Goal: Answer question/provide support: Share knowledge or assist other users

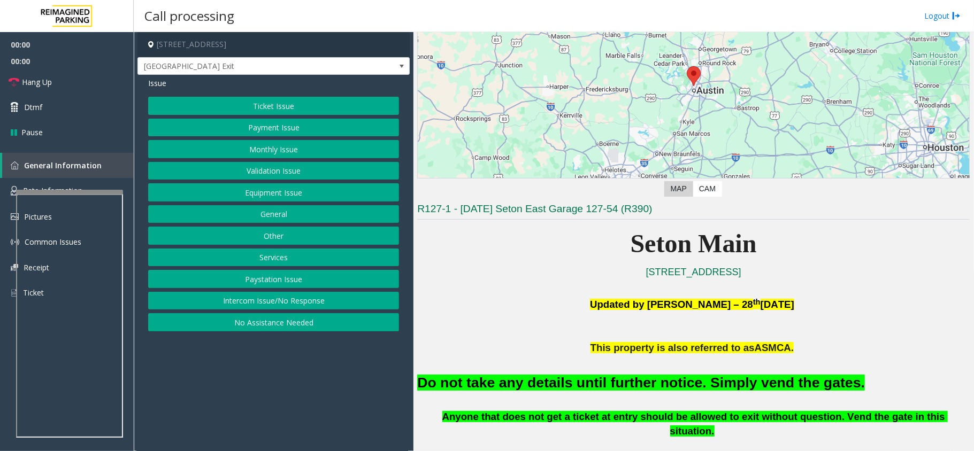
scroll to position [285, 0]
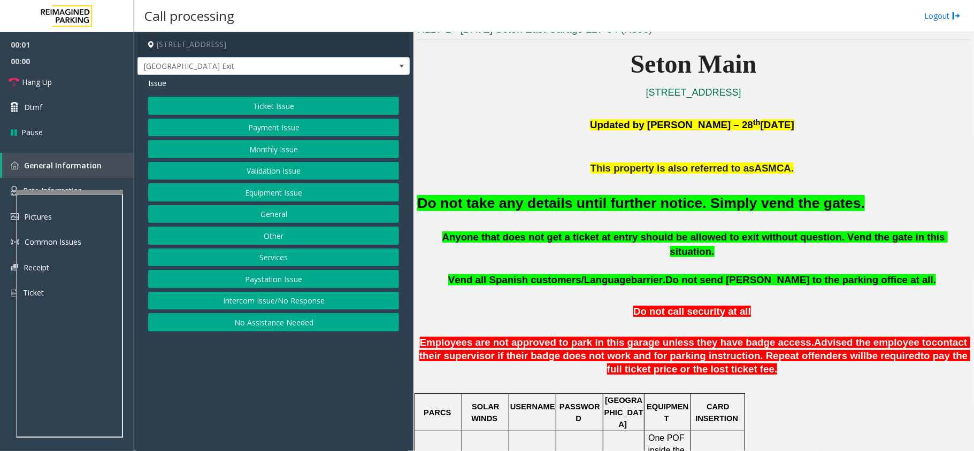
click at [636, 209] on font "Do not take any details until further notice. Simply vend the gates." at bounding box center [641, 203] width 448 height 16
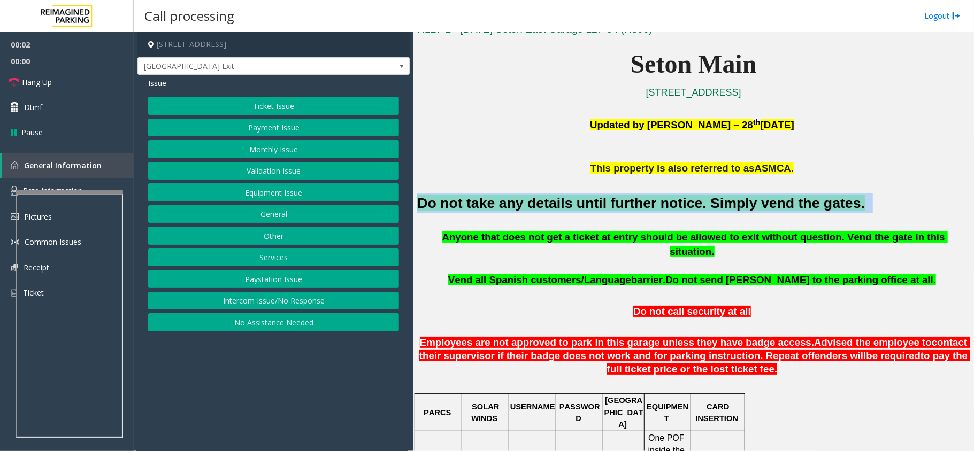
click at [636, 209] on font "Do not take any details until further notice. Simply vend the gates." at bounding box center [641, 203] width 448 height 16
copy h2 "Do not take any details until further notice. Simply vend the gates."
click at [283, 193] on button "Equipment Issue" at bounding box center [273, 192] width 251 height 18
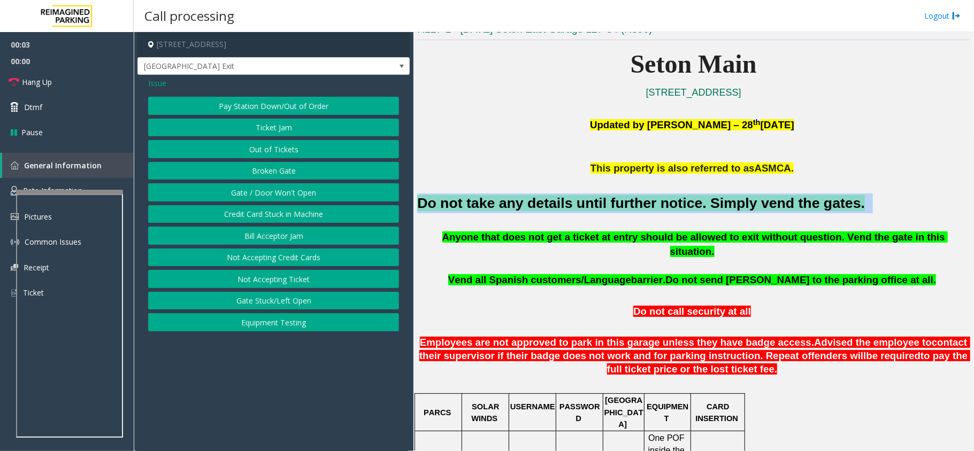
click at [273, 197] on button "Gate / Door Won't Open" at bounding box center [273, 192] width 251 height 18
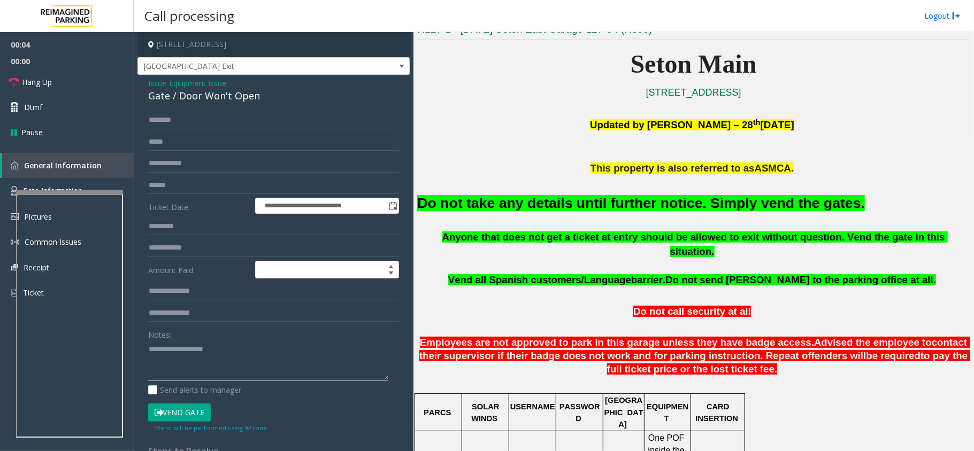
click at [224, 354] on textarea at bounding box center [268, 361] width 240 height 40
paste textarea "**********"
type textarea "**********"
click at [193, 416] on button "Vend Gate" at bounding box center [179, 413] width 63 height 18
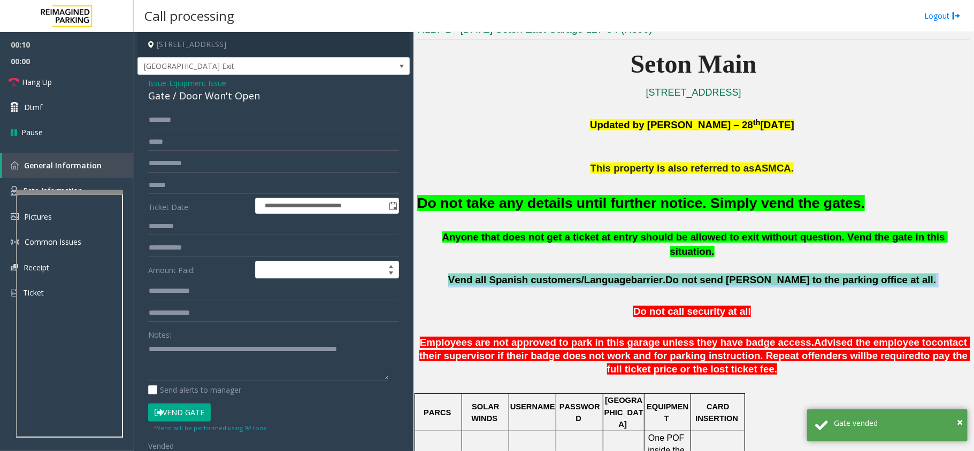
drag, startPoint x: 687, startPoint y: 272, endPoint x: 885, endPoint y: 261, distance: 198.2
click at [885, 273] on p "Vend all [DEMOGRAPHIC_DATA] customers/Language barrier. Do not send parkers to …" at bounding box center [693, 280] width 552 height 14
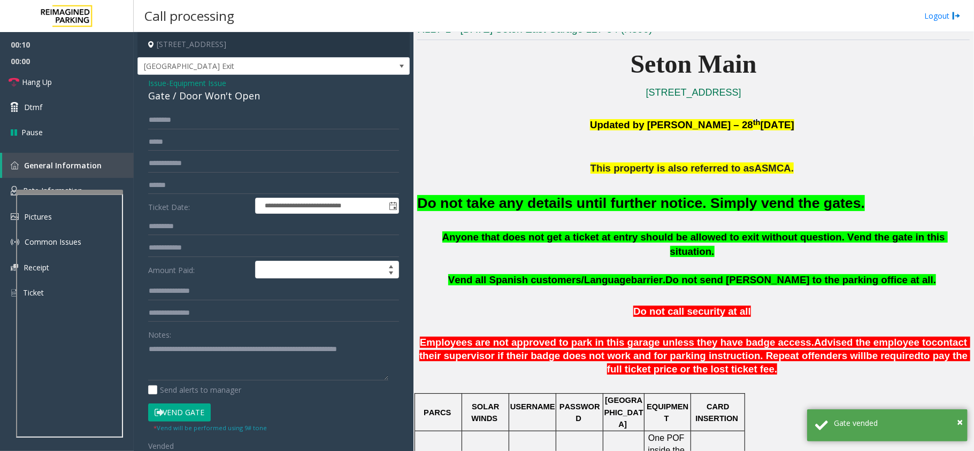
click at [779, 288] on p at bounding box center [693, 294] width 552 height 12
click at [780, 274] on span "Do not send [PERSON_NAME] to the parking office at all." at bounding box center [800, 279] width 271 height 11
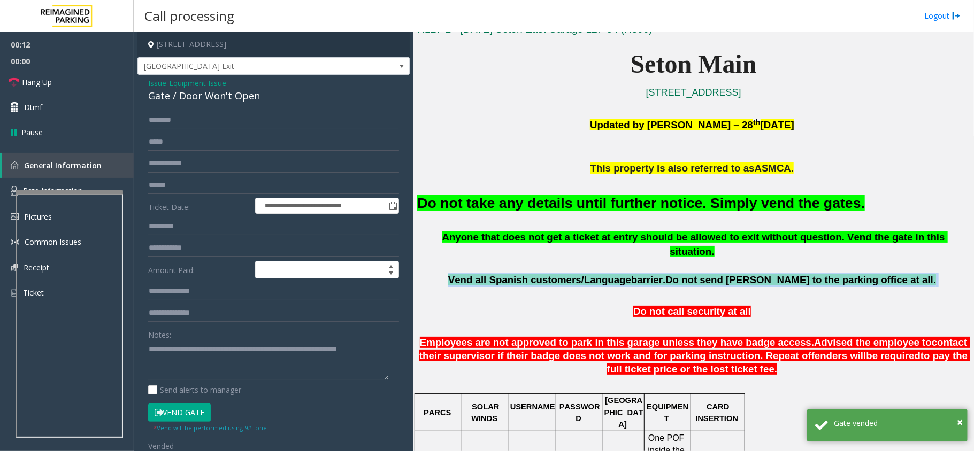
click at [780, 274] on span "Do not send [PERSON_NAME] to the parking office at all." at bounding box center [800, 279] width 271 height 11
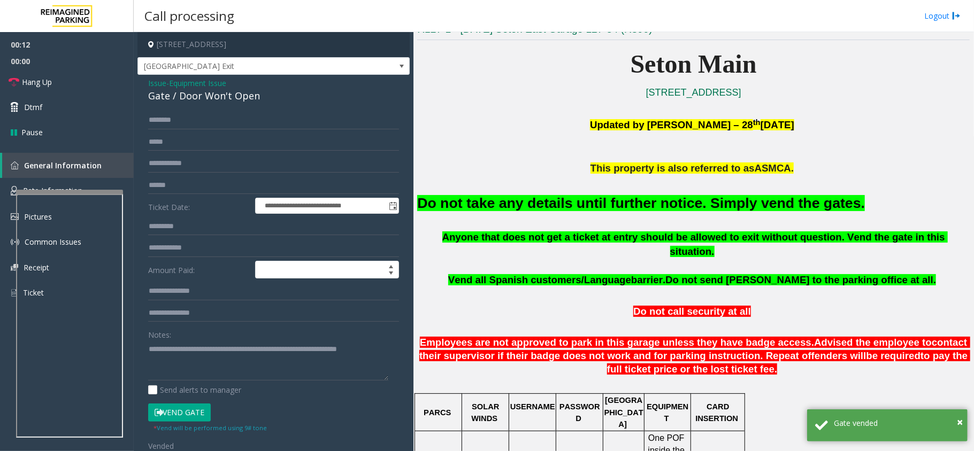
click at [747, 319] on p at bounding box center [693, 325] width 552 height 12
click at [50, 86] on span "Hang Up" at bounding box center [37, 81] width 30 height 11
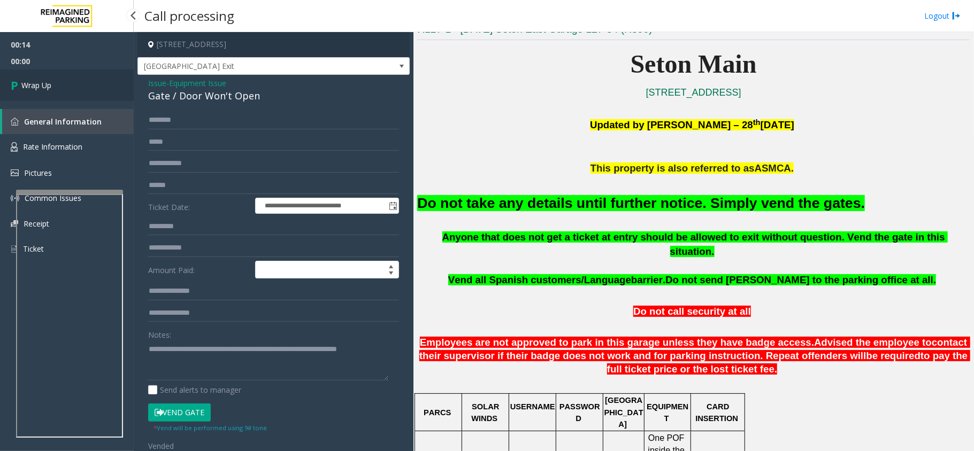
click at [61, 73] on link "Wrap Up" at bounding box center [67, 86] width 134 height 32
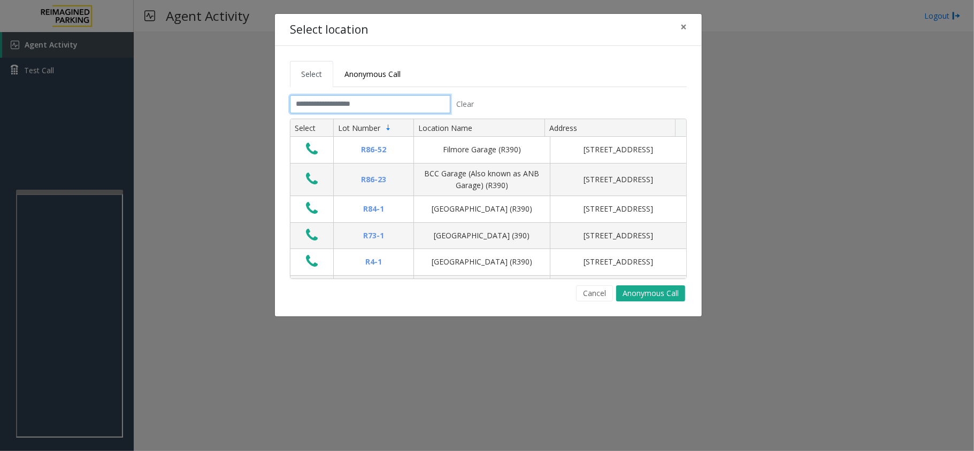
click at [409, 98] on input "text" at bounding box center [370, 104] width 160 height 18
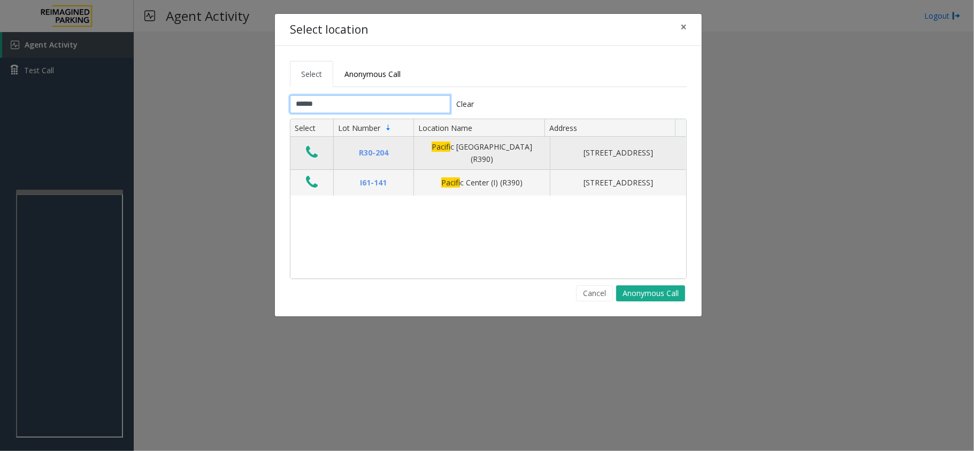
type input "******"
click at [320, 159] on button "Data table" at bounding box center [312, 152] width 18 height 17
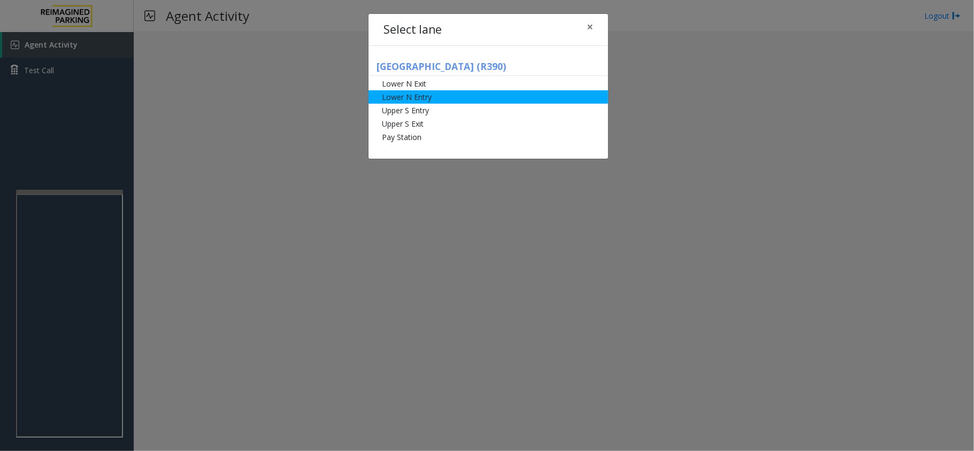
click at [435, 92] on li "Lower N Entry" at bounding box center [488, 96] width 240 height 13
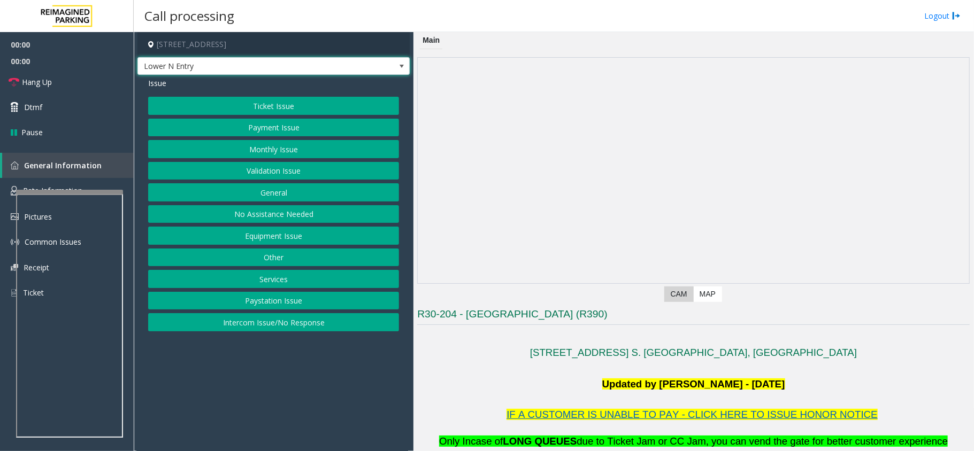
click at [374, 65] on span "Lower N Entry" at bounding box center [273, 66] width 272 height 18
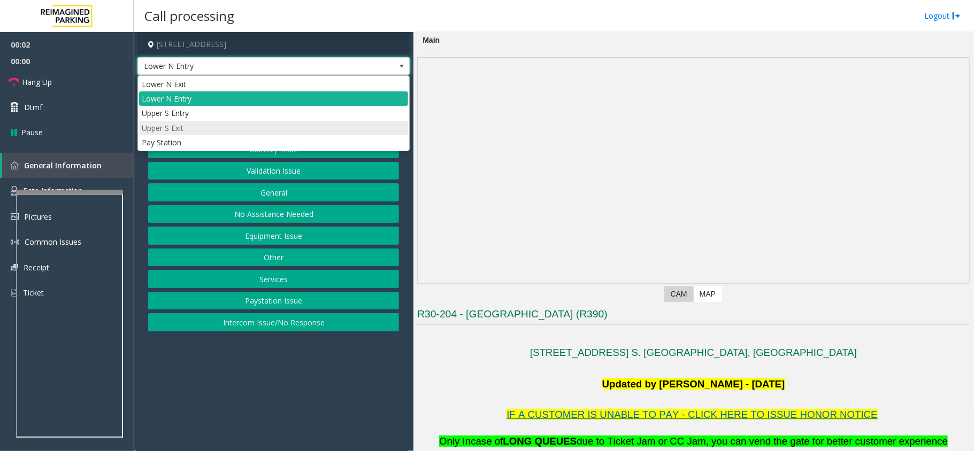
click at [248, 122] on li "Upper S Exit" at bounding box center [273, 128] width 269 height 14
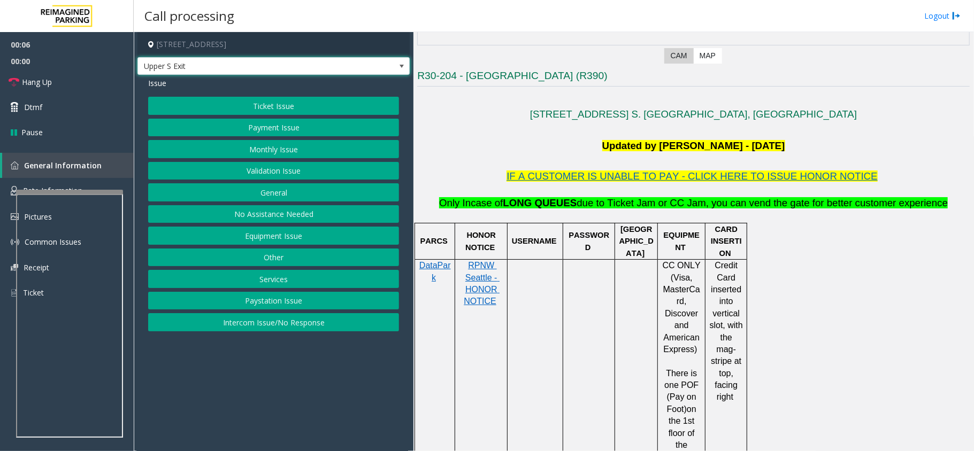
scroll to position [214, 0]
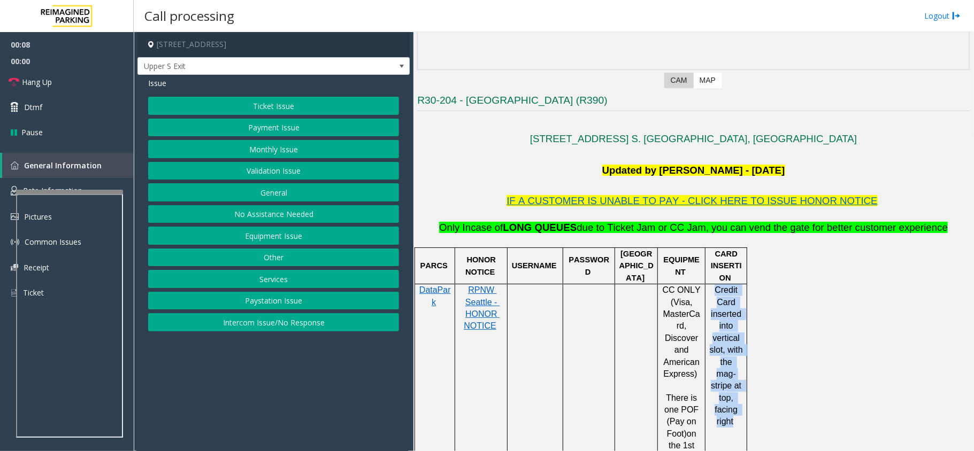
drag, startPoint x: 717, startPoint y: 336, endPoint x: 734, endPoint y: 413, distance: 78.9
click at [734, 413] on p "Credit Card inserted into vertical slot, with the mag-stripe at top, facing rig…" at bounding box center [726, 357] width 34 height 144
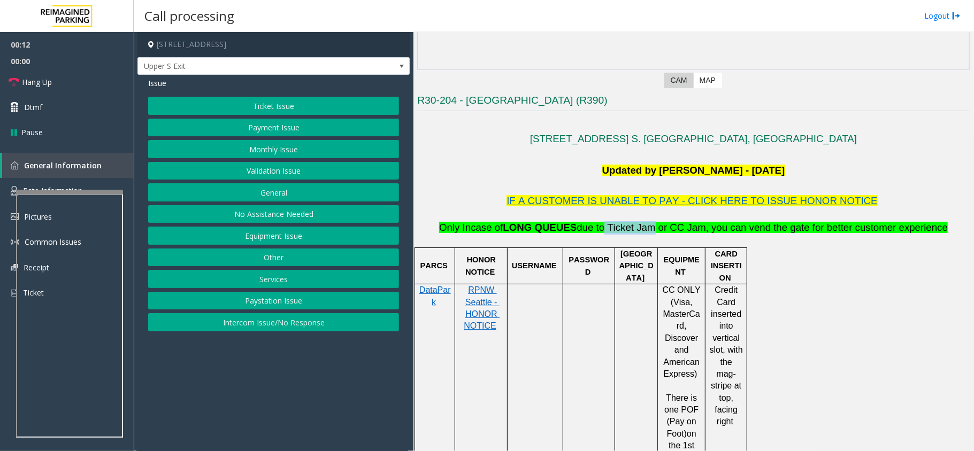
drag, startPoint x: 604, startPoint y: 227, endPoint x: 647, endPoint y: 233, distance: 43.2
click at [647, 233] on span "Only Incase of LONG QUEUES due to Ticket Jam or CC Jam, you can vend the gate f…" at bounding box center [693, 227] width 509 height 11
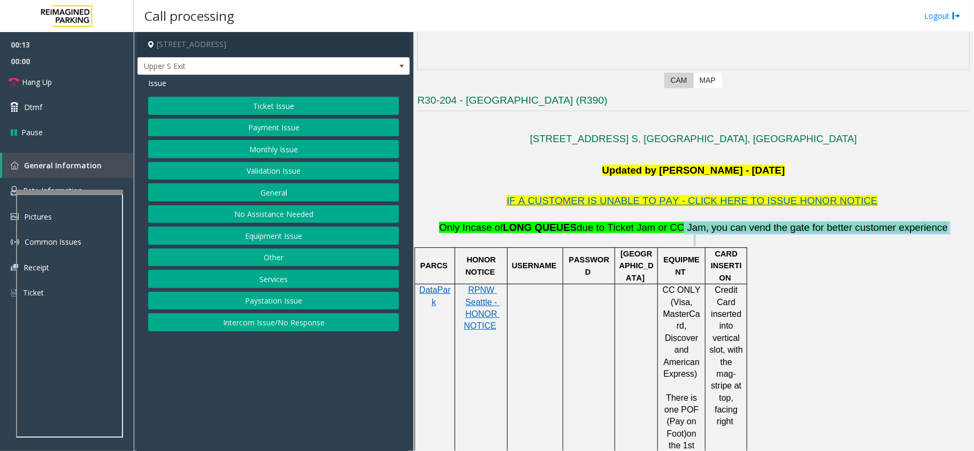
click at [726, 235] on div "IF A CUSTOMER IS UNABLE TO PAY - CLICK HERE TO ISSUE HONOR NOTICE Only Incase o…" at bounding box center [693, 221] width 552 height 52
click at [289, 98] on button "Ticket Issue" at bounding box center [273, 106] width 251 height 18
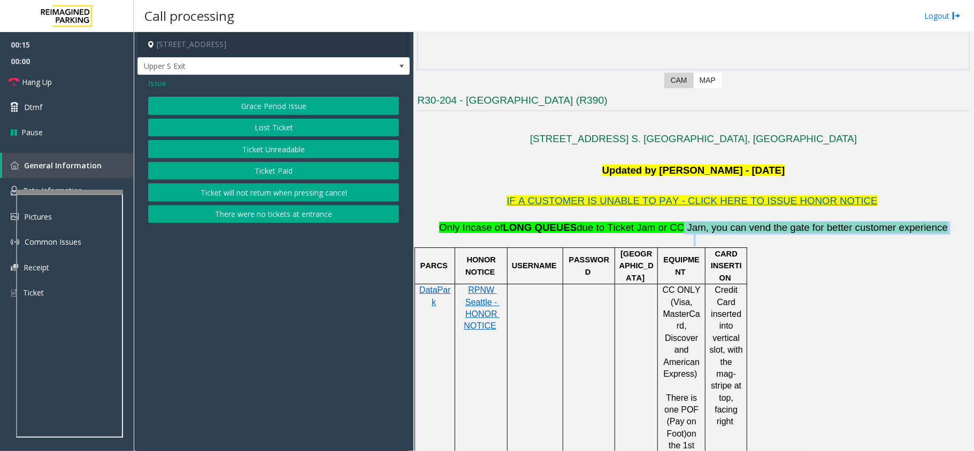
click at [276, 151] on button "Ticket Unreadable" at bounding box center [273, 149] width 251 height 18
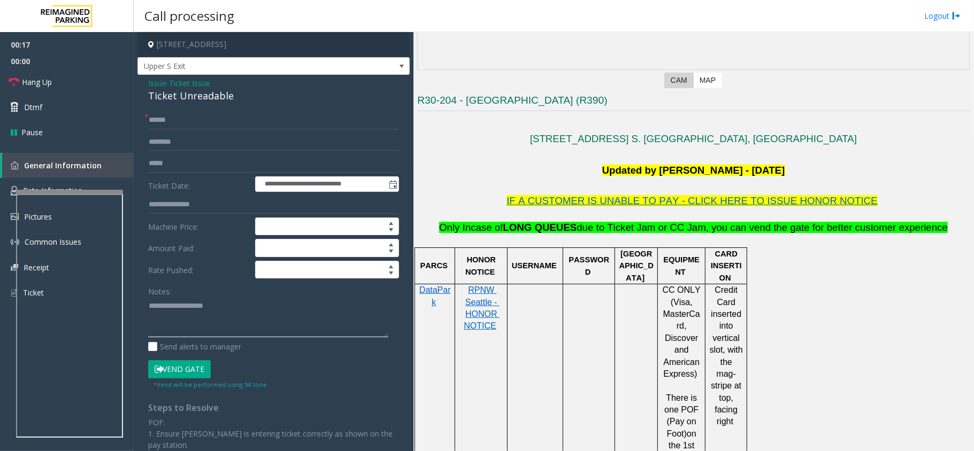
click at [295, 312] on textarea at bounding box center [268, 317] width 240 height 40
paste textarea "**********"
click at [208, 98] on div "Ticket Unreadable" at bounding box center [273, 96] width 251 height 14
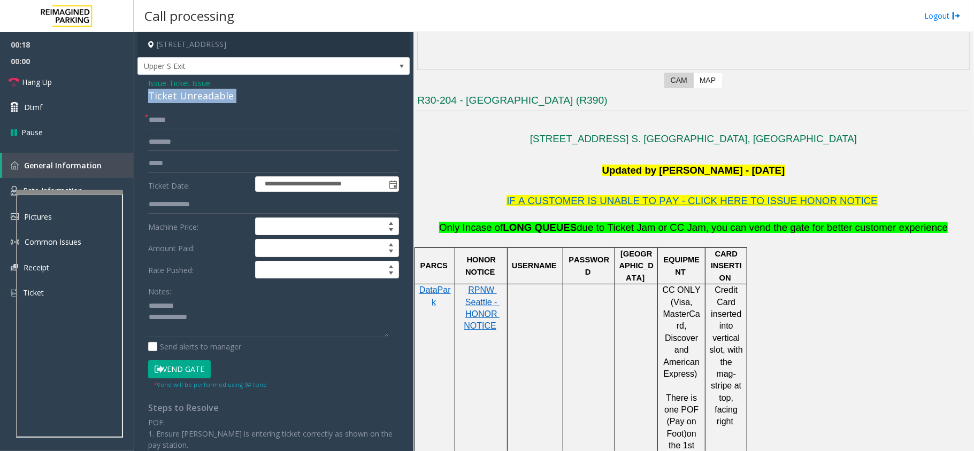
copy div "Ticket Unreadable"
click at [217, 307] on textarea at bounding box center [268, 317] width 240 height 40
paste textarea "**********"
click at [259, 329] on textarea at bounding box center [268, 317] width 240 height 40
click at [208, 98] on div "Ticket Unreadable" at bounding box center [273, 96] width 251 height 14
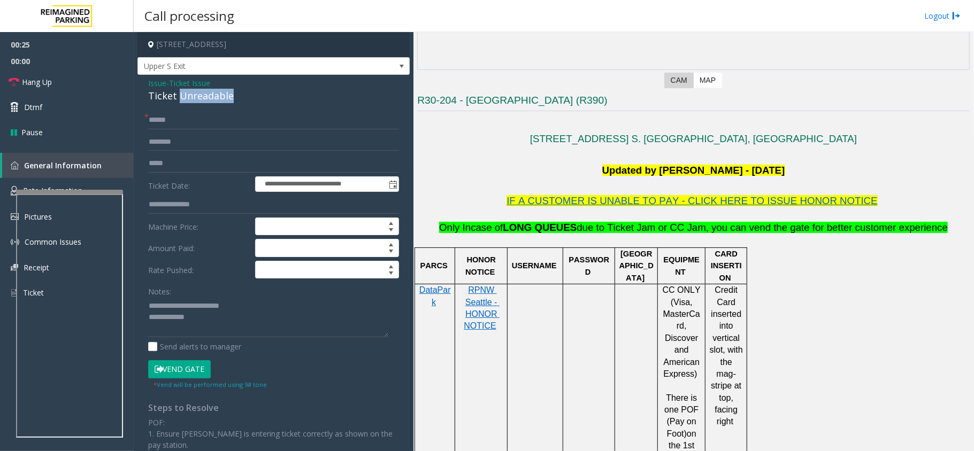
click at [208, 98] on div "Ticket Unreadable" at bounding box center [273, 96] width 251 height 14
copy div "Ticket Unreadable"
click at [226, 324] on textarea at bounding box center [268, 317] width 240 height 40
paste textarea "**********"
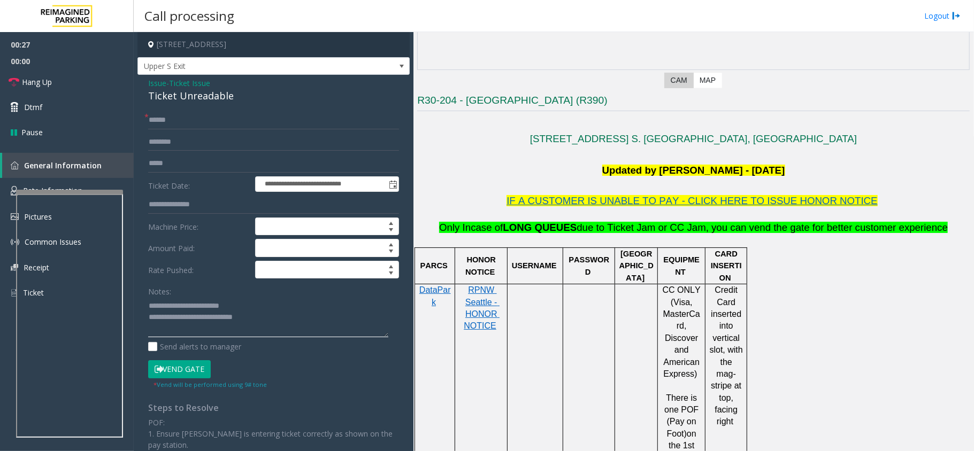
click at [151, 306] on textarea at bounding box center [268, 317] width 240 height 40
click at [338, 326] on textarea at bounding box center [268, 317] width 240 height 40
drag, startPoint x: 337, startPoint y: 326, endPoint x: 216, endPoint y: 324, distance: 120.9
click at [216, 324] on textarea at bounding box center [268, 317] width 240 height 40
type textarea "**********"
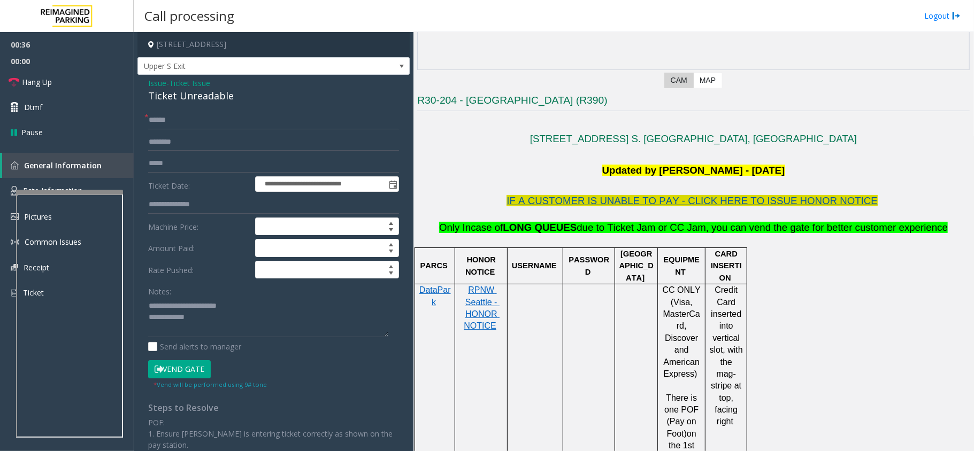
click at [631, 206] on span "IF A CUSTOMER IS UNABLE TO PAY - CLICK HERE TO ISSUE HONOR NOTICE" at bounding box center [691, 200] width 371 height 11
click at [181, 119] on input "text" at bounding box center [273, 120] width 251 height 18
type input "******"
click at [534, 272] on p "USERNAME" at bounding box center [535, 266] width 48 height 12
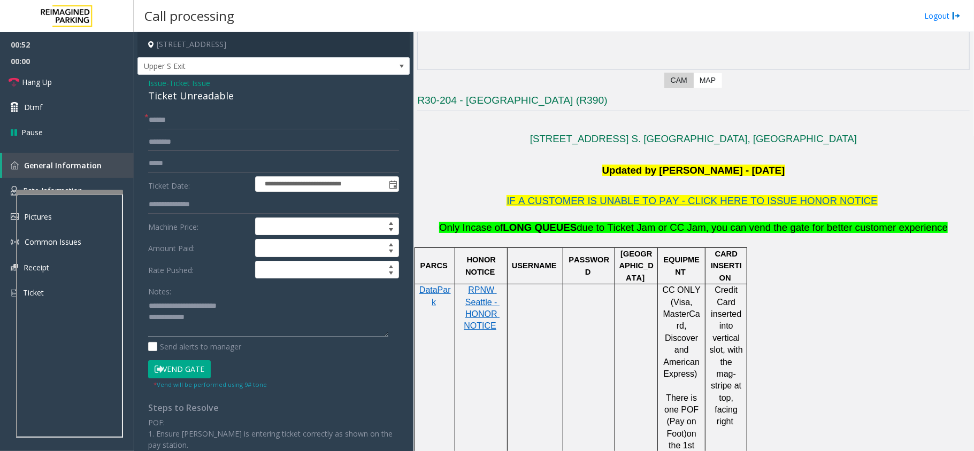
click at [248, 319] on textarea at bounding box center [268, 317] width 240 height 40
paste textarea "**********"
type textarea "**********"
click at [187, 143] on input "text" at bounding box center [273, 142] width 251 height 18
click at [221, 140] on input "text" at bounding box center [273, 142] width 251 height 18
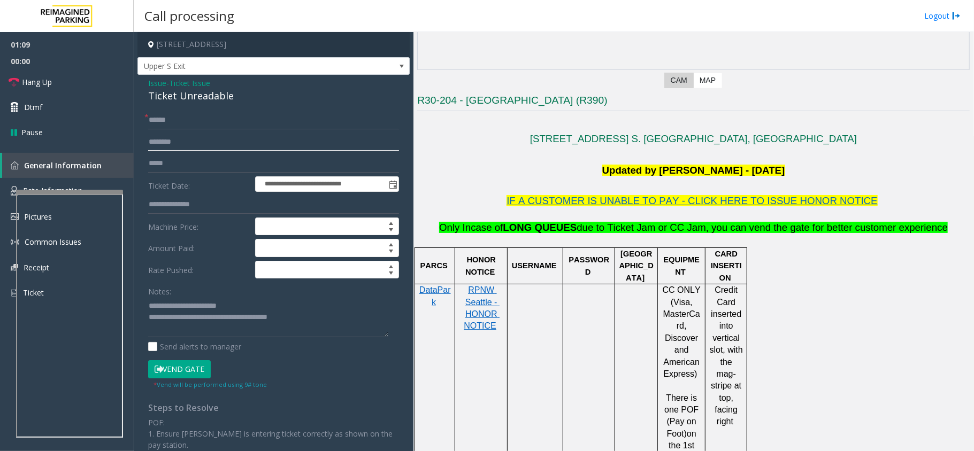
paste input "*****"
type input "*****"
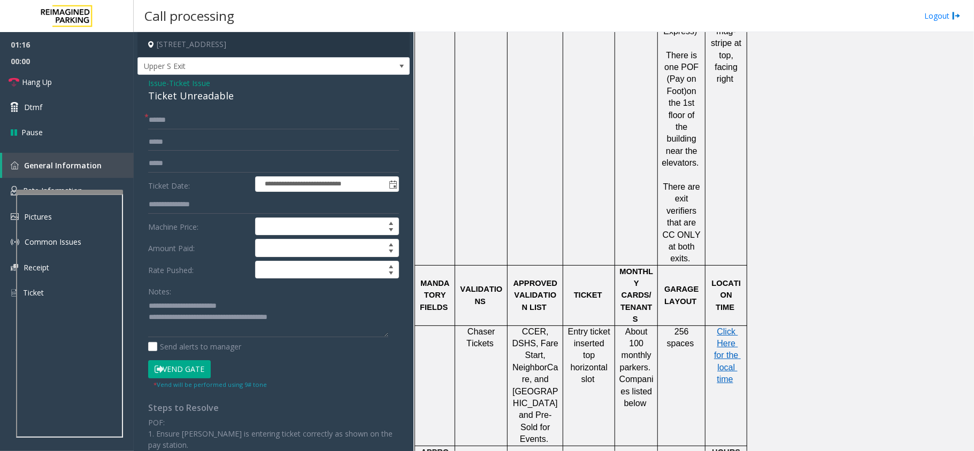
scroll to position [570, 0]
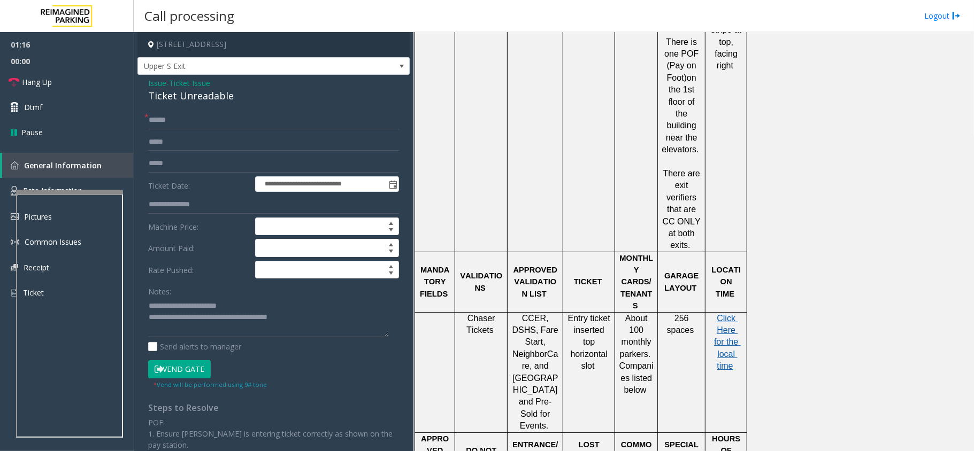
click at [732, 314] on span "Click Here for the local time" at bounding box center [727, 342] width 27 height 57
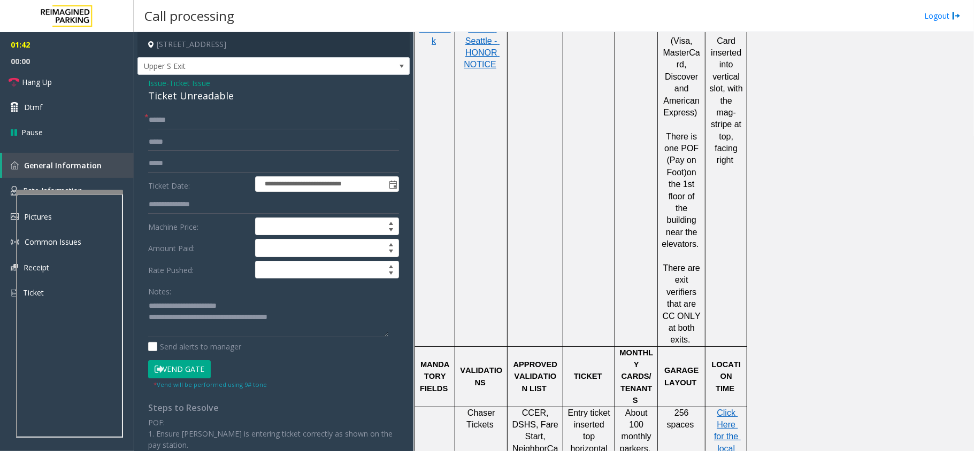
scroll to position [214, 0]
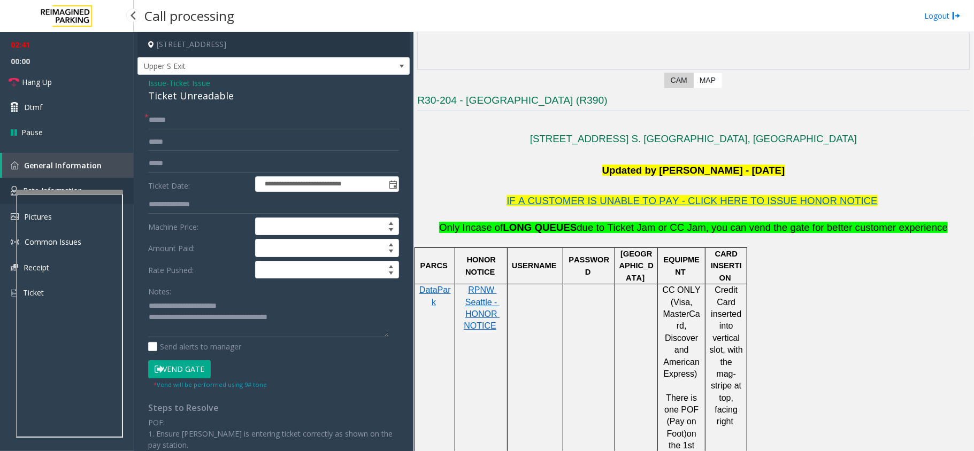
drag, startPoint x: 72, startPoint y: 179, endPoint x: 85, endPoint y: 180, distance: 12.9
click at [72, 179] on link "Rate Information" at bounding box center [67, 191] width 134 height 26
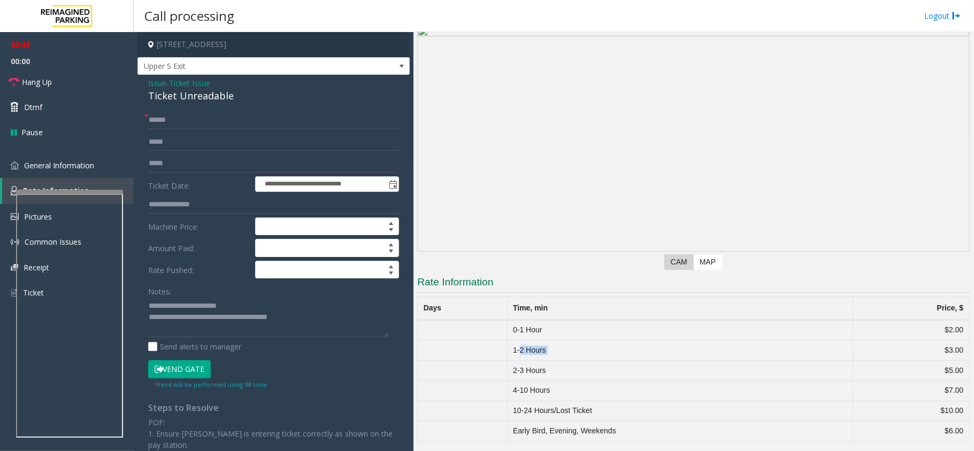
drag, startPoint x: 539, startPoint y: 347, endPoint x: 938, endPoint y: 345, distance: 398.4
click at [938, 345] on tr "1-2 Hours $3.00" at bounding box center [694, 351] width 552 height 20
click at [183, 375] on button "Vend Gate" at bounding box center [179, 369] width 63 height 18
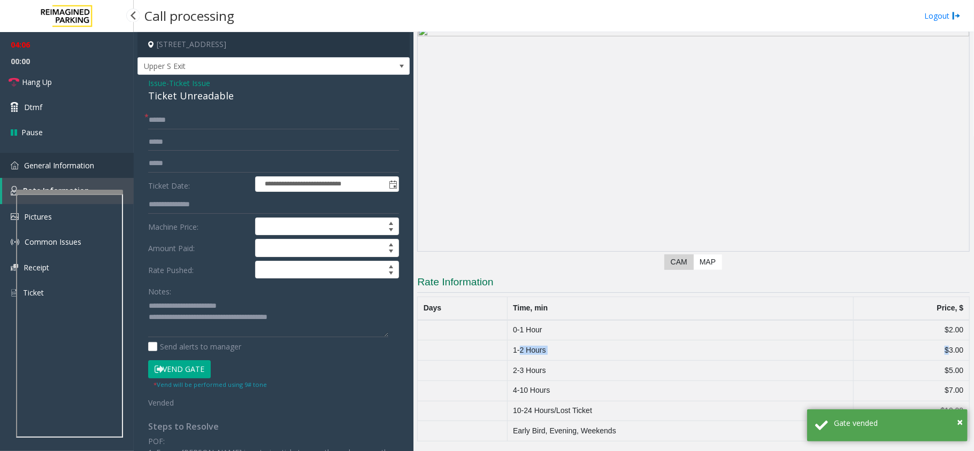
click at [30, 160] on span "General Information" at bounding box center [59, 165] width 70 height 10
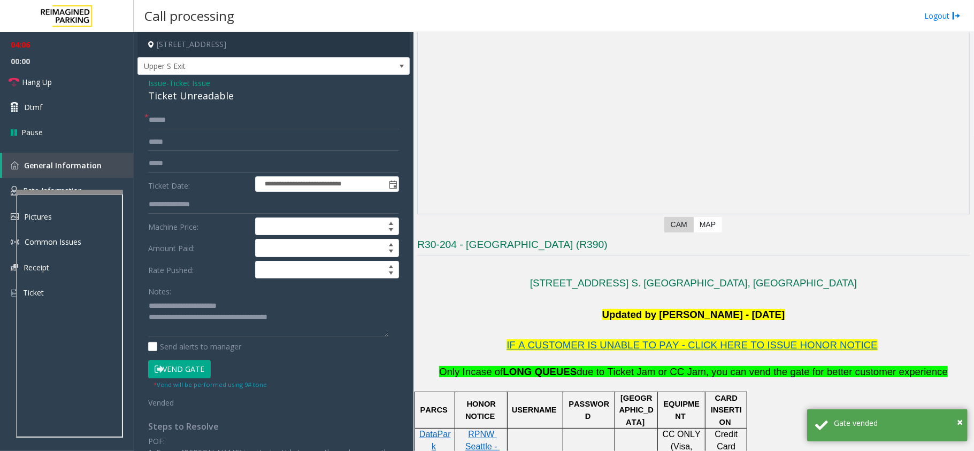
scroll to position [105, 0]
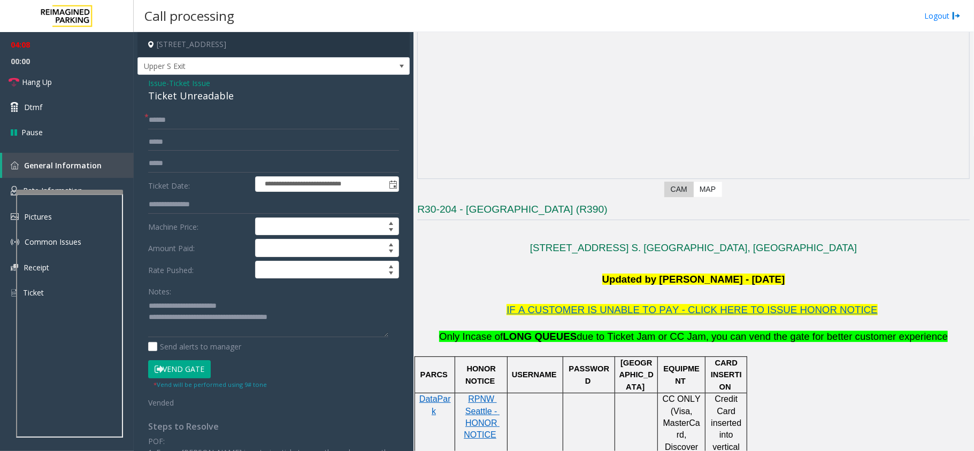
drag, startPoint x: 732, startPoint y: 280, endPoint x: 800, endPoint y: 281, distance: 68.5
click at [800, 281] on p "Updated by [PERSON_NAME] - [DATE]" at bounding box center [693, 280] width 552 height 16
click at [848, 280] on p "Updated by [PERSON_NAME] - [DATE]" at bounding box center [693, 280] width 552 height 16
click at [65, 82] on link "Hang Up" at bounding box center [67, 82] width 134 height 25
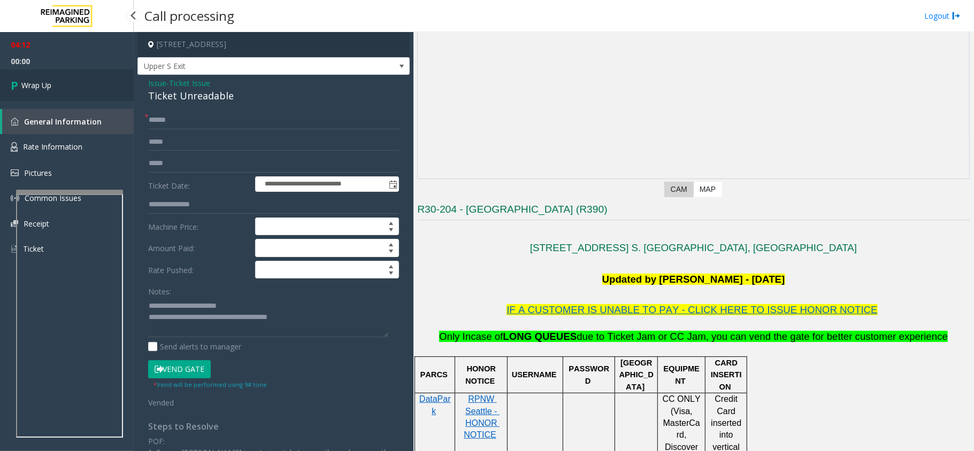
click at [65, 82] on link "Wrap Up" at bounding box center [67, 86] width 134 height 32
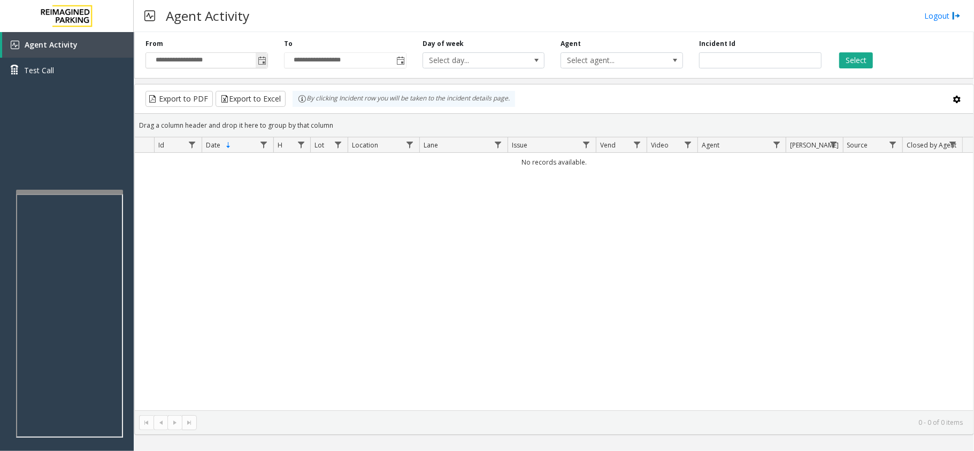
click at [266, 60] on span "Toggle popup" at bounding box center [262, 60] width 12 height 17
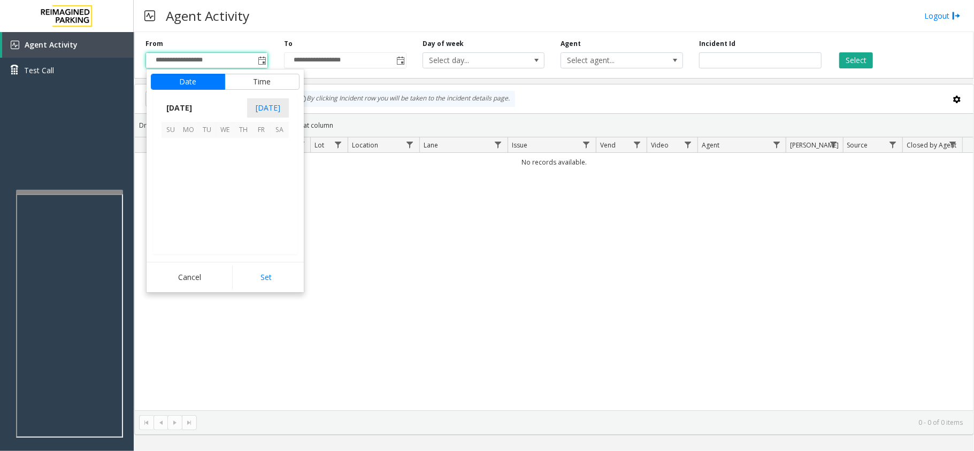
scroll to position [191820, 0]
click at [241, 217] on span "28" at bounding box center [243, 220] width 18 height 18
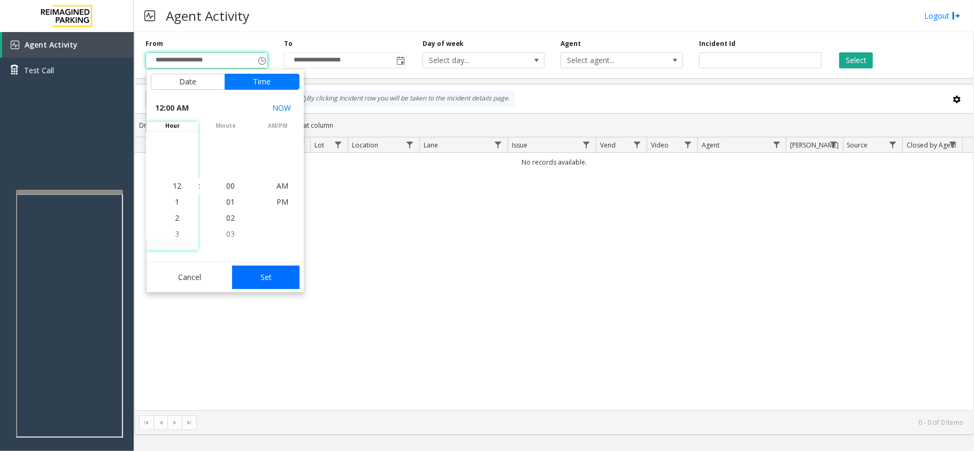
click at [260, 272] on button "Set" at bounding box center [265, 278] width 67 height 24
type input "**********"
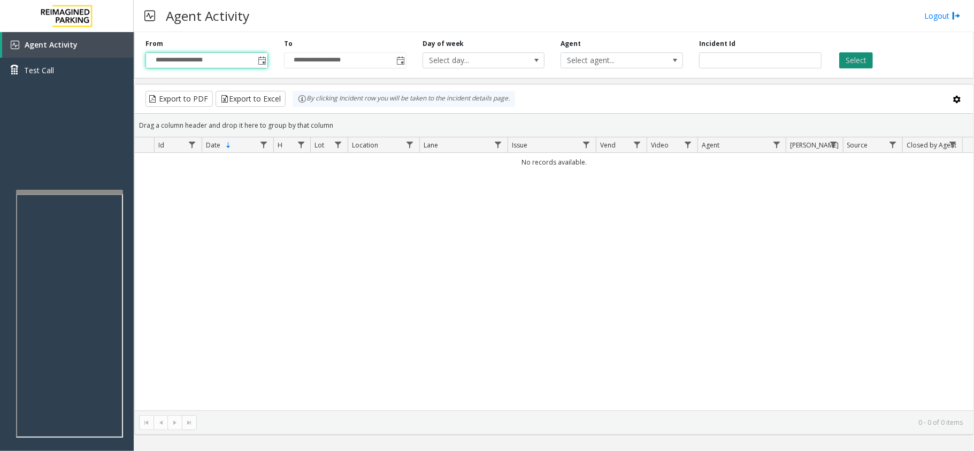
click at [852, 56] on button "Select" at bounding box center [856, 60] width 34 height 16
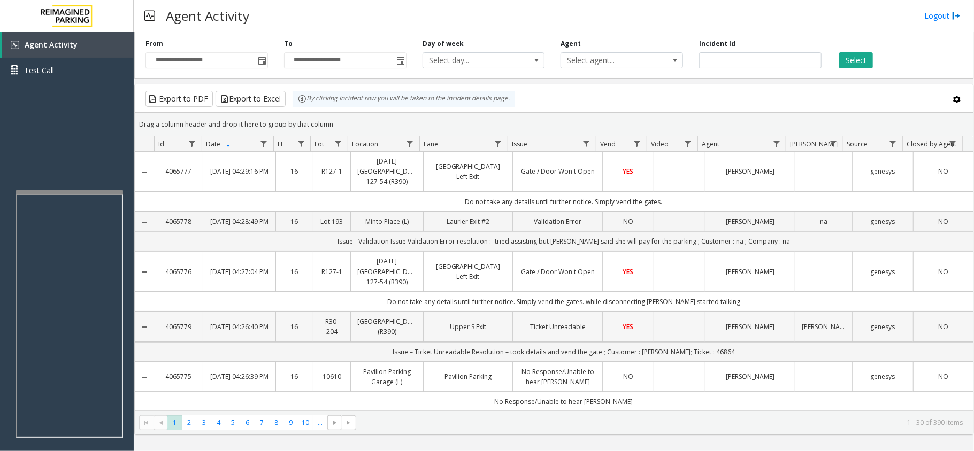
click at [561, 332] on link "Ticket Unreadable" at bounding box center [557, 327] width 76 height 10
click at [595, 342] on td "Ticket Unreadable" at bounding box center [557, 327] width 90 height 30
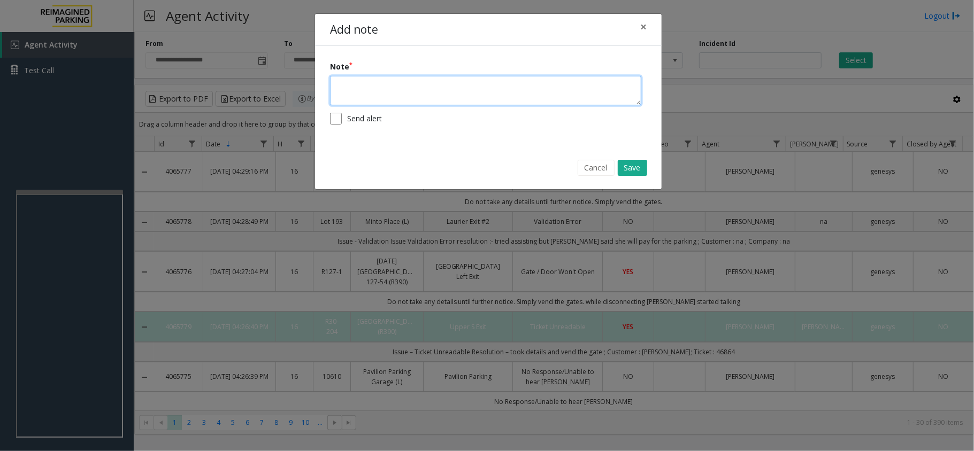
click at [385, 92] on textarea at bounding box center [485, 90] width 311 height 29
click at [480, 101] on textarea at bounding box center [485, 90] width 311 height 29
click at [482, 95] on textarea "**********" at bounding box center [485, 90] width 311 height 29
click at [378, 83] on textarea "**********" at bounding box center [485, 90] width 311 height 29
click at [508, 89] on textarea "**********" at bounding box center [485, 90] width 311 height 29
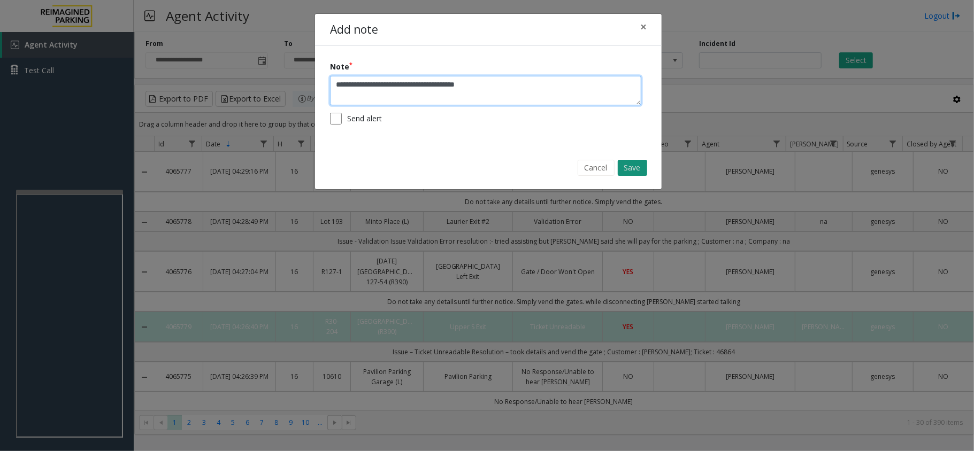
type textarea "**********"
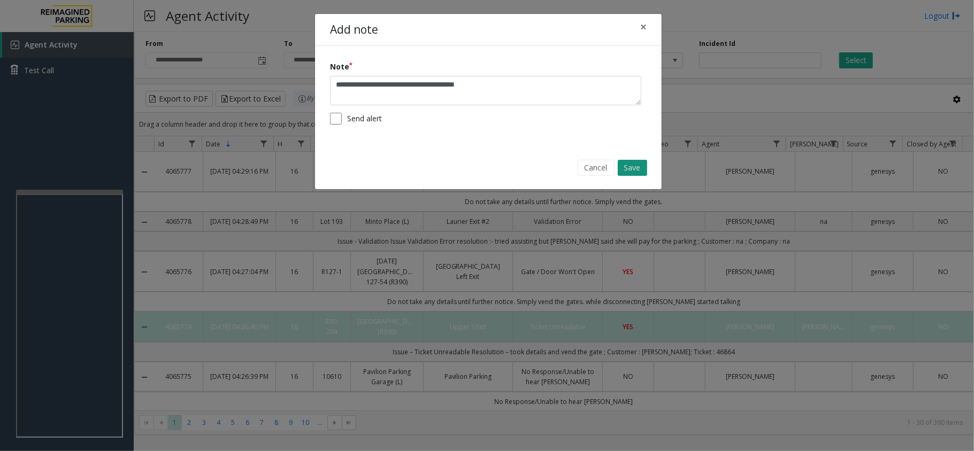
click at [635, 170] on button "Save" at bounding box center [632, 168] width 29 height 16
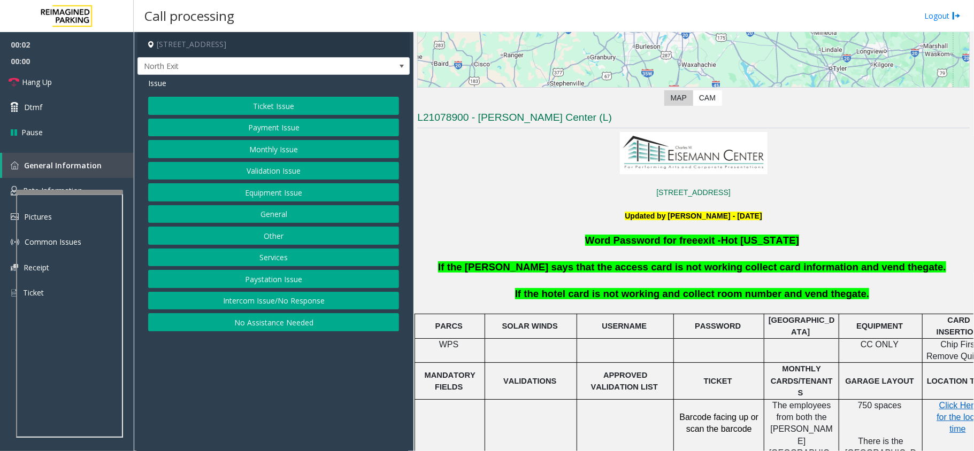
scroll to position [214, 0]
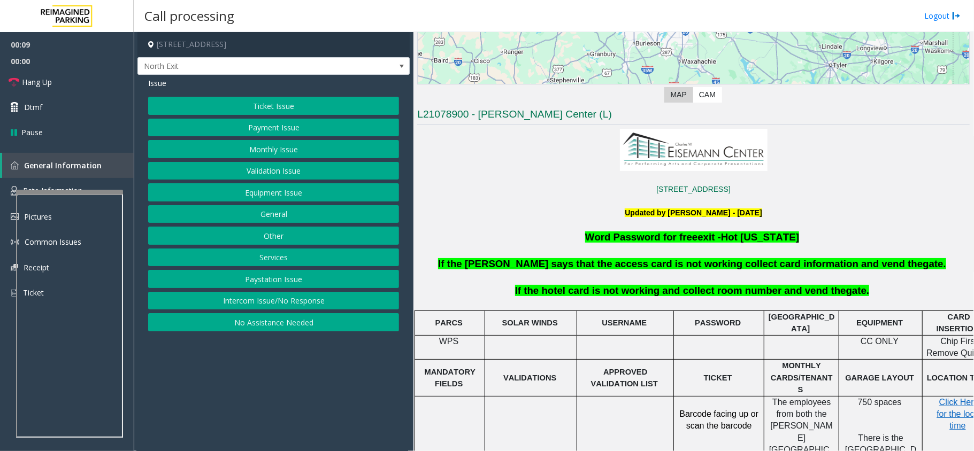
click at [287, 308] on button "Intercom Issue/No Response" at bounding box center [273, 301] width 251 height 18
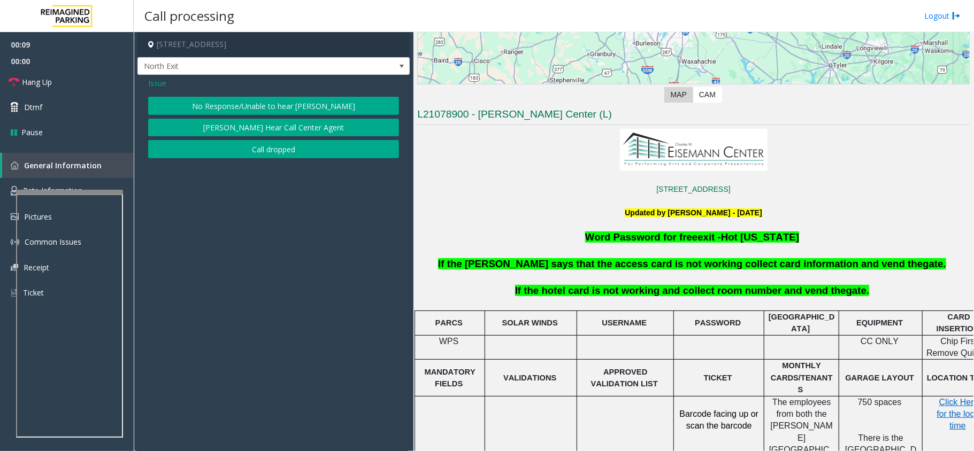
click at [266, 105] on button "No Response/Unable to hear [PERSON_NAME]" at bounding box center [273, 106] width 251 height 18
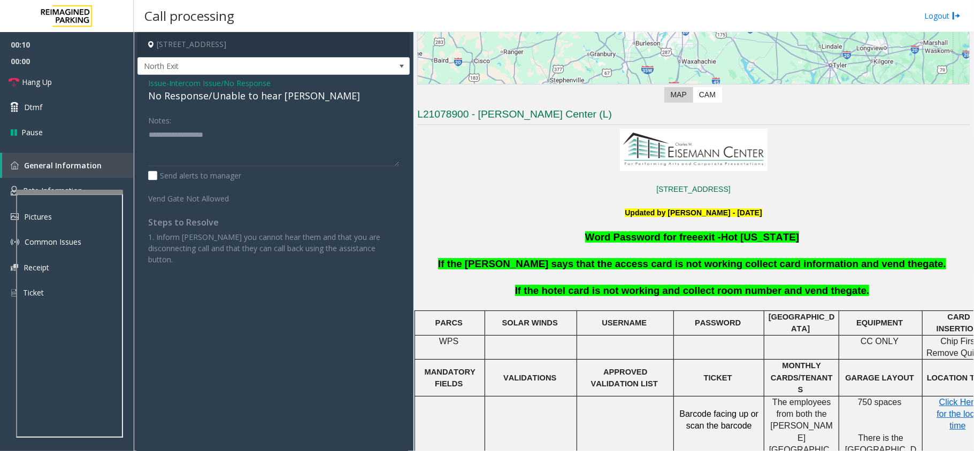
click at [257, 95] on div "No Response/Unable to hear [PERSON_NAME]" at bounding box center [273, 96] width 251 height 14
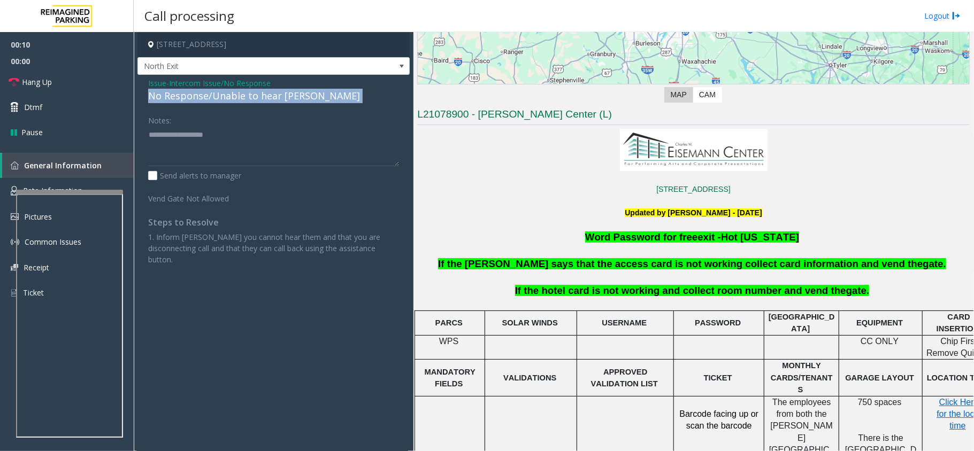
click at [257, 95] on div "No Response/Unable to hear [PERSON_NAME]" at bounding box center [273, 96] width 251 height 14
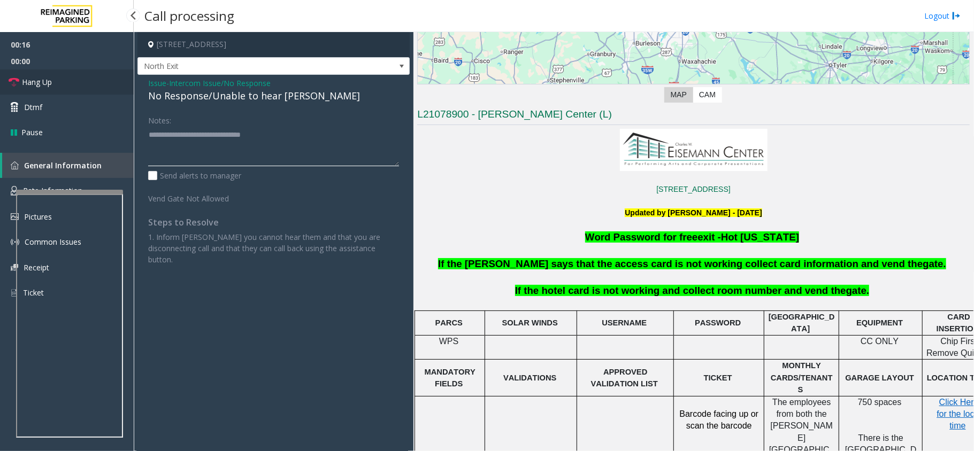
type textarea "**********"
click at [26, 82] on span "Hang Up" at bounding box center [37, 81] width 30 height 11
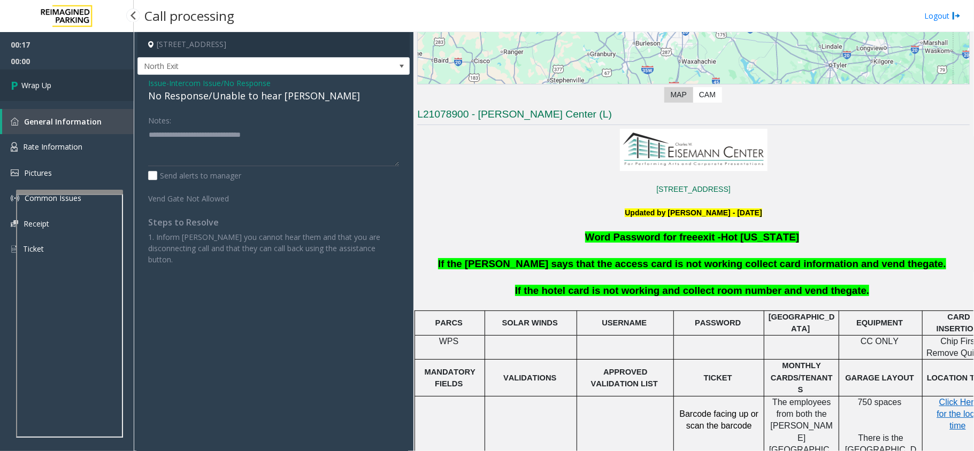
click at [26, 82] on span "Wrap Up" at bounding box center [36, 85] width 30 height 11
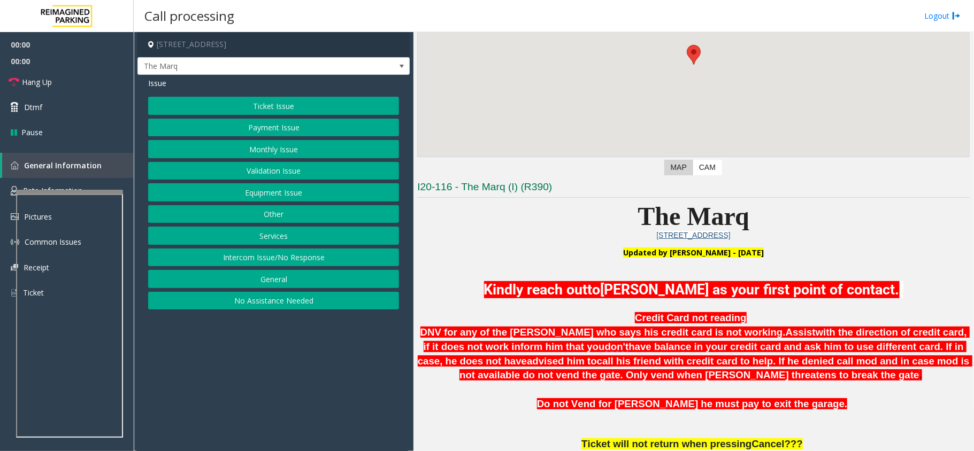
scroll to position [214, 0]
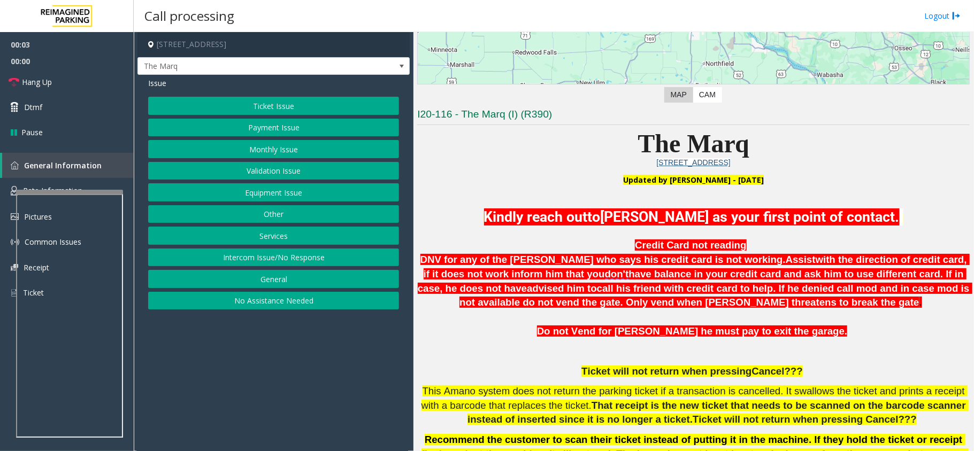
drag, startPoint x: 288, startPoint y: 263, endPoint x: 285, endPoint y: 246, distance: 17.3
click at [288, 263] on button "Intercom Issue/No Response" at bounding box center [273, 258] width 251 height 18
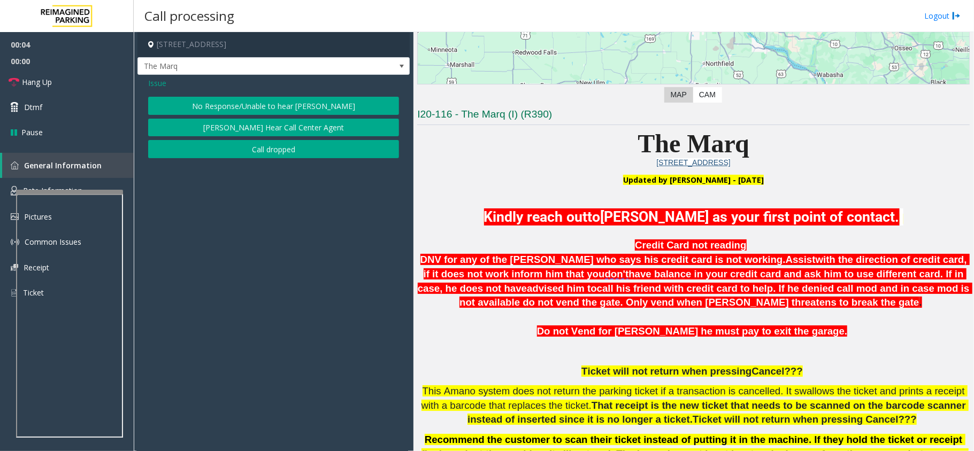
click at [295, 107] on button "No Response/Unable to hear [PERSON_NAME]" at bounding box center [273, 106] width 251 height 18
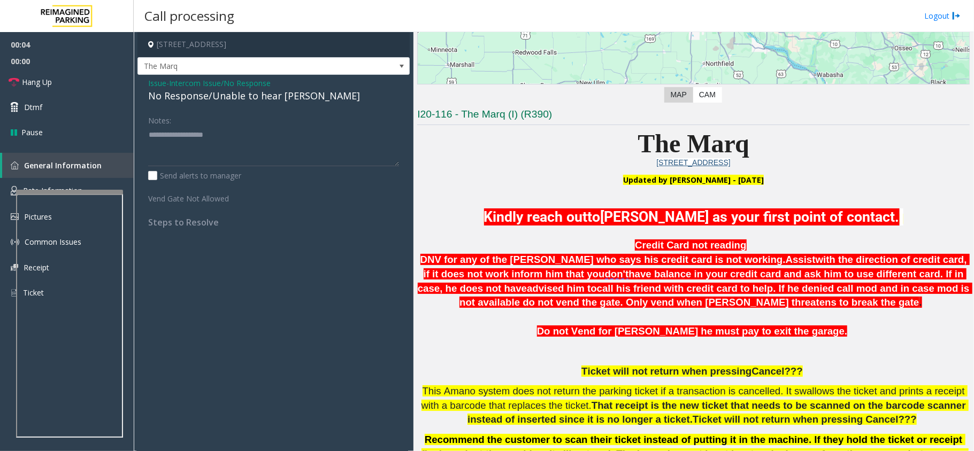
click at [208, 95] on div "No Response/Unable to hear [PERSON_NAME]" at bounding box center [273, 96] width 251 height 14
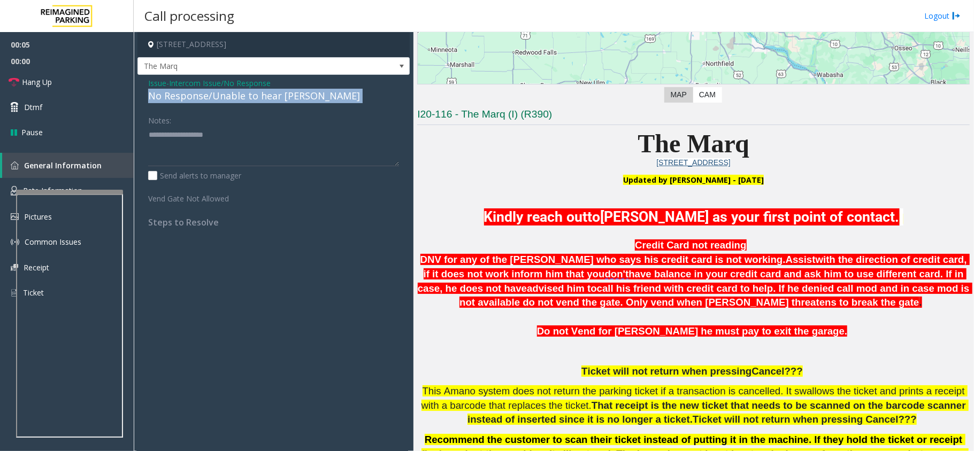
click at [208, 95] on div "No Response/Unable to hear [PERSON_NAME]" at bounding box center [273, 96] width 251 height 14
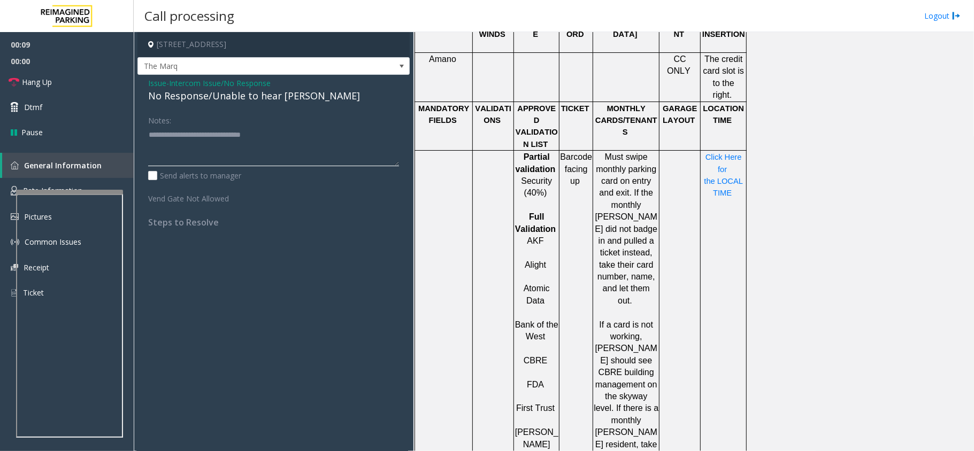
scroll to position [1070, 0]
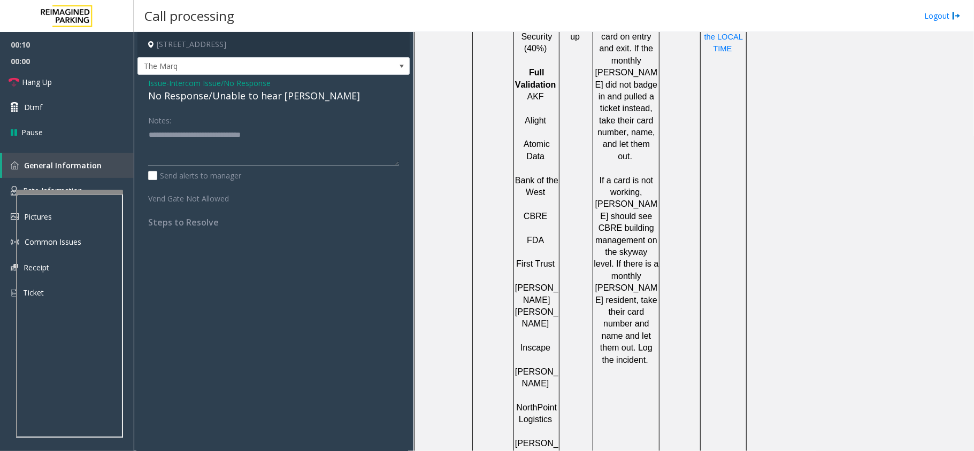
type textarea "**********"
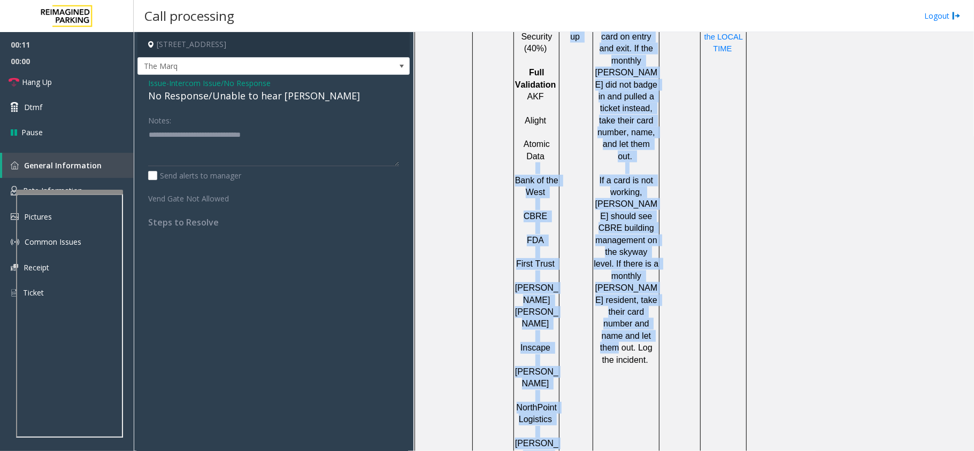
drag, startPoint x: 541, startPoint y: 125, endPoint x: 598, endPoint y: 322, distance: 205.3
click at [597, 315] on tr "Partial validation Security (40%) Full Validation AKF Alight Atomic Data Bank o…" at bounding box center [581, 347] width 332 height 683
click at [593, 348] on div at bounding box center [593, 347] width 4 height 683
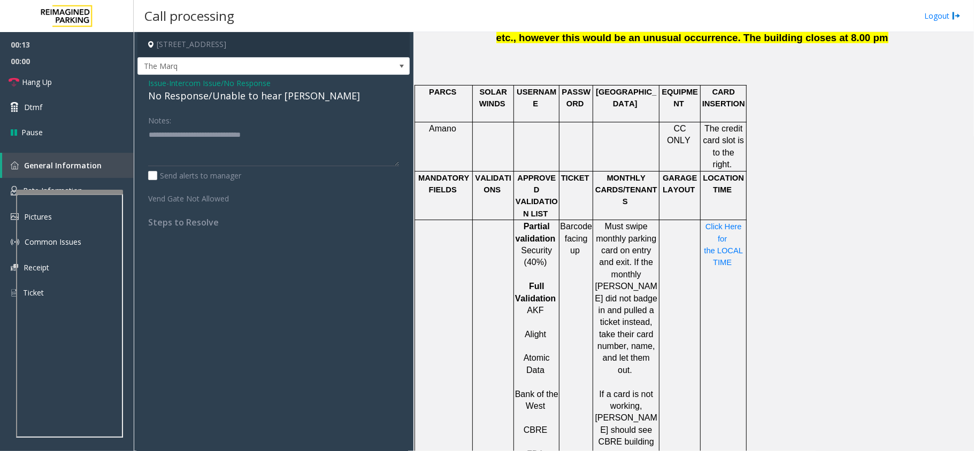
scroll to position [784, 0]
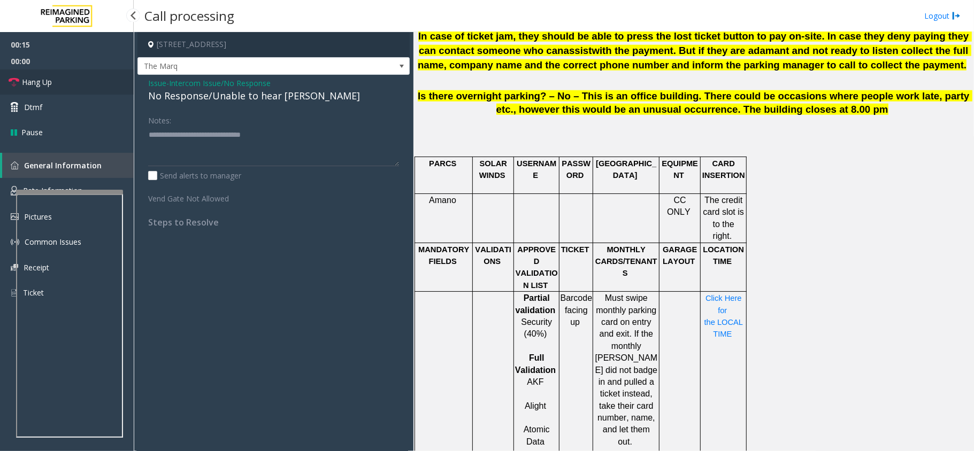
click at [60, 91] on link "Hang Up" at bounding box center [67, 82] width 134 height 25
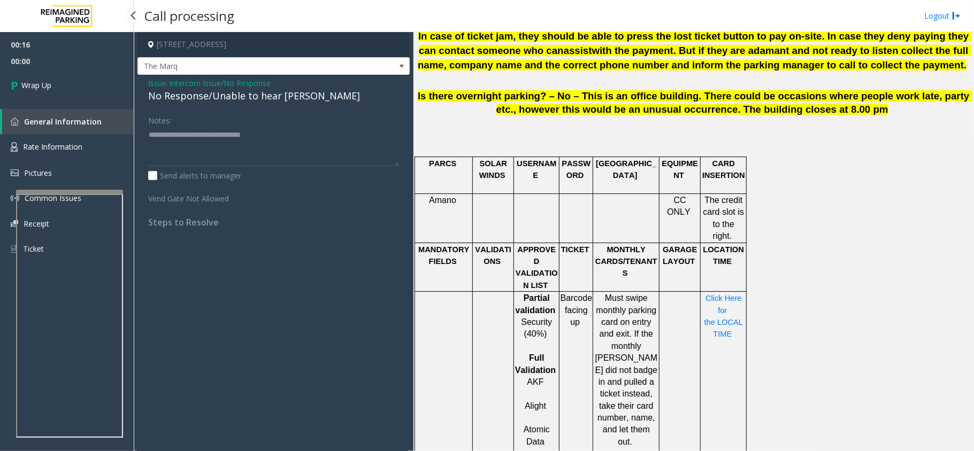
click at [56, 86] on link "Wrap Up" at bounding box center [67, 86] width 134 height 32
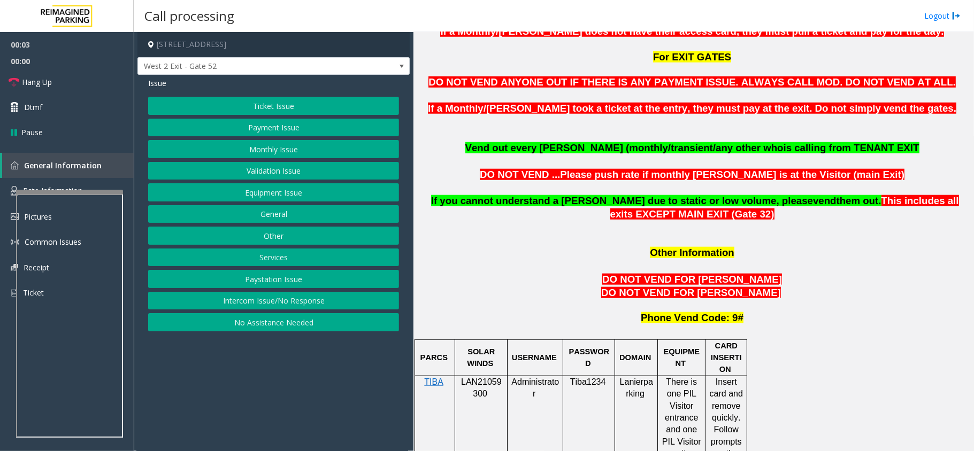
scroll to position [784, 0]
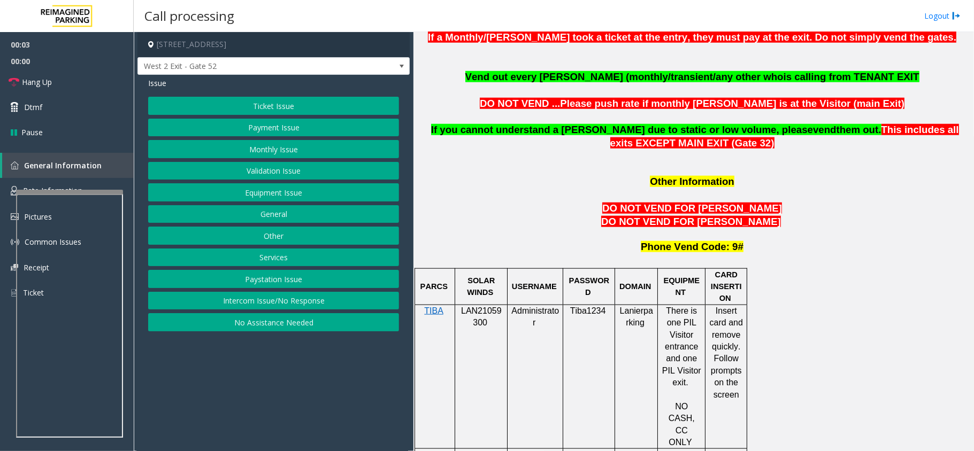
click at [482, 305] on p "LAN21059300" at bounding box center [481, 317] width 44 height 24
copy p "LAN21059300"
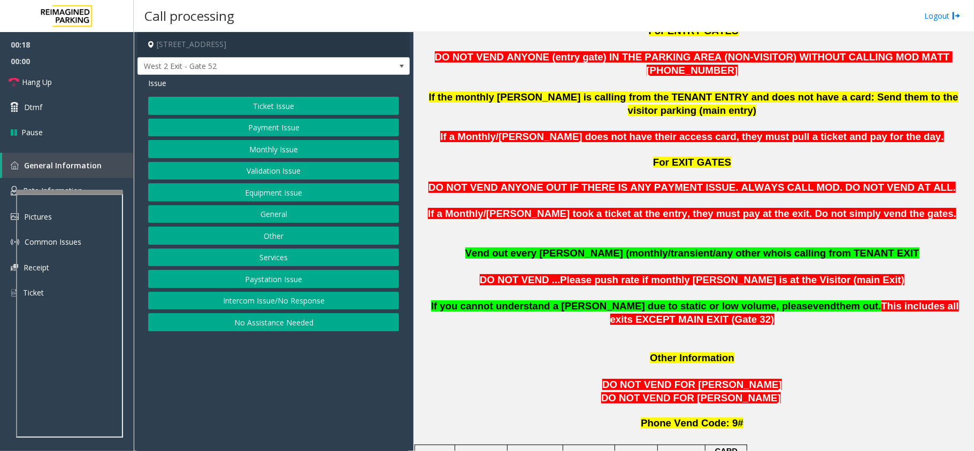
scroll to position [356, 0]
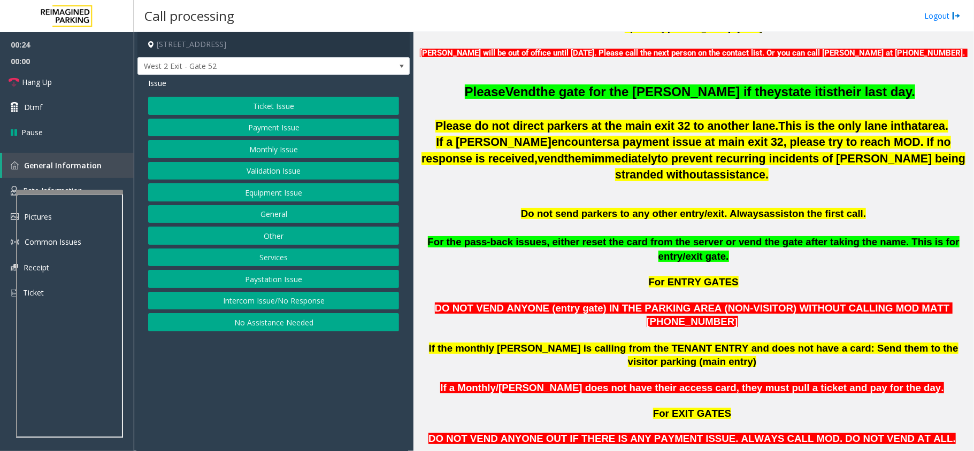
click at [268, 195] on button "Equipment Issue" at bounding box center [273, 192] width 251 height 18
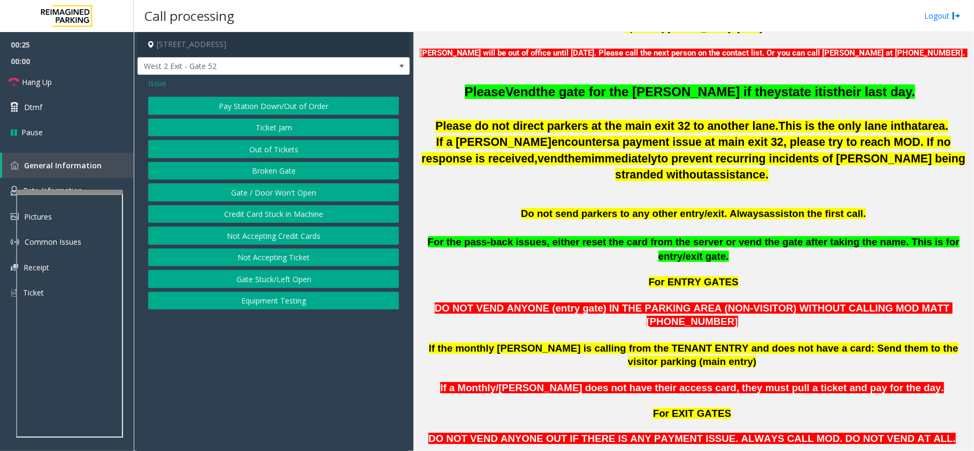
click at [272, 193] on button "Gate / Door Won't Open" at bounding box center [273, 192] width 251 height 18
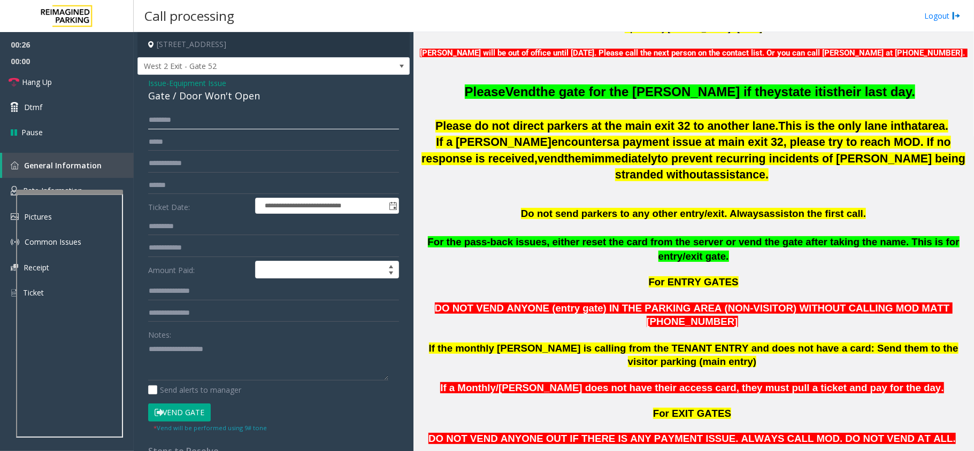
click at [203, 122] on input "text" at bounding box center [273, 120] width 251 height 18
click at [692, 88] on span "the gate for the [PERSON_NAME] if they" at bounding box center [658, 92] width 245 height 14
paste textarea "**********"
drag, startPoint x: 249, startPoint y: 374, endPoint x: 259, endPoint y: 368, distance: 11.7
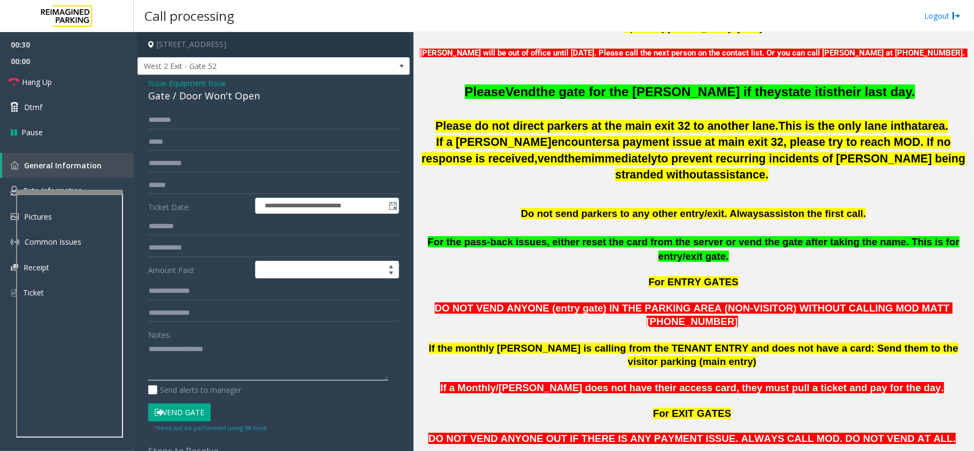
click at [249, 374] on textarea at bounding box center [268, 361] width 240 height 40
click at [609, 95] on span "the gate for the [PERSON_NAME] if they" at bounding box center [658, 92] width 245 height 14
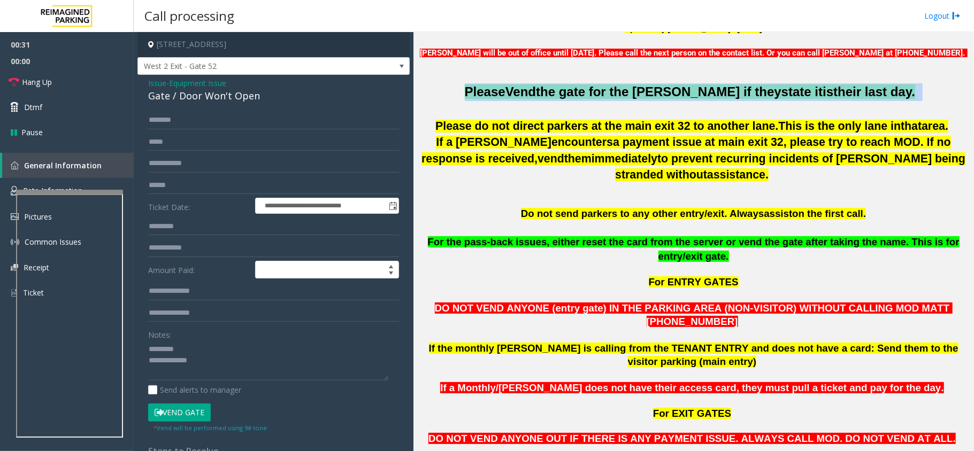
click at [609, 95] on span "the gate for the [PERSON_NAME] if they" at bounding box center [658, 92] width 245 height 14
copy p "Please Vend the gate for the [PERSON_NAME] if they state it is their last day."
drag, startPoint x: 231, startPoint y: 349, endPoint x: 222, endPoint y: 368, distance: 20.6
click at [231, 352] on textarea at bounding box center [268, 361] width 240 height 40
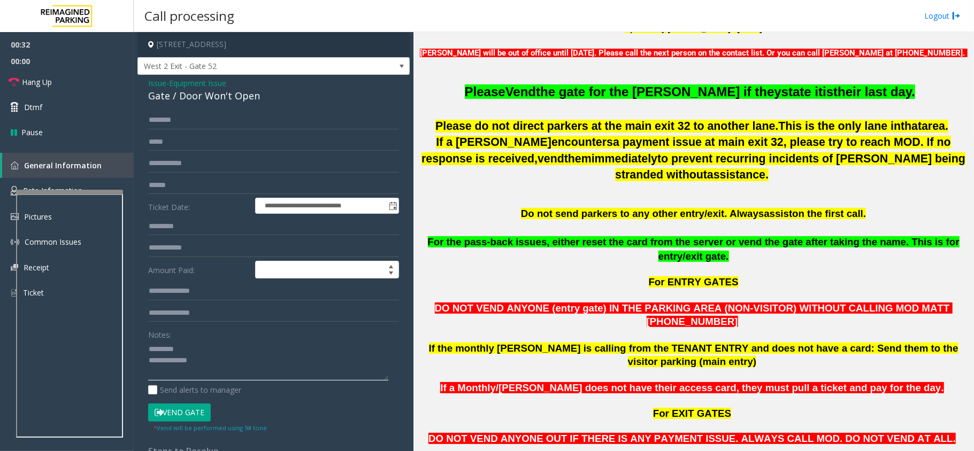
drag, startPoint x: 222, startPoint y: 368, endPoint x: 231, endPoint y: 360, distance: 11.4
click at [223, 368] on textarea at bounding box center [268, 361] width 240 height 40
paste textarea "**********"
type textarea "**********"
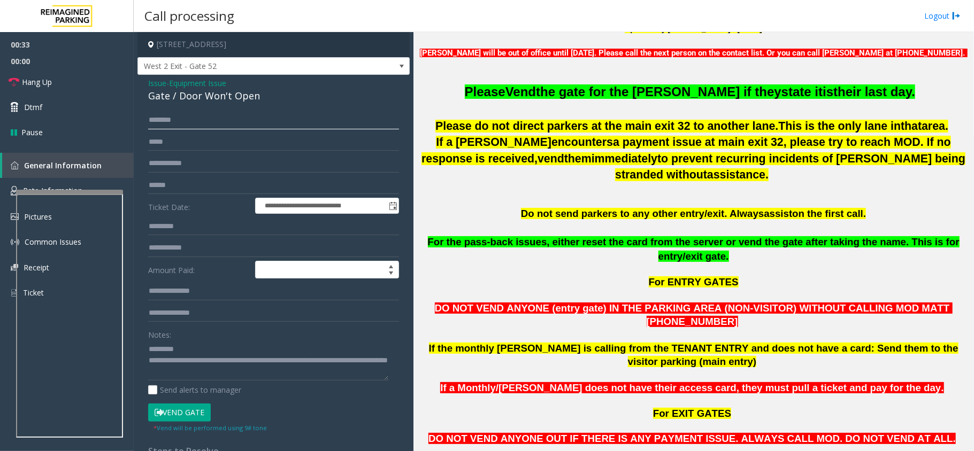
click at [191, 126] on input "text" at bounding box center [273, 120] width 251 height 18
type input "*"
click at [187, 118] on input "text" at bounding box center [273, 120] width 251 height 18
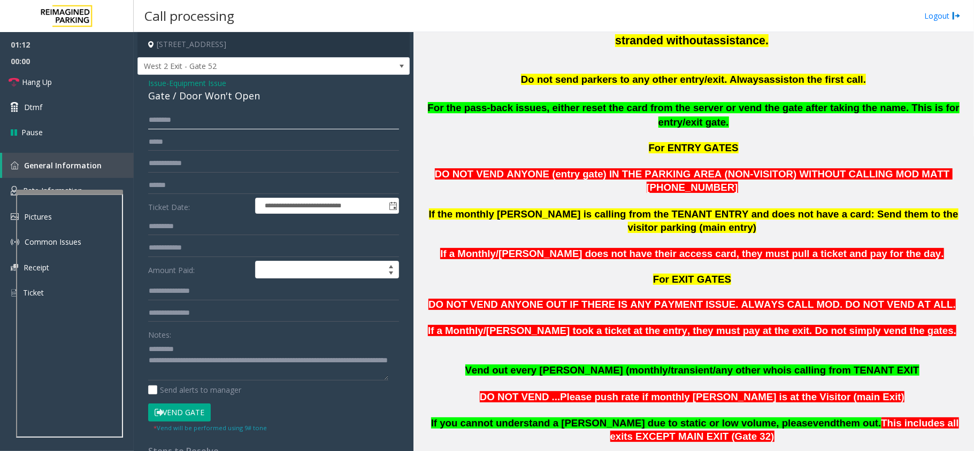
scroll to position [499, 0]
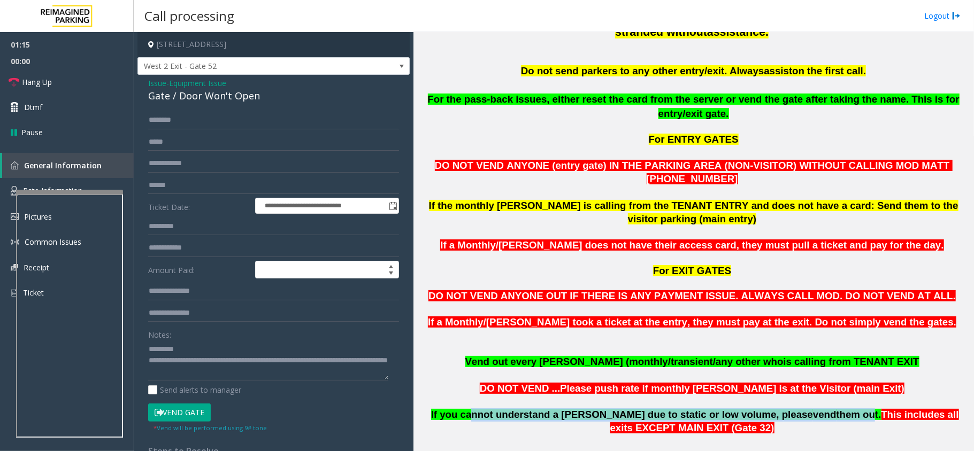
drag, startPoint x: 473, startPoint y: 362, endPoint x: 783, endPoint y: 357, distance: 309.7
click at [783, 409] on span "If you cannot understand a [PERSON_NAME] due to static or low volume, please ve…" at bounding box center [656, 414] width 450 height 11
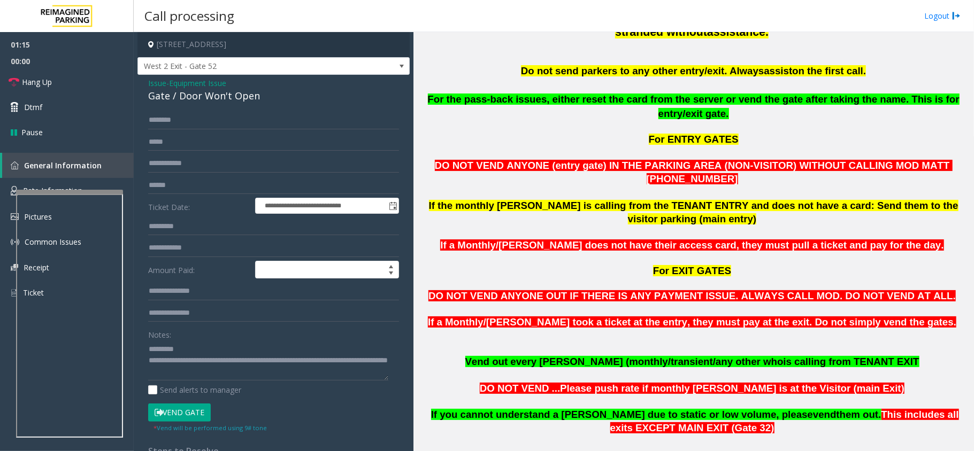
click at [783, 396] on p "If you cannot understand a [PERSON_NAME] due to static or low volume, please ve…" at bounding box center [693, 416] width 552 height 40
drag, startPoint x: 695, startPoint y: 356, endPoint x: 792, endPoint y: 357, distance: 96.3
click at [792, 409] on span "If you cannot understand a [PERSON_NAME] due to static or low volume, please ve…" at bounding box center [656, 414] width 450 height 11
click at [802, 396] on p "If you cannot understand a [PERSON_NAME] due to static or low volume, please ve…" at bounding box center [693, 416] width 552 height 40
drag, startPoint x: 175, startPoint y: 116, endPoint x: 180, endPoint y: 109, distance: 8.0
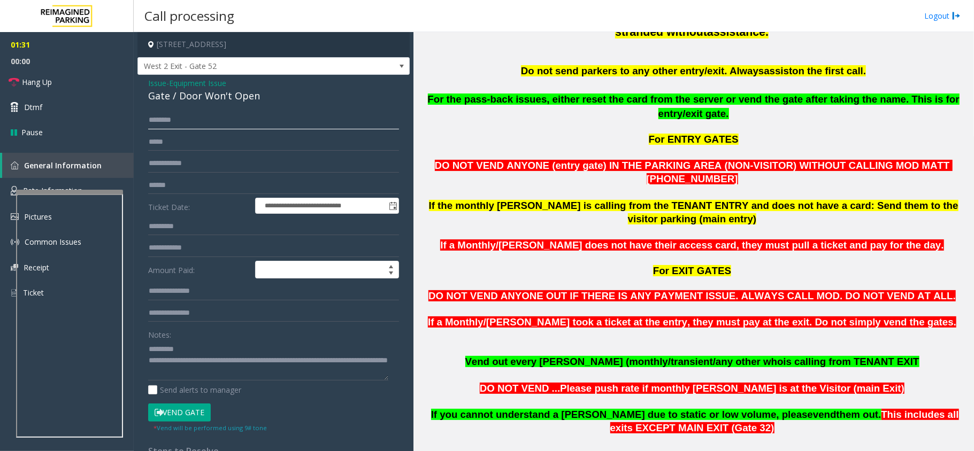
click at [175, 116] on input "text" at bounding box center [273, 120] width 251 height 18
type input "****"
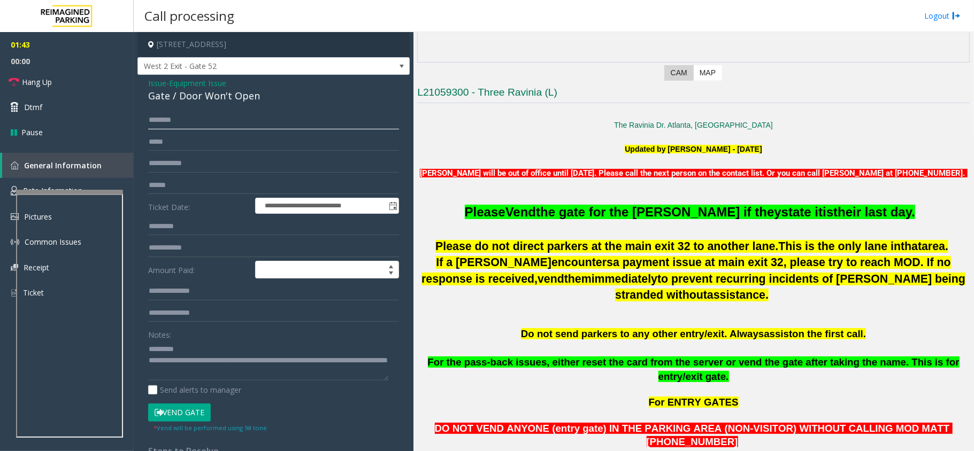
scroll to position [214, 0]
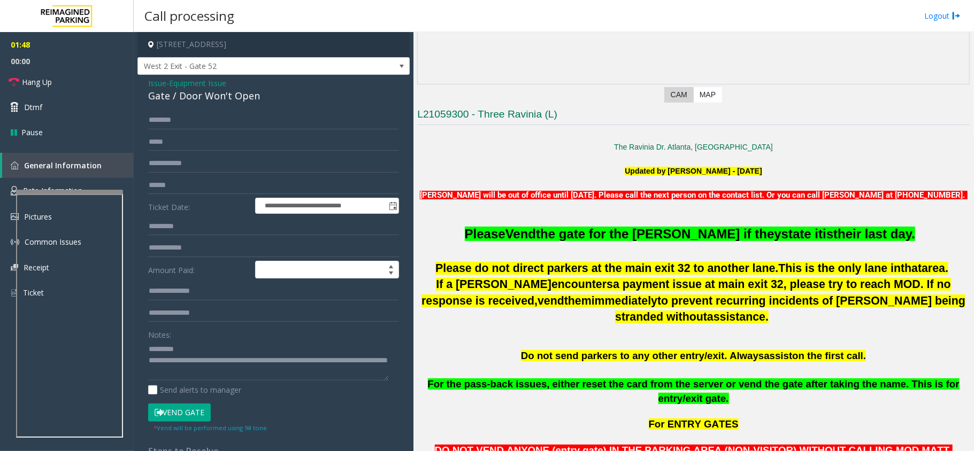
click at [594, 239] on span "the gate for the [PERSON_NAME] if they" at bounding box center [658, 234] width 245 height 14
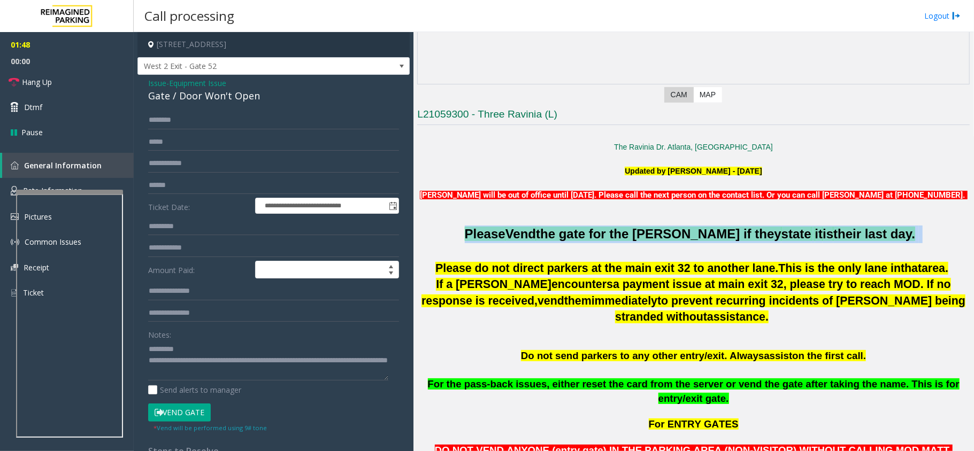
click at [594, 239] on span "the gate for the [PERSON_NAME] if they" at bounding box center [658, 234] width 245 height 14
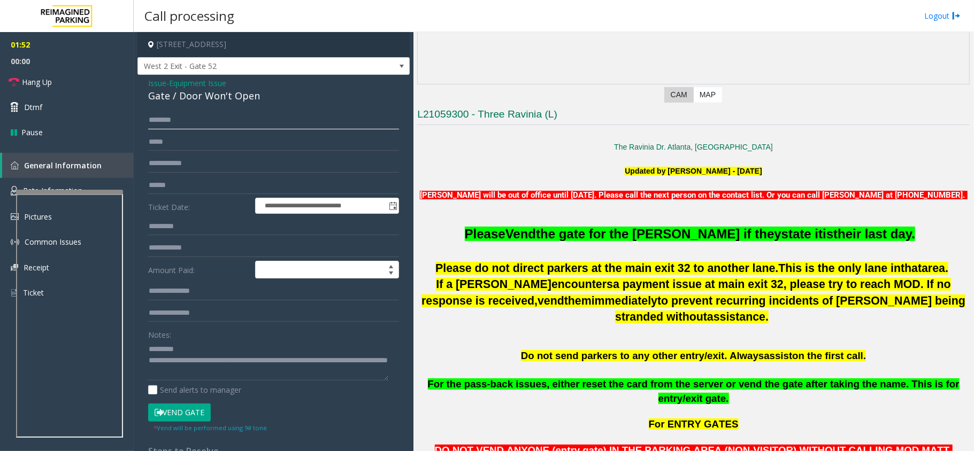
click at [214, 122] on input "text" at bounding box center [273, 120] width 251 height 18
click at [196, 415] on button "Vend Gate" at bounding box center [179, 413] width 63 height 18
click at [210, 373] on textarea at bounding box center [268, 361] width 240 height 40
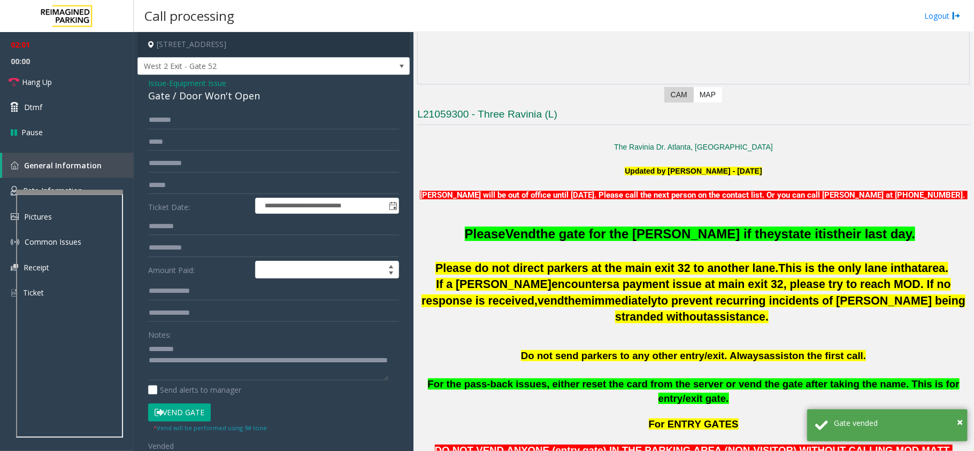
click at [221, 129] on form "**********" at bounding box center [273, 281] width 251 height 340
click at [206, 374] on textarea at bounding box center [268, 361] width 240 height 40
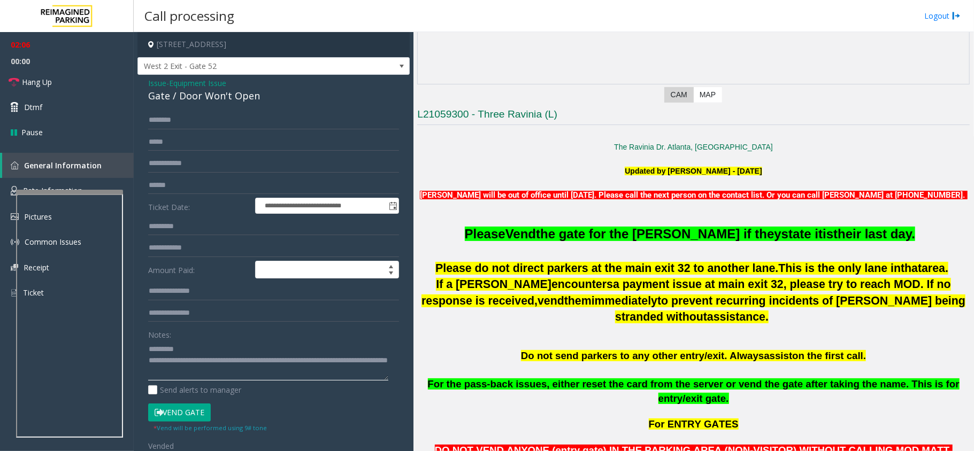
click at [187, 347] on textarea at bounding box center [268, 361] width 240 height 40
click at [97, 86] on link "Hang Up" at bounding box center [67, 82] width 134 height 25
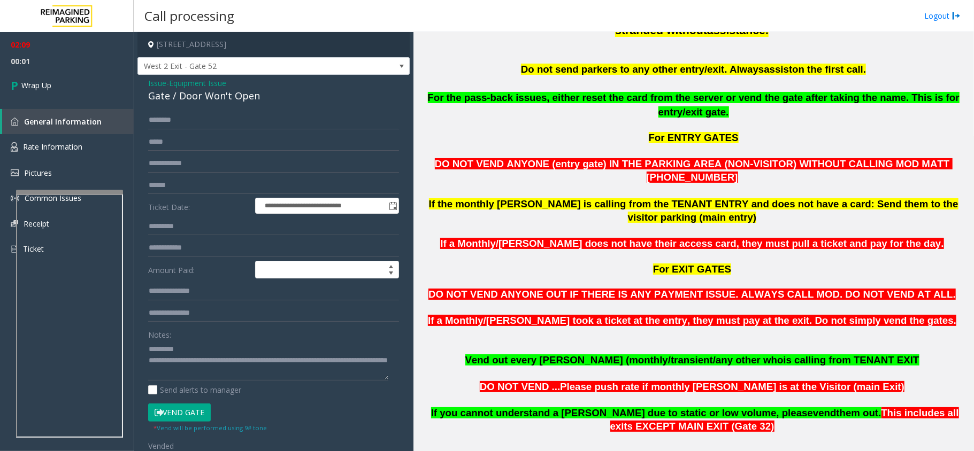
scroll to position [642, 0]
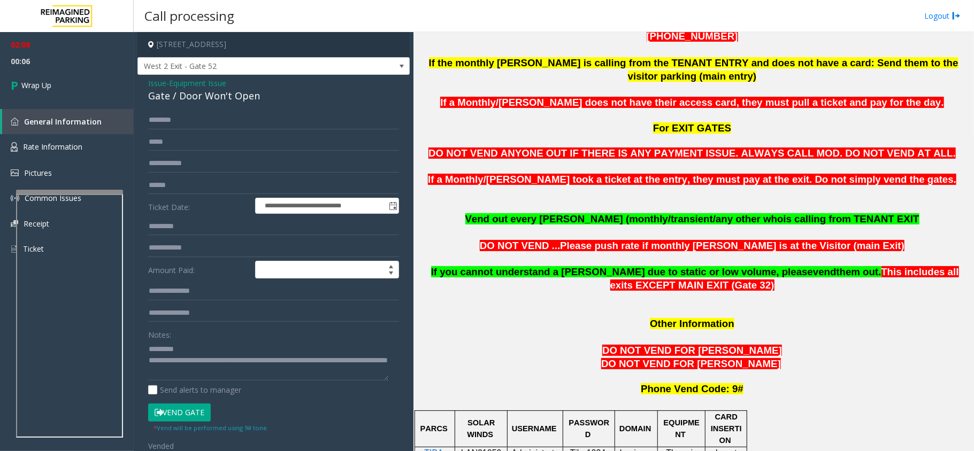
copy font "If you cannot understand a [PERSON_NAME] due to static or low volume, please ve…"
drag, startPoint x: 432, startPoint y: 214, endPoint x: 794, endPoint y: 210, distance: 361.6
click at [794, 253] on p "If you cannot understand a [PERSON_NAME] due to static or low volume, please ve…" at bounding box center [693, 273] width 552 height 40
click at [209, 377] on textarea at bounding box center [268, 361] width 240 height 40
paste textarea "**********"
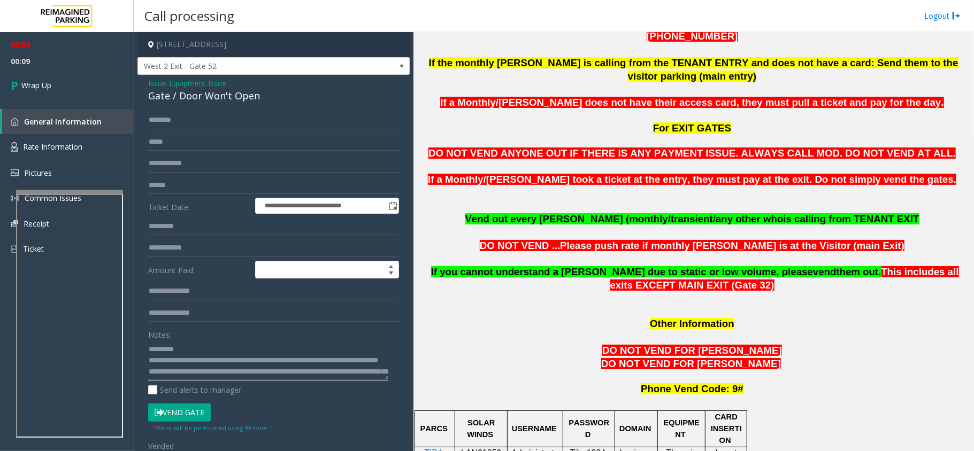
scroll to position [7, 0]
click at [245, 94] on div "Gate / Door Won't Open" at bounding box center [273, 96] width 251 height 14
copy div "Gate / Door Won't Open"
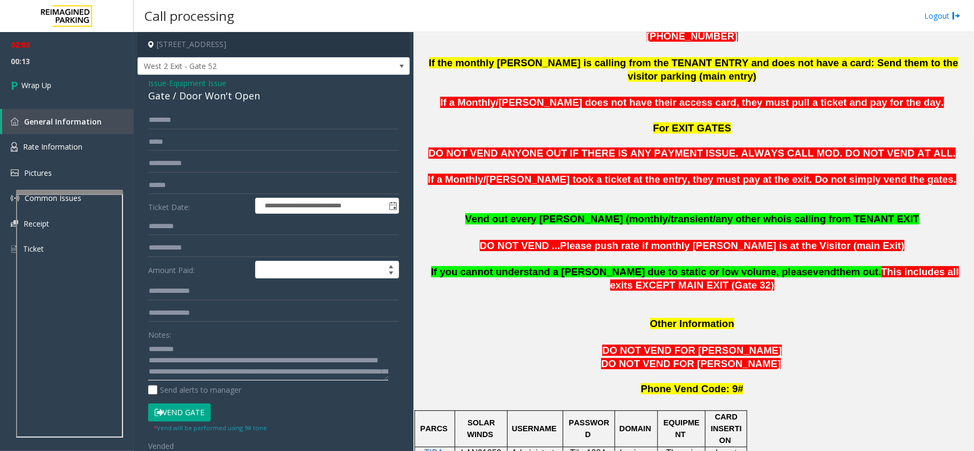
click at [199, 342] on textarea at bounding box center [268, 361] width 240 height 40
paste textarea "**********"
click at [191, 371] on textarea at bounding box center [268, 361] width 240 height 40
drag, startPoint x: 210, startPoint y: 353, endPoint x: 319, endPoint y: 368, distance: 110.2
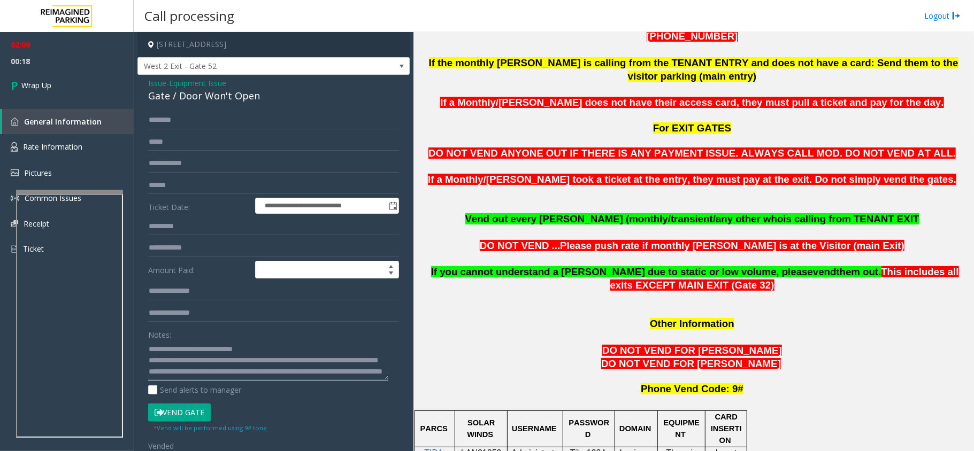
click at [319, 368] on textarea at bounding box center [268, 361] width 240 height 40
type textarea "**********"
click at [12, 78] on icon at bounding box center [16, 85] width 11 height 18
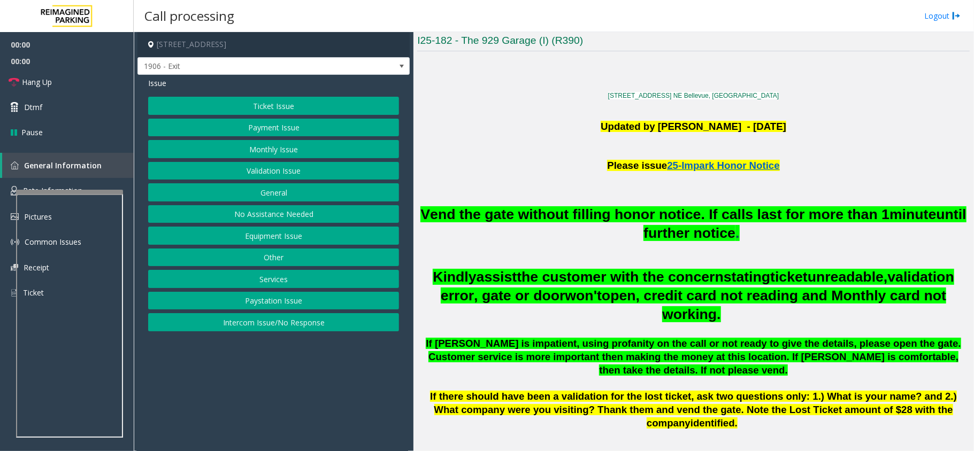
scroll to position [285, 0]
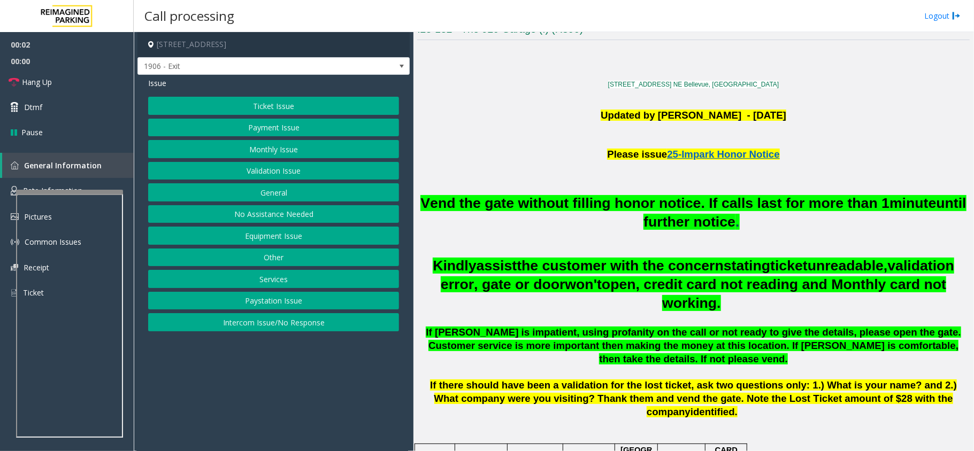
click at [635, 210] on span "Vend the gate without filling honor notice. If calls last for more than 1" at bounding box center [654, 203] width 469 height 16
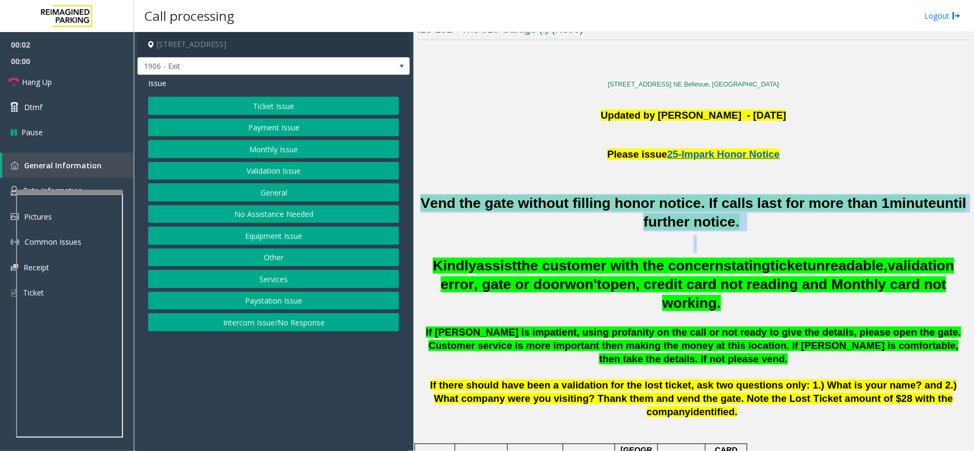
click at [635, 210] on span "Vend the gate without filling honor notice. If calls last for more than 1" at bounding box center [654, 203] width 469 height 16
copy h2 "Vend the gate without filling honor notice. If calls last for more than 1 minut…"
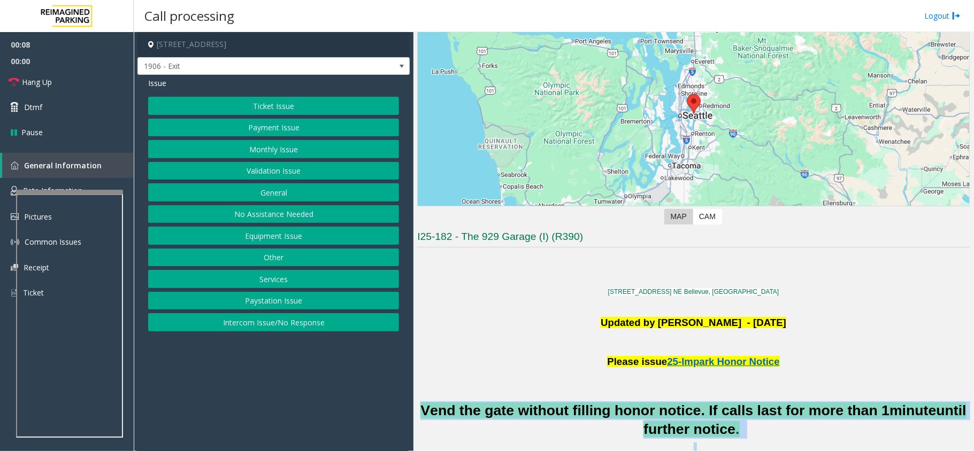
scroll to position [142, 0]
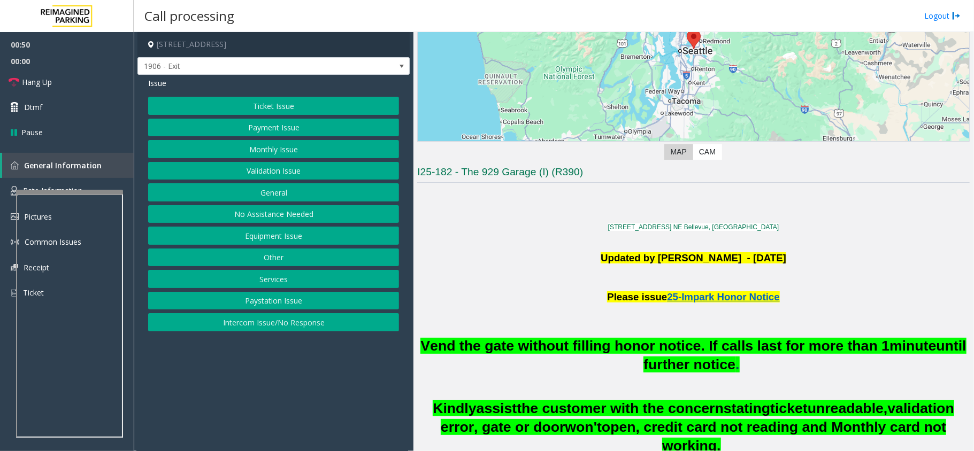
click at [304, 95] on div "Issue Ticket Issue Payment Issue Monthly Issue Validation Issue General No Assi…" at bounding box center [273, 206] width 272 height 262
click at [306, 104] on button "Ticket Issue" at bounding box center [273, 106] width 251 height 18
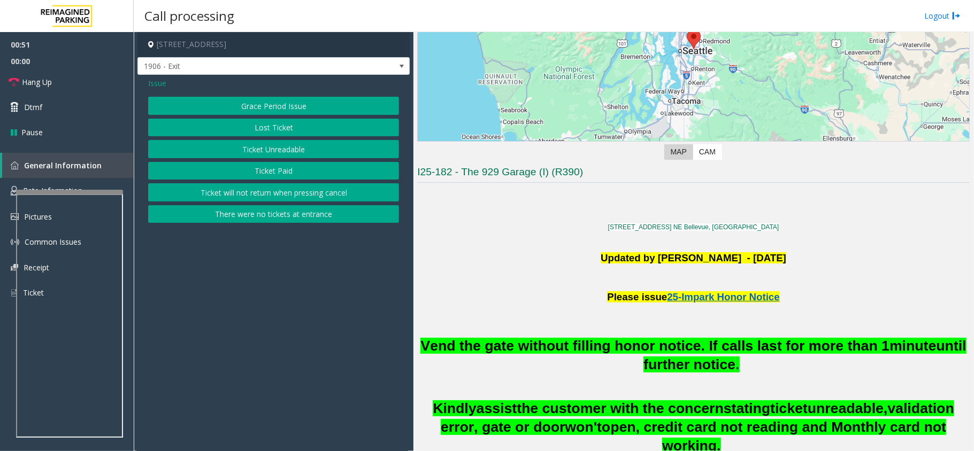
click at [155, 80] on span "Issue" at bounding box center [157, 83] width 18 height 11
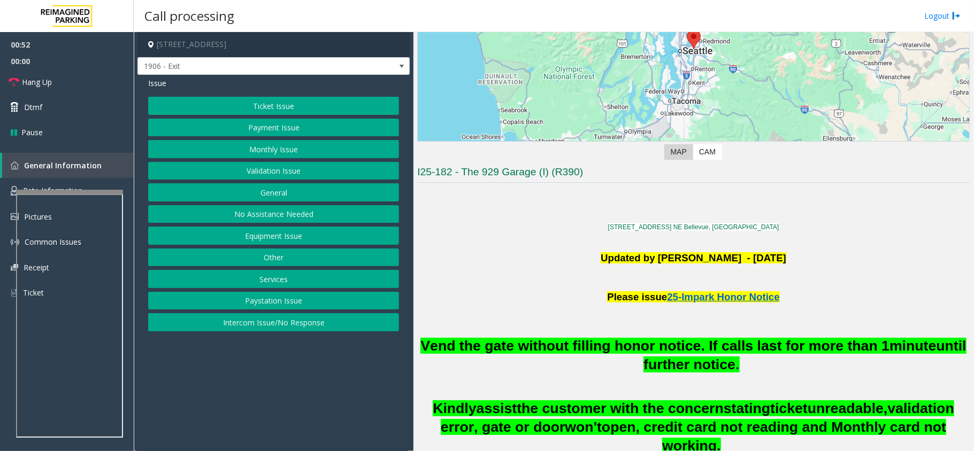
click at [276, 171] on button "Validation Issue" at bounding box center [273, 171] width 251 height 18
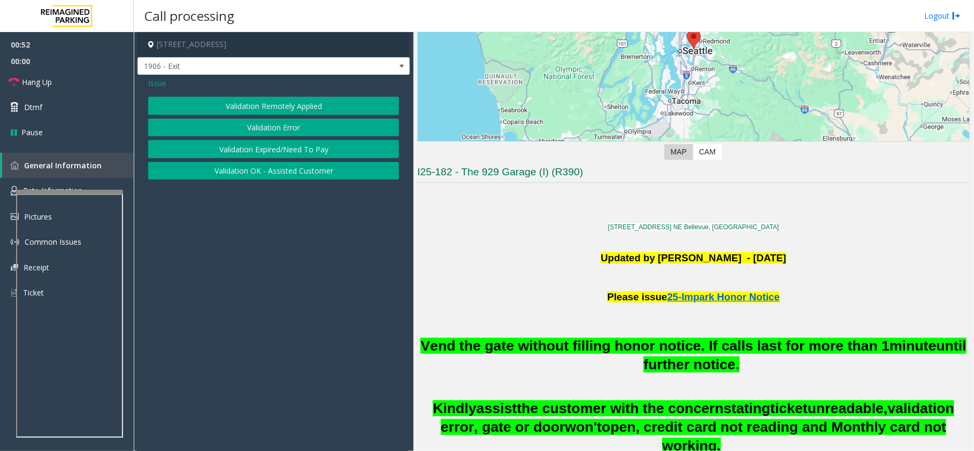
click at [277, 127] on button "Validation Error" at bounding box center [273, 128] width 251 height 18
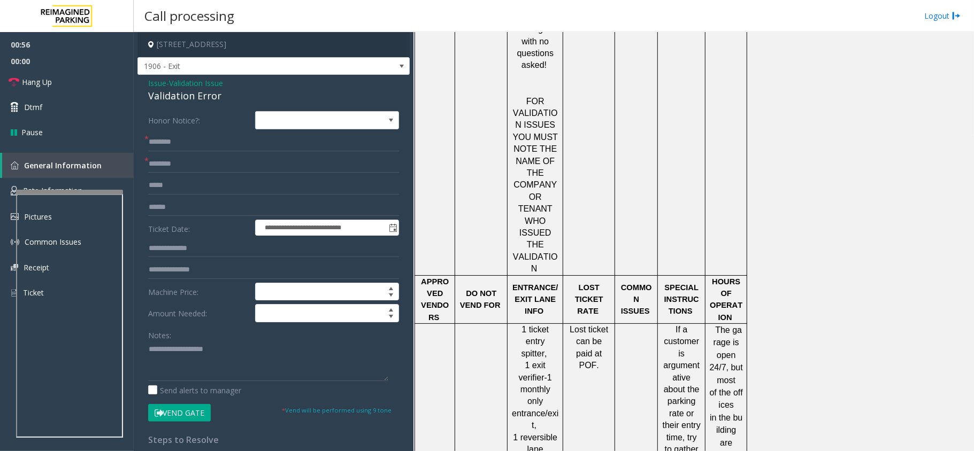
scroll to position [1141, 0]
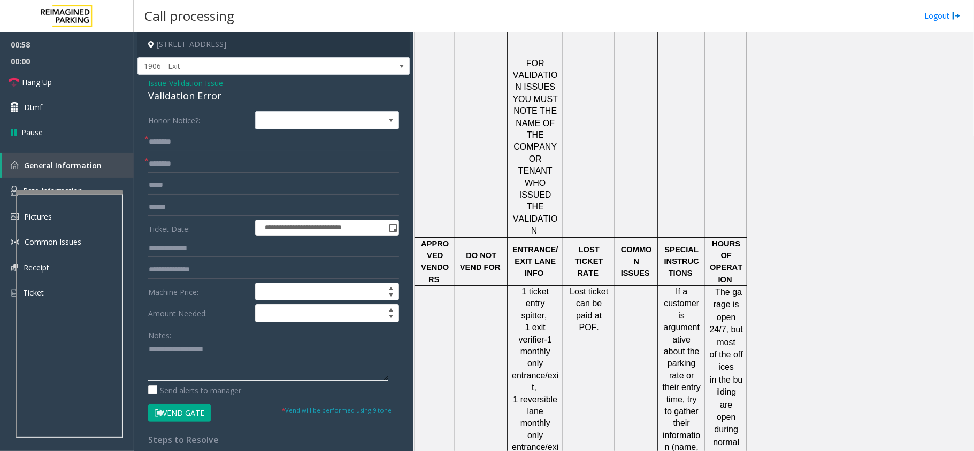
paste textarea "**********"
drag, startPoint x: 210, startPoint y: 375, endPoint x: 206, endPoint y: 353, distance: 22.3
click at [210, 375] on textarea at bounding box center [268, 361] width 240 height 40
click at [202, 101] on div "Validation Error" at bounding box center [273, 96] width 251 height 14
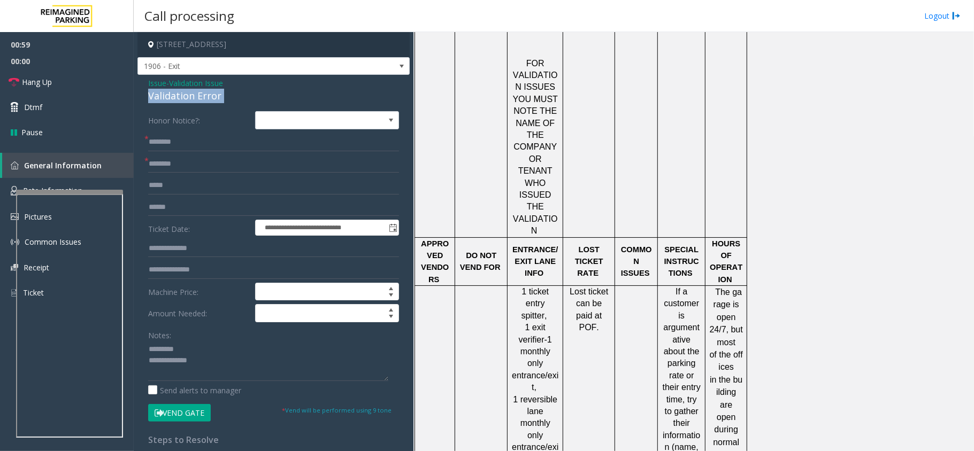
click at [202, 101] on div "Validation Error" at bounding box center [273, 96] width 251 height 14
copy div "Validation Error"
click at [200, 336] on div "Notes:" at bounding box center [273, 353] width 251 height 55
paste textarea "**********"
click at [200, 345] on textarea at bounding box center [268, 361] width 240 height 40
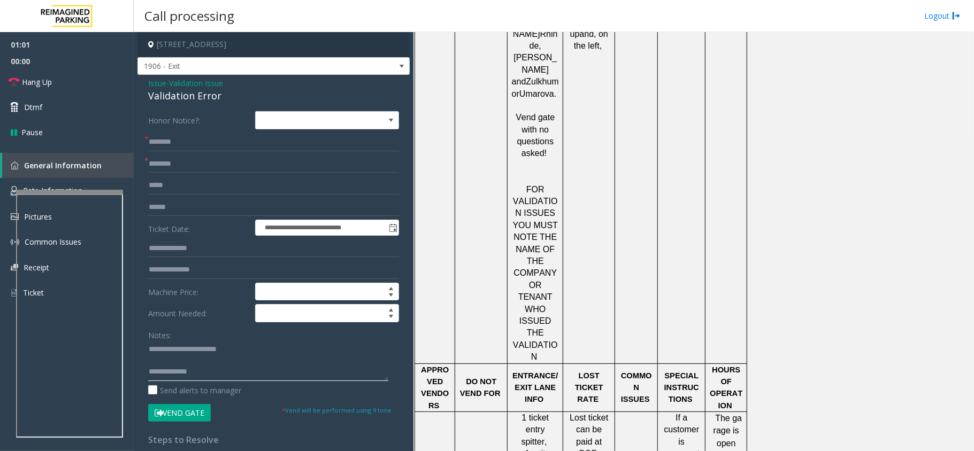
scroll to position [856, 0]
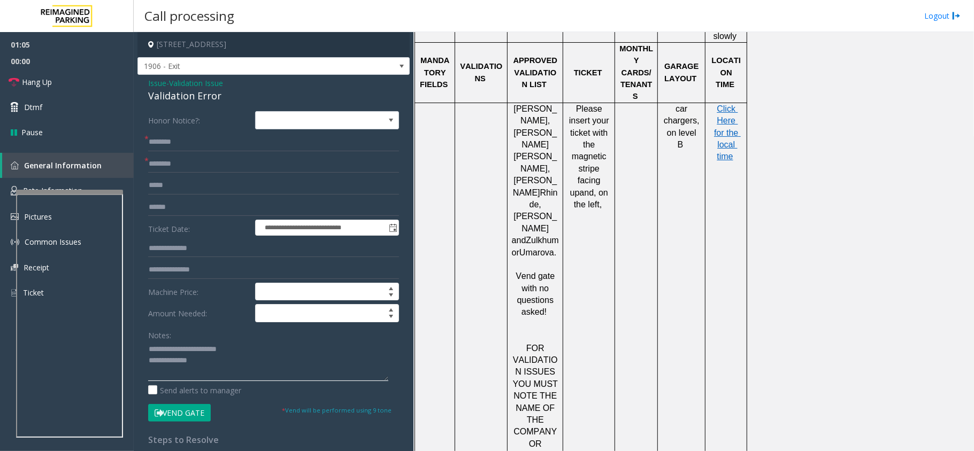
type textarea "**********"
click at [198, 143] on input "text" at bounding box center [273, 142] width 251 height 18
click at [190, 162] on input "text" at bounding box center [273, 164] width 251 height 18
click at [160, 138] on input "******" at bounding box center [273, 142] width 251 height 18
type input "******"
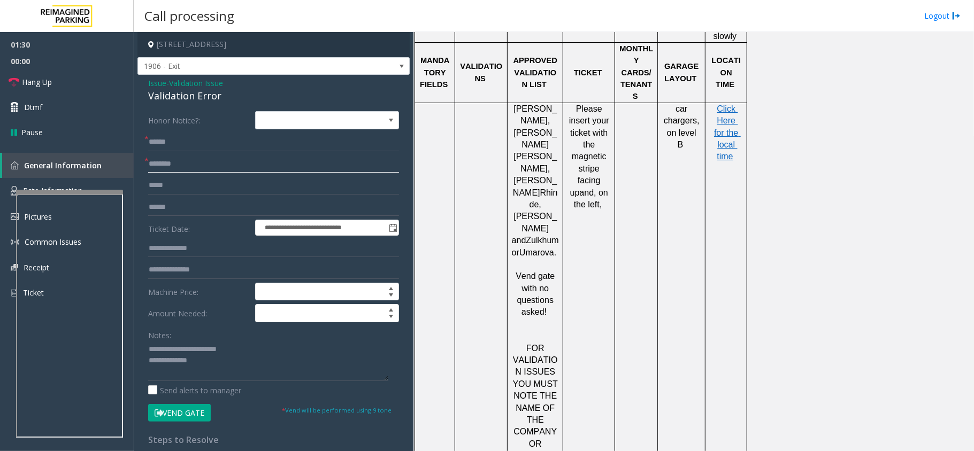
click at [180, 163] on input "text" at bounding box center [273, 164] width 251 height 18
click at [249, 364] on textarea at bounding box center [268, 361] width 240 height 40
paste textarea "**********"
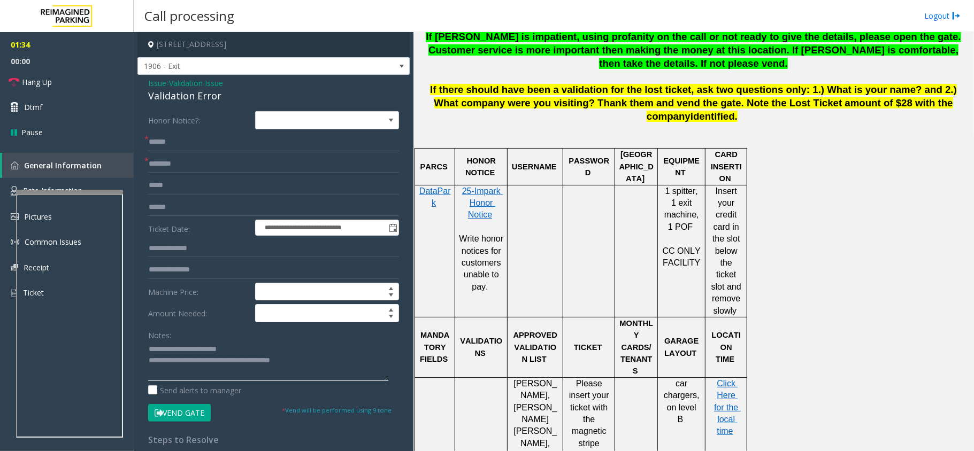
scroll to position [428, 0]
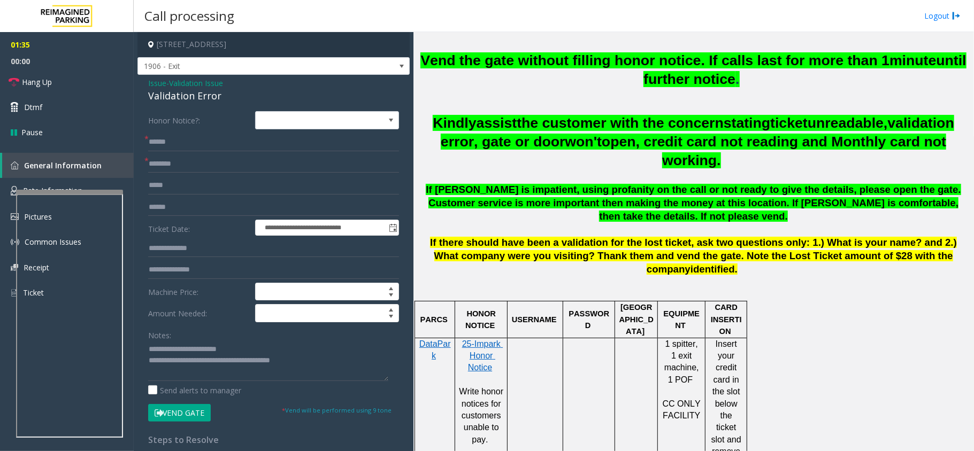
click at [570, 71] on h2 "Vend the gate without filling honor notice. If calls last for more than 1 minut…" at bounding box center [693, 69] width 552 height 37
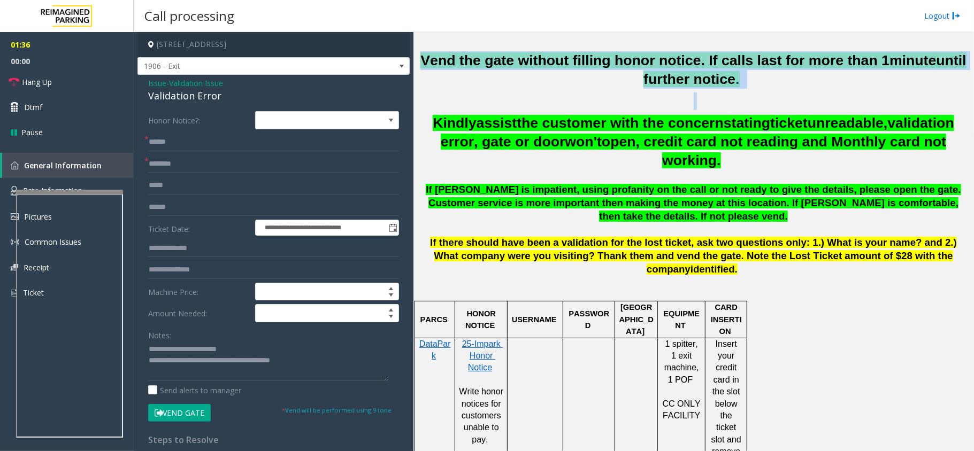
click at [570, 71] on h2 "Vend the gate without filling honor notice. If calls last for more than 1 minut…" at bounding box center [693, 69] width 552 height 37
copy h2 "Vend the gate without filling honor notice. If calls last for more than 1 minut…"
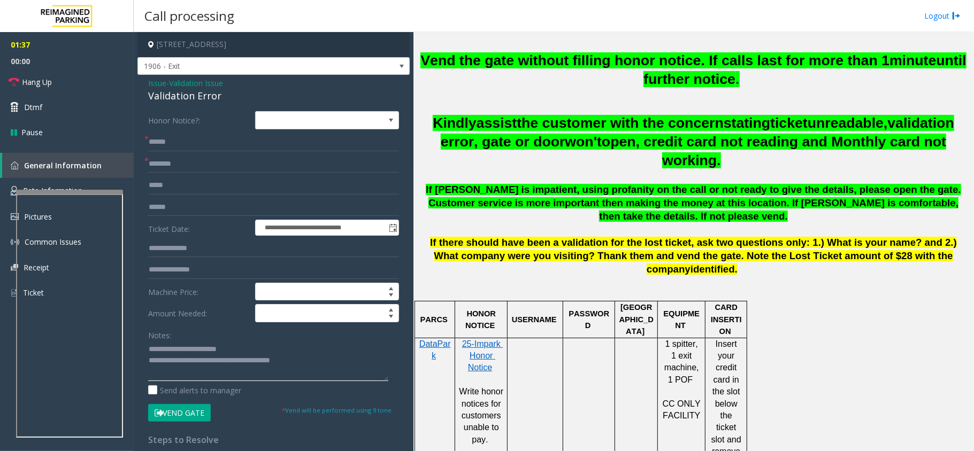
click at [311, 364] on textarea at bounding box center [268, 361] width 240 height 40
paste textarea "**********"
type textarea "**********"
click at [175, 170] on input "text" at bounding box center [273, 164] width 251 height 18
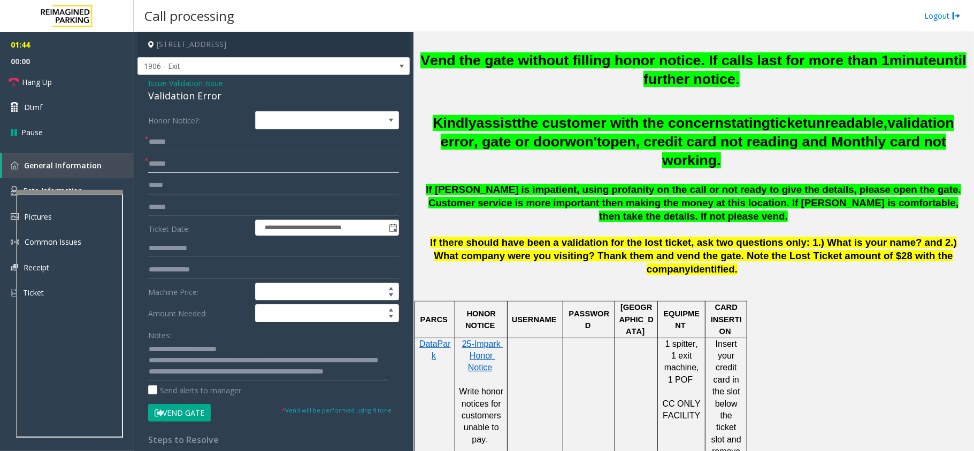
type input "******"
click at [169, 202] on input "text" at bounding box center [273, 207] width 251 height 18
type input "*****"
click at [197, 379] on textarea at bounding box center [268, 361] width 240 height 40
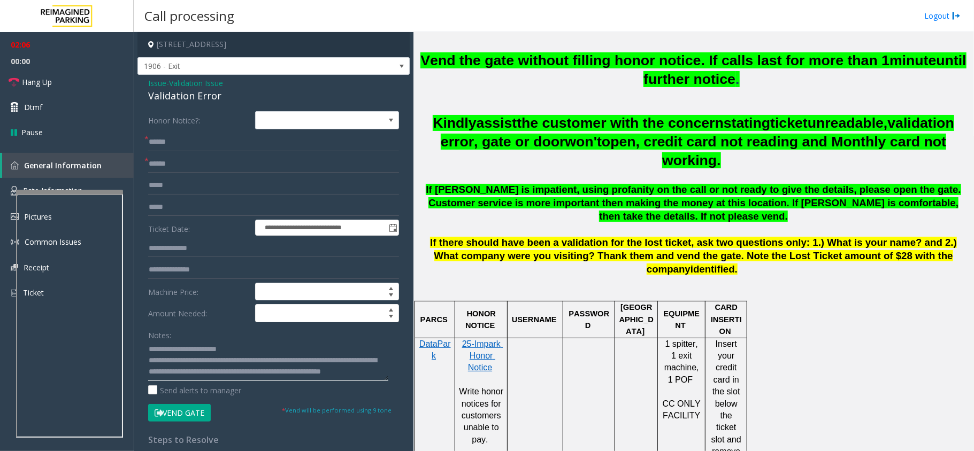
scroll to position [11, 0]
type textarea "**********"
click at [189, 412] on button "Vend Gate" at bounding box center [179, 413] width 63 height 18
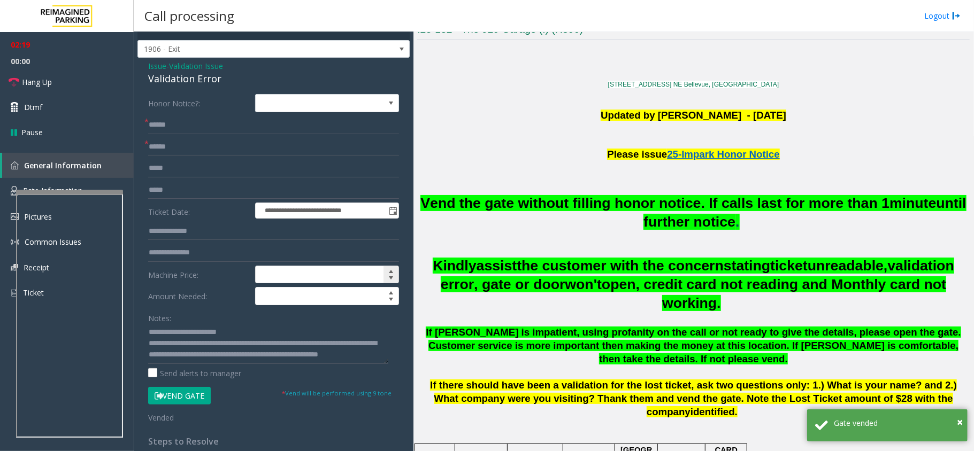
scroll to position [0, 0]
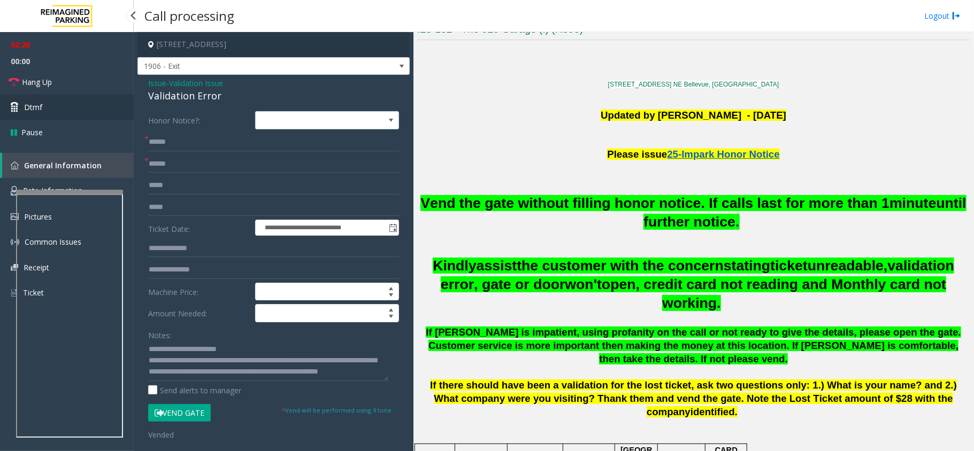
click at [52, 97] on link "Dtmf" at bounding box center [67, 107] width 134 height 25
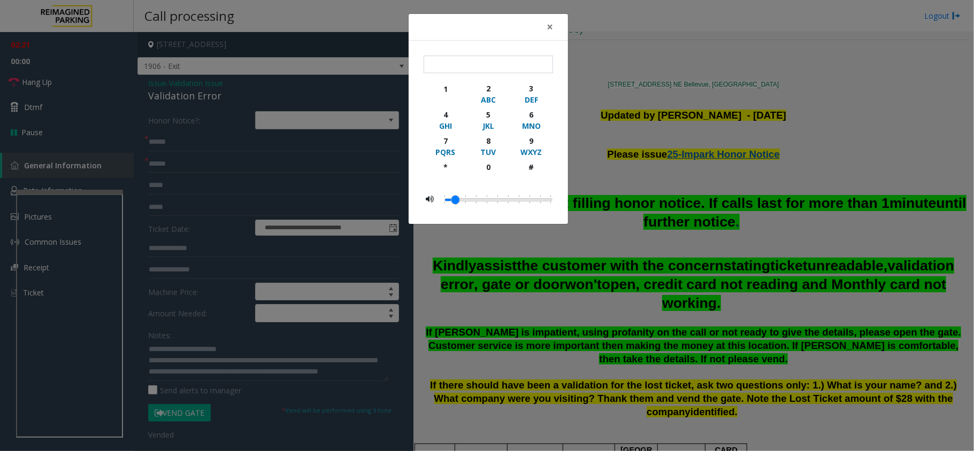
click at [81, 97] on div "× 1 2 ABC 3 DEF 4 GHI 5 JKL 6 MNO 7 PQRS 8 TUV 9 WXYZ * 0 #" at bounding box center [487, 225] width 974 height 451
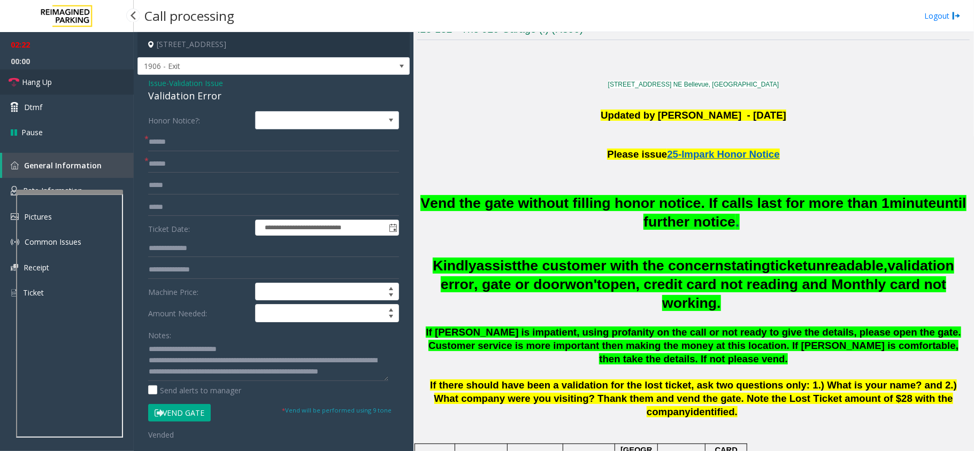
click at [66, 82] on link "Hang Up" at bounding box center [67, 82] width 134 height 25
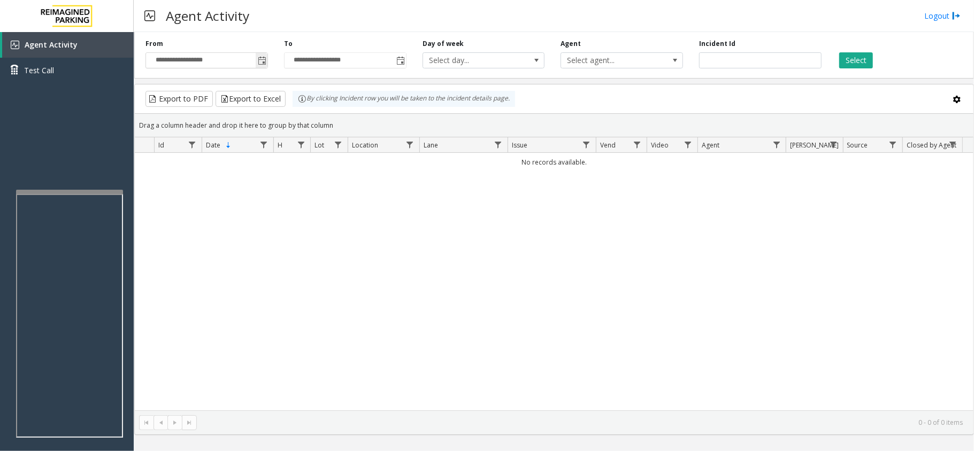
drag, startPoint x: 263, startPoint y: 59, endPoint x: 257, endPoint y: 67, distance: 10.3
click at [263, 59] on span "Toggle popup" at bounding box center [262, 61] width 9 height 9
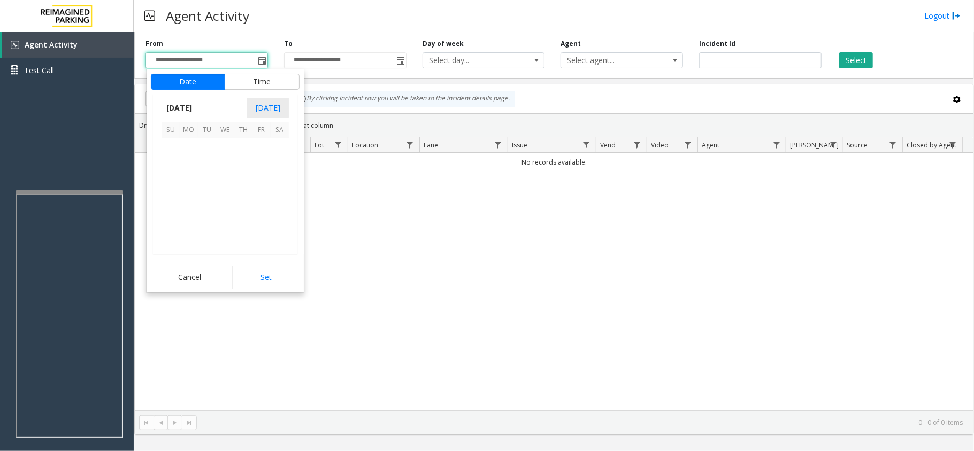
scroll to position [191820, 0]
click at [242, 214] on span "28" at bounding box center [243, 220] width 18 height 18
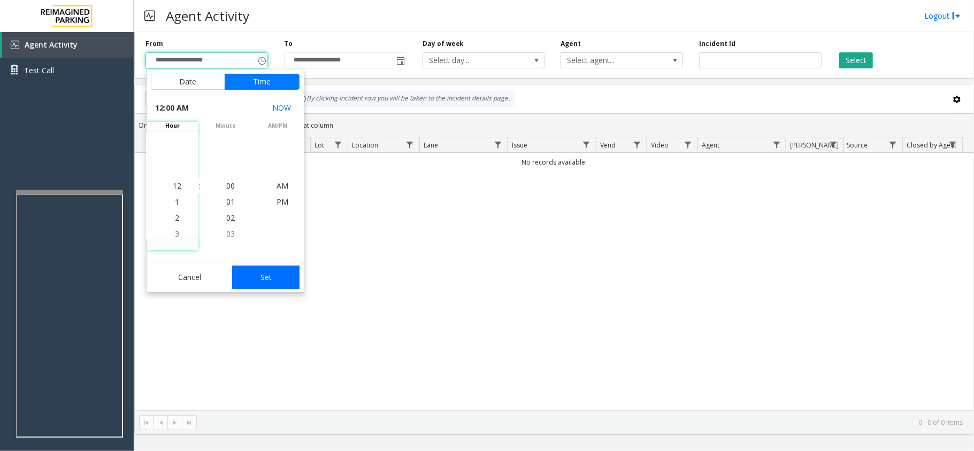
click at [263, 279] on button "Set" at bounding box center [265, 278] width 67 height 24
type input "**********"
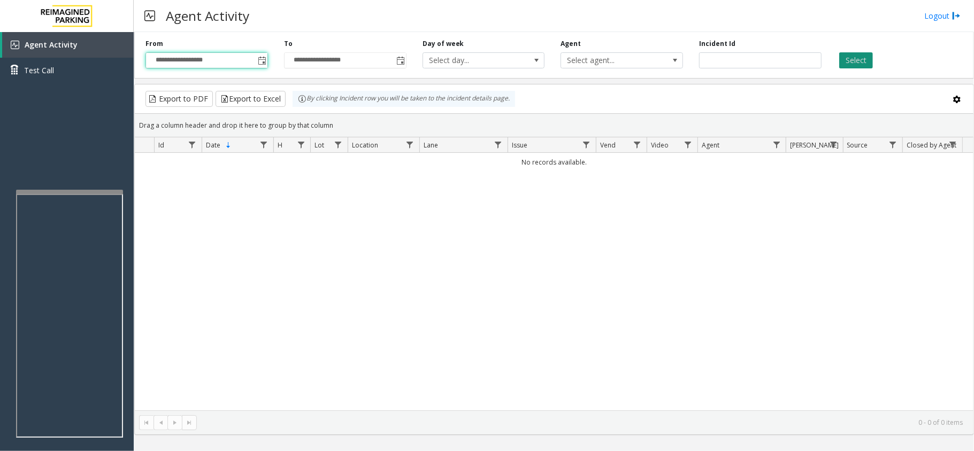
drag, startPoint x: 888, startPoint y: 58, endPoint x: 869, endPoint y: 57, distance: 19.3
click at [888, 58] on div "Select" at bounding box center [898, 53] width 139 height 29
click at [865, 57] on button "Select" at bounding box center [856, 60] width 34 height 16
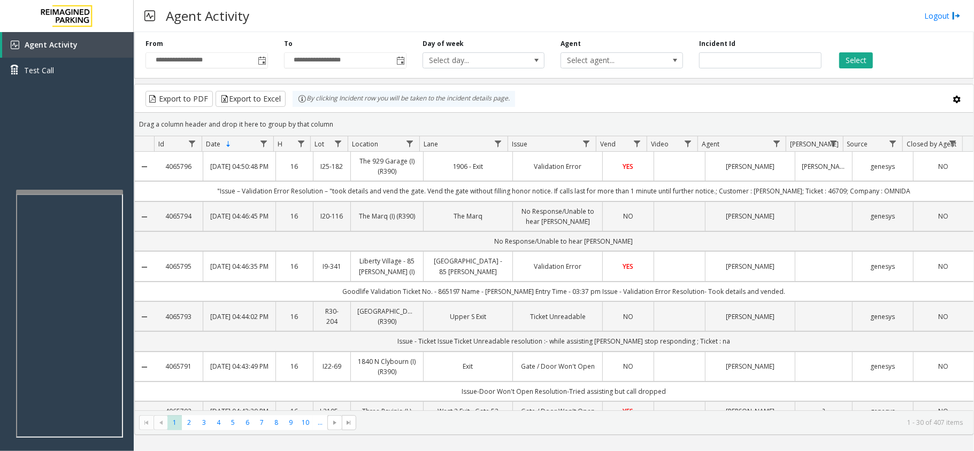
click at [443, 180] on td "1906 - Exit" at bounding box center [468, 166] width 90 height 29
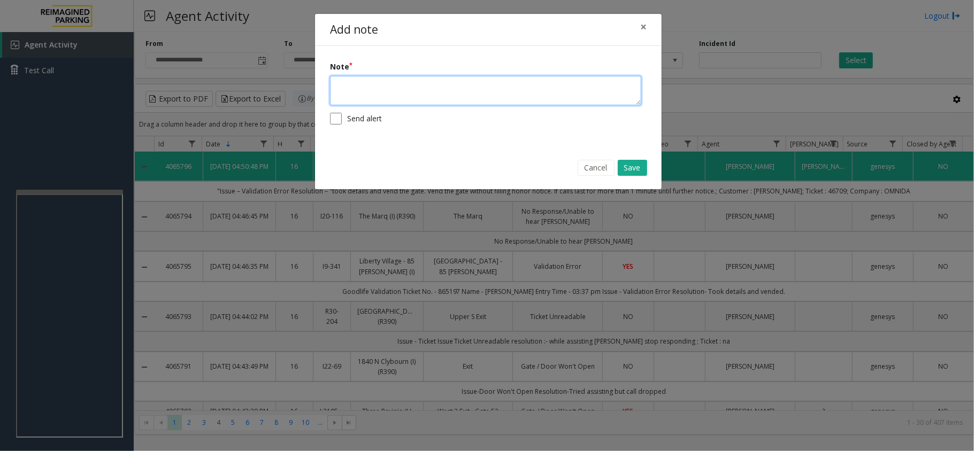
click at [413, 93] on textarea at bounding box center [485, 90] width 311 height 29
paste textarea "*******"
type textarea "**********"
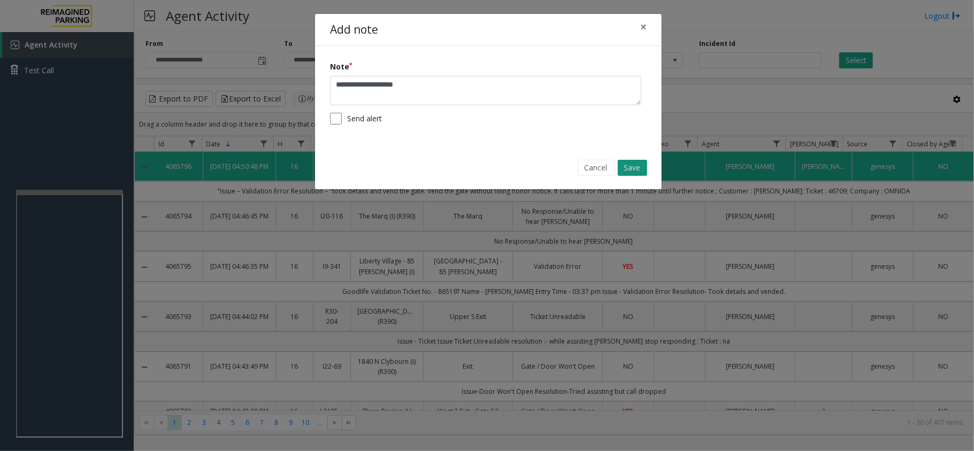
click at [640, 166] on button "Save" at bounding box center [632, 168] width 29 height 16
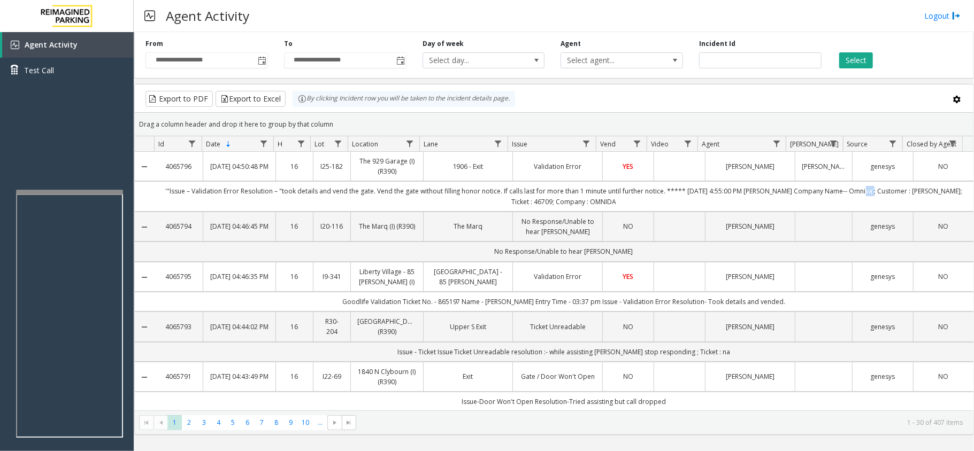
drag, startPoint x: 846, startPoint y: 195, endPoint x: 912, endPoint y: 203, distance: 67.4
click at [909, 202] on td "'"Issue – Validation Error Resolution – "took details and vend the gate. Vend t…" at bounding box center [563, 196] width 819 height 30
click at [694, 18] on div "Agent Activity Logout" at bounding box center [554, 16] width 840 height 32
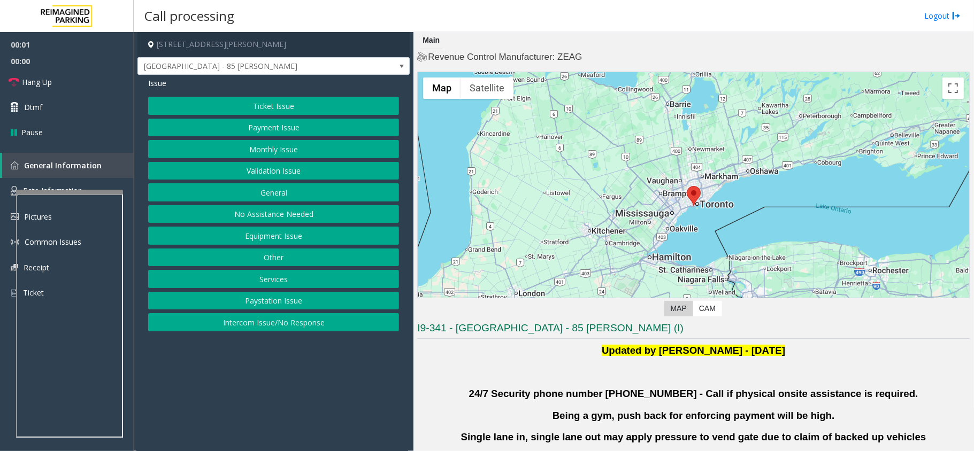
click at [265, 170] on button "Validation Issue" at bounding box center [273, 171] width 251 height 18
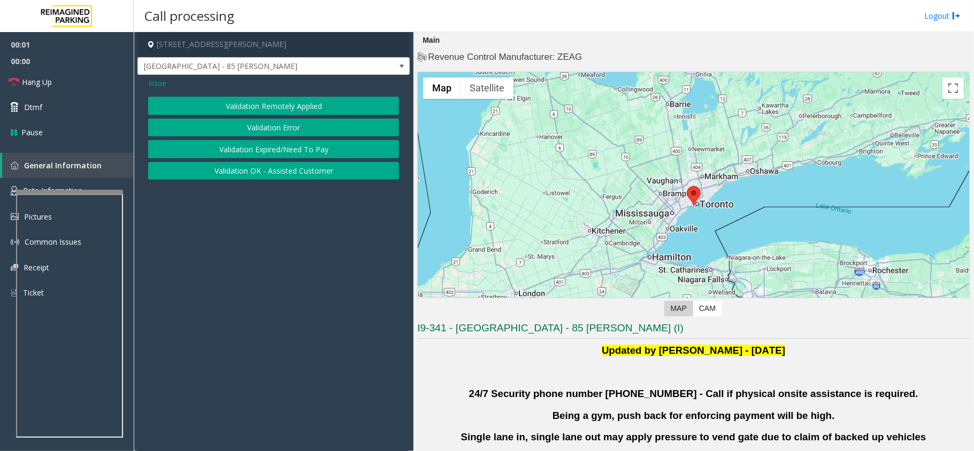
click at [281, 123] on button "Validation Error" at bounding box center [273, 128] width 251 height 18
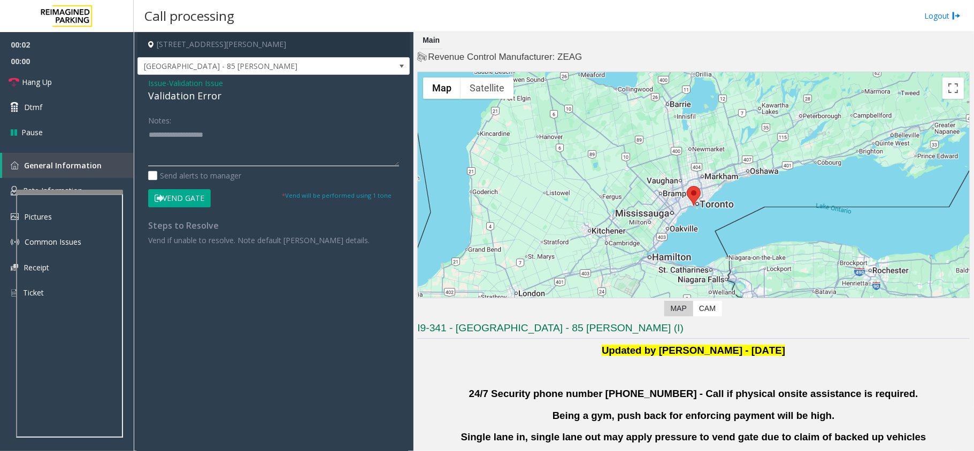
click at [201, 151] on textarea at bounding box center [273, 146] width 251 height 40
paste textarea "**********"
click at [181, 101] on div "Validation Error" at bounding box center [273, 96] width 251 height 14
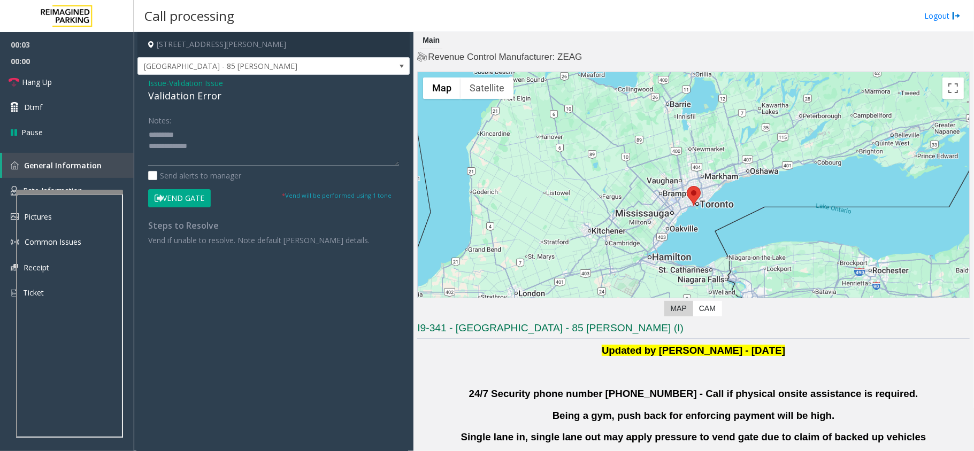
click at [190, 133] on textarea at bounding box center [273, 146] width 251 height 40
paste textarea "**********"
click at [212, 153] on textarea at bounding box center [273, 146] width 251 height 40
drag, startPoint x: 152, startPoint y: 133, endPoint x: 185, endPoint y: 133, distance: 32.6
click at [152, 133] on textarea at bounding box center [273, 146] width 251 height 40
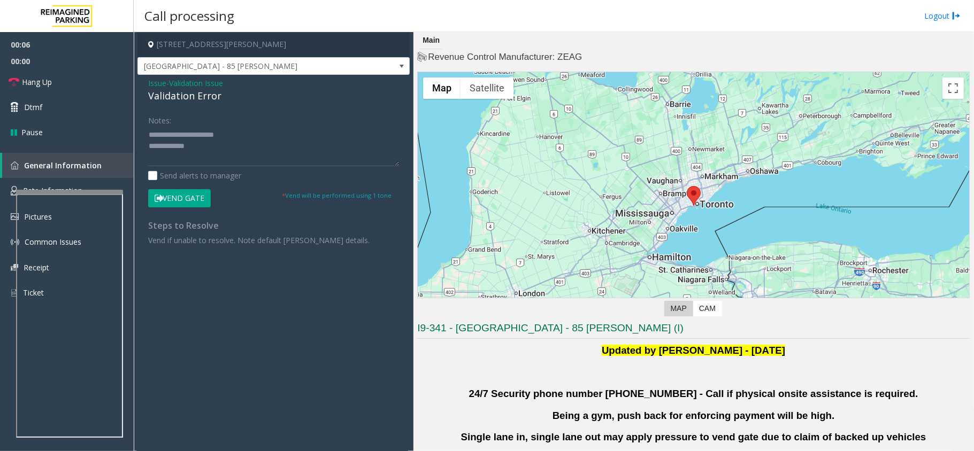
click at [199, 170] on div "Notes: Send alerts to manager" at bounding box center [273, 146] width 251 height 70
click at [213, 153] on textarea at bounding box center [273, 146] width 251 height 40
type textarea "**********"
click at [158, 85] on span "Issue" at bounding box center [157, 83] width 18 height 11
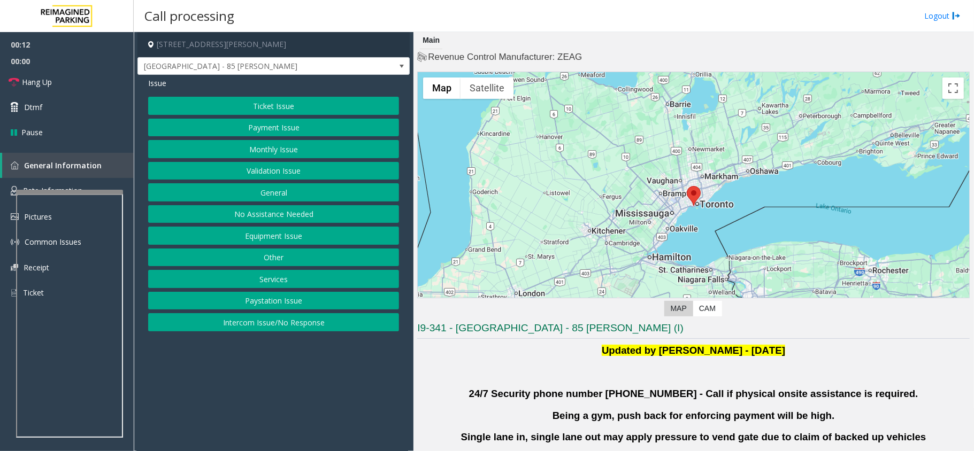
click at [260, 328] on button "Intercom Issue/No Response" at bounding box center [273, 322] width 251 height 18
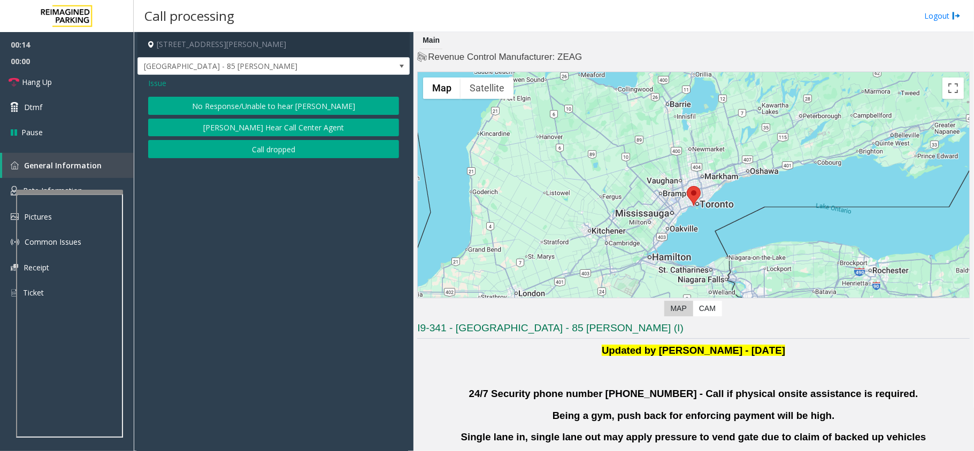
click at [259, 107] on button "No Response/Unable to hear [PERSON_NAME]" at bounding box center [273, 106] width 251 height 18
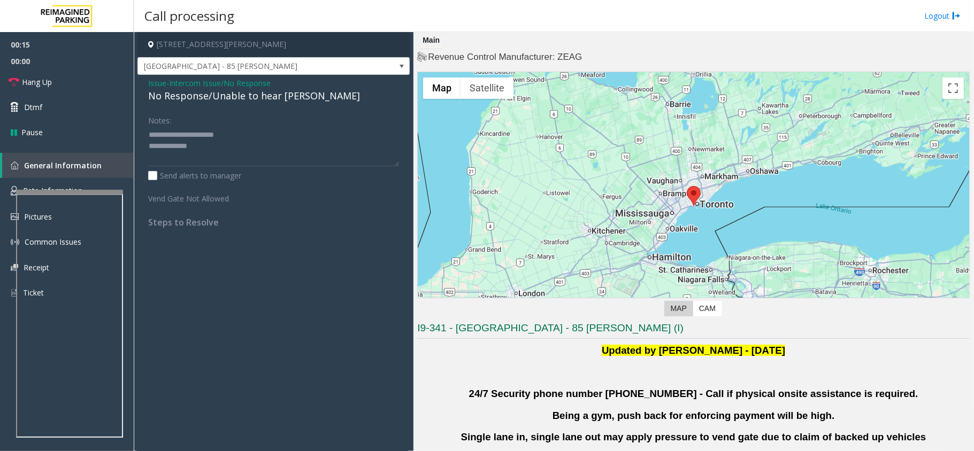
click at [226, 99] on div "No Response/Unable to hear [PERSON_NAME]" at bounding box center [273, 96] width 251 height 14
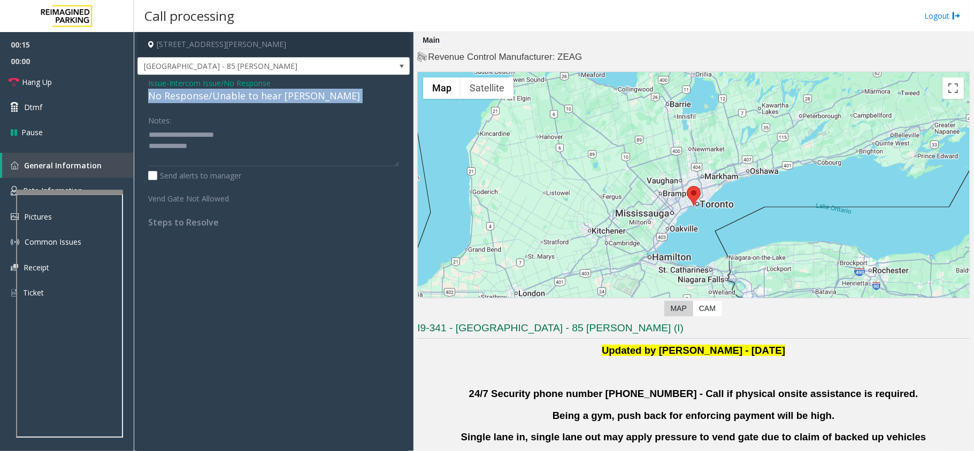
click at [226, 99] on div "No Response/Unable to hear [PERSON_NAME]" at bounding box center [273, 96] width 251 height 14
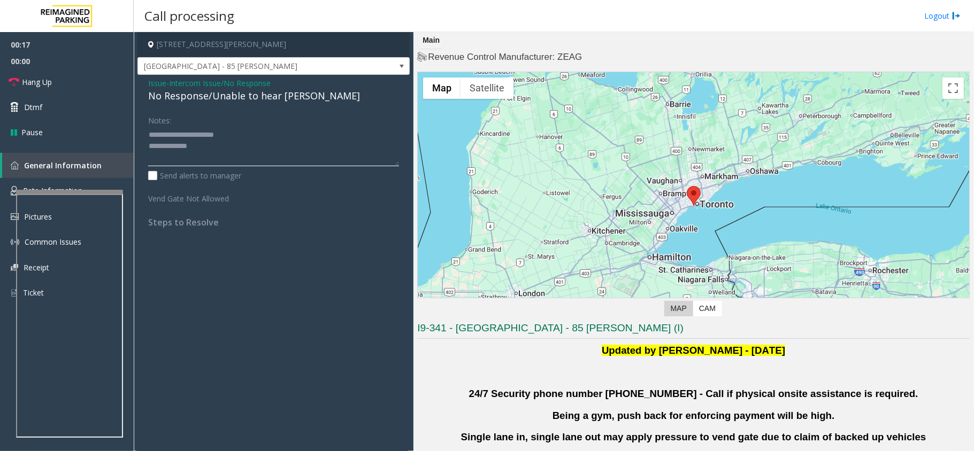
click at [259, 157] on textarea at bounding box center [273, 146] width 251 height 40
paste textarea
click at [247, 150] on textarea at bounding box center [273, 146] width 251 height 40
type textarea "**********"
click at [67, 86] on link "Hang Up" at bounding box center [67, 82] width 134 height 25
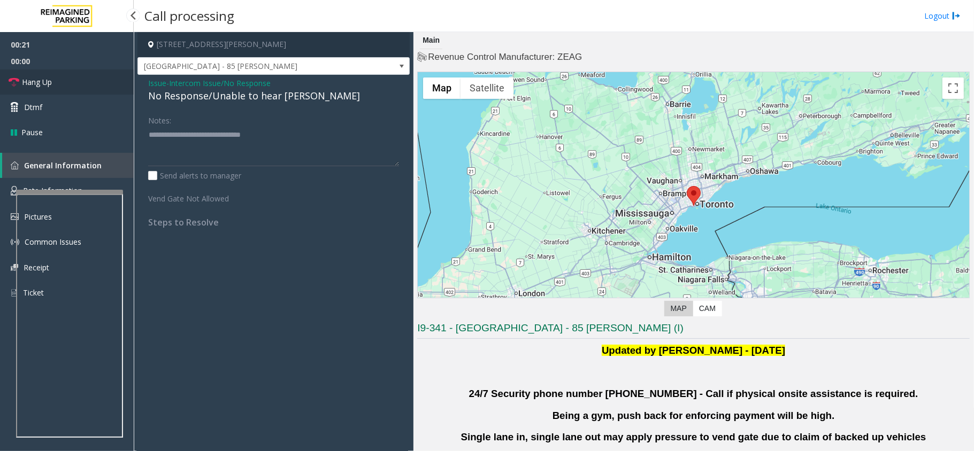
click at [71, 87] on link "Hang Up" at bounding box center [67, 82] width 134 height 25
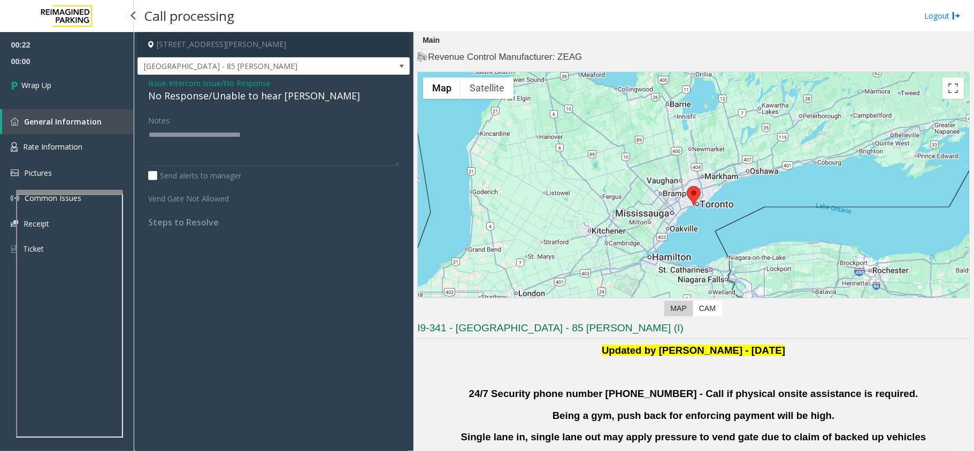
click at [71, 87] on link "Wrap Up" at bounding box center [67, 86] width 134 height 32
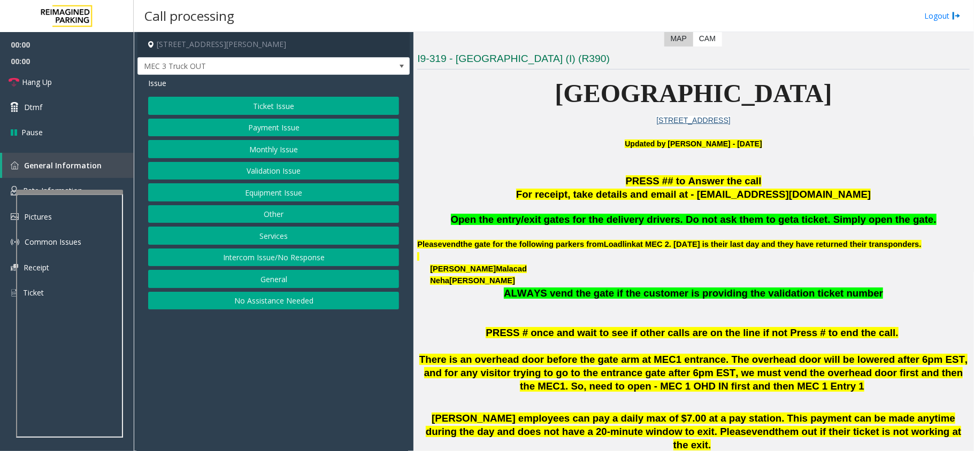
scroll to position [285, 0]
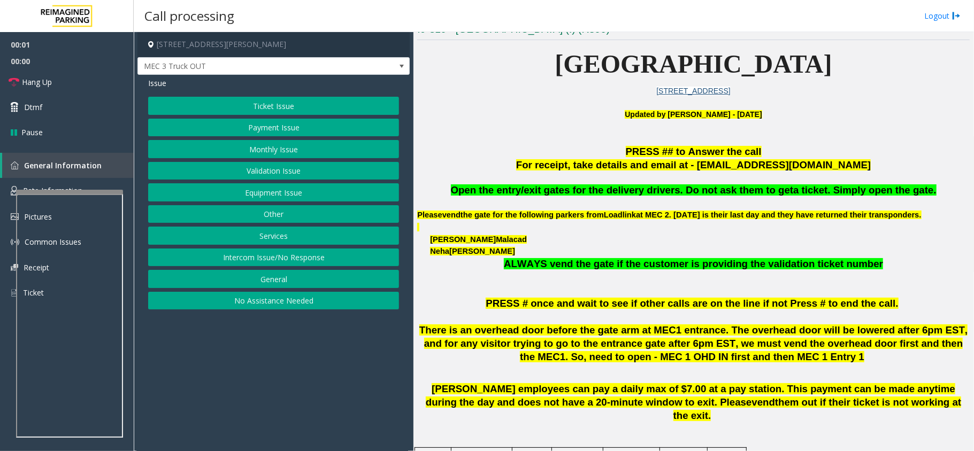
click at [600, 188] on span "Open the entry/exit gates for the delivery drivers. Do not ask them to get" at bounding box center [622, 190] width 343 height 11
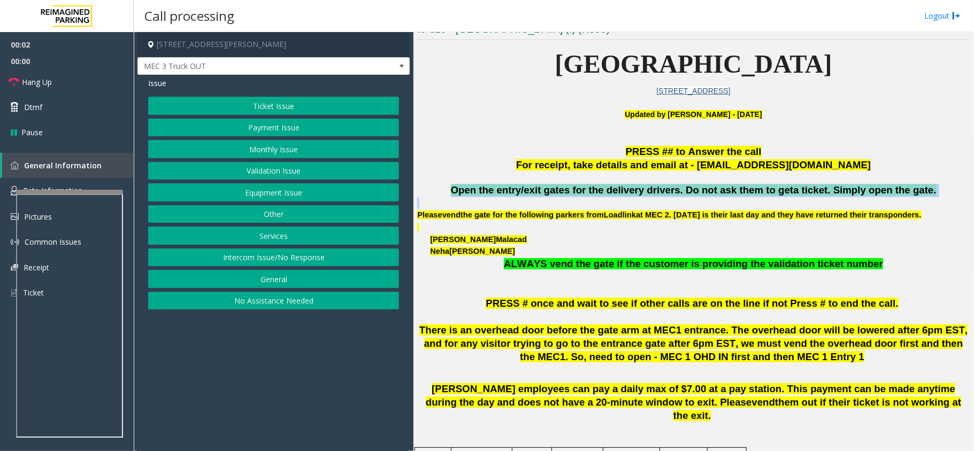
click at [600, 188] on span "Open the entry/exit gates for the delivery drivers. Do not ask them to get" at bounding box center [622, 190] width 343 height 11
click at [281, 240] on button "Services" at bounding box center [273, 236] width 251 height 18
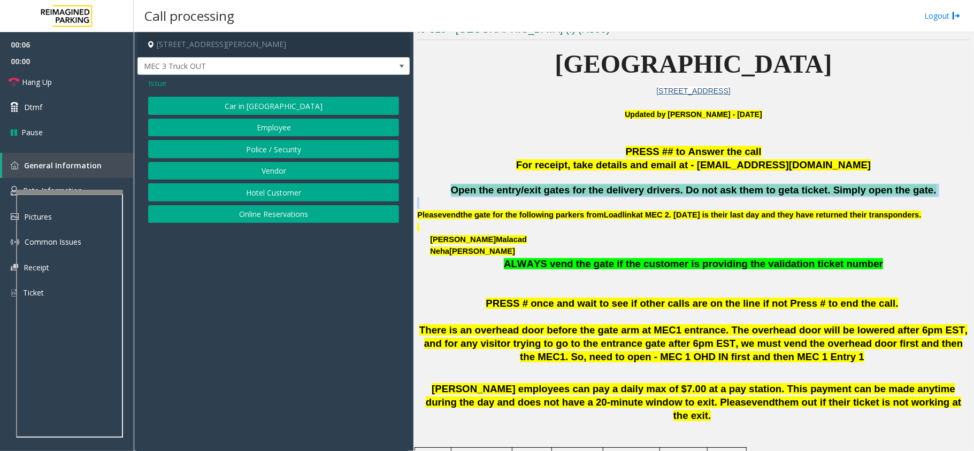
click at [282, 175] on button "Vendor" at bounding box center [273, 171] width 251 height 18
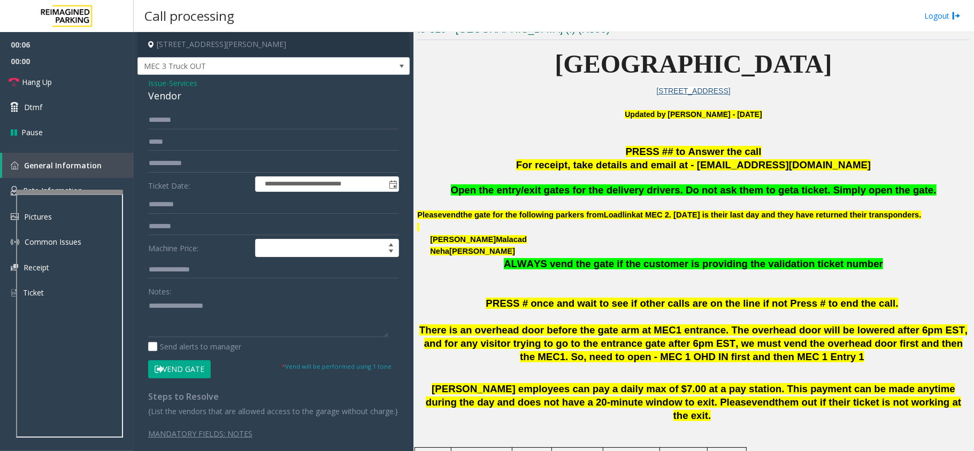
click at [236, 296] on div "Notes:" at bounding box center [273, 309] width 251 height 55
click at [232, 318] on textarea at bounding box center [268, 317] width 240 height 40
paste textarea "**********"
type textarea "**********"
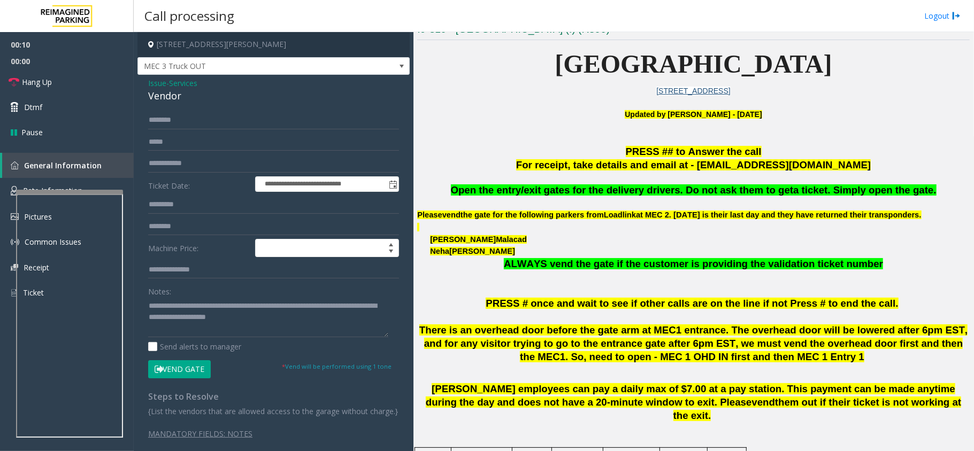
click at [179, 363] on button "Vend Gate" at bounding box center [179, 369] width 63 height 18
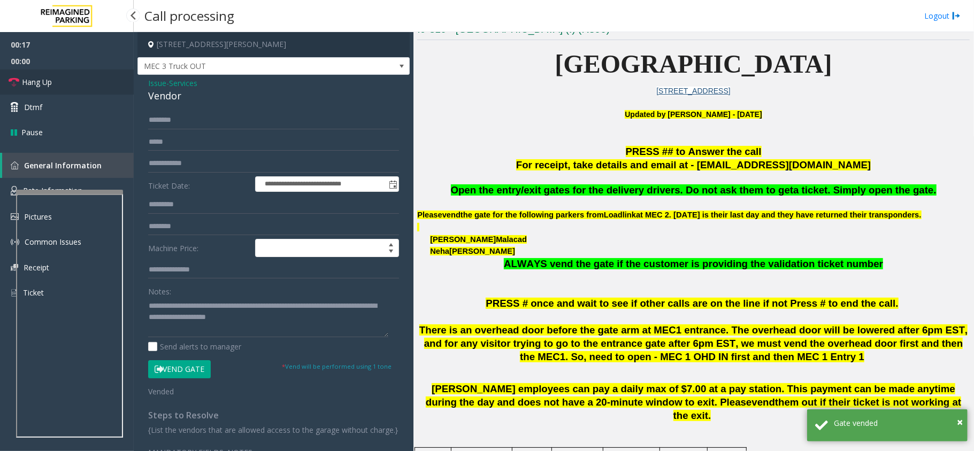
click at [37, 82] on span "Hang Up" at bounding box center [37, 81] width 30 height 11
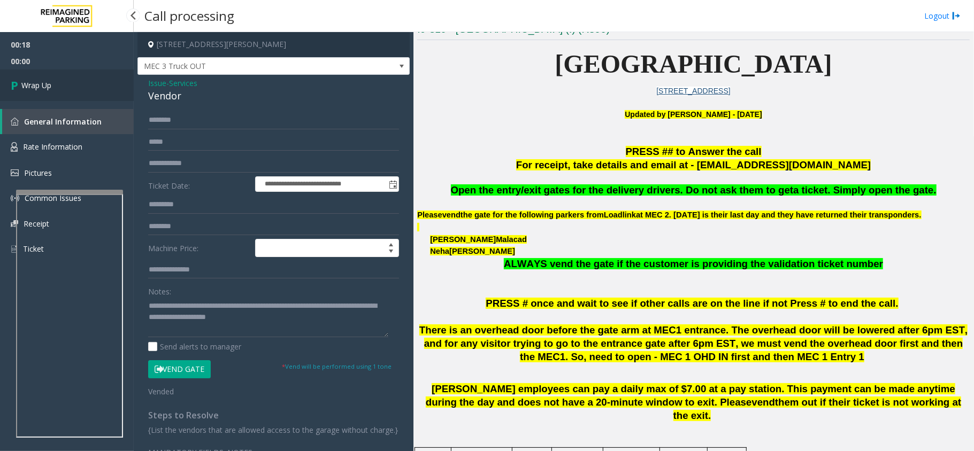
click at [55, 90] on link "Wrap Up" at bounding box center [67, 86] width 134 height 32
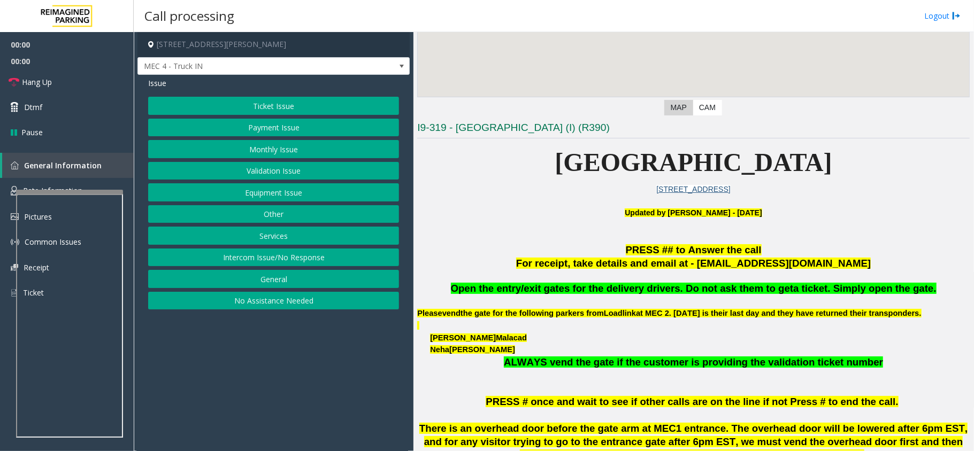
scroll to position [285, 0]
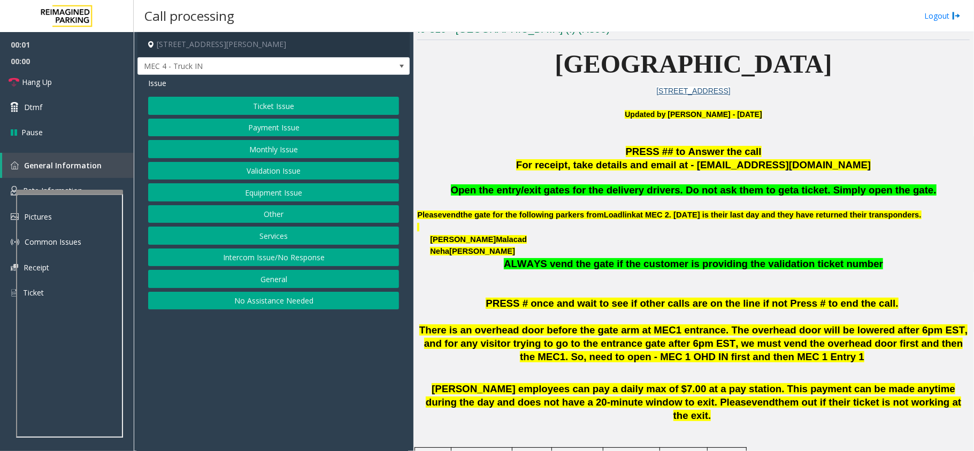
click at [566, 190] on span "Open the entry/exit gates for the delivery drivers. Do not ask them to get" at bounding box center [622, 190] width 343 height 11
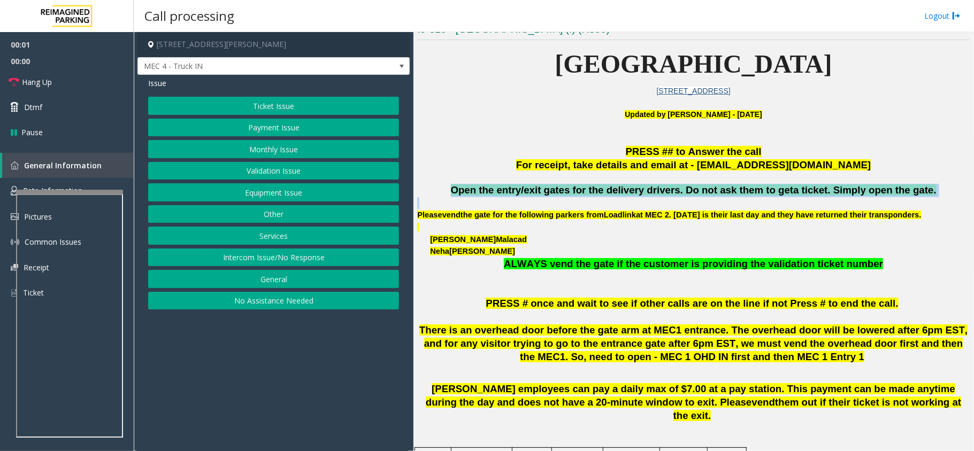
click at [566, 190] on span "Open the entry/exit gates for the delivery drivers. Do not ask them to get" at bounding box center [622, 190] width 343 height 11
click at [276, 240] on button "Services" at bounding box center [273, 236] width 251 height 18
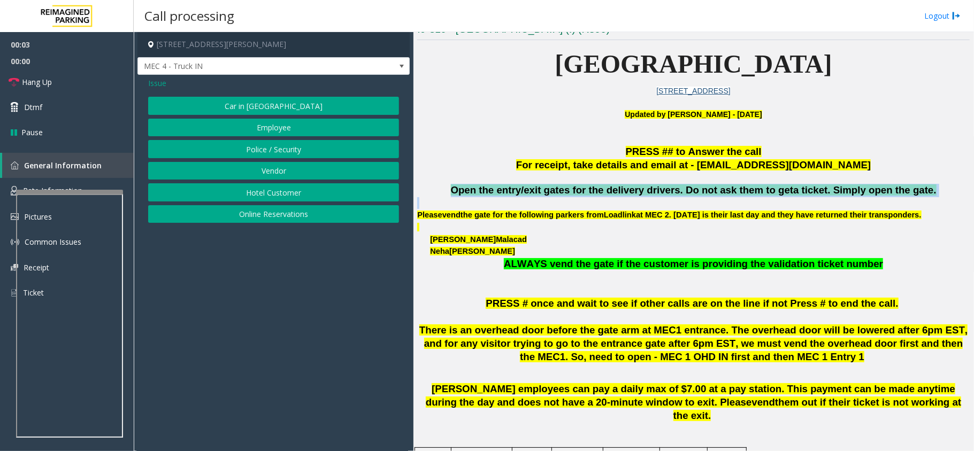
click at [262, 195] on button "Hotel Customer" at bounding box center [273, 192] width 251 height 18
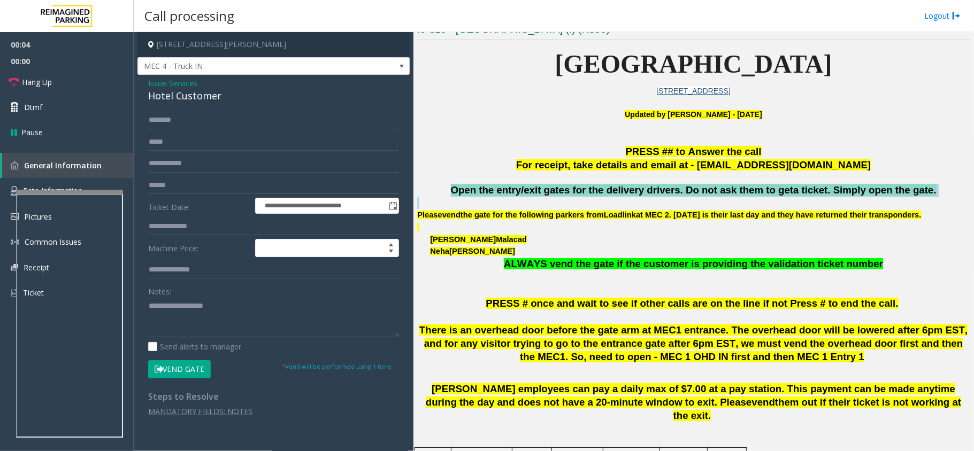
click at [168, 370] on button "Vend Gate" at bounding box center [179, 369] width 63 height 18
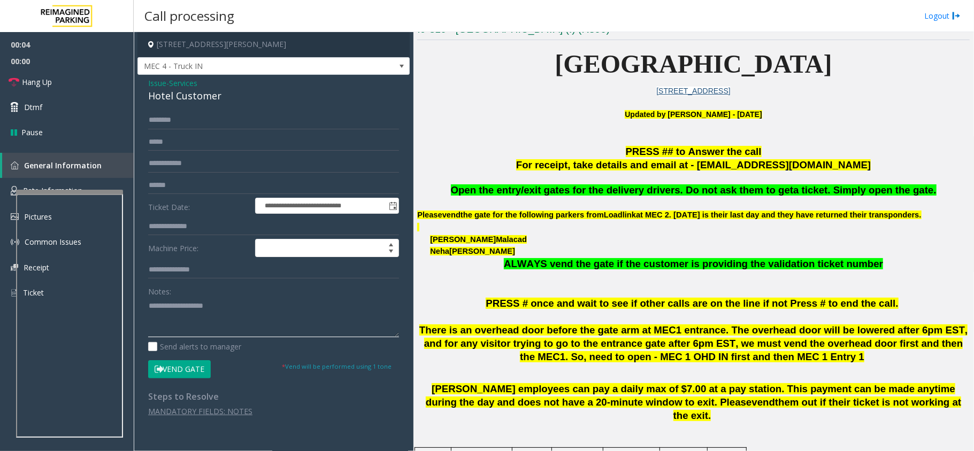
click at [190, 307] on textarea at bounding box center [273, 317] width 251 height 40
paste textarea "**********"
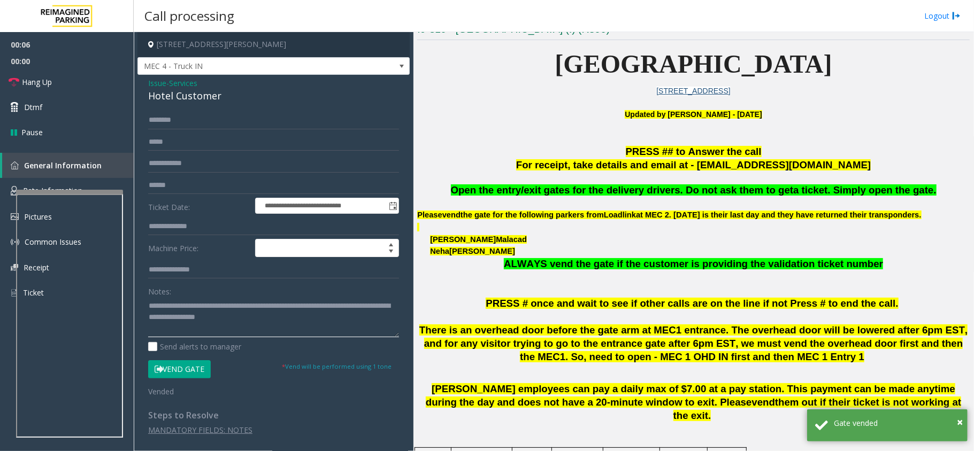
scroll to position [0, 0]
type textarea "**********"
click at [5, 88] on link "Hang Up" at bounding box center [67, 82] width 134 height 25
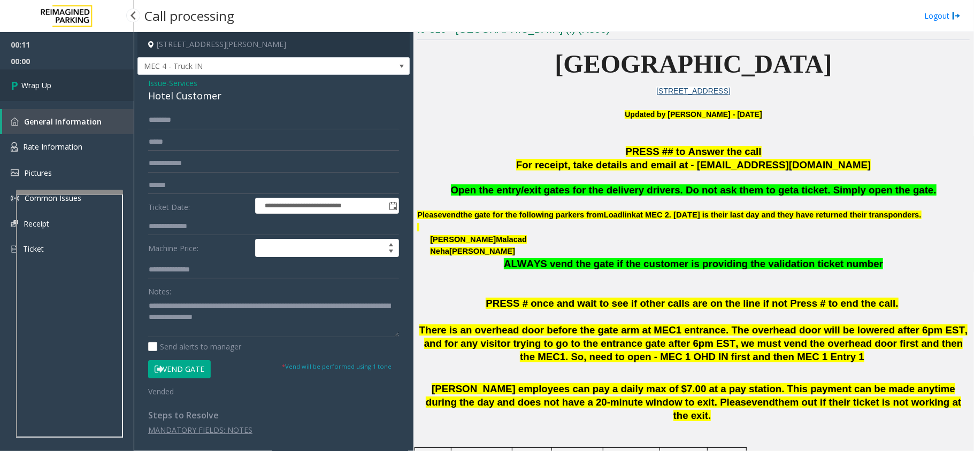
click at [5, 88] on link "Wrap Up" at bounding box center [67, 86] width 134 height 32
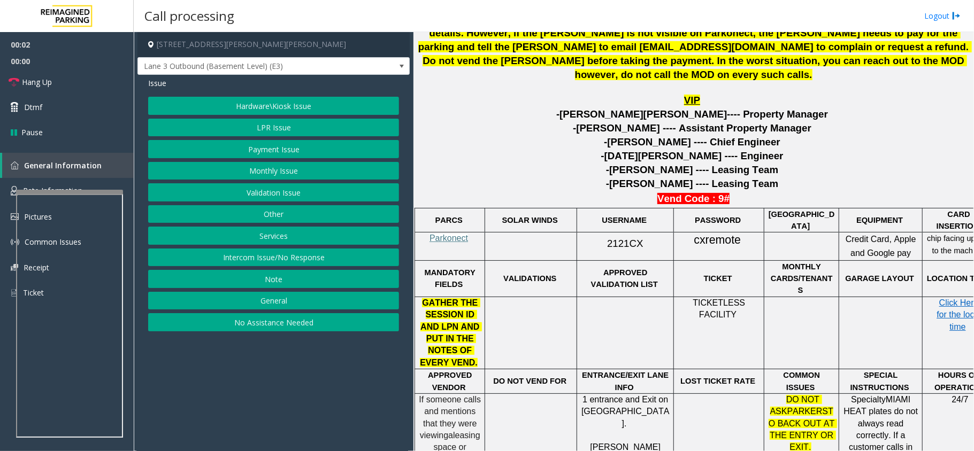
scroll to position [428, 0]
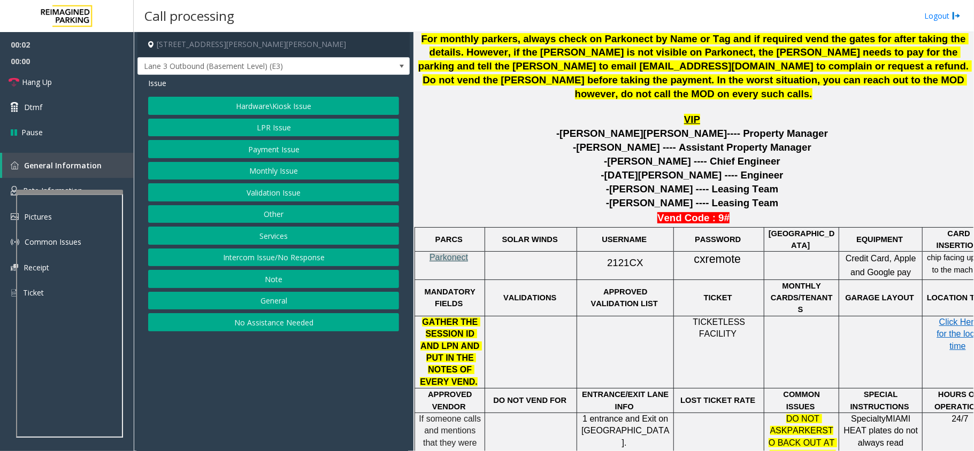
click at [446, 259] on span "Parkonect" at bounding box center [448, 257] width 39 height 9
drag, startPoint x: 600, startPoint y: 264, endPoint x: 640, endPoint y: 268, distance: 40.3
click at [640, 268] on p "2121CX" at bounding box center [625, 261] width 89 height 19
click at [311, 259] on button "Intercom Issue/No Response" at bounding box center [273, 258] width 251 height 18
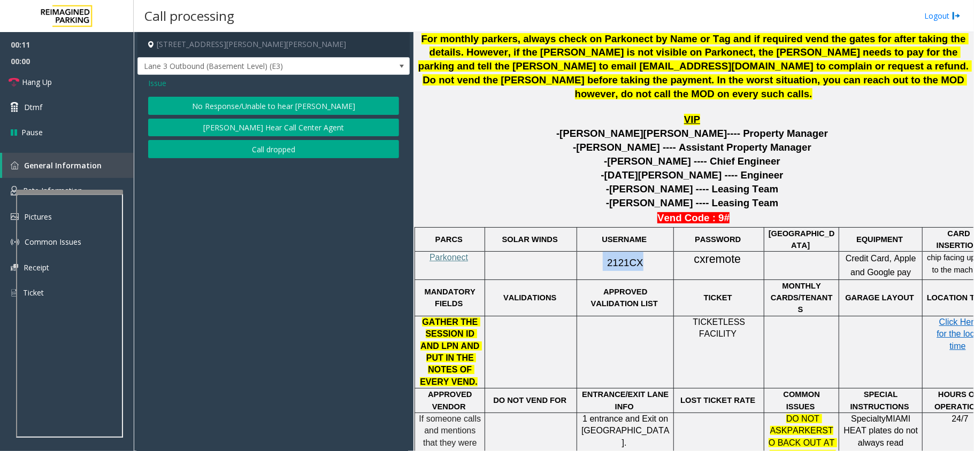
click at [265, 103] on button "No Response/Unable to hear [PERSON_NAME]" at bounding box center [273, 106] width 251 height 18
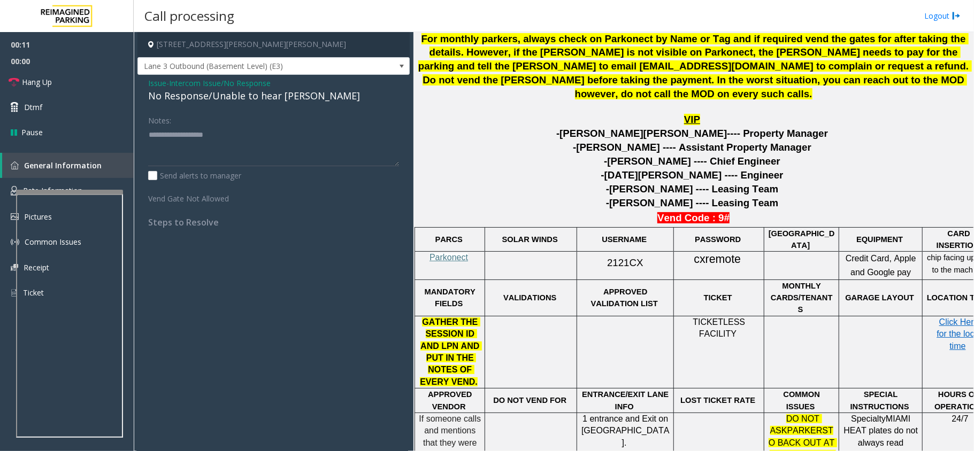
click at [259, 103] on div "No Response/Unable to hear [PERSON_NAME]" at bounding box center [273, 96] width 251 height 14
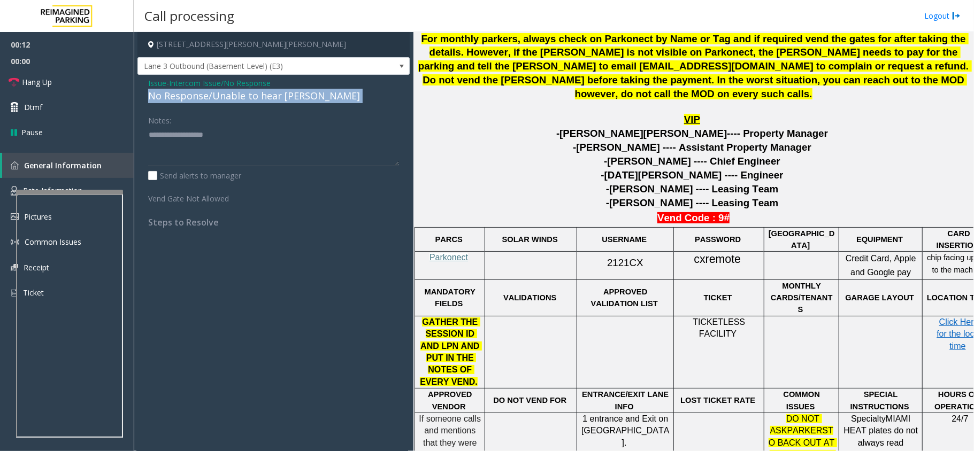
click at [259, 103] on div "No Response/Unable to hear [PERSON_NAME]" at bounding box center [273, 96] width 251 height 14
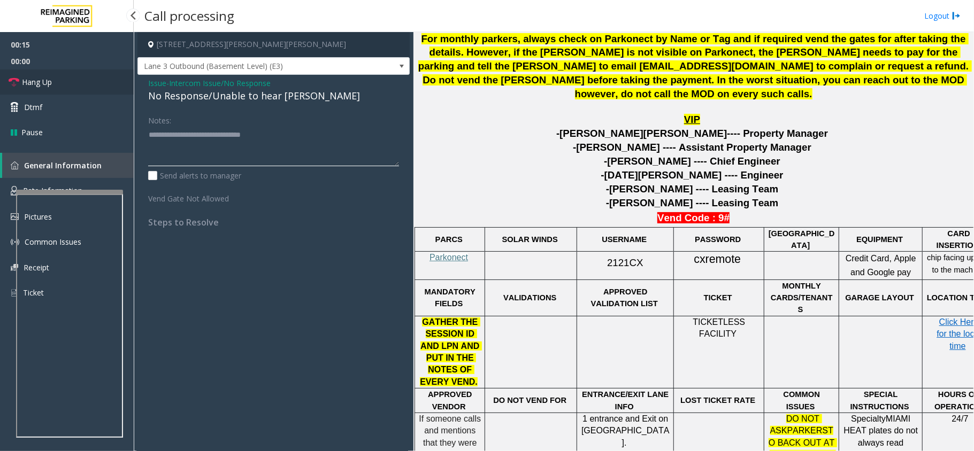
type textarea "**********"
click at [108, 75] on link "Hang Up" at bounding box center [67, 82] width 134 height 25
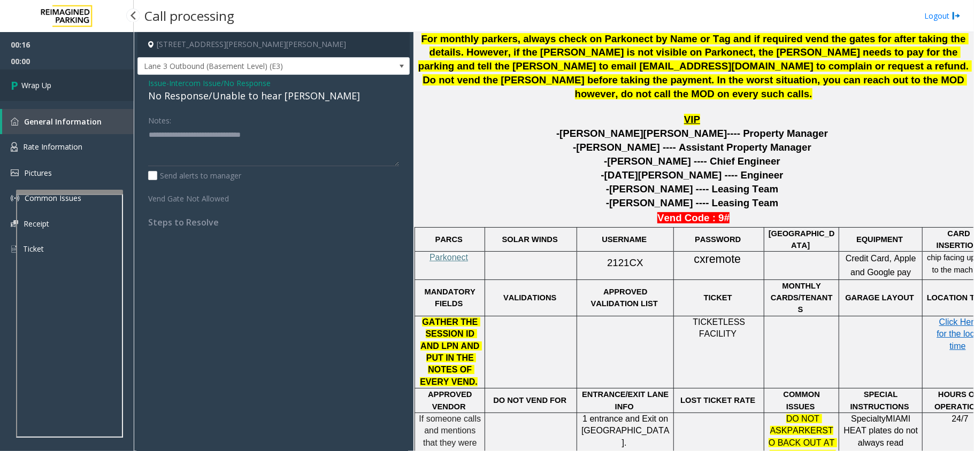
click at [95, 80] on link "Wrap Up" at bounding box center [67, 86] width 134 height 32
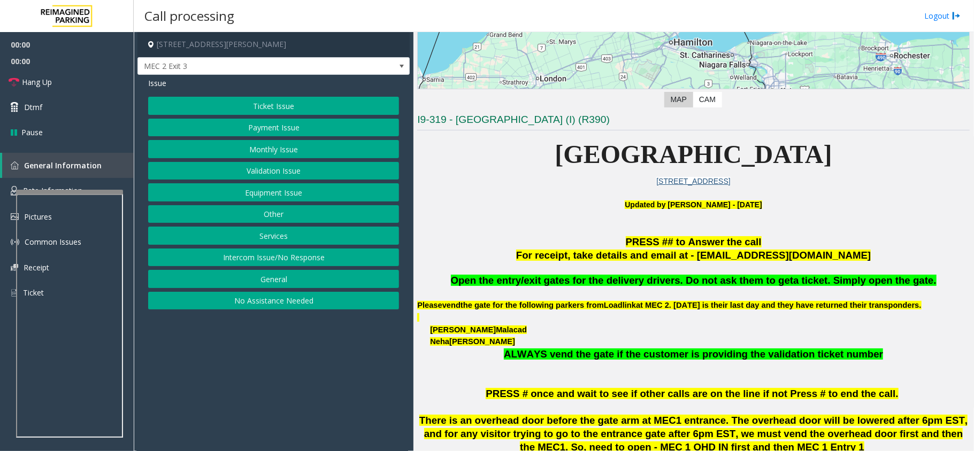
scroll to position [214, 0]
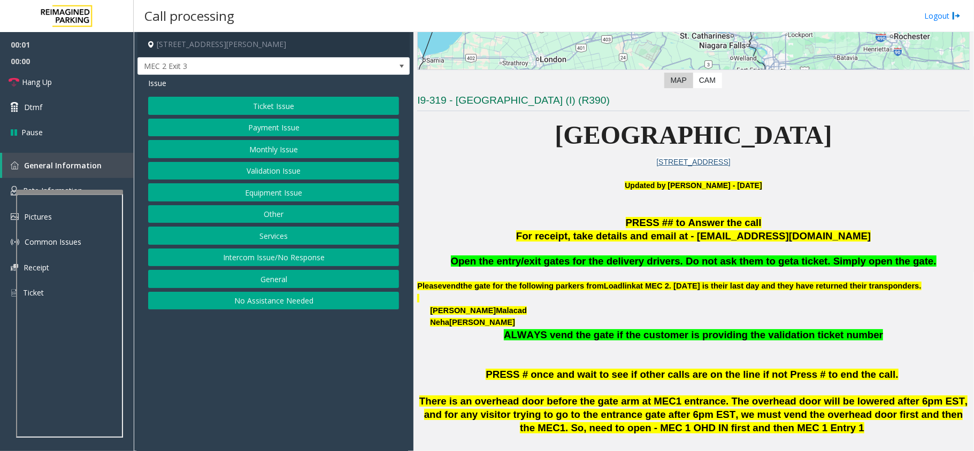
click at [281, 244] on button "Services" at bounding box center [273, 236] width 251 height 18
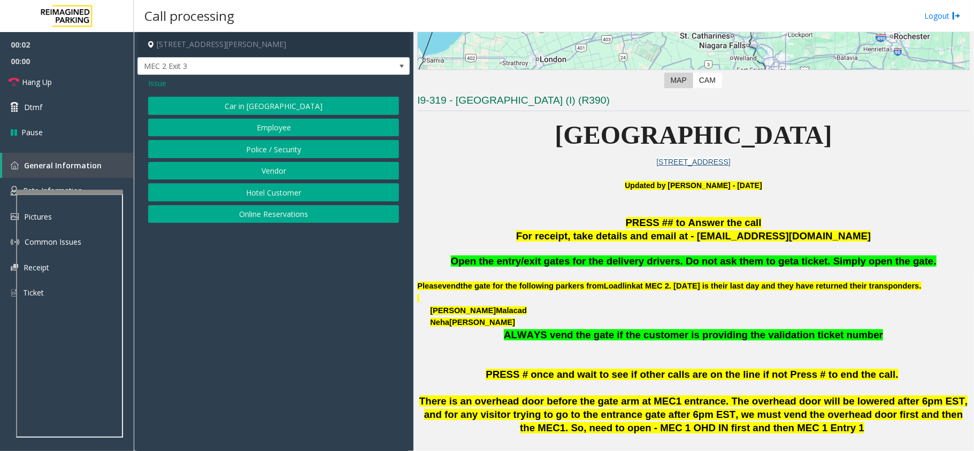
click at [279, 167] on button "Vendor" at bounding box center [273, 171] width 251 height 18
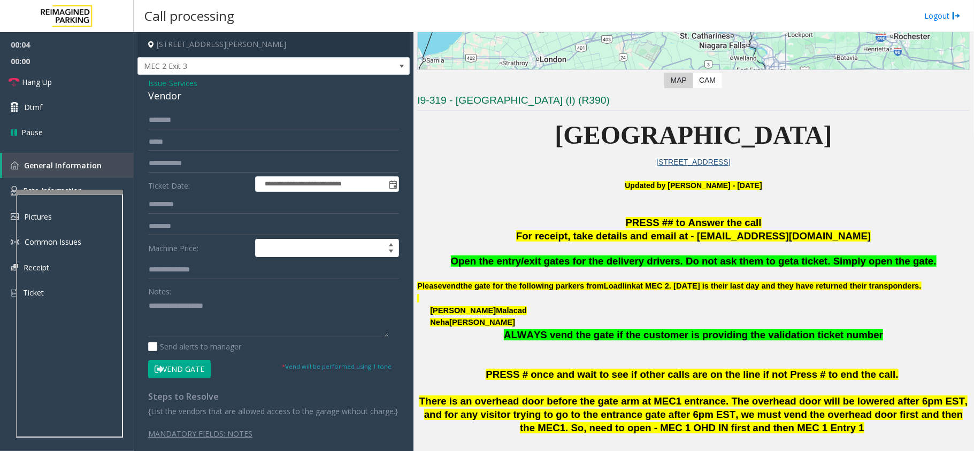
click at [589, 259] on span "Open the entry/exit gates for the delivery drivers. Do not ask them to get" at bounding box center [622, 261] width 343 height 11
click at [185, 371] on button "Vend Gate" at bounding box center [179, 369] width 63 height 18
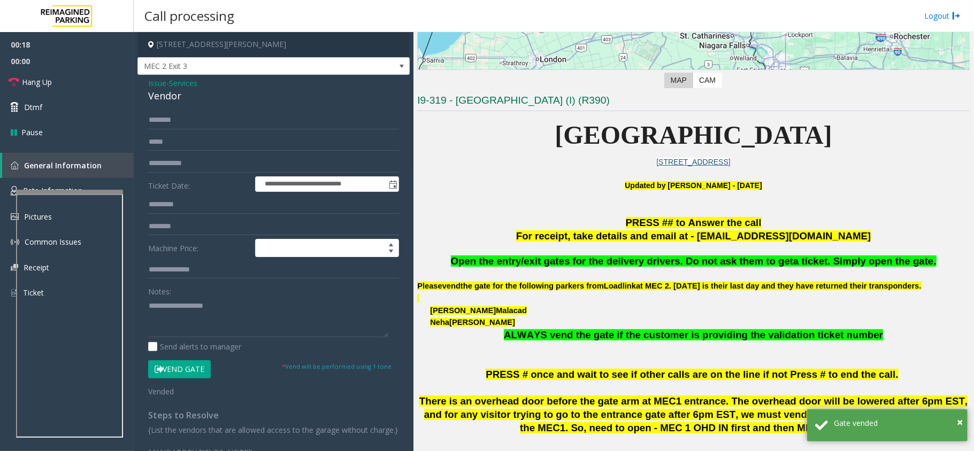
click at [159, 79] on span "Issue" at bounding box center [157, 83] width 18 height 11
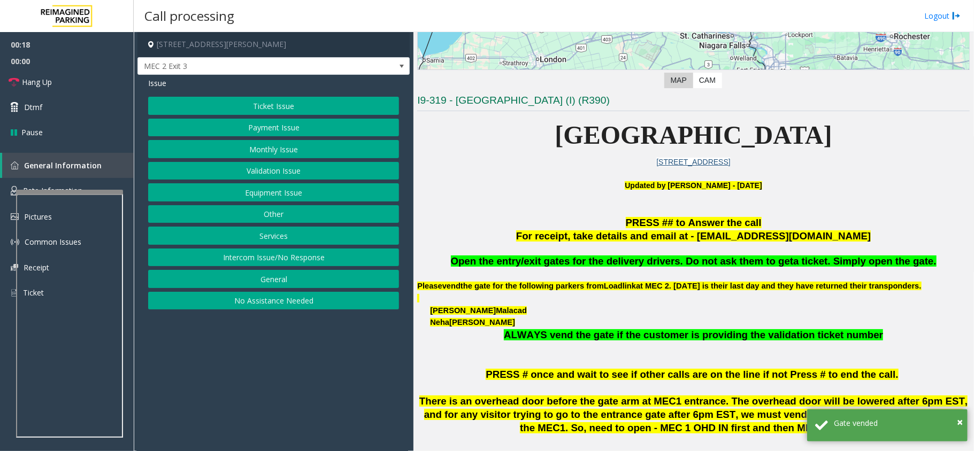
click at [309, 197] on button "Equipment Issue" at bounding box center [273, 192] width 251 height 18
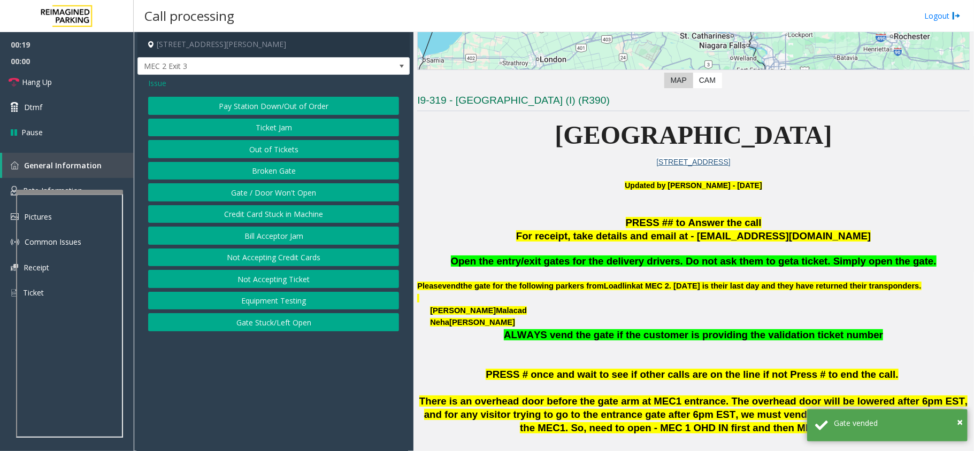
click at [277, 190] on button "Gate / Door Won't Open" at bounding box center [273, 192] width 251 height 18
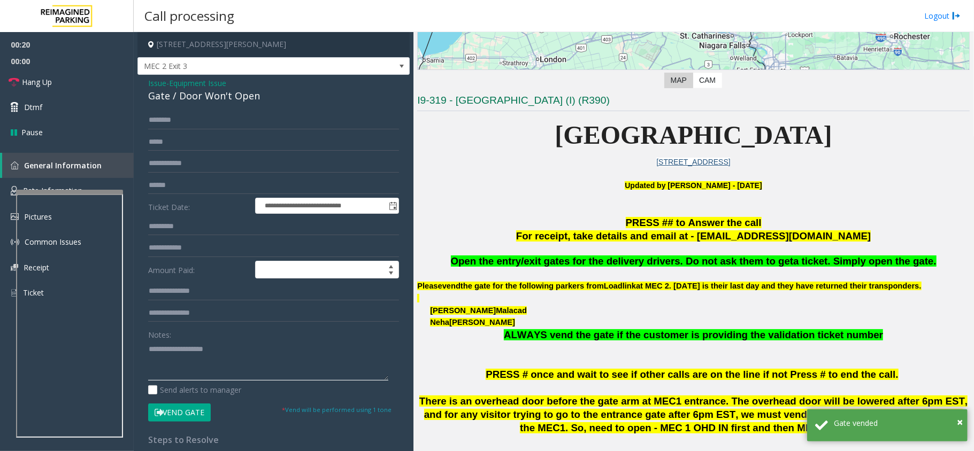
click at [246, 373] on textarea at bounding box center [268, 361] width 240 height 40
paste textarea "**********"
type textarea "**********"
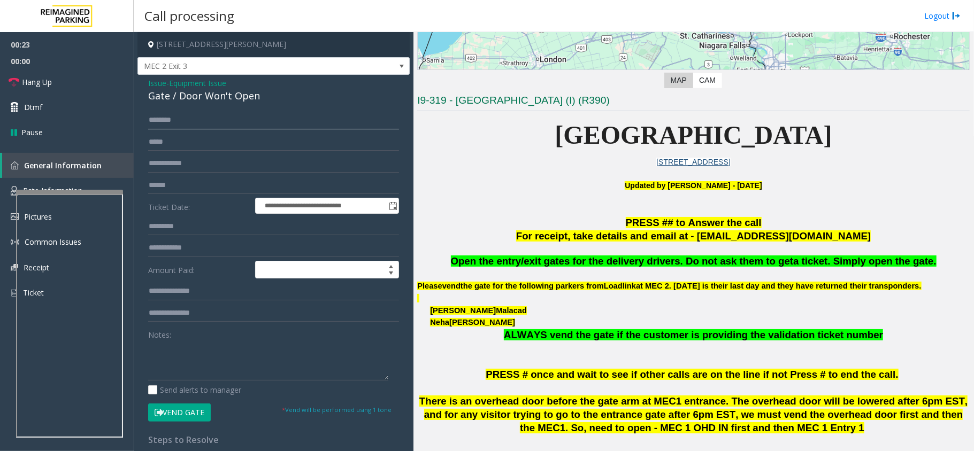
click at [206, 118] on input "text" at bounding box center [273, 120] width 251 height 18
paste input "**********"
type input "**********"
drag, startPoint x: 237, startPoint y: 364, endPoint x: 228, endPoint y: 351, distance: 16.0
click at [237, 364] on textarea at bounding box center [268, 361] width 240 height 40
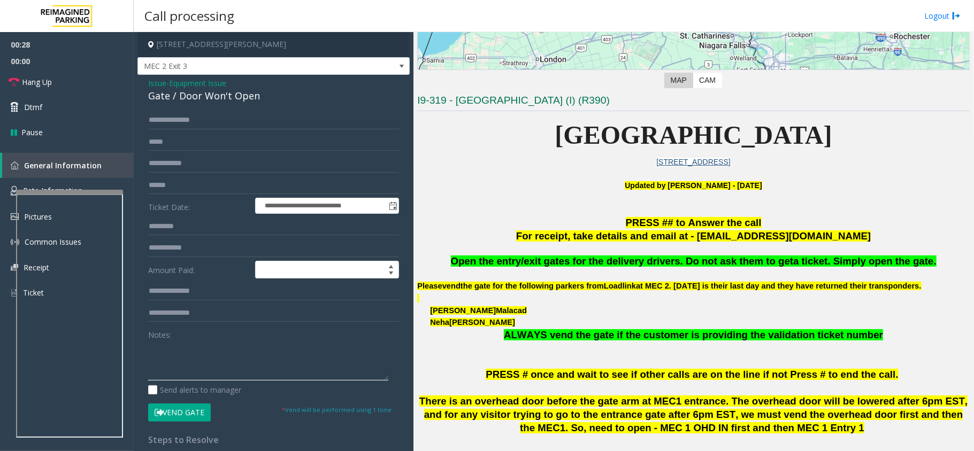
paste textarea "**********"
click at [55, 78] on link "Hang Up" at bounding box center [67, 82] width 134 height 25
click at [227, 344] on textarea at bounding box center [268, 361] width 240 height 40
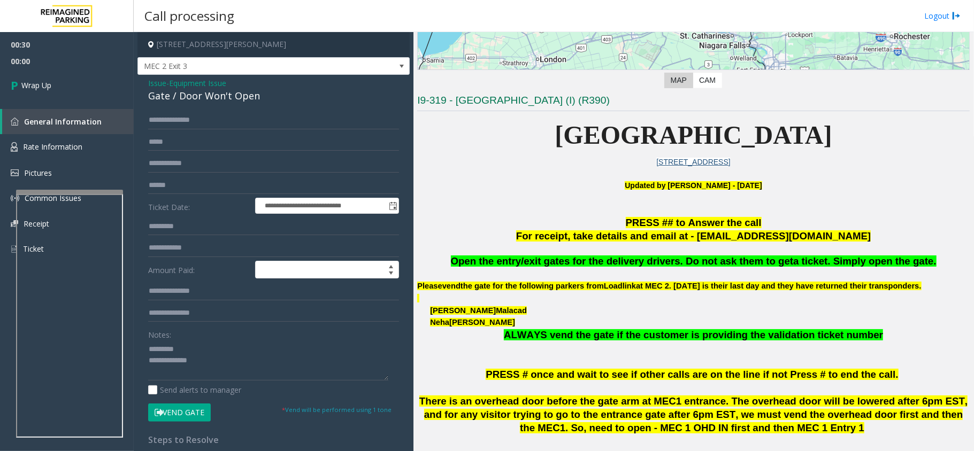
click at [206, 94] on div "Gate / Door Won't Open" at bounding box center [273, 96] width 251 height 14
click at [222, 344] on textarea at bounding box center [268, 361] width 240 height 40
paste textarea "**********"
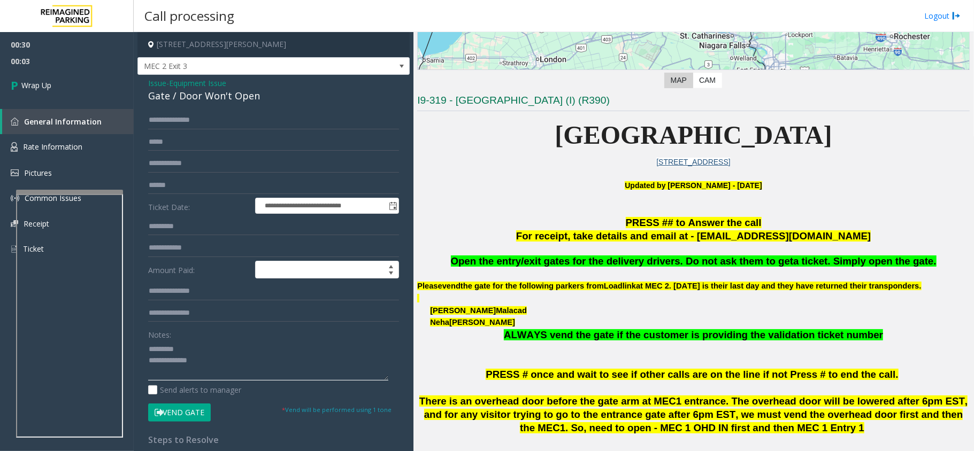
click at [232, 345] on textarea at bounding box center [268, 361] width 240 height 40
paste textarea "**********"
click at [203, 95] on div "Gate / Door Won't Open" at bounding box center [273, 96] width 251 height 14
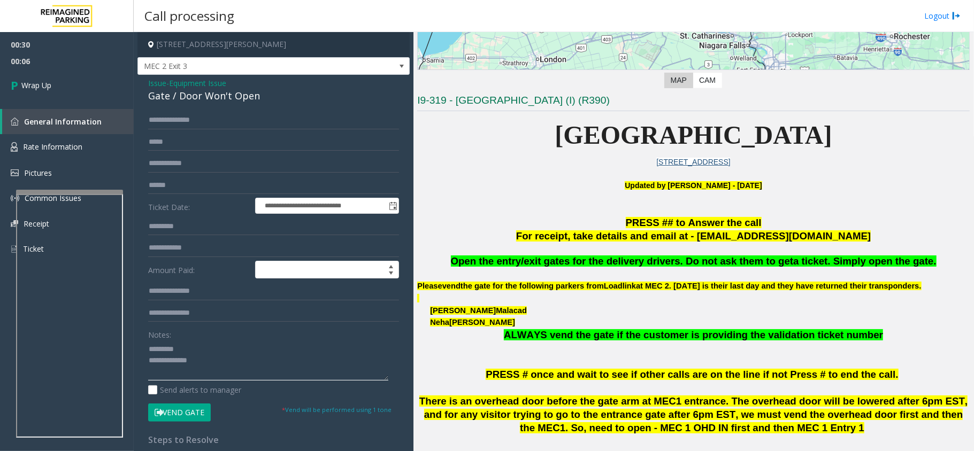
paste textarea "**********"
click at [229, 345] on textarea at bounding box center [268, 361] width 240 height 40
click at [242, 373] on textarea at bounding box center [268, 361] width 240 height 40
type textarea "**********"
click at [29, 90] on span "Wrap Up" at bounding box center [36, 85] width 30 height 11
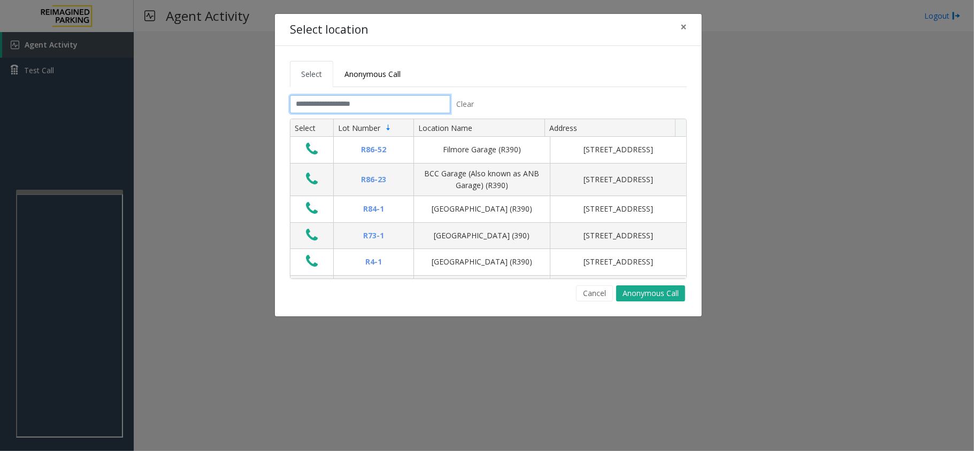
click at [339, 99] on input "text" at bounding box center [370, 104] width 160 height 18
click at [683, 33] on span "×" at bounding box center [683, 26] width 6 height 15
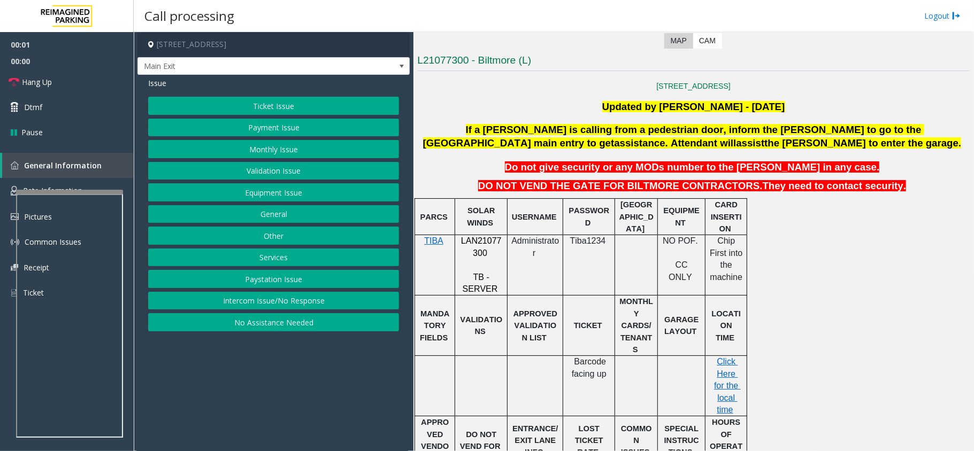
scroll to position [214, 0]
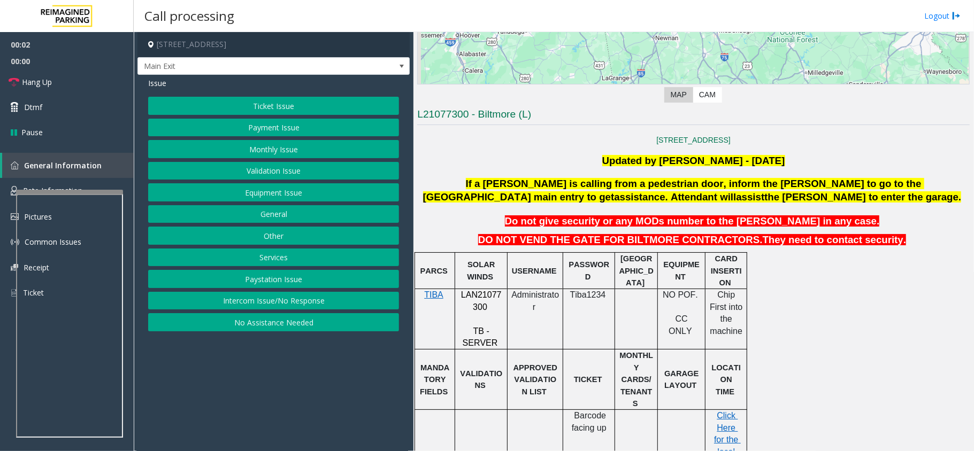
click at [479, 298] on span "LAN21077300" at bounding box center [481, 300] width 41 height 21
click at [720, 302] on span "Chip First into the machine" at bounding box center [727, 312] width 35 height 45
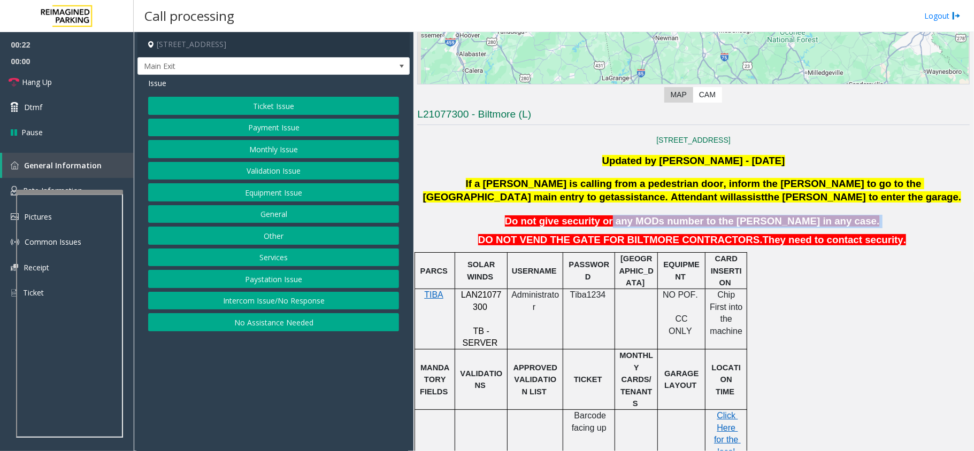
drag, startPoint x: 640, startPoint y: 216, endPoint x: 854, endPoint y: 220, distance: 214.0
click at [854, 220] on p "Do not give security or any MODs number to the [PERSON_NAME] in any case." at bounding box center [693, 221] width 555 height 13
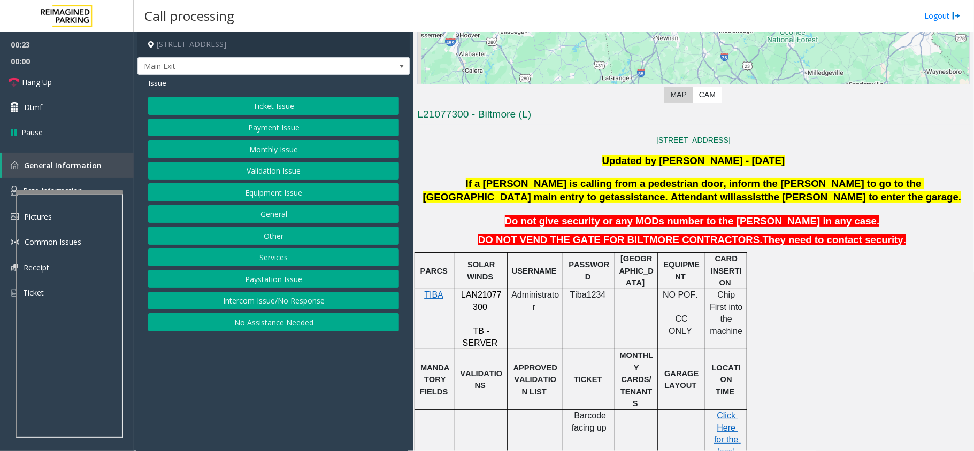
click at [826, 237] on span "They need to contact security." at bounding box center [835, 239] width 144 height 11
click at [289, 129] on button "Payment Issue" at bounding box center [273, 128] width 251 height 18
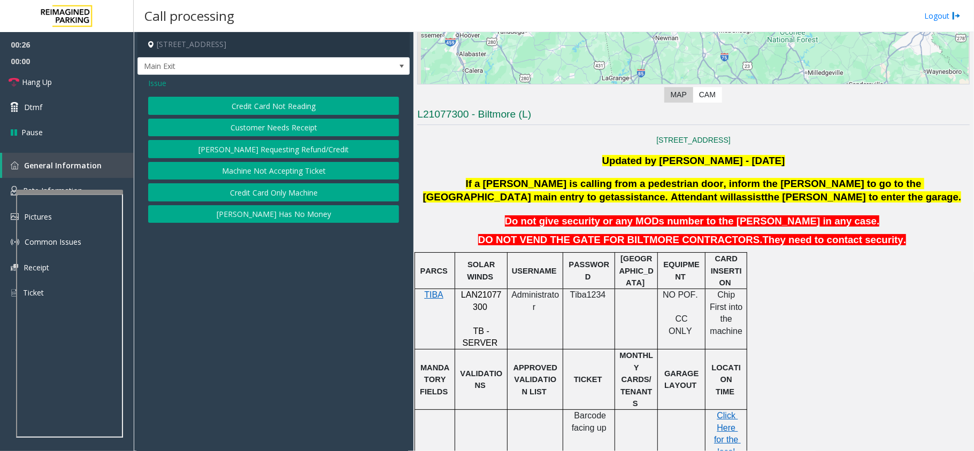
click at [297, 107] on button "Credit Card Not Reading" at bounding box center [273, 106] width 251 height 18
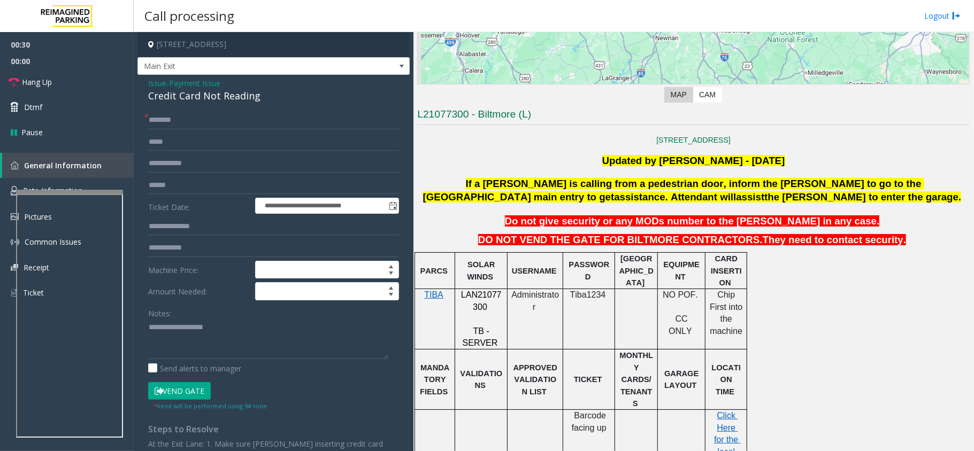
click at [534, 298] on span "Administrator" at bounding box center [535, 300] width 48 height 21
click at [535, 298] on span "Administrator" at bounding box center [535, 300] width 48 height 21
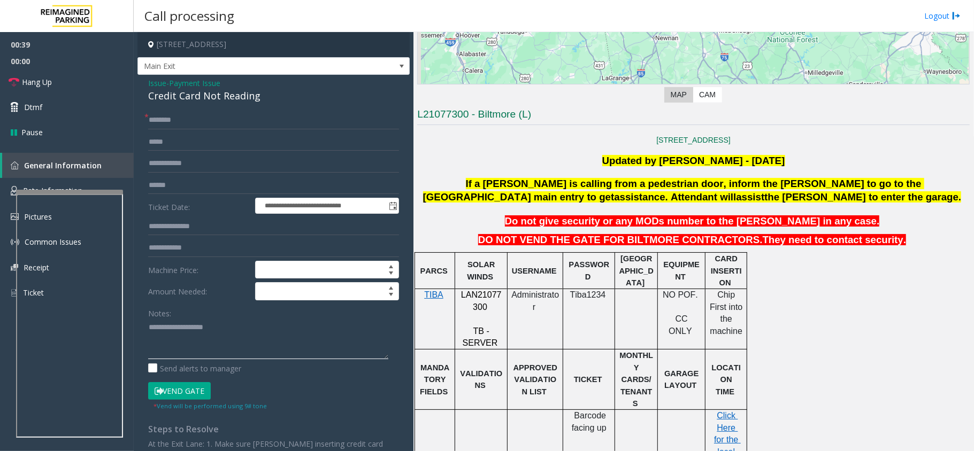
click at [310, 340] on textarea at bounding box center [268, 339] width 240 height 40
paste textarea "**********"
drag, startPoint x: 152, startPoint y: 327, endPoint x: 164, endPoint y: 328, distance: 11.2
click at [152, 327] on textarea at bounding box center [268, 339] width 240 height 40
type textarea "**********"
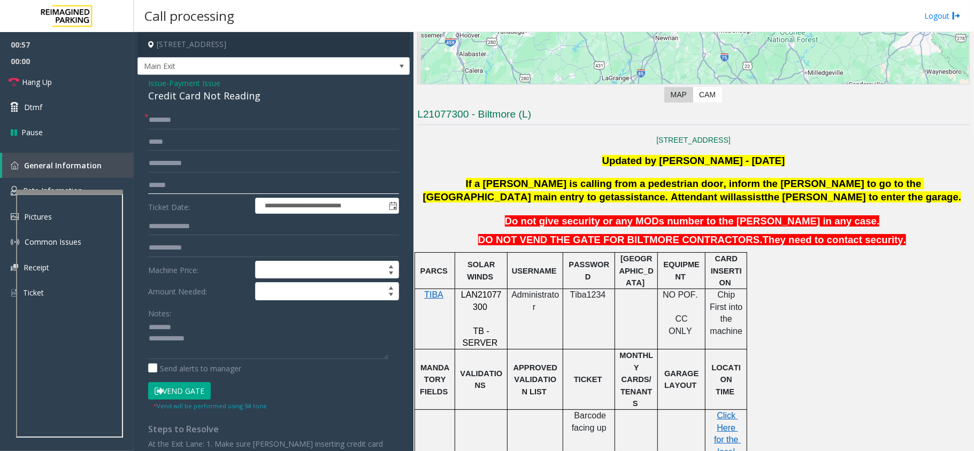
click at [189, 187] on input "text" at bounding box center [273, 185] width 251 height 18
type input "*"
type input "*******"
click at [173, 118] on input "text" at bounding box center [273, 120] width 251 height 18
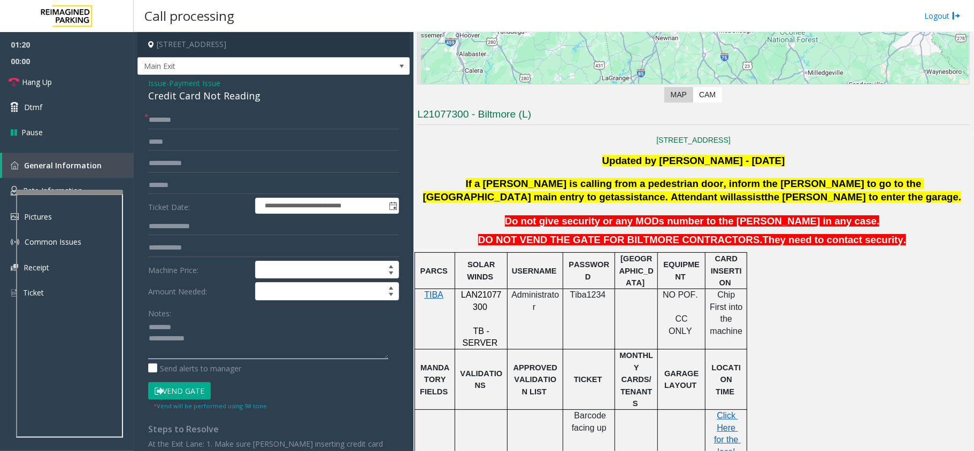
click at [221, 341] on textarea at bounding box center [268, 339] width 240 height 40
paste textarea "**********"
click at [210, 105] on div "**********" at bounding box center [273, 296] width 272 height 442
click at [214, 95] on div "Credit Card Not Reading" at bounding box center [273, 96] width 251 height 14
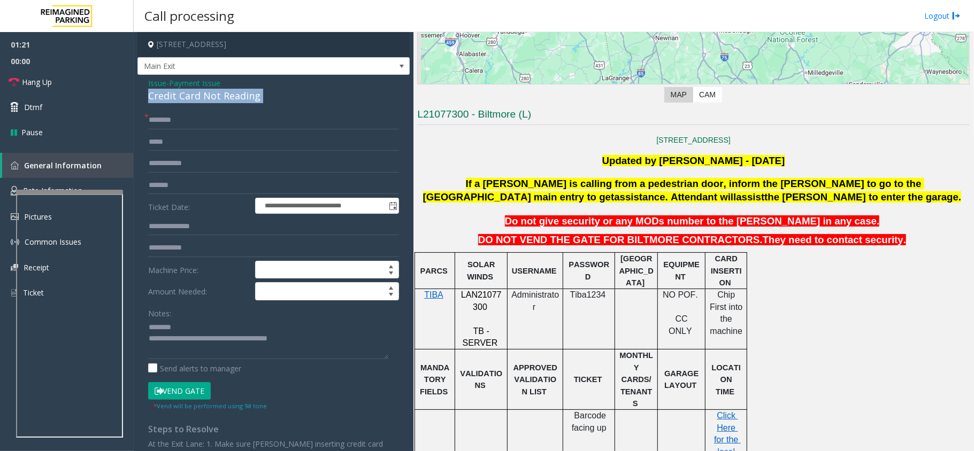
click at [214, 95] on div "Credit Card Not Reading" at bounding box center [273, 96] width 251 height 14
click at [216, 325] on textarea at bounding box center [268, 339] width 240 height 40
paste textarea "**********"
type textarea "**********"
click at [185, 118] on input "text" at bounding box center [273, 120] width 251 height 18
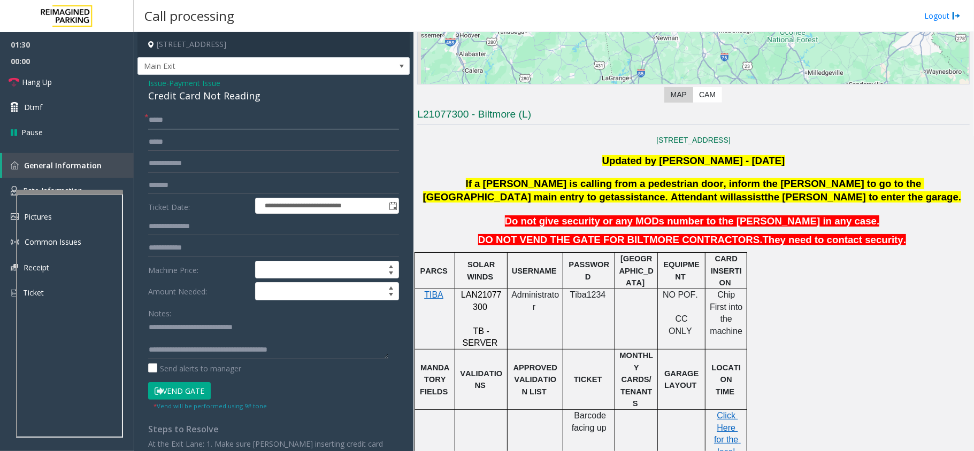
type input "*****"
drag, startPoint x: 765, startPoint y: 189, endPoint x: 789, endPoint y: 189, distance: 24.6
click at [789, 189] on span "If a [PERSON_NAME] is calling from a pedestrian door, inform the [PERSON_NAME] …" at bounding box center [673, 190] width 501 height 25
click at [178, 388] on button "Vend Gate" at bounding box center [179, 391] width 63 height 18
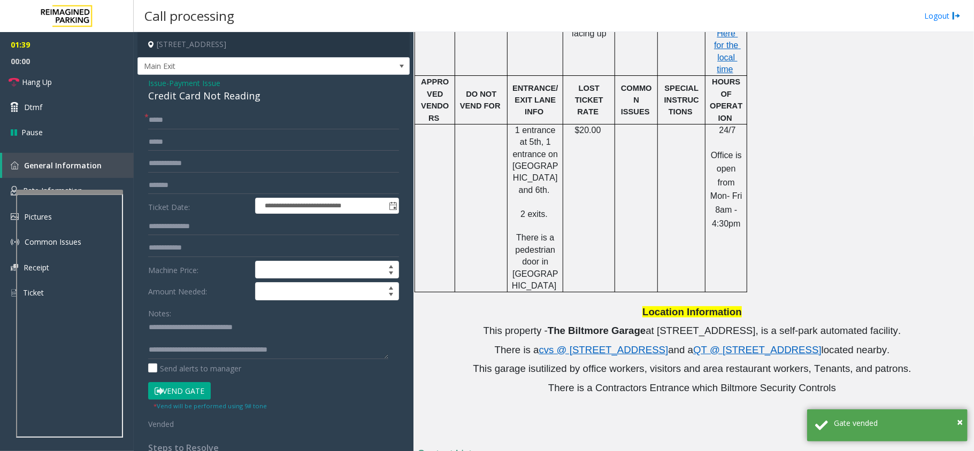
scroll to position [688, 0]
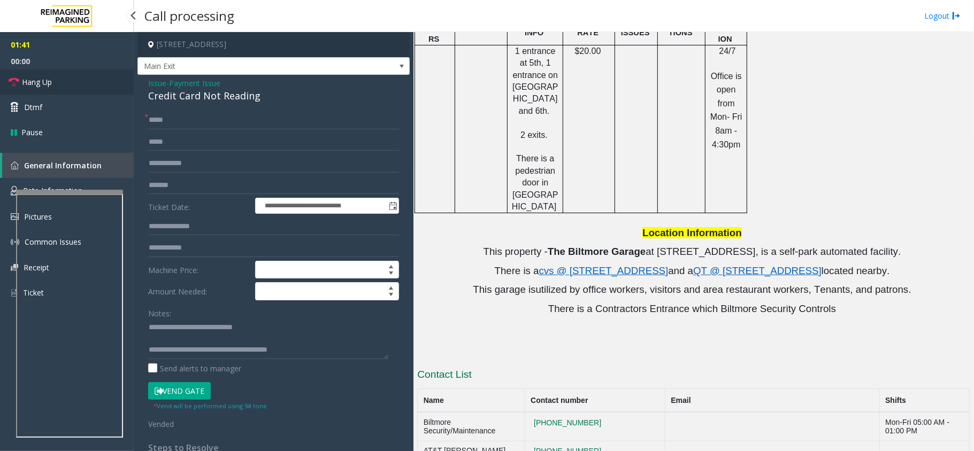
click at [51, 83] on span "Hang Up" at bounding box center [37, 81] width 30 height 11
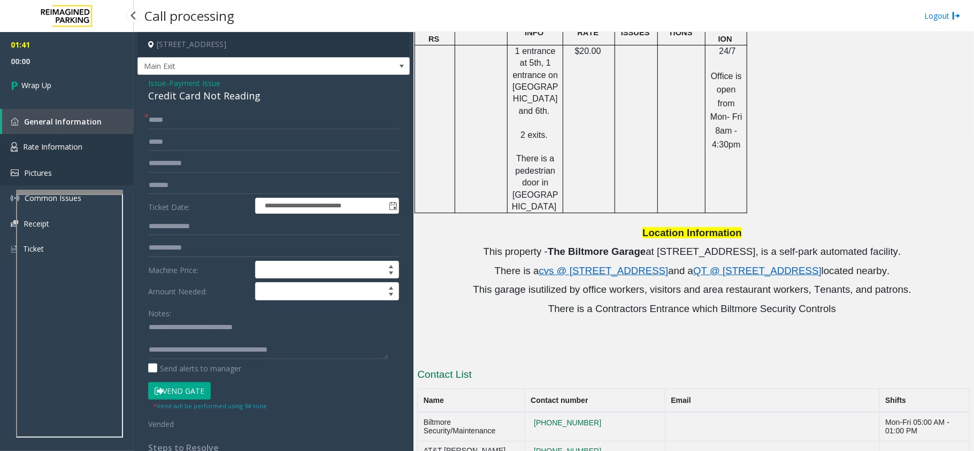
click at [84, 183] on link "Pictures" at bounding box center [67, 172] width 134 height 25
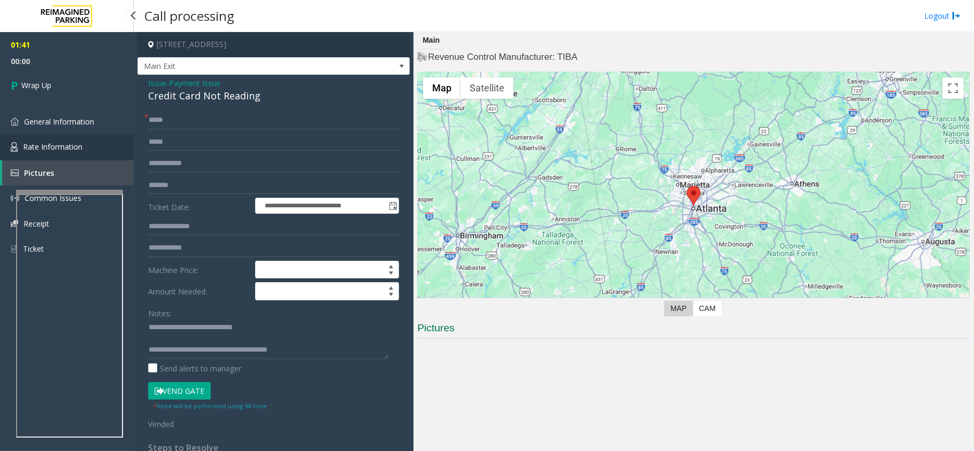
click at [74, 142] on span "Rate Information" at bounding box center [52, 147] width 59 height 10
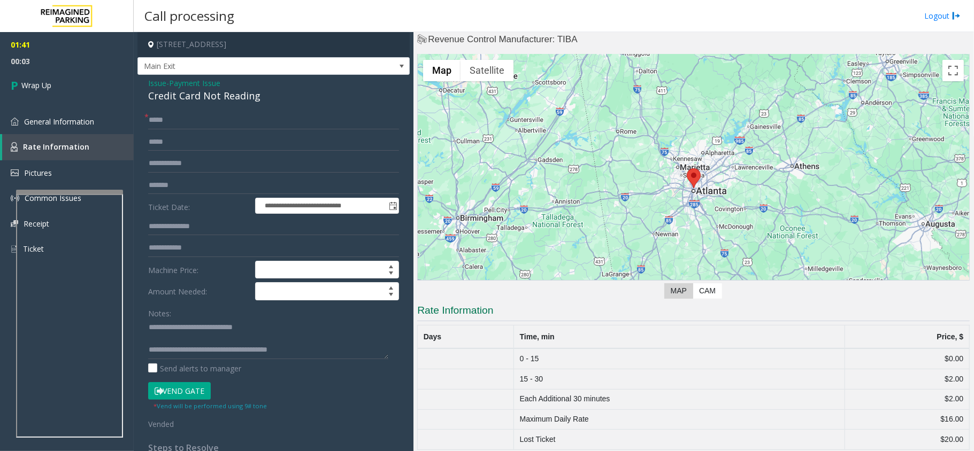
scroll to position [27, 0]
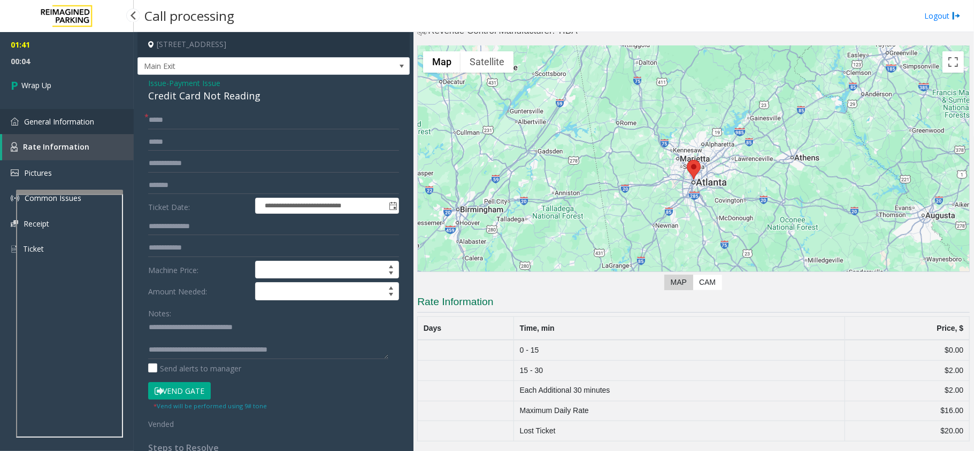
click at [54, 129] on link "General Information" at bounding box center [67, 121] width 134 height 25
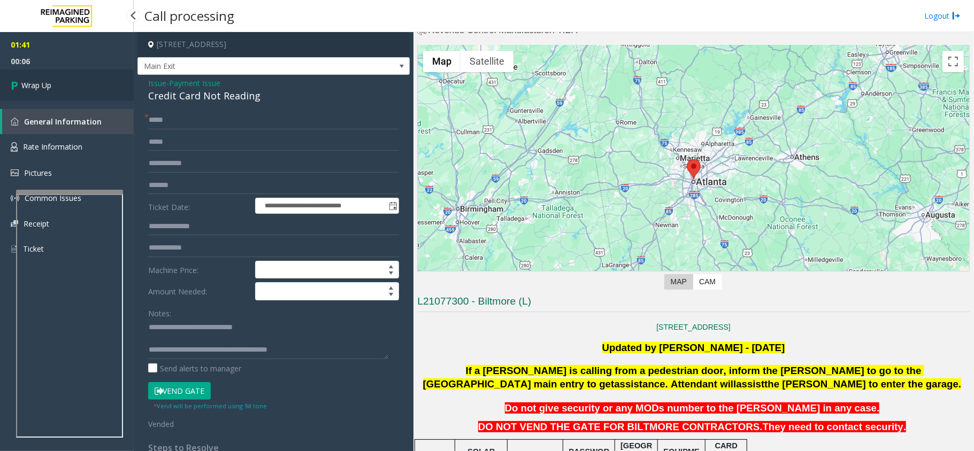
click at [61, 85] on link "Wrap Up" at bounding box center [67, 86] width 134 height 32
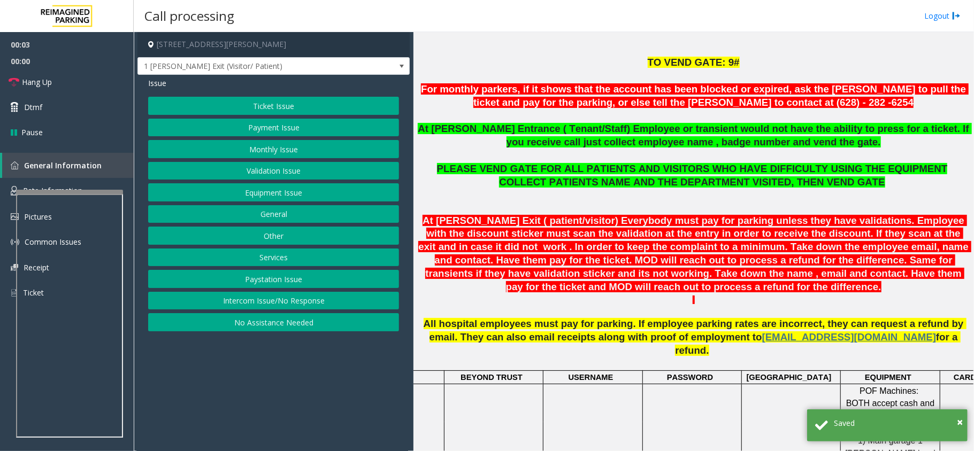
scroll to position [356, 0]
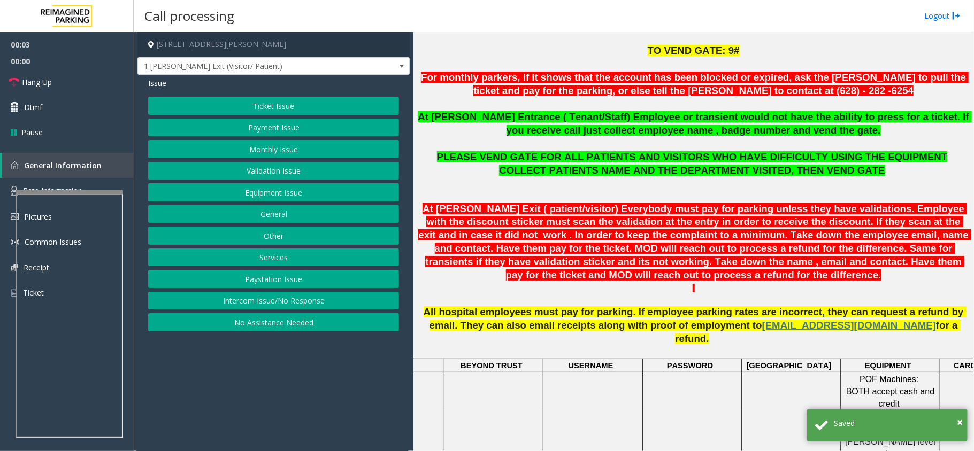
click at [276, 298] on button "Intercom Issue/No Response" at bounding box center [273, 301] width 251 height 18
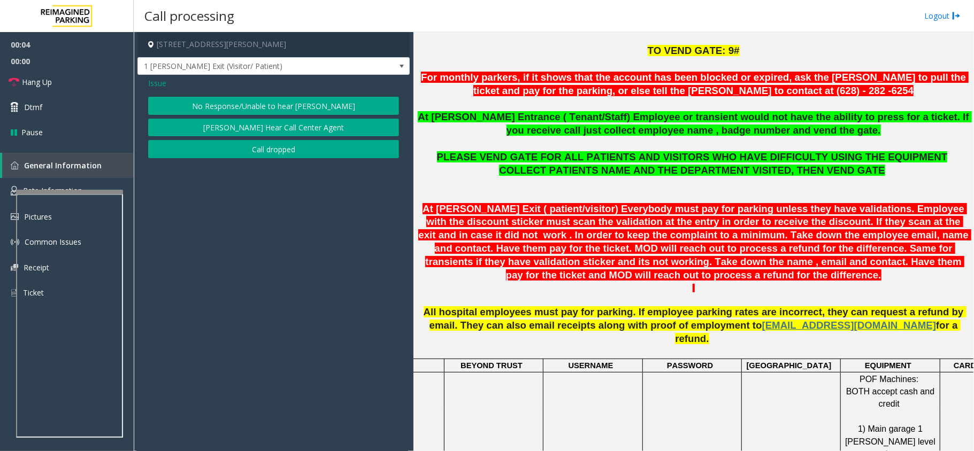
click at [288, 109] on button "No Response/Unable to hear [PERSON_NAME]" at bounding box center [273, 106] width 251 height 18
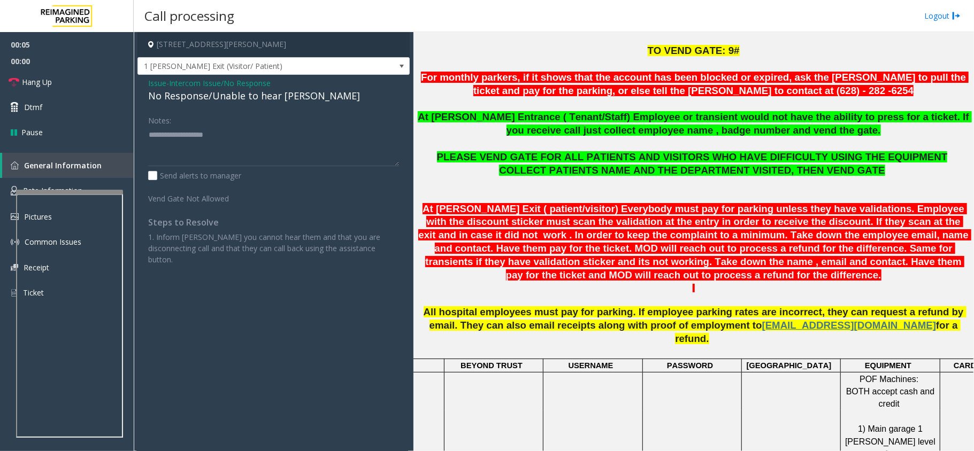
click at [259, 98] on div "No Response/Unable to hear [PERSON_NAME]" at bounding box center [273, 96] width 251 height 14
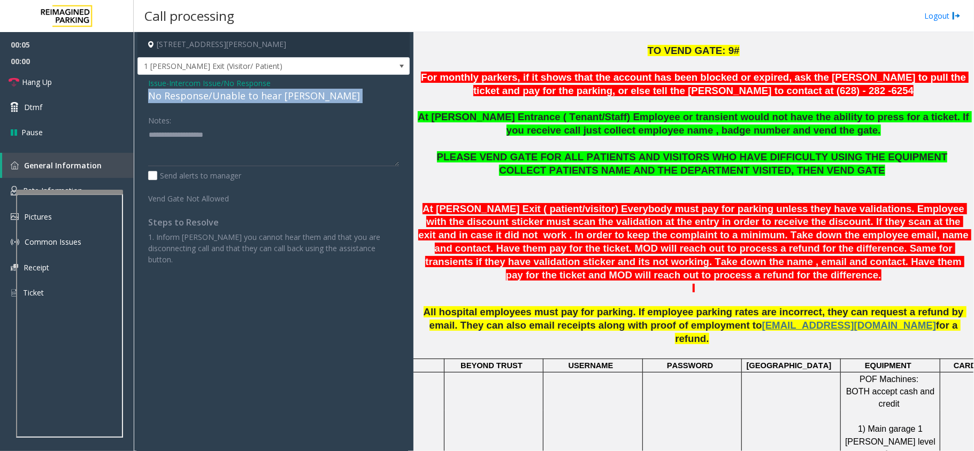
click at [259, 98] on div "No Response/Unable to hear [PERSON_NAME]" at bounding box center [273, 96] width 251 height 14
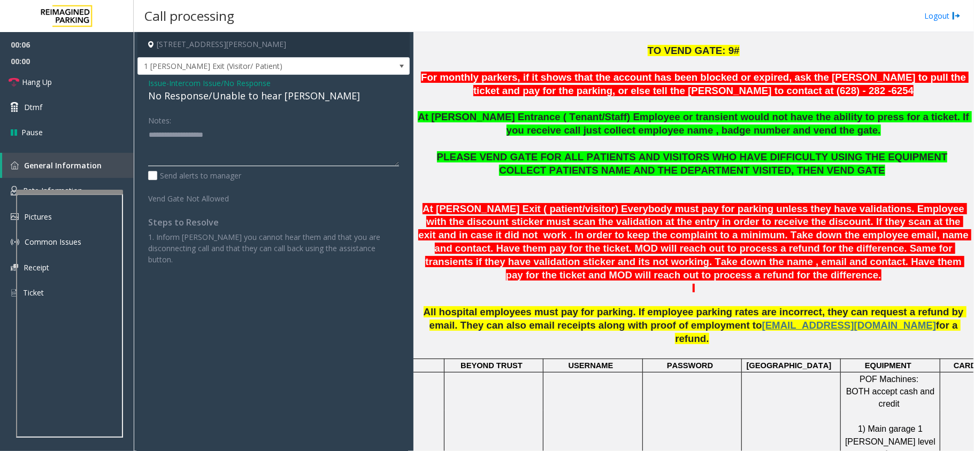
click at [240, 146] on textarea at bounding box center [273, 146] width 251 height 40
paste textarea "**********"
type textarea "**********"
click at [72, 87] on link "Hang Up" at bounding box center [67, 82] width 134 height 25
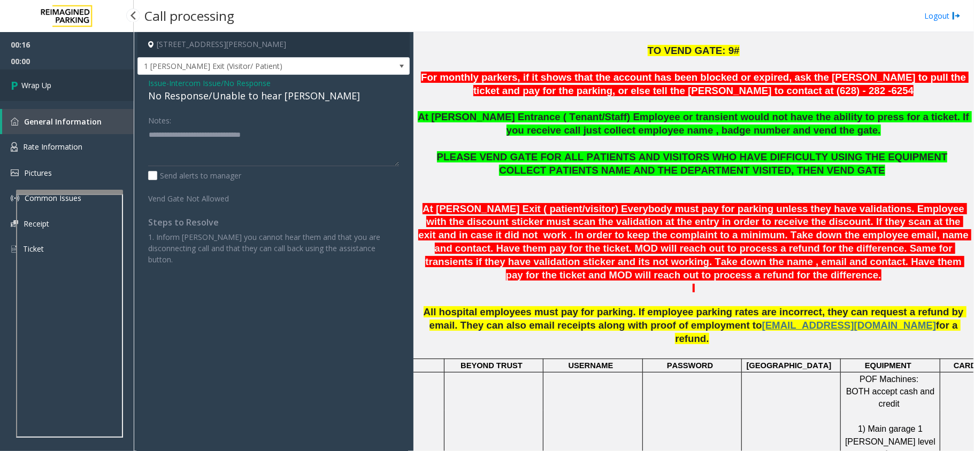
click at [68, 88] on link "Wrap Up" at bounding box center [67, 86] width 134 height 32
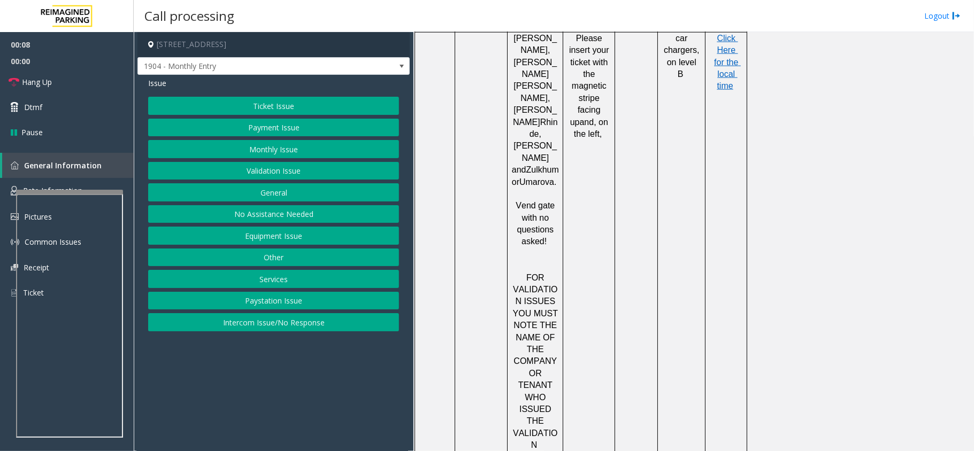
scroll to position [1070, 0]
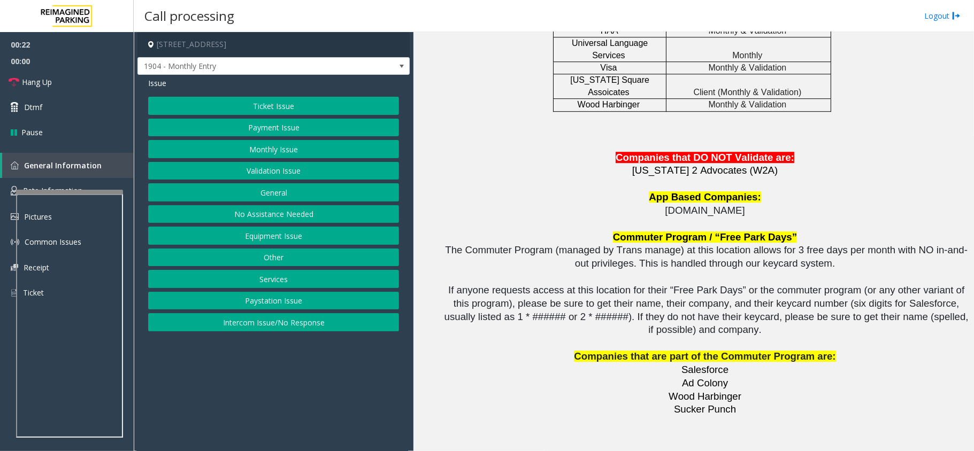
scroll to position [2292, 0]
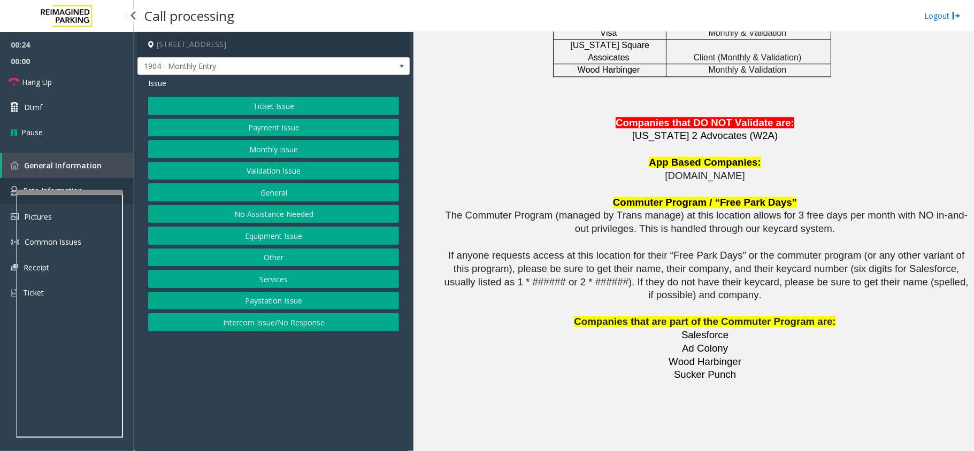
click at [56, 183] on link "Rate Information" at bounding box center [67, 191] width 134 height 26
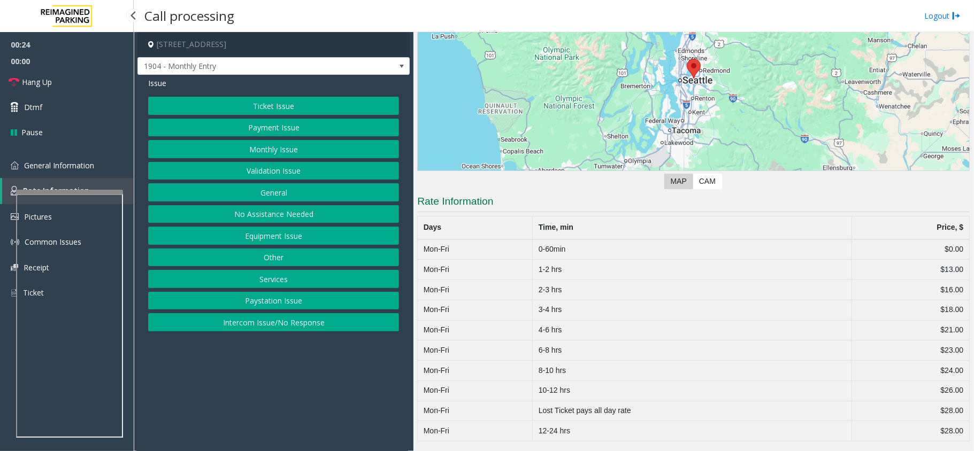
scroll to position [114, 0]
drag, startPoint x: 535, startPoint y: 251, endPoint x: 593, endPoint y: 248, distance: 57.8
click at [593, 248] on td "0-60min" at bounding box center [692, 250] width 319 height 20
click at [48, 167] on span "General Information" at bounding box center [59, 165] width 70 height 10
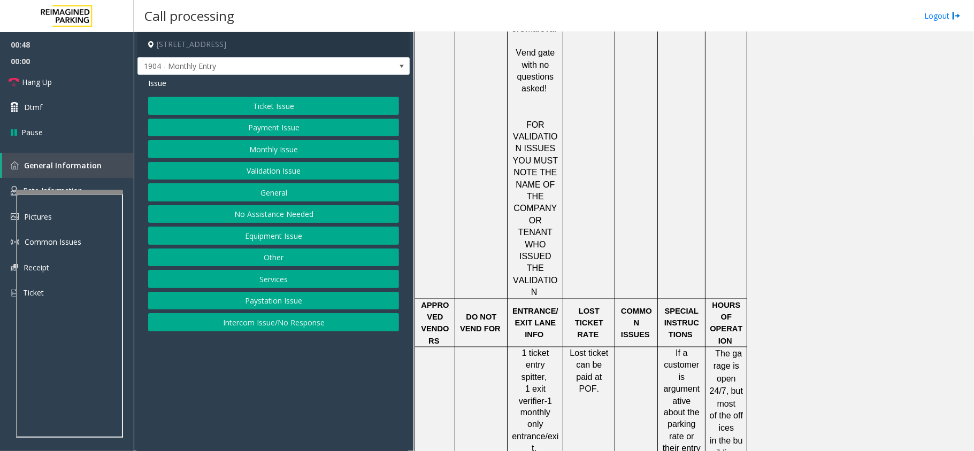
scroll to position [780, 0]
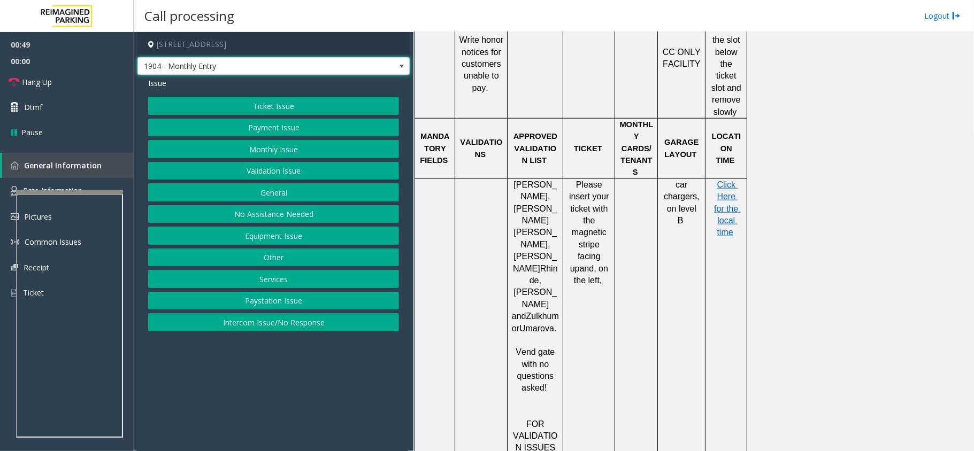
click at [242, 69] on span "1904 - Monthly Entry" at bounding box center [246, 66] width 217 height 17
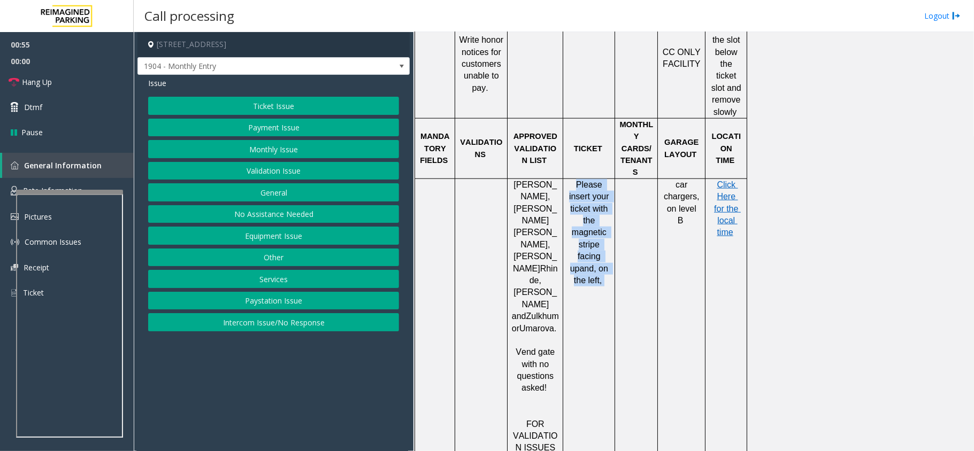
drag, startPoint x: 574, startPoint y: 127, endPoint x: 596, endPoint y: 168, distance: 46.7
click at [606, 212] on p "Please insert your ticket with the magnetic stripe facing up and, on the left," at bounding box center [589, 233] width 44 height 108
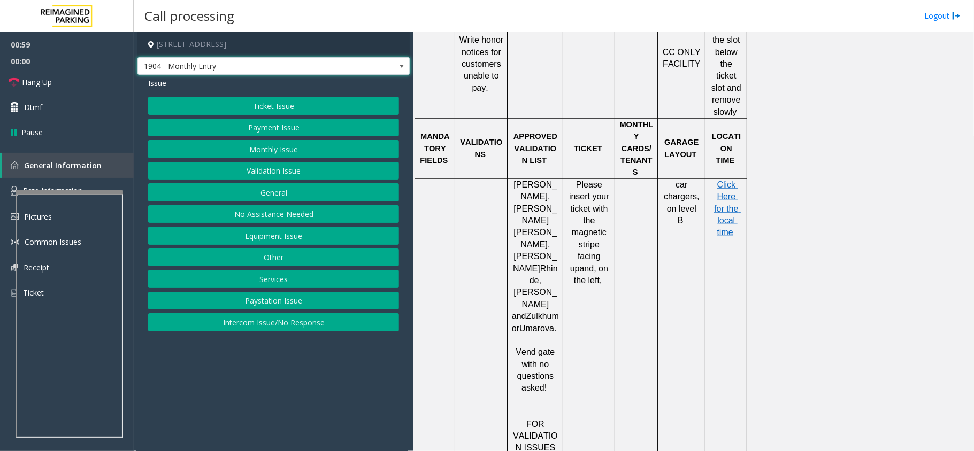
click at [202, 63] on span "1904 - Monthly Entry" at bounding box center [246, 66] width 217 height 17
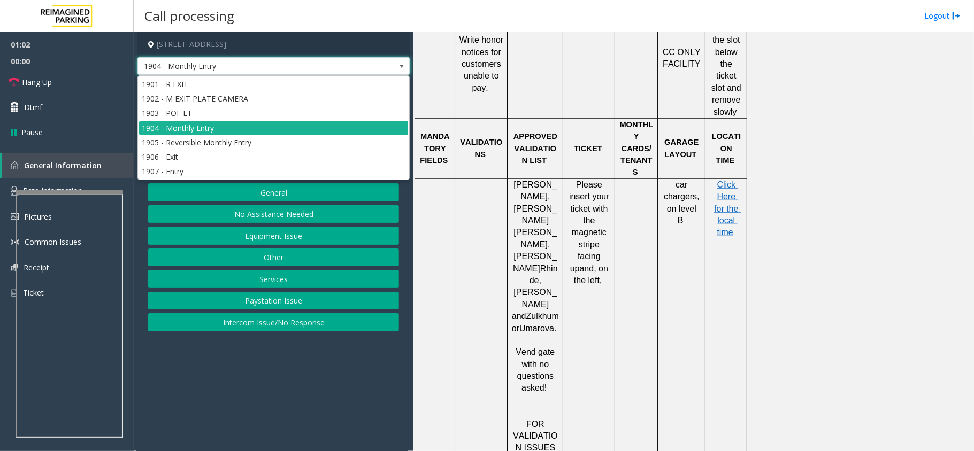
click at [641, 182] on td at bounding box center [636, 389] width 43 height 420
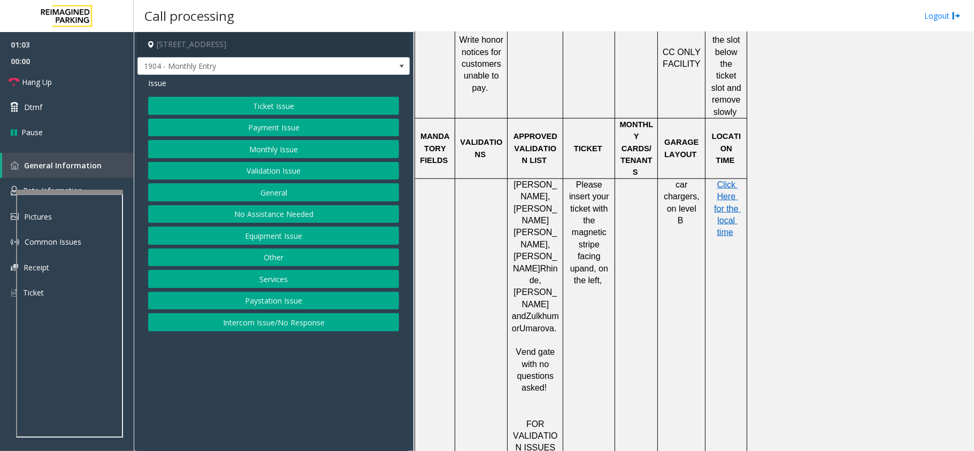
click at [285, 193] on button "General" at bounding box center [273, 192] width 251 height 18
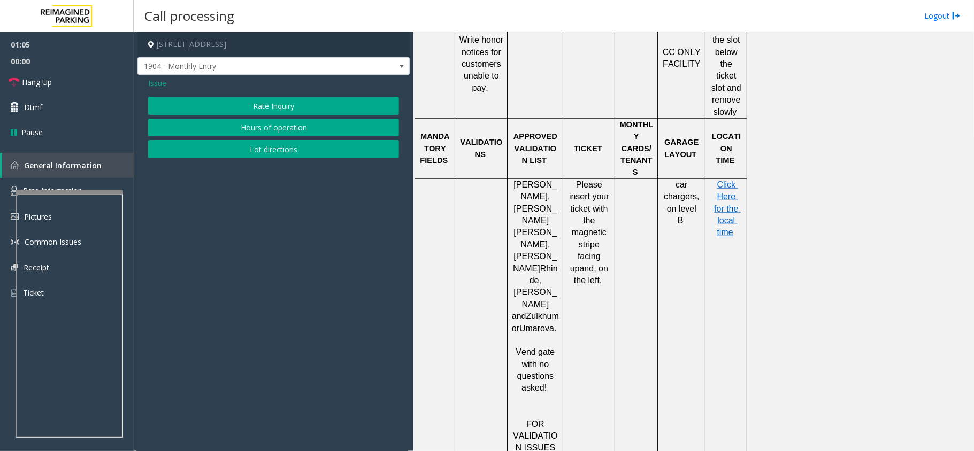
drag, startPoint x: 152, startPoint y: 82, endPoint x: 162, endPoint y: 90, distance: 11.8
click at [154, 82] on span "Issue" at bounding box center [157, 83] width 18 height 11
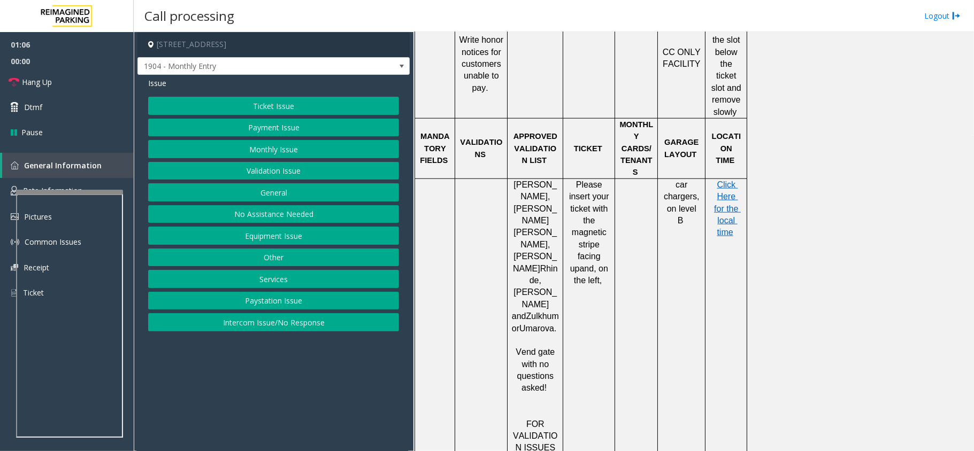
click at [283, 235] on button "Equipment Issue" at bounding box center [273, 236] width 251 height 18
click at [155, 82] on span "Issue" at bounding box center [157, 83] width 18 height 11
click at [283, 200] on button "General" at bounding box center [273, 192] width 251 height 18
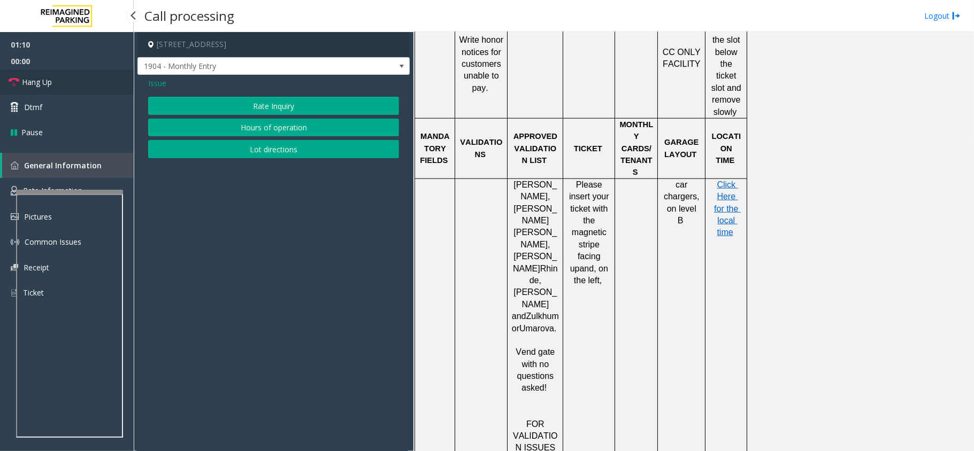
click at [65, 85] on link "Hang Up" at bounding box center [67, 82] width 134 height 25
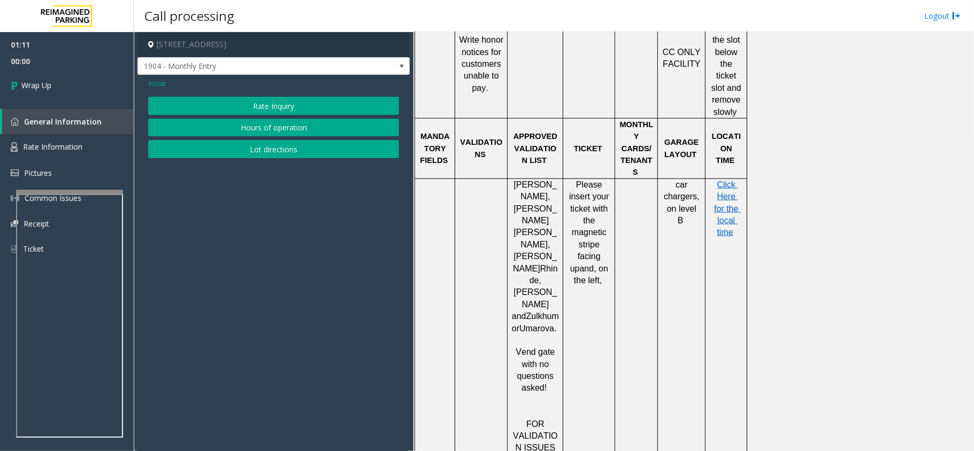
click at [159, 78] on span "Issue" at bounding box center [157, 83] width 18 height 11
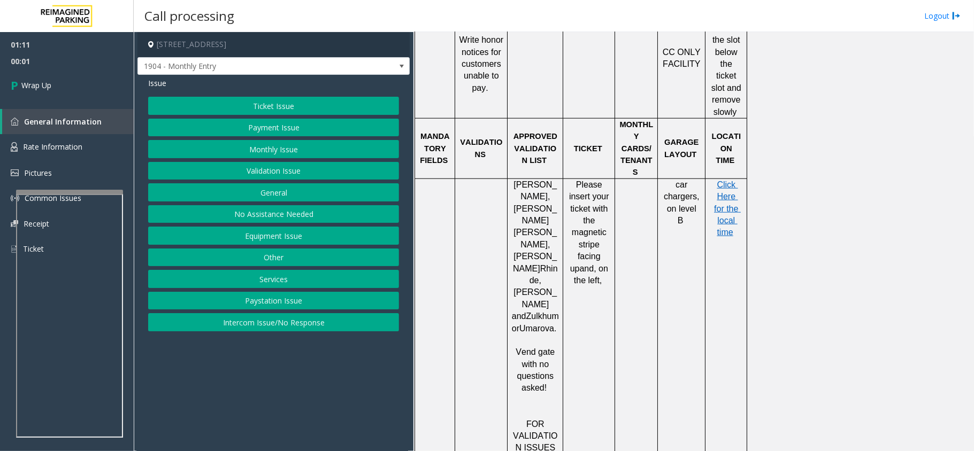
click at [304, 257] on button "Other" at bounding box center [273, 258] width 251 height 18
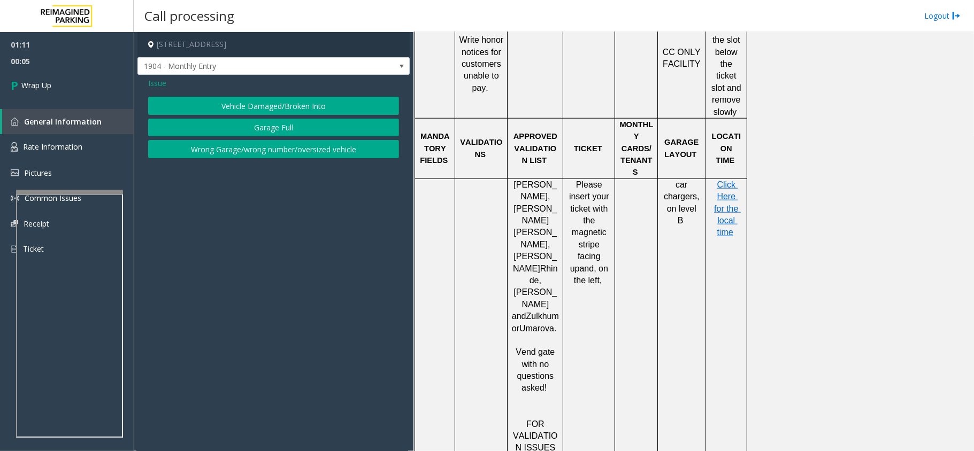
click at [152, 80] on span "Issue" at bounding box center [157, 83] width 18 height 11
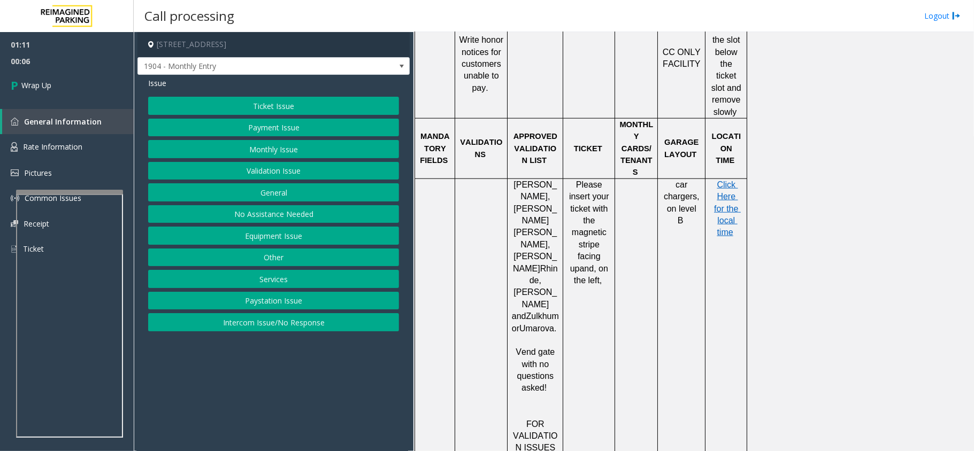
click at [279, 197] on button "General" at bounding box center [273, 192] width 251 height 18
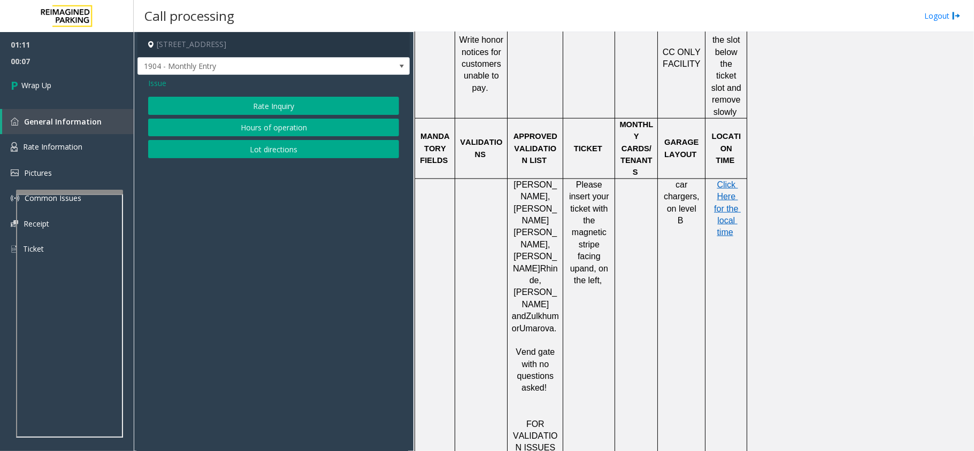
click at [280, 155] on button "Lot directions" at bounding box center [273, 149] width 251 height 18
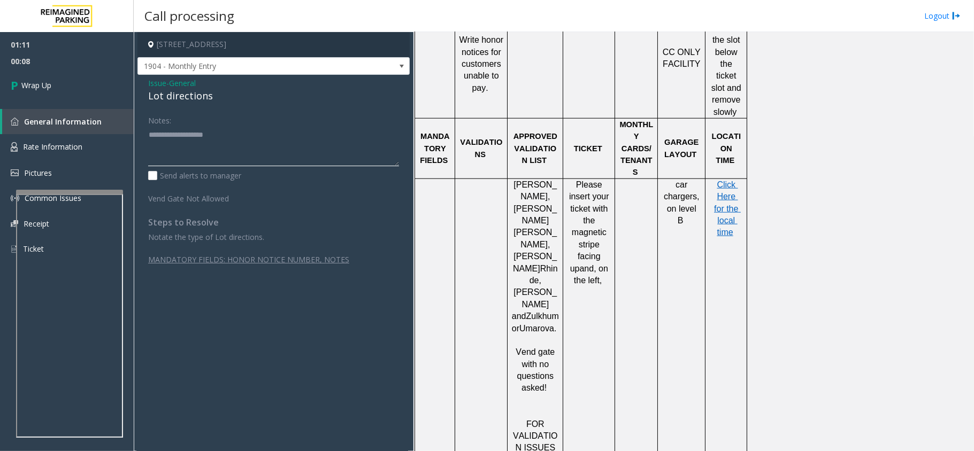
drag, startPoint x: 202, startPoint y: 144, endPoint x: 197, endPoint y: 118, distance: 26.6
click at [202, 144] on textarea at bounding box center [273, 146] width 251 height 40
paste textarea "**********"
click at [189, 97] on div "Lot directions" at bounding box center [273, 96] width 251 height 14
click at [189, 99] on div "Lot directions" at bounding box center [273, 96] width 251 height 14
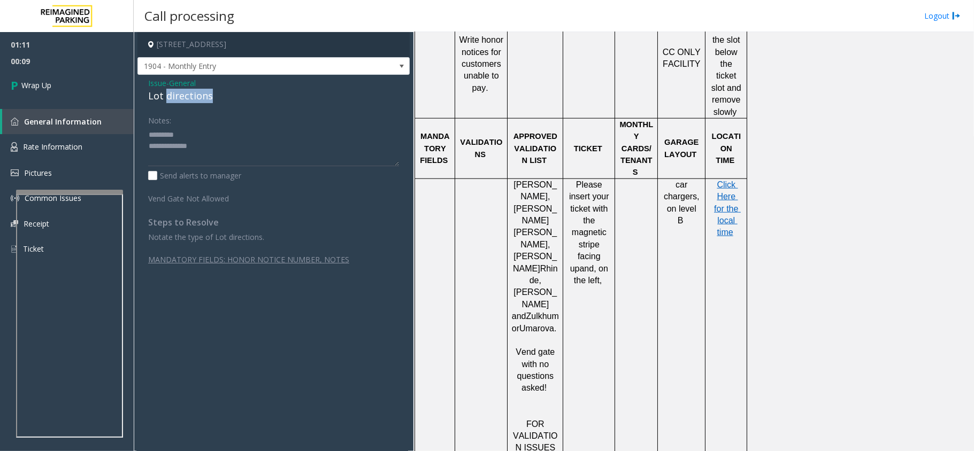
click at [189, 99] on div "Lot directions" at bounding box center [273, 96] width 251 height 14
click at [199, 143] on textarea at bounding box center [273, 146] width 251 height 40
click at [209, 135] on textarea at bounding box center [273, 146] width 251 height 40
paste textarea "**********"
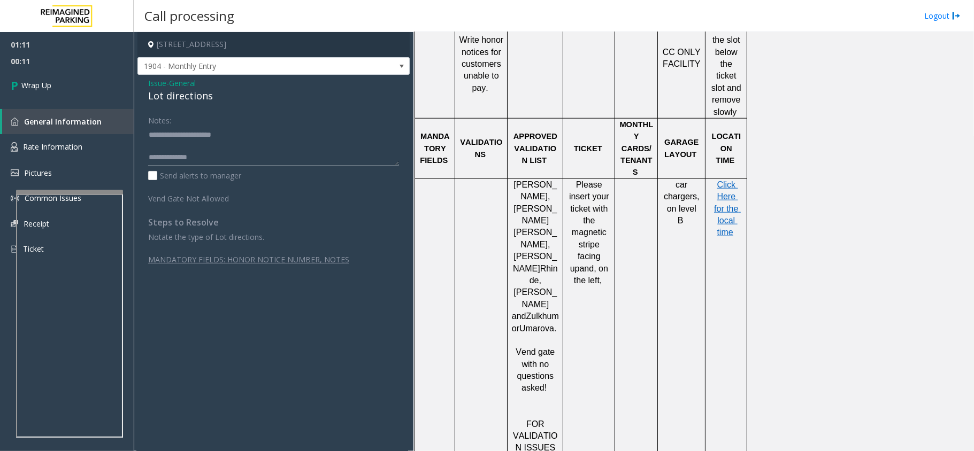
click at [220, 163] on textarea at bounding box center [273, 146] width 251 height 40
type textarea "**********"
click at [43, 78] on link "Wrap Up" at bounding box center [67, 86] width 134 height 32
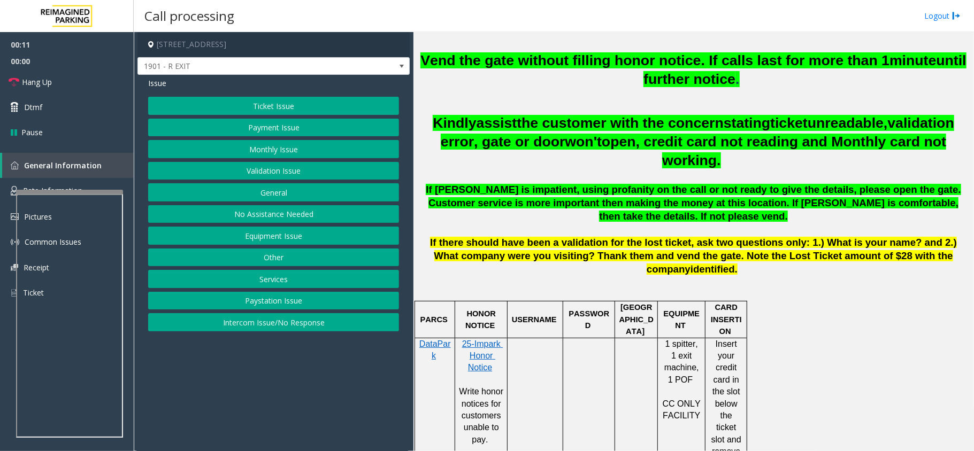
scroll to position [570, 0]
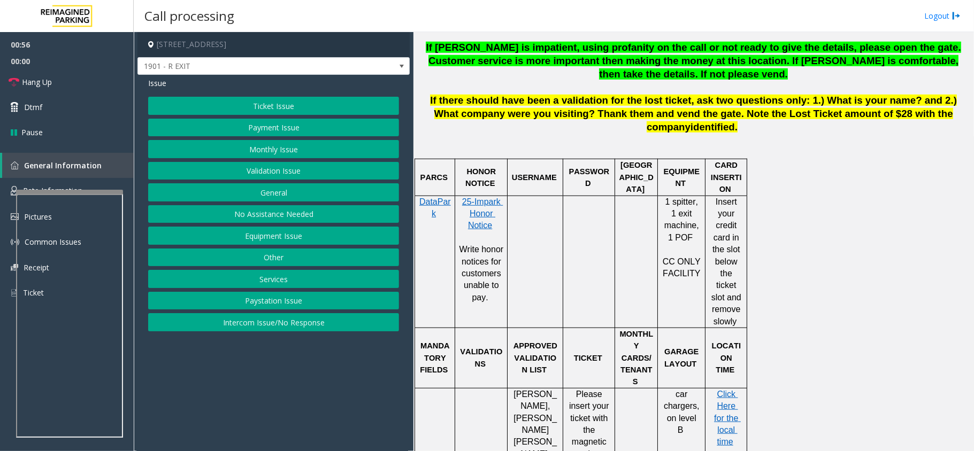
click at [292, 236] on button "Equipment Issue" at bounding box center [273, 236] width 251 height 18
click at [297, 197] on button "Gate / Door Won't Open" at bounding box center [273, 192] width 251 height 18
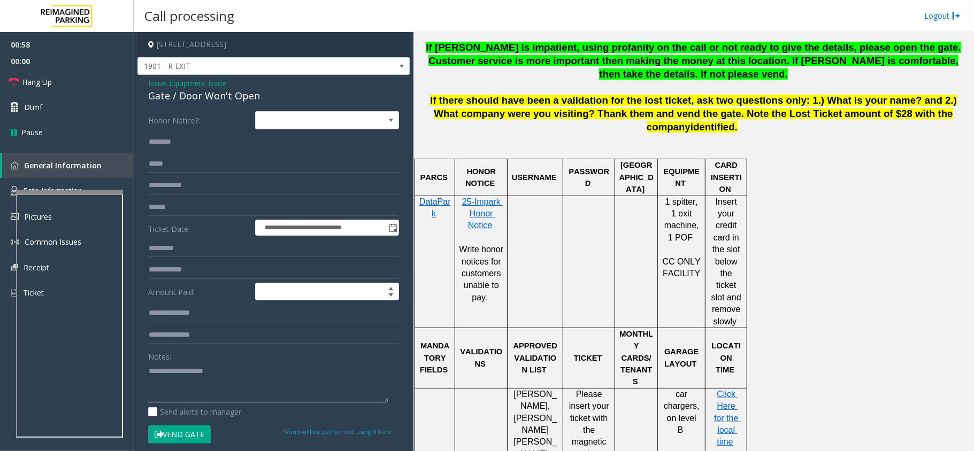
click at [174, 375] on textarea at bounding box center [268, 383] width 240 height 40
paste textarea "**********"
click at [267, 395] on textarea at bounding box center [268, 383] width 240 height 40
paste textarea "**********"
click at [31, 83] on span "Hang Up" at bounding box center [37, 81] width 30 height 11
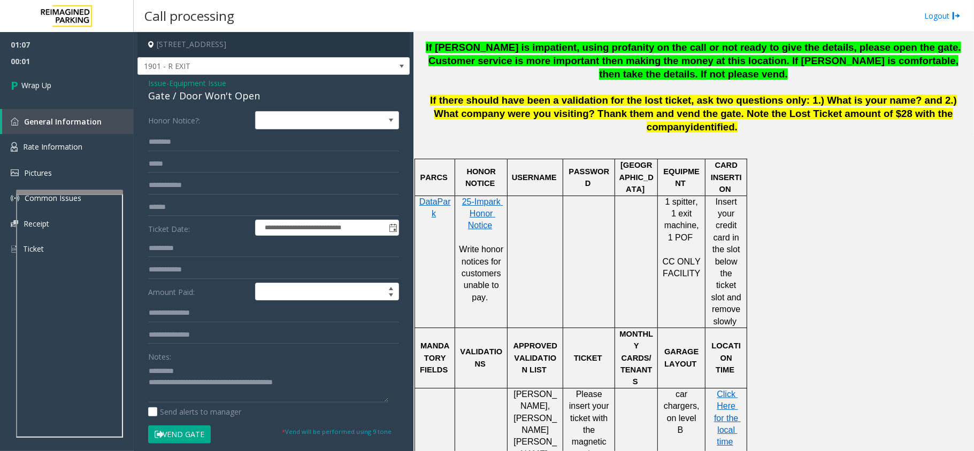
click at [205, 99] on div "Gate / Door Won't Open" at bounding box center [273, 96] width 251 height 14
click at [185, 367] on textarea at bounding box center [268, 383] width 240 height 40
paste textarea "**********"
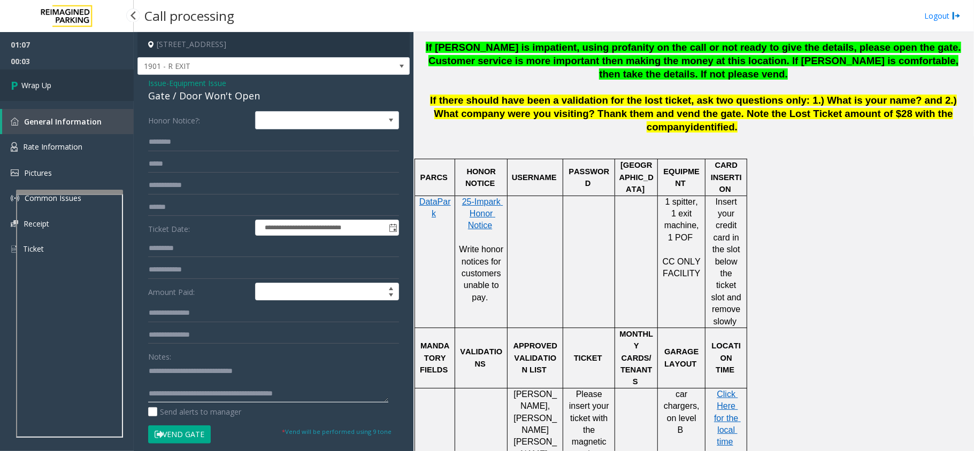
type textarea "**********"
click at [58, 76] on link "Wrap Up" at bounding box center [67, 86] width 134 height 32
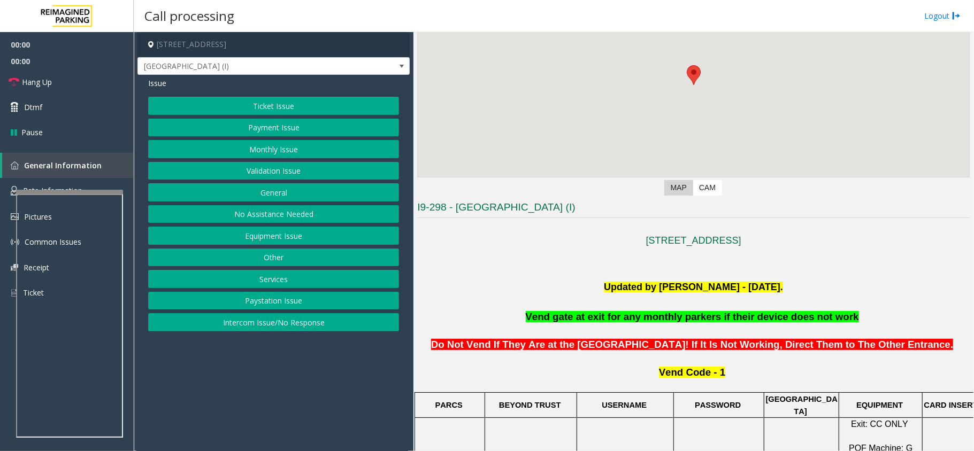
scroll to position [214, 0]
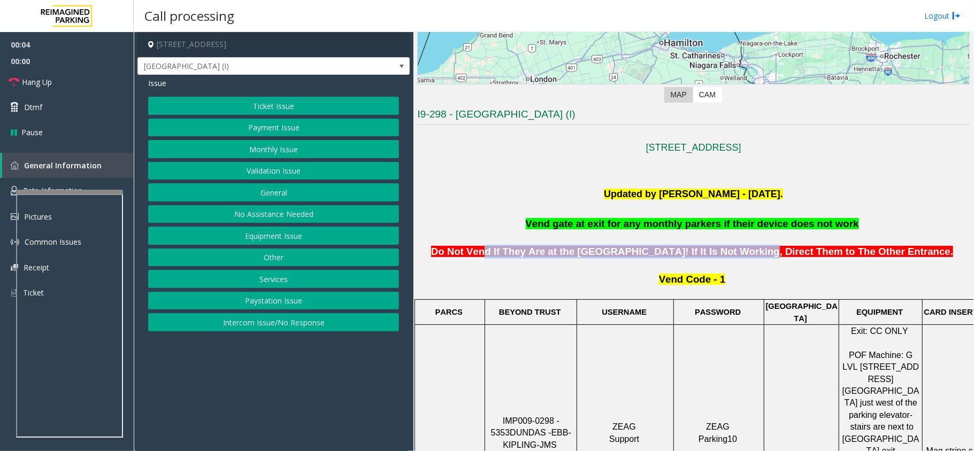
drag, startPoint x: 499, startPoint y: 255, endPoint x: 734, endPoint y: 249, distance: 235.4
click at [734, 249] on span "Do Not Vend If They Are at the [GEOGRAPHIC_DATA]! If It Is Not Working, Direct …" at bounding box center [692, 251] width 522 height 11
click at [291, 321] on button "Intercom Issue/No Response" at bounding box center [273, 322] width 251 height 18
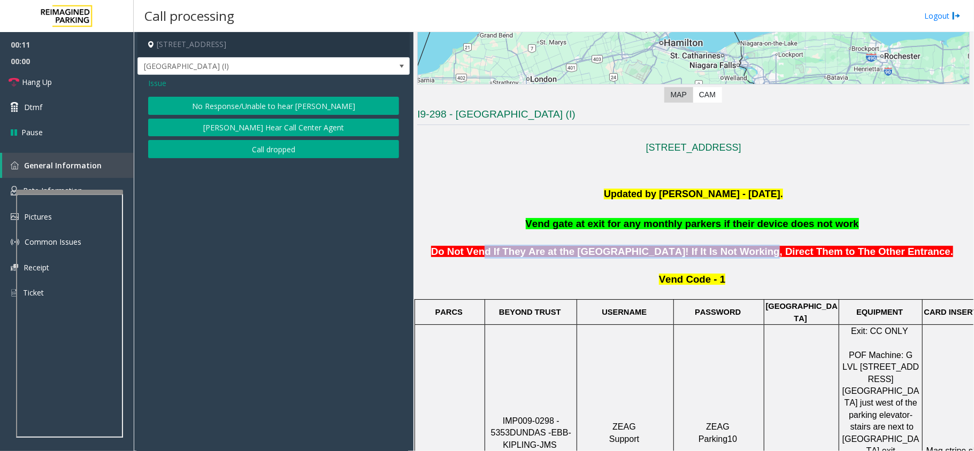
click at [285, 107] on button "No Response/Unable to hear [PERSON_NAME]" at bounding box center [273, 106] width 251 height 18
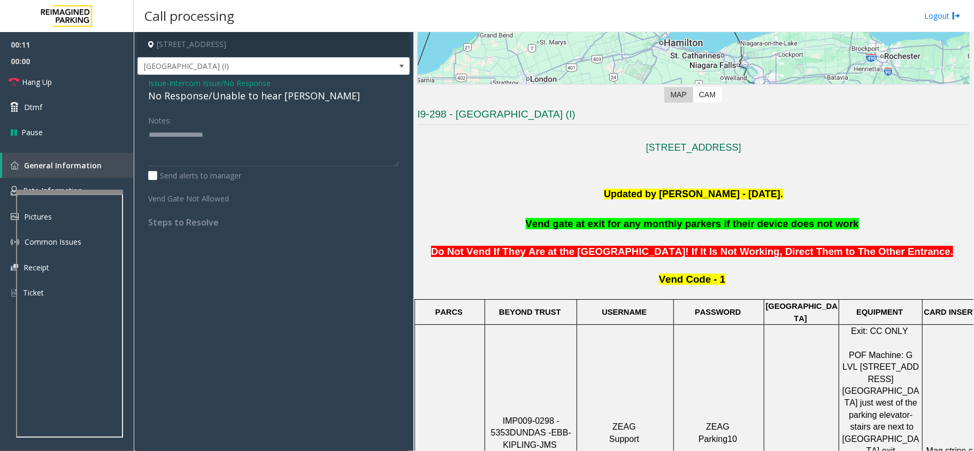
click at [240, 94] on div "No Response/Unable to hear [PERSON_NAME]" at bounding box center [273, 96] width 251 height 14
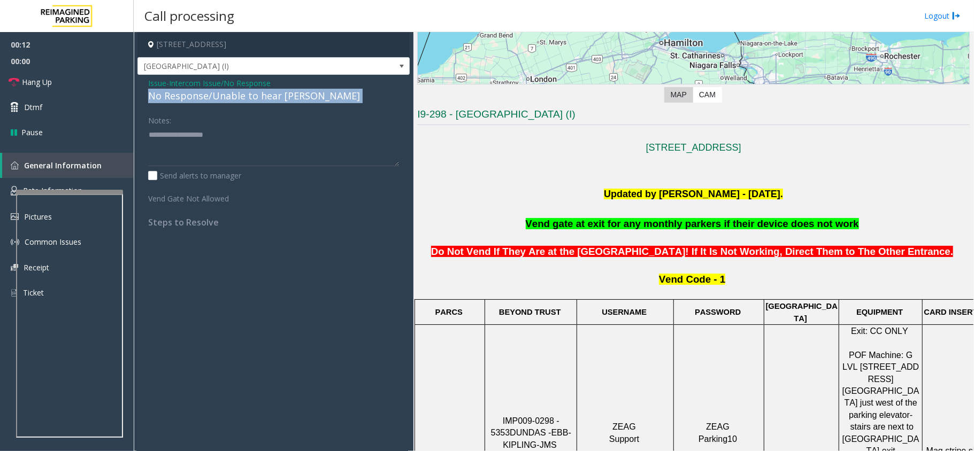
click at [240, 94] on div "No Response/Unable to hear [PERSON_NAME]" at bounding box center [273, 96] width 251 height 14
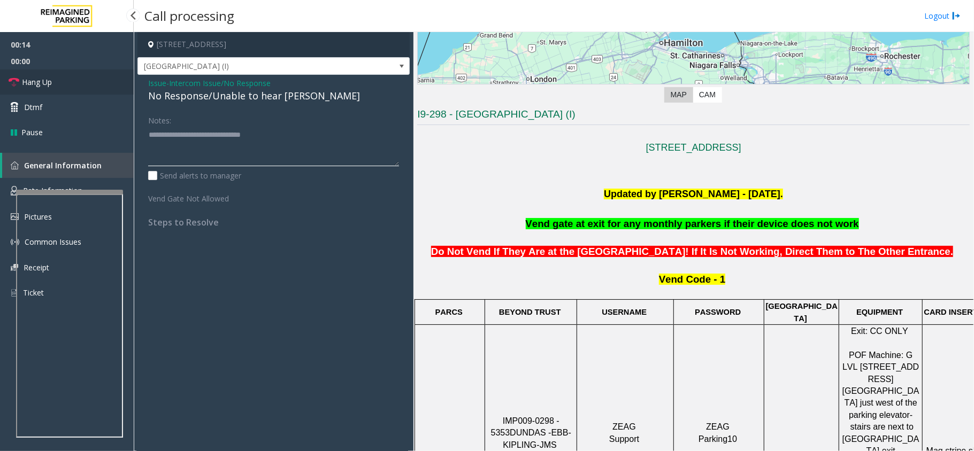
type textarea "**********"
click at [54, 79] on link "Hang Up" at bounding box center [67, 82] width 134 height 25
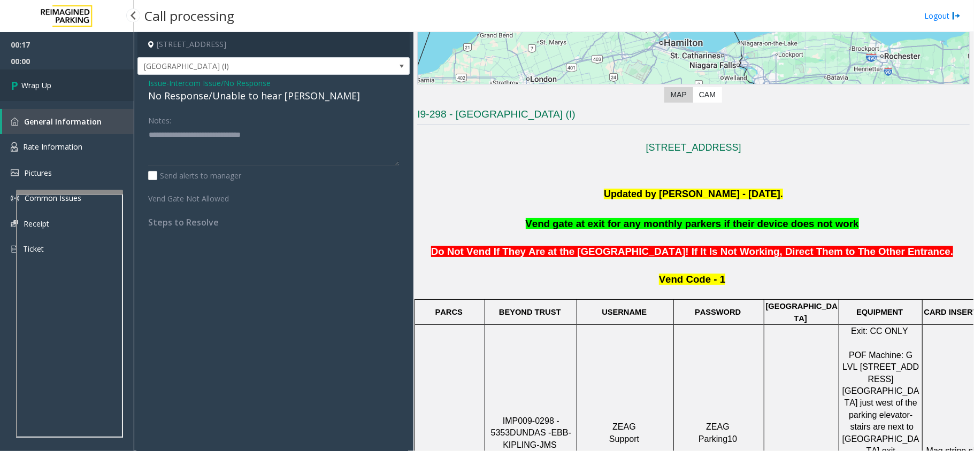
click at [60, 78] on link "Wrap Up" at bounding box center [67, 86] width 134 height 32
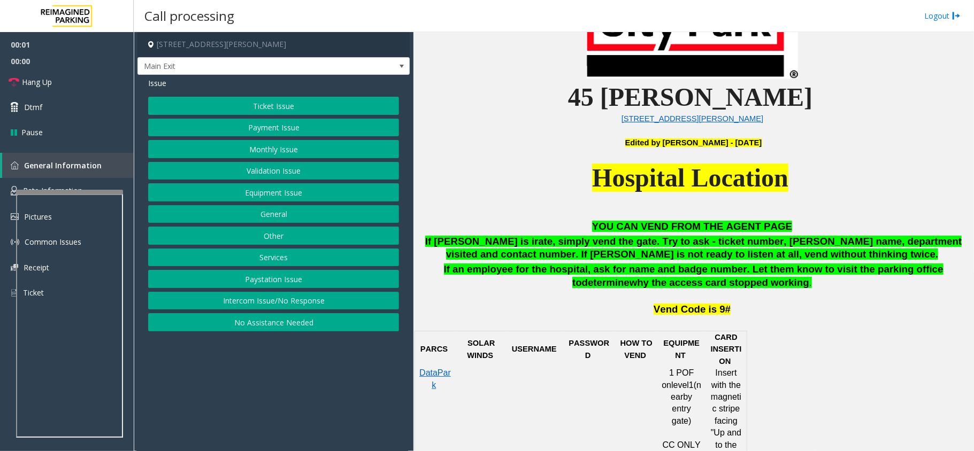
scroll to position [499, 0]
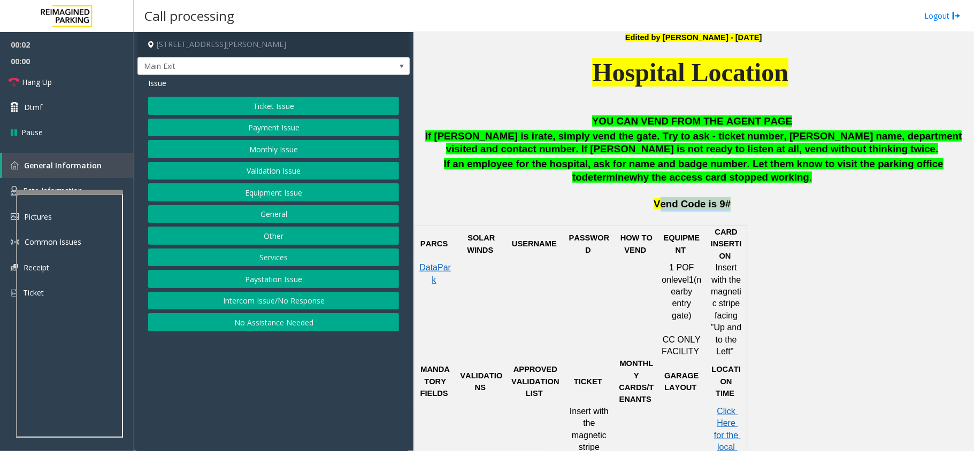
drag, startPoint x: 661, startPoint y: 211, endPoint x: 777, endPoint y: 211, distance: 115.5
click at [777, 211] on p "Vend Code is 9#" at bounding box center [691, 198] width 555 height 26
click at [294, 198] on button "Equipment Issue" at bounding box center [273, 192] width 251 height 18
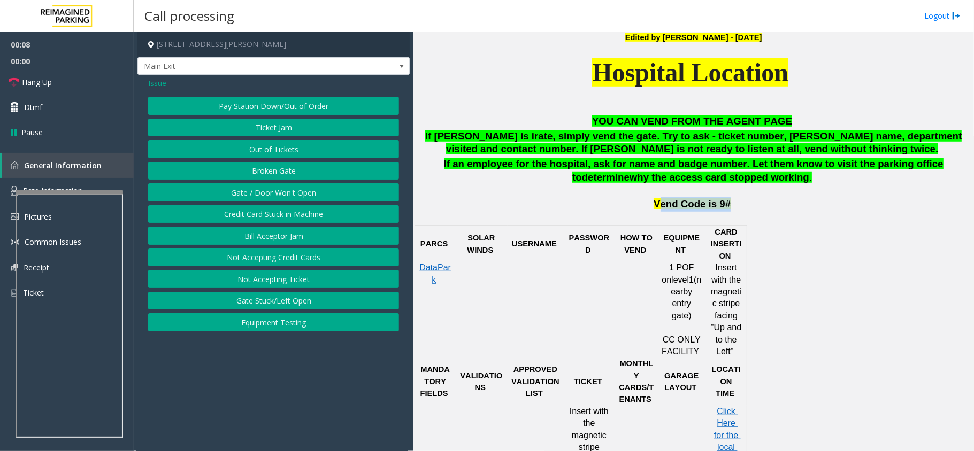
click at [287, 191] on button "Gate / Door Won't Open" at bounding box center [273, 192] width 251 height 18
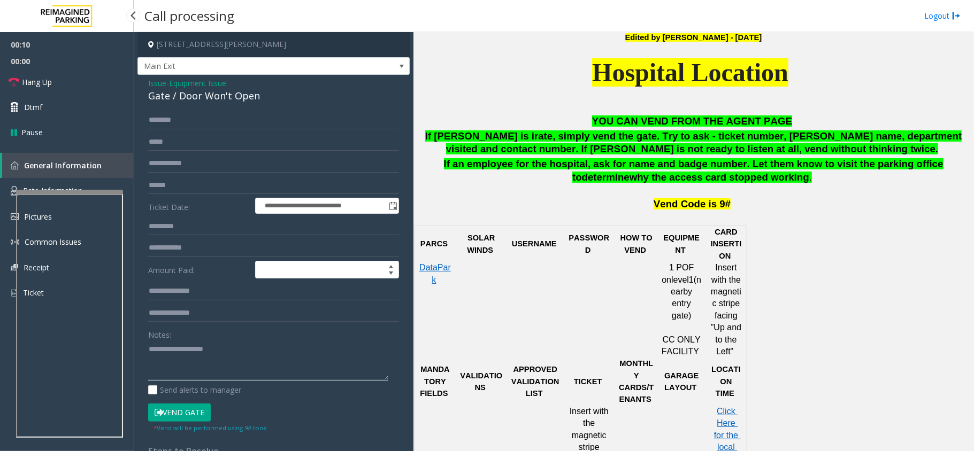
click at [163, 358] on textarea at bounding box center [268, 361] width 240 height 40
paste textarea "**********"
click at [236, 358] on textarea at bounding box center [268, 361] width 240 height 40
paste textarea "**********"
click at [225, 98] on div "Gate / Door Won't Open" at bounding box center [273, 96] width 251 height 14
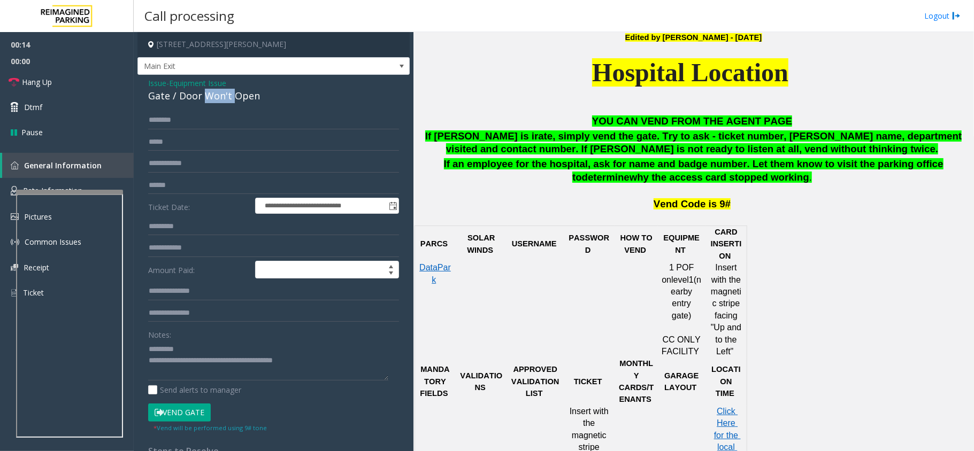
click at [225, 98] on div "Gate / Door Won't Open" at bounding box center [273, 96] width 251 height 14
click at [195, 348] on textarea at bounding box center [268, 361] width 240 height 40
paste textarea "**********"
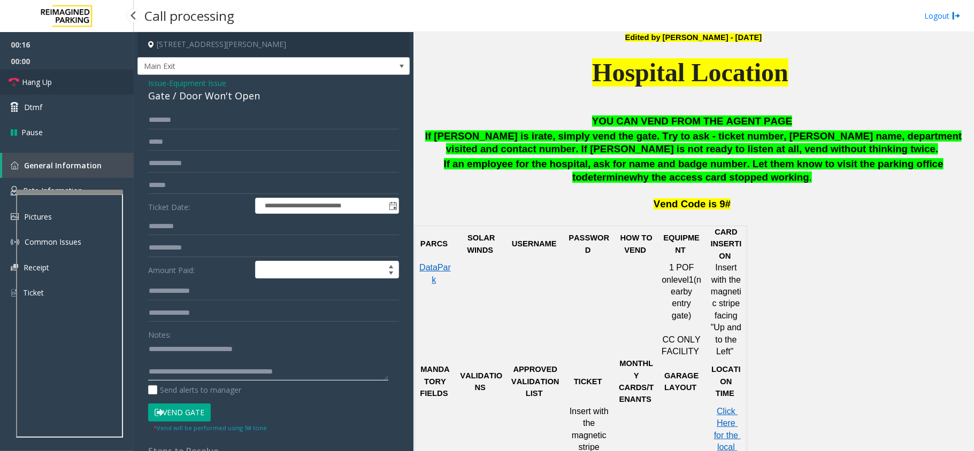
type textarea "**********"
click at [60, 80] on link "Hang Up" at bounding box center [67, 82] width 134 height 25
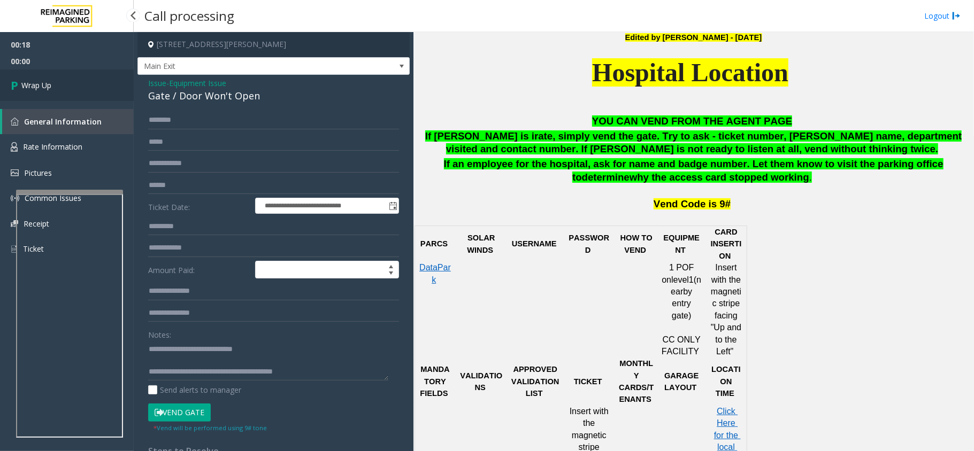
click at [60, 80] on link "Wrap Up" at bounding box center [67, 86] width 134 height 32
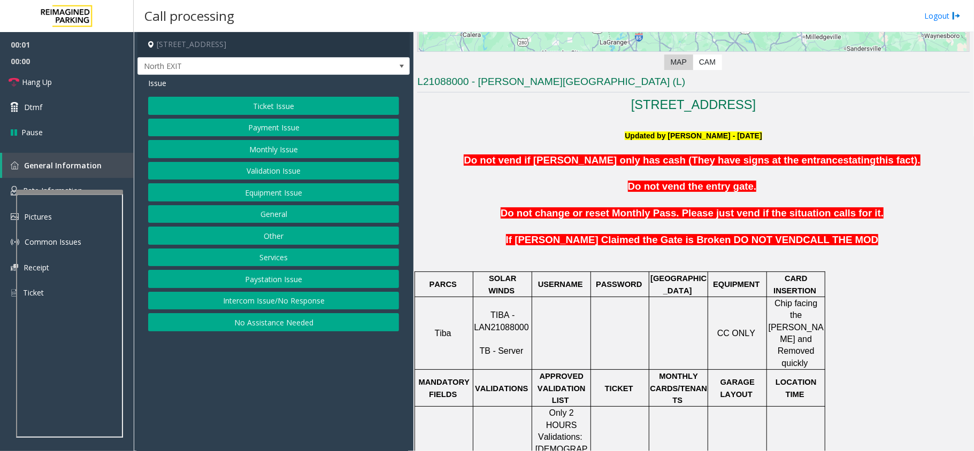
scroll to position [285, 0]
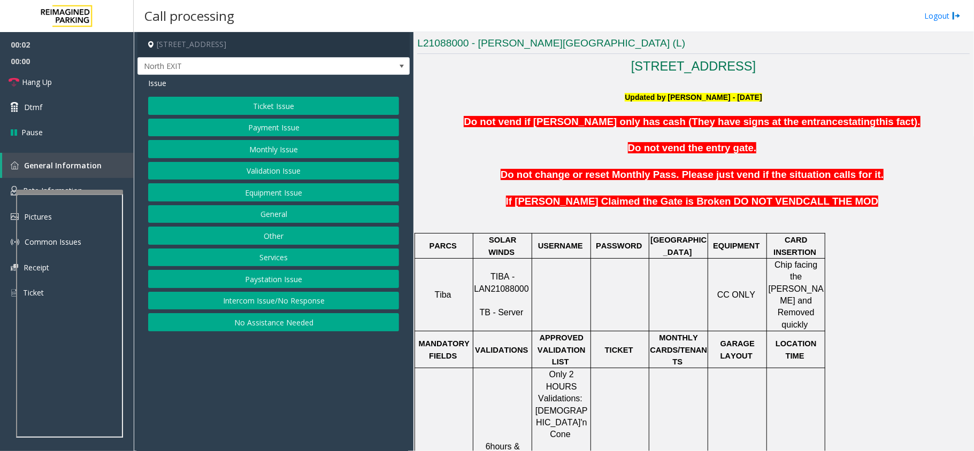
click at [505, 273] on span "TIBA - LAN21088000" at bounding box center [501, 282] width 55 height 21
click at [275, 295] on button "Intercom Issue/No Response" at bounding box center [273, 301] width 251 height 18
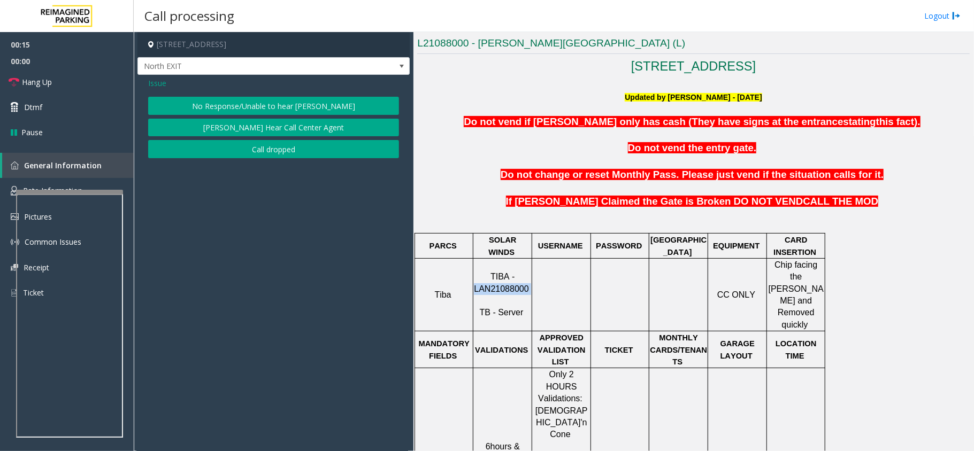
click at [257, 107] on button "No Response/Unable to hear [PERSON_NAME]" at bounding box center [273, 106] width 251 height 18
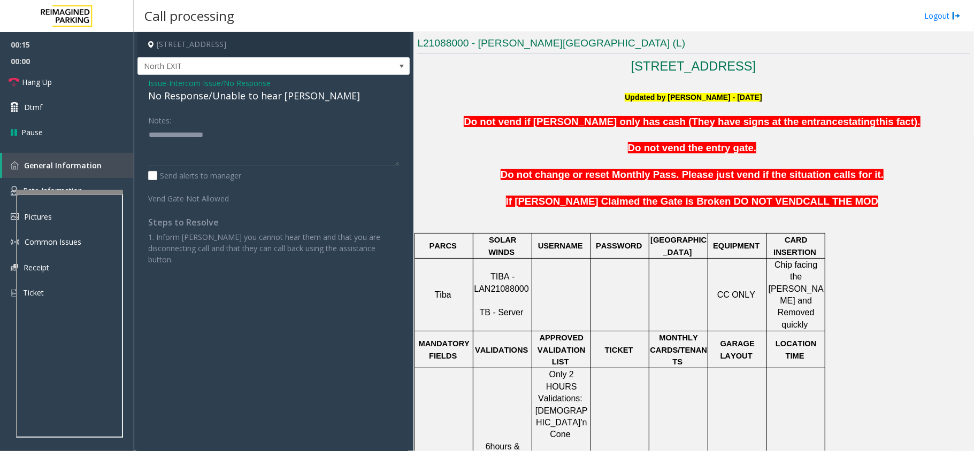
click at [250, 107] on div "Issue - Intercom Issue/No Response No Response/Unable to hear [PERSON_NAME] Not…" at bounding box center [273, 175] width 272 height 201
click at [251, 103] on div "No Response/Unable to hear [PERSON_NAME]" at bounding box center [273, 96] width 251 height 14
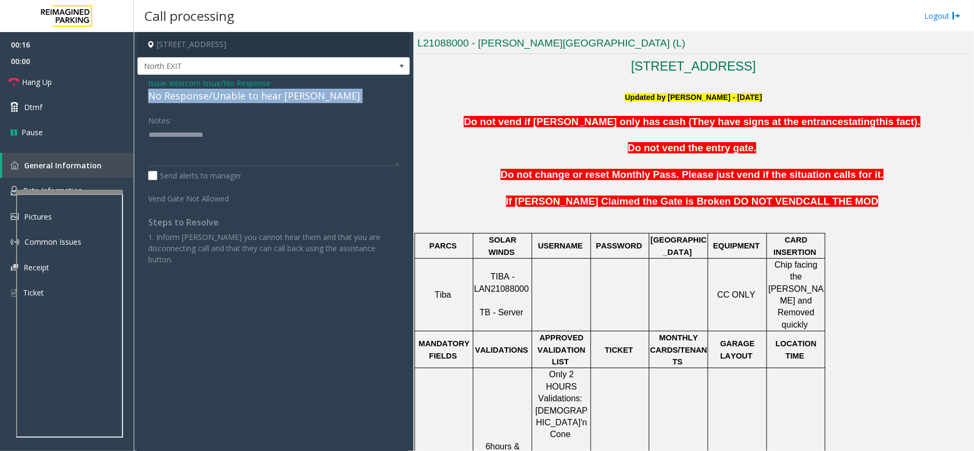
click at [252, 103] on div "No Response/Unable to hear [PERSON_NAME]" at bounding box center [273, 96] width 251 height 14
click at [63, 89] on link "Hang Up" at bounding box center [67, 82] width 134 height 25
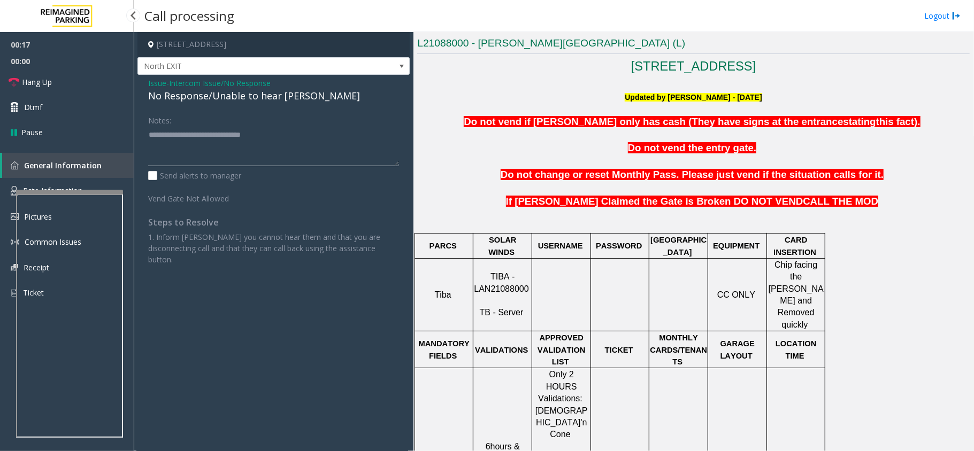
type textarea "**********"
click at [33, 62] on span "00:00" at bounding box center [67, 61] width 134 height 17
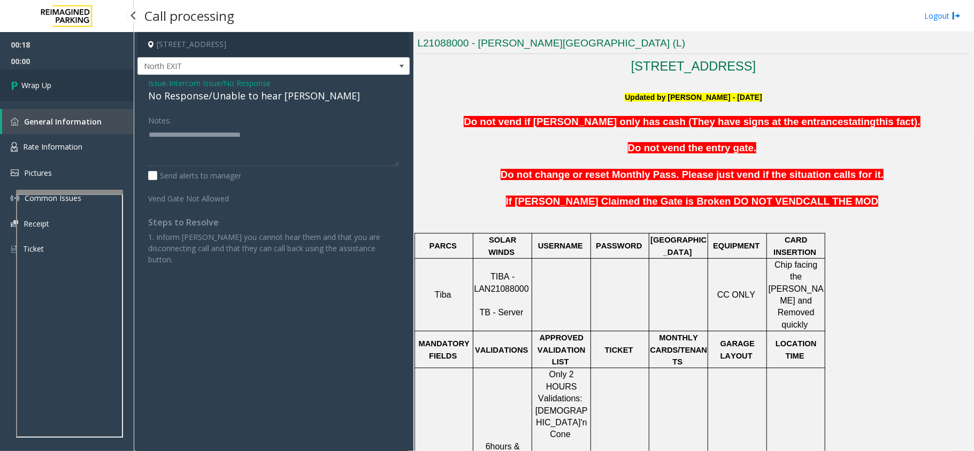
click at [42, 85] on span "Wrap Up" at bounding box center [36, 85] width 30 height 11
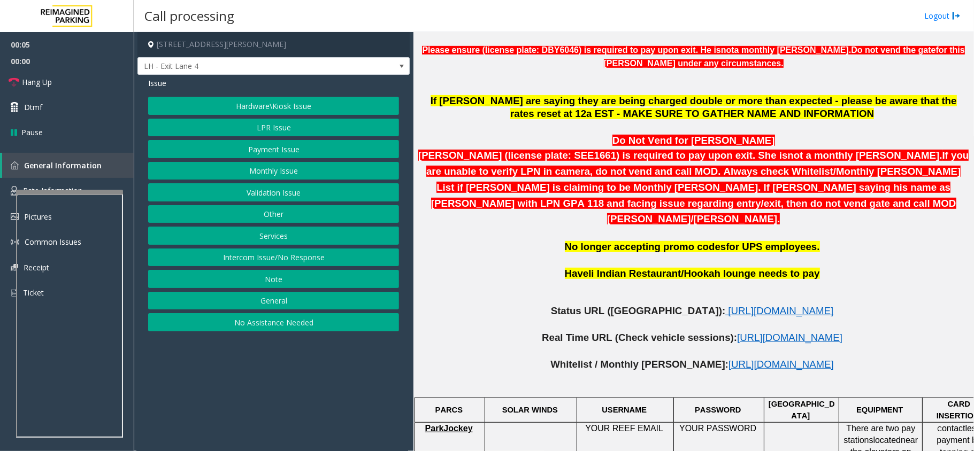
scroll to position [428, 0]
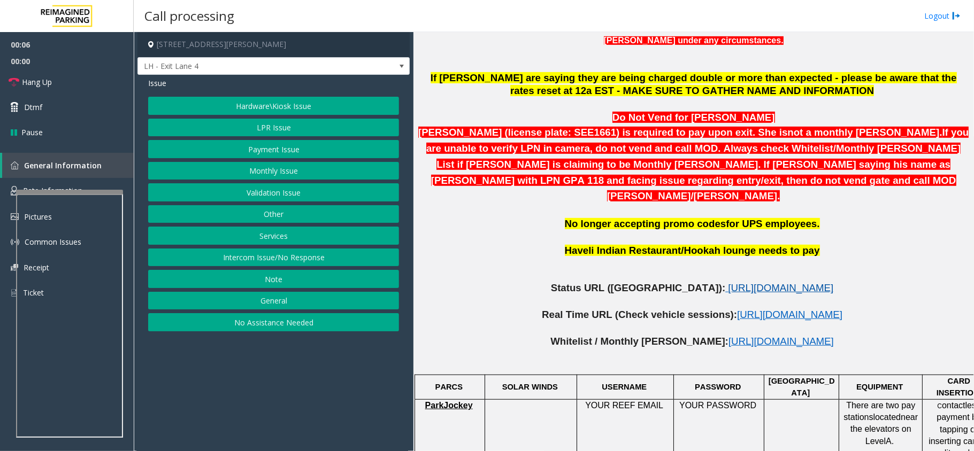
click at [728, 282] on span "[URL][DOMAIN_NAME]" at bounding box center [780, 287] width 105 height 11
click at [270, 124] on button "LPR Issue" at bounding box center [273, 128] width 251 height 18
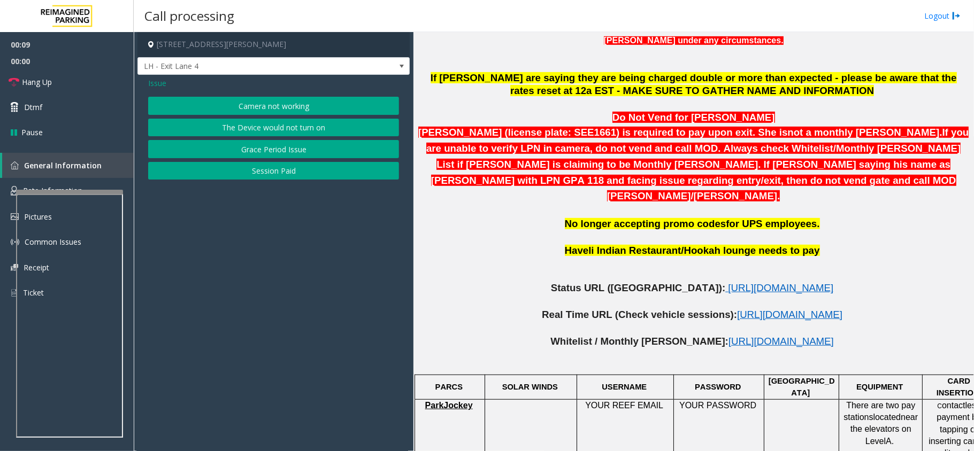
click at [268, 105] on button "Camera not working" at bounding box center [273, 106] width 251 height 18
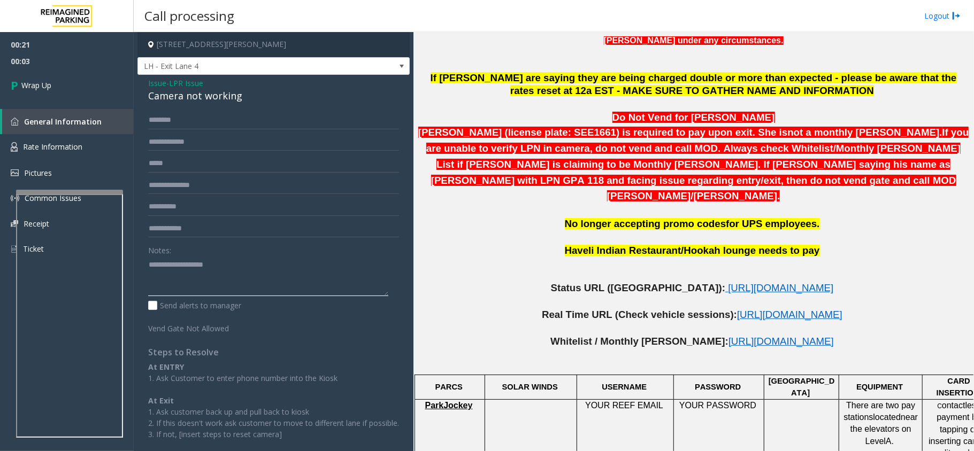
click at [233, 274] on textarea at bounding box center [268, 276] width 240 height 40
paste textarea "**********"
click at [186, 96] on div "Camera not working" at bounding box center [273, 96] width 251 height 14
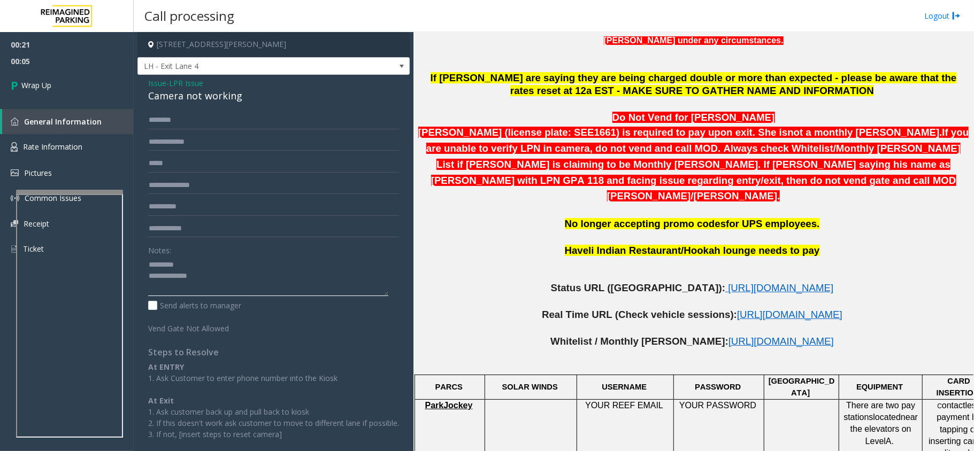
click at [208, 260] on textarea at bounding box center [268, 276] width 240 height 40
paste textarea "**********"
click at [304, 281] on textarea at bounding box center [268, 276] width 240 height 40
paste textarea "**********"
click at [305, 285] on textarea at bounding box center [268, 276] width 240 height 40
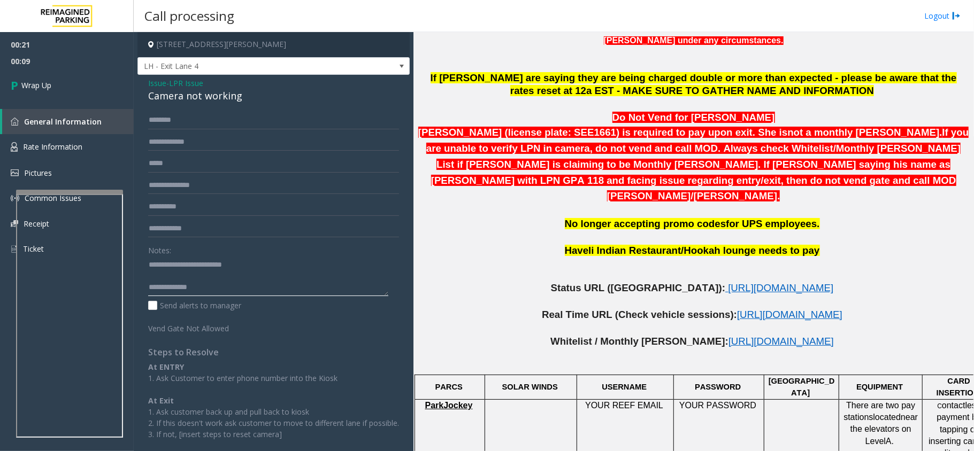
paste textarea "**********"
type textarea "**********"
click at [48, 88] on span "Wrap Up" at bounding box center [36, 85] width 30 height 11
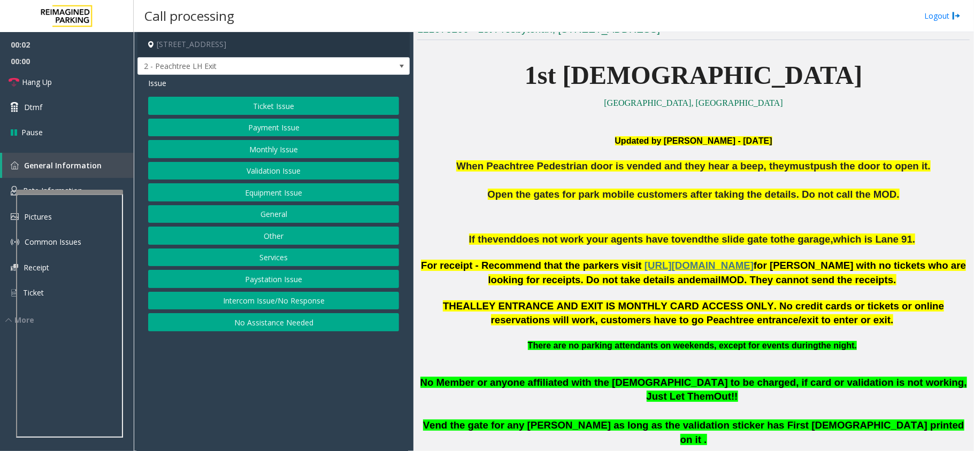
scroll to position [428, 0]
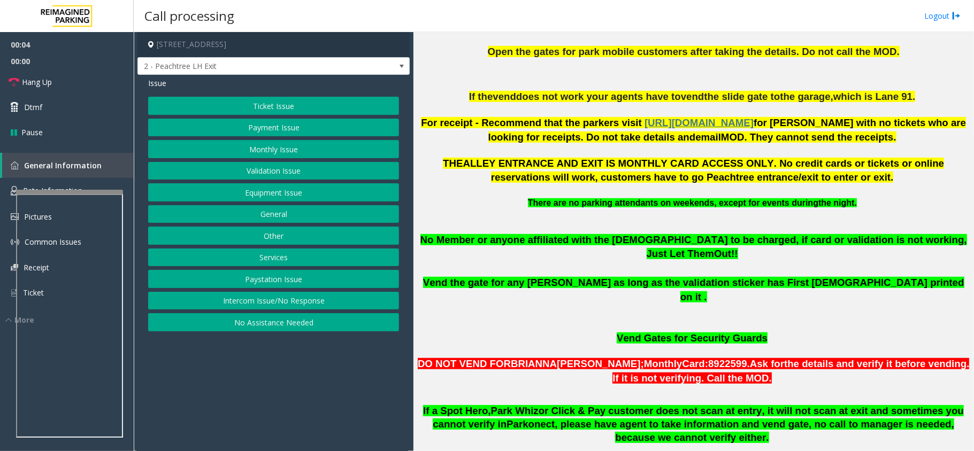
click at [559, 245] on span "No Member or anyone affiliated with the [DEMOGRAPHIC_DATA] to be charged, if ca…" at bounding box center [693, 247] width 547 height 26
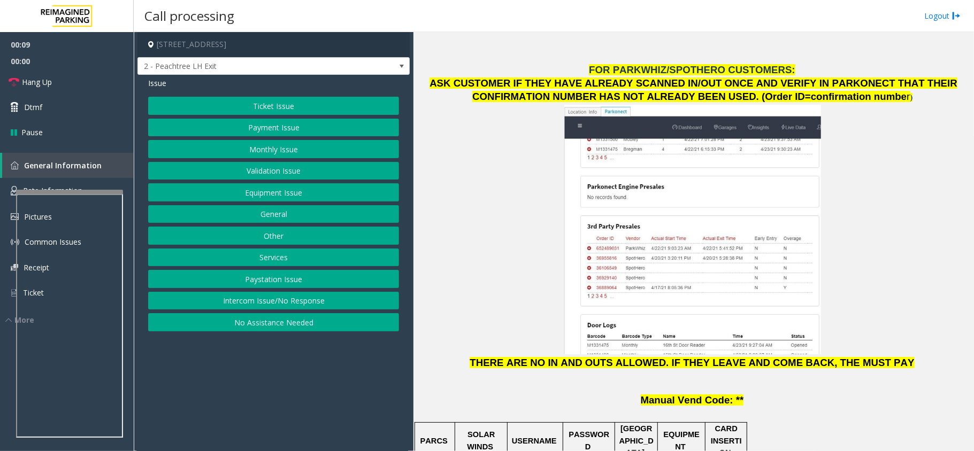
scroll to position [1284, 0]
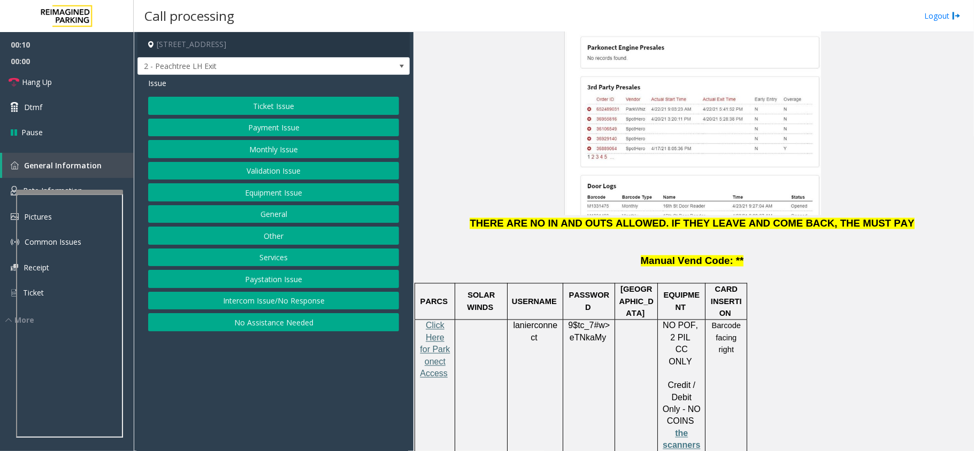
click at [437, 321] on span "Click Here for Parkonect Access" at bounding box center [435, 349] width 30 height 57
click at [537, 321] on span "lanierconnect" at bounding box center [535, 331] width 44 height 21
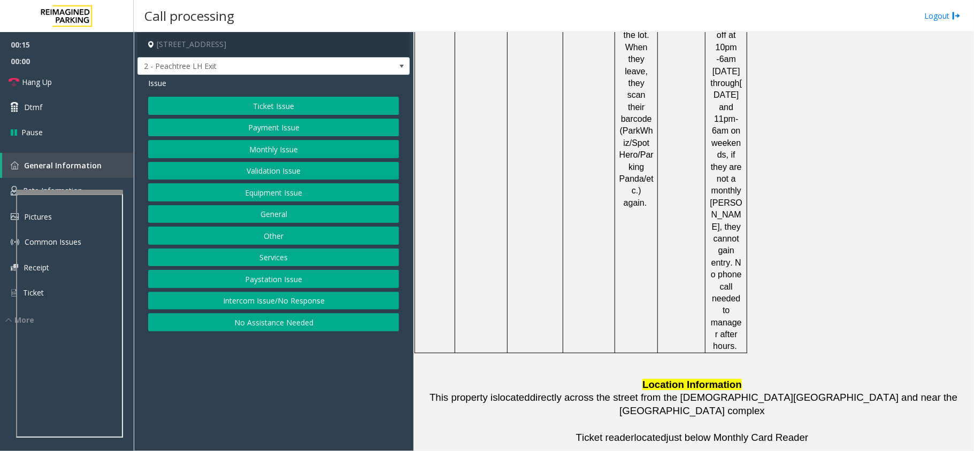
scroll to position [2709, 0]
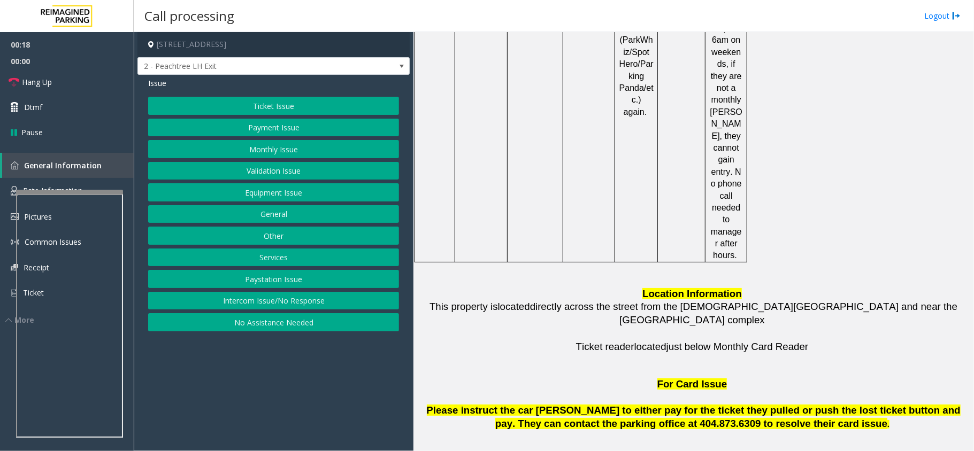
click at [318, 105] on button "Ticket Issue" at bounding box center [273, 106] width 251 height 18
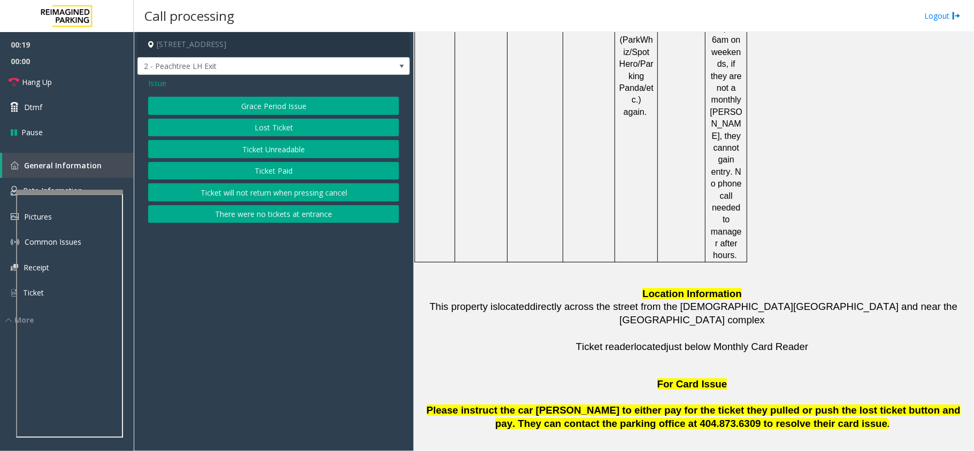
click at [293, 150] on button "Ticket Unreadable" at bounding box center [273, 149] width 251 height 18
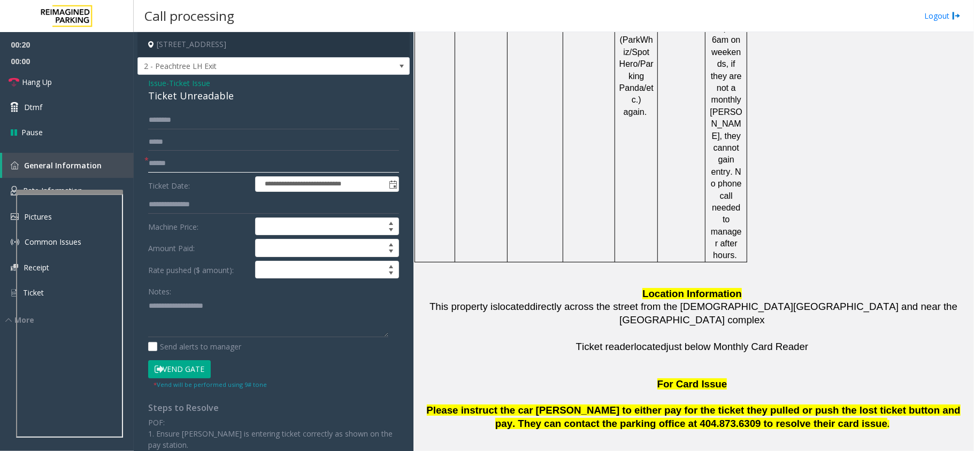
click at [201, 166] on input "text" at bounding box center [273, 164] width 251 height 18
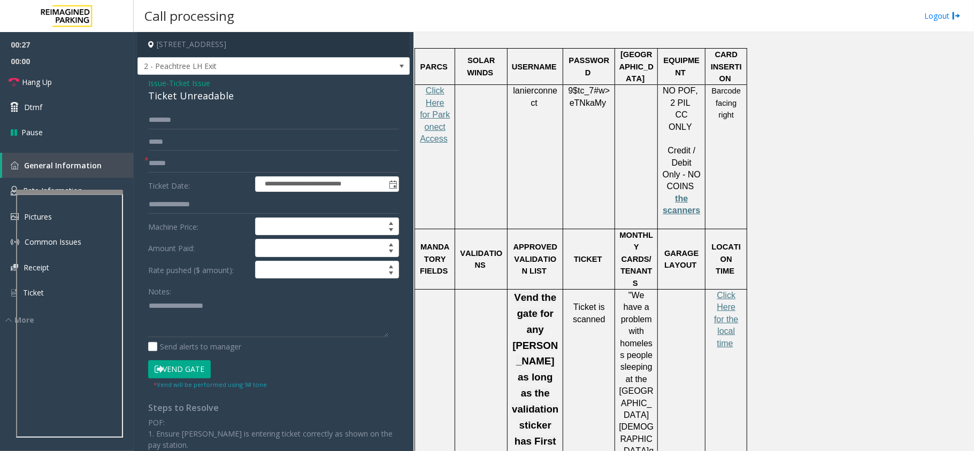
scroll to position [1426, 0]
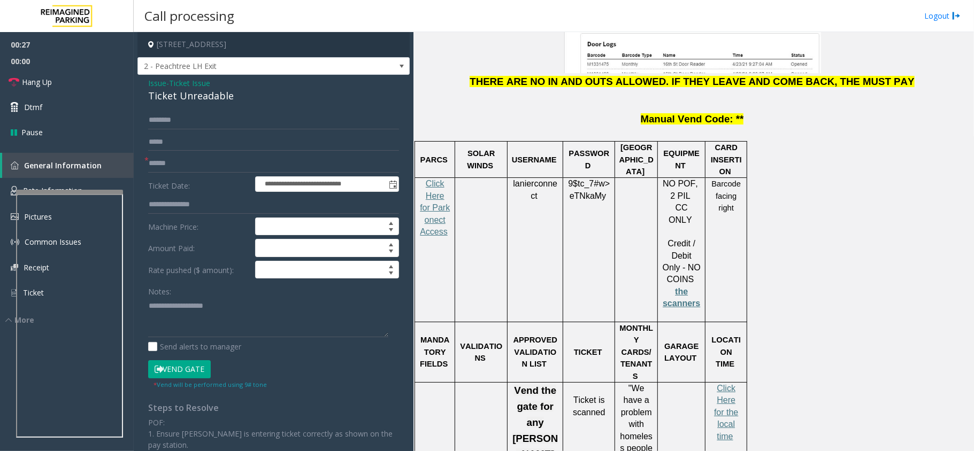
click at [587, 179] on span "9$tc_7#w> eTNkaMy" at bounding box center [589, 189] width 42 height 21
click at [588, 179] on span "9$tc_7#w>" at bounding box center [589, 183] width 42 height 9
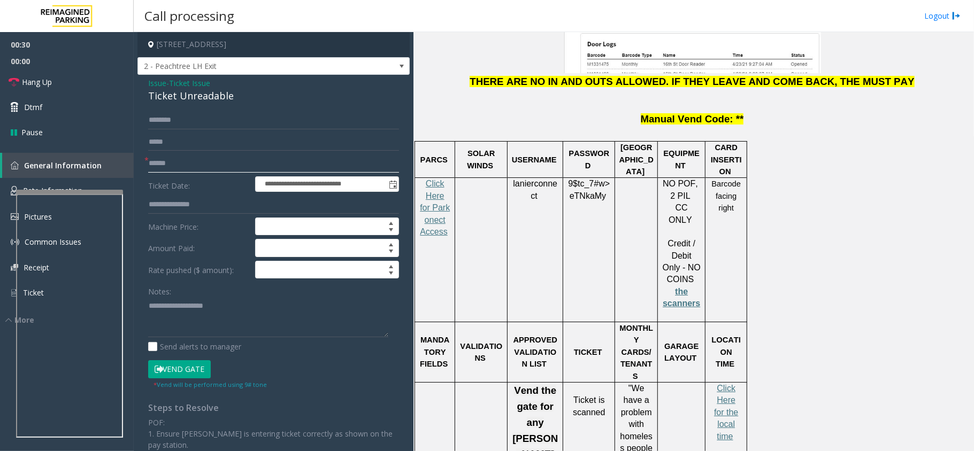
click at [170, 167] on input "text" at bounding box center [273, 164] width 251 height 18
click at [168, 161] on input "text" at bounding box center [273, 164] width 251 height 18
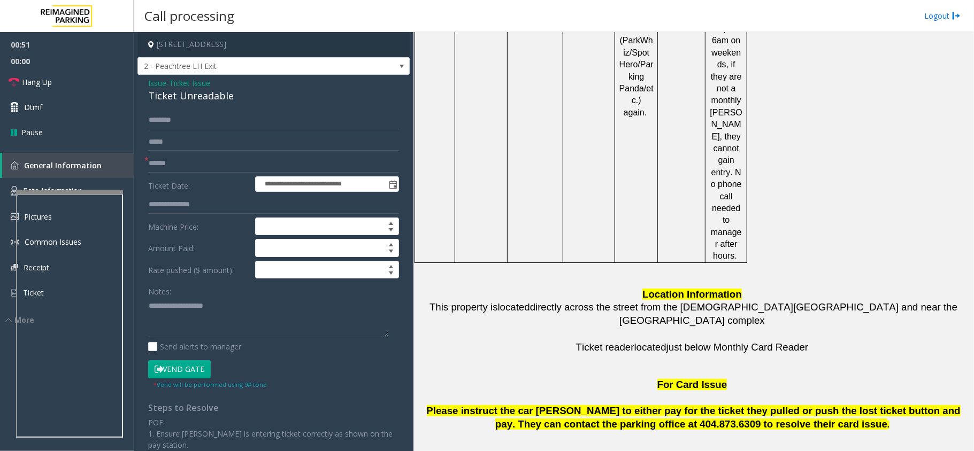
scroll to position [2709, 0]
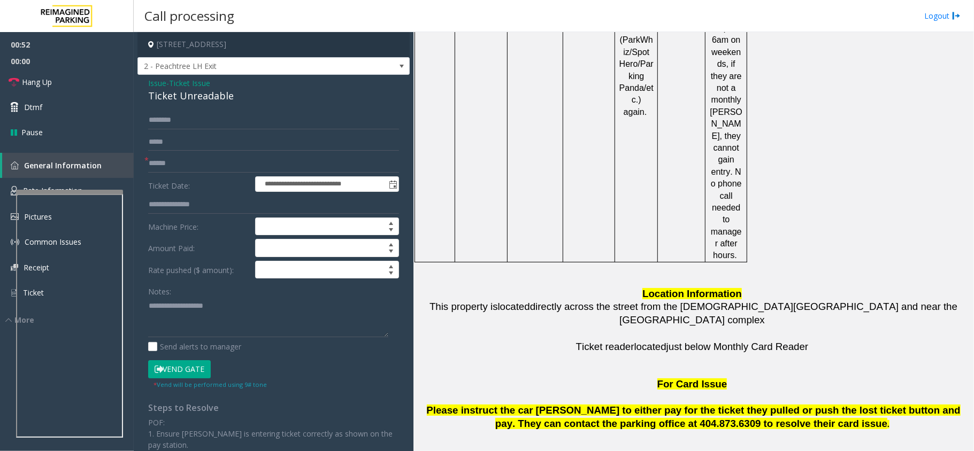
drag, startPoint x: 685, startPoint y: 327, endPoint x: 633, endPoint y: 334, distance: 51.7
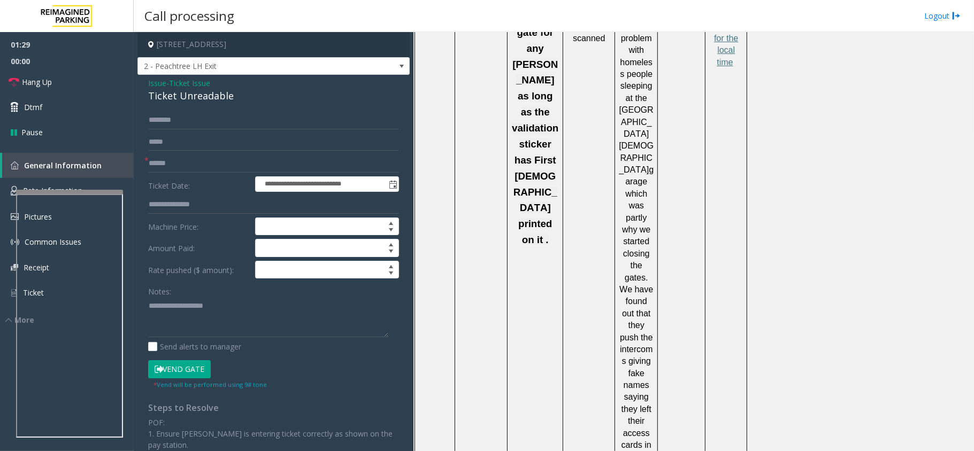
scroll to position [1783, 0]
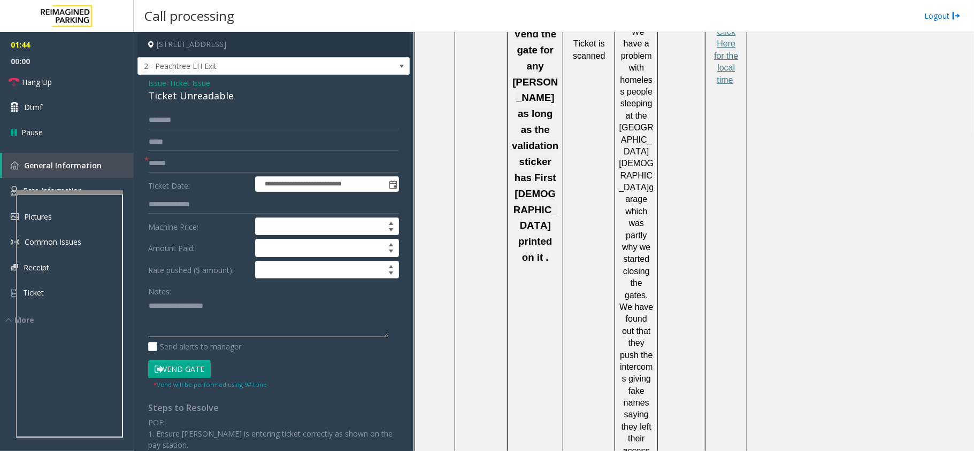
click at [181, 311] on textarea at bounding box center [268, 317] width 240 height 40
paste textarea "**********"
click at [188, 97] on div "Ticket Unreadable" at bounding box center [273, 96] width 251 height 14
click at [188, 98] on div "Ticket Unreadable" at bounding box center [273, 96] width 251 height 14
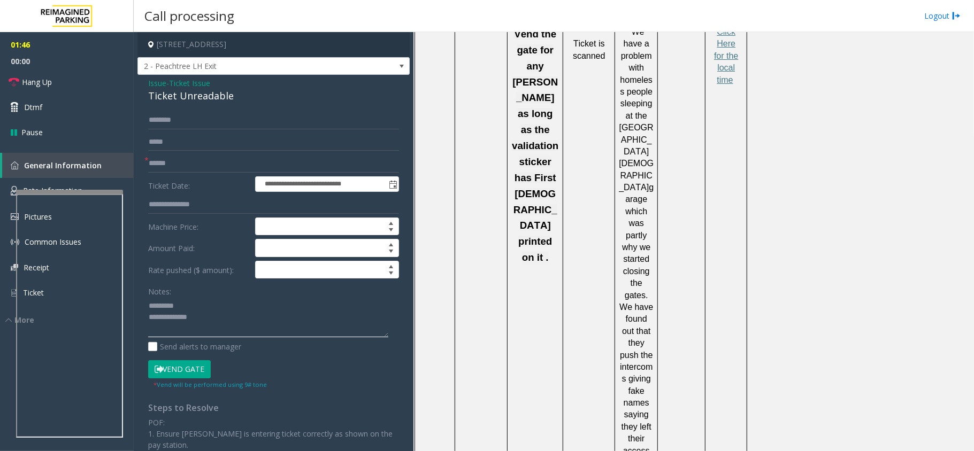
click at [191, 298] on textarea at bounding box center [268, 317] width 240 height 40
paste textarea "**********"
type textarea "**********"
click at [52, 87] on span "Hang Up" at bounding box center [37, 81] width 30 height 11
click at [184, 167] on input "text" at bounding box center [273, 164] width 251 height 18
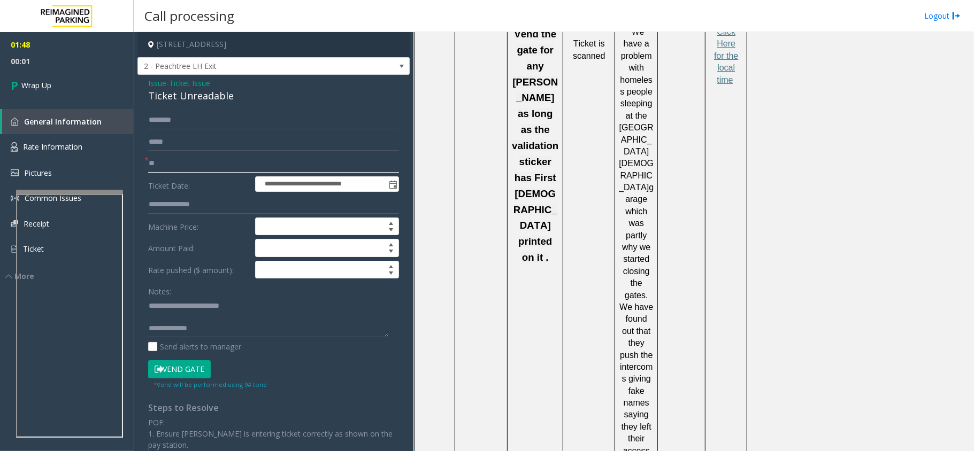
type input "**"
click at [229, 324] on textarea at bounding box center [268, 317] width 240 height 40
drag, startPoint x: 176, startPoint y: 304, endPoint x: 262, endPoint y: 310, distance: 85.8
click at [262, 310] on textarea at bounding box center [268, 317] width 240 height 40
paste textarea
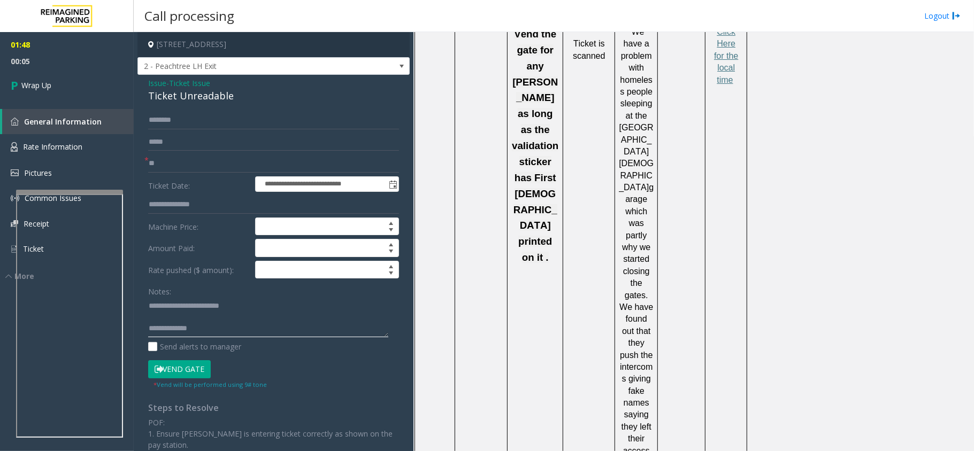
click at [244, 329] on textarea at bounding box center [268, 317] width 240 height 40
type textarea "**********"
click at [30, 77] on link "Wrap Up" at bounding box center [67, 86] width 134 height 32
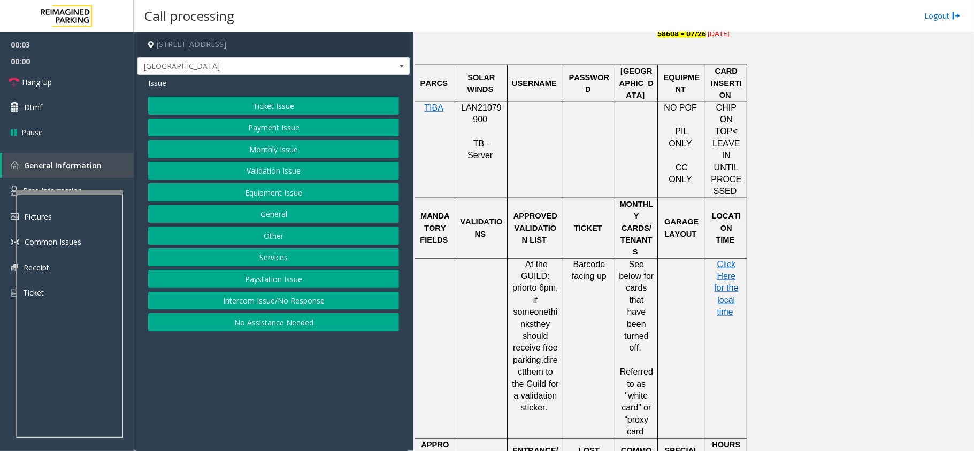
scroll to position [856, 0]
click at [484, 102] on span "LAN21079900" at bounding box center [481, 112] width 41 height 21
click at [272, 305] on button "Intercom Issue/No Response" at bounding box center [273, 301] width 251 height 18
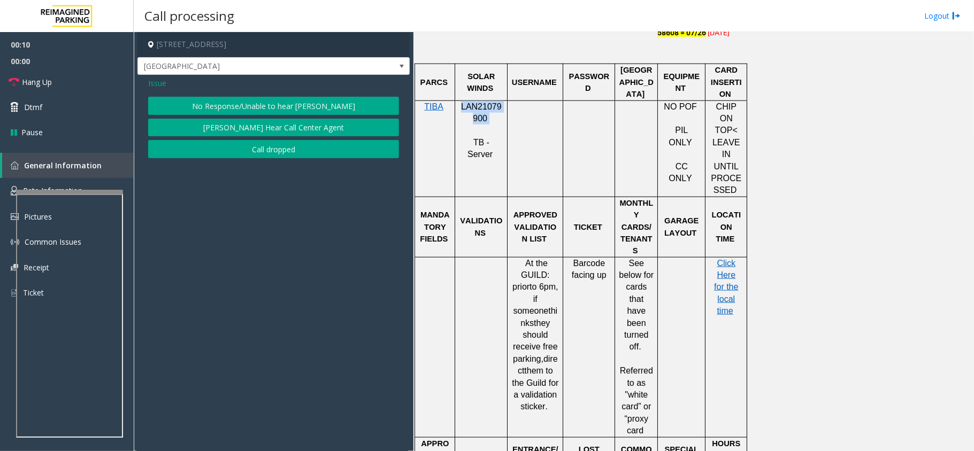
click at [239, 110] on button "No Response/Unable to hear [PERSON_NAME]" at bounding box center [273, 106] width 251 height 18
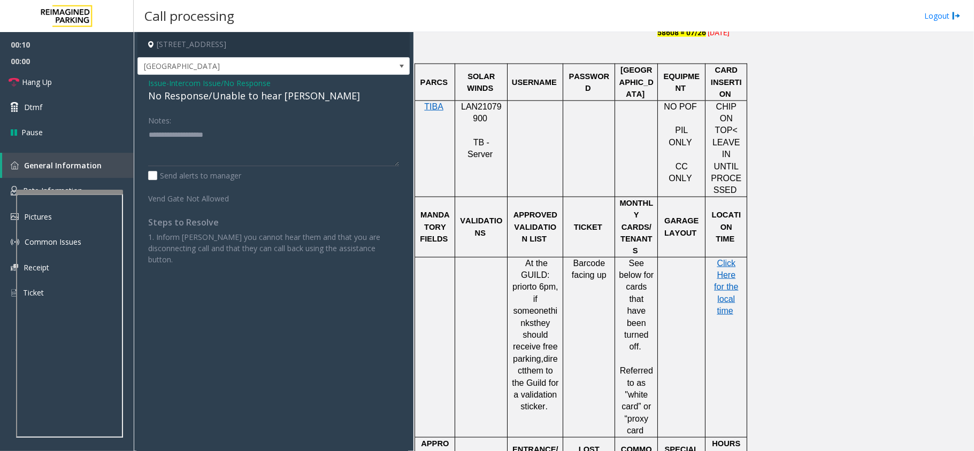
click at [239, 95] on div "No Response/Unable to hear [PERSON_NAME]" at bounding box center [273, 96] width 251 height 14
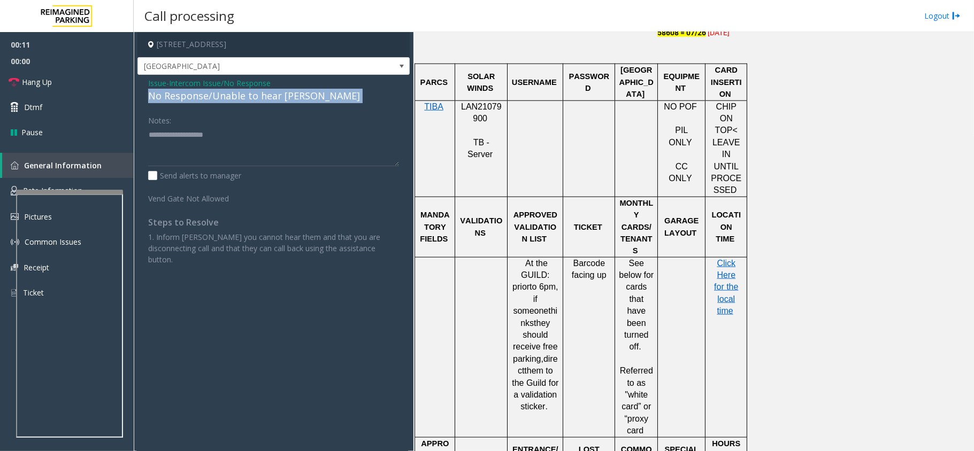
click at [239, 95] on div "No Response/Unable to hear [PERSON_NAME]" at bounding box center [273, 96] width 251 height 14
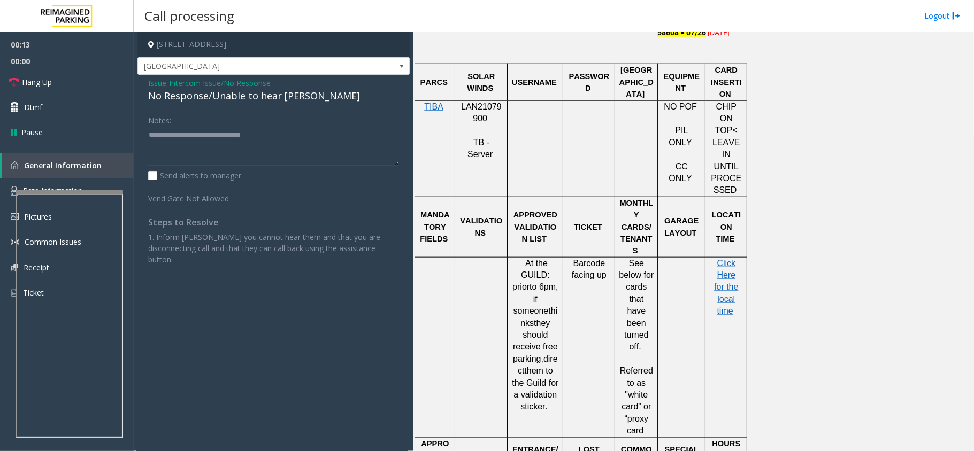
type textarea "**********"
click at [56, 78] on link "Hang Up" at bounding box center [67, 82] width 134 height 25
click at [56, 80] on link "Hang Up" at bounding box center [67, 82] width 134 height 25
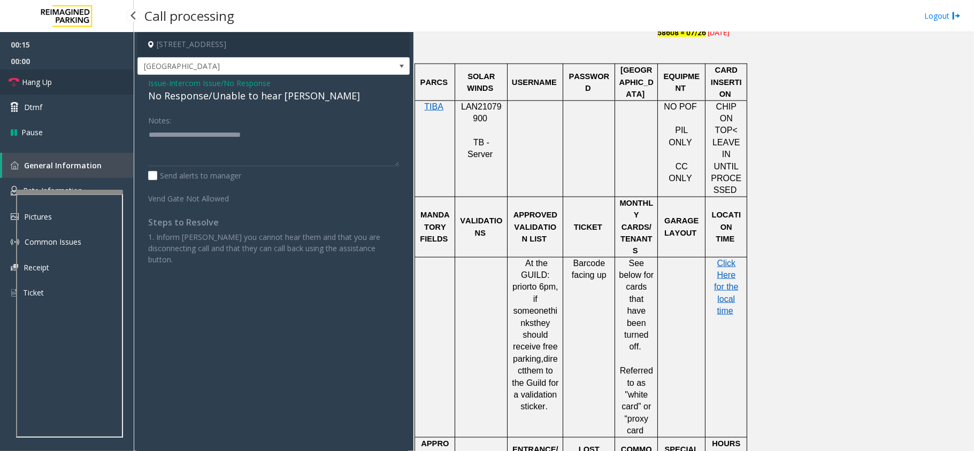
click at [56, 80] on link "Hang Up" at bounding box center [67, 82] width 134 height 25
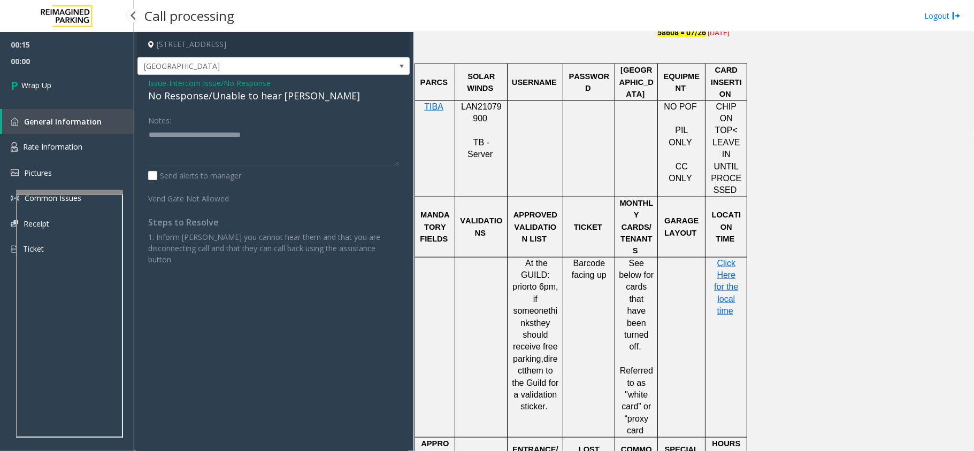
click at [56, 80] on link "Wrap Up" at bounding box center [67, 86] width 134 height 32
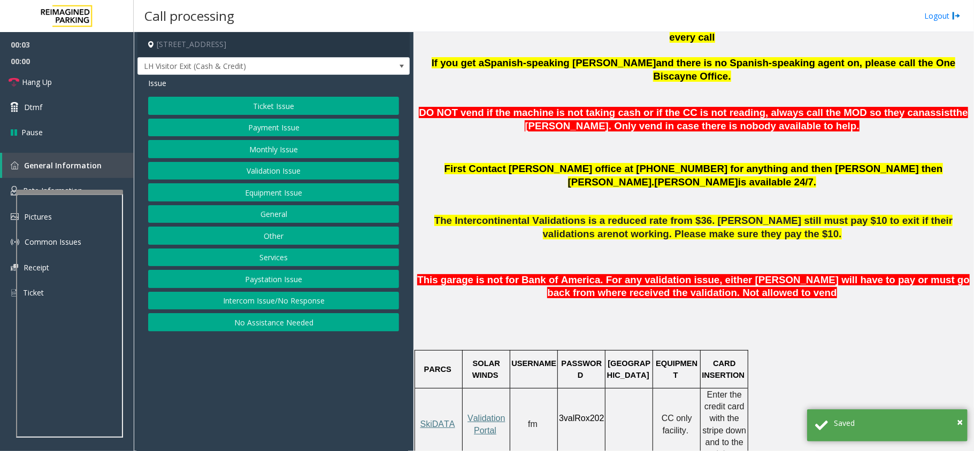
scroll to position [499, 0]
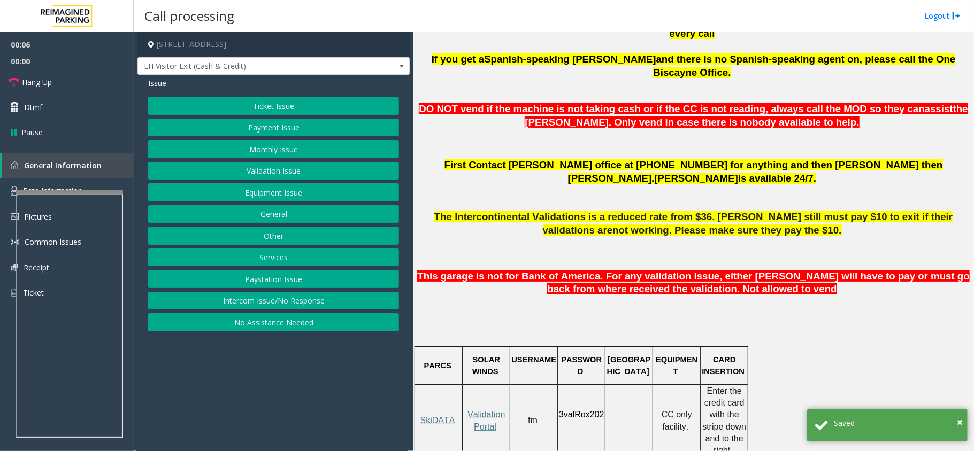
click at [251, 298] on button "Intercom Issue/No Response" at bounding box center [273, 301] width 251 height 18
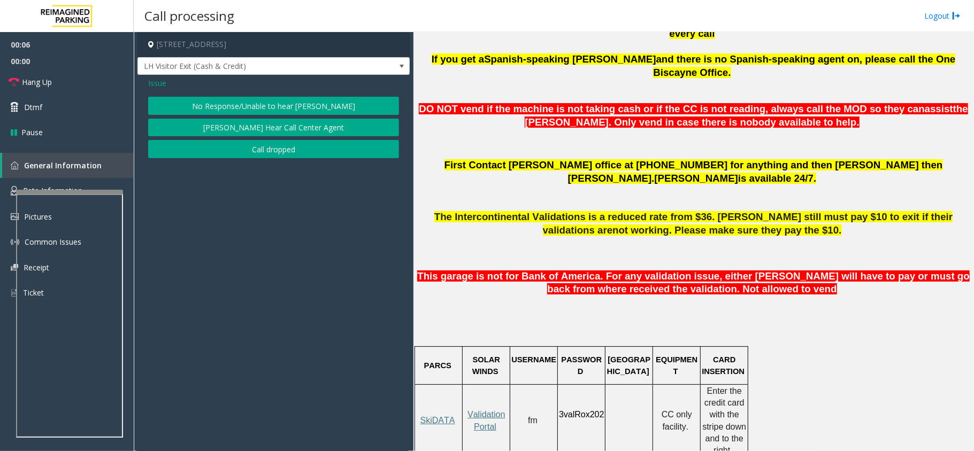
click at [244, 107] on button "No Response/Unable to hear [PERSON_NAME]" at bounding box center [273, 106] width 251 height 18
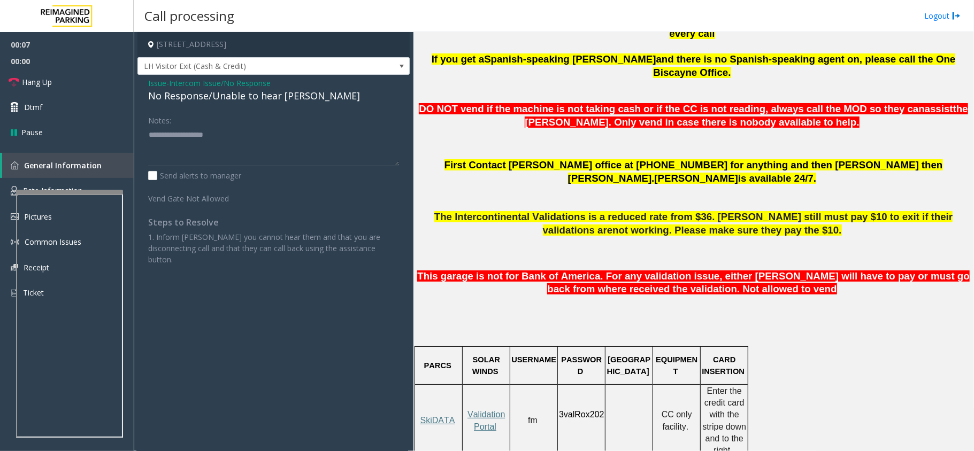
click at [234, 101] on div "No Response/Unable to hear [PERSON_NAME]" at bounding box center [273, 96] width 251 height 14
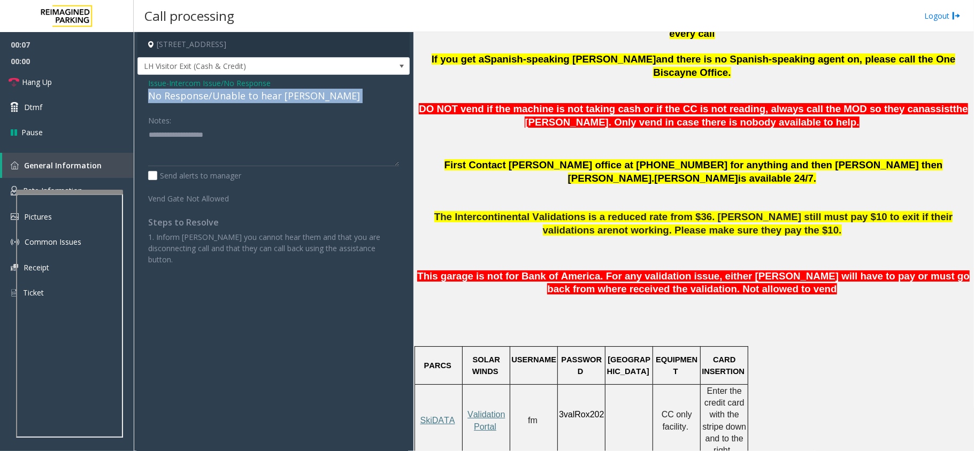
click at [234, 101] on div "No Response/Unable to hear [PERSON_NAME]" at bounding box center [273, 96] width 251 height 14
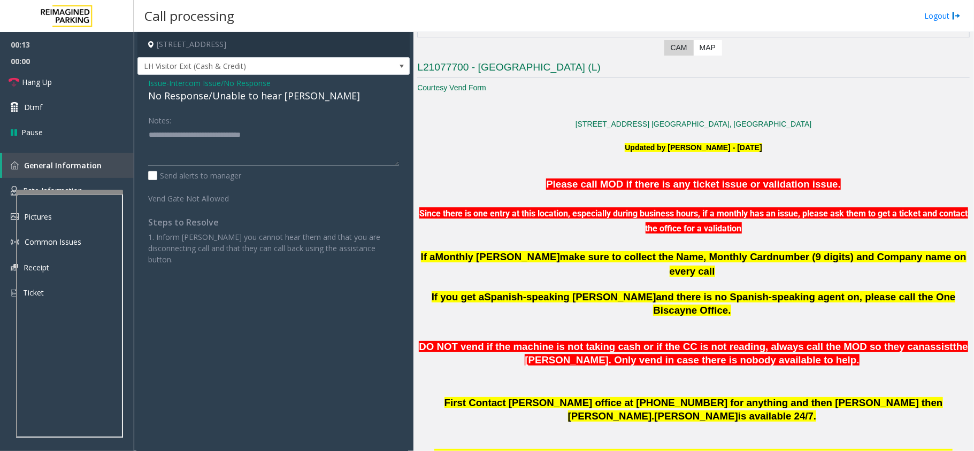
scroll to position [214, 0]
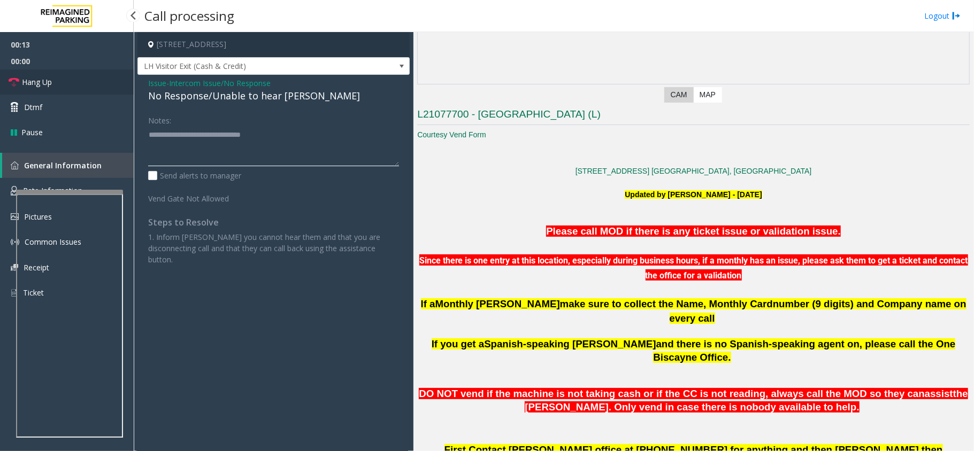
type textarea "**********"
click at [48, 81] on span "Hang Up" at bounding box center [37, 81] width 30 height 11
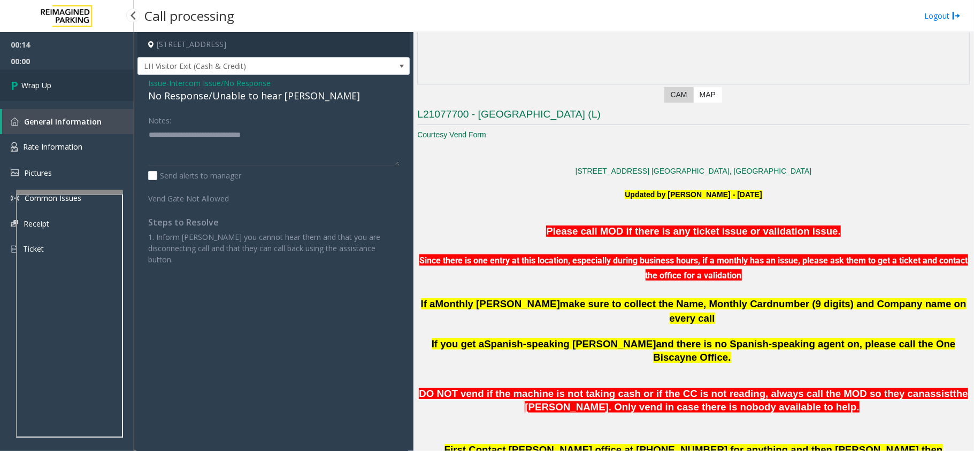
click at [48, 81] on span "Wrap Up" at bounding box center [36, 85] width 30 height 11
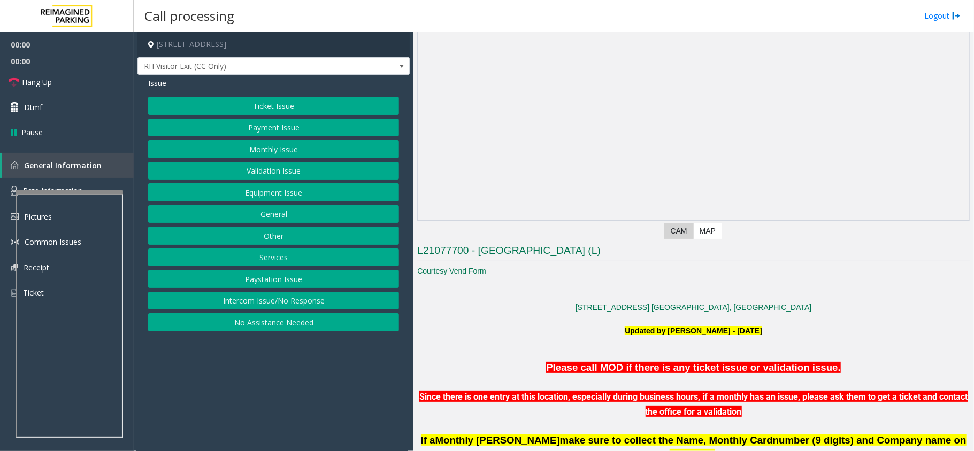
scroll to position [142, 0]
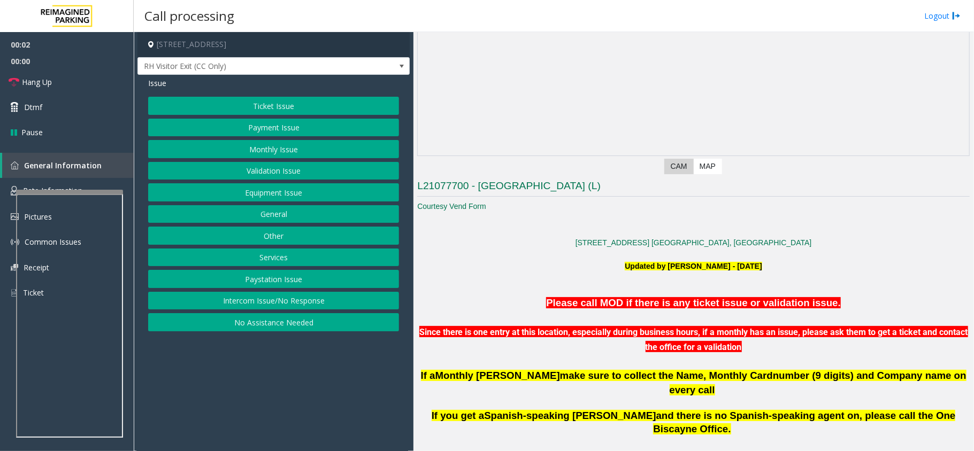
click at [268, 296] on button "Intercom Issue/No Response" at bounding box center [273, 301] width 251 height 18
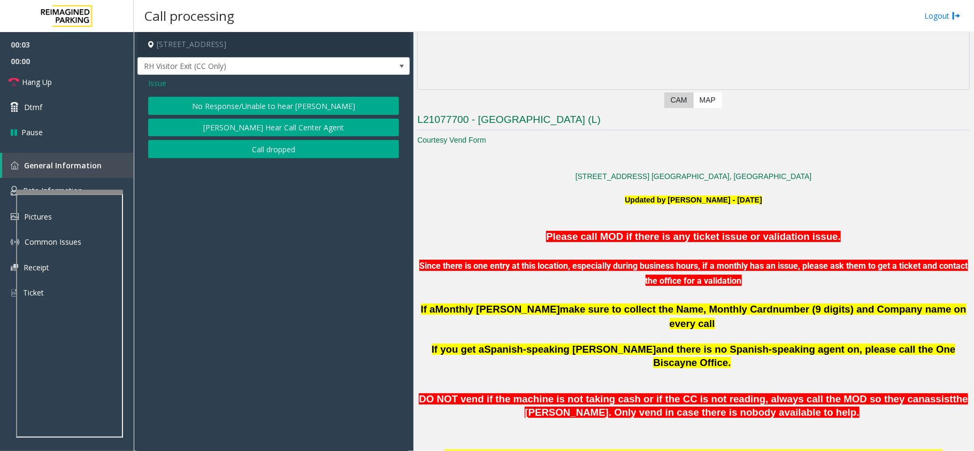
scroll to position [356, 0]
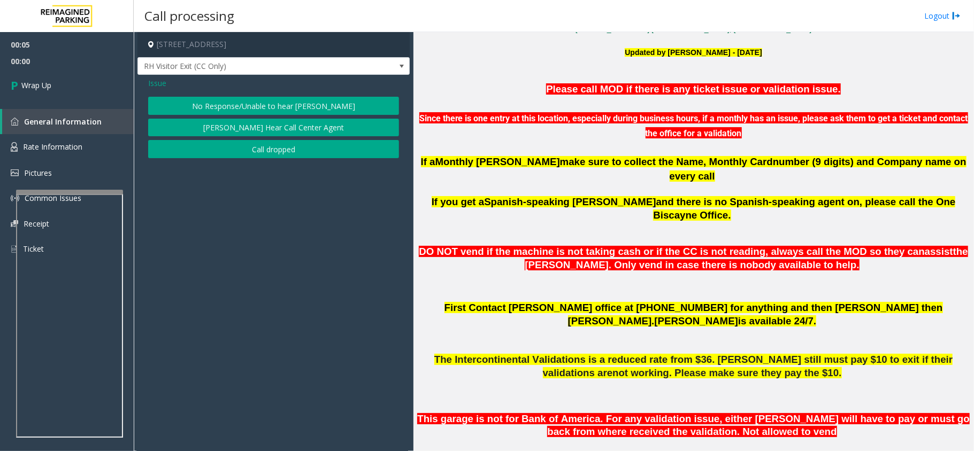
click at [157, 82] on span "Issue" at bounding box center [157, 83] width 18 height 11
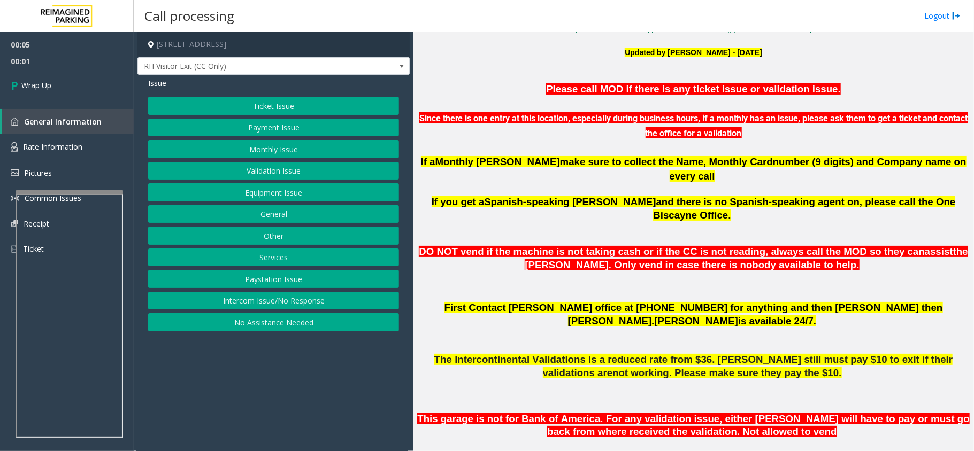
click at [294, 302] on button "Intercom Issue/No Response" at bounding box center [273, 301] width 251 height 18
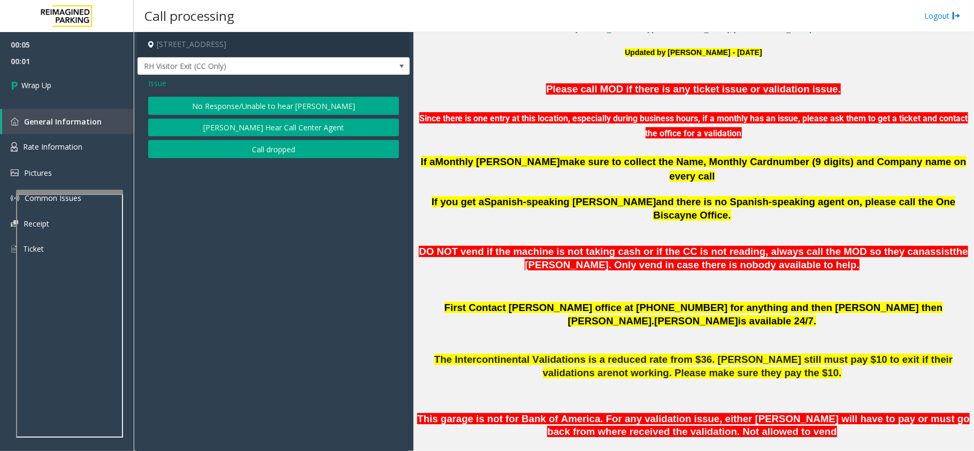
click at [266, 148] on button "Call dropped" at bounding box center [273, 149] width 251 height 18
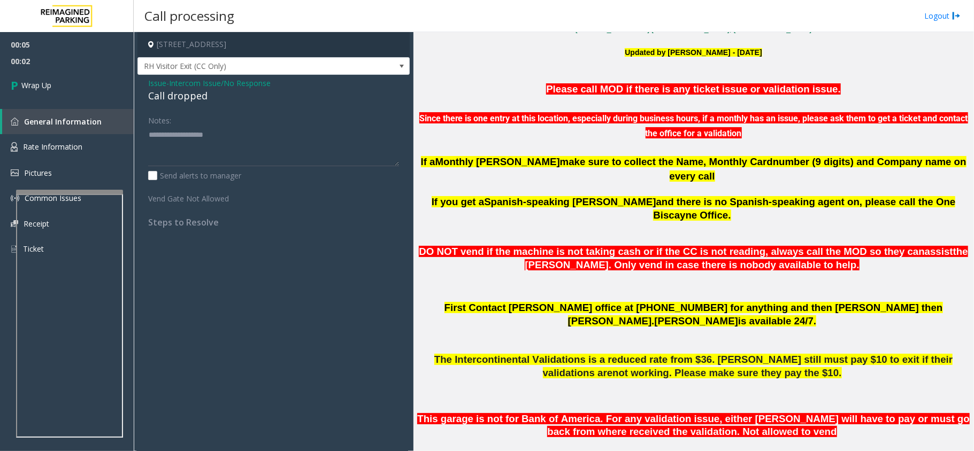
click at [180, 99] on div "Call dropped" at bounding box center [273, 96] width 251 height 14
click at [190, 148] on textarea at bounding box center [273, 146] width 251 height 40
paste textarea "**********"
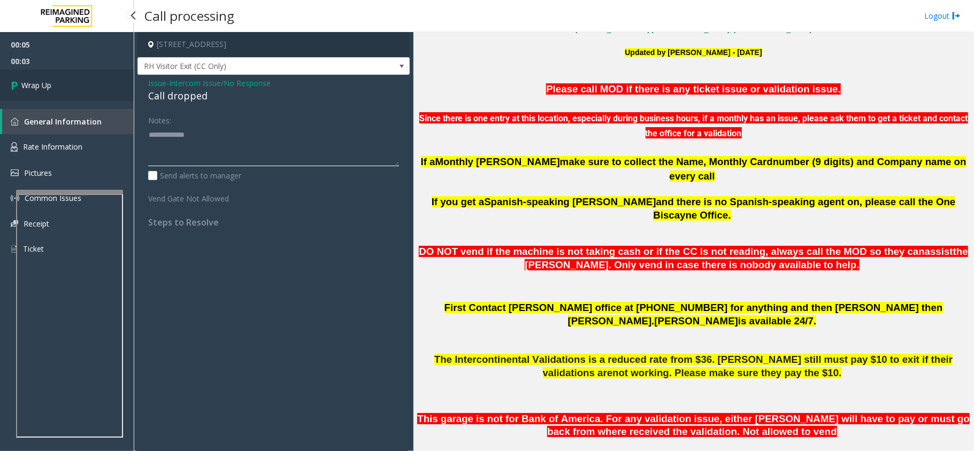
type textarea "**********"
click at [46, 86] on span "Wrap Up" at bounding box center [36, 85] width 30 height 11
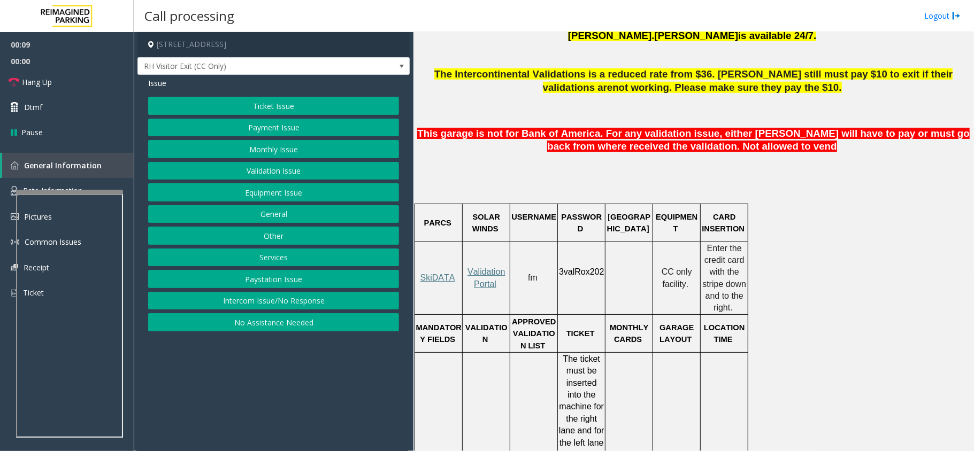
scroll to position [570, 0]
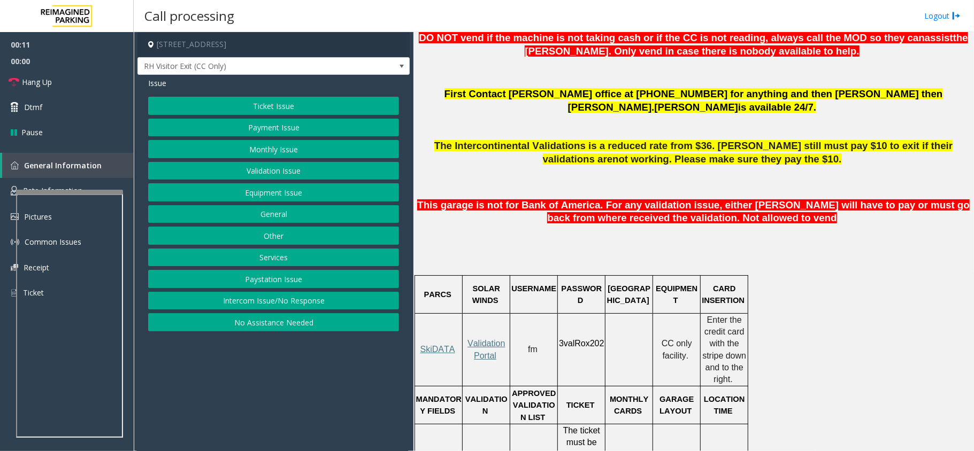
click at [272, 197] on button "Equipment Issue" at bounding box center [273, 192] width 251 height 18
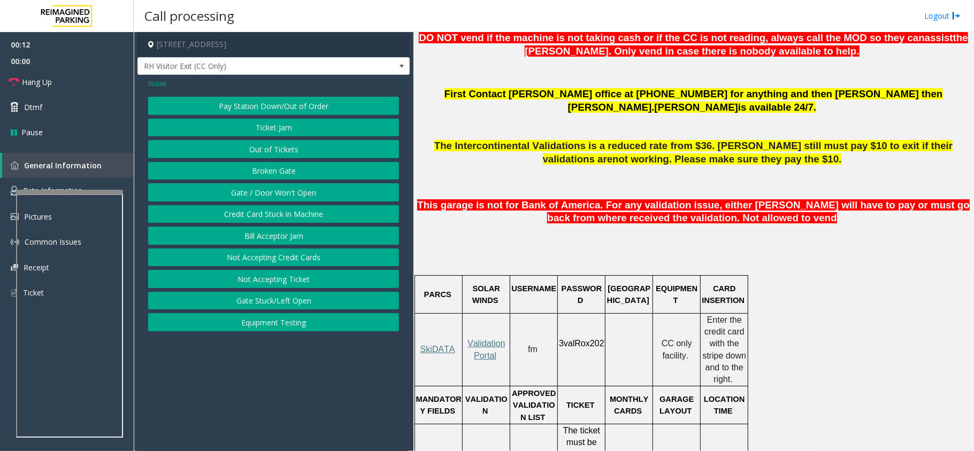
click at [262, 194] on button "Gate / Door Won't Open" at bounding box center [273, 192] width 251 height 18
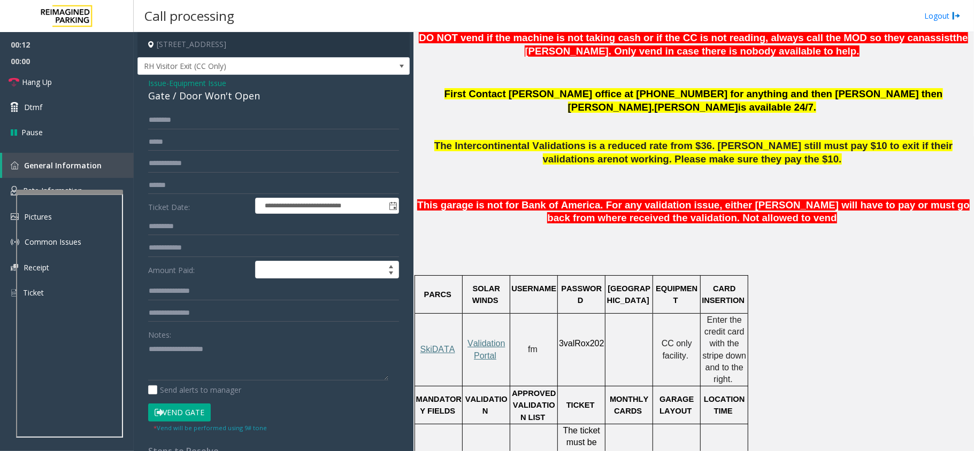
click at [225, 348] on div "Notes:" at bounding box center [273, 353] width 251 height 55
click at [228, 371] on textarea at bounding box center [268, 361] width 240 height 40
paste textarea "**********"
click at [279, 366] on textarea at bounding box center [268, 361] width 240 height 40
paste textarea "**********"
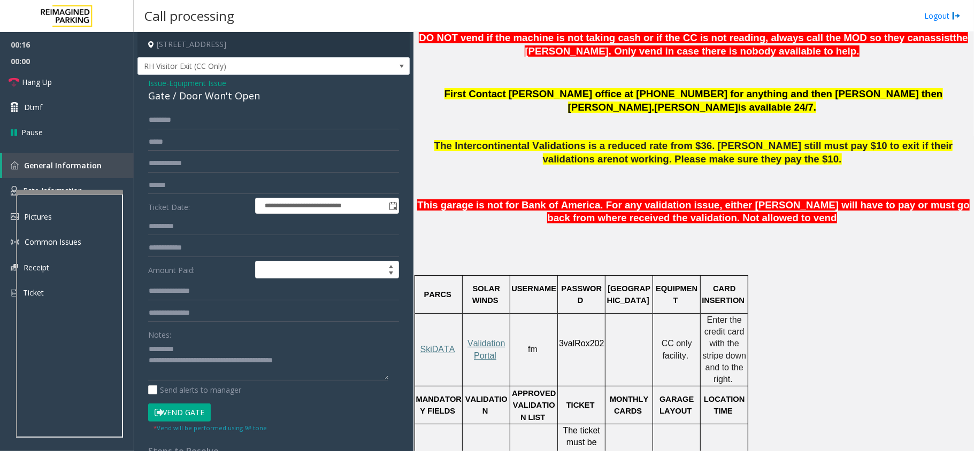
click at [220, 99] on div "Gate / Door Won't Open" at bounding box center [273, 96] width 251 height 14
click at [199, 351] on textarea at bounding box center [268, 361] width 240 height 40
paste textarea "**********"
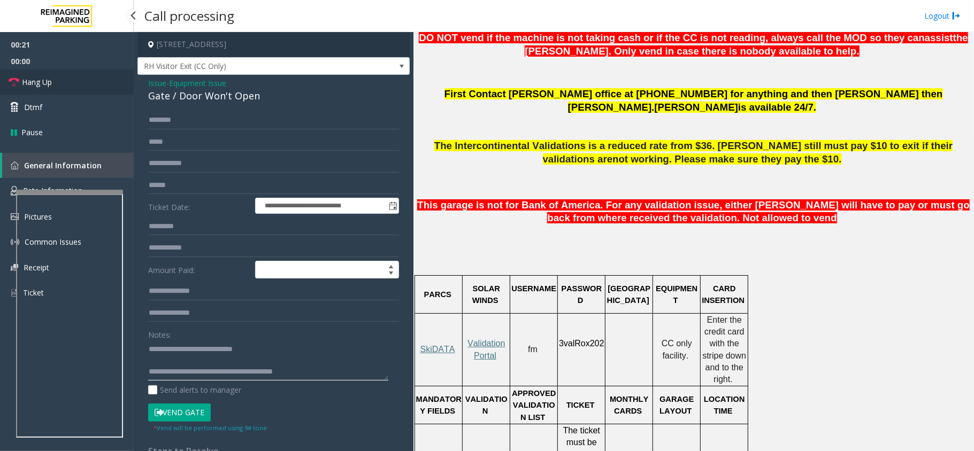
type textarea "**********"
click at [72, 89] on link "Hang Up" at bounding box center [67, 82] width 134 height 25
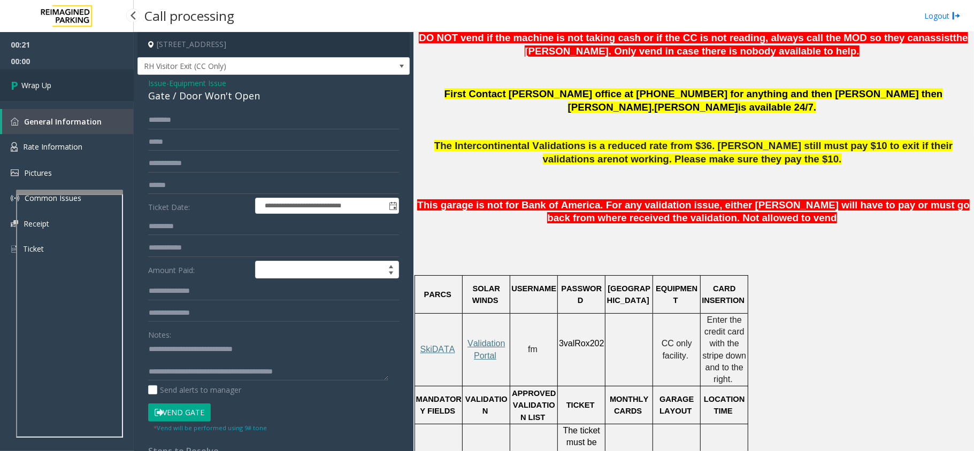
click at [72, 89] on link "Wrap Up" at bounding box center [67, 86] width 134 height 32
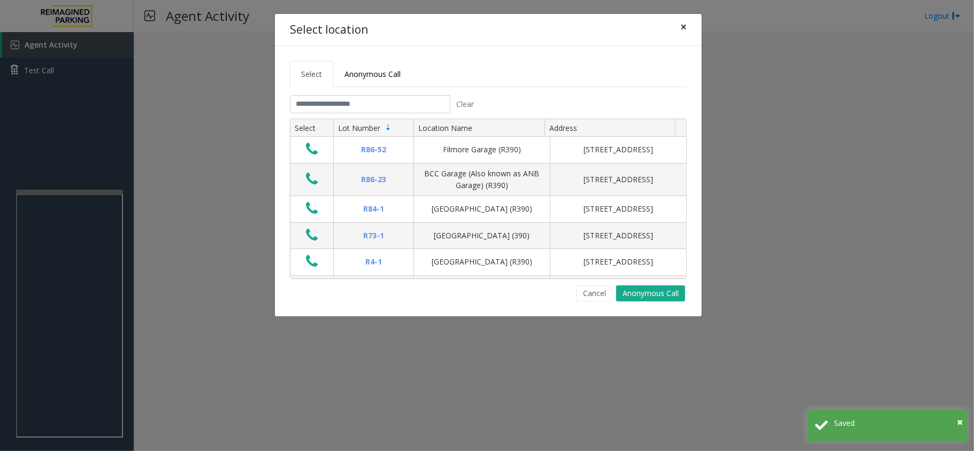
click at [687, 24] on button "×" at bounding box center [683, 27] width 21 height 26
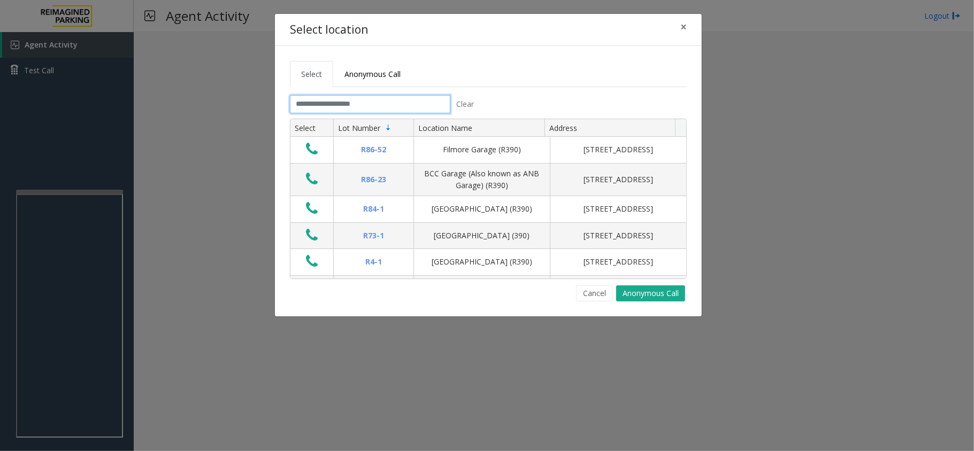
click at [350, 103] on input "text" at bounding box center [370, 104] width 160 height 18
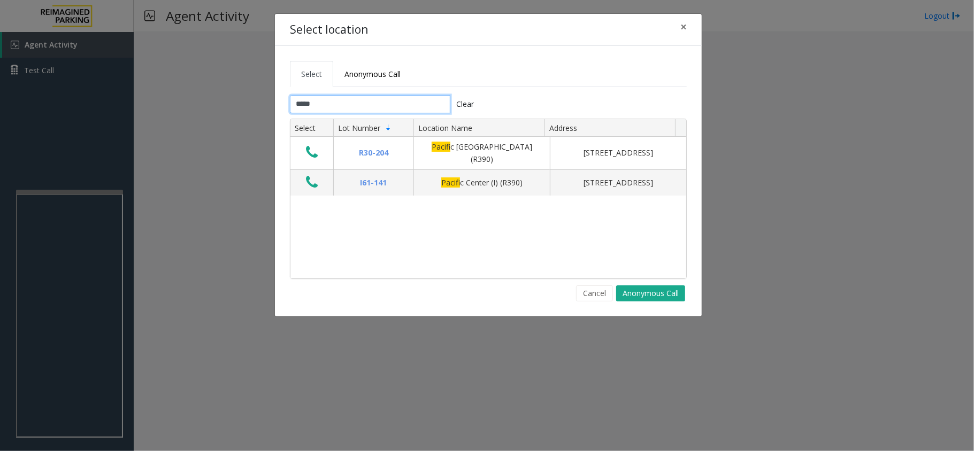
type input "*****"
click at [458, 104] on button "Clear" at bounding box center [465, 104] width 30 height 18
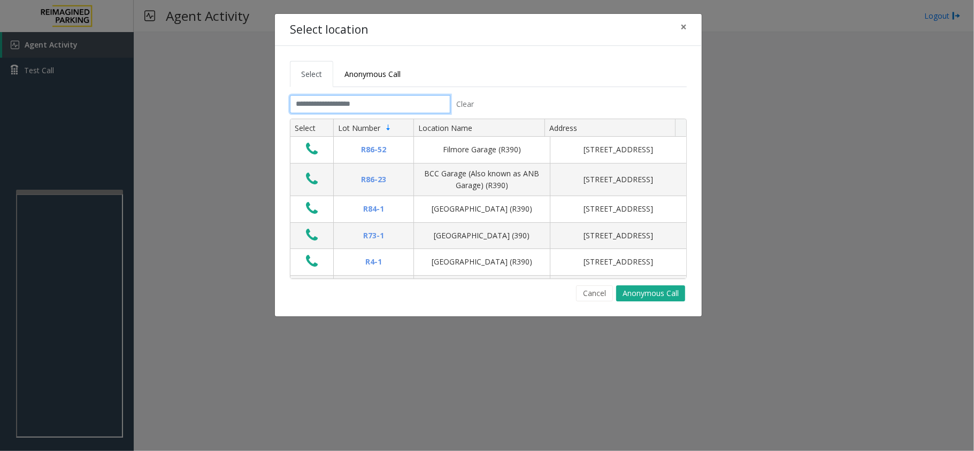
click at [429, 108] on input "text" at bounding box center [370, 104] width 160 height 18
click at [681, 24] on span "×" at bounding box center [683, 26] width 6 height 15
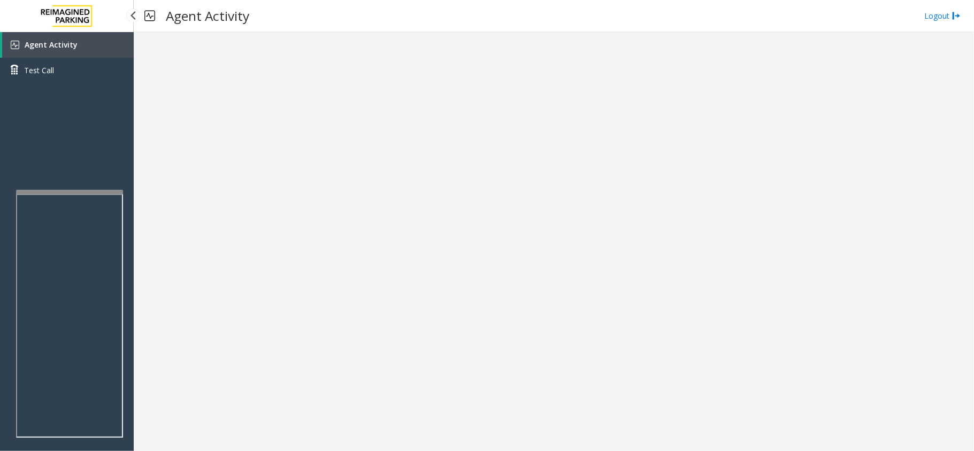
click at [104, 41] on link "Agent Activity" at bounding box center [68, 45] width 132 height 26
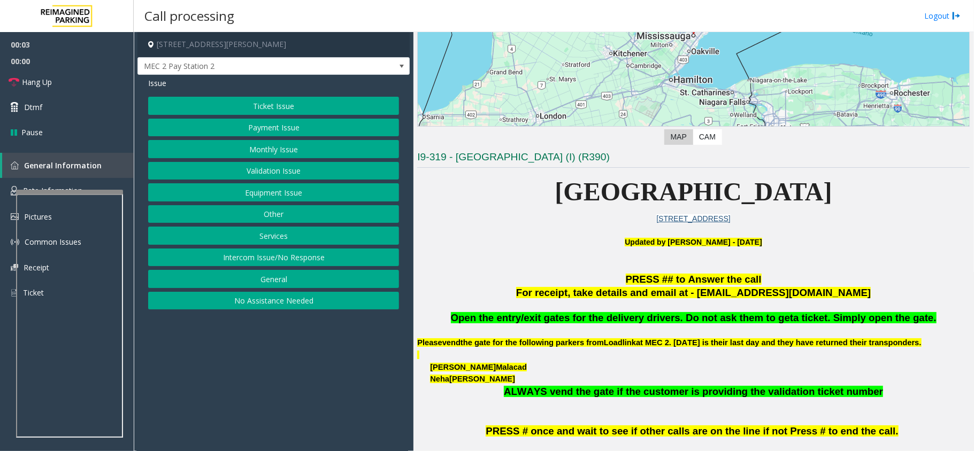
scroll to position [214, 0]
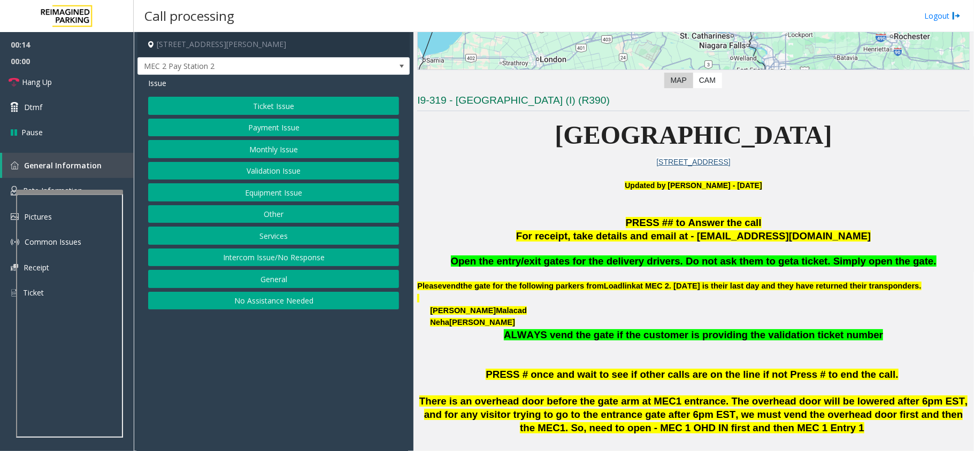
click at [271, 128] on button "Payment Issue" at bounding box center [273, 128] width 251 height 18
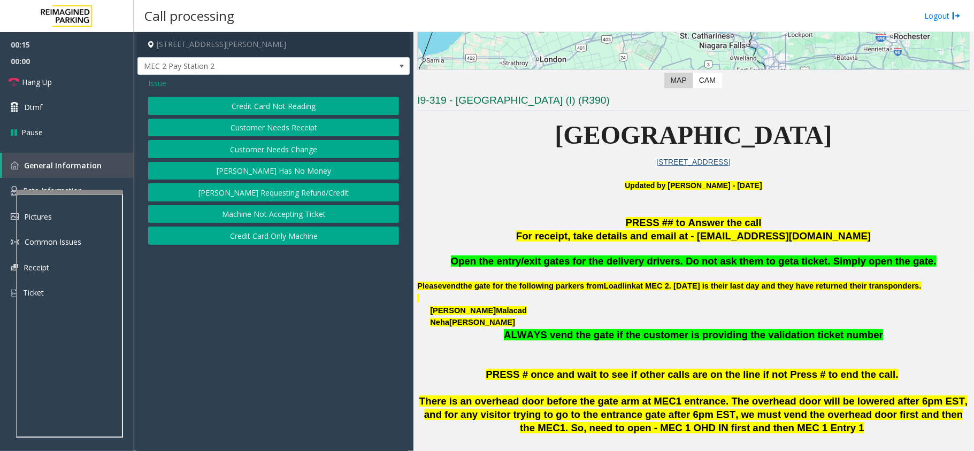
click at [303, 106] on button "Credit Card Not Reading" at bounding box center [273, 106] width 251 height 18
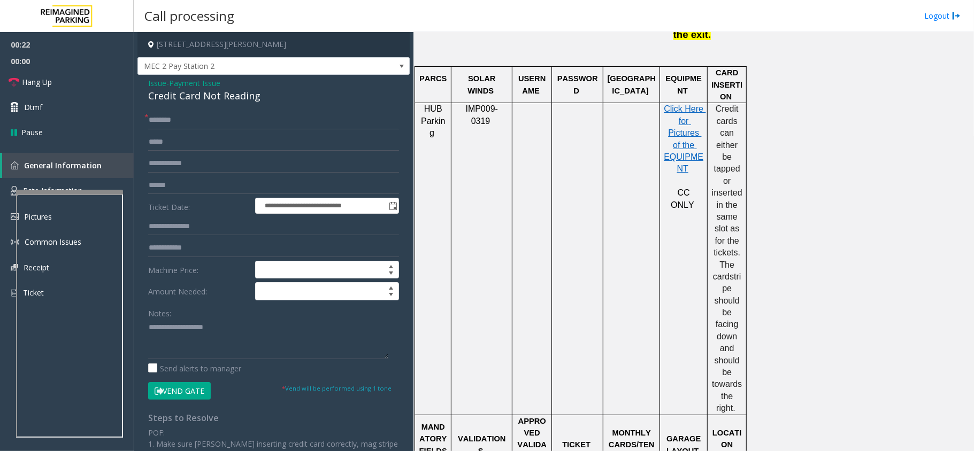
scroll to position [642, 0]
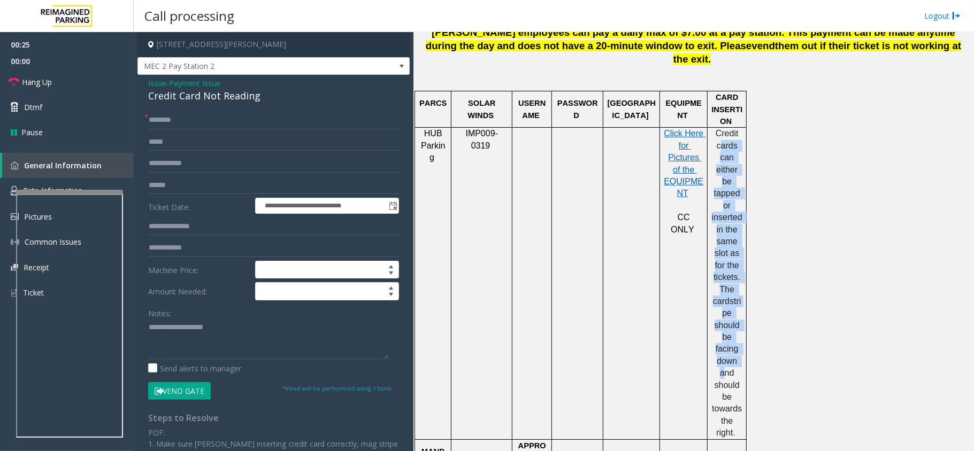
drag, startPoint x: 722, startPoint y: 130, endPoint x: 741, endPoint y: 334, distance: 204.6
click at [741, 334] on p "Credit cards can either be tapped or inserted in the same slot as for the ticke…" at bounding box center [726, 283] width 31 height 311
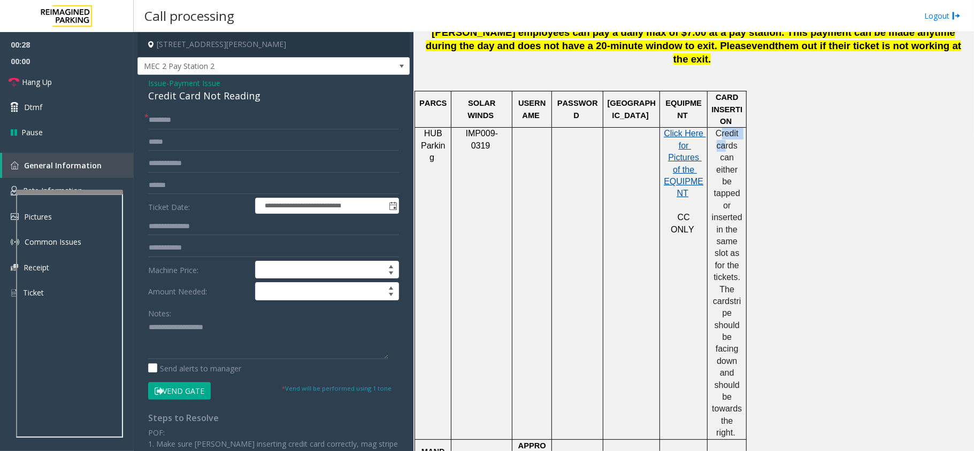
drag, startPoint x: 725, startPoint y: 132, endPoint x: 702, endPoint y: 168, distance: 43.3
click at [728, 143] on span "Credit cards can either be tapped or inserted in the same slot as for the ticke…" at bounding box center [728, 217] width 33 height 176
click at [336, 331] on textarea at bounding box center [268, 339] width 240 height 40
paste textarea "**********"
click at [195, 102] on div "Credit Card Not Reading" at bounding box center [273, 96] width 251 height 14
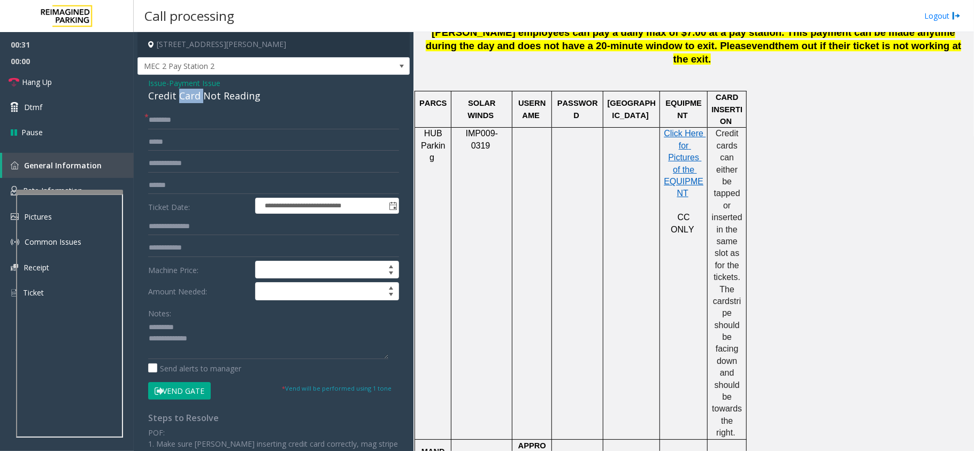
click at [195, 102] on div "Credit Card Not Reading" at bounding box center [273, 96] width 251 height 14
click at [195, 339] on textarea at bounding box center [268, 339] width 240 height 40
drag, startPoint x: 197, startPoint y: 324, endPoint x: 205, endPoint y: 325, distance: 8.1
click at [197, 324] on textarea at bounding box center [268, 339] width 240 height 40
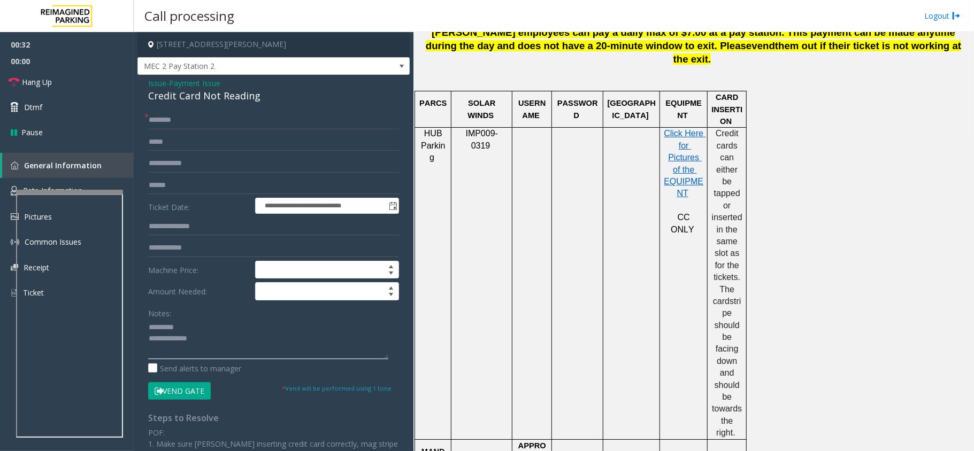
paste textarea "**********"
click at [313, 351] on textarea at bounding box center [268, 339] width 240 height 40
click at [151, 329] on textarea at bounding box center [268, 339] width 240 height 40
type textarea "**********"
click at [182, 114] on input "text" at bounding box center [273, 120] width 251 height 18
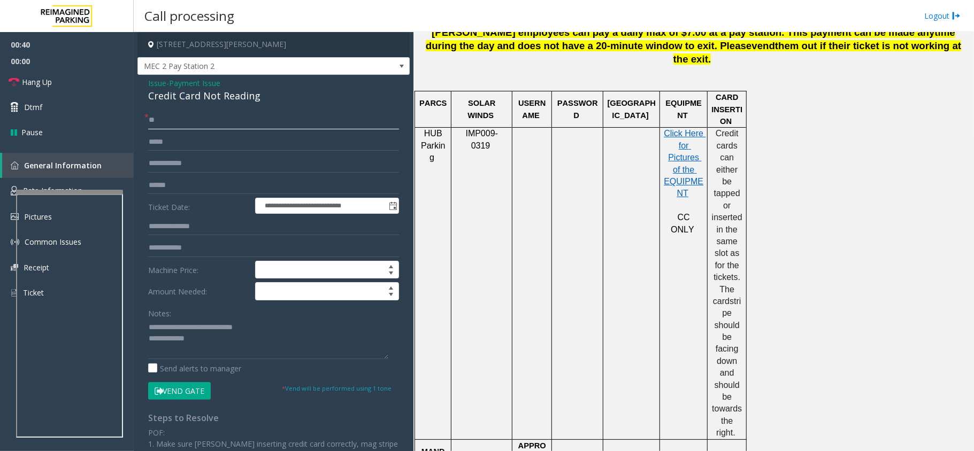
type input "**"
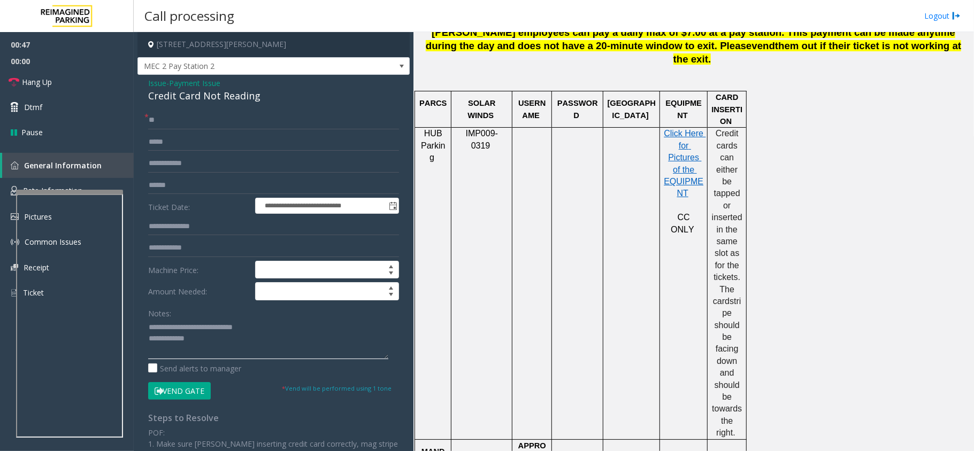
click at [216, 347] on textarea at bounding box center [268, 339] width 240 height 40
click at [271, 343] on textarea at bounding box center [268, 339] width 240 height 40
click at [76, 75] on link "Hang Up" at bounding box center [67, 82] width 134 height 25
click at [287, 351] on textarea at bounding box center [268, 339] width 240 height 40
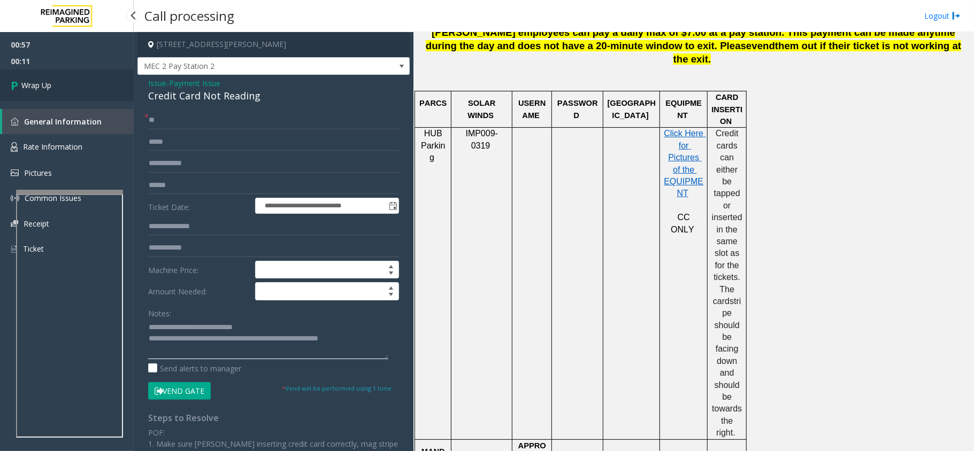
type textarea "**********"
click at [86, 98] on link "Wrap Up" at bounding box center [67, 86] width 134 height 32
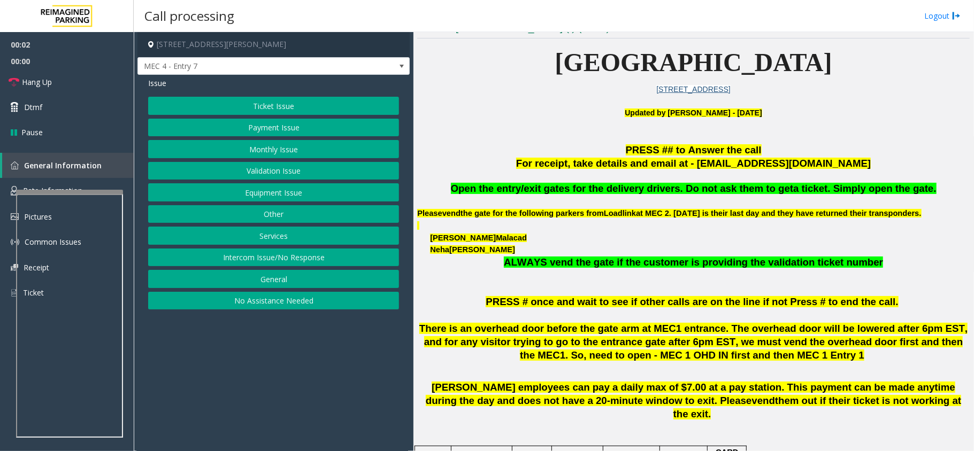
scroll to position [285, 0]
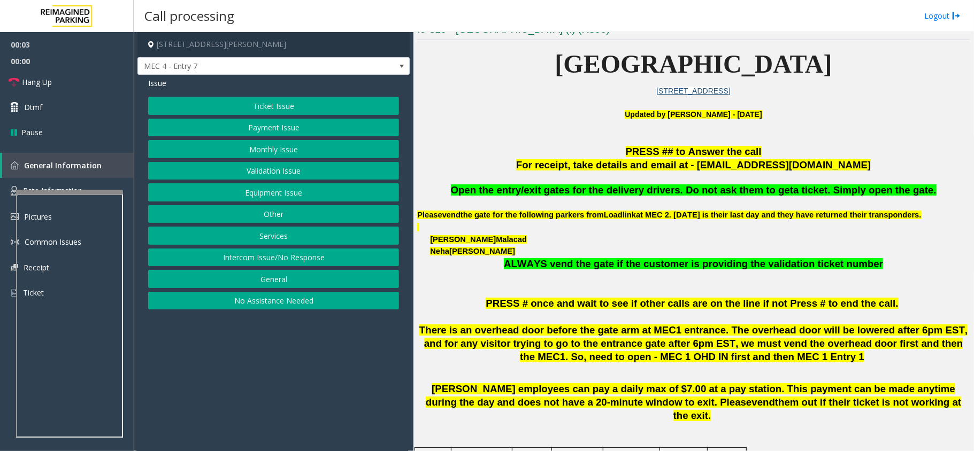
click at [211, 257] on button "Intercom Issue/No Response" at bounding box center [273, 258] width 251 height 18
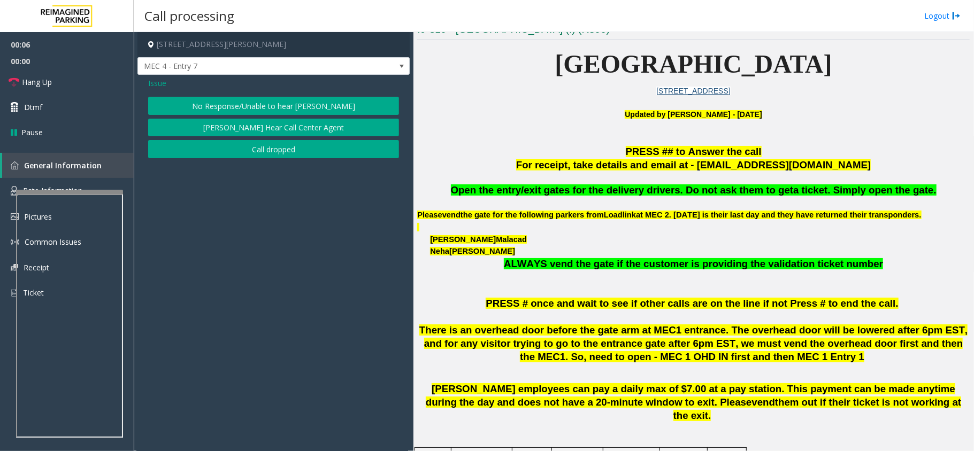
click at [222, 112] on button "No Response/Unable to hear [PERSON_NAME]" at bounding box center [273, 106] width 251 height 18
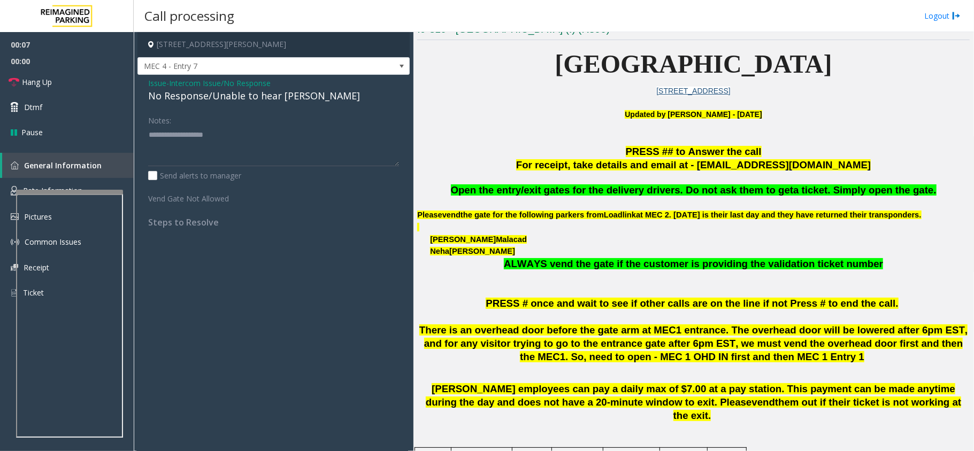
click at [227, 95] on div "No Response/Unable to hear [PERSON_NAME]" at bounding box center [273, 96] width 251 height 14
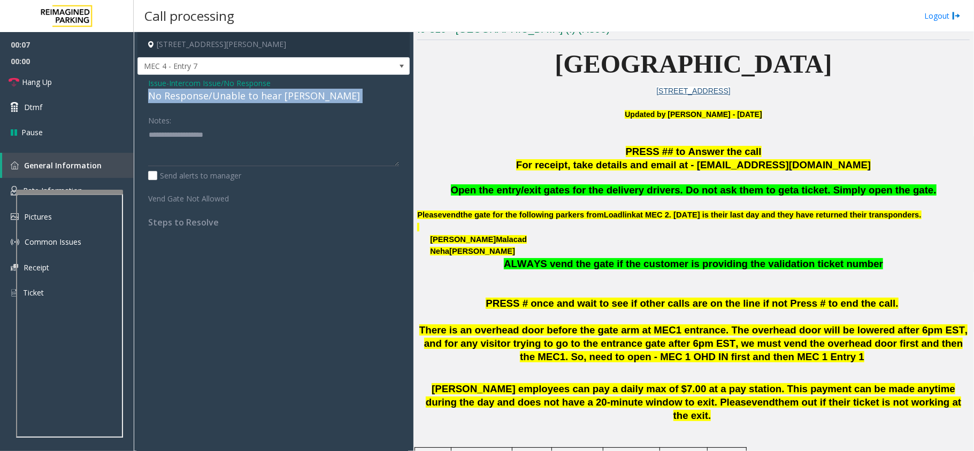
click at [227, 95] on div "No Response/Unable to hear [PERSON_NAME]" at bounding box center [273, 96] width 251 height 14
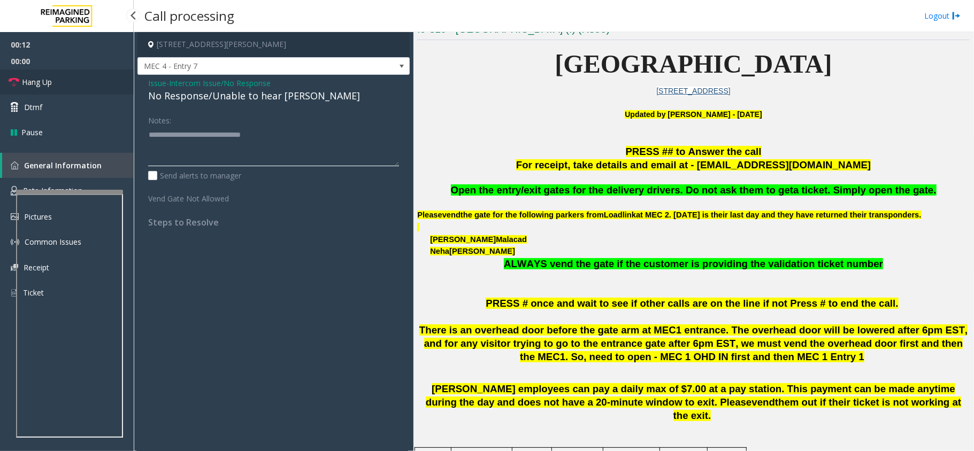
type textarea "**********"
click at [63, 82] on link "Hang Up" at bounding box center [67, 82] width 134 height 25
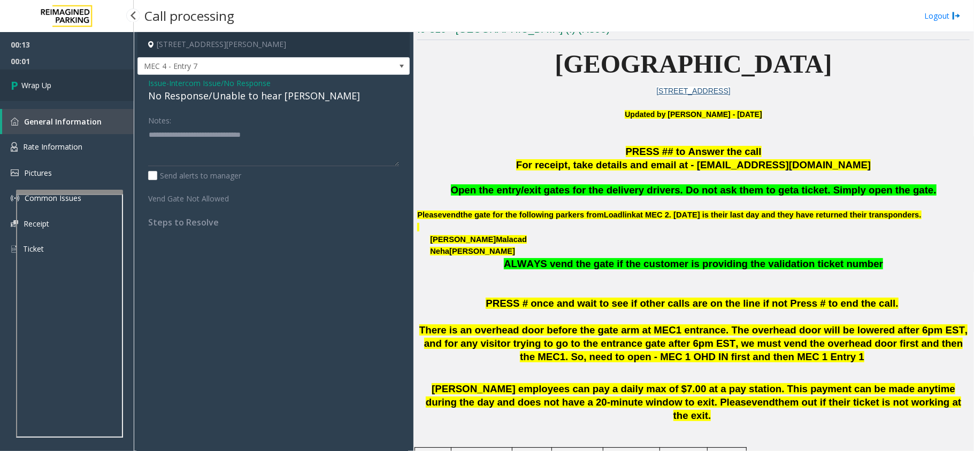
click at [63, 82] on link "Wrap Up" at bounding box center [67, 86] width 134 height 32
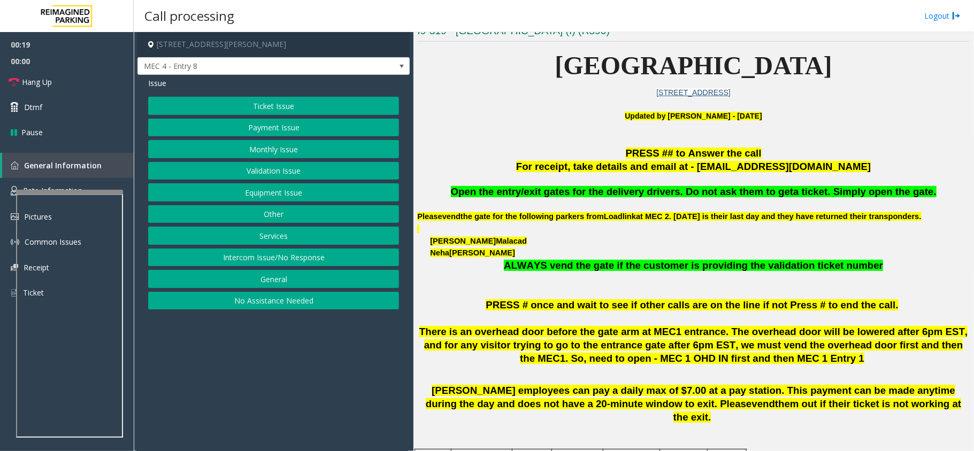
scroll to position [285, 0]
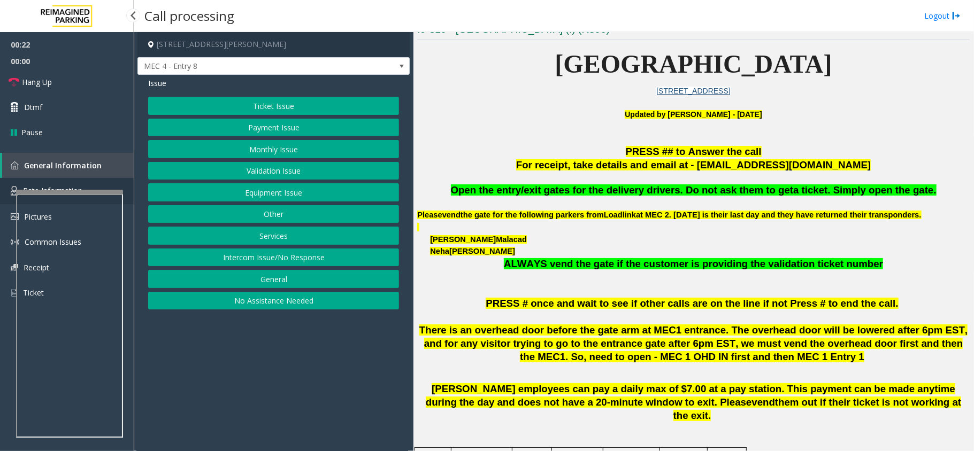
click at [62, 180] on link "Rate Information" at bounding box center [67, 191] width 134 height 26
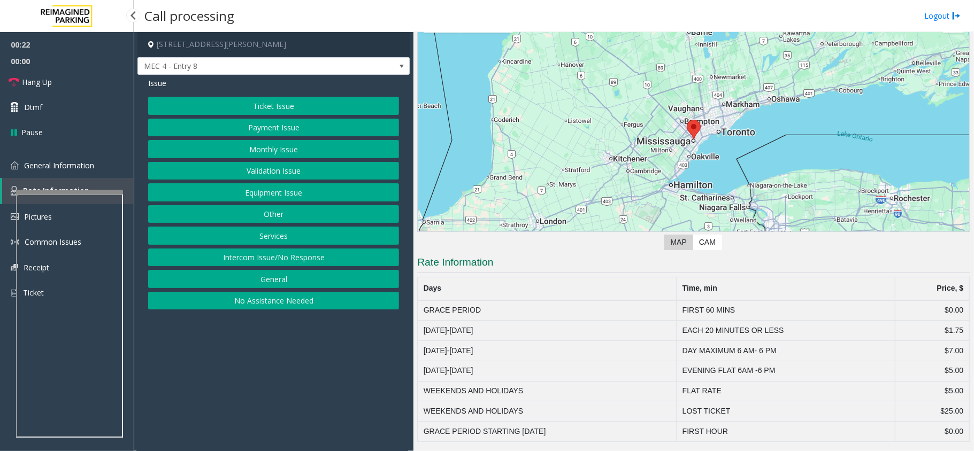
scroll to position [54, 0]
click at [59, 86] on link "Hang Up" at bounding box center [67, 82] width 134 height 25
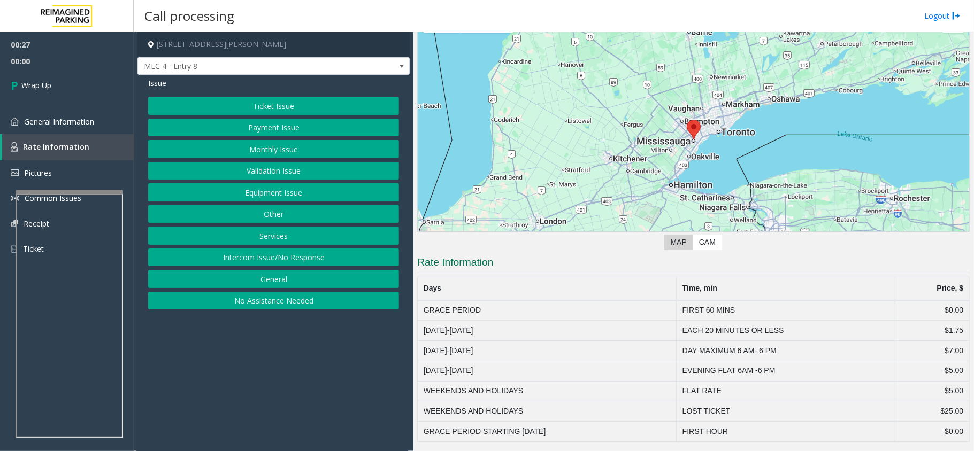
click at [274, 193] on button "Equipment Issue" at bounding box center [273, 192] width 251 height 18
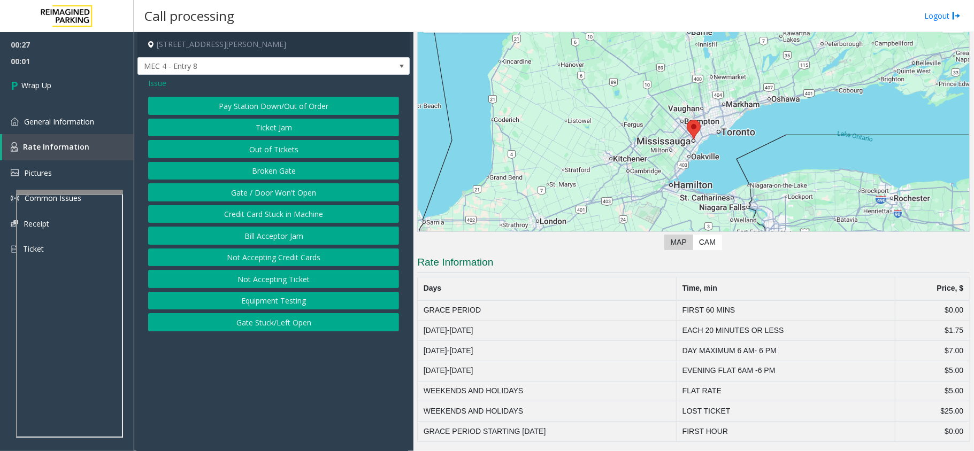
click at [279, 195] on button "Gate / Door Won't Open" at bounding box center [273, 192] width 251 height 18
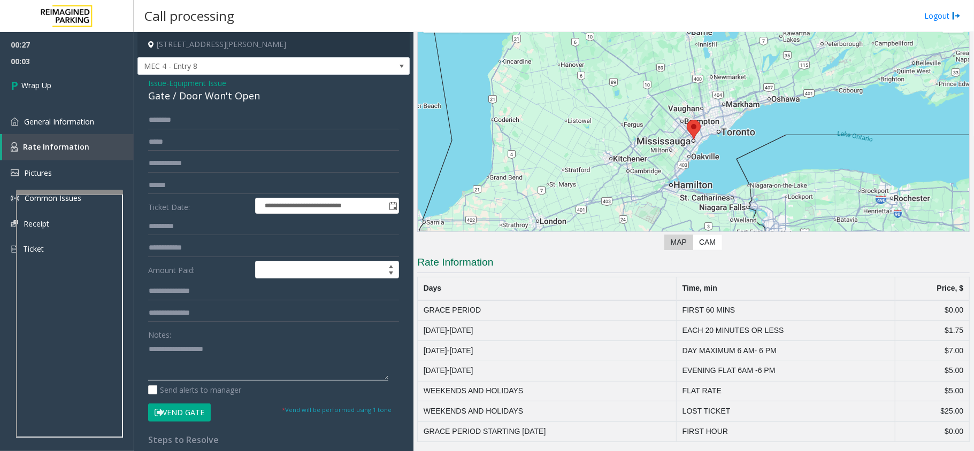
click at [206, 365] on textarea at bounding box center [268, 361] width 240 height 40
paste textarea "**********"
click at [217, 98] on div "Gate / Door Won't Open" at bounding box center [273, 96] width 251 height 14
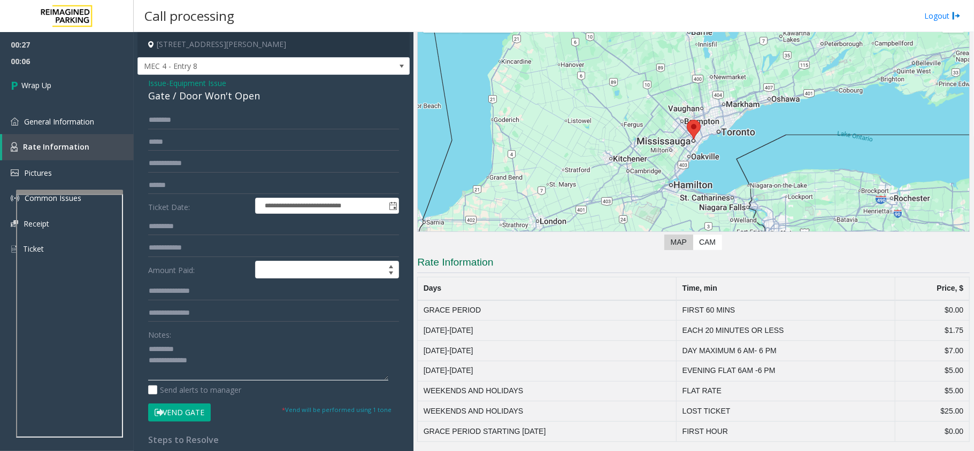
click at [184, 351] on textarea at bounding box center [268, 361] width 240 height 40
paste textarea "**********"
click at [233, 378] on textarea at bounding box center [268, 361] width 240 height 40
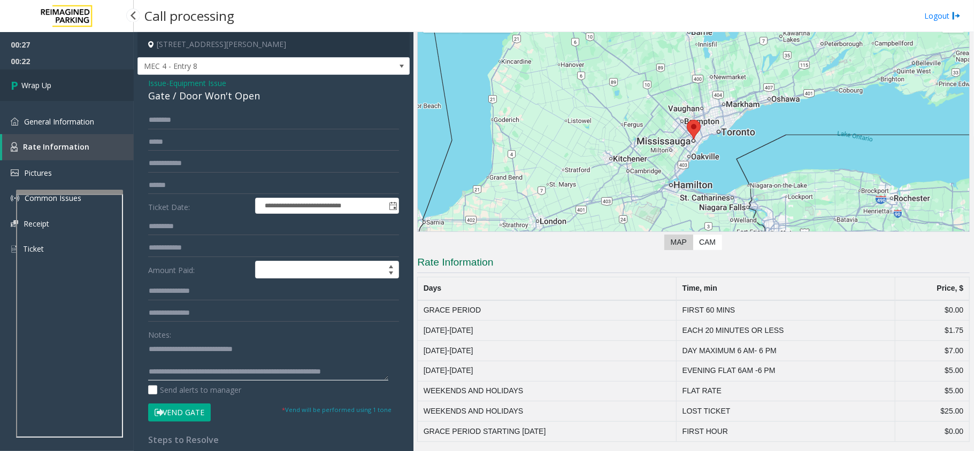
type textarea "**********"
click at [65, 84] on link "Wrap Up" at bounding box center [67, 86] width 134 height 32
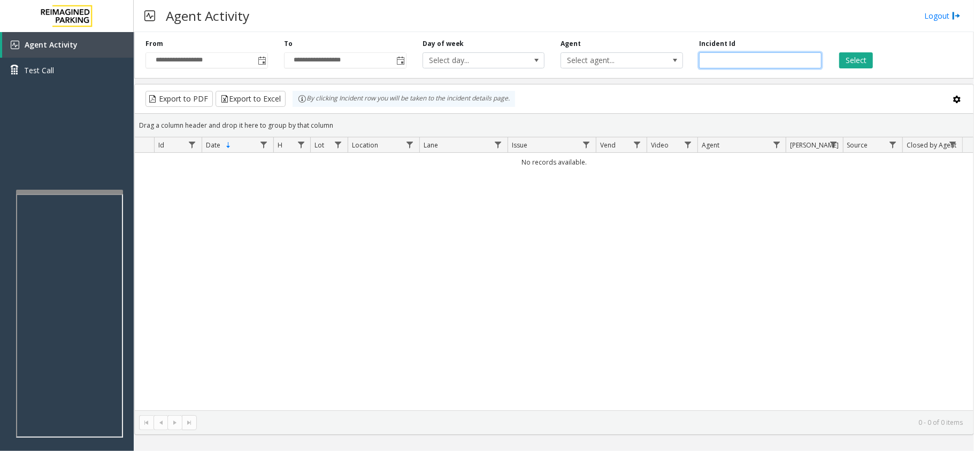
click at [732, 53] on input "number" at bounding box center [760, 60] width 122 height 16
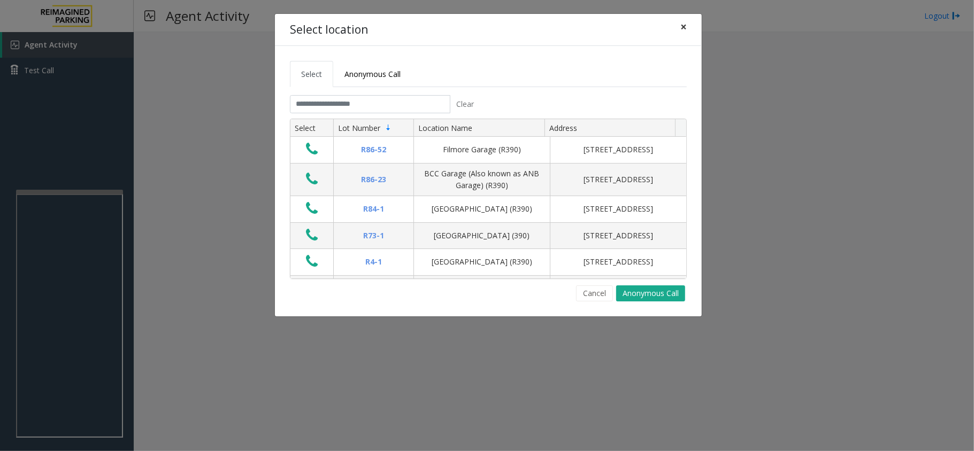
drag, startPoint x: 681, startPoint y: 26, endPoint x: 629, endPoint y: 54, distance: 59.1
click at [681, 26] on span "×" at bounding box center [683, 26] width 6 height 15
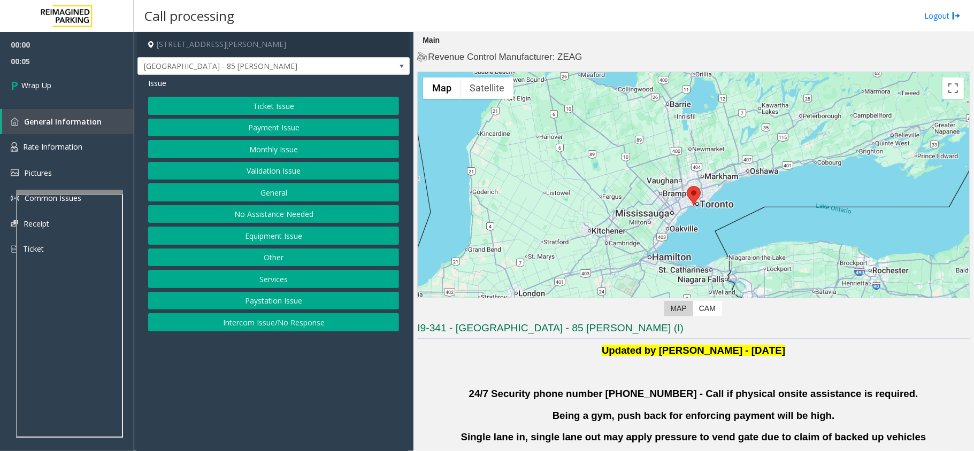
click at [294, 327] on button "Intercom Issue/No Response" at bounding box center [273, 322] width 251 height 18
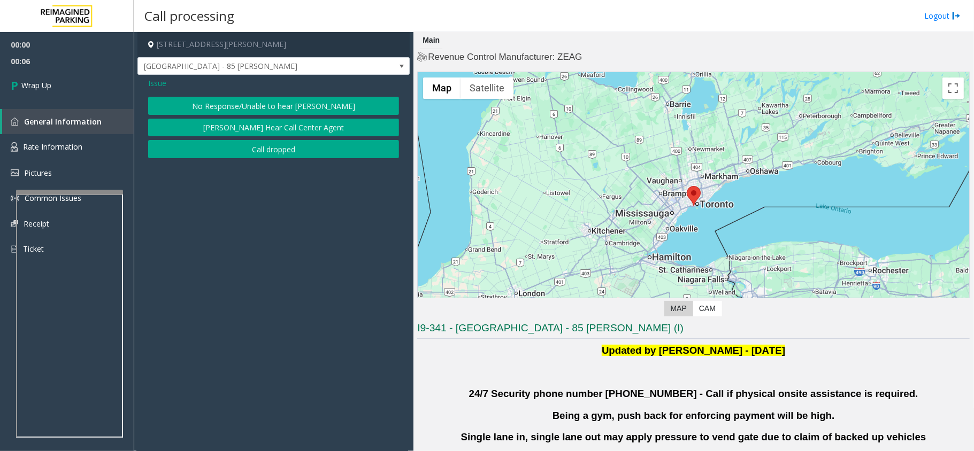
click at [258, 152] on button "Call dropped" at bounding box center [273, 149] width 251 height 18
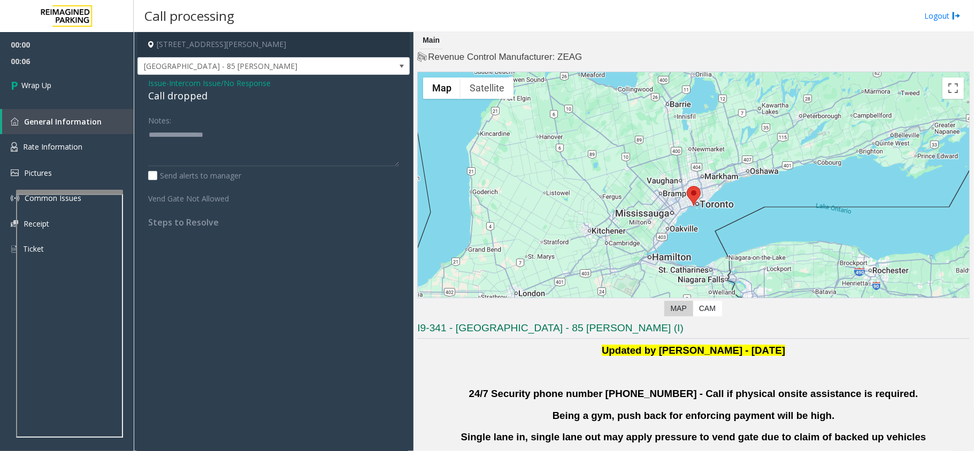
click at [182, 101] on div "Call dropped" at bounding box center [273, 96] width 251 height 14
paste textarea "**********"
click at [194, 142] on textarea at bounding box center [273, 146] width 251 height 40
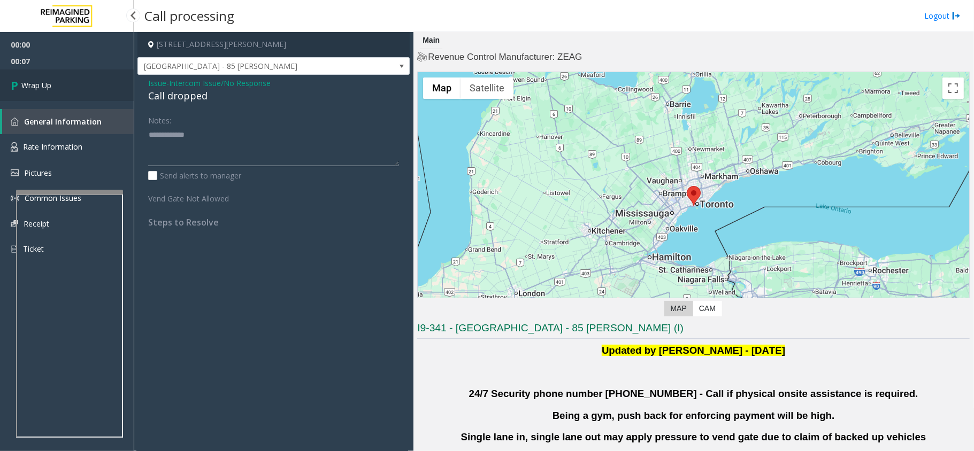
type textarea "**********"
click at [69, 85] on link "Wrap Up" at bounding box center [67, 86] width 134 height 32
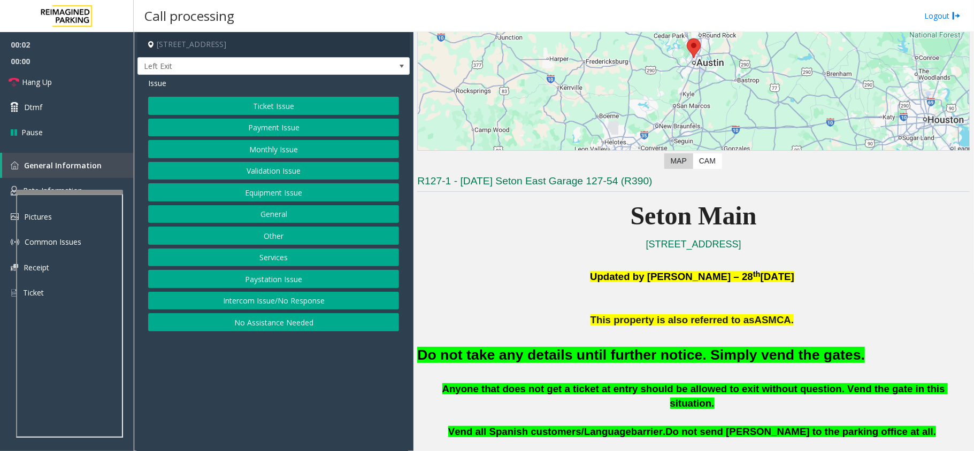
scroll to position [356, 0]
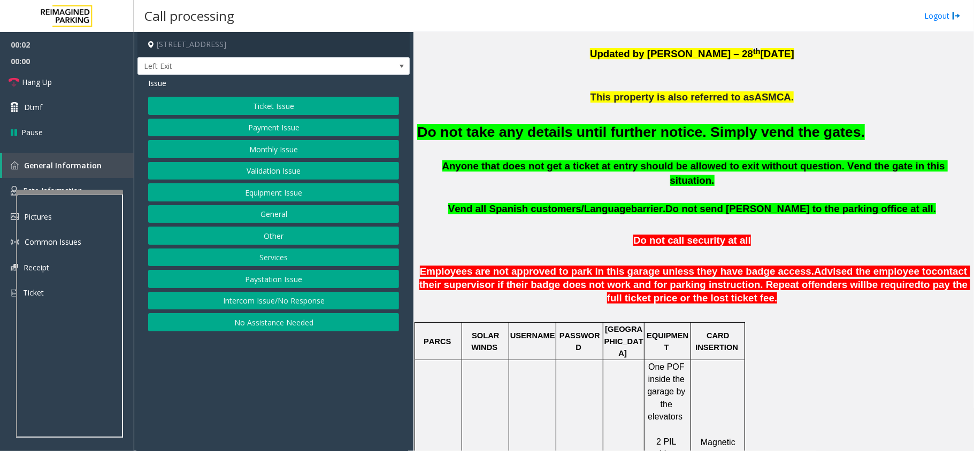
click at [565, 127] on font "Do not take any details until further notice. Simply vend the gates." at bounding box center [641, 132] width 448 height 16
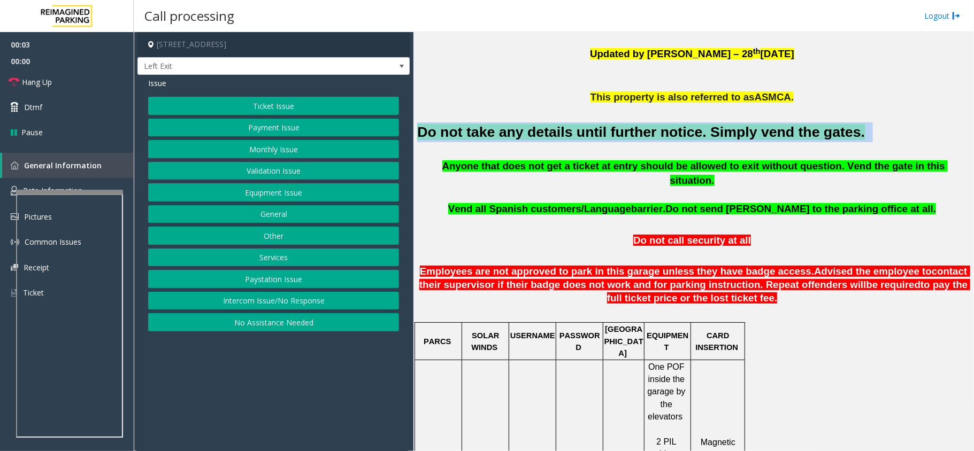
click at [565, 127] on font "Do not take any details until further notice. Simply vend the gates." at bounding box center [641, 132] width 448 height 16
click at [276, 194] on button "Equipment Issue" at bounding box center [273, 192] width 251 height 18
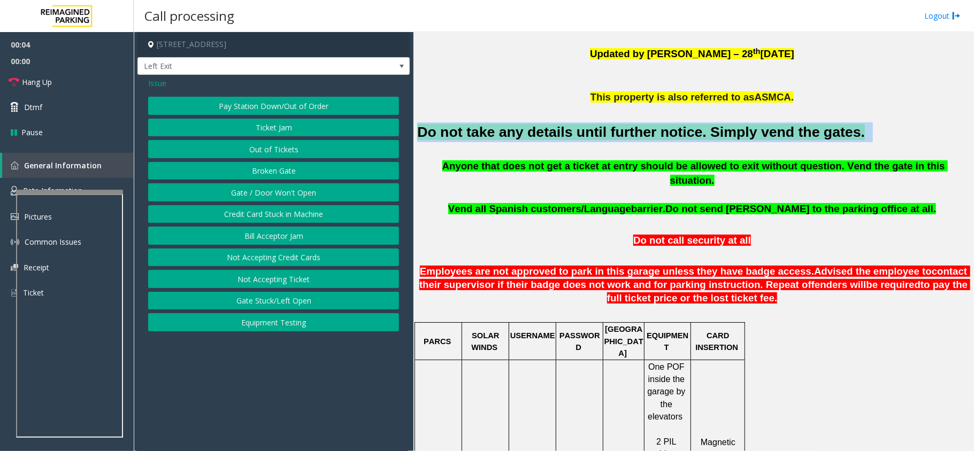
click at [274, 191] on button "Gate / Door Won't Open" at bounding box center [273, 192] width 251 height 18
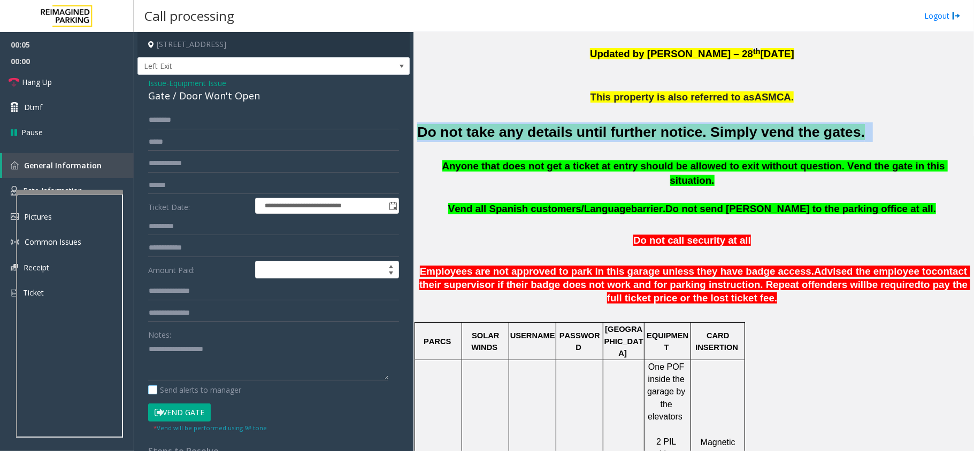
click at [204, 386] on label "Send alerts to manager" at bounding box center [194, 390] width 93 height 11
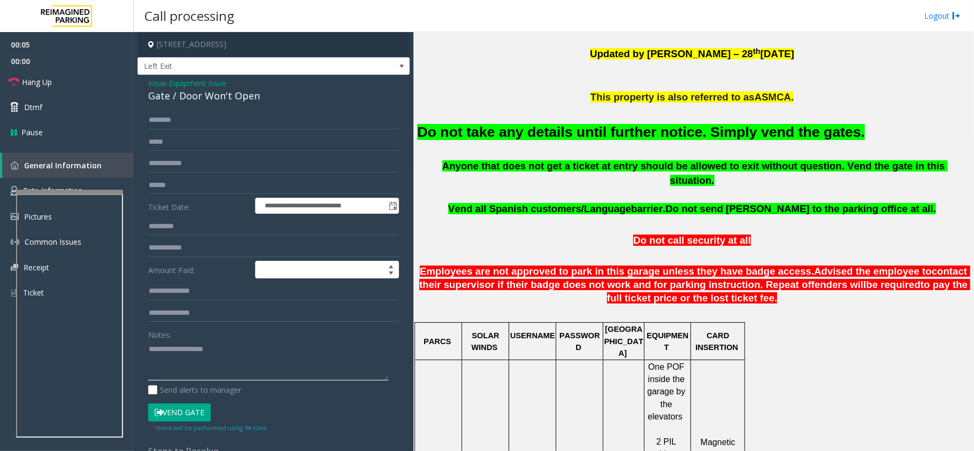
paste textarea "**********"
click at [222, 356] on textarea at bounding box center [268, 361] width 240 height 40
type textarea "**********"
click at [163, 418] on button "Vend Gate" at bounding box center [179, 413] width 63 height 18
click at [44, 80] on span "Hang Up" at bounding box center [37, 81] width 30 height 11
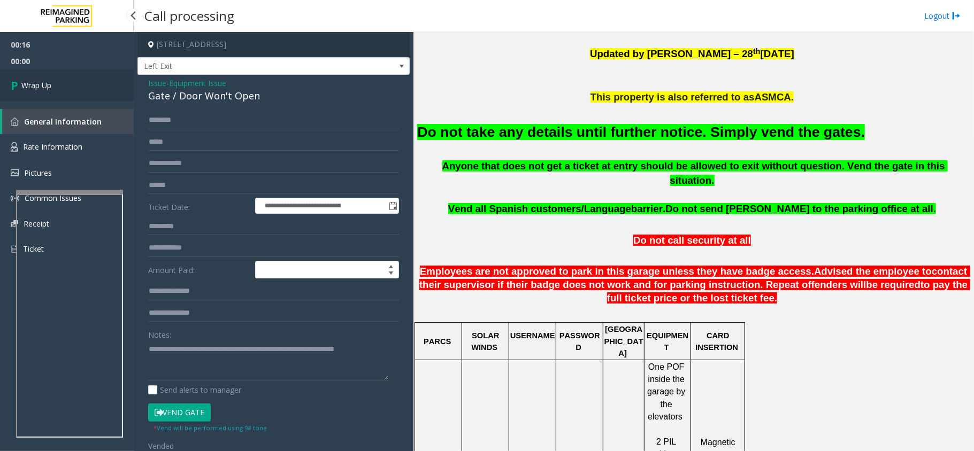
click at [44, 80] on span "Wrap Up" at bounding box center [36, 85] width 30 height 11
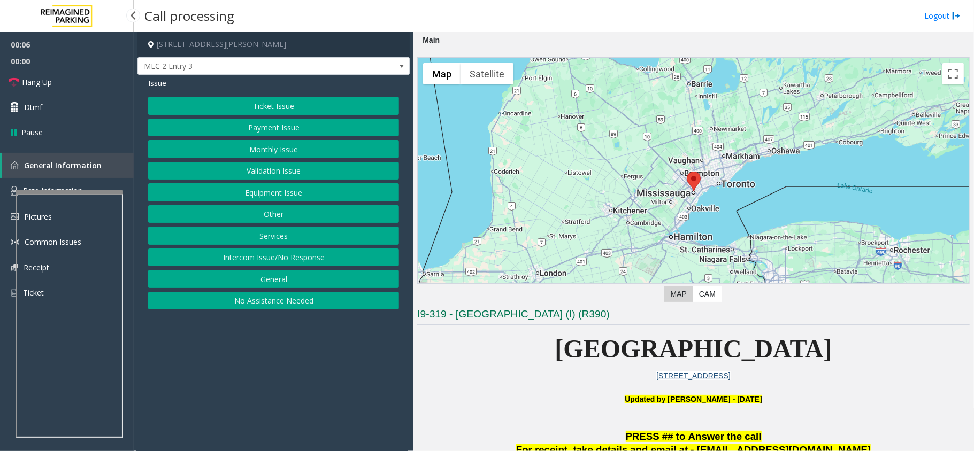
click at [71, 176] on link "General Information" at bounding box center [68, 165] width 132 height 25
click at [68, 181] on link "Rate Information" at bounding box center [67, 191] width 134 height 26
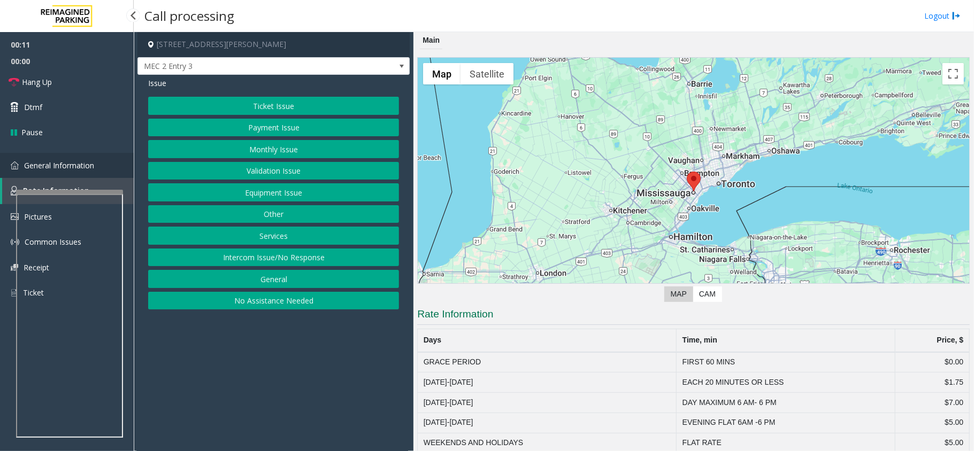
click at [52, 169] on span "General Information" at bounding box center [59, 165] width 70 height 10
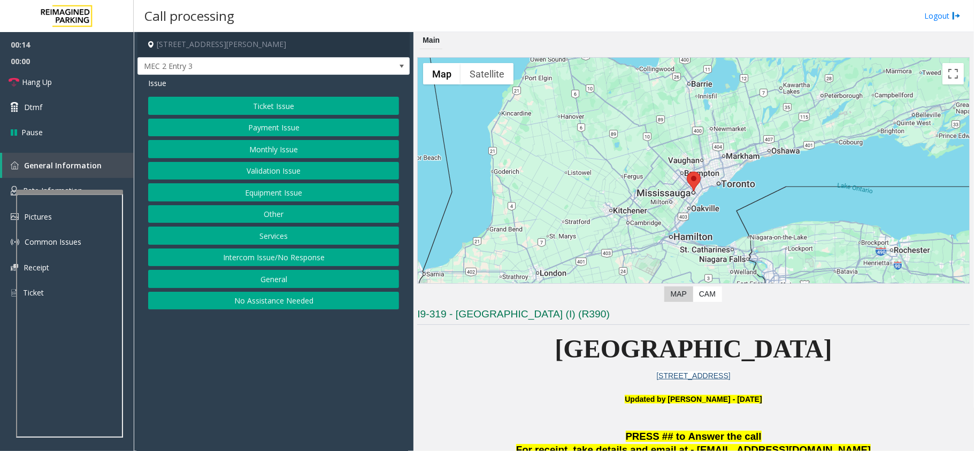
click at [291, 198] on button "Equipment Issue" at bounding box center [273, 192] width 251 height 18
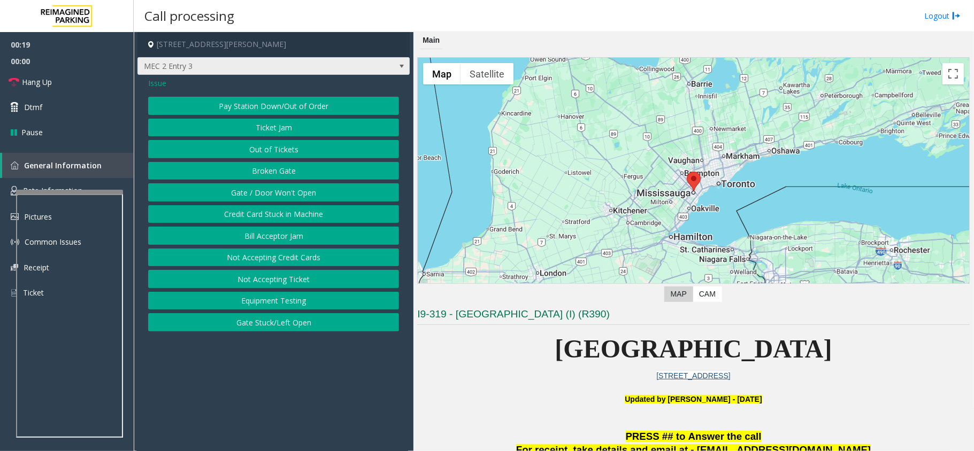
click at [179, 72] on span "MEC 2 Entry 3" at bounding box center [246, 66] width 217 height 17
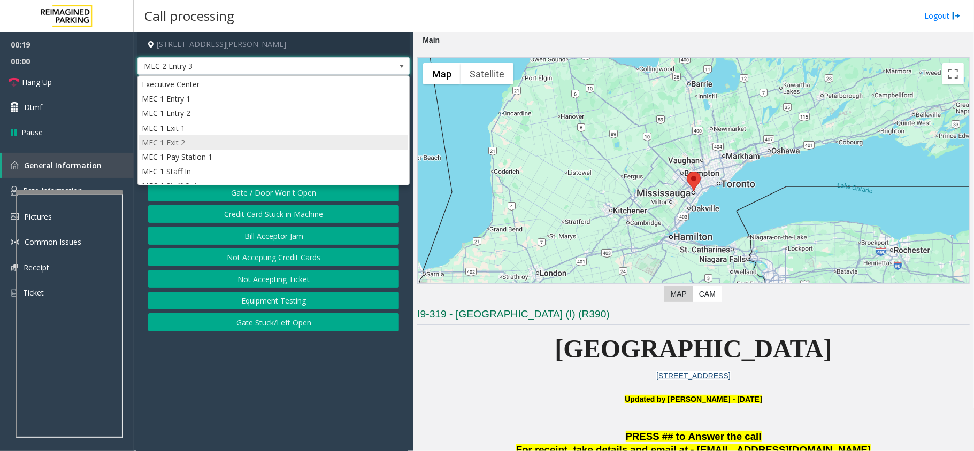
scroll to position [42, 0]
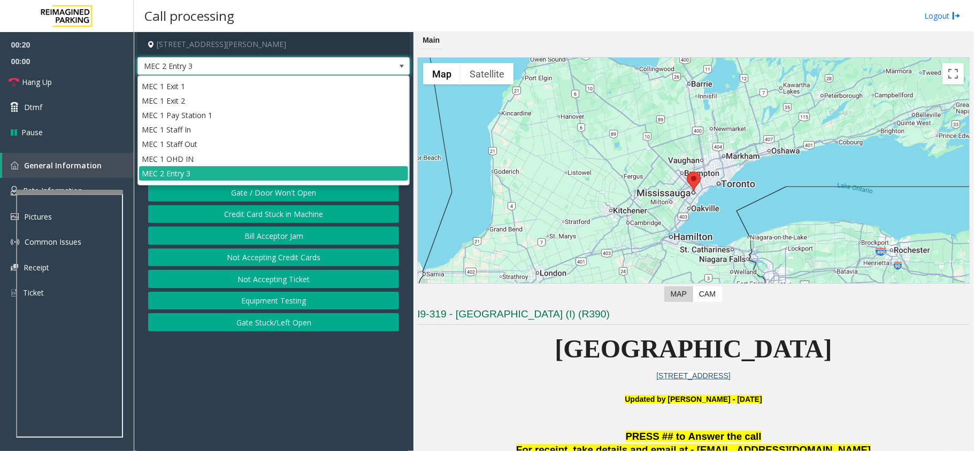
click at [210, 354] on app-call-processing-form "1 [PERSON_NAME][GEOGRAPHIC_DATA], [GEOGRAPHIC_DATA], [GEOGRAPHIC_DATA] MEC 2 En…" at bounding box center [274, 241] width 280 height 419
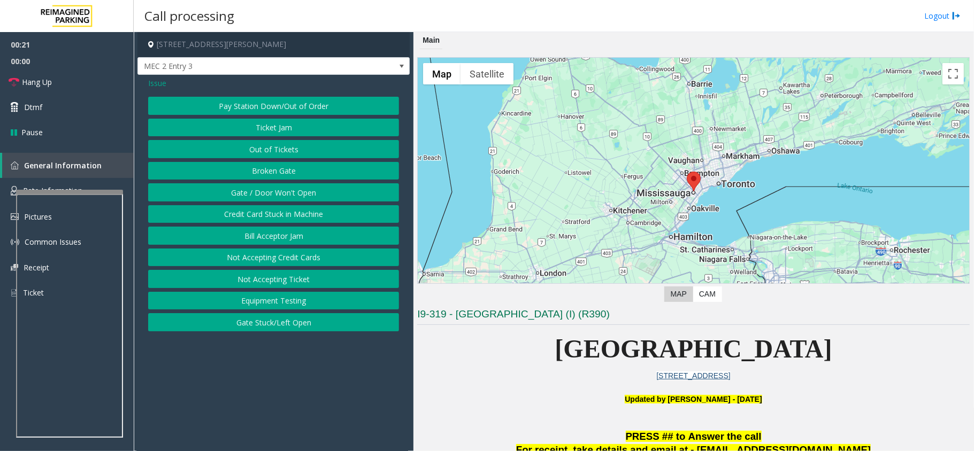
click at [159, 82] on span "Issue" at bounding box center [157, 83] width 18 height 11
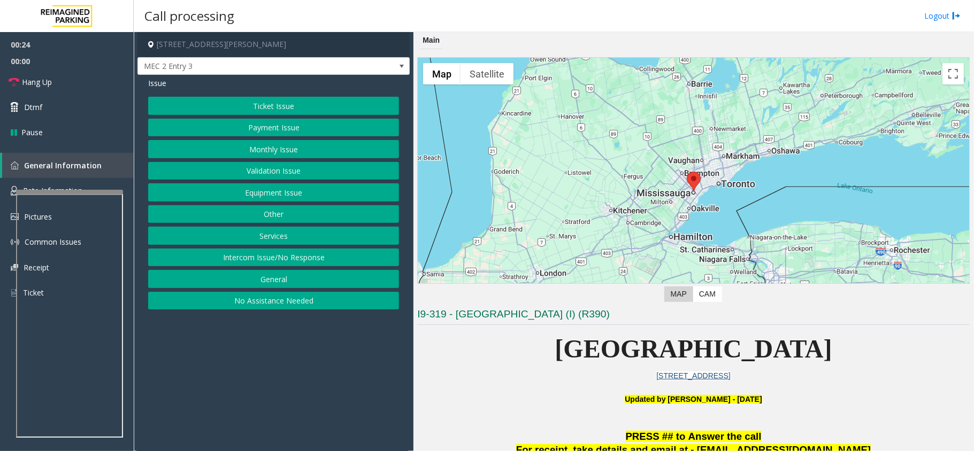
click at [279, 233] on button "Services" at bounding box center [273, 236] width 251 height 18
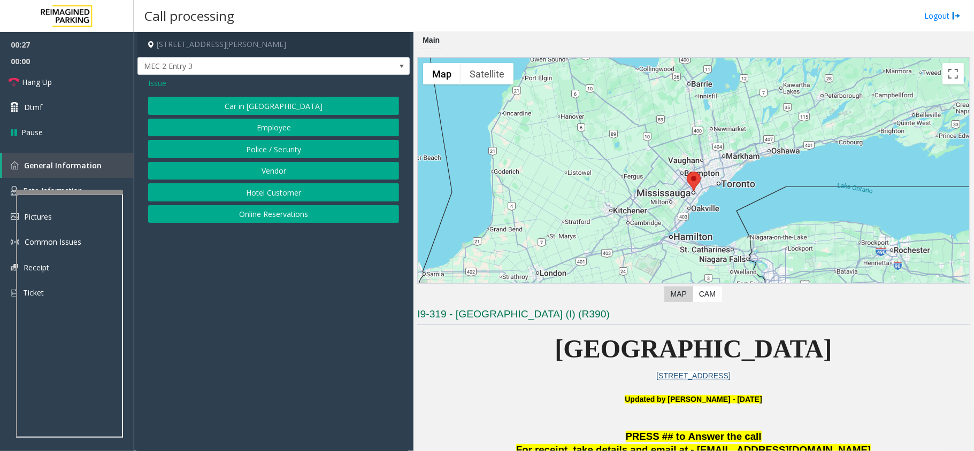
click at [156, 82] on span "Issue" at bounding box center [157, 83] width 18 height 11
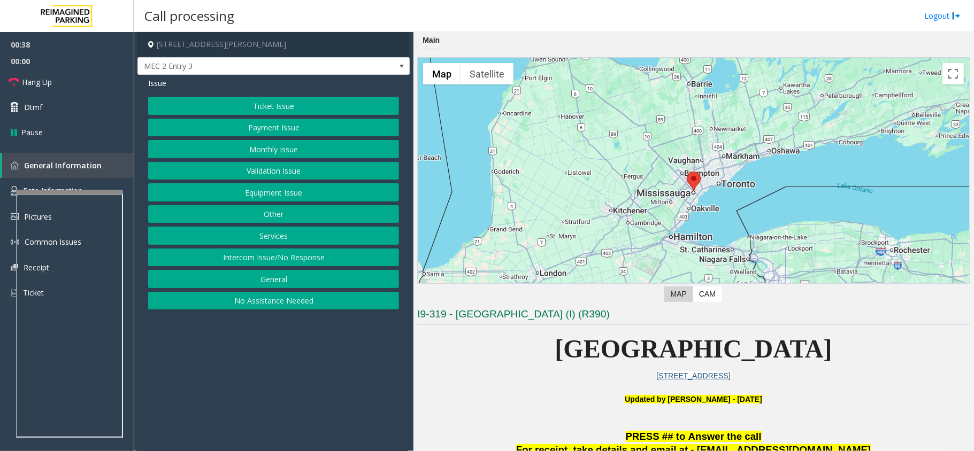
click at [153, 85] on span "Issue" at bounding box center [157, 83] width 18 height 11
click at [185, 87] on div "Issue" at bounding box center [273, 83] width 251 height 11
click at [274, 190] on button "Equipment Issue" at bounding box center [273, 192] width 251 height 18
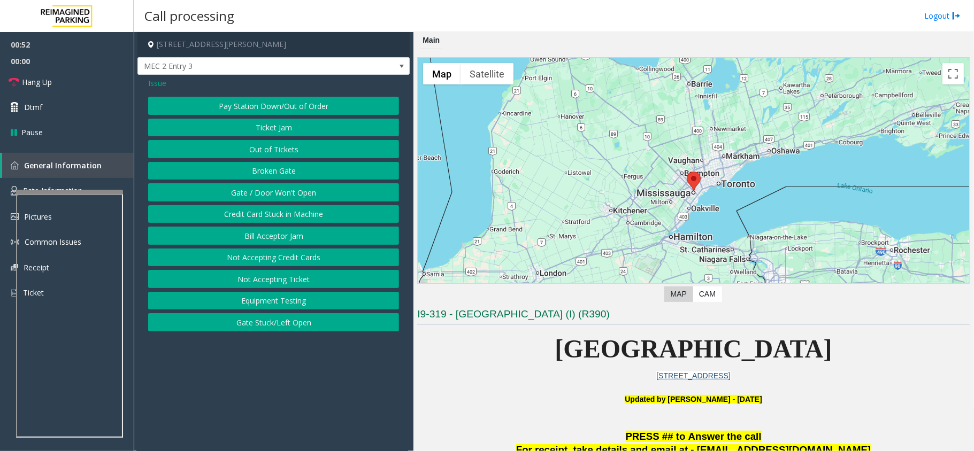
click at [259, 191] on button "Gate / Door Won't Open" at bounding box center [273, 192] width 251 height 18
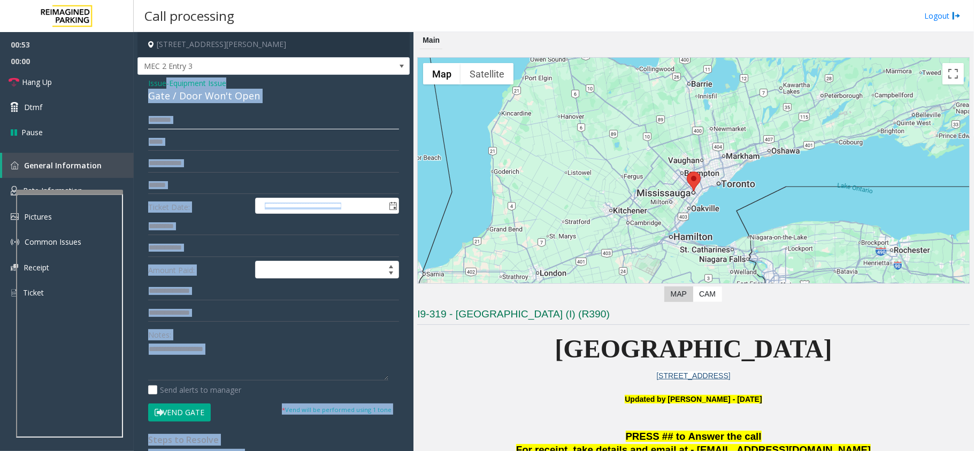
click at [173, 113] on input "text" at bounding box center [273, 120] width 251 height 18
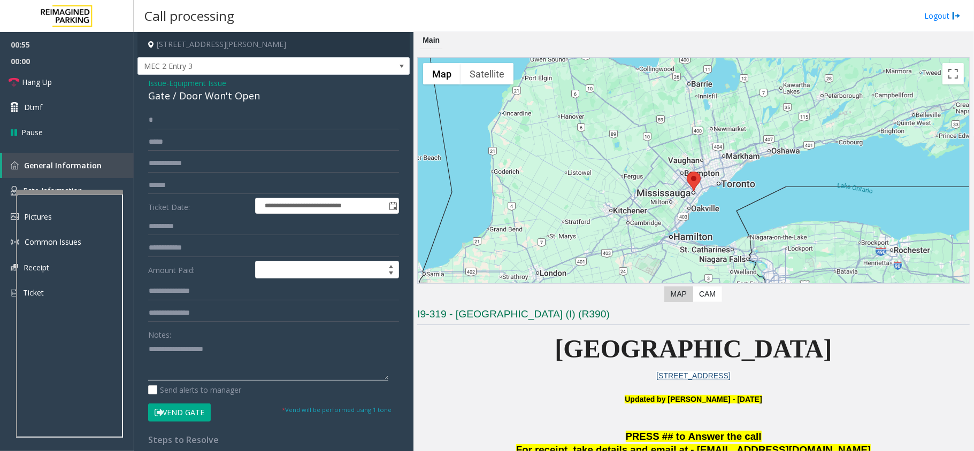
click at [260, 379] on textarea at bounding box center [268, 361] width 240 height 40
paste textarea "**********"
type textarea "**********"
click at [40, 78] on span "Hang Up" at bounding box center [37, 81] width 30 height 11
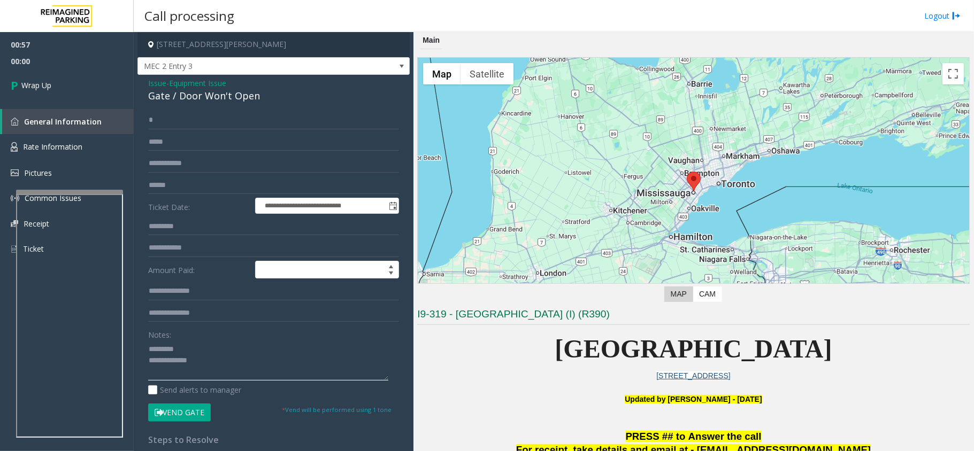
click at [246, 366] on textarea at bounding box center [268, 361] width 240 height 40
click at [150, 88] on span "Issue" at bounding box center [157, 83] width 18 height 11
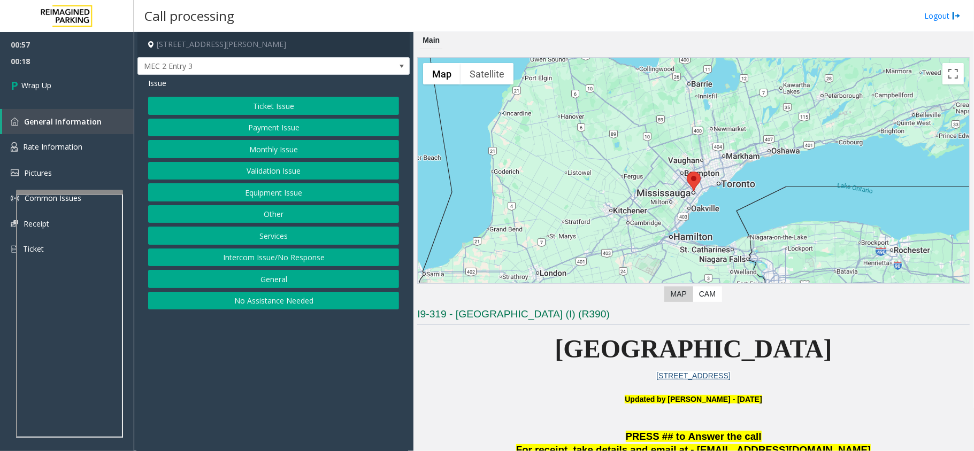
click at [313, 107] on button "Ticket Issue" at bounding box center [273, 106] width 251 height 18
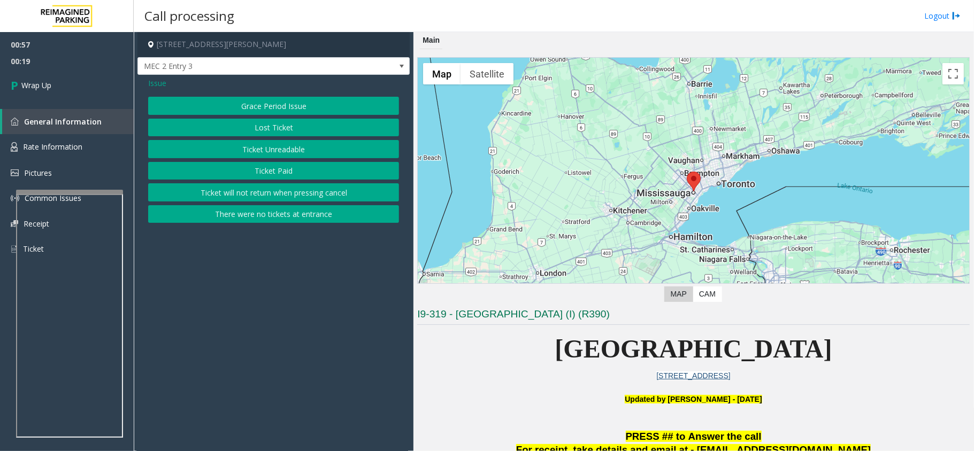
click at [278, 97] on button "Grace Period Issue" at bounding box center [273, 106] width 251 height 18
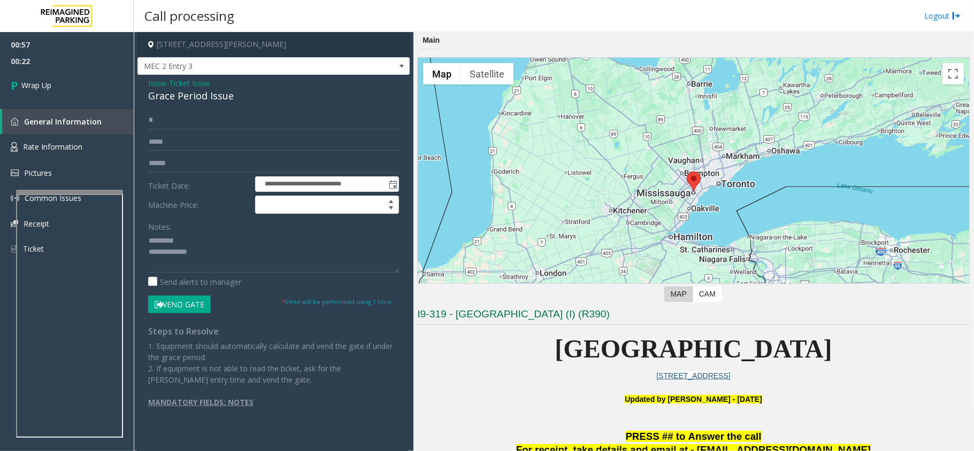
click at [212, 96] on div "Grace Period Issue" at bounding box center [273, 96] width 251 height 14
click at [187, 240] on textarea at bounding box center [273, 253] width 251 height 40
paste textarea "**********"
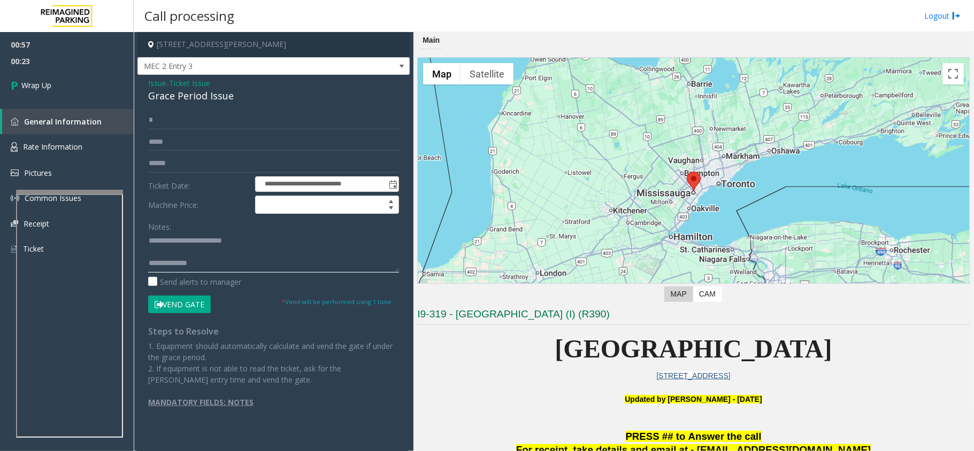
click at [222, 266] on textarea at bounding box center [273, 253] width 251 height 40
type textarea "**********"
click at [67, 93] on link "Wrap Up" at bounding box center [67, 86] width 134 height 32
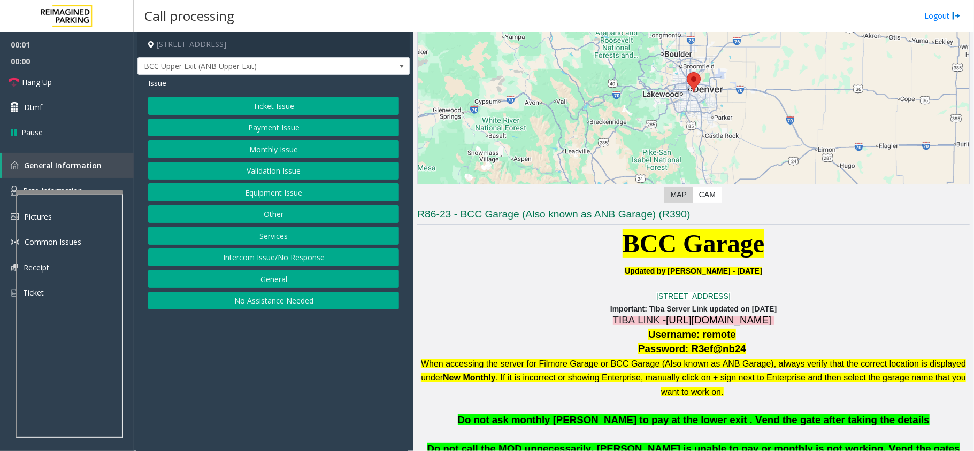
scroll to position [214, 0]
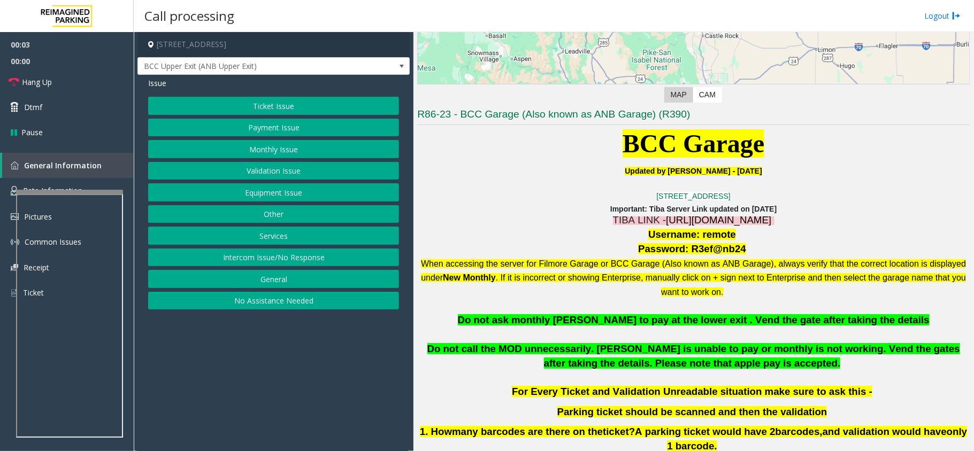
click at [745, 229] on p "Username: remote" at bounding box center [693, 235] width 552 height 14
click at [746, 225] on span "[URL][DOMAIN_NAME]" at bounding box center [718, 219] width 105 height 11
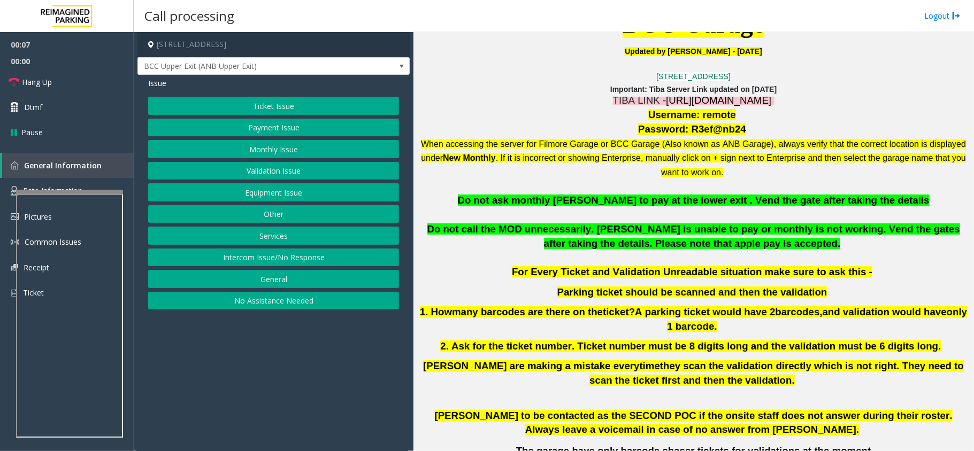
scroll to position [356, 0]
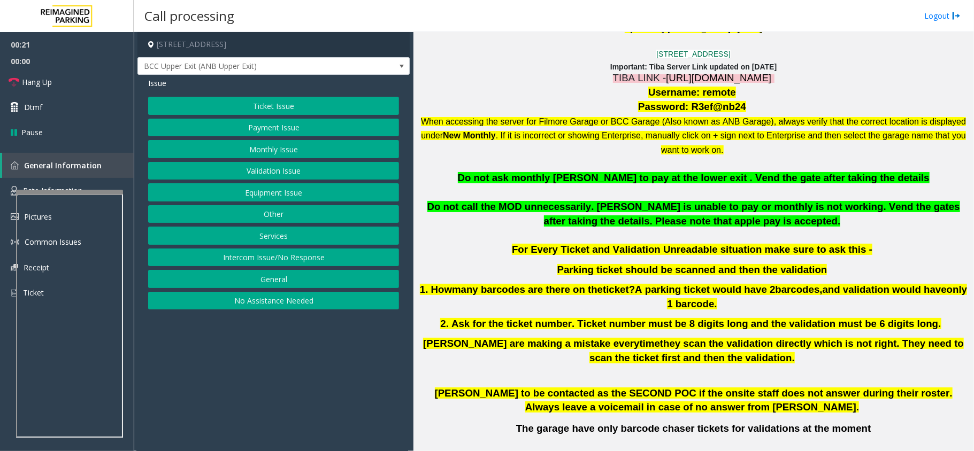
click at [317, 128] on button "Payment Issue" at bounding box center [273, 128] width 251 height 18
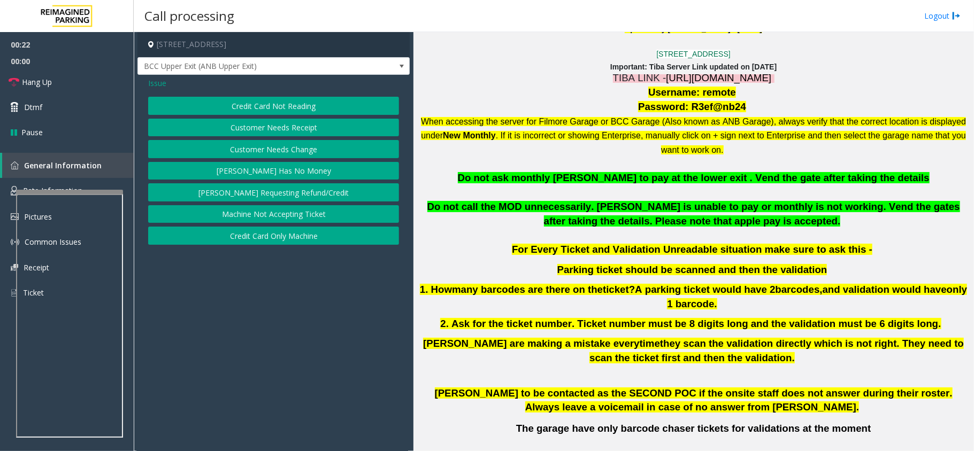
click at [163, 81] on span "Issue" at bounding box center [157, 83] width 18 height 11
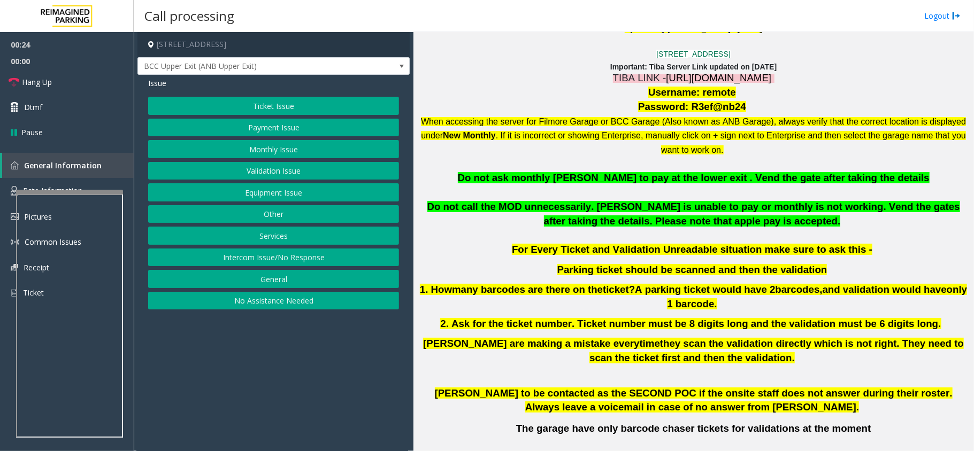
click at [319, 174] on button "Validation Issue" at bounding box center [273, 171] width 251 height 18
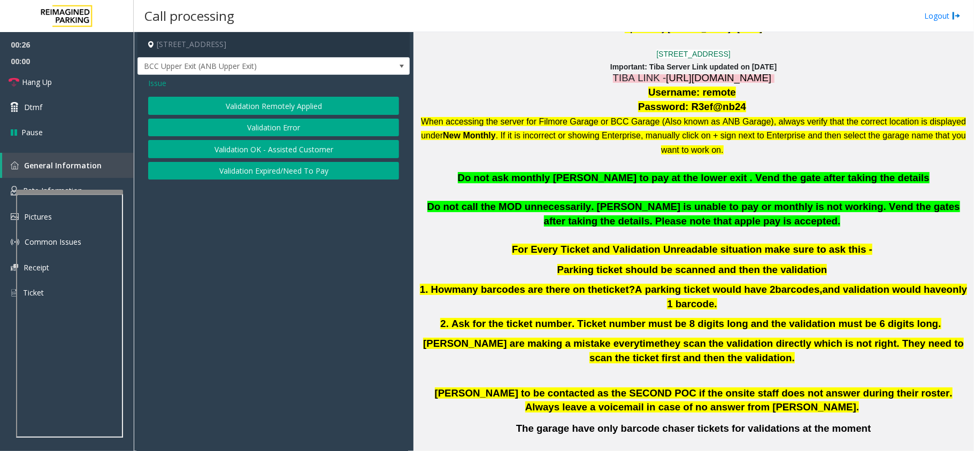
click at [313, 135] on button "Validation Error" at bounding box center [273, 128] width 251 height 18
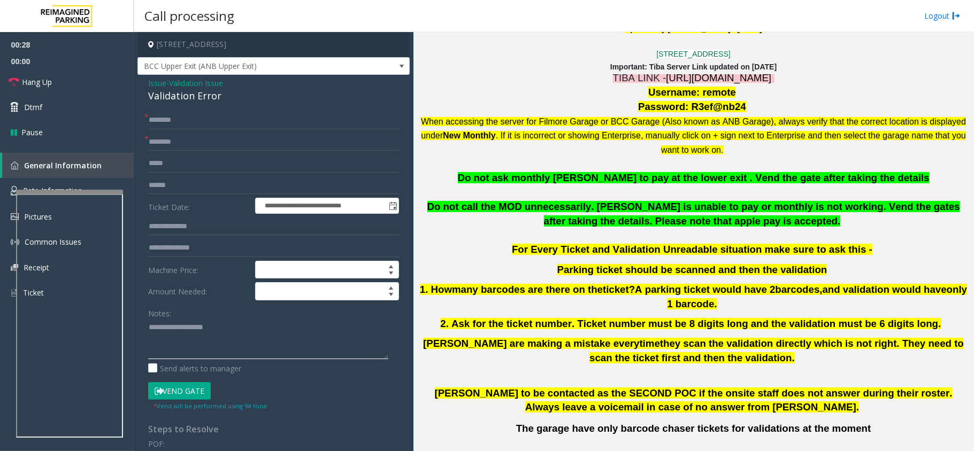
paste textarea "**********"
click at [201, 352] on textarea at bounding box center [268, 339] width 240 height 40
click at [189, 95] on div "Validation Error" at bounding box center [273, 96] width 251 height 14
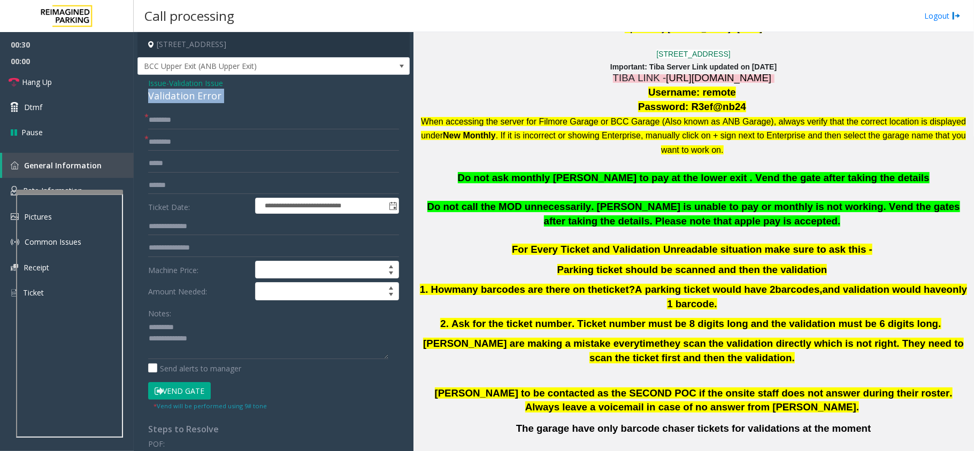
click at [189, 95] on div "Validation Error" at bounding box center [273, 96] width 251 height 14
paste textarea "**********"
drag, startPoint x: 190, startPoint y: 321, endPoint x: 217, endPoint y: 319, distance: 26.3
click at [190, 323] on textarea at bounding box center [268, 339] width 240 height 40
click at [313, 354] on textarea at bounding box center [268, 339] width 240 height 40
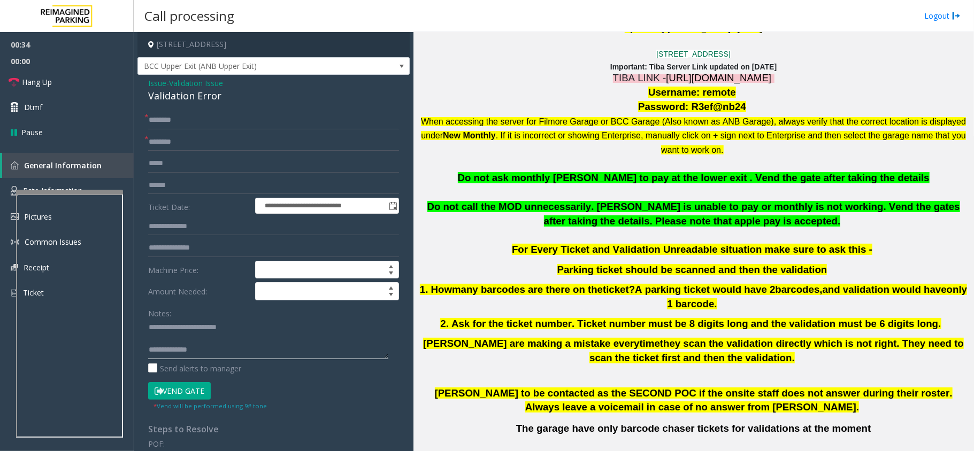
paste textarea "**********"
type textarea "**********"
click at [184, 185] on input "text" at bounding box center [273, 185] width 251 height 18
type input "*"
type input "********"
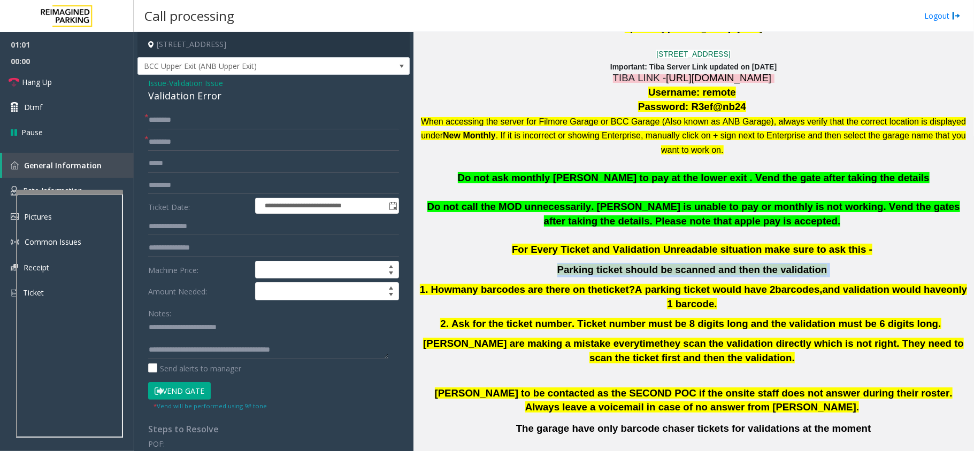
drag, startPoint x: 555, startPoint y: 275, endPoint x: 824, endPoint y: 266, distance: 269.2
click at [824, 266] on p "Parking ticket should be scanned and then the validation" at bounding box center [693, 270] width 552 height 14
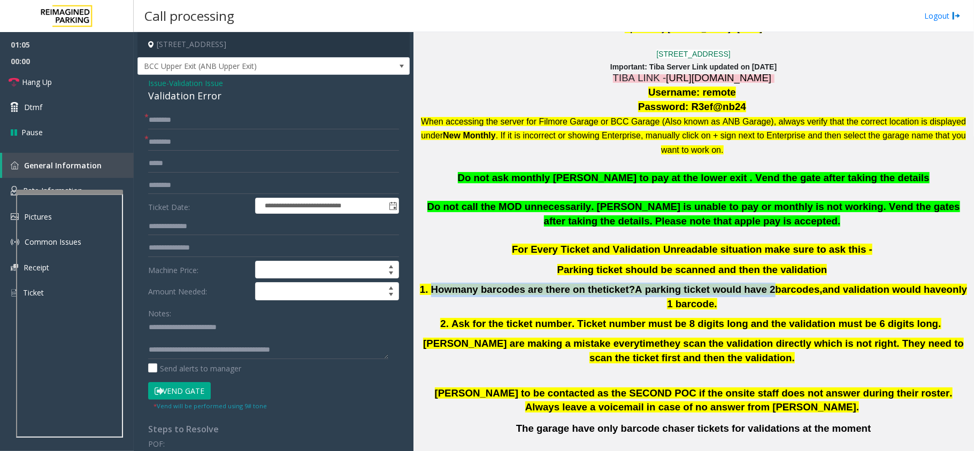
drag, startPoint x: 448, startPoint y: 294, endPoint x: 752, endPoint y: 290, distance: 304.3
click at [752, 290] on span "1 . How many barcodes are there on the ticket? A parking ticket would have 2 ba…" at bounding box center [693, 297] width 547 height 26
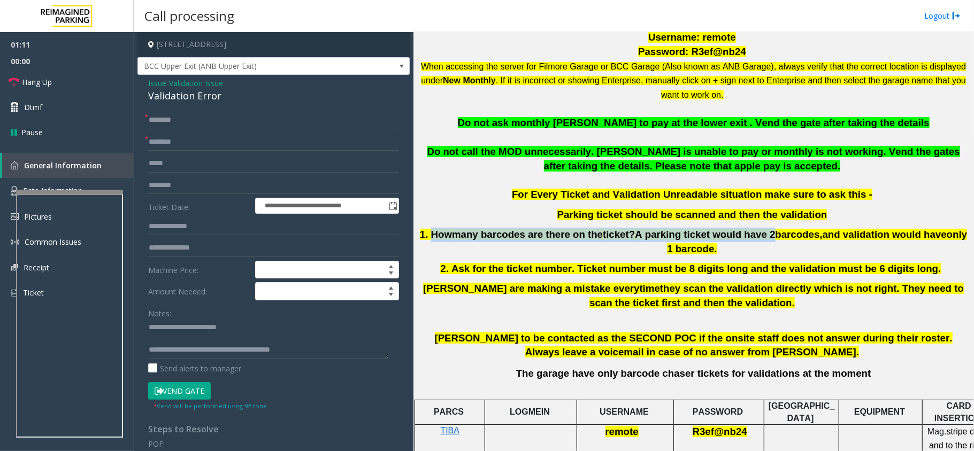
scroll to position [428, 0]
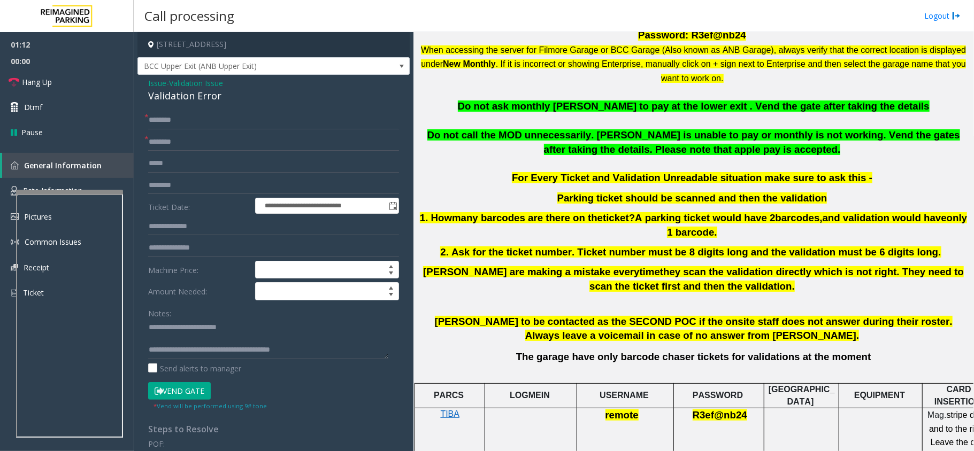
click at [575, 234] on p "1 . How many barcodes are there on the ticket? A parking ticket would have 2 ba…" at bounding box center [693, 225] width 552 height 28
click at [173, 228] on input "text" at bounding box center [273, 227] width 251 height 18
click at [199, 236] on input "text" at bounding box center [273, 227] width 251 height 18
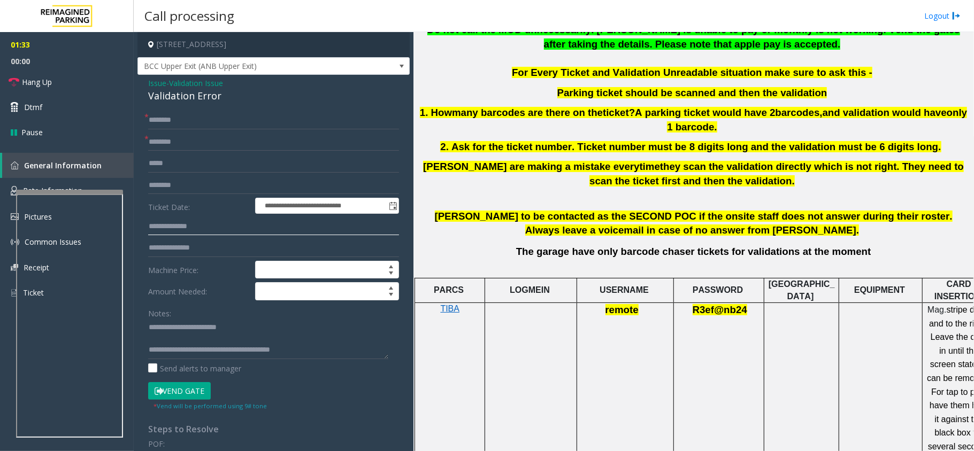
scroll to position [570, 0]
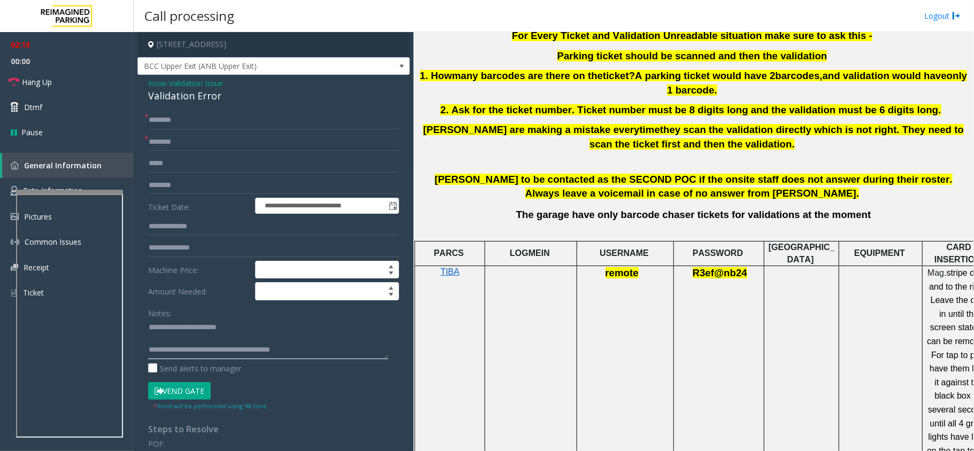
click at [195, 352] on textarea at bounding box center [268, 339] width 240 height 40
type textarea "**********"
click at [225, 230] on input "text" at bounding box center [273, 227] width 251 height 18
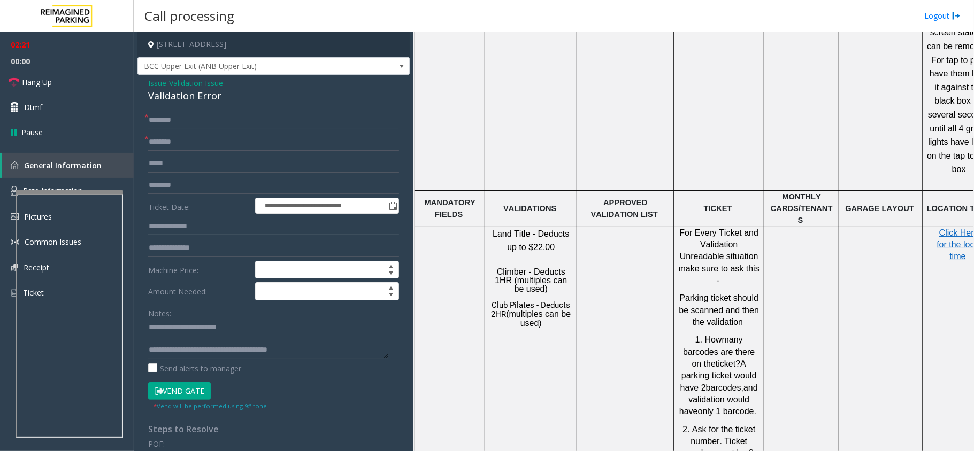
scroll to position [784, 0]
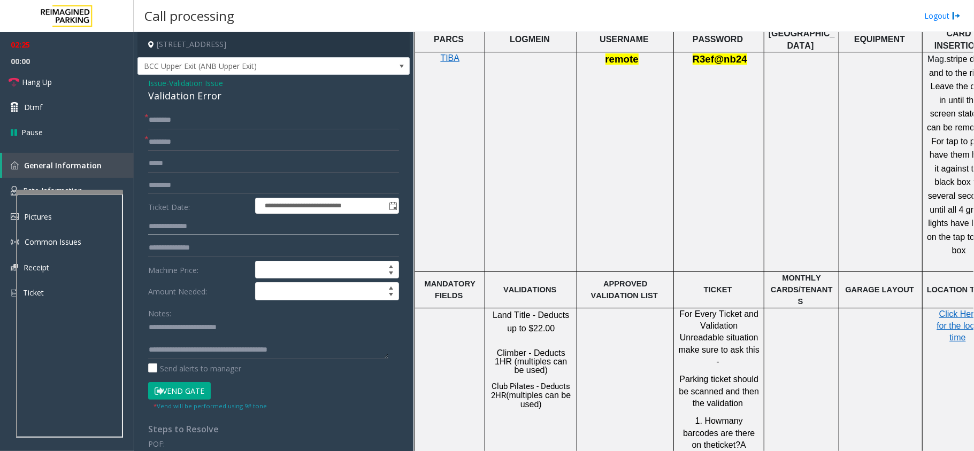
click at [170, 225] on input "text" at bounding box center [273, 227] width 251 height 18
click at [187, 144] on input "text" at bounding box center [273, 142] width 251 height 18
click at [247, 123] on input "text" at bounding box center [273, 120] width 251 height 18
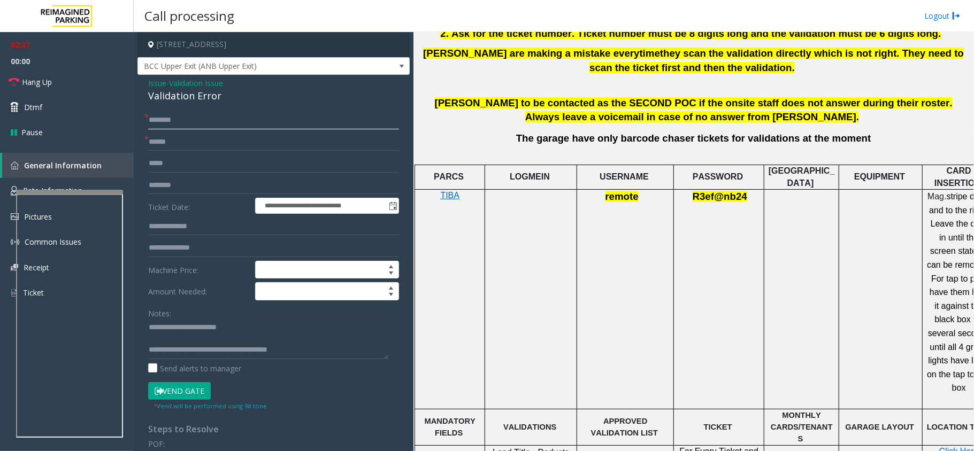
scroll to position [570, 0]
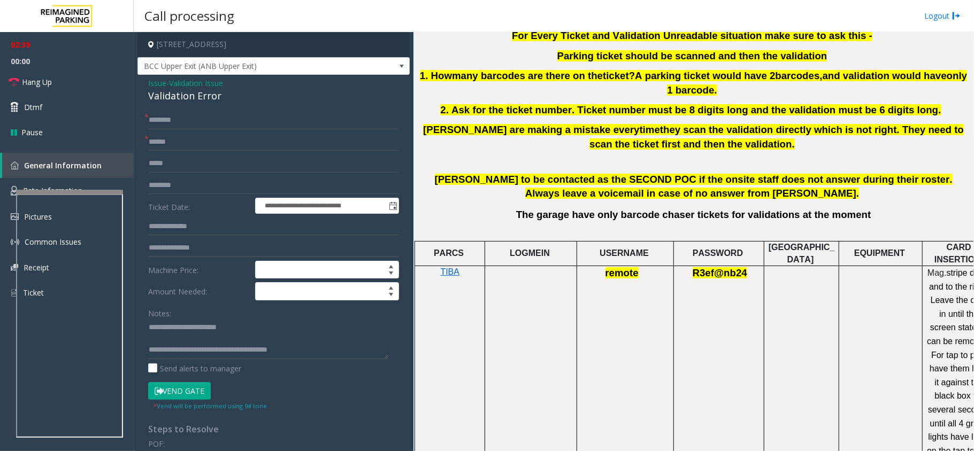
click at [692, 335] on td "R3ef@nb24" at bounding box center [719, 376] width 90 height 220
click at [171, 143] on input "******" at bounding box center [273, 142] width 251 height 18
click at [644, 312] on td "remote" at bounding box center [625, 376] width 97 height 220
click at [195, 142] on input "******" at bounding box center [273, 142] width 251 height 18
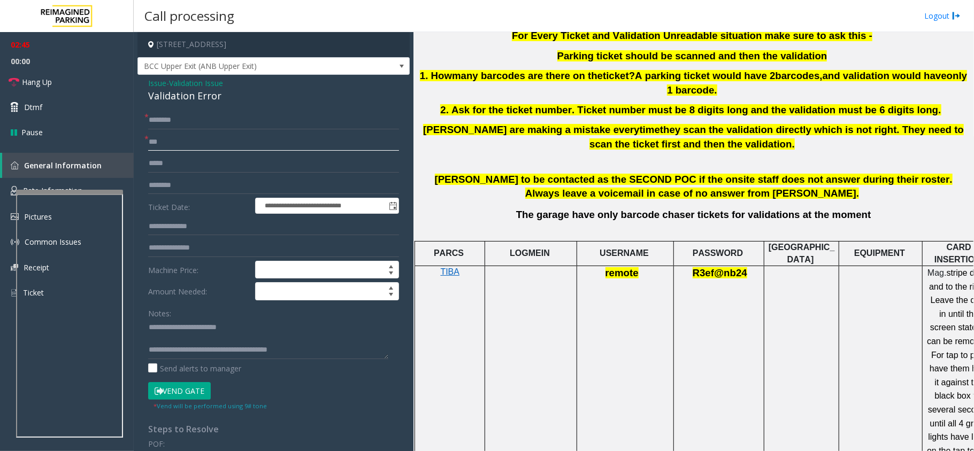
type input "***"
click at [205, 122] on input "text" at bounding box center [273, 120] width 251 height 18
type input "**"
drag, startPoint x: 201, startPoint y: 144, endPoint x: 97, endPoint y: 164, distance: 106.1
click at [97, 164] on app-root "**********" at bounding box center [487, 225] width 974 height 451
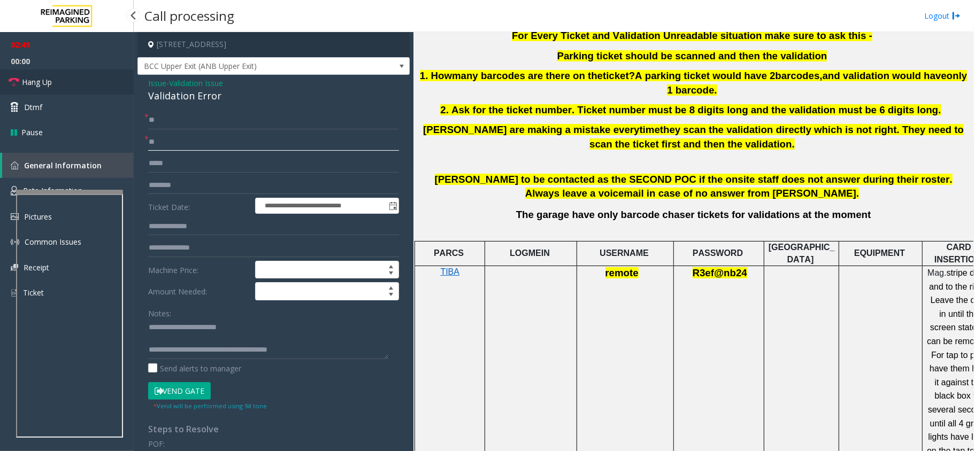
type input "**"
click at [47, 90] on link "Hang Up" at bounding box center [67, 82] width 134 height 25
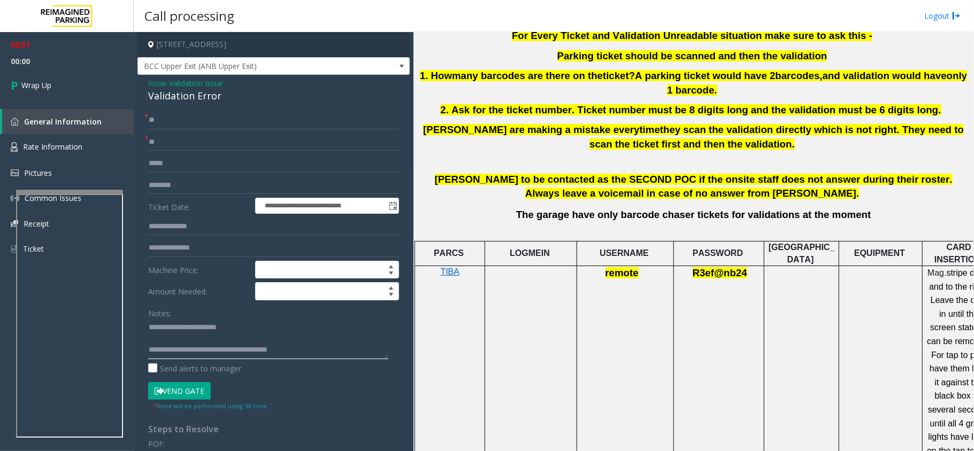
drag, startPoint x: 193, startPoint y: 351, endPoint x: 365, endPoint y: 360, distance: 171.9
click at [365, 360] on div "Notes: Send alerts to manager" at bounding box center [273, 339] width 251 height 70
paste textarea "**********"
drag, startPoint x: 257, startPoint y: 350, endPoint x: 377, endPoint y: 345, distance: 119.3
click at [377, 345] on textarea at bounding box center [268, 339] width 240 height 40
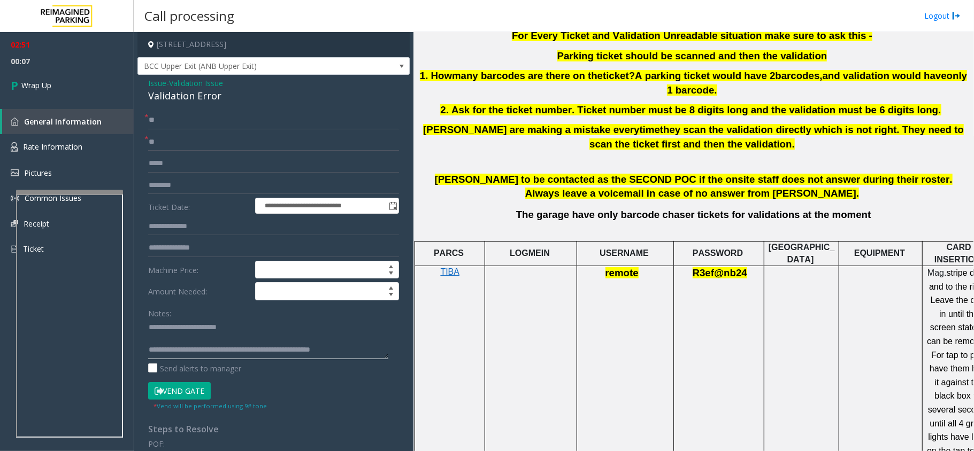
click at [281, 336] on textarea at bounding box center [268, 339] width 240 height 40
drag, startPoint x: 265, startPoint y: 353, endPoint x: 372, endPoint y: 355, distance: 107.0
click at [372, 355] on textarea at bounding box center [268, 339] width 240 height 40
type textarea "**********"
click at [35, 83] on span "Wrap Up" at bounding box center [36, 85] width 30 height 11
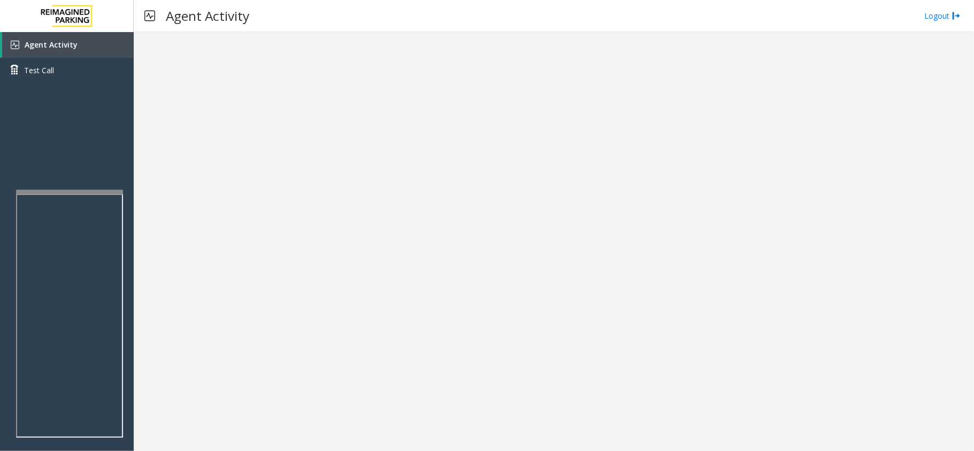
click at [279, 194] on div at bounding box center [554, 241] width 840 height 419
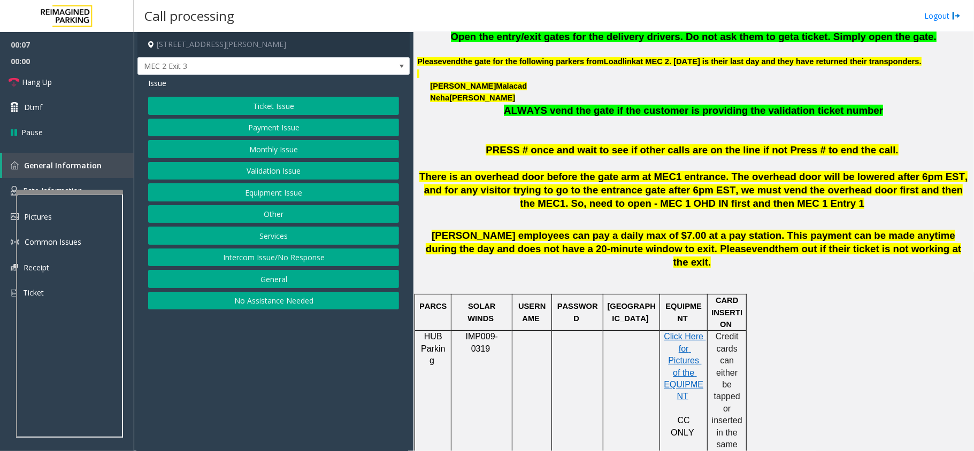
scroll to position [642, 0]
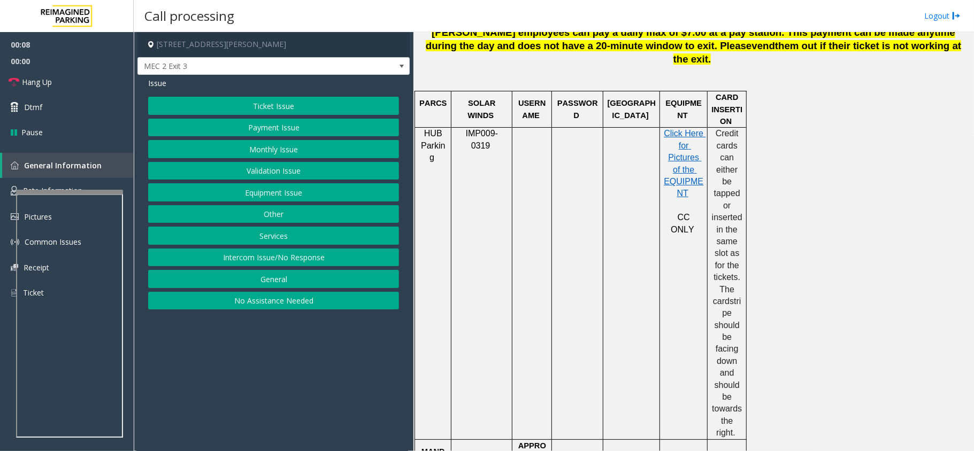
click at [283, 103] on button "Ticket Issue" at bounding box center [273, 106] width 251 height 18
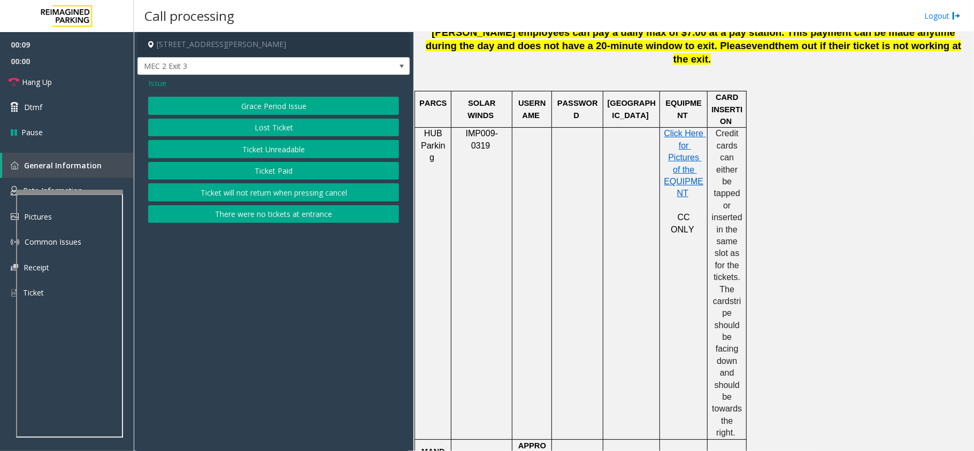
click at [278, 149] on button "Ticket Unreadable" at bounding box center [273, 149] width 251 height 18
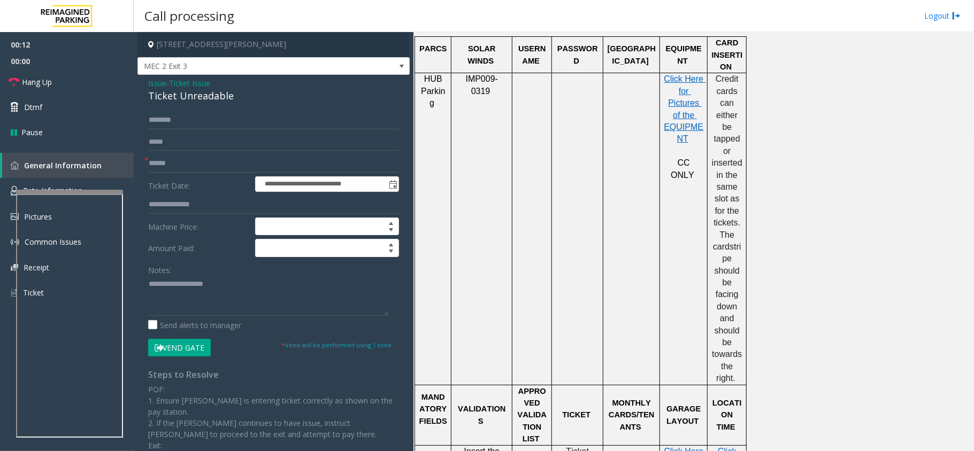
scroll to position [784, 0]
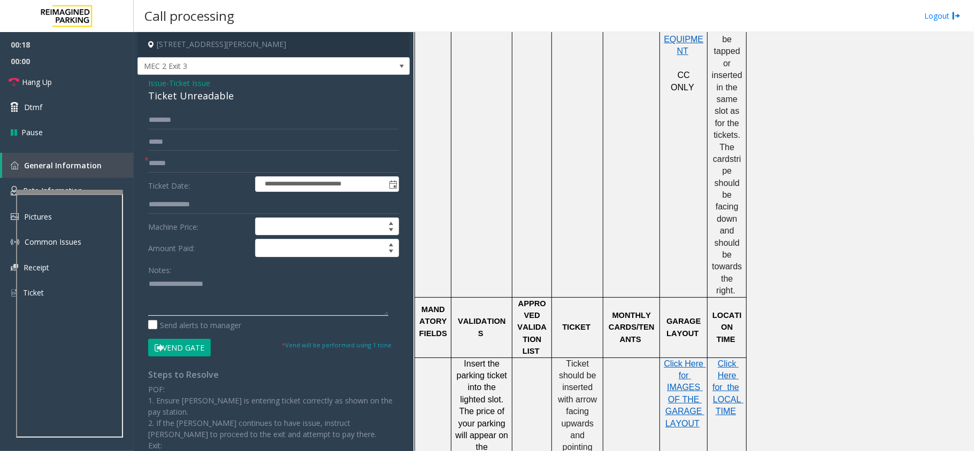
click at [272, 298] on textarea at bounding box center [268, 296] width 240 height 40
paste textarea "**********"
click at [204, 97] on div "Ticket Unreadable" at bounding box center [273, 96] width 251 height 14
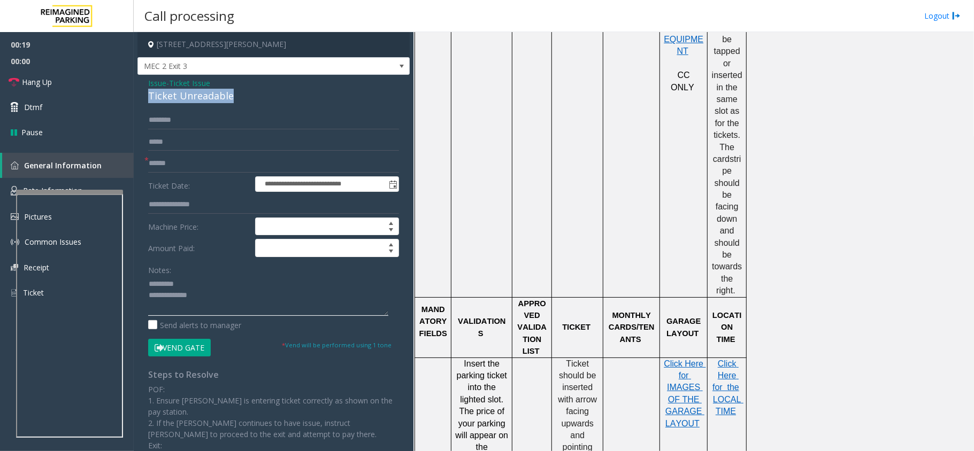
click at [227, 309] on textarea at bounding box center [268, 296] width 240 height 40
click at [226, 286] on textarea at bounding box center [268, 296] width 240 height 40
paste textarea "**********"
type textarea "**********"
click at [184, 165] on input "text" at bounding box center [273, 164] width 251 height 18
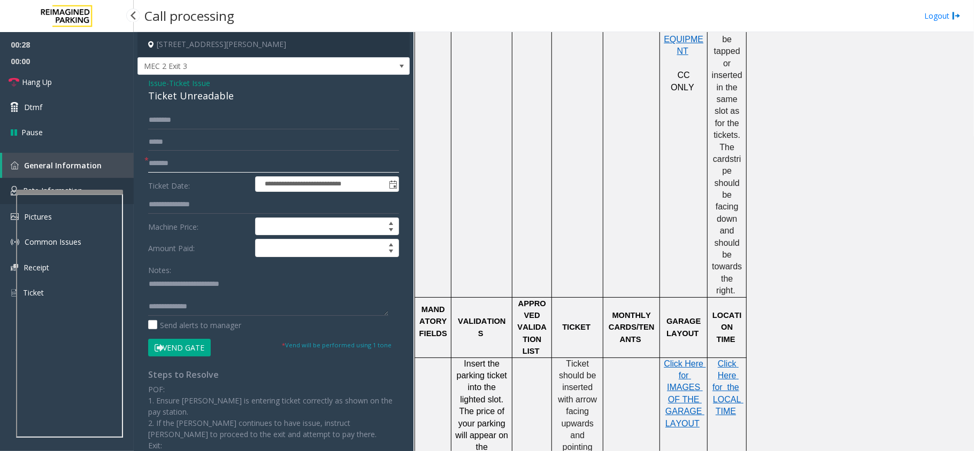
type input "*******"
click at [63, 182] on link "Rate Information" at bounding box center [67, 191] width 134 height 26
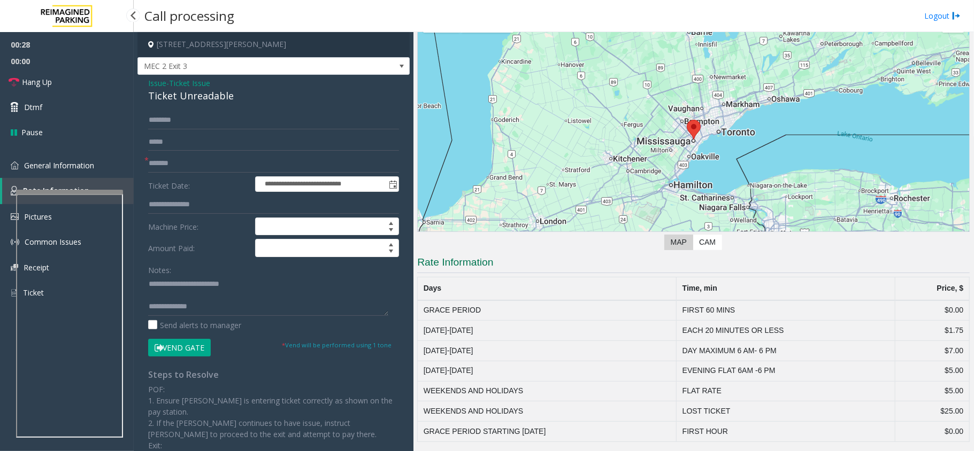
scroll to position [54, 0]
click at [51, 160] on span "General Information" at bounding box center [59, 165] width 70 height 10
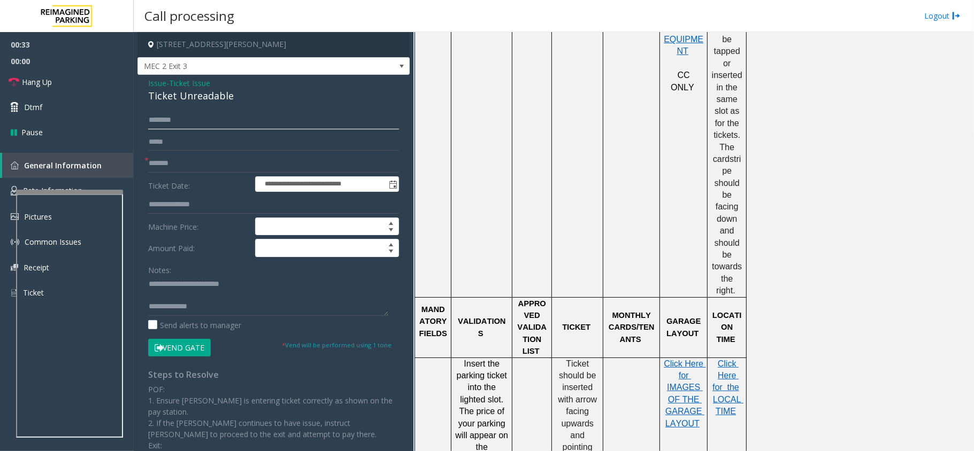
click at [187, 125] on input "text" at bounding box center [273, 120] width 251 height 18
type input "*****"
click at [197, 343] on button "Vend Gate" at bounding box center [179, 348] width 63 height 18
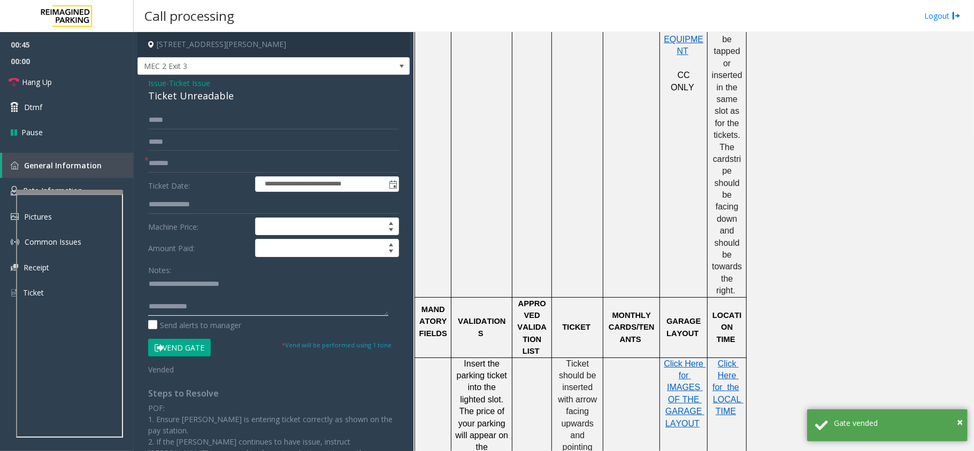
drag, startPoint x: 217, startPoint y: 307, endPoint x: 224, endPoint y: 309, distance: 6.8
click at [217, 307] on textarea at bounding box center [268, 296] width 240 height 40
paste textarea "**********"
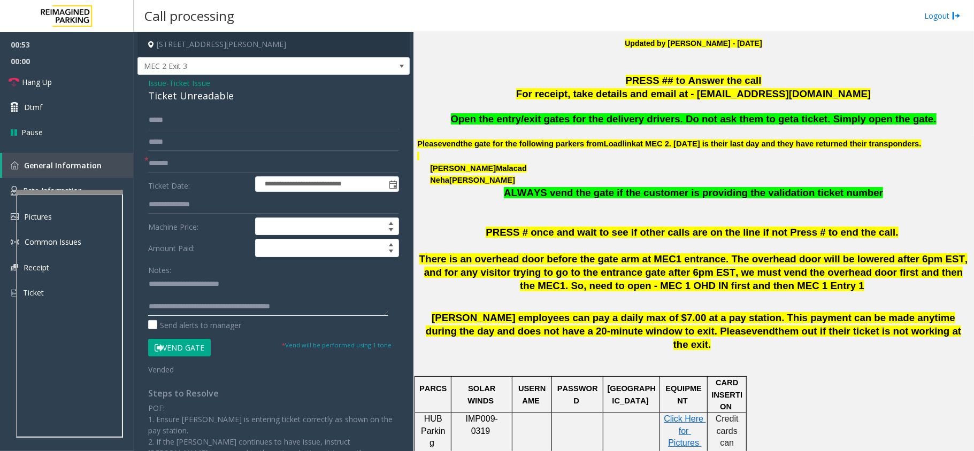
scroll to position [142, 0]
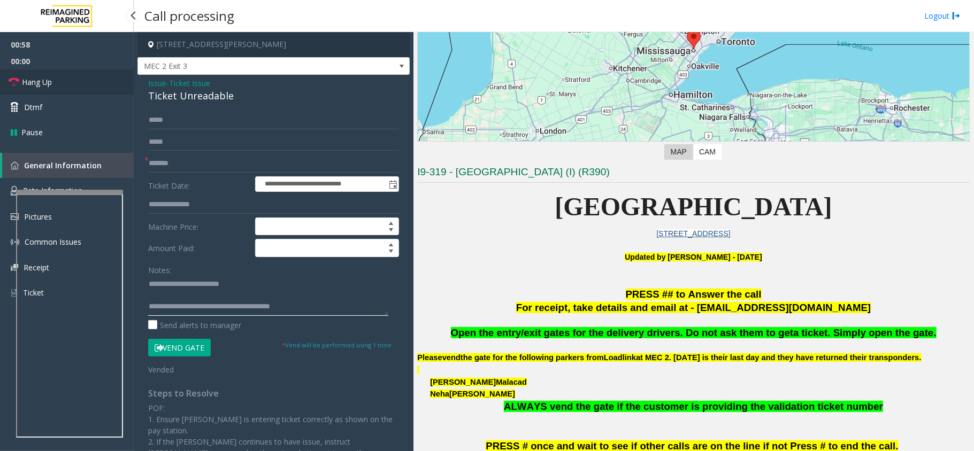
type textarea "**********"
click at [66, 74] on link "Hang Up" at bounding box center [67, 82] width 134 height 25
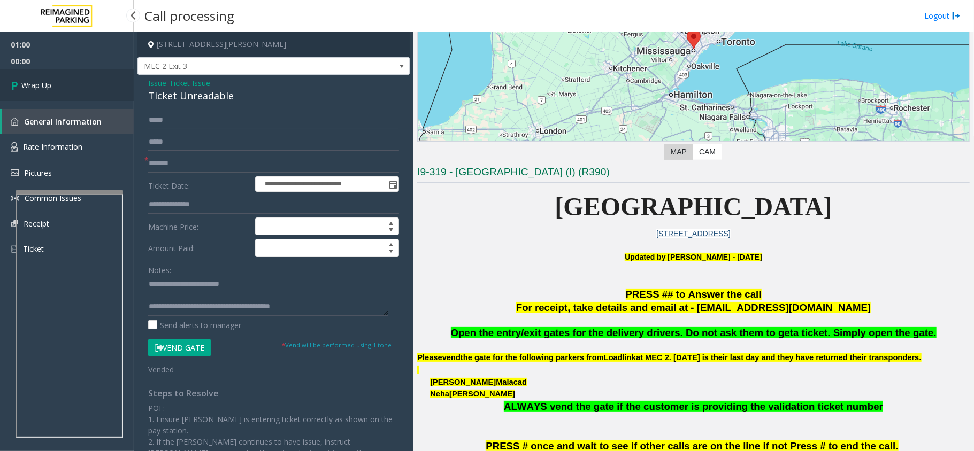
click at [71, 79] on link "Wrap Up" at bounding box center [67, 86] width 134 height 32
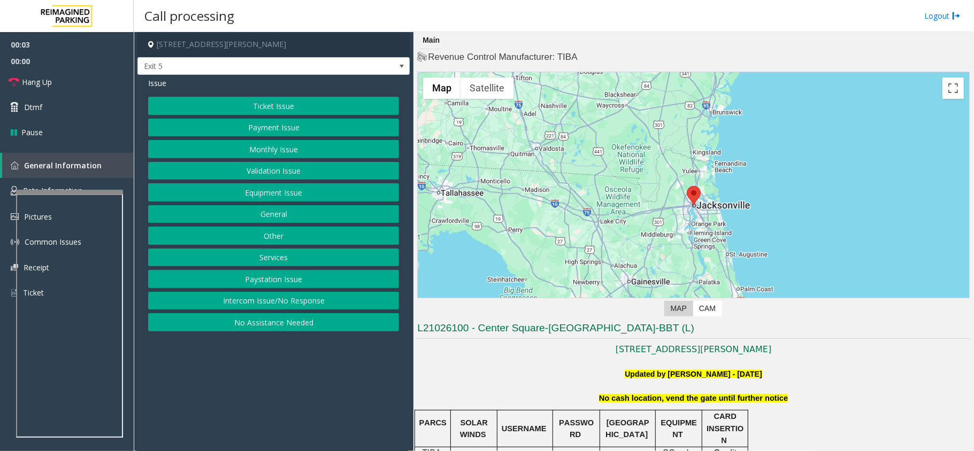
scroll to position [142, 0]
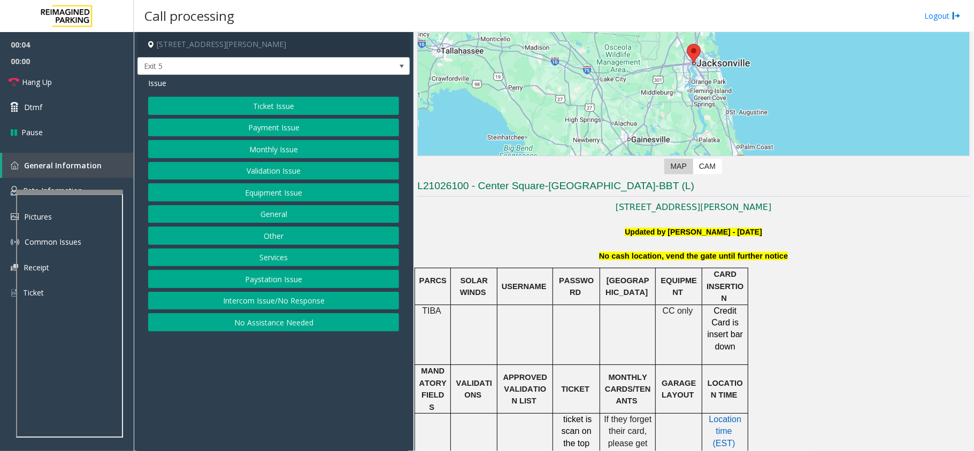
click at [657, 249] on p at bounding box center [693, 245] width 552 height 12
click at [230, 305] on button "Intercom Issue/No Response" at bounding box center [273, 301] width 251 height 18
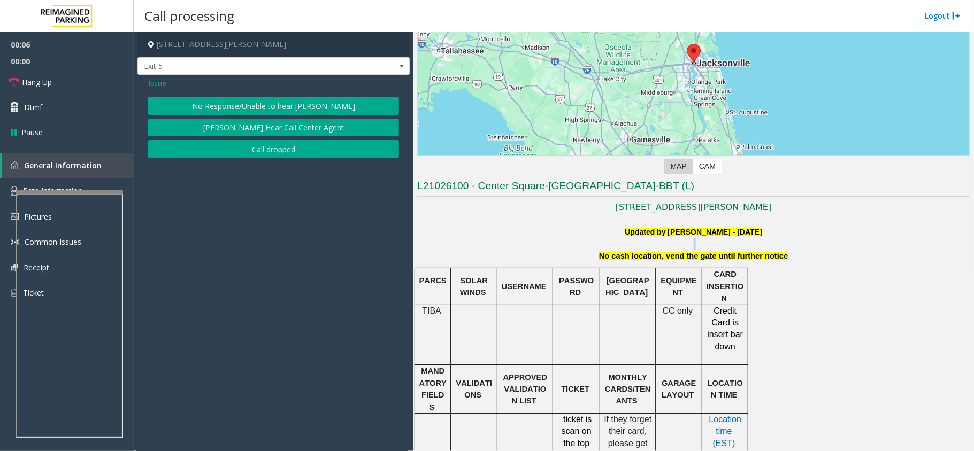
click at [227, 99] on button "No Response/Unable to hear [PERSON_NAME]" at bounding box center [273, 106] width 251 height 18
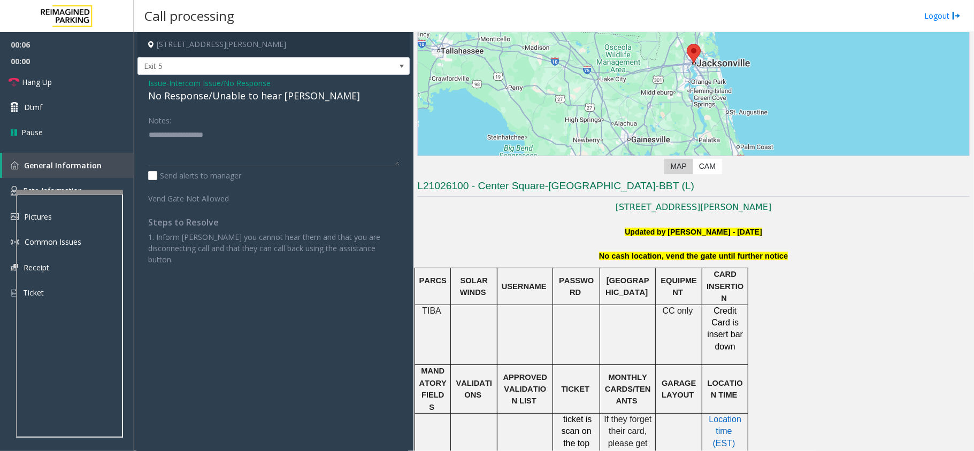
click at [221, 110] on div "Issue - Intercom Issue/No Response No Response/Unable to hear [PERSON_NAME] Not…" at bounding box center [273, 175] width 272 height 201
click at [219, 99] on div "No Response/Unable to hear [PERSON_NAME]" at bounding box center [273, 96] width 251 height 14
click at [219, 101] on div "No Response/Unable to hear [PERSON_NAME]" at bounding box center [273, 96] width 251 height 14
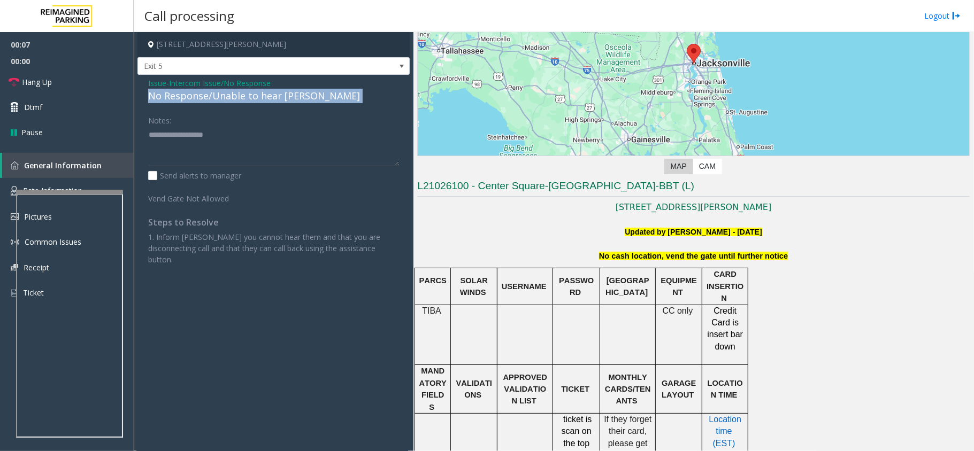
click at [219, 101] on div "No Response/Unable to hear [PERSON_NAME]" at bounding box center [273, 96] width 251 height 14
drag, startPoint x: 219, startPoint y: 101, endPoint x: 222, endPoint y: 152, distance: 50.9
click at [219, 102] on div "No Response/Unable to hear [PERSON_NAME]" at bounding box center [273, 96] width 251 height 14
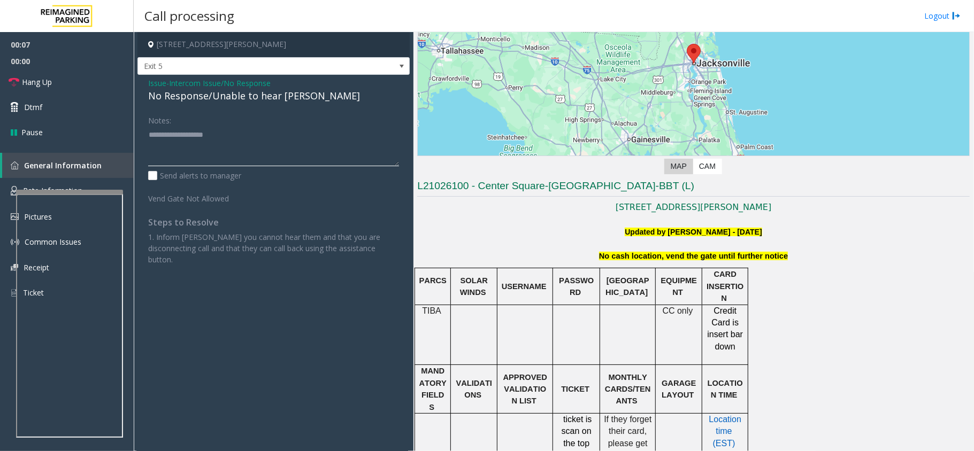
click at [222, 152] on textarea at bounding box center [273, 146] width 251 height 40
paste textarea "**********"
type textarea "**********"
click at [195, 92] on div "No Response/Unable to hear [PERSON_NAME]" at bounding box center [273, 96] width 251 height 14
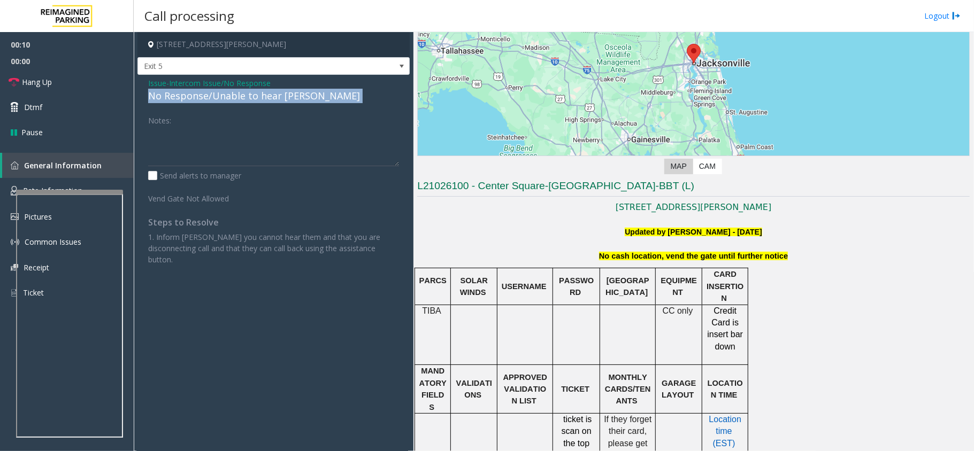
click at [195, 92] on div "No Response/Unable to hear [PERSON_NAME]" at bounding box center [273, 96] width 251 height 14
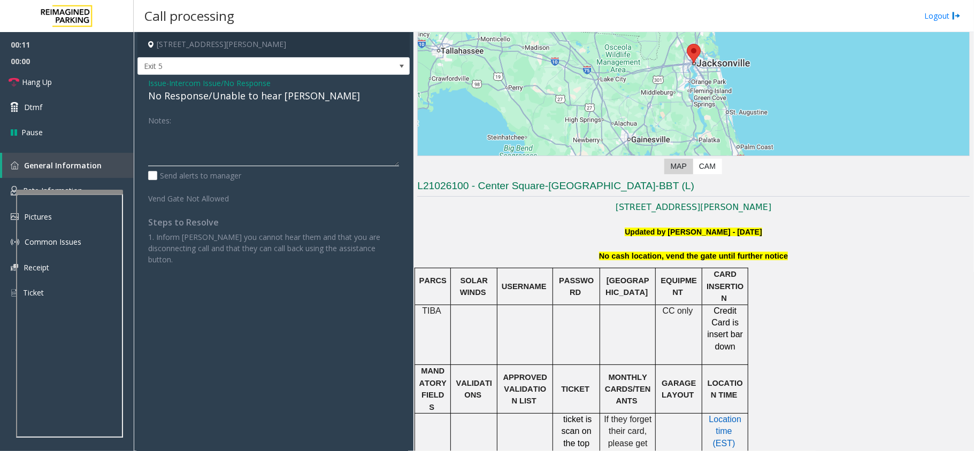
click at [206, 155] on textarea at bounding box center [273, 146] width 251 height 40
paste textarea "**********"
type textarea "**********"
click at [33, 86] on span "Hang Up" at bounding box center [37, 81] width 30 height 11
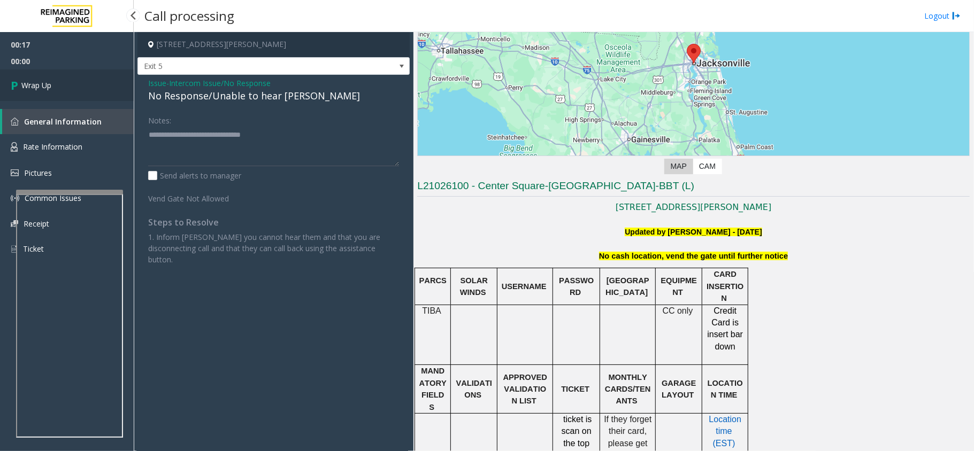
click at [33, 86] on span "Wrap Up" at bounding box center [36, 85] width 30 height 11
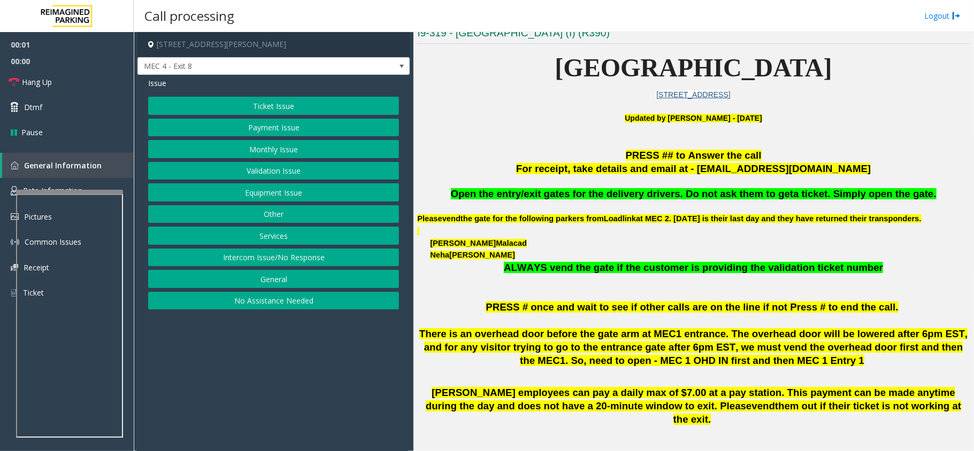
scroll to position [285, 0]
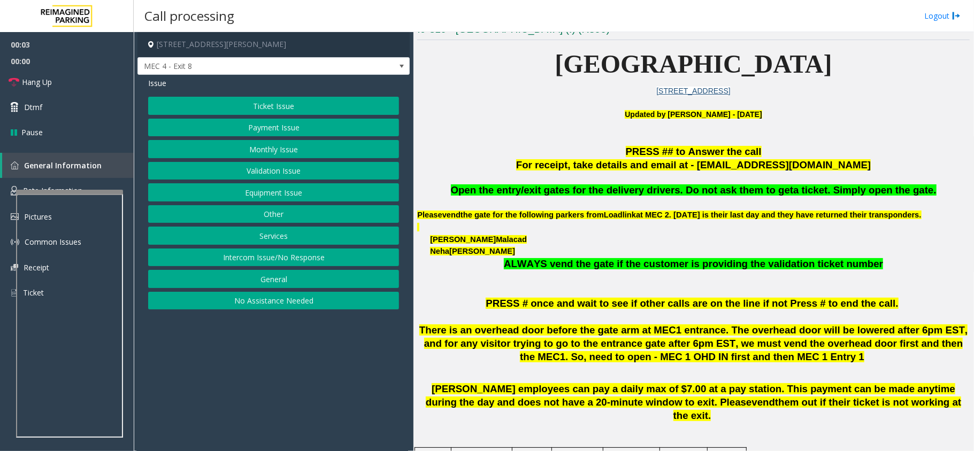
click at [595, 193] on span "Open the entry/exit gates for the delivery drivers. Do not ask them to get" at bounding box center [622, 190] width 343 height 11
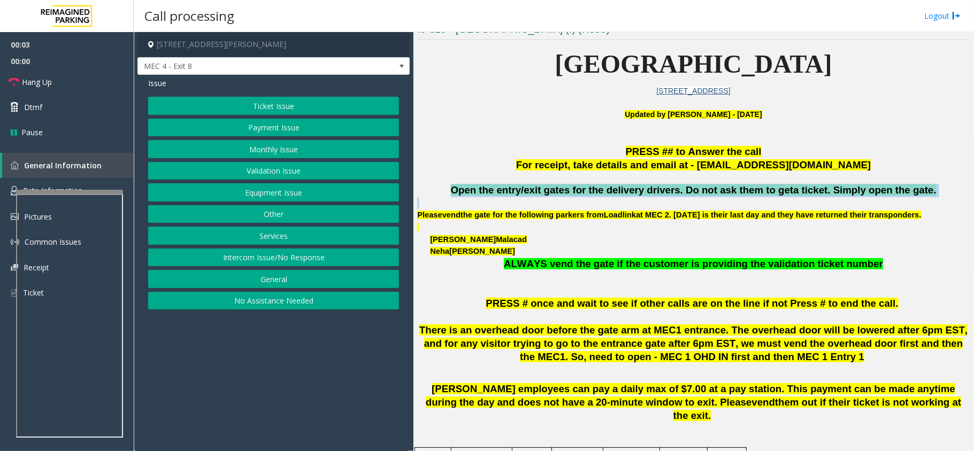
click at [595, 193] on span "Open the entry/exit gates for the delivery drivers. Do not ask them to get" at bounding box center [622, 190] width 343 height 11
click at [266, 102] on button "Ticket Issue" at bounding box center [273, 106] width 251 height 18
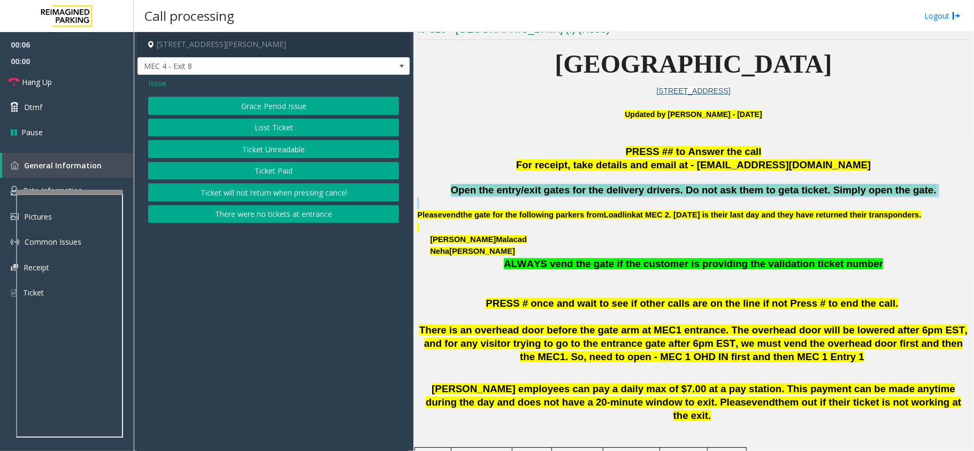
click at [276, 105] on button "Grace Period Issue" at bounding box center [273, 106] width 251 height 18
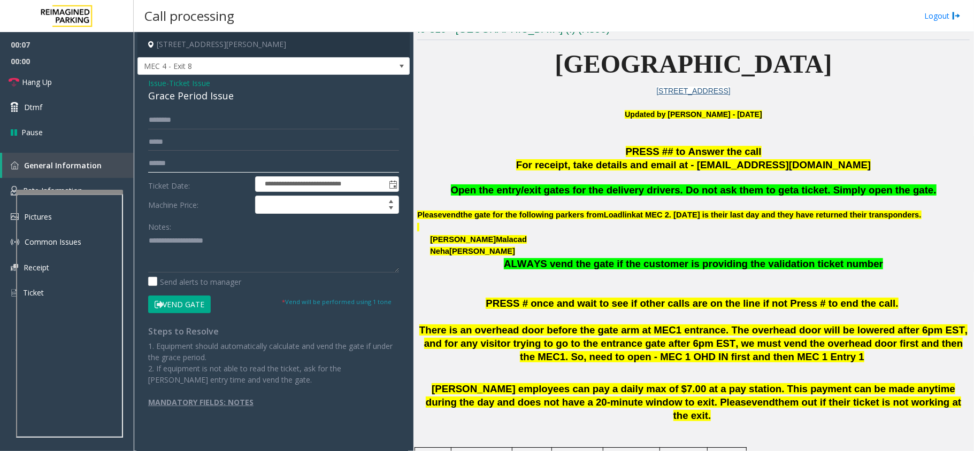
click at [150, 155] on input "text" at bounding box center [273, 164] width 251 height 18
click at [160, 255] on textarea at bounding box center [273, 253] width 251 height 40
paste textarea "**********"
click at [195, 95] on div "Grace Period Issue" at bounding box center [273, 96] width 251 height 14
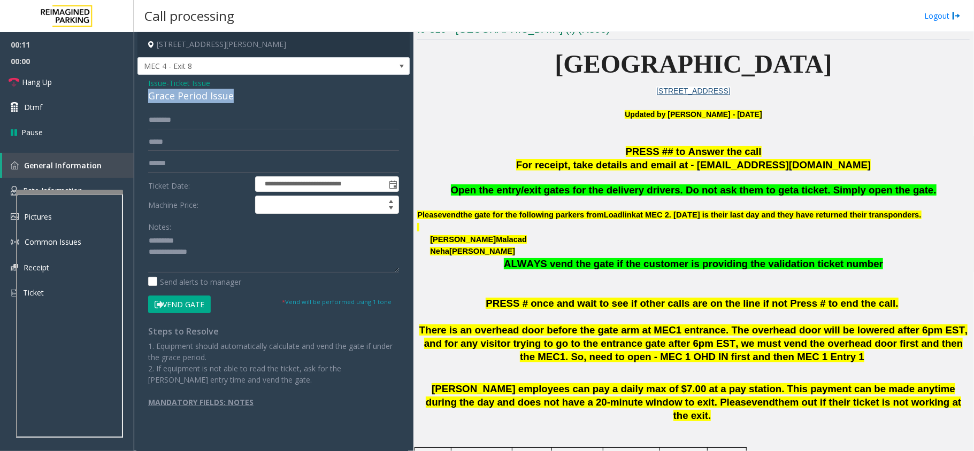
click at [195, 95] on div "Grace Period Issue" at bounding box center [273, 96] width 251 height 14
click at [193, 234] on textarea at bounding box center [273, 253] width 251 height 40
paste textarea "**********"
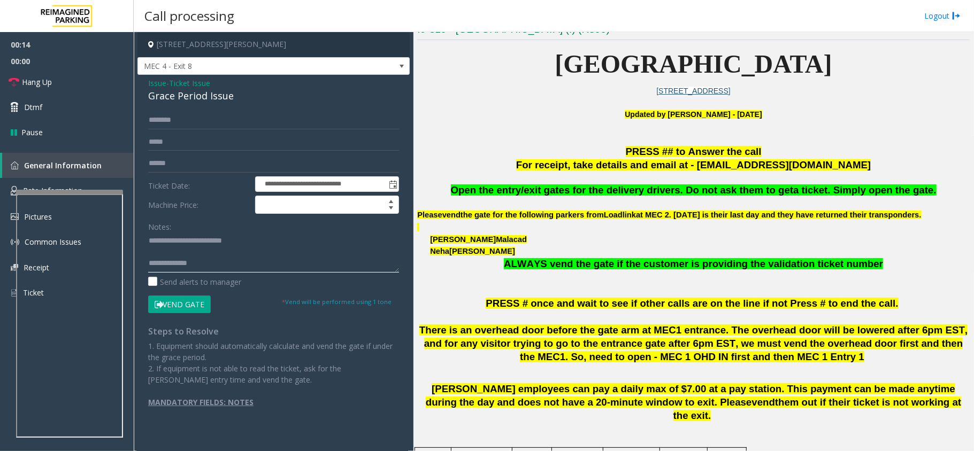
click at [279, 268] on textarea at bounding box center [273, 253] width 251 height 40
paste textarea "**********"
type textarea "**********"
click at [182, 168] on input "text" at bounding box center [273, 164] width 251 height 18
click at [163, 88] on span "Issue" at bounding box center [157, 83] width 18 height 11
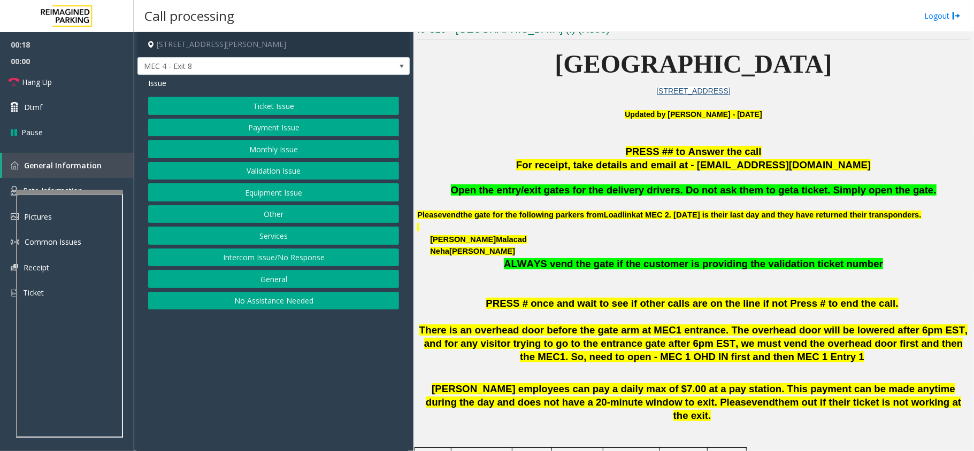
click at [268, 103] on button "Ticket Issue" at bounding box center [273, 106] width 251 height 18
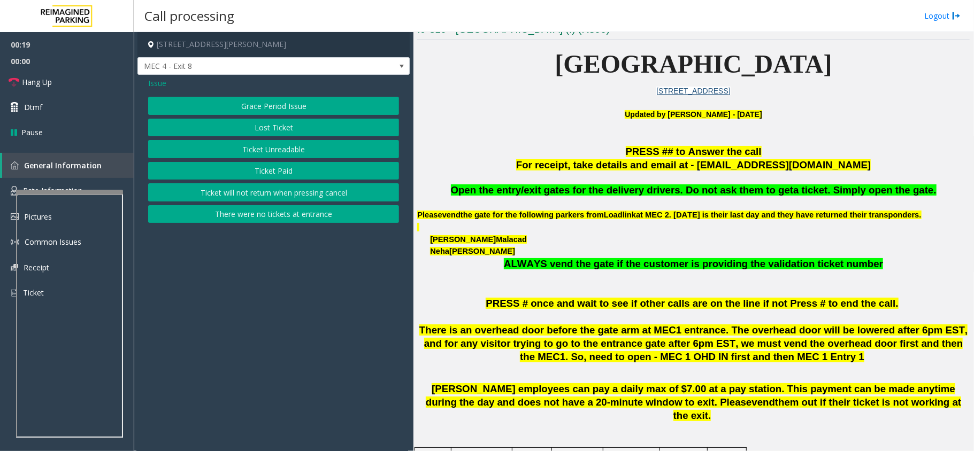
click at [265, 217] on button "There were no tickets at entrance" at bounding box center [273, 214] width 251 height 18
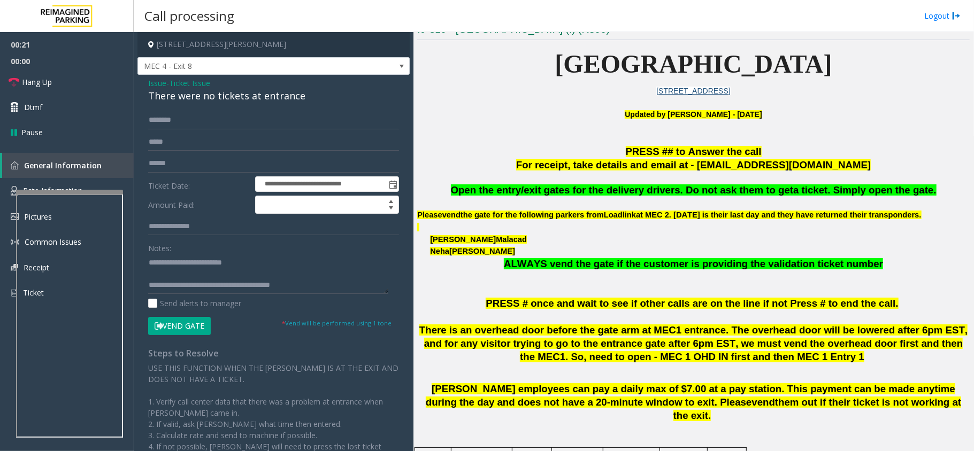
click at [222, 95] on div "There were no tickets at entrance" at bounding box center [273, 96] width 251 height 14
drag, startPoint x: 180, startPoint y: 263, endPoint x: 259, endPoint y: 263, distance: 79.7
click at [259, 263] on textarea at bounding box center [268, 274] width 240 height 40
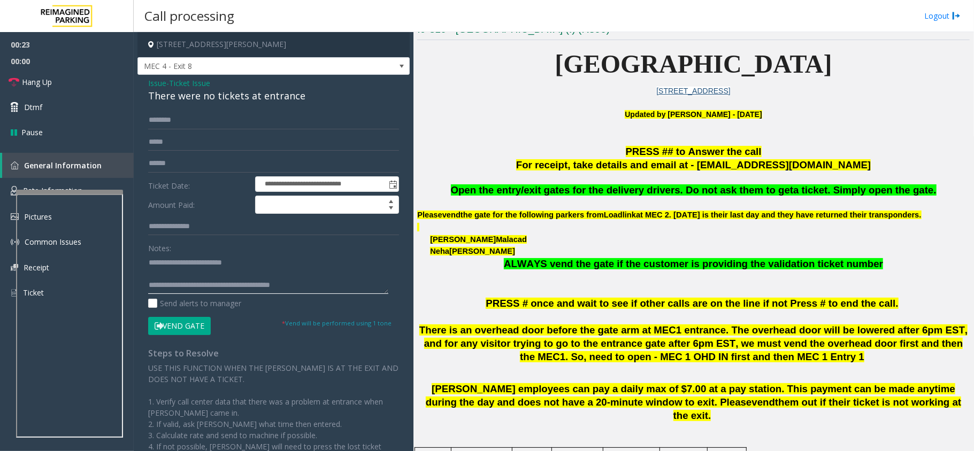
paste textarea "**********"
click at [228, 276] on textarea at bounding box center [268, 274] width 240 height 40
drag, startPoint x: 195, startPoint y: 274, endPoint x: 333, endPoint y: 278, distance: 138.0
click at [333, 278] on textarea at bounding box center [268, 274] width 240 height 40
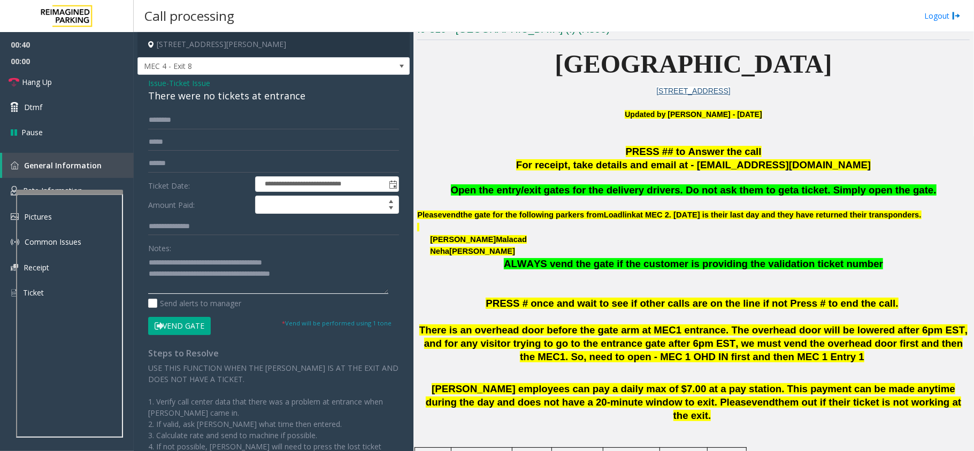
paste textarea
type textarea "**********"
click at [22, 86] on span "Hang Up" at bounding box center [37, 81] width 30 height 11
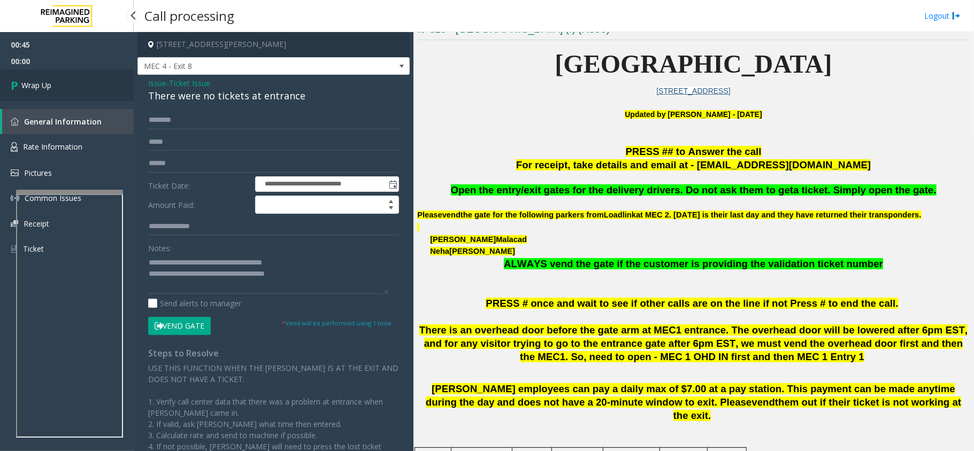
click at [66, 86] on link "Wrap Up" at bounding box center [67, 86] width 134 height 32
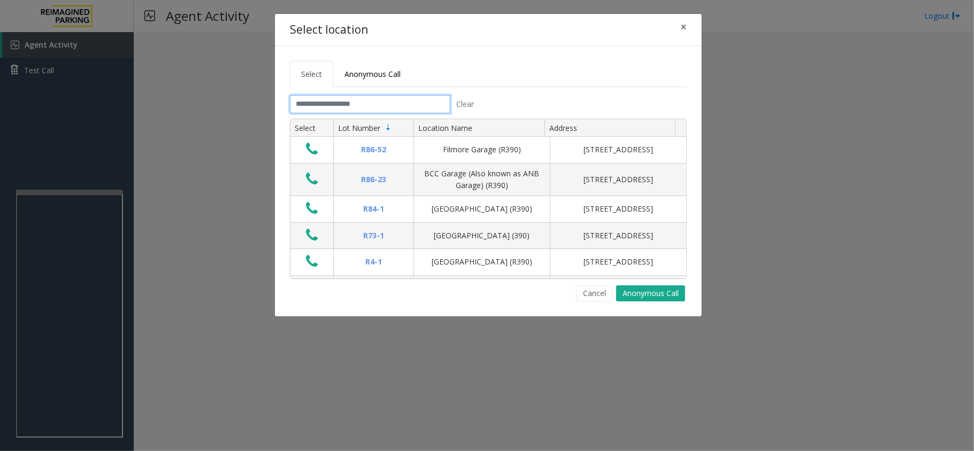
click at [416, 105] on input "text" at bounding box center [370, 104] width 160 height 18
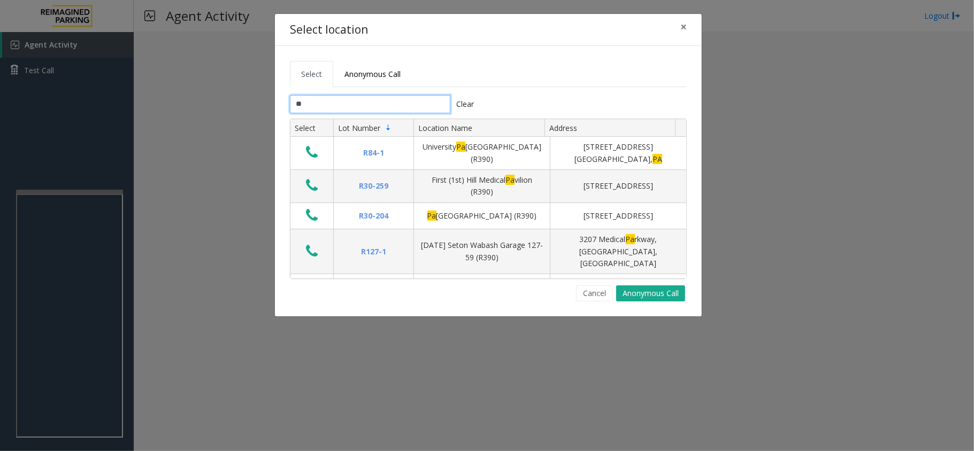
type input "*"
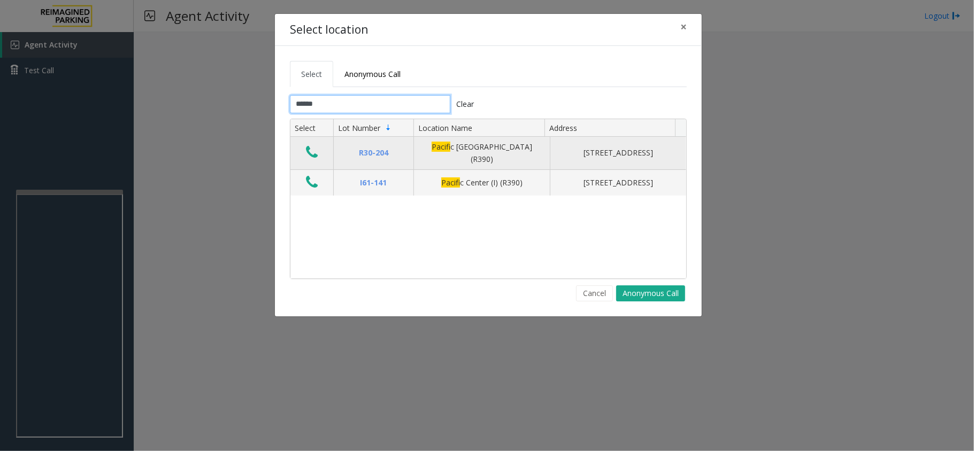
type input "******"
click at [316, 154] on icon "Data table" at bounding box center [312, 152] width 12 height 15
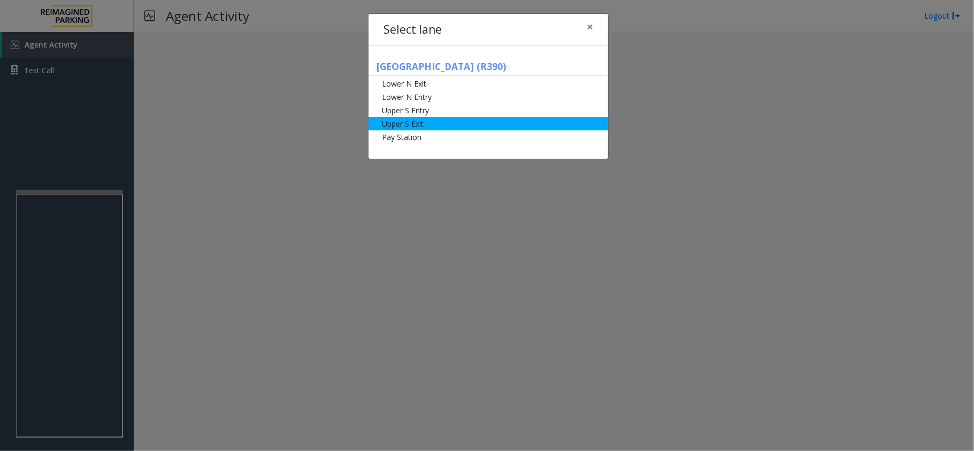
click at [471, 125] on li "Upper S Exit" at bounding box center [488, 123] width 240 height 13
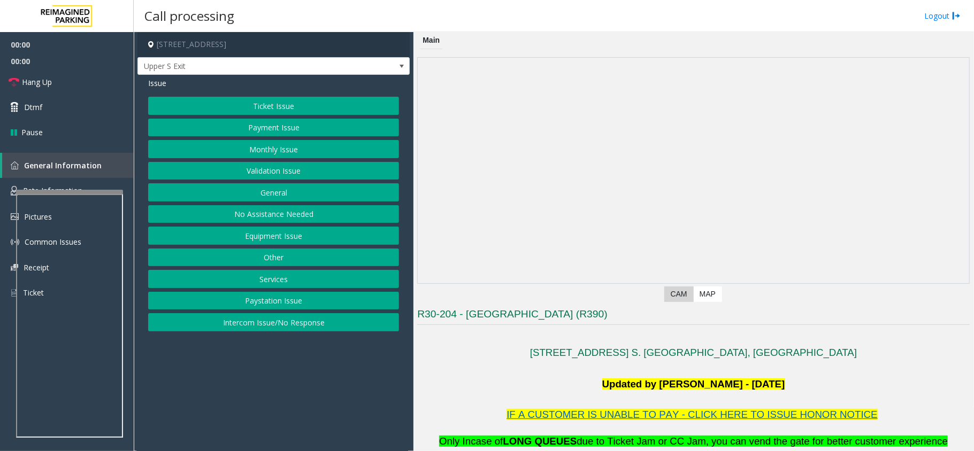
click at [275, 90] on div "Issue Ticket Issue Payment Issue Monthly Issue Validation Issue General No Assi…" at bounding box center [273, 206] width 272 height 262
click at [270, 99] on button "Ticket Issue" at bounding box center [273, 106] width 251 height 18
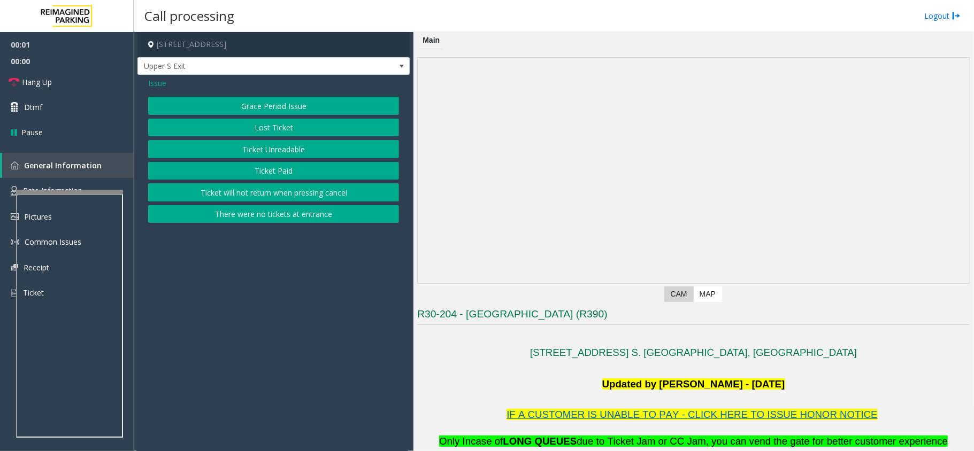
click at [282, 143] on button "Ticket Unreadable" at bounding box center [273, 149] width 251 height 18
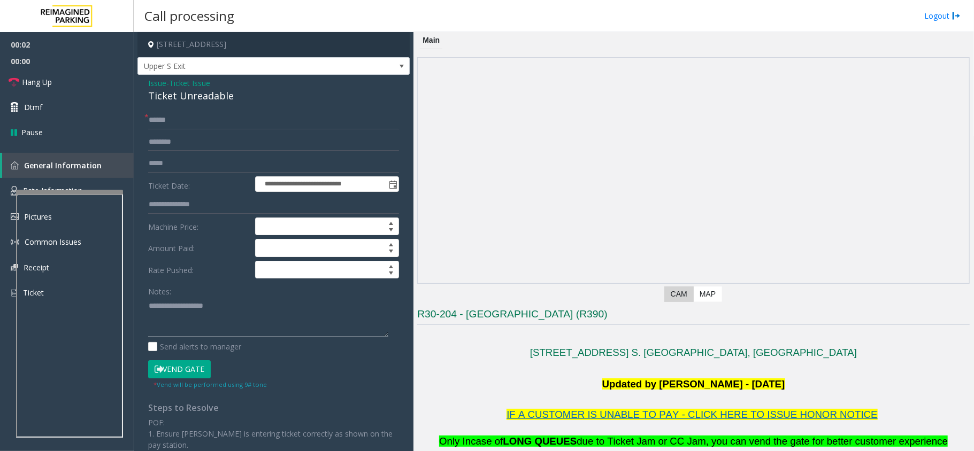
click at [167, 304] on textarea at bounding box center [268, 317] width 240 height 40
paste textarea "**********"
click at [190, 103] on div "Ticket Unreadable" at bounding box center [273, 96] width 251 height 14
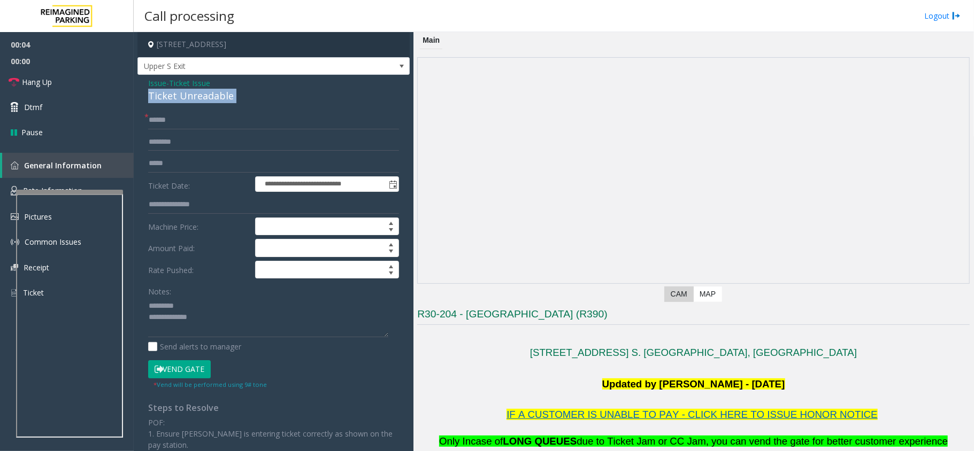
copy div "Ticket Unreadable"
paste textarea "**********"
click at [212, 311] on textarea at bounding box center [268, 317] width 240 height 40
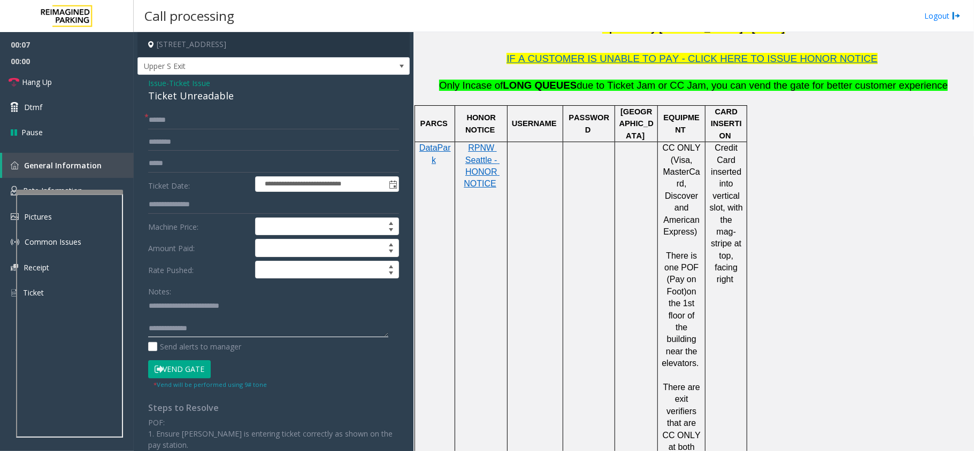
scroll to position [713, 0]
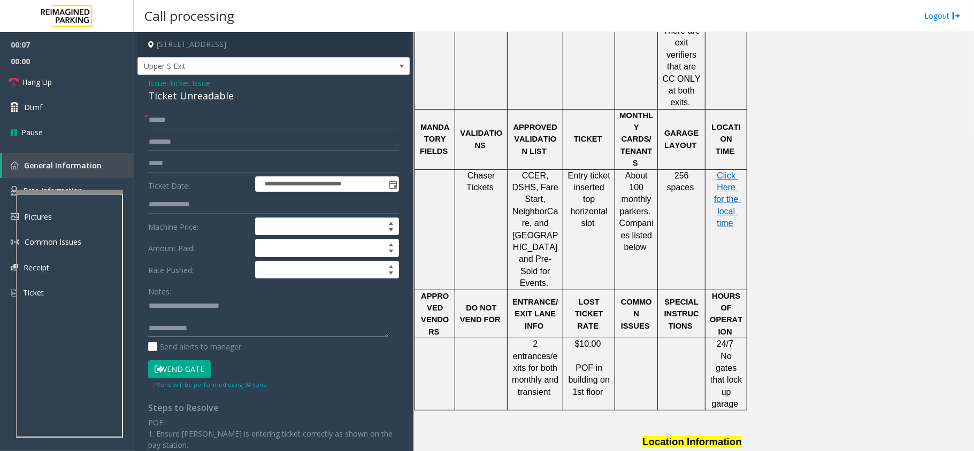
type textarea "**********"
click at [205, 124] on input "text" at bounding box center [273, 120] width 251 height 18
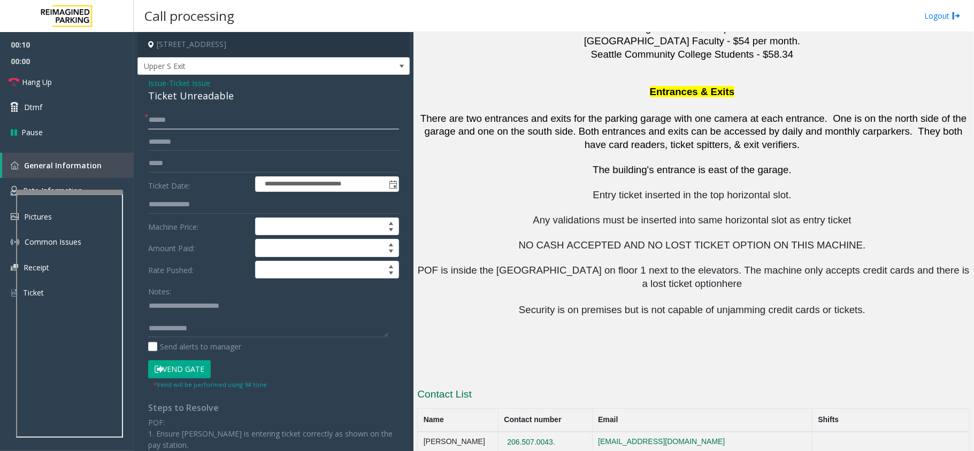
scroll to position [1270, 0]
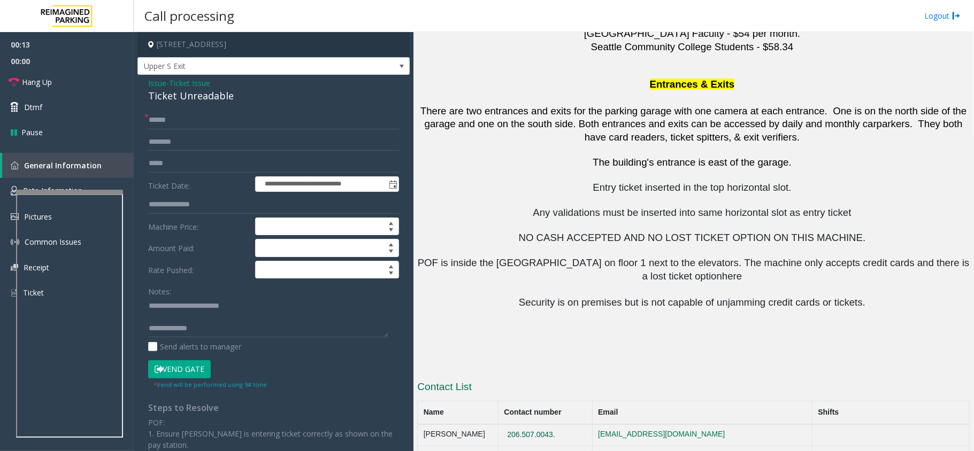
copy button "206.507.0043."
drag, startPoint x: 574, startPoint y: 360, endPoint x: 516, endPoint y: 367, distance: 58.6
click at [516, 425] on td "206.507.0043." at bounding box center [545, 435] width 94 height 21
click at [170, 123] on input "text" at bounding box center [273, 120] width 251 height 18
type input "******"
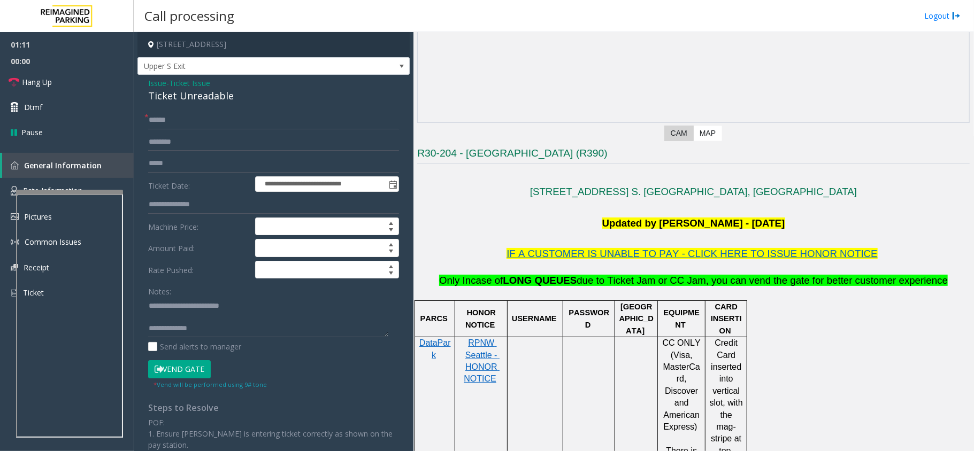
scroll to position [214, 0]
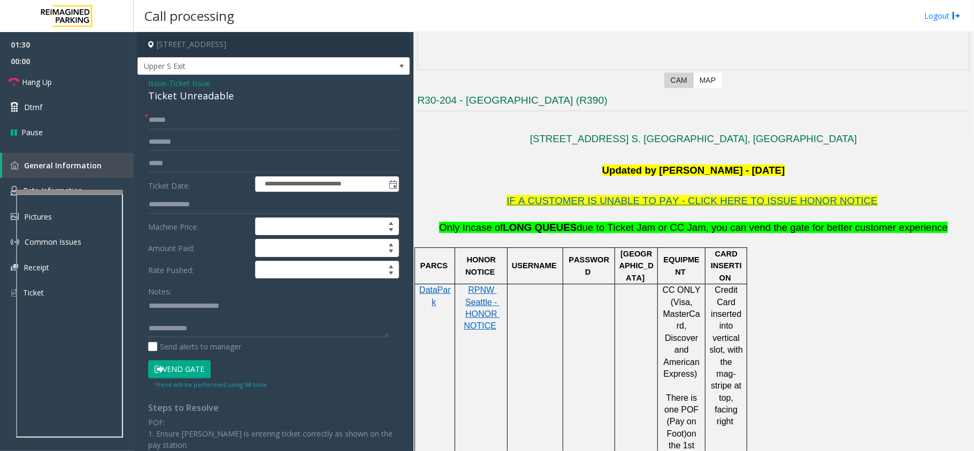
click at [712, 233] on span "Only Incase of LONG QUEUES due to Ticket Jam or CC Jam, you can vend the gate f…" at bounding box center [693, 227] width 509 height 11
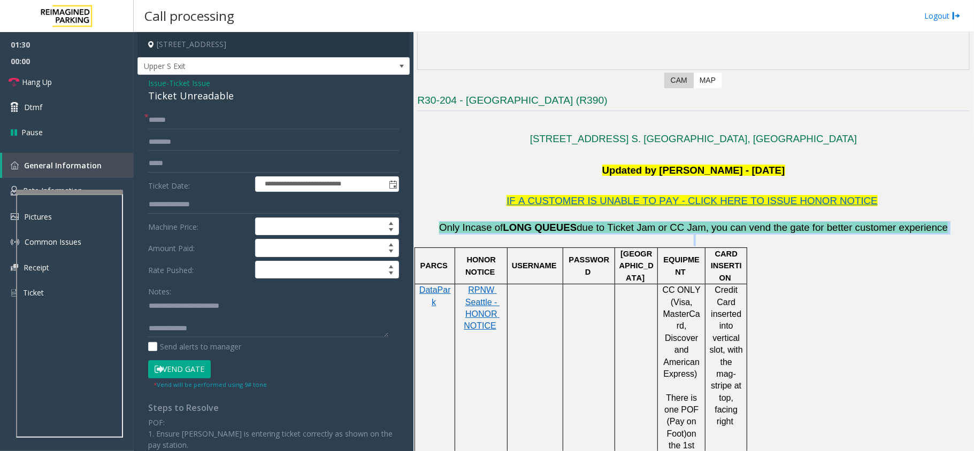
click at [712, 233] on span "Only Incase of LONG QUEUES due to Ticket Jam or CC Jam, you can vend the gate f…" at bounding box center [693, 227] width 509 height 11
drag, startPoint x: 180, startPoint y: 373, endPoint x: 195, endPoint y: 375, distance: 15.1
click at [180, 373] on button "Vend Gate" at bounding box center [179, 369] width 63 height 18
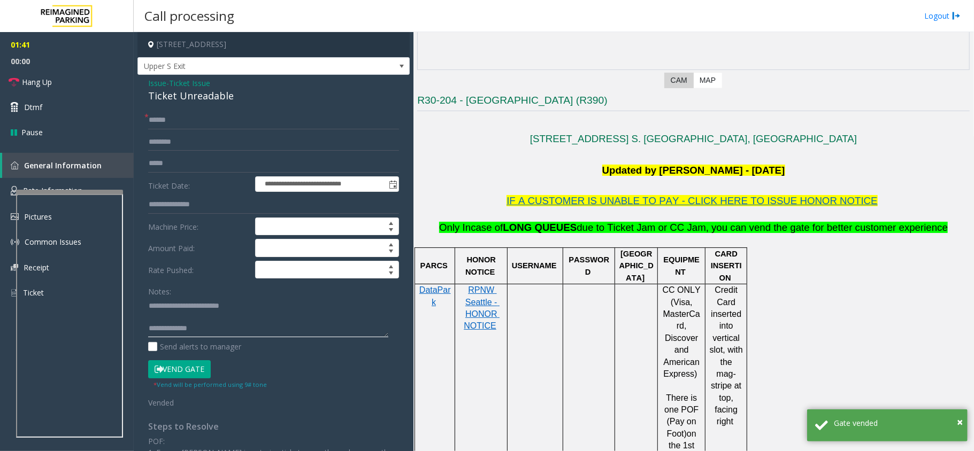
click at [226, 336] on textarea at bounding box center [268, 317] width 240 height 40
paste textarea "**********"
click at [196, 333] on textarea at bounding box center [268, 317] width 240 height 40
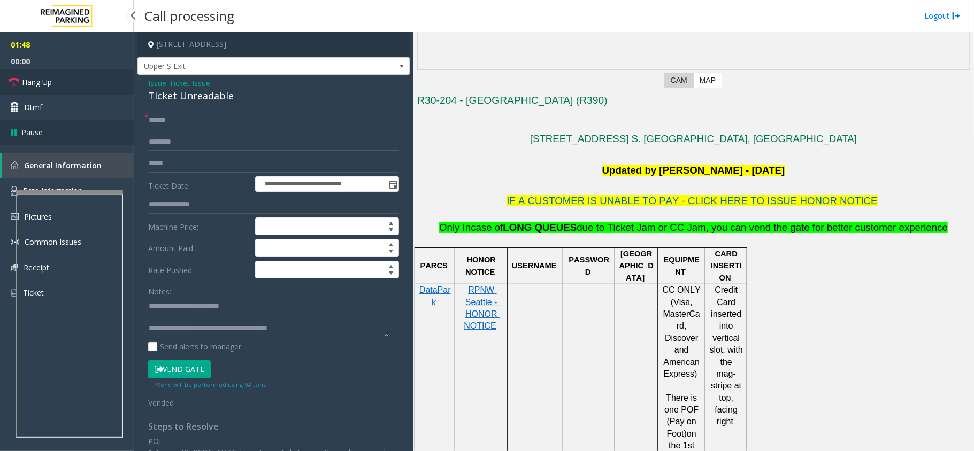
drag, startPoint x: 39, startPoint y: 87, endPoint x: 127, endPoint y: 143, distance: 104.9
click at [39, 87] on span "Hang Up" at bounding box center [37, 81] width 30 height 11
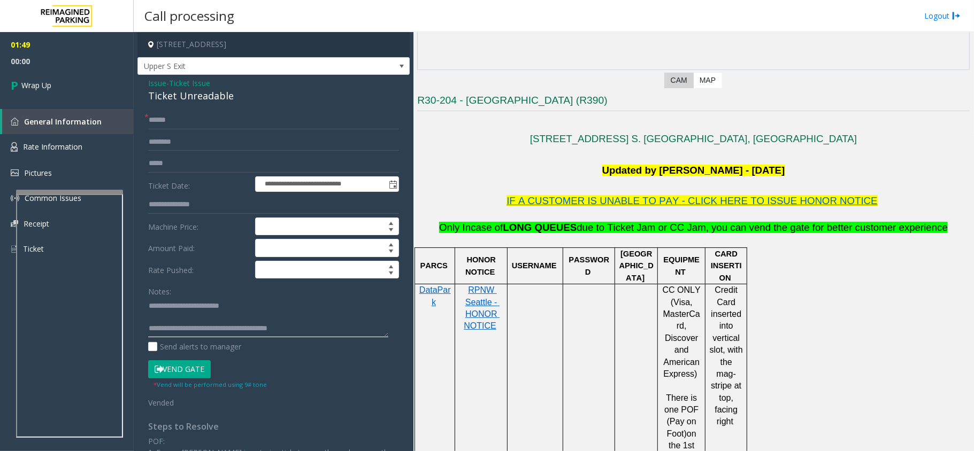
click at [321, 334] on textarea at bounding box center [268, 317] width 240 height 40
type textarea "**********"
click at [80, 80] on link "Wrap Up" at bounding box center [67, 86] width 134 height 32
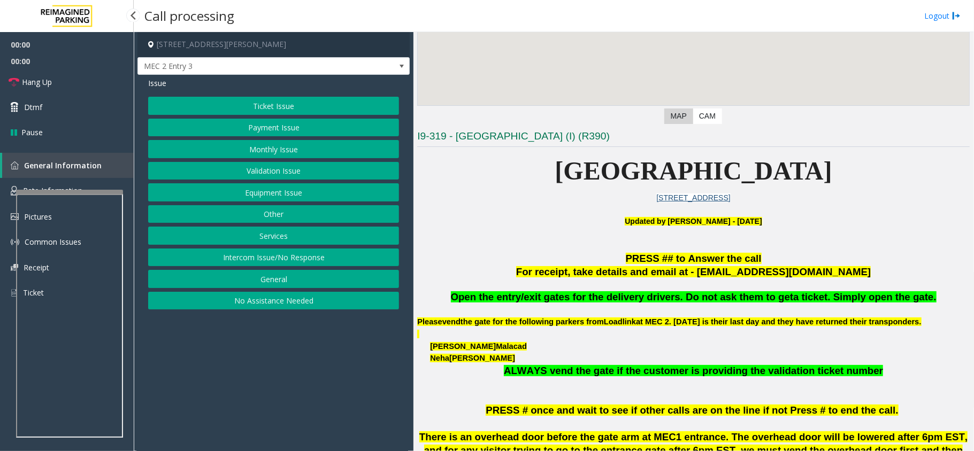
scroll to position [211, 0]
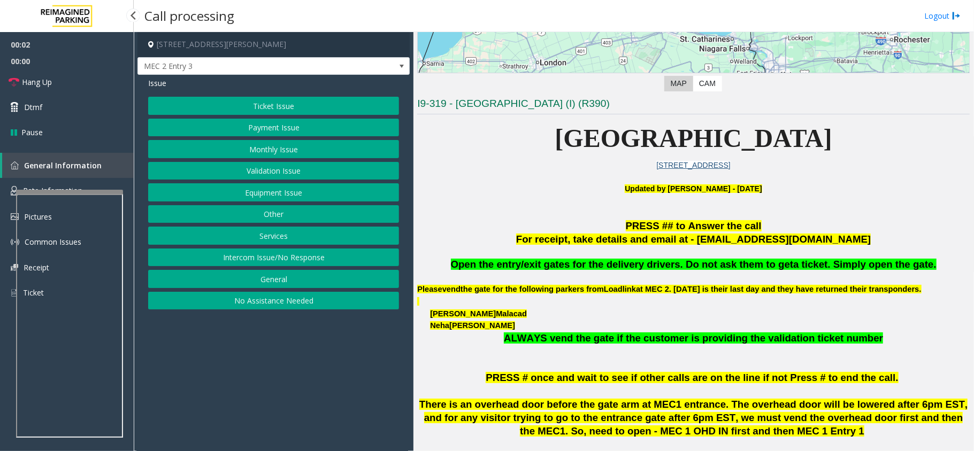
click at [634, 268] on span "Open the entry/exit gates for the delivery drivers. Do not ask them to get" at bounding box center [622, 264] width 343 height 11
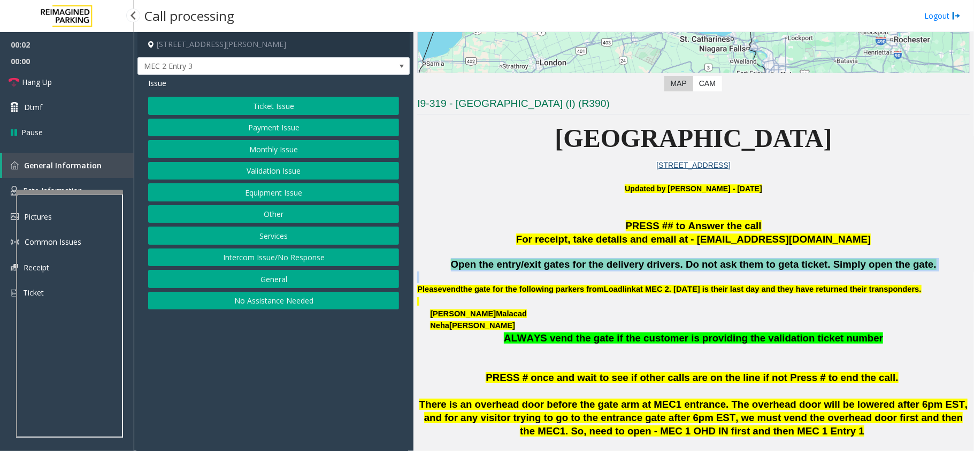
click at [634, 268] on span "Open the entry/exit gates for the delivery drivers. Do not ask them to get" at bounding box center [622, 264] width 343 height 11
copy span "Open the entry/exit gates for the delivery drivers. Do not ask them to get a ti…"
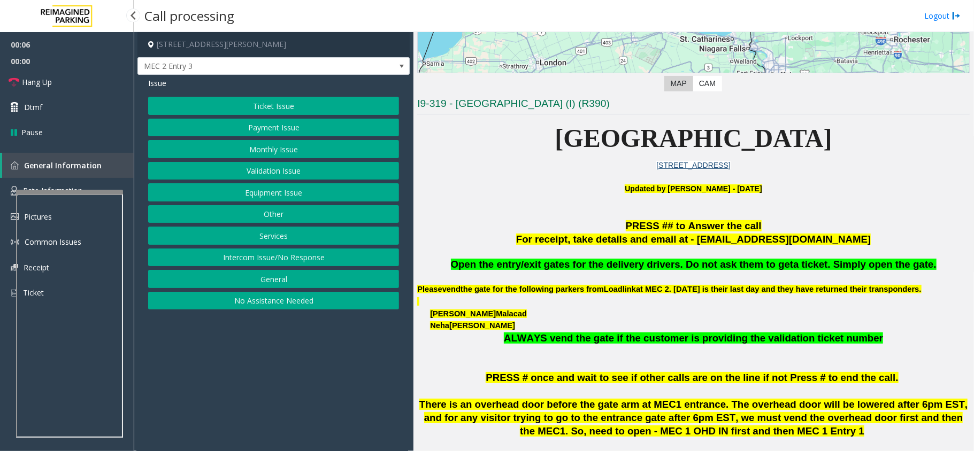
click at [721, 342] on span "ALWAYS vend the gate if the customer is providing the validation ticket number" at bounding box center [693, 338] width 379 height 11
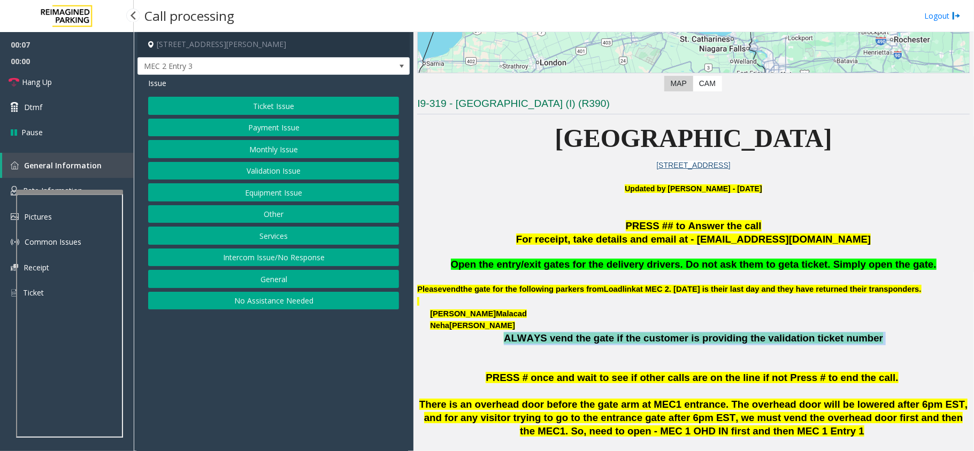
click at [721, 343] on span "ALWAYS vend the gate if the customer is providing the validation ticket number" at bounding box center [693, 338] width 379 height 11
click at [63, 187] on span "Rate Information" at bounding box center [52, 191] width 59 height 10
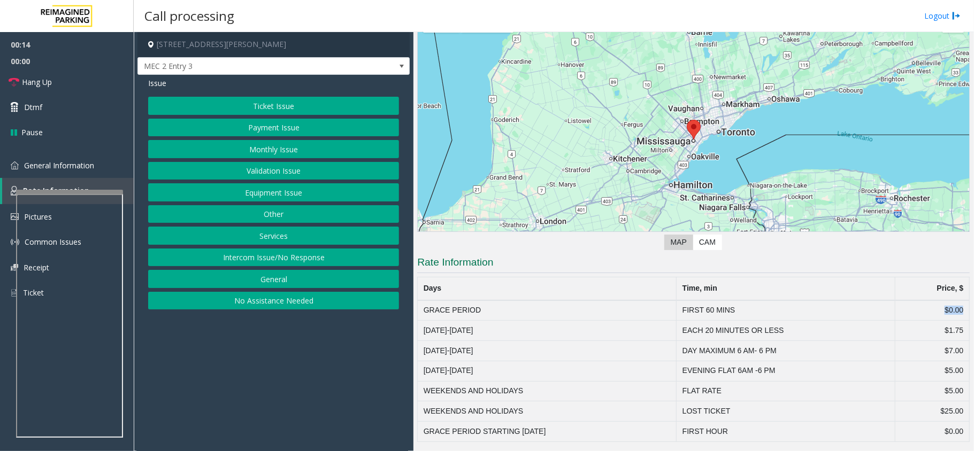
drag, startPoint x: 956, startPoint y: 305, endPoint x: 933, endPoint y: 313, distance: 24.5
click at [933, 313] on td "$0.00" at bounding box center [932, 311] width 74 height 20
drag, startPoint x: 678, startPoint y: 306, endPoint x: 758, endPoint y: 304, distance: 79.7
click at [758, 304] on td "FIRST 60 MINS" at bounding box center [786, 311] width 219 height 20
click at [723, 309] on td "FIRST 60 MINS" at bounding box center [786, 311] width 219 height 20
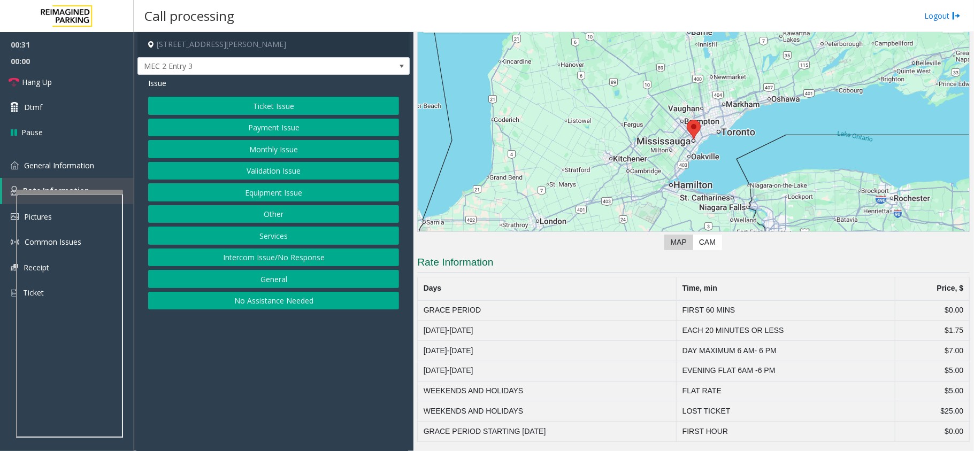
click at [727, 304] on td "FIRST 60 MINS" at bounding box center [786, 311] width 219 height 20
click at [729, 306] on td "FIRST 60 MINS" at bounding box center [786, 311] width 219 height 20
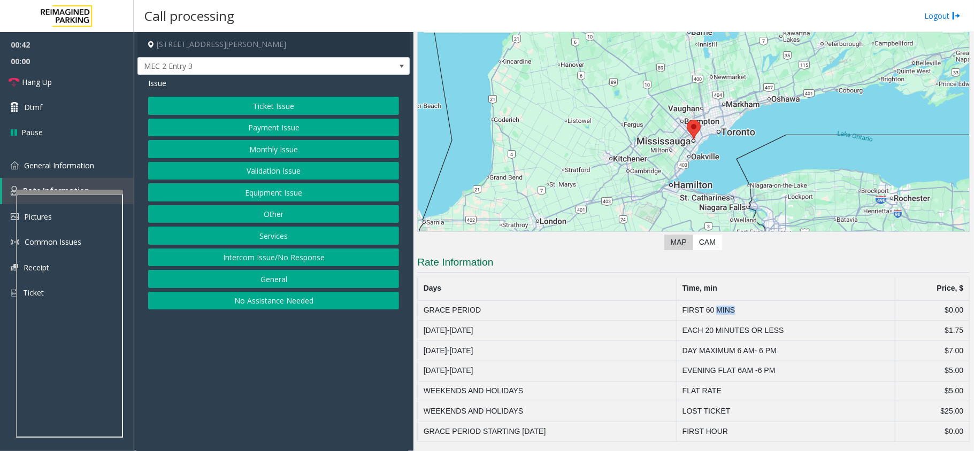
click at [288, 101] on button "Ticket Issue" at bounding box center [273, 106] width 251 height 18
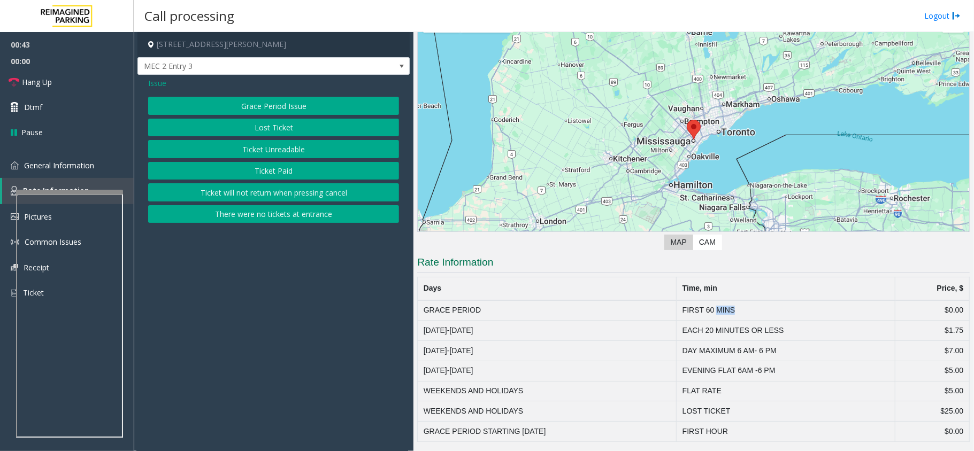
click at [283, 105] on button "Grace Period Issue" at bounding box center [273, 106] width 251 height 18
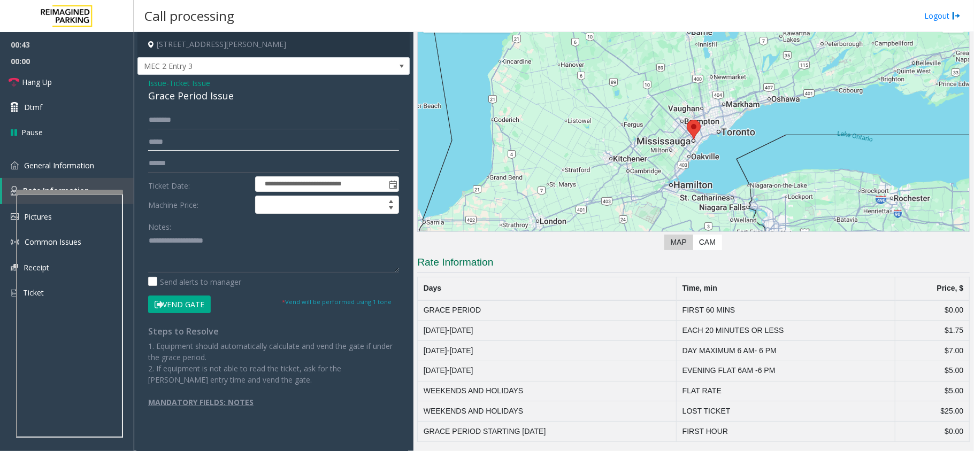
click at [216, 133] on input "text" at bounding box center [273, 142] width 251 height 18
click at [218, 129] on input "text" at bounding box center [273, 120] width 251 height 18
click at [64, 71] on link "Hang Up" at bounding box center [67, 82] width 134 height 25
click at [181, 133] on form "**********" at bounding box center [273, 212] width 251 height 202
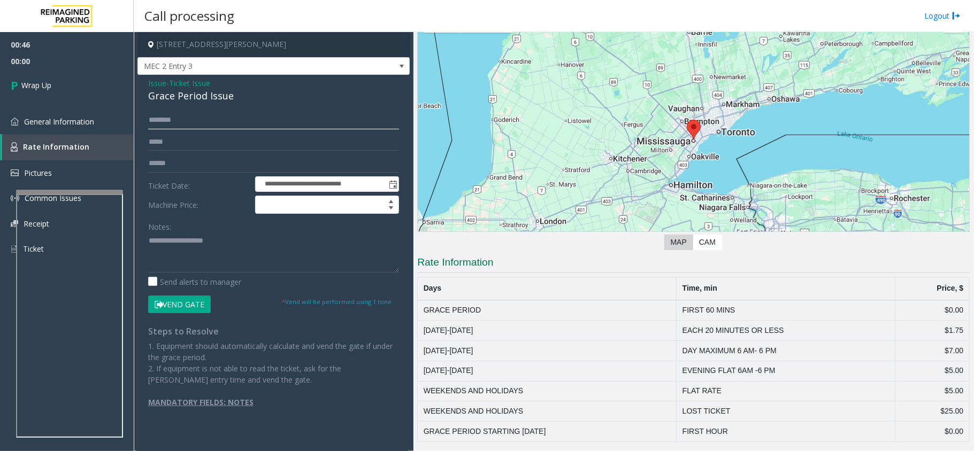
click at [187, 120] on input "text" at bounding box center [273, 120] width 251 height 18
type input "*******"
click at [228, 255] on textarea at bounding box center [273, 253] width 251 height 40
paste textarea "**********"
click at [186, 95] on div "Grace Period Issue" at bounding box center [273, 96] width 251 height 14
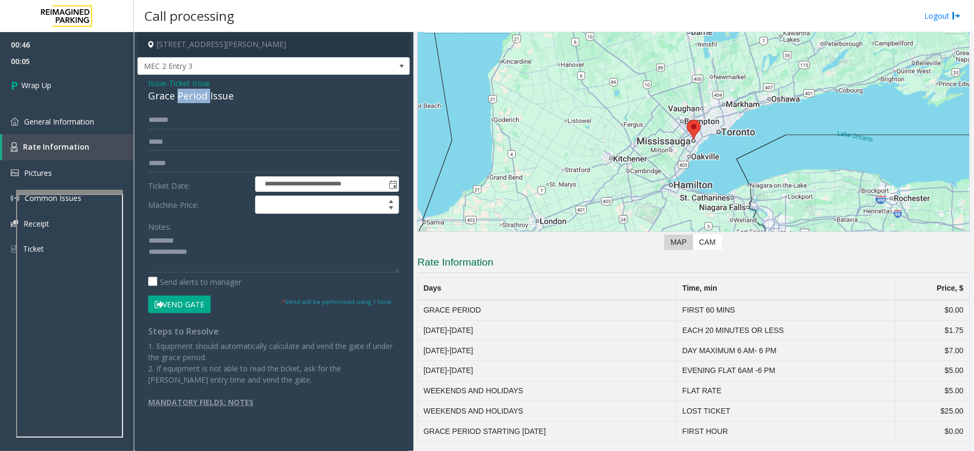
click at [186, 95] on div "Grace Period Issue" at bounding box center [273, 96] width 251 height 14
paste textarea "**********"
click at [224, 240] on textarea at bounding box center [273, 253] width 251 height 40
click at [229, 264] on textarea at bounding box center [273, 253] width 251 height 40
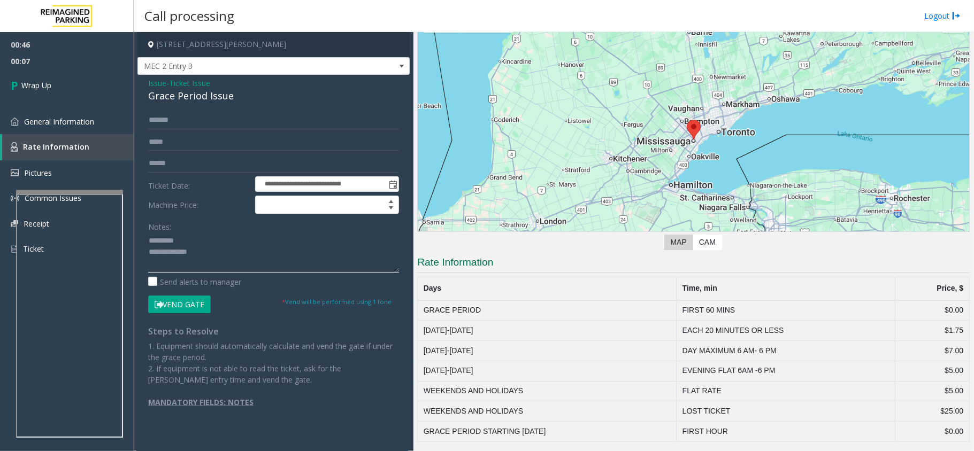
click at [214, 240] on textarea at bounding box center [273, 253] width 251 height 40
click at [189, 90] on div "Grace Period Issue" at bounding box center [273, 96] width 251 height 14
copy div "Grace Period Issue"
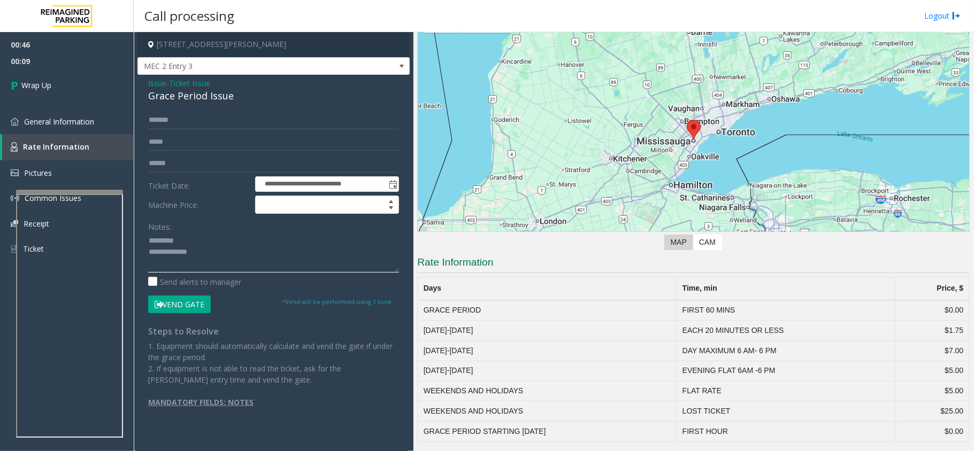
paste textarea "**********"
click at [233, 242] on textarea at bounding box center [273, 253] width 251 height 40
click at [255, 276] on div "Notes: Send alerts to manager" at bounding box center [273, 253] width 251 height 70
click at [250, 259] on textarea at bounding box center [273, 253] width 251 height 40
type textarea "**********"
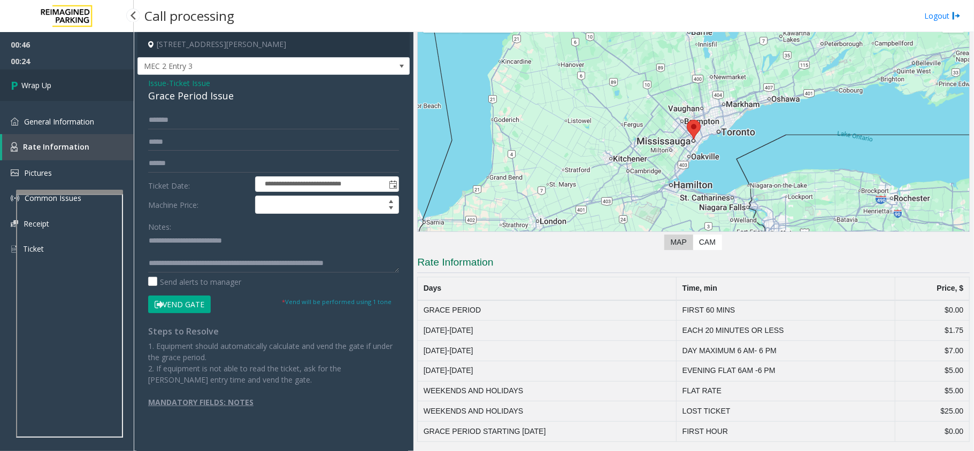
click at [59, 83] on link "Wrap Up" at bounding box center [67, 86] width 134 height 32
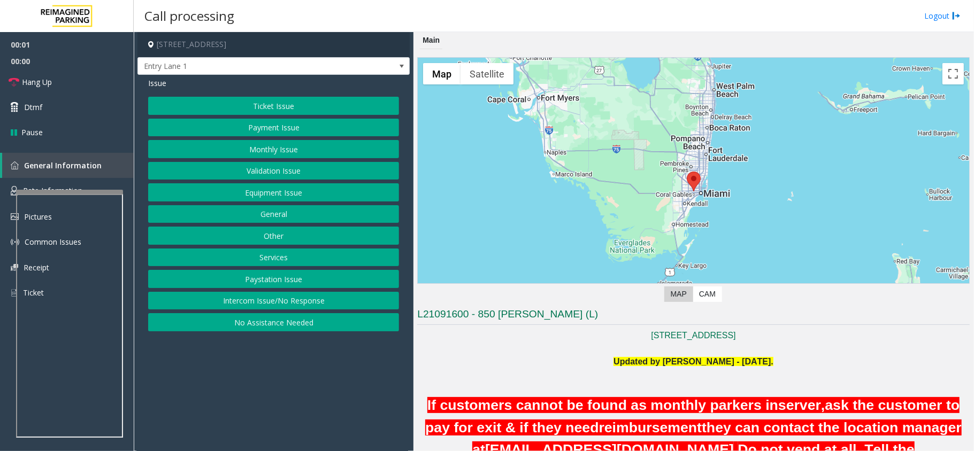
click at [283, 296] on button "Intercom Issue/No Response" at bounding box center [273, 301] width 251 height 18
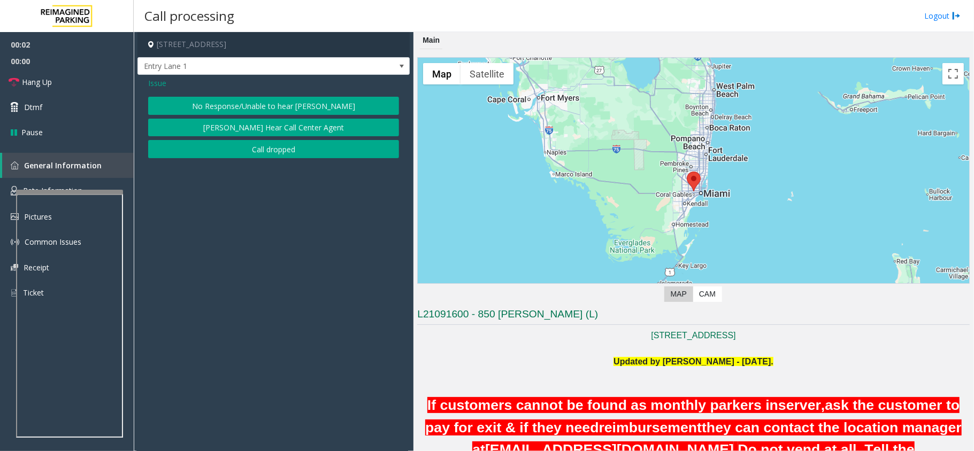
click at [255, 97] on button "No Response/Unable to hear [PERSON_NAME]" at bounding box center [273, 106] width 251 height 18
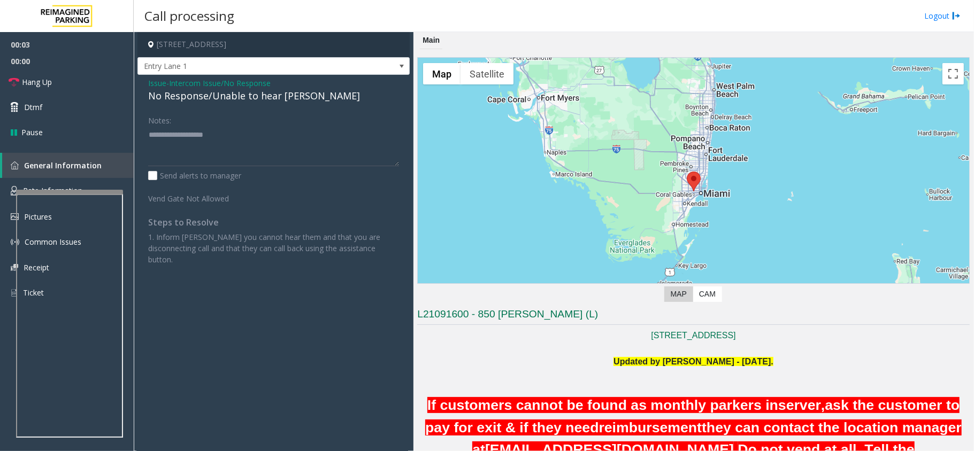
click at [251, 96] on div "No Response/Unable to hear [PERSON_NAME]" at bounding box center [273, 96] width 251 height 14
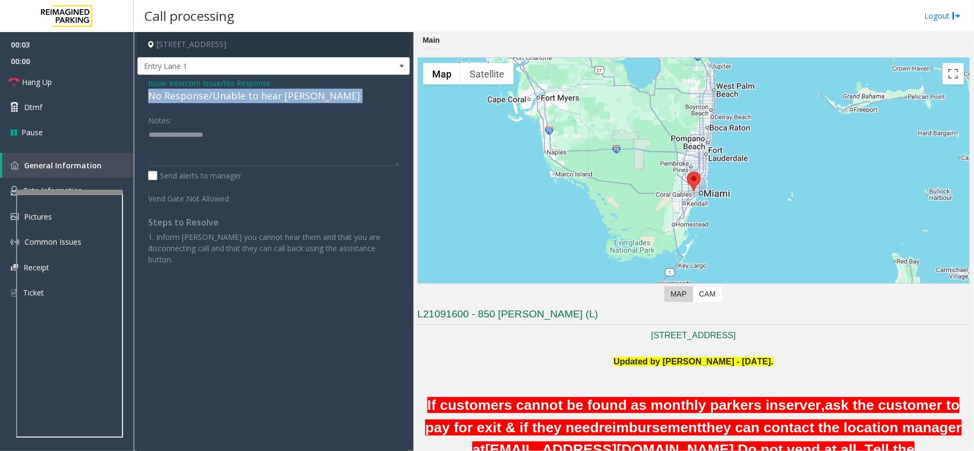
click at [251, 96] on div "No Response/Unable to hear [PERSON_NAME]" at bounding box center [273, 96] width 251 height 14
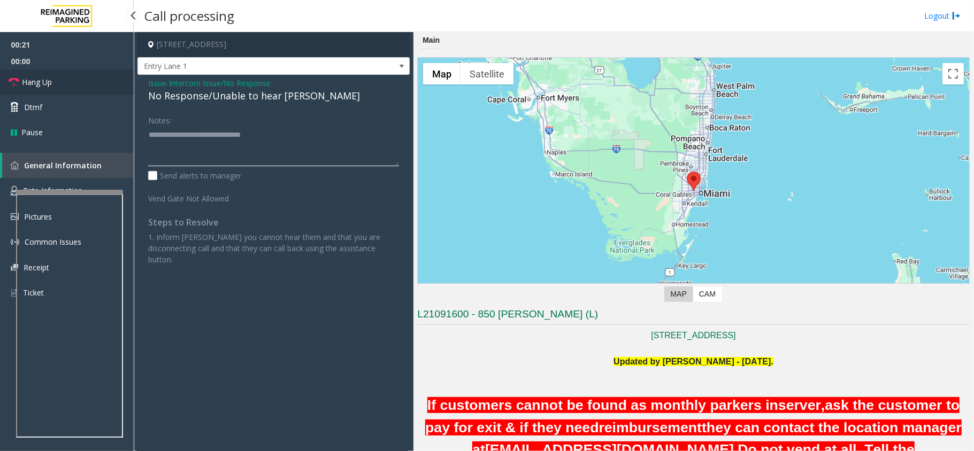
type textarea "**********"
click at [68, 81] on link "Hang Up" at bounding box center [67, 82] width 134 height 25
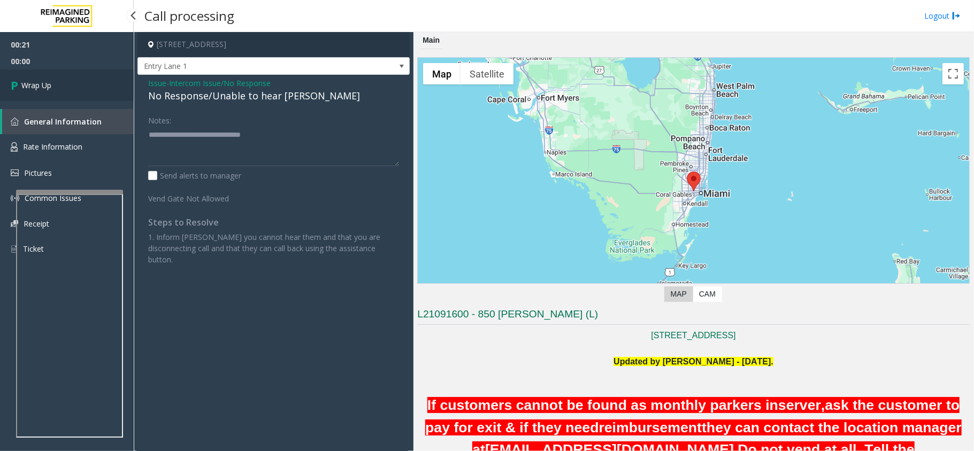
click at [68, 81] on link "Wrap Up" at bounding box center [67, 86] width 134 height 32
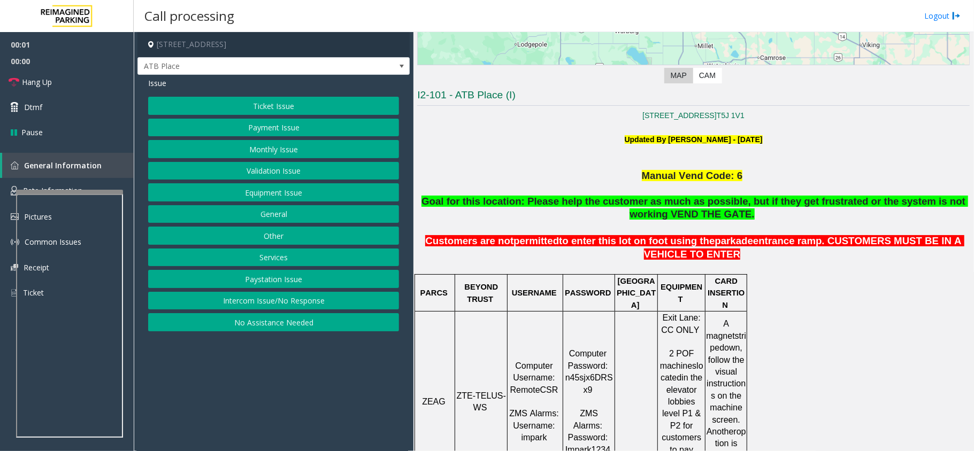
scroll to position [499, 0]
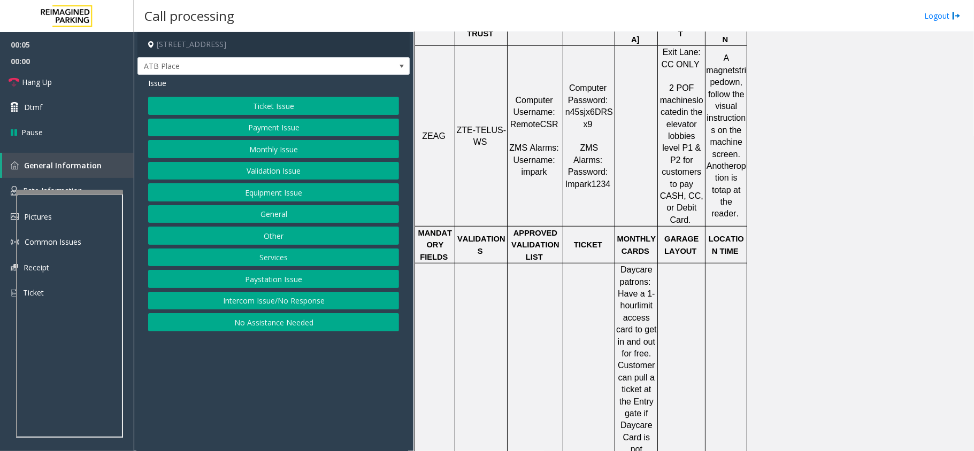
click at [280, 310] on button "Intercom Issue/No Response" at bounding box center [273, 301] width 251 height 18
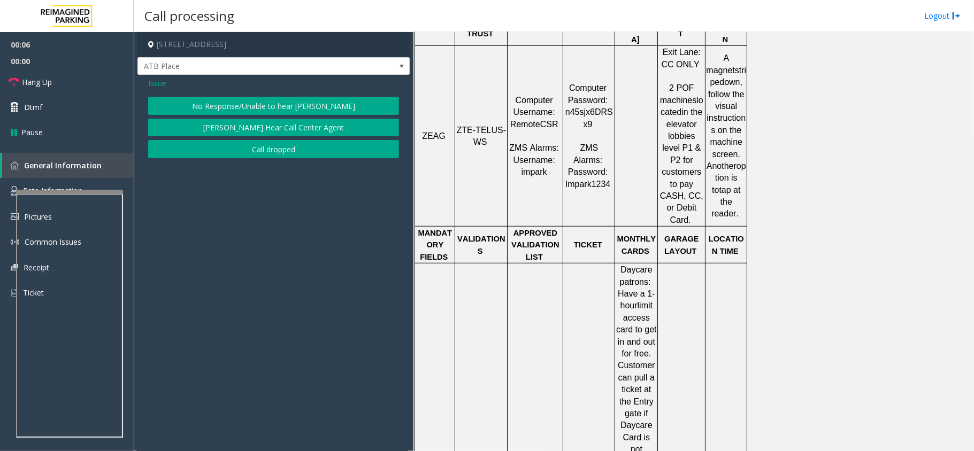
click at [257, 97] on button "No Response/Unable to hear [PERSON_NAME]" at bounding box center [273, 106] width 251 height 18
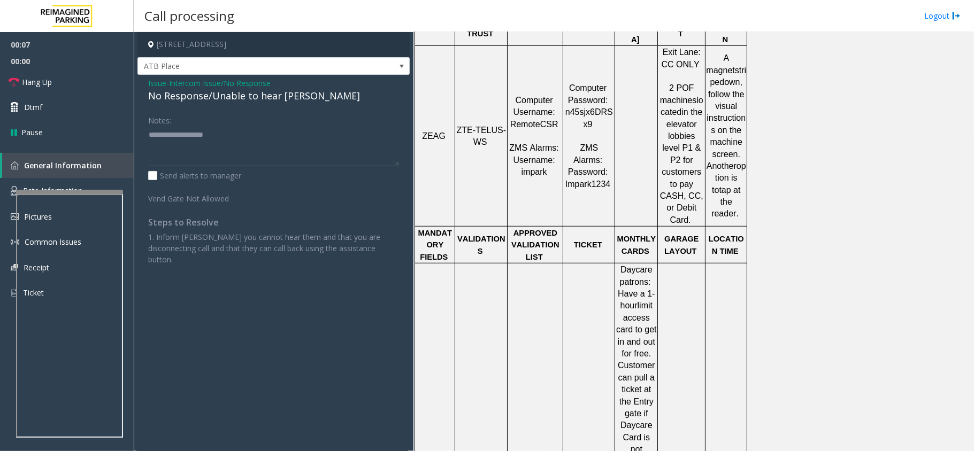
click at [257, 103] on div "No Response/Unable to hear [PERSON_NAME]" at bounding box center [273, 96] width 251 height 14
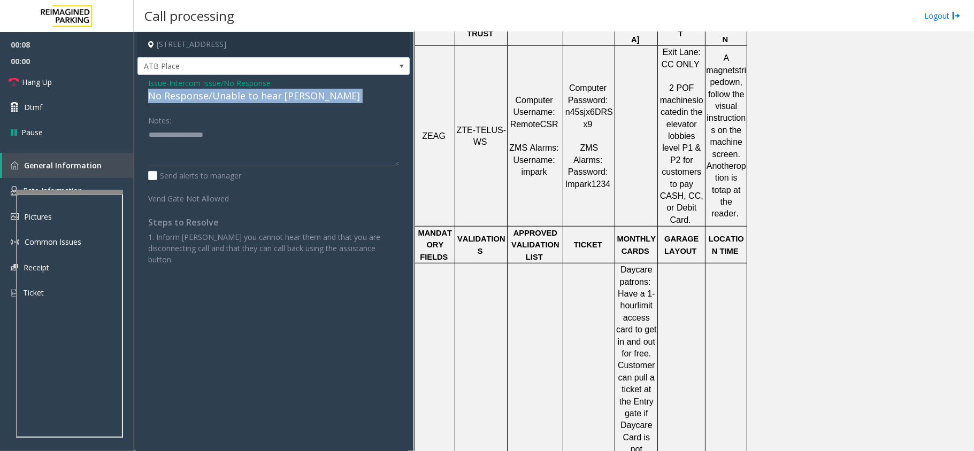
click at [257, 103] on div "No Response/Unable to hear [PERSON_NAME]" at bounding box center [273, 96] width 251 height 14
type textarea "**********"
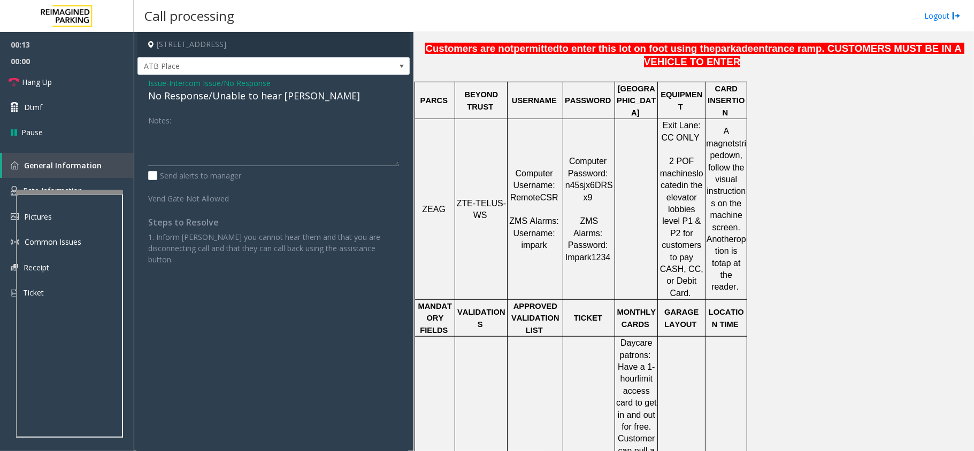
scroll to position [356, 0]
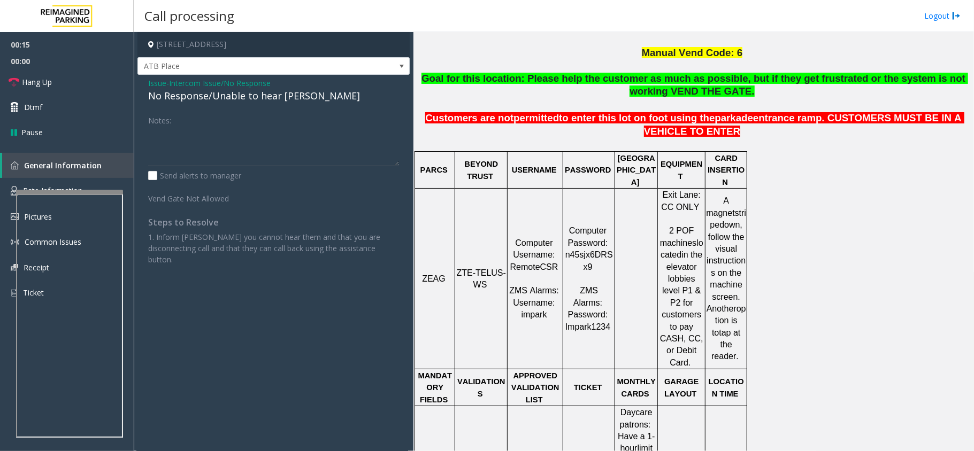
click at [155, 88] on span "Issue" at bounding box center [157, 83] width 18 height 11
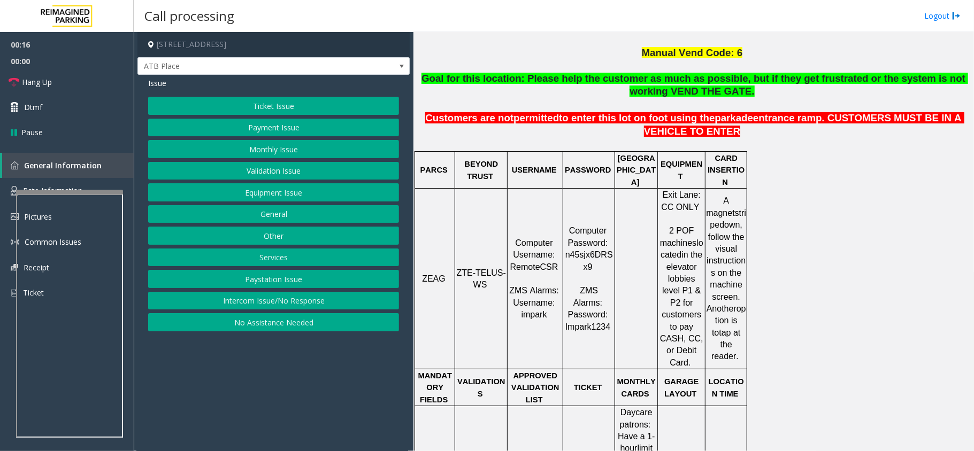
click at [251, 107] on button "Ticket Issue" at bounding box center [273, 106] width 251 height 18
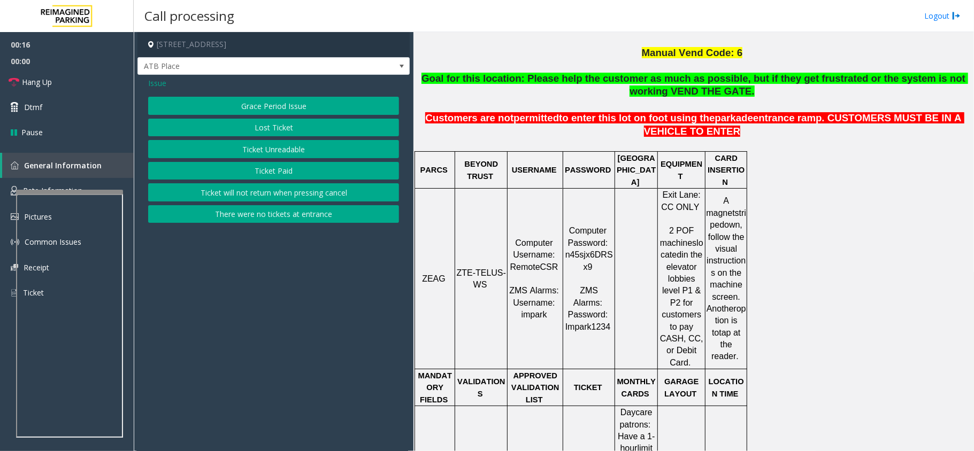
click at [234, 150] on button "Ticket Unreadable" at bounding box center [273, 149] width 251 height 18
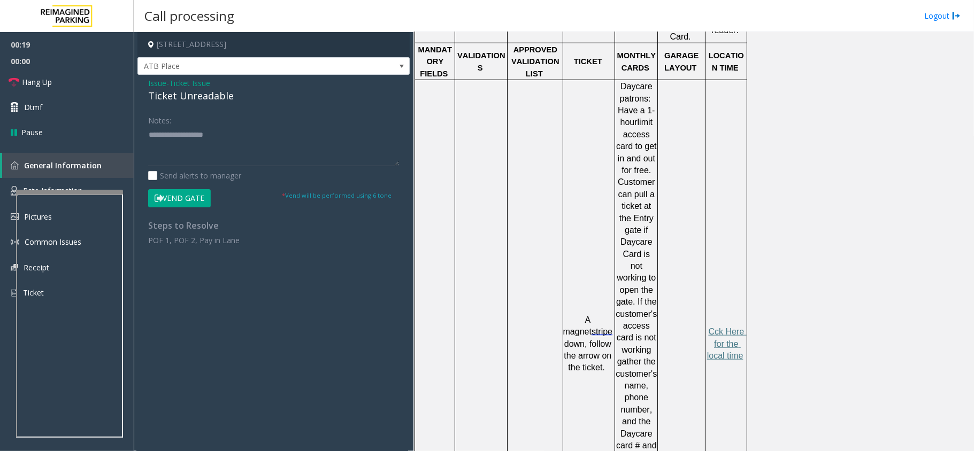
scroll to position [713, 0]
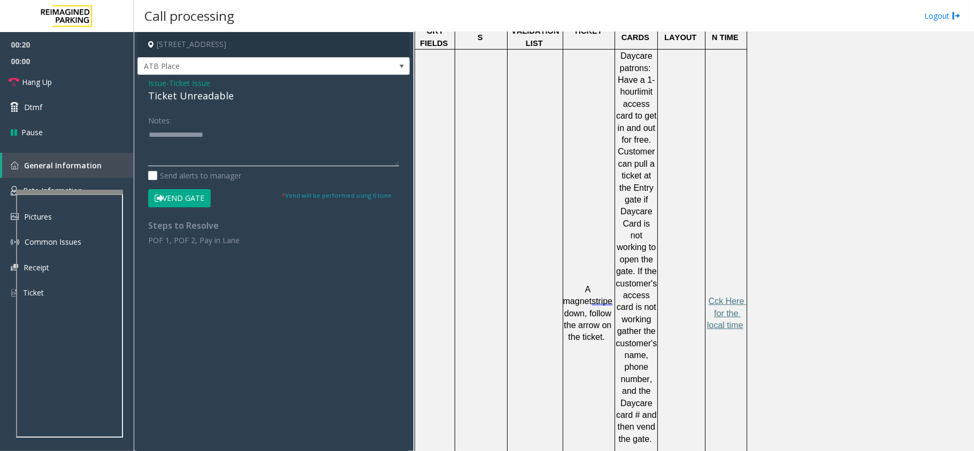
click at [187, 156] on textarea at bounding box center [273, 146] width 251 height 40
drag, startPoint x: 325, startPoint y: 122, endPoint x: 318, endPoint y: 127, distance: 9.2
click at [325, 122] on div "Notes:" at bounding box center [273, 138] width 251 height 55
paste textarea "**********"
click at [285, 142] on textarea at bounding box center [273, 146] width 251 height 40
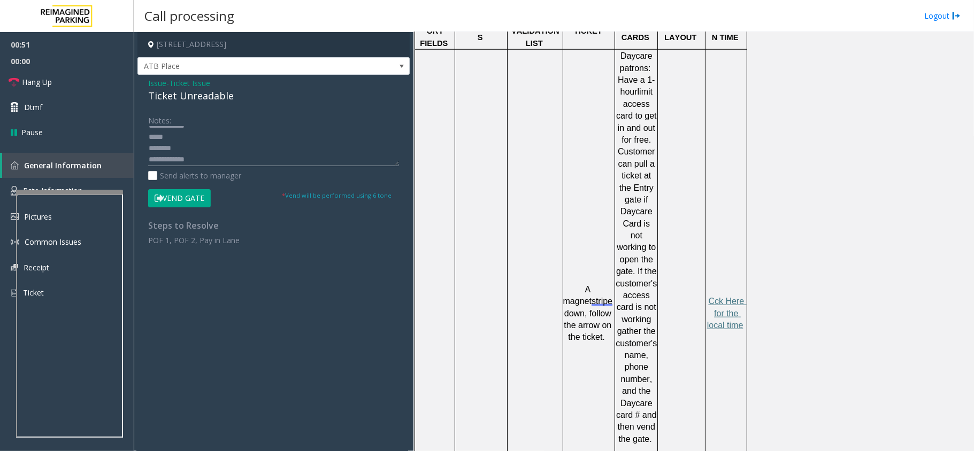
scroll to position [11, 0]
click at [175, 194] on button "Vend Gate" at bounding box center [179, 198] width 63 height 18
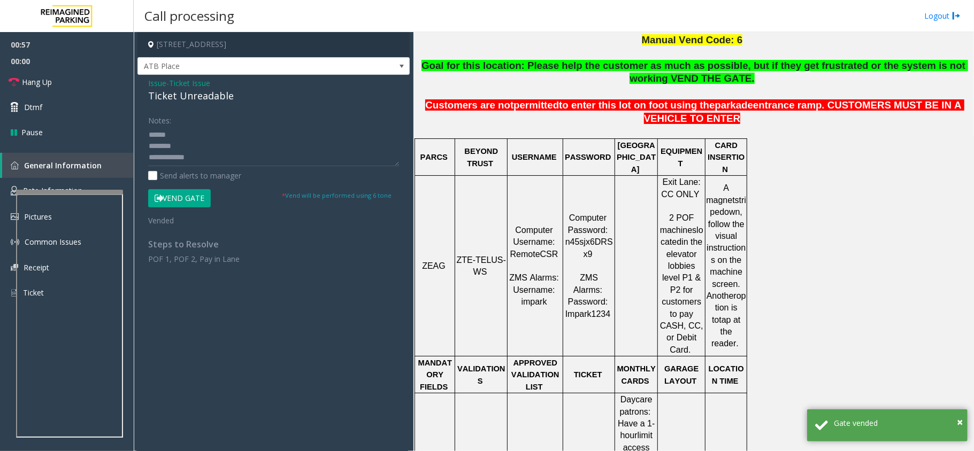
scroll to position [356, 0]
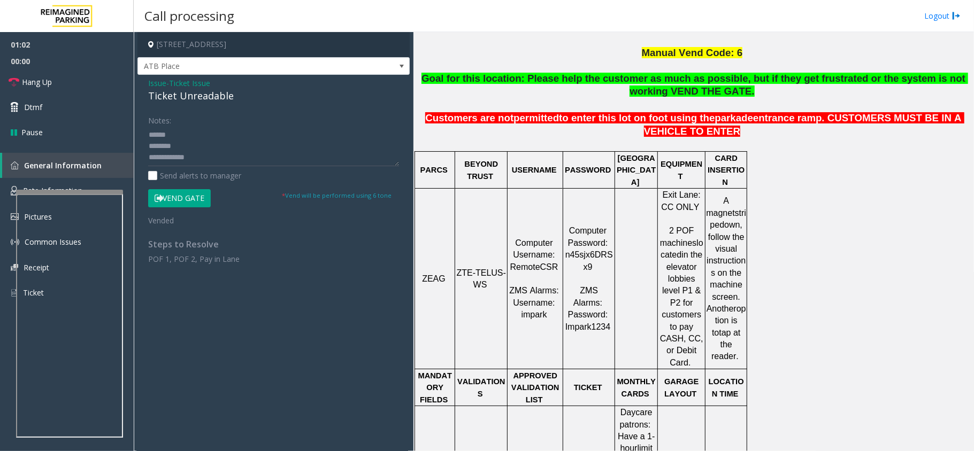
click at [179, 96] on div "Ticket Unreadable" at bounding box center [273, 96] width 251 height 14
copy div "Ticket Unreadable"
click at [222, 144] on textarea at bounding box center [273, 146] width 251 height 40
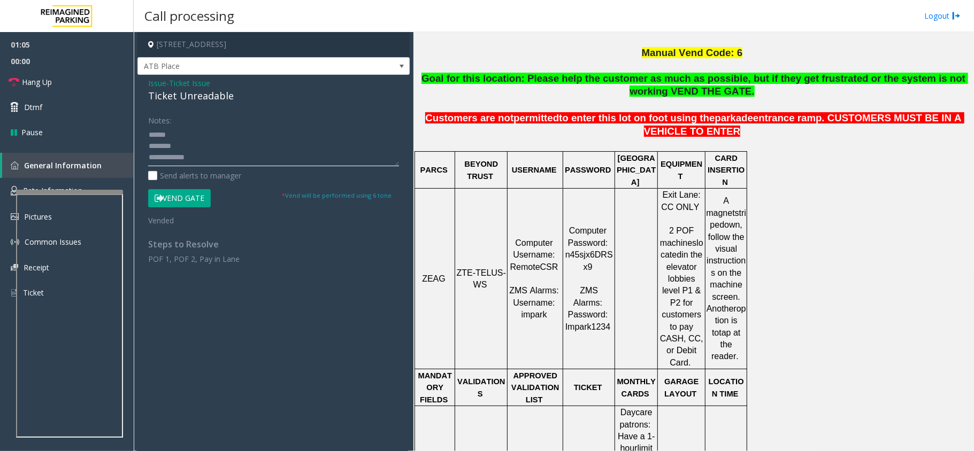
paste textarea "**********"
click at [231, 155] on textarea at bounding box center [273, 146] width 251 height 40
click at [247, 155] on textarea at bounding box center [273, 146] width 251 height 40
click at [52, 89] on link "Hang Up" at bounding box center [67, 82] width 134 height 25
click at [291, 158] on textarea at bounding box center [273, 146] width 251 height 40
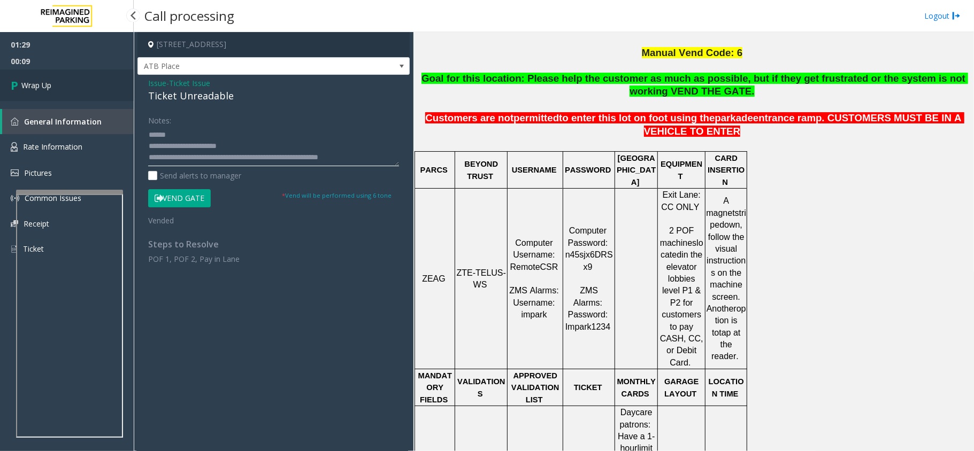
type textarea "**********"
click at [65, 93] on link "Wrap Up" at bounding box center [67, 86] width 134 height 32
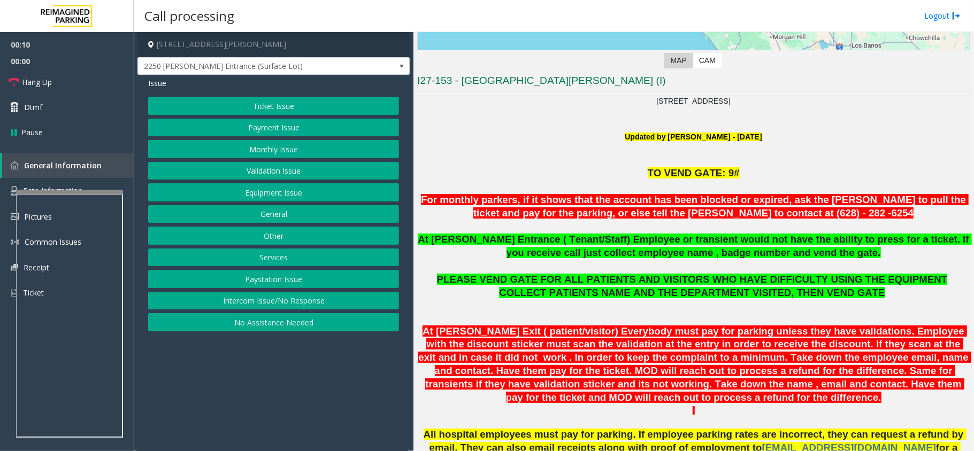
scroll to position [285, 0]
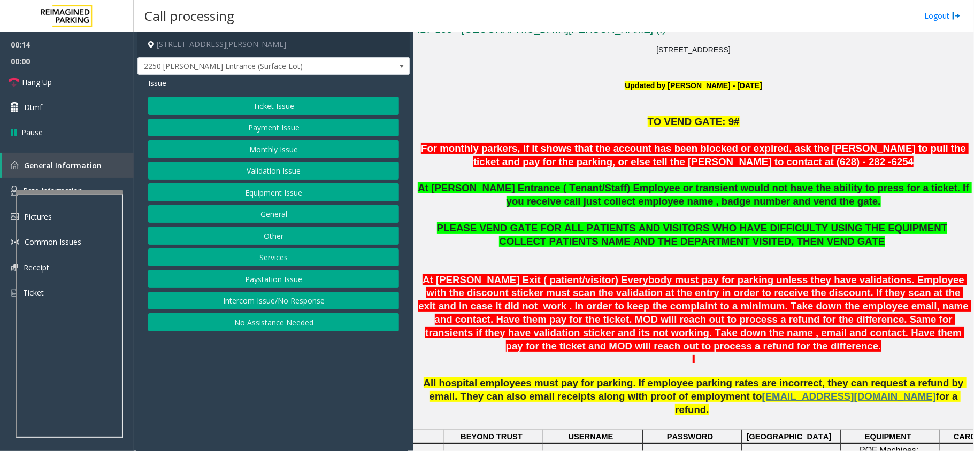
drag, startPoint x: 283, startPoint y: 236, endPoint x: 282, endPoint y: 242, distance: 6.0
click at [283, 236] on button "Other" at bounding box center [273, 236] width 251 height 18
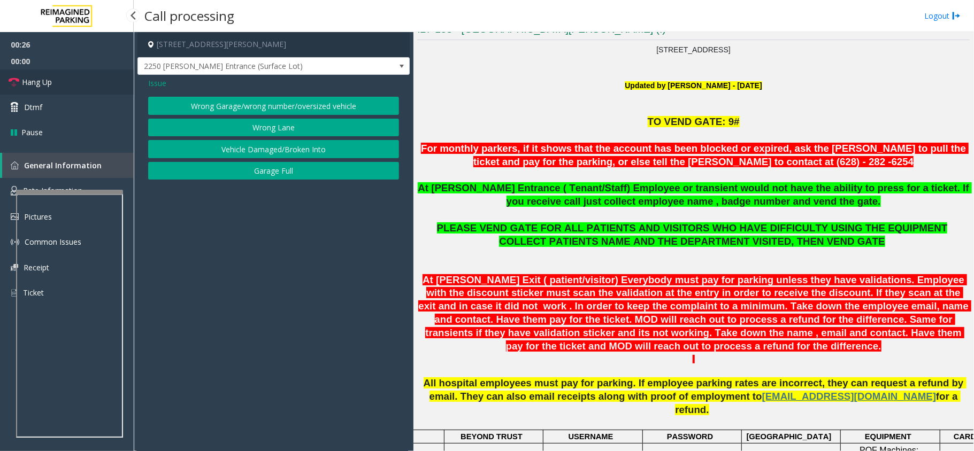
drag, startPoint x: 43, startPoint y: 79, endPoint x: 49, endPoint y: 78, distance: 6.6
click at [43, 79] on span "Hang Up" at bounding box center [37, 81] width 30 height 11
click at [268, 123] on button "Wrong Lane" at bounding box center [273, 128] width 251 height 18
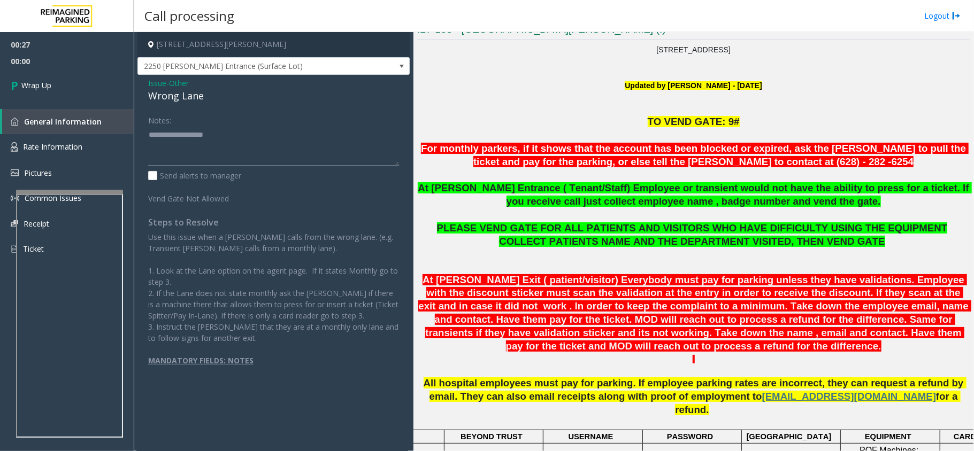
click at [223, 137] on textarea at bounding box center [273, 146] width 251 height 40
click at [211, 147] on textarea at bounding box center [273, 146] width 251 height 40
paste textarea "**********"
click at [189, 97] on div "Wrong Lane" at bounding box center [273, 96] width 251 height 14
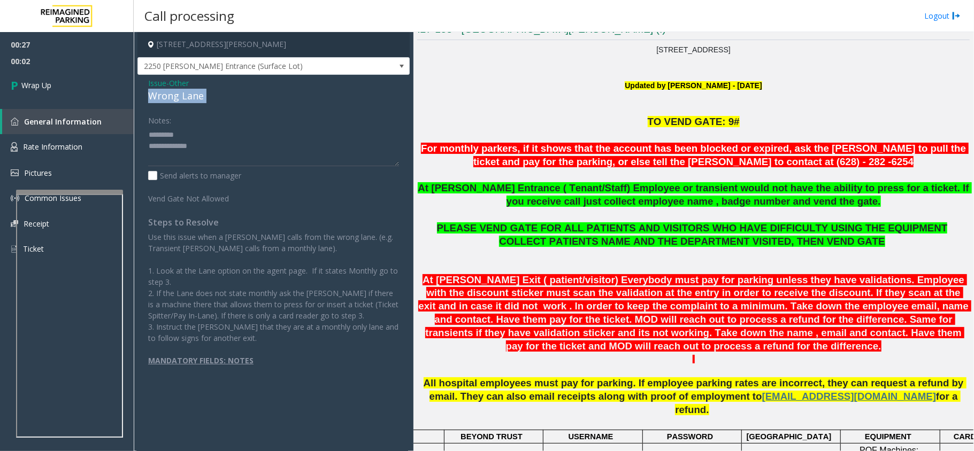
click at [189, 97] on div "Wrong Lane" at bounding box center [273, 96] width 251 height 14
copy div "Wrong Lane"
click at [197, 120] on div "Notes:" at bounding box center [273, 138] width 251 height 55
click at [199, 130] on textarea at bounding box center [273, 146] width 251 height 40
paste textarea "**********"
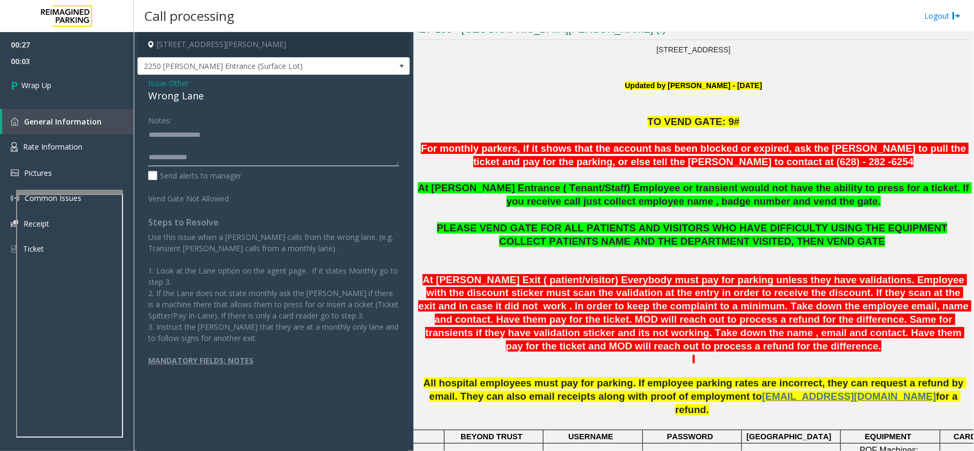
click at [242, 157] on textarea at bounding box center [273, 146] width 251 height 40
type textarea "**********"
click at [71, 84] on link "Wrap Up" at bounding box center [67, 86] width 134 height 32
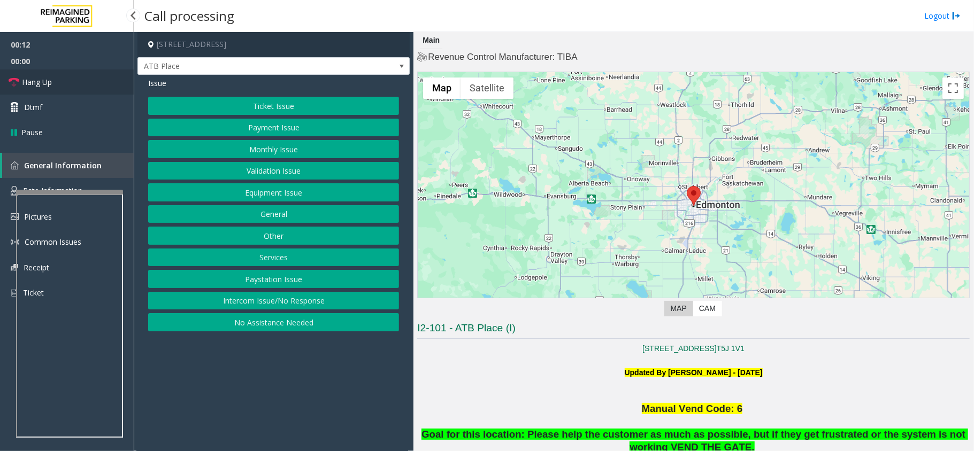
click at [47, 74] on link "Hang Up" at bounding box center [67, 82] width 134 height 25
click at [281, 301] on button "Intercom Issue/No Response" at bounding box center [273, 301] width 251 height 18
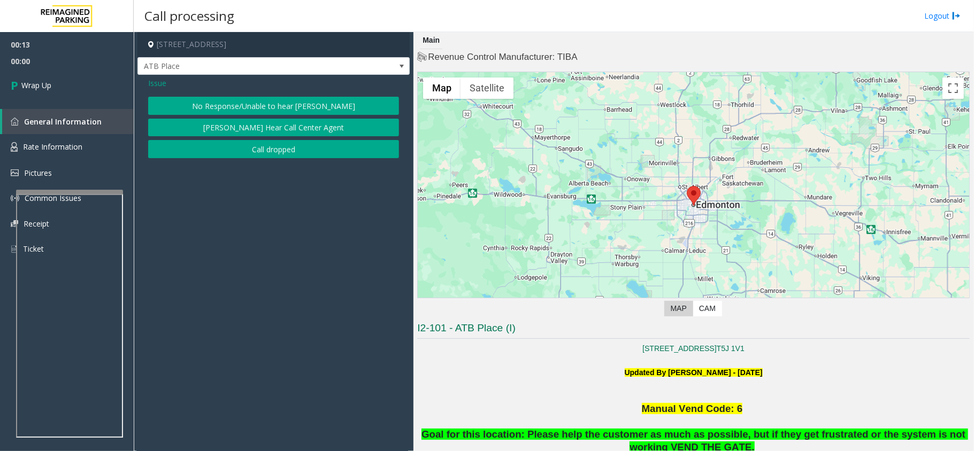
click at [289, 103] on button "No Response/Unable to hear [PERSON_NAME]" at bounding box center [273, 106] width 251 height 18
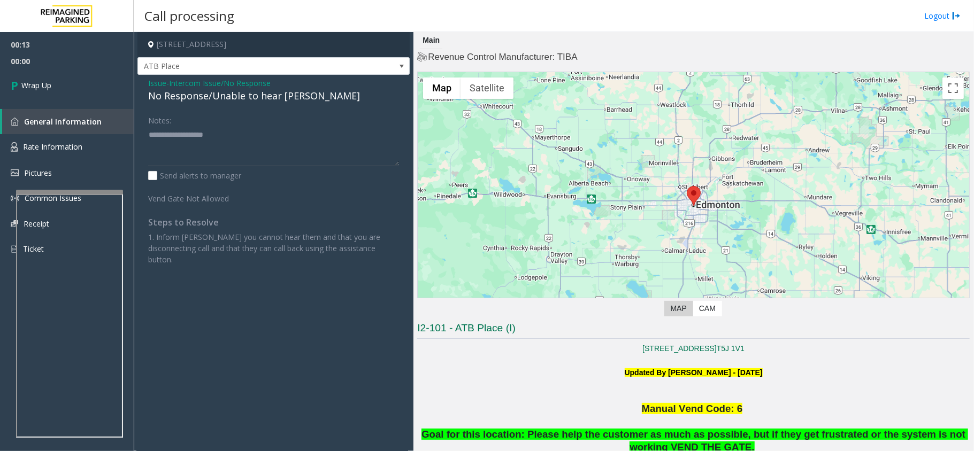
click at [274, 101] on div "No Response/Unable to hear [PERSON_NAME]" at bounding box center [273, 96] width 251 height 14
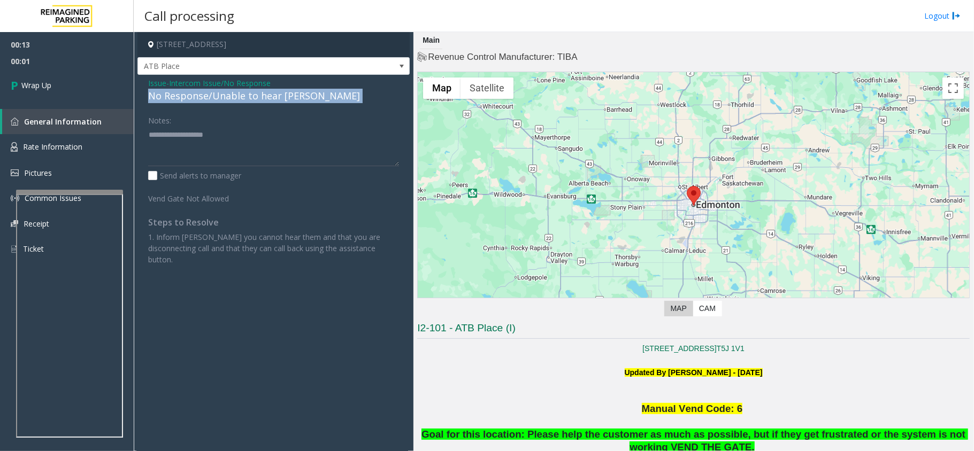
click at [274, 101] on div "No Response/Unable to hear [PERSON_NAME]" at bounding box center [273, 96] width 251 height 14
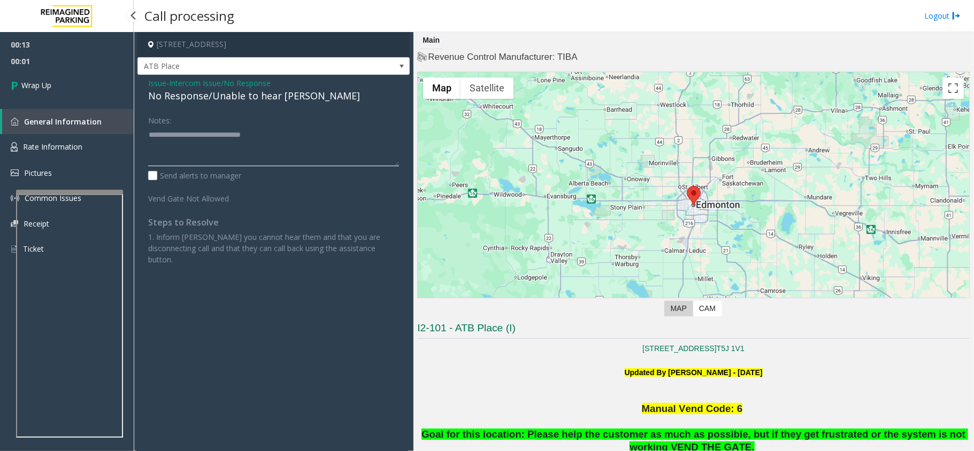
type textarea "**********"
click at [93, 60] on span "00:01" at bounding box center [67, 61] width 134 height 17
click at [82, 78] on ul "00:13 00:02 Wrap Up" at bounding box center [67, 66] width 134 height 69
click at [82, 82] on link "Wrap Up" at bounding box center [67, 86] width 134 height 32
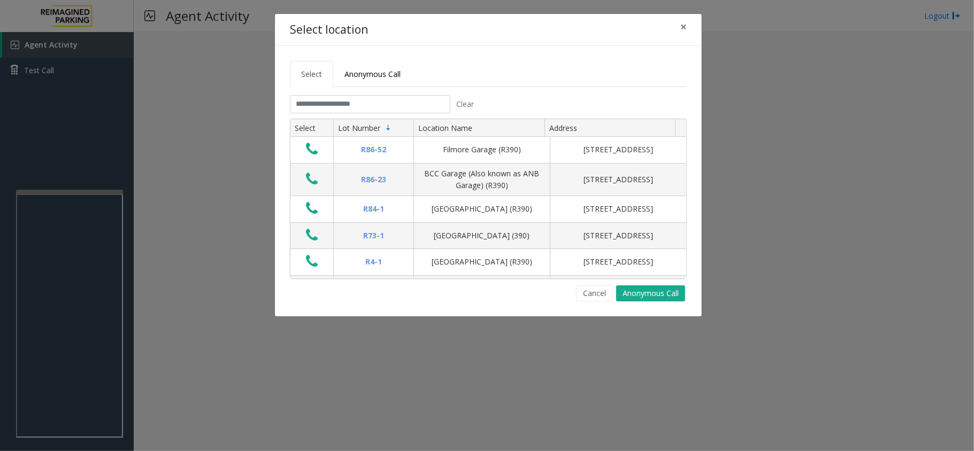
click at [329, 127] on th "Select" at bounding box center [311, 128] width 43 height 18
click at [318, 110] on input "text" at bounding box center [370, 104] width 160 height 18
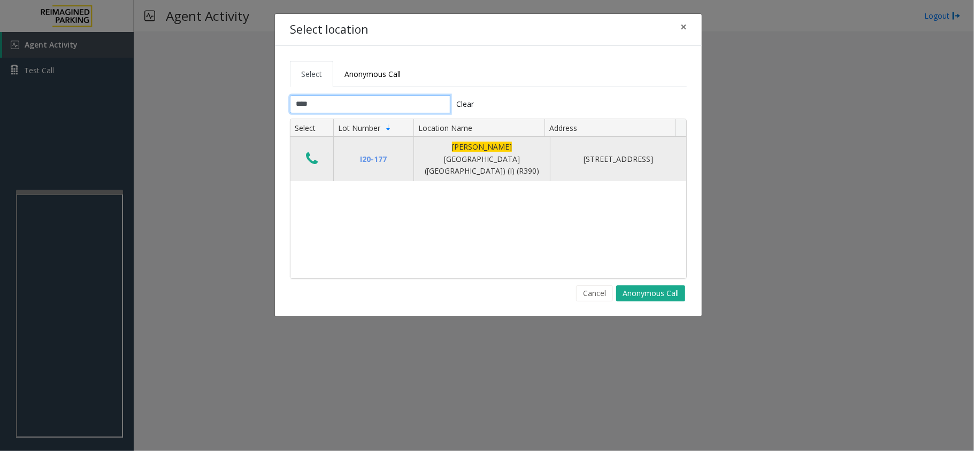
type input "****"
click at [314, 155] on icon "Data table" at bounding box center [312, 158] width 12 height 15
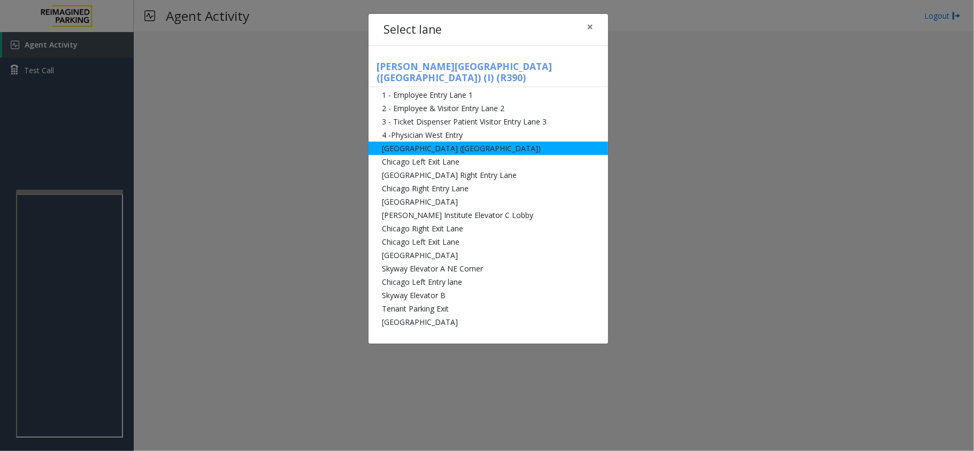
click at [474, 142] on li "[GEOGRAPHIC_DATA] ([GEOGRAPHIC_DATA])" at bounding box center [488, 148] width 240 height 13
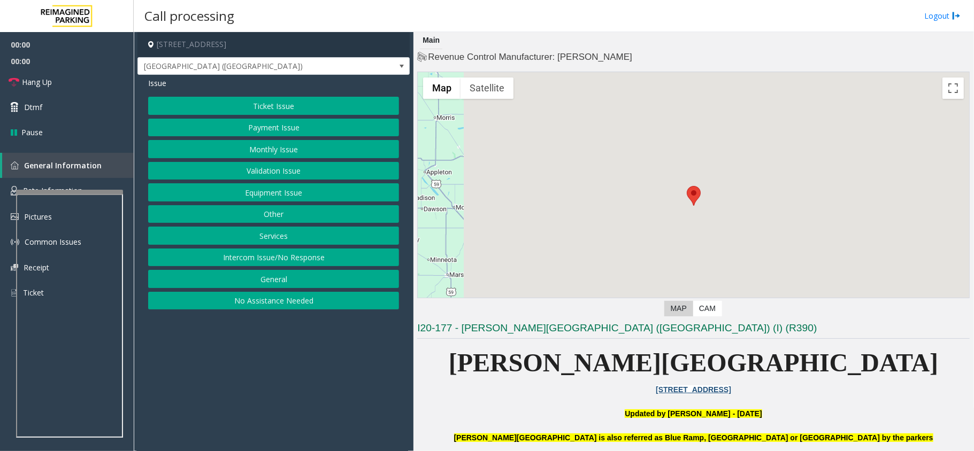
click at [294, 148] on button "Monthly Issue" at bounding box center [273, 149] width 251 height 18
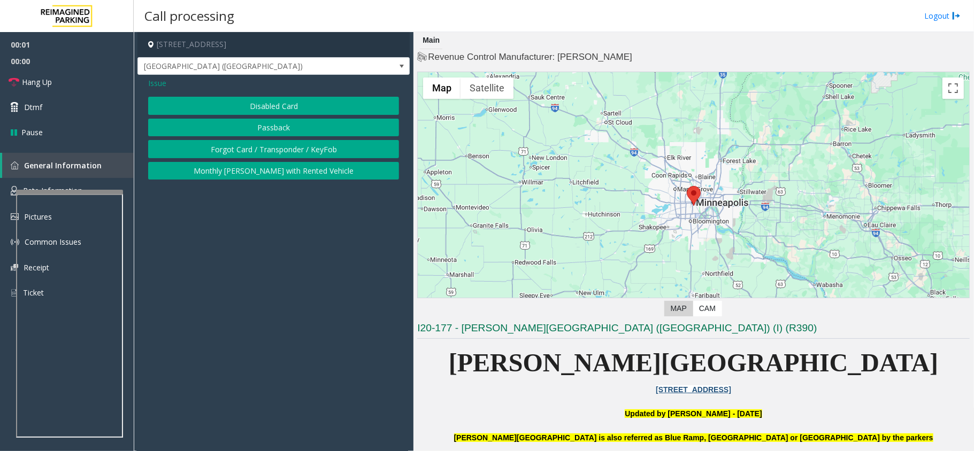
click at [291, 106] on button "Disabled Card" at bounding box center [273, 106] width 251 height 18
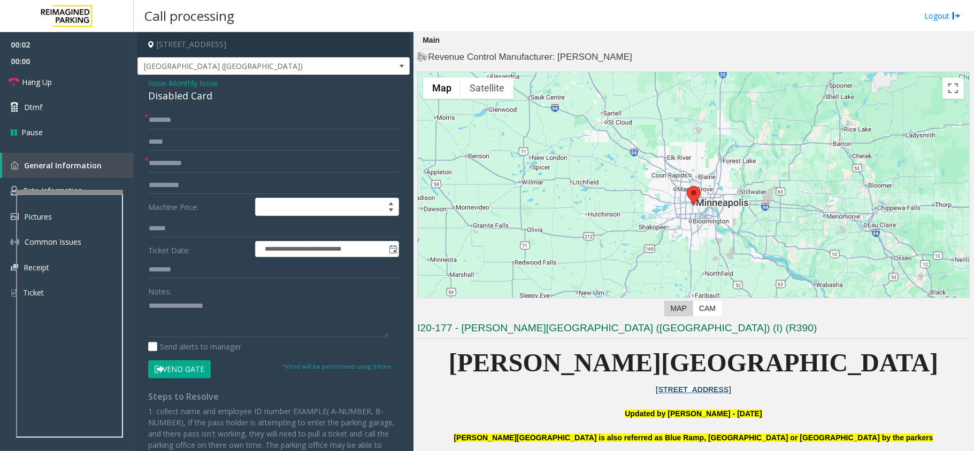
click at [150, 88] on span "Issue" at bounding box center [157, 83] width 18 height 11
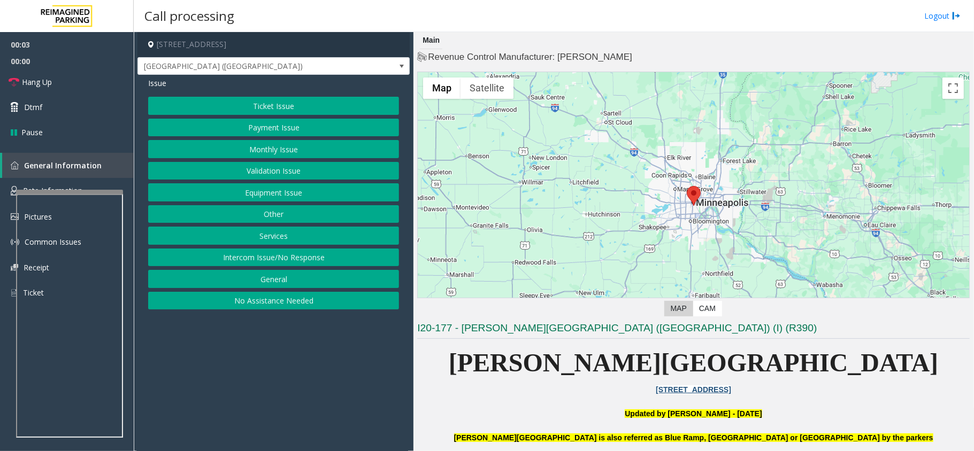
click at [290, 152] on button "Monthly Issue" at bounding box center [273, 149] width 251 height 18
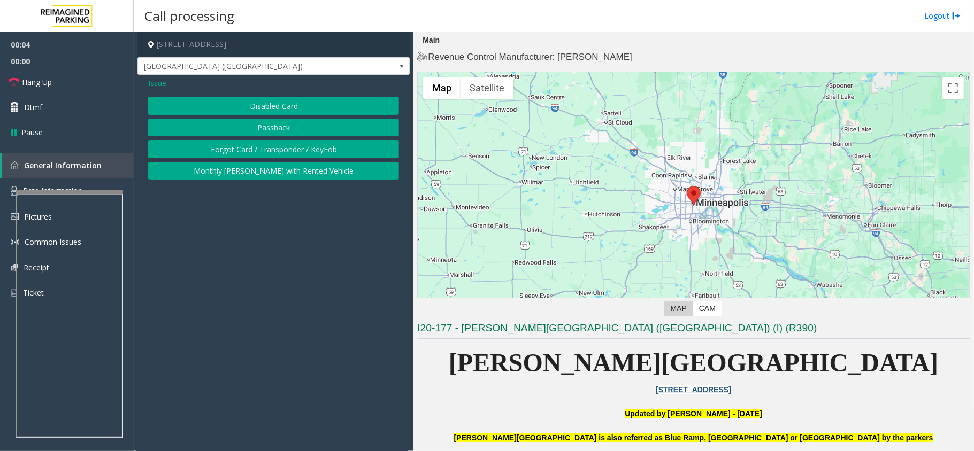
drag, startPoint x: 289, startPoint y: 129, endPoint x: 730, endPoint y: 133, distance: 441.2
click at [289, 128] on button "Passback" at bounding box center [273, 128] width 251 height 18
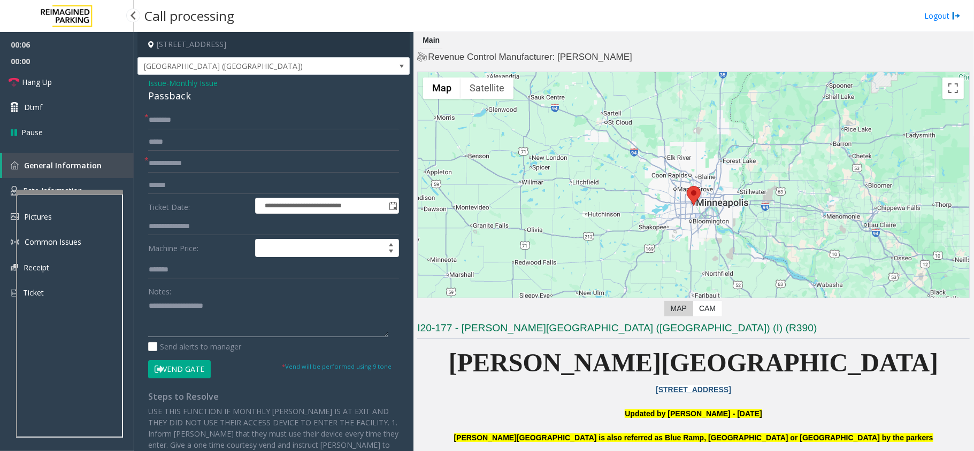
click at [186, 321] on textarea at bounding box center [268, 317] width 240 height 40
paste textarea "**********"
click at [171, 95] on div "Passback" at bounding box center [273, 96] width 251 height 14
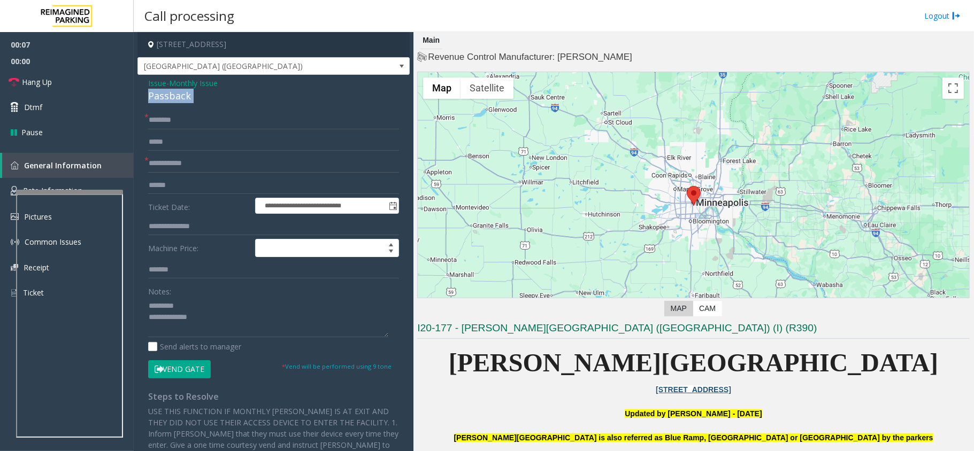
copy div "Passback"
click at [201, 292] on div "Notes:" at bounding box center [273, 309] width 251 height 55
click at [201, 295] on div "Notes:" at bounding box center [273, 309] width 251 height 55
paste textarea "********"
click at [198, 299] on textarea at bounding box center [268, 317] width 240 height 40
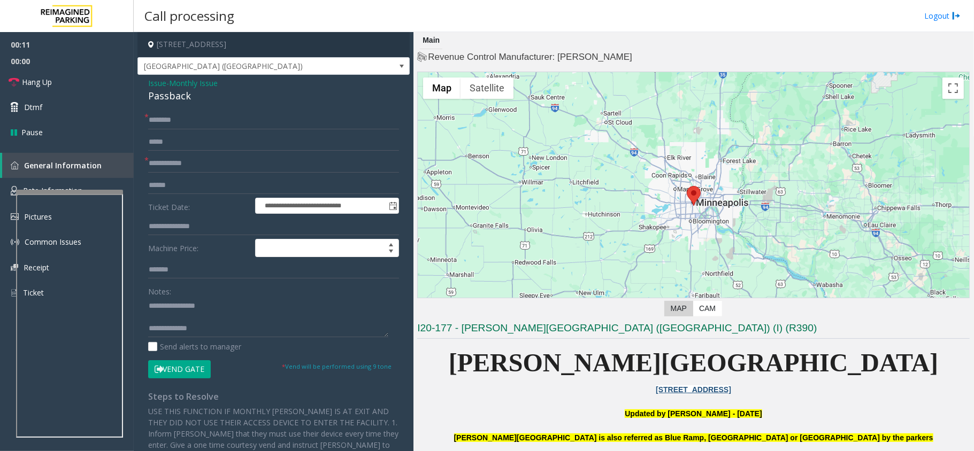
click at [172, 369] on button "Vend Gate" at bounding box center [179, 369] width 63 height 18
click at [156, 75] on span "[GEOGRAPHIC_DATA] ([GEOGRAPHIC_DATA])" at bounding box center [273, 66] width 272 height 18
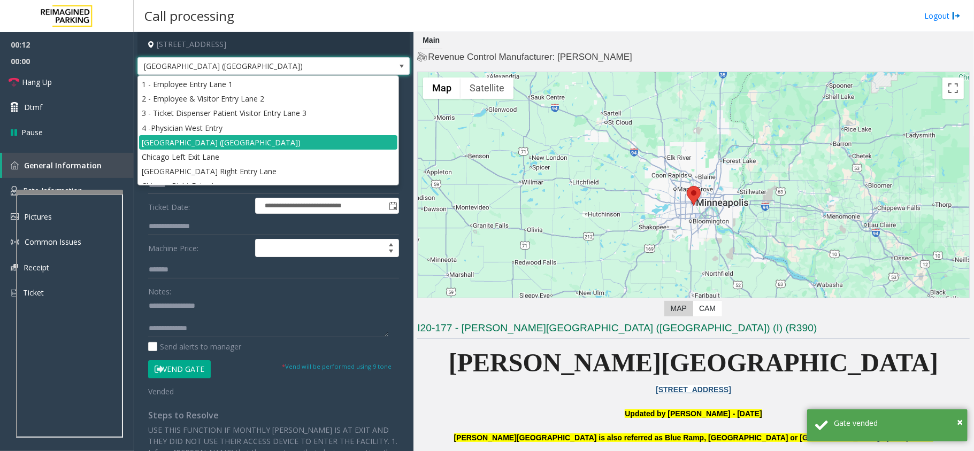
click at [206, 254] on label "Machine Price:" at bounding box center [198, 248] width 107 height 18
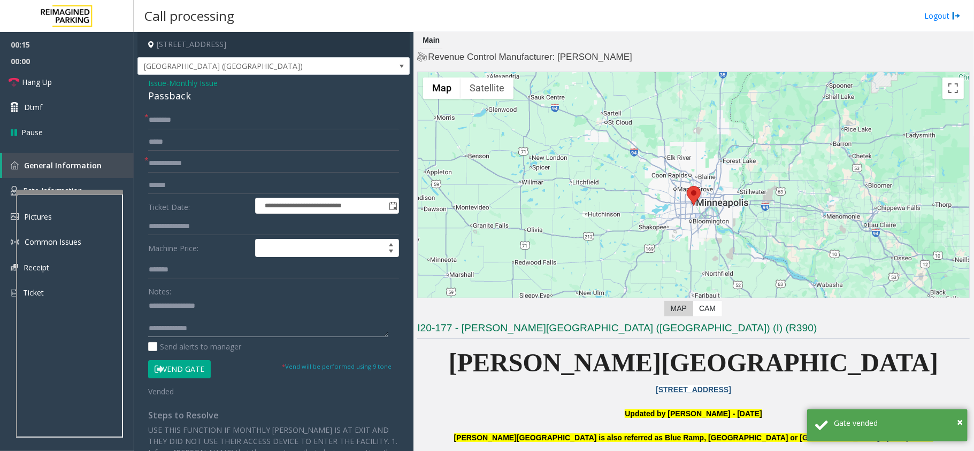
click at [266, 330] on textarea at bounding box center [268, 317] width 240 height 40
paste textarea "**********"
type textarea "**********"
click at [176, 159] on input "text" at bounding box center [273, 164] width 251 height 18
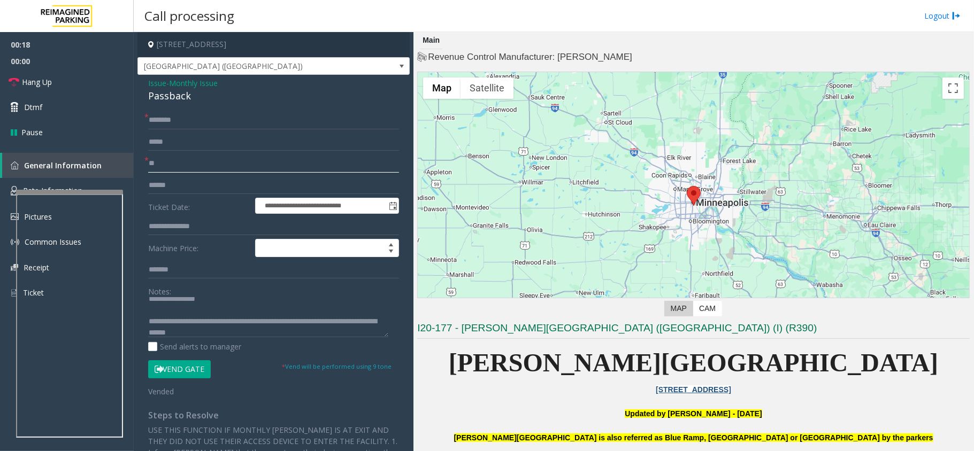
type input "**"
click at [189, 119] on input "*" at bounding box center [273, 120] width 251 height 18
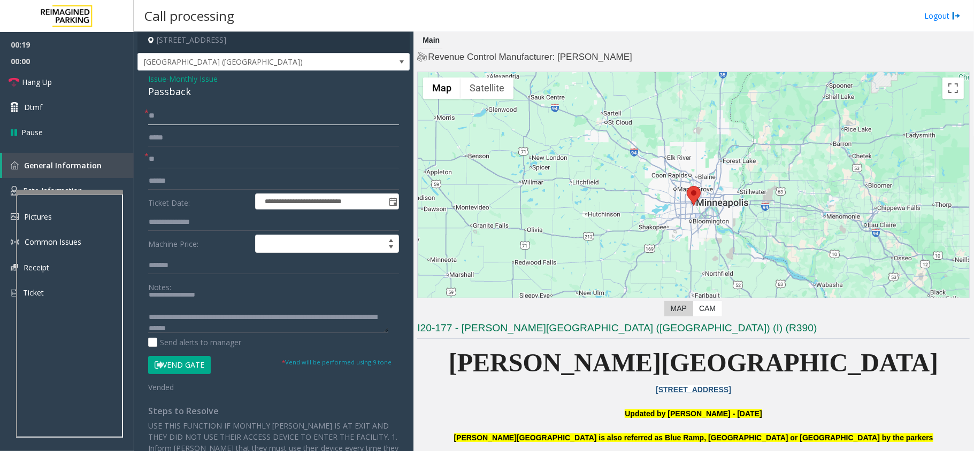
scroll to position [0, 0]
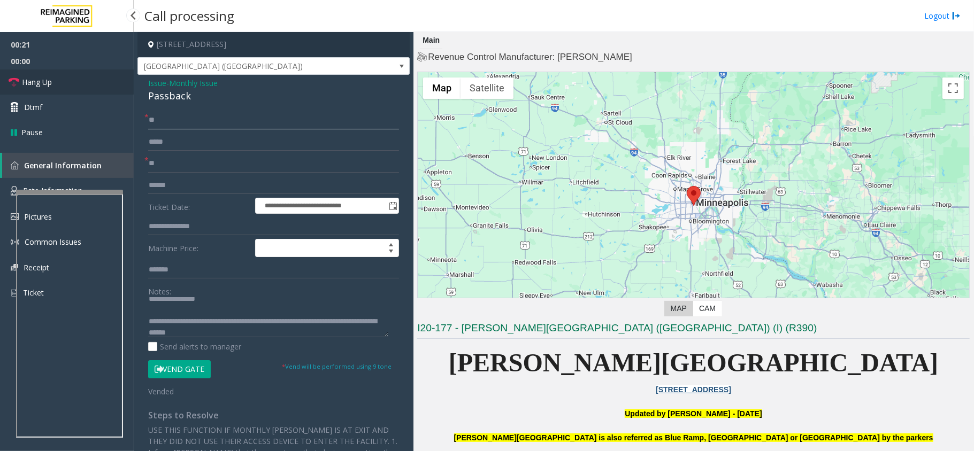
type input "**"
click at [73, 77] on link "Hang Up" at bounding box center [67, 82] width 134 height 25
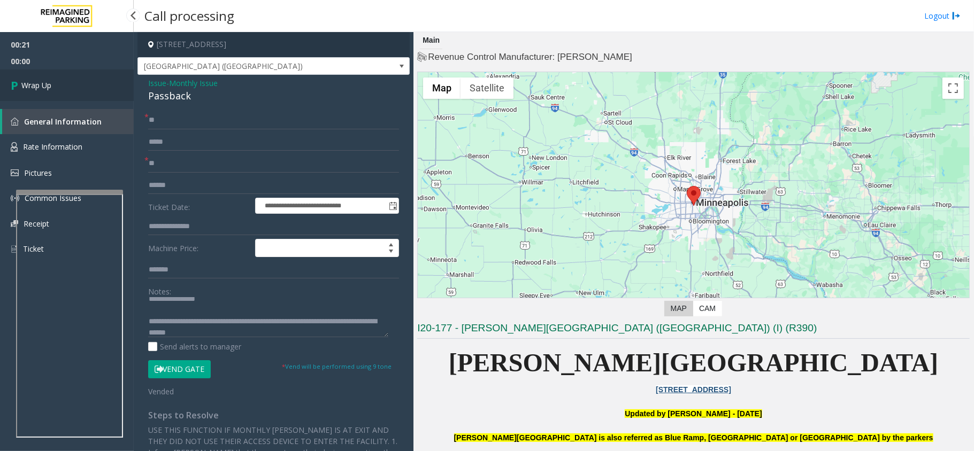
click at [73, 77] on link "Wrap Up" at bounding box center [67, 86] width 134 height 32
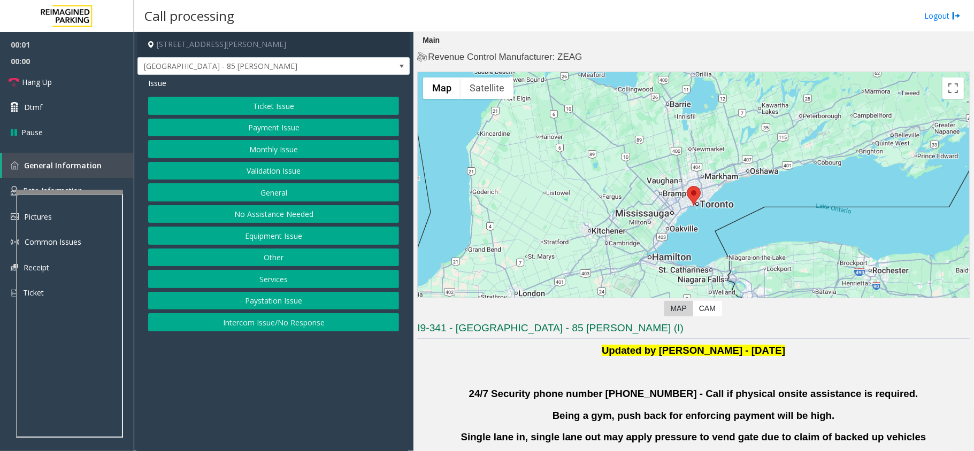
click at [296, 170] on button "Validation Issue" at bounding box center [273, 171] width 251 height 18
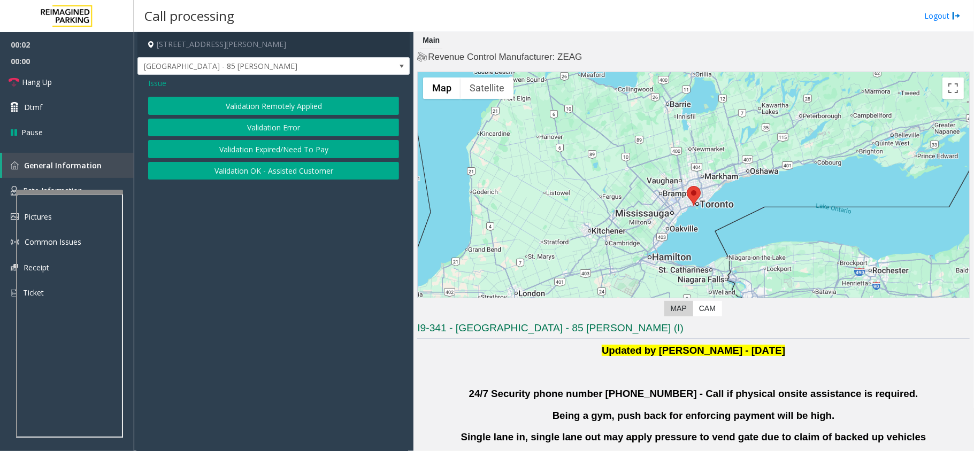
click at [281, 126] on button "Validation Error" at bounding box center [273, 128] width 251 height 18
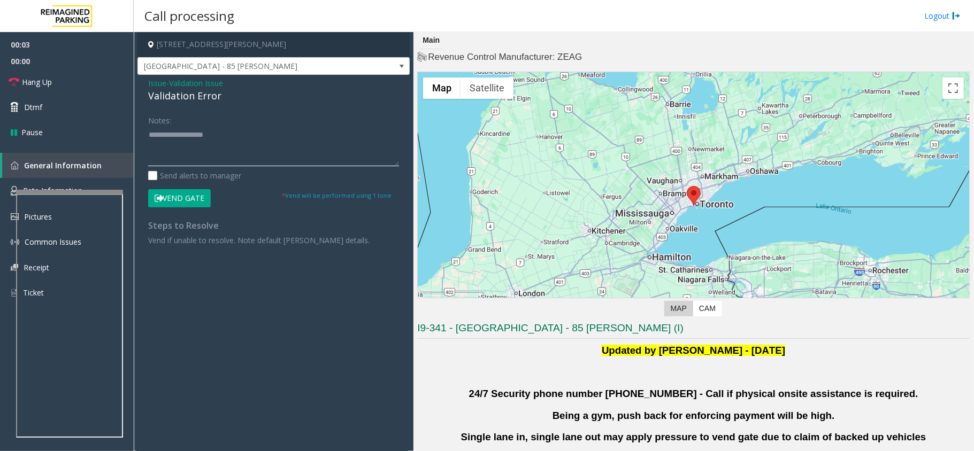
click at [215, 156] on textarea at bounding box center [273, 146] width 251 height 40
paste textarea "**********"
type textarea "**********"
click at [174, 81] on span "Validation Issue" at bounding box center [196, 83] width 54 height 11
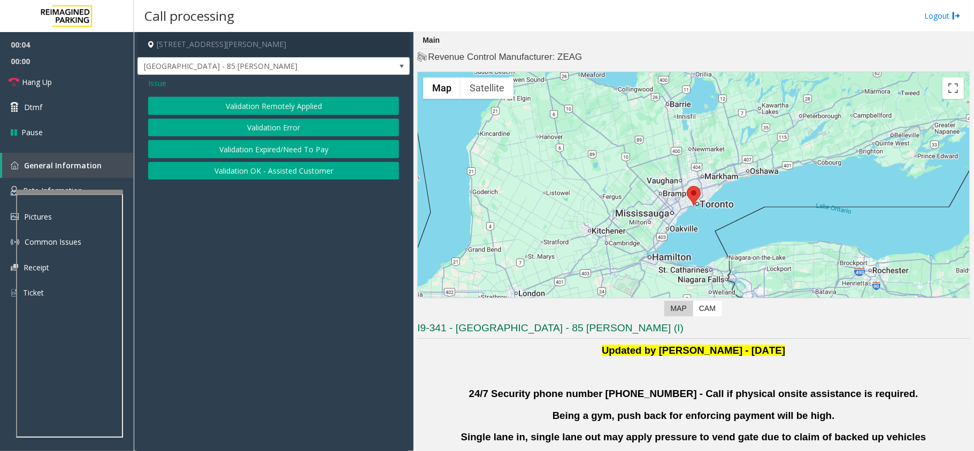
click at [259, 127] on button "Validation Error" at bounding box center [273, 128] width 251 height 18
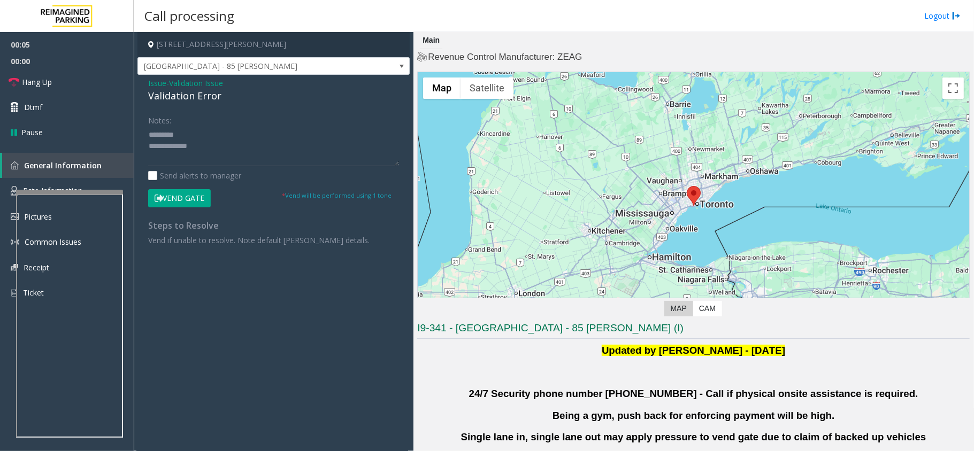
click at [148, 93] on div "Validation Error" at bounding box center [273, 96] width 251 height 14
copy div "Validation Error"
click at [191, 125] on div "Notes:" at bounding box center [273, 138] width 251 height 55
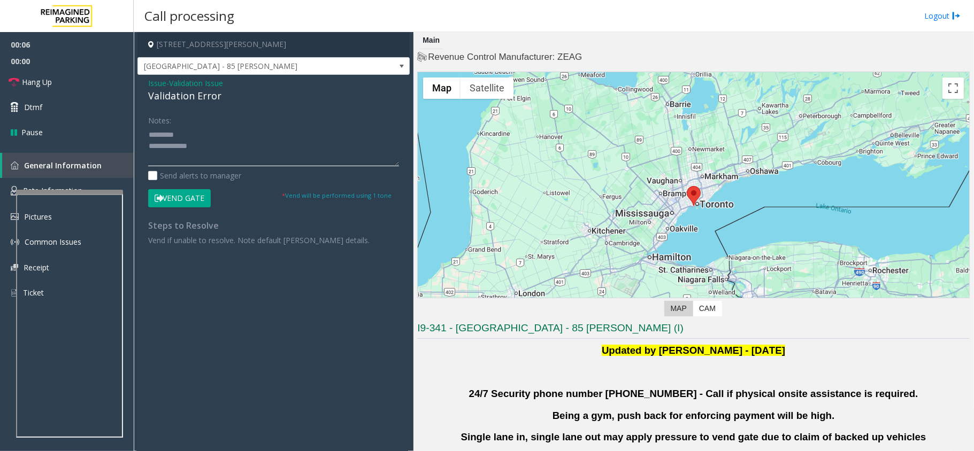
paste textarea "**********"
click at [194, 136] on textarea at bounding box center [273, 146] width 251 height 40
click at [230, 161] on textarea at bounding box center [273, 146] width 251 height 40
paste textarea "**********"
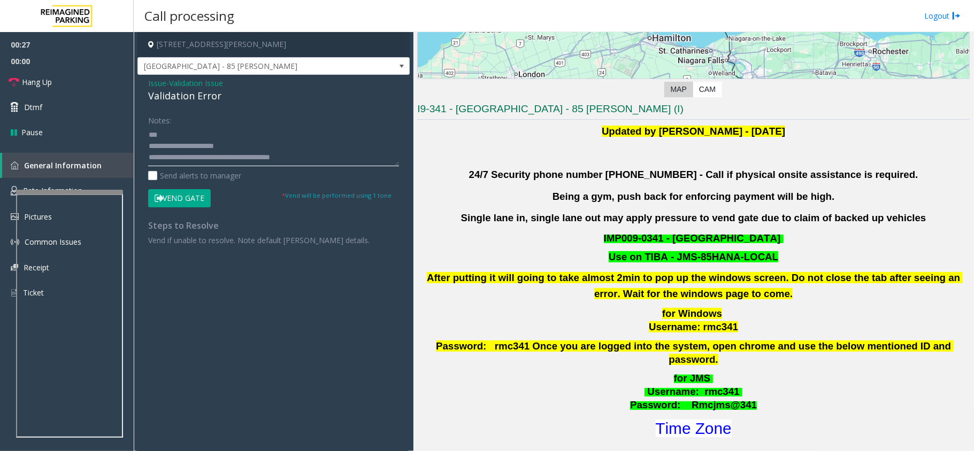
scroll to position [356, 0]
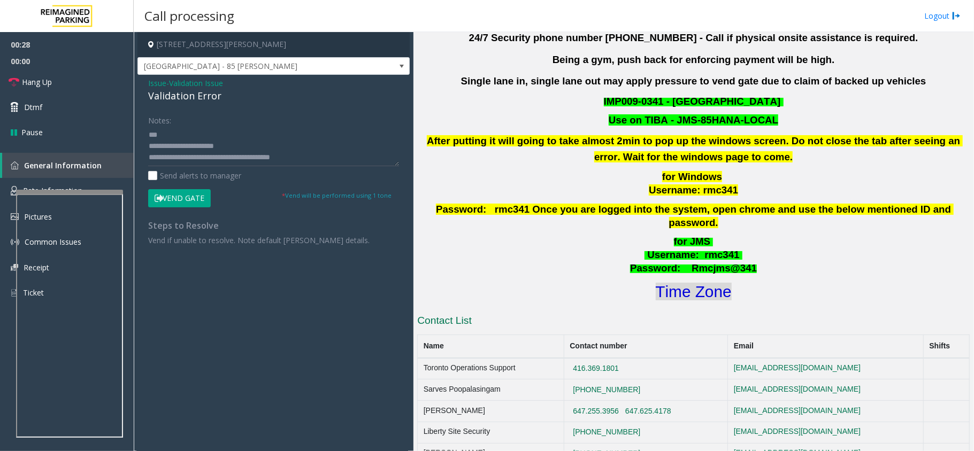
click at [682, 285] on font "Time Zone" at bounding box center [694, 292] width 76 height 18
click at [176, 138] on textarea at bounding box center [273, 146] width 251 height 40
type textarea "**********"
click at [189, 195] on button "Vend Gate" at bounding box center [179, 198] width 63 height 18
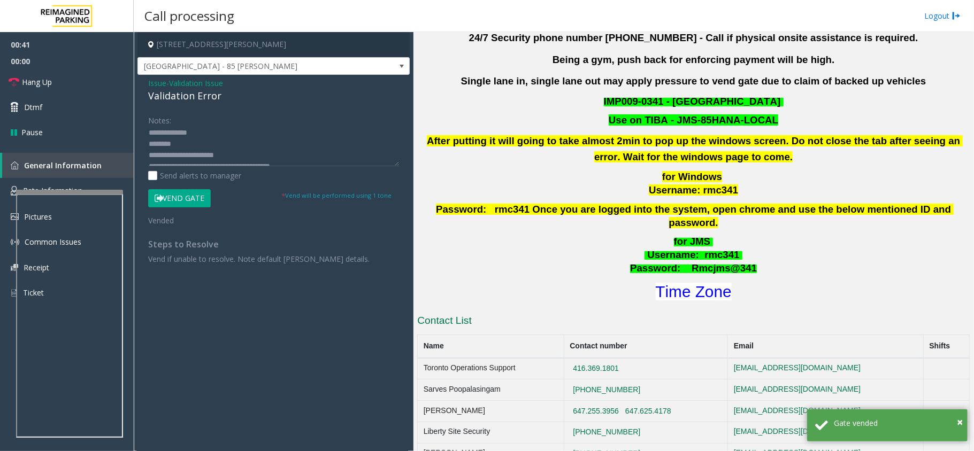
scroll to position [0, 0]
click at [71, 76] on link "Hang Up" at bounding box center [67, 82] width 134 height 25
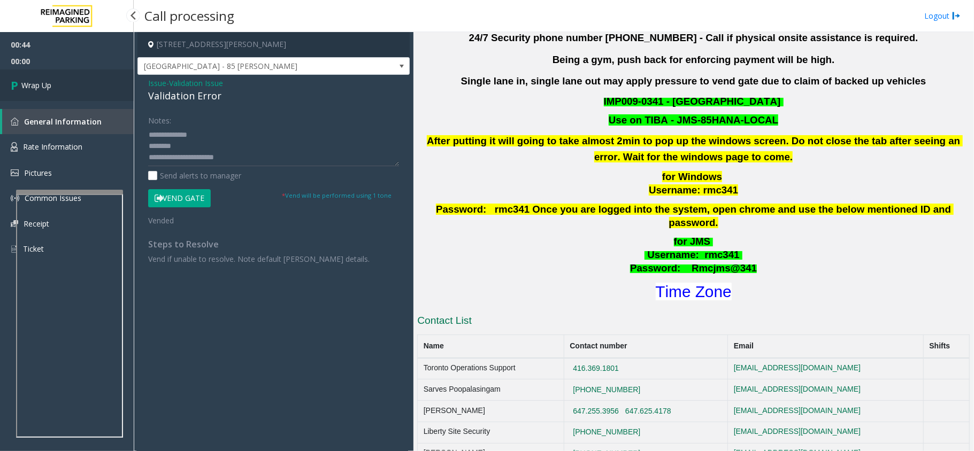
click at [71, 76] on link "Wrap Up" at bounding box center [67, 86] width 134 height 32
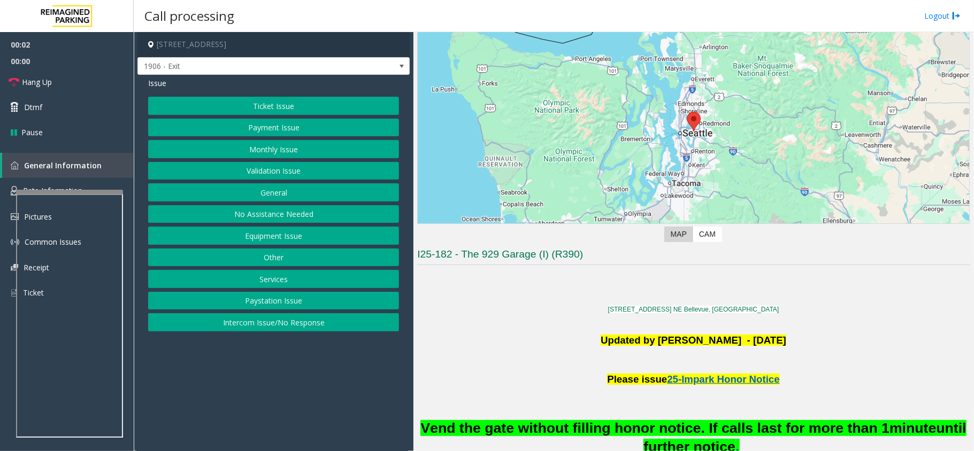
scroll to position [142, 0]
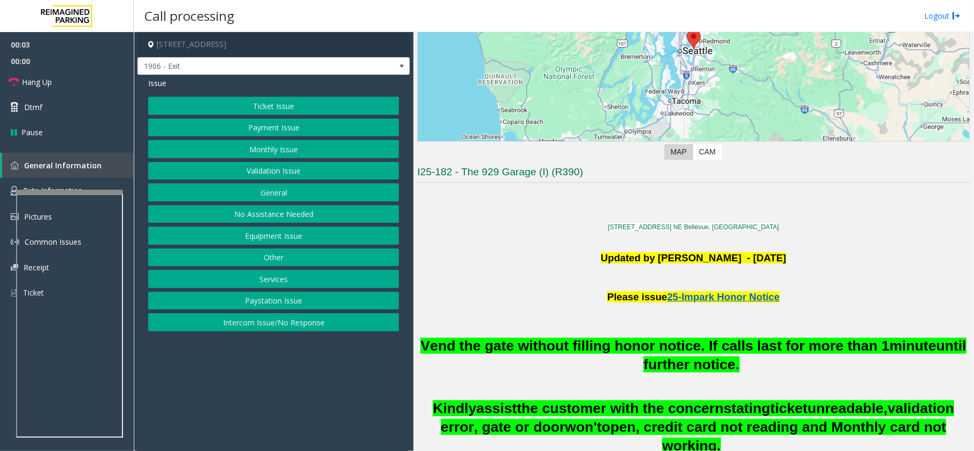
click at [662, 362] on span "until further notice" at bounding box center [804, 355] width 323 height 35
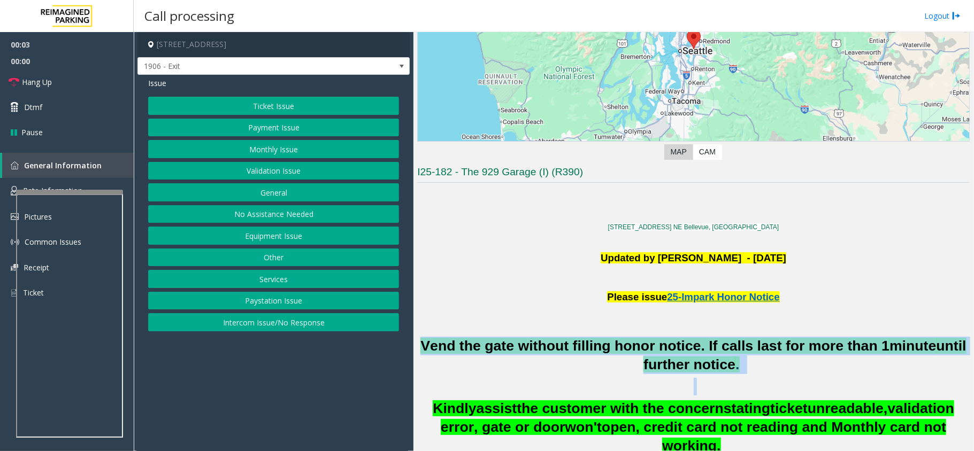
click at [662, 362] on span "until further notice" at bounding box center [804, 355] width 323 height 35
click at [228, 106] on button "Ticket Issue" at bounding box center [273, 106] width 251 height 18
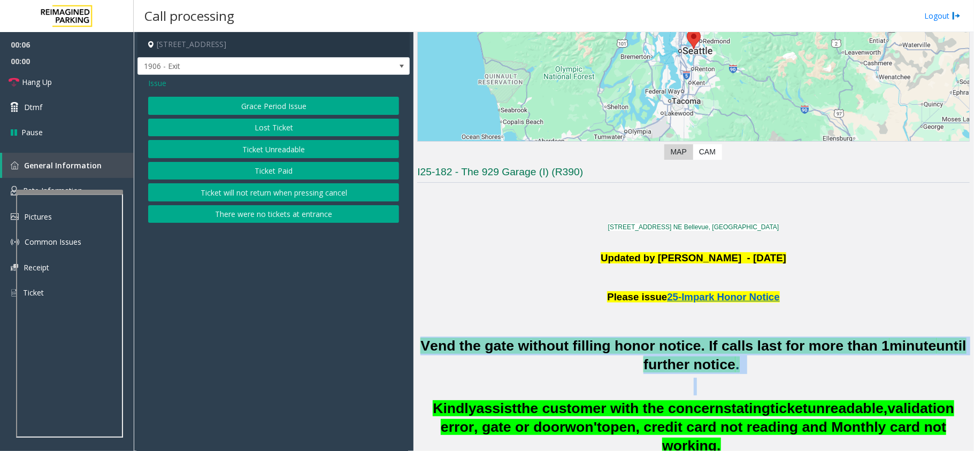
click at [268, 148] on button "Ticket Unreadable" at bounding box center [273, 149] width 251 height 18
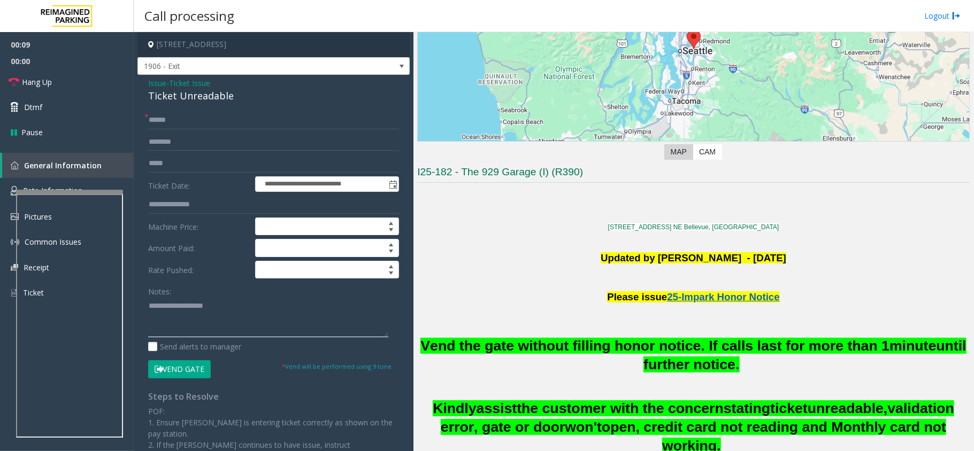
click at [194, 336] on textarea at bounding box center [268, 317] width 240 height 40
paste textarea "**********"
click at [176, 96] on div "Ticket Unreadable" at bounding box center [273, 96] width 251 height 14
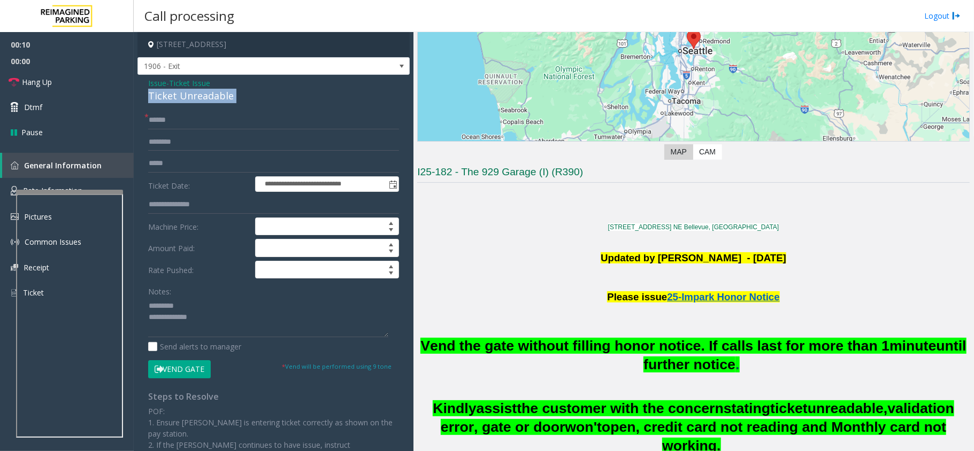
copy div "Ticket Unreadable"
click at [205, 297] on div "Notes:" at bounding box center [273, 309] width 251 height 55
paste textarea "**********"
click at [206, 304] on textarea at bounding box center [268, 317] width 240 height 40
click at [257, 335] on textarea at bounding box center [268, 317] width 240 height 40
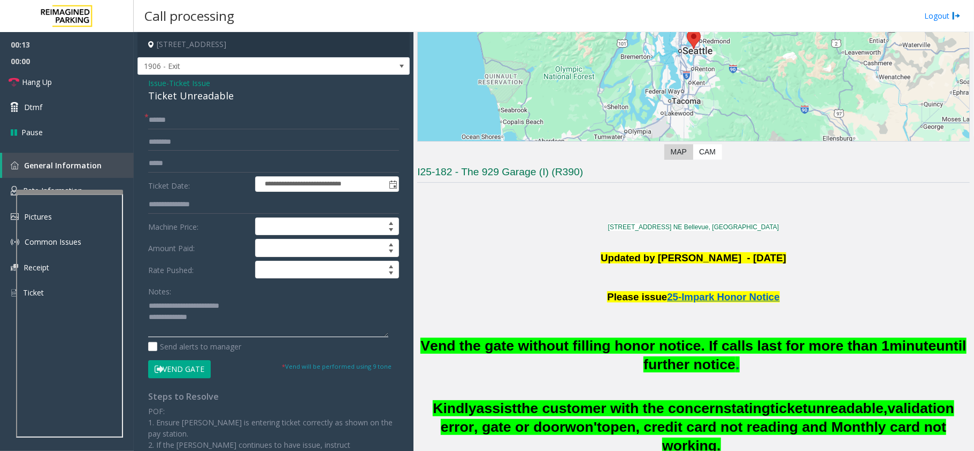
paste textarea "**********"
type textarea "**********"
click at [194, 114] on input "text" at bounding box center [273, 120] width 251 height 18
type input "******"
click at [222, 141] on input "text" at bounding box center [273, 142] width 251 height 18
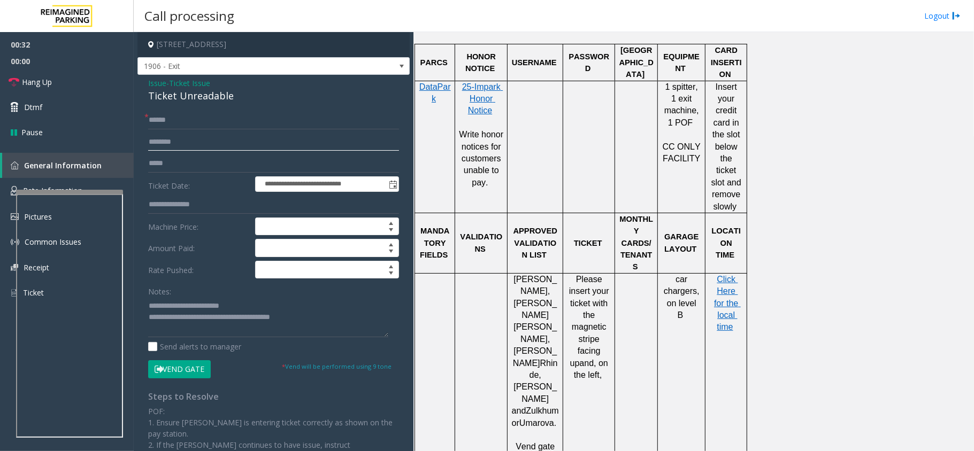
scroll to position [713, 0]
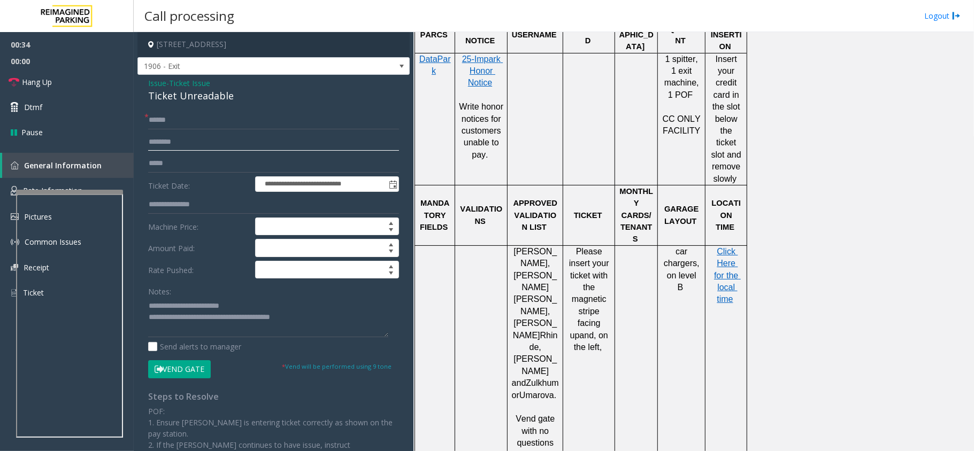
type input "********"
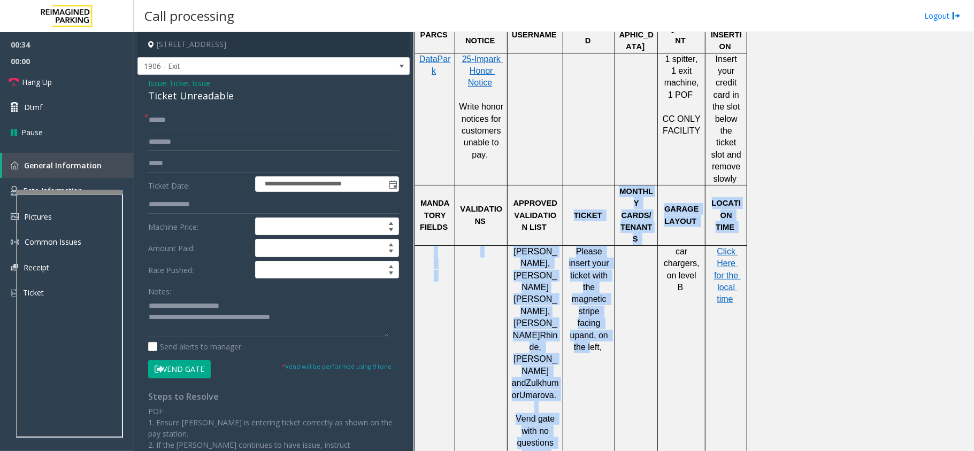
drag, startPoint x: 577, startPoint y: 182, endPoint x: 589, endPoint y: 272, distance: 90.2
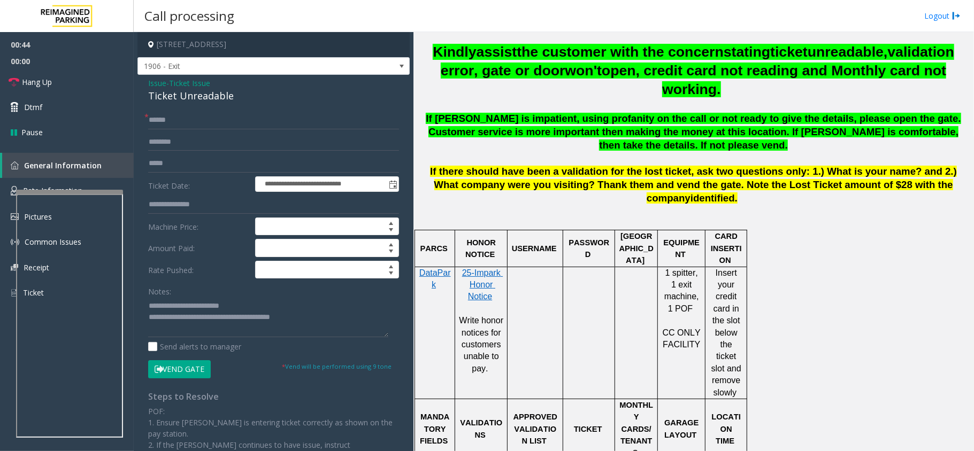
click at [589, 272] on td at bounding box center [589, 333] width 52 height 132
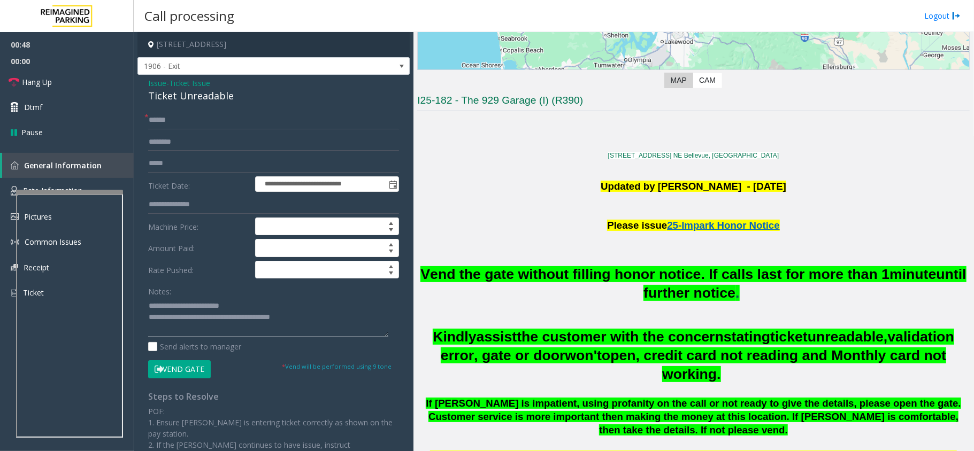
click at [194, 316] on textarea at bounding box center [268, 317] width 240 height 40
click at [191, 66] on span "1906 - Exit" at bounding box center [246, 66] width 217 height 17
click at [238, 332] on textarea at bounding box center [268, 317] width 240 height 40
click at [309, 332] on textarea at bounding box center [268, 317] width 240 height 40
click at [182, 368] on button "Vend Gate" at bounding box center [179, 369] width 63 height 18
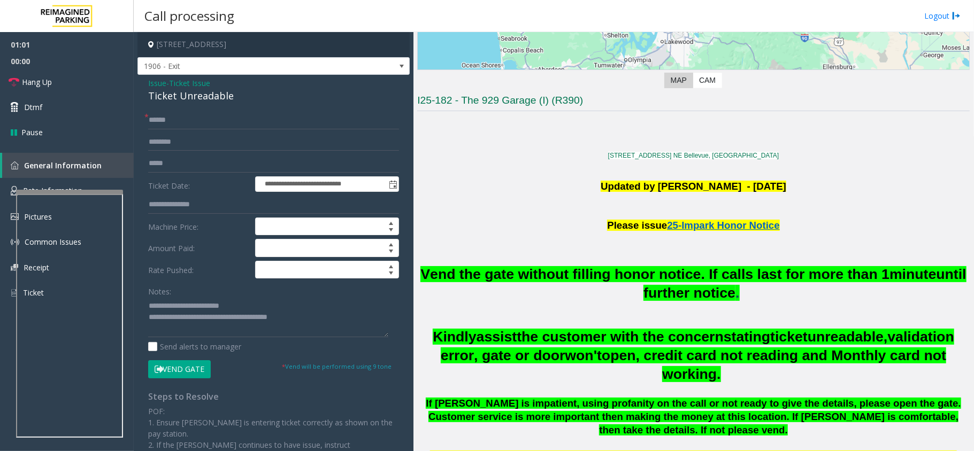
click at [653, 267] on span "Vend the gate without filling honor notice. If calls last for more than 1" at bounding box center [654, 274] width 469 height 16
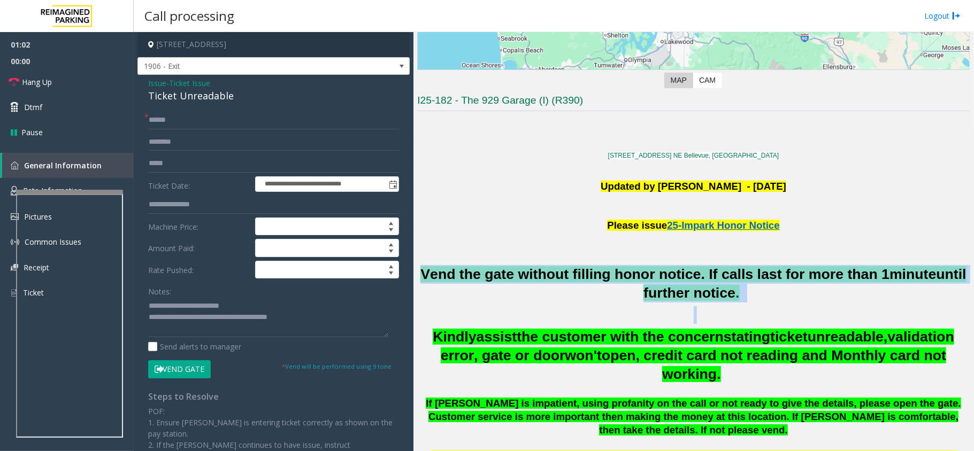
click at [653, 267] on span "Vend the gate without filling honor notice. If calls last for more than 1" at bounding box center [654, 274] width 469 height 16
copy h2 "Vend the gate without filling honor notice. If calls last for more than 1 minut…"
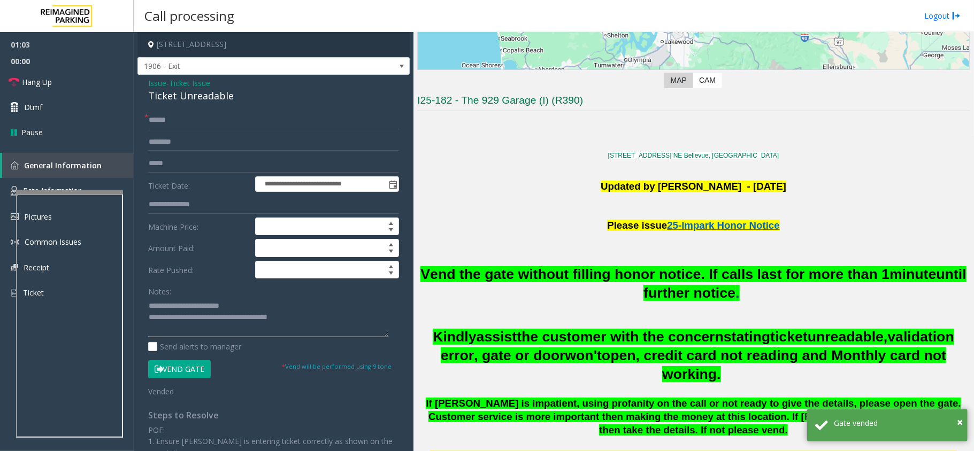
click at [341, 316] on textarea at bounding box center [268, 317] width 240 height 40
paste textarea "**********"
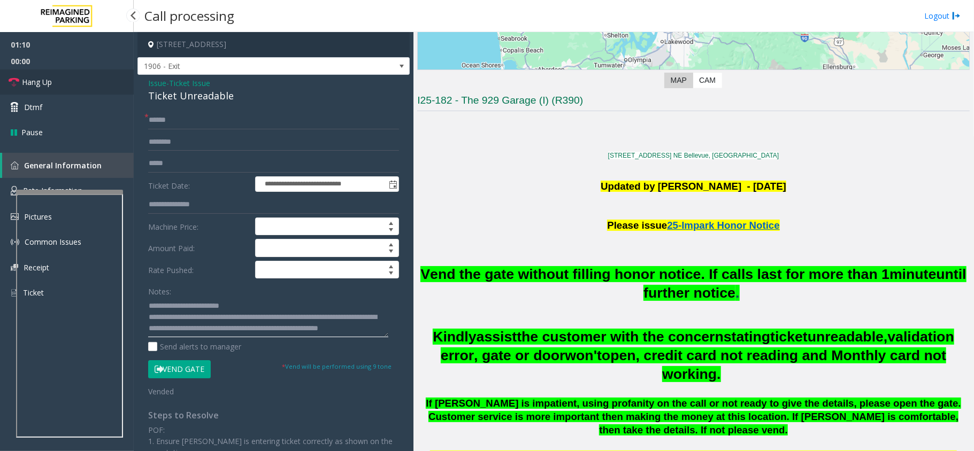
type textarea "**********"
click at [37, 78] on span "Hang Up" at bounding box center [37, 81] width 30 height 11
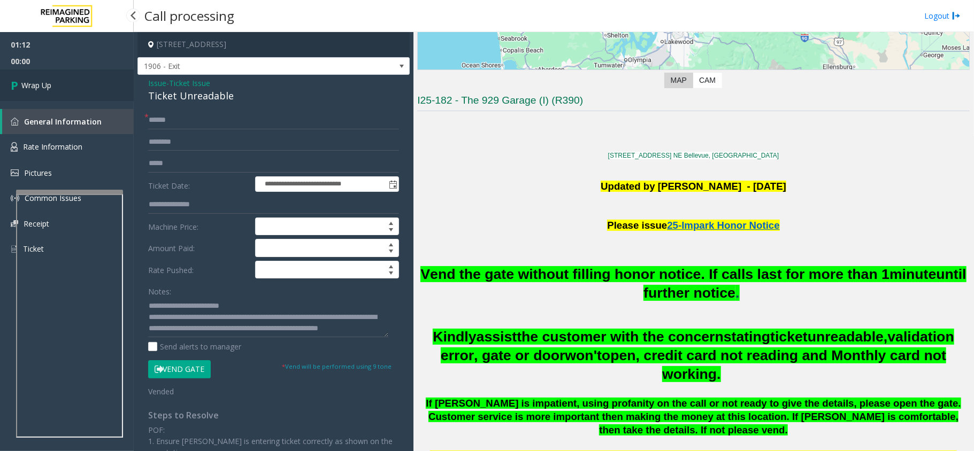
click at [37, 78] on link "Wrap Up" at bounding box center [67, 86] width 134 height 32
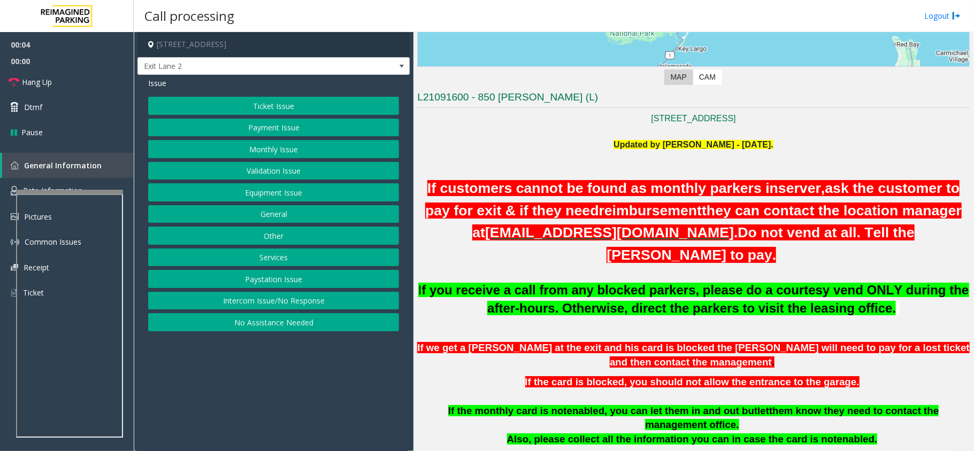
scroll to position [214, 0]
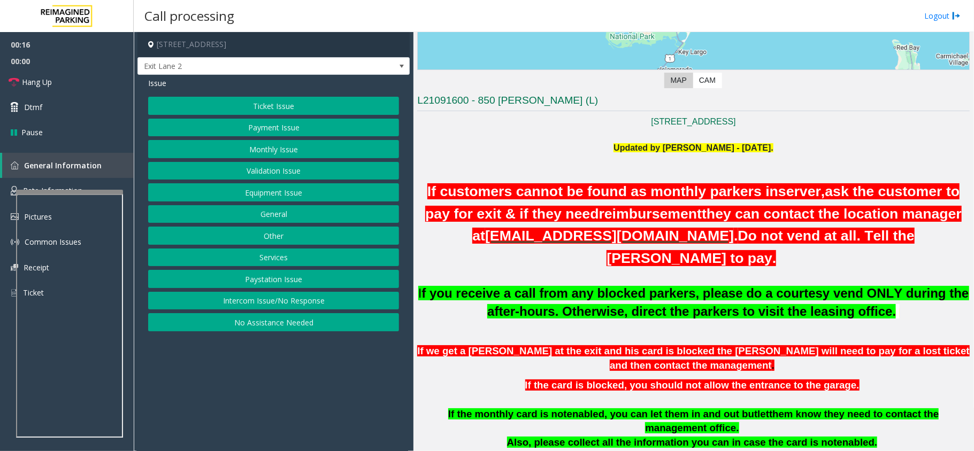
click at [289, 168] on button "Validation Issue" at bounding box center [273, 171] width 251 height 18
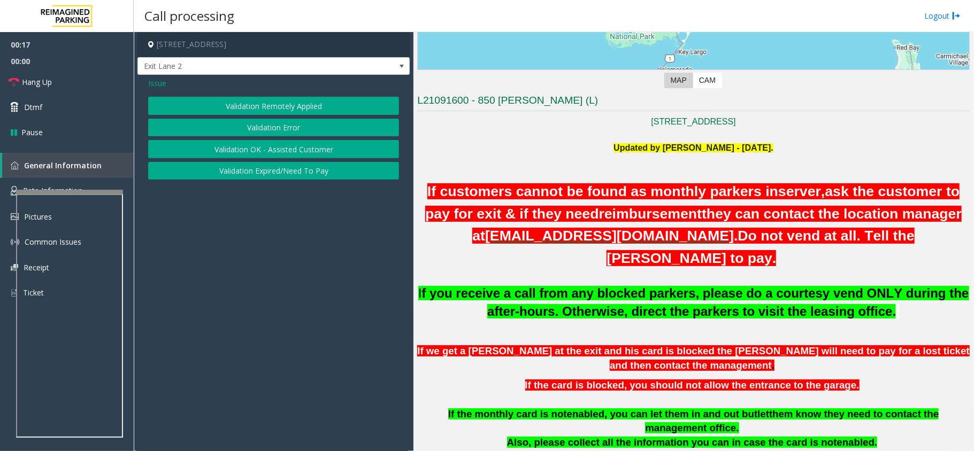
click at [295, 127] on button "Validation Error" at bounding box center [273, 128] width 251 height 18
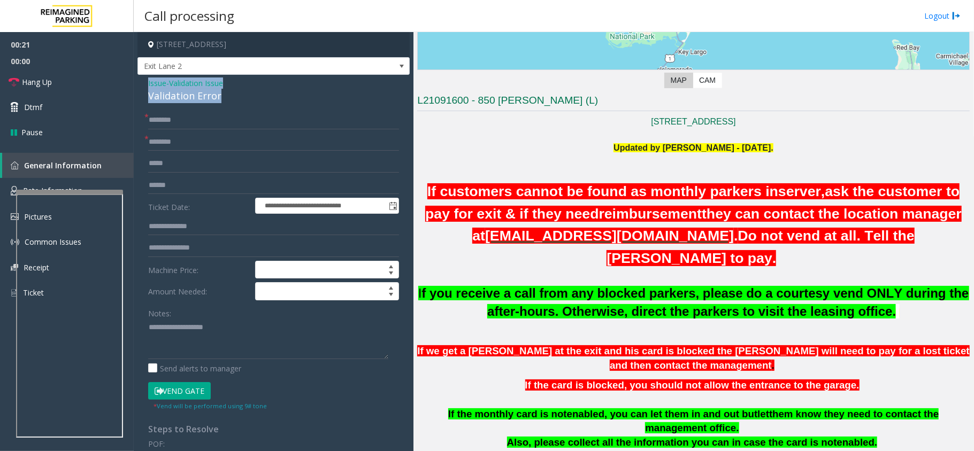
drag, startPoint x: 145, startPoint y: 81, endPoint x: 247, endPoint y: 95, distance: 102.0
click at [247, 95] on div "**********" at bounding box center [273, 385] width 272 height 621
click at [183, 344] on textarea at bounding box center [268, 339] width 240 height 40
paste textarea "**********"
click at [150, 339] on textarea at bounding box center [268, 339] width 240 height 40
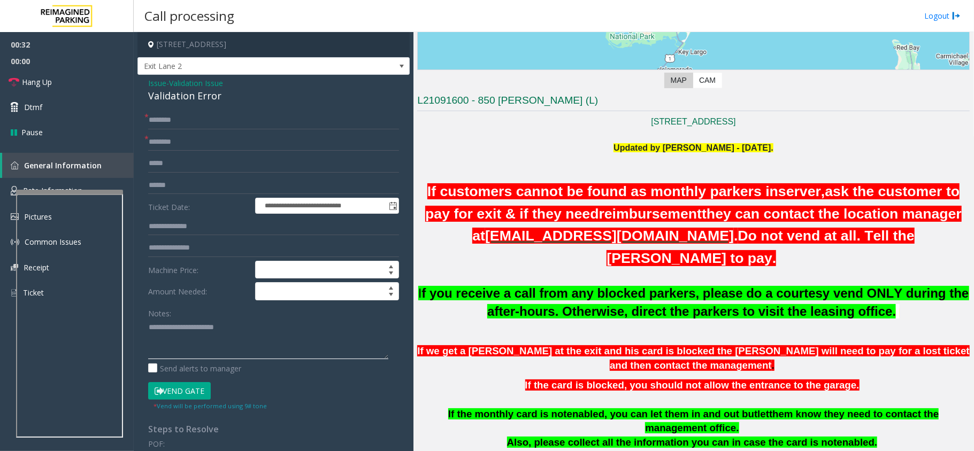
click at [272, 321] on textarea at bounding box center [268, 339] width 240 height 40
paste textarea "**********"
drag, startPoint x: 200, startPoint y: 341, endPoint x: 165, endPoint y: 340, distance: 35.3
click at [142, 340] on div "**********" at bounding box center [273, 398] width 267 height 574
click at [214, 348] on textarea at bounding box center [268, 339] width 240 height 40
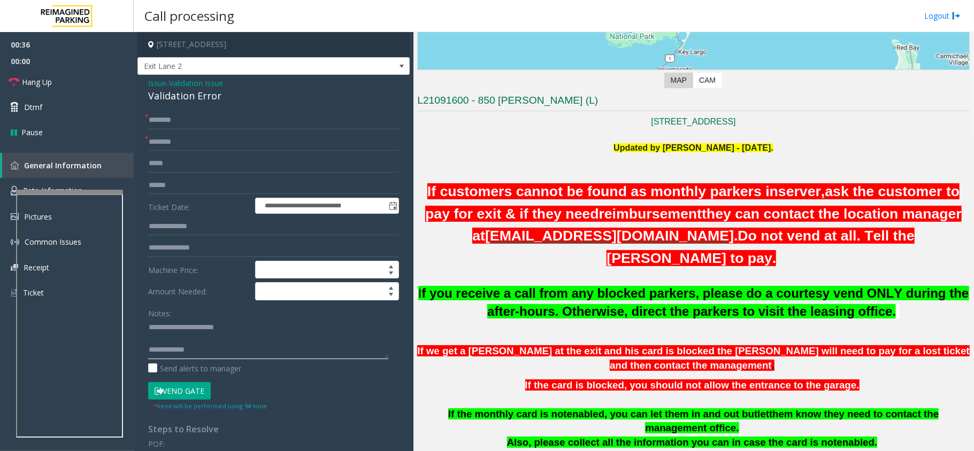
click at [202, 342] on textarea at bounding box center [268, 339] width 240 height 40
type textarea "**********"
drag, startPoint x: 163, startPoint y: 120, endPoint x: 188, endPoint y: 125, distance: 25.6
click at [163, 120] on input "text" at bounding box center [273, 120] width 251 height 18
paste input "********"
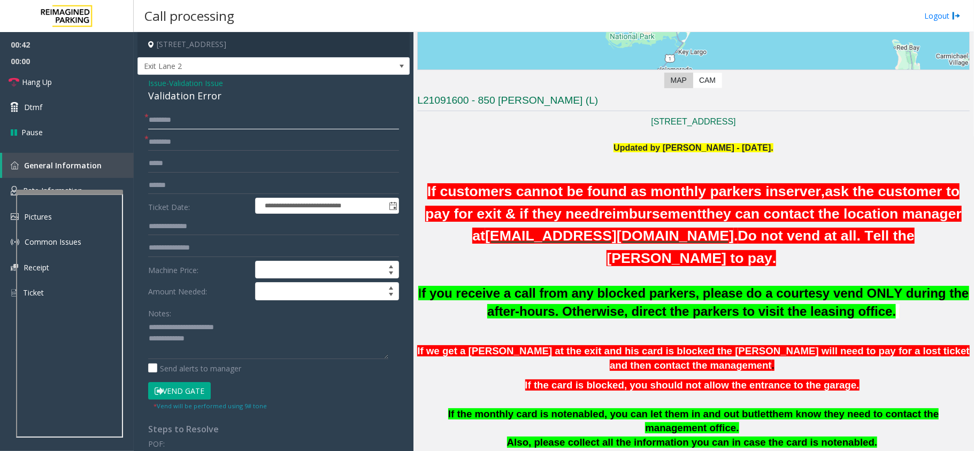
type input "********"
click at [185, 182] on input "text" at bounding box center [273, 185] width 251 height 18
paste input "******"
type input "******"
click at [173, 142] on input "text" at bounding box center [273, 142] width 251 height 18
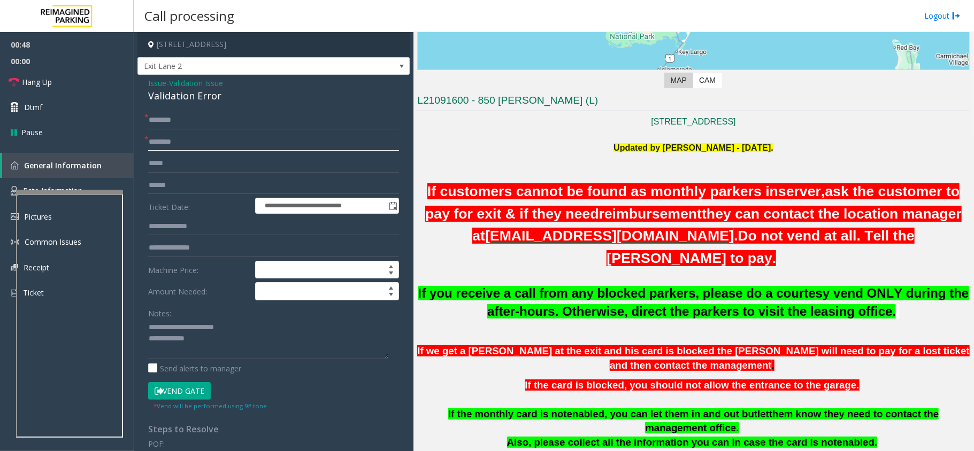
paste input "**********"
type input "**********"
click at [244, 341] on textarea at bounding box center [268, 339] width 240 height 40
paste textarea "* ********"
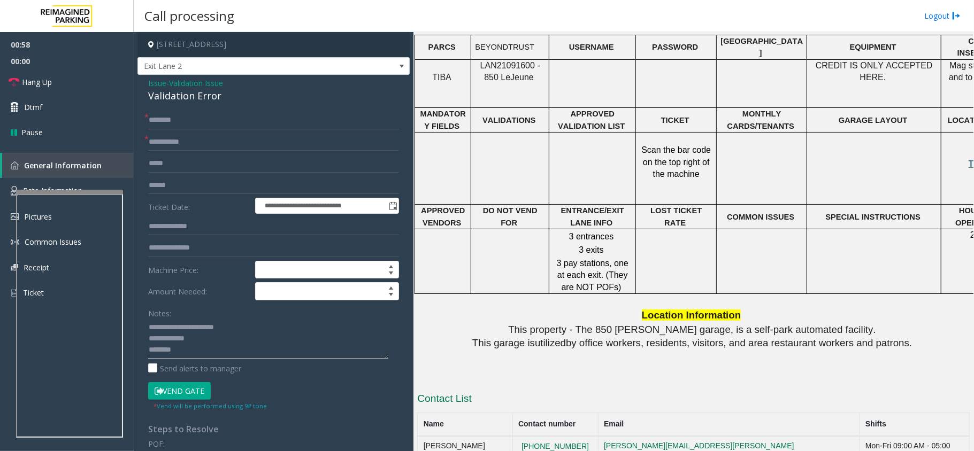
scroll to position [998, 56]
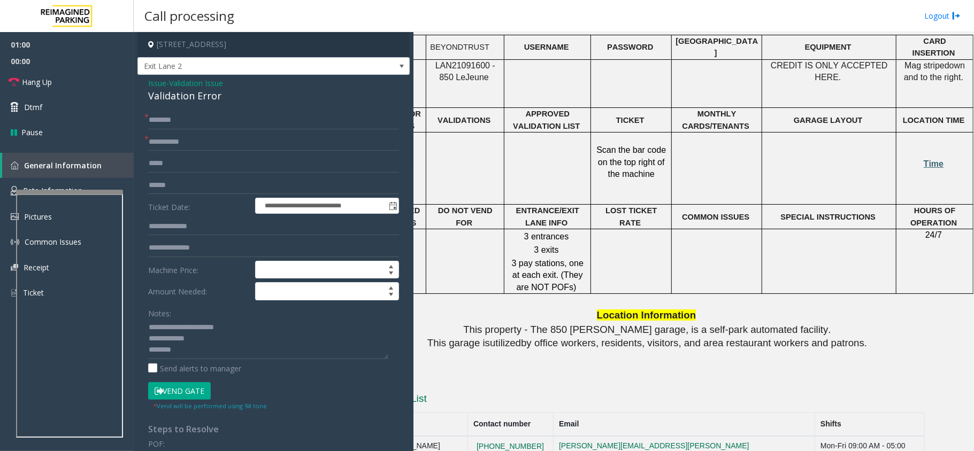
click at [924, 159] on span "Time" at bounding box center [934, 163] width 20 height 9
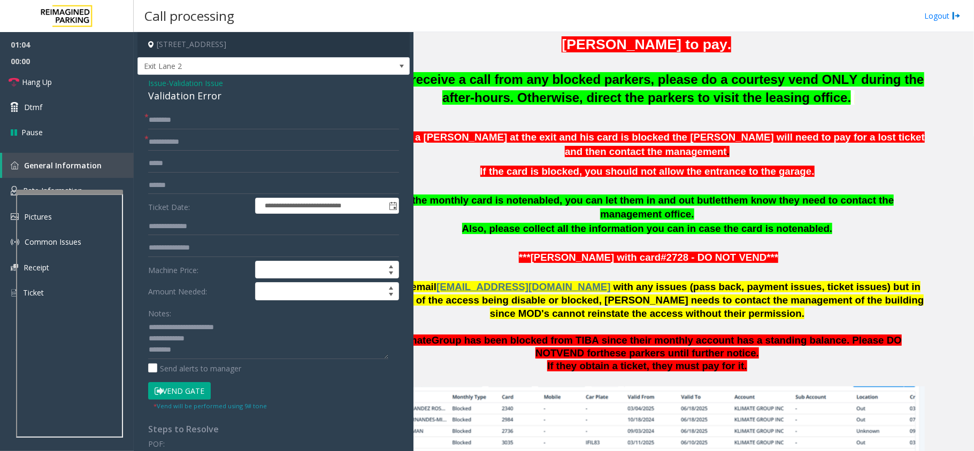
scroll to position [428, 0]
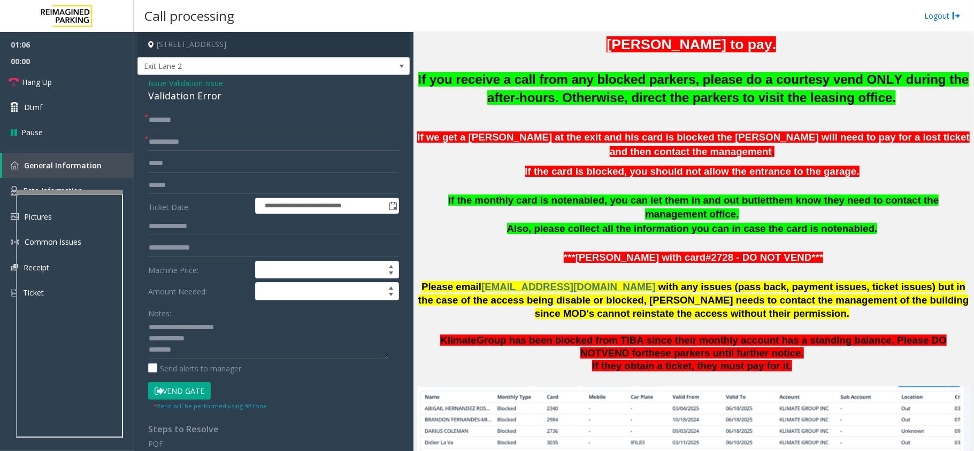
click at [197, 388] on button "Vend Gate" at bounding box center [179, 391] width 63 height 18
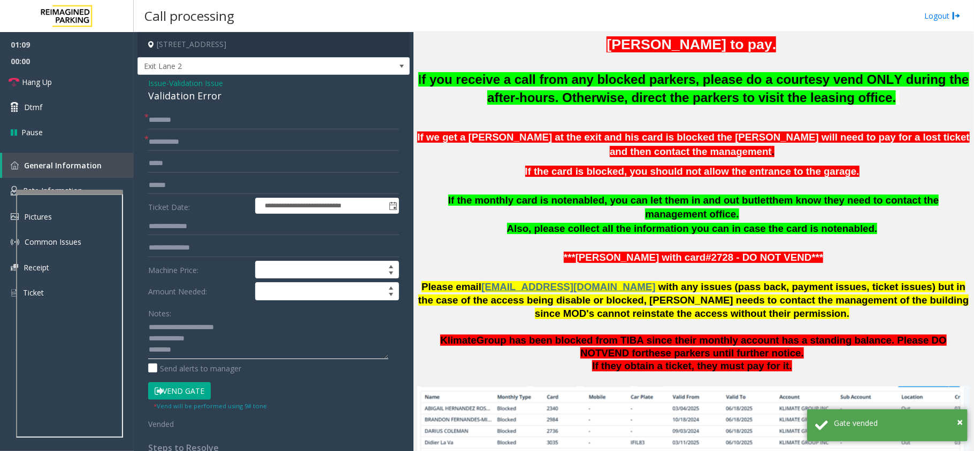
click at [248, 337] on textarea at bounding box center [268, 339] width 240 height 40
paste textarea "**********"
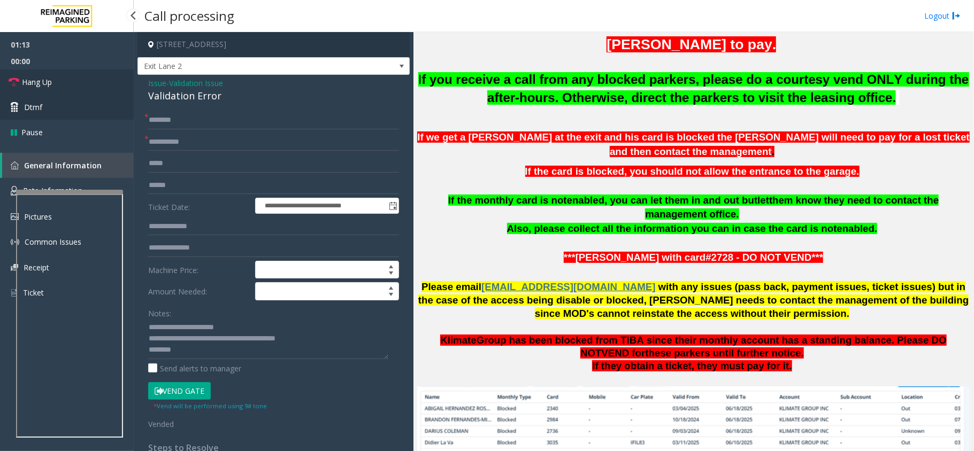
drag, startPoint x: 73, startPoint y: 71, endPoint x: 116, endPoint y: 105, distance: 55.1
click at [73, 71] on link "Hang Up" at bounding box center [67, 82] width 134 height 25
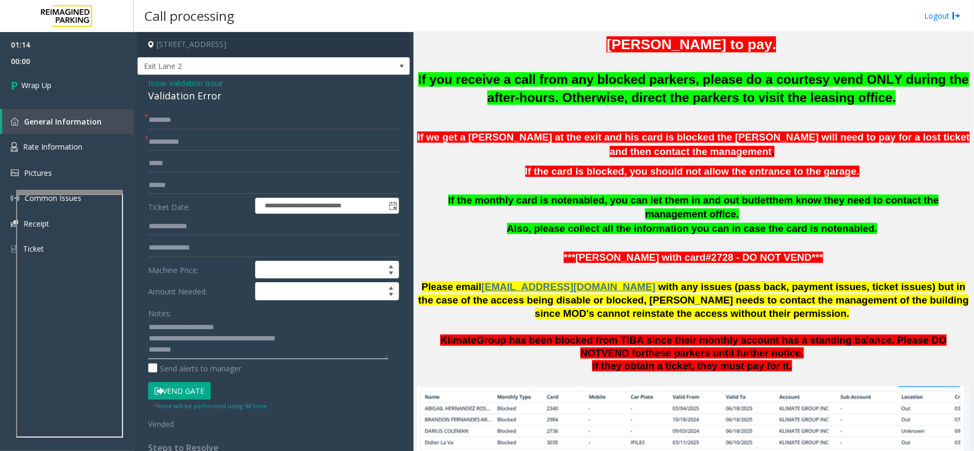
click at [336, 343] on textarea at bounding box center [268, 339] width 240 height 40
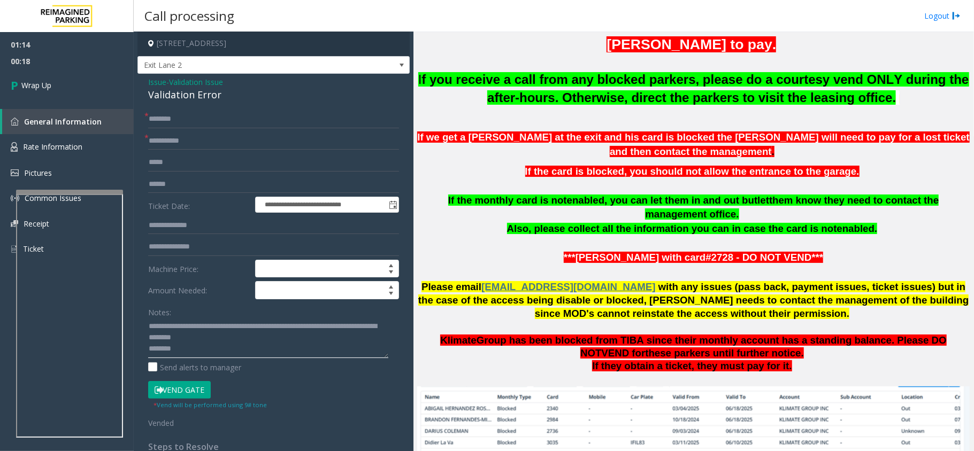
scroll to position [0, 0]
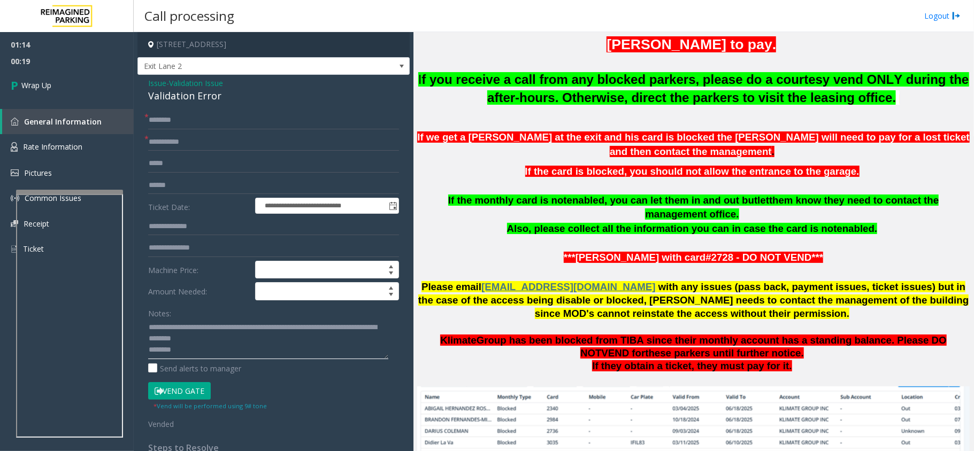
type textarea "**********"
click at [50, 87] on span "Wrap Up" at bounding box center [36, 85] width 30 height 11
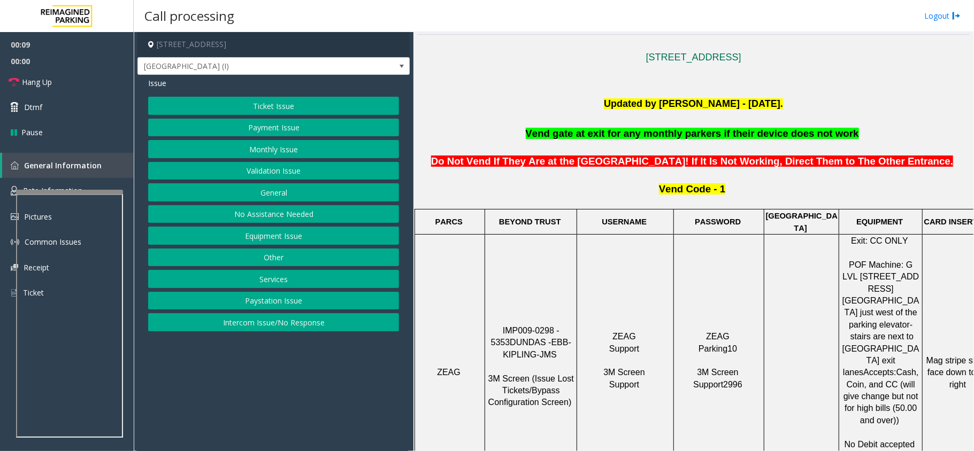
scroll to position [356, 0]
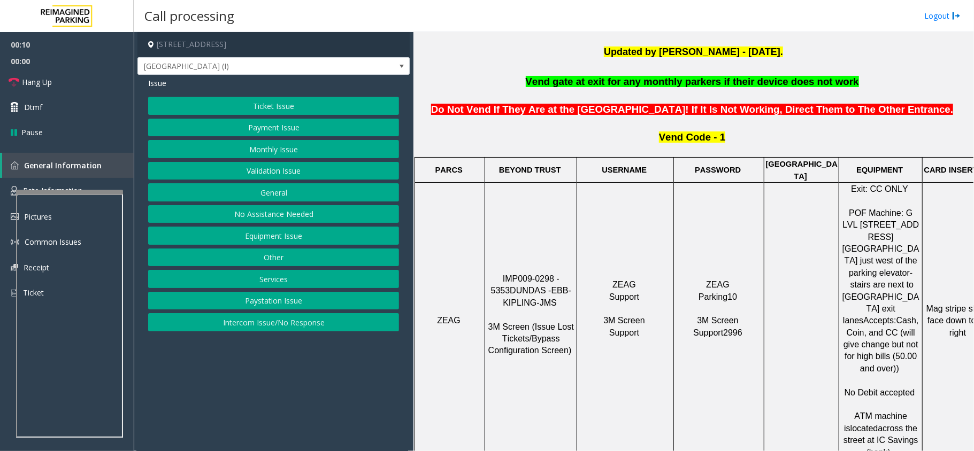
click at [268, 174] on button "Validation Issue" at bounding box center [273, 171] width 251 height 18
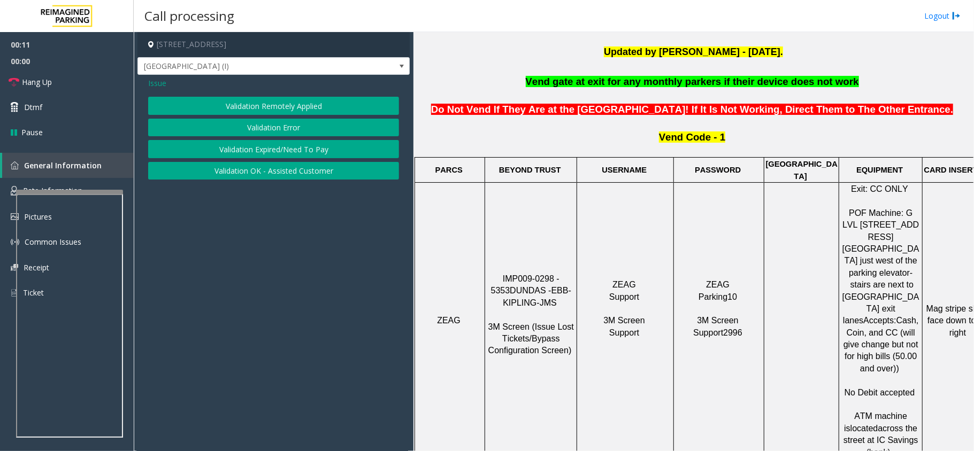
click at [286, 130] on button "Validation Error" at bounding box center [273, 128] width 251 height 18
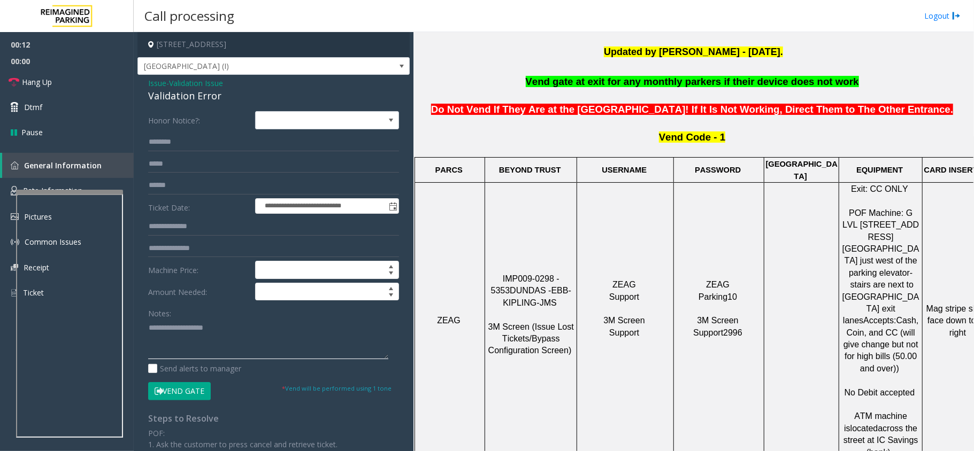
click at [210, 343] on textarea at bounding box center [268, 339] width 240 height 40
paste textarea "**********"
click at [199, 93] on div "Validation Error" at bounding box center [273, 96] width 251 height 14
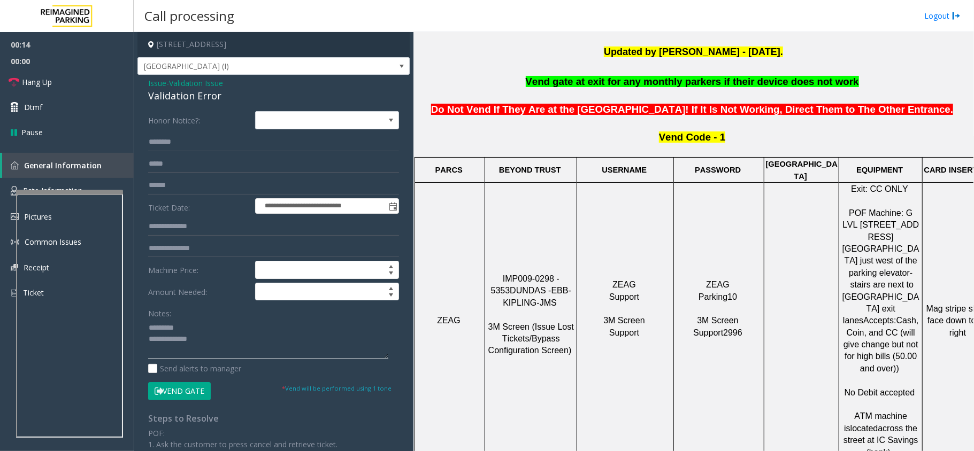
click at [227, 327] on textarea at bounding box center [268, 339] width 240 height 40
paste textarea "**********"
click at [222, 351] on textarea at bounding box center [268, 339] width 240 height 40
click at [152, 326] on textarea at bounding box center [268, 339] width 240 height 40
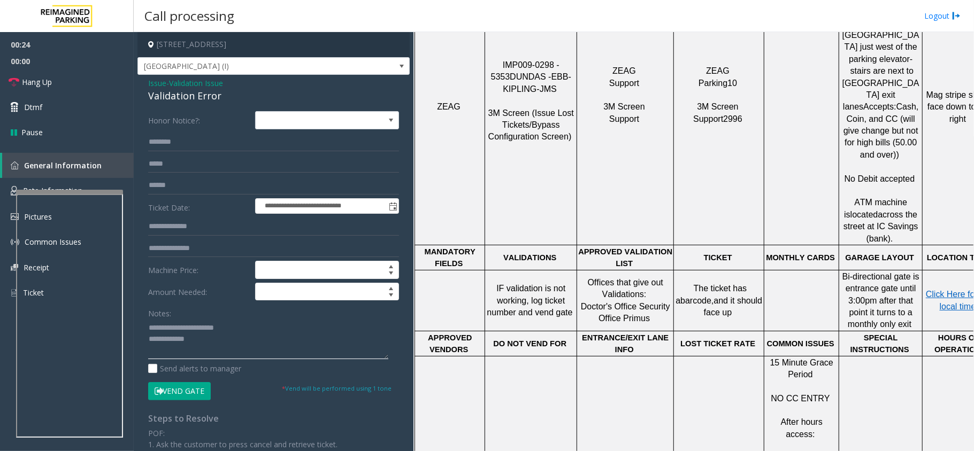
scroll to position [499, 0]
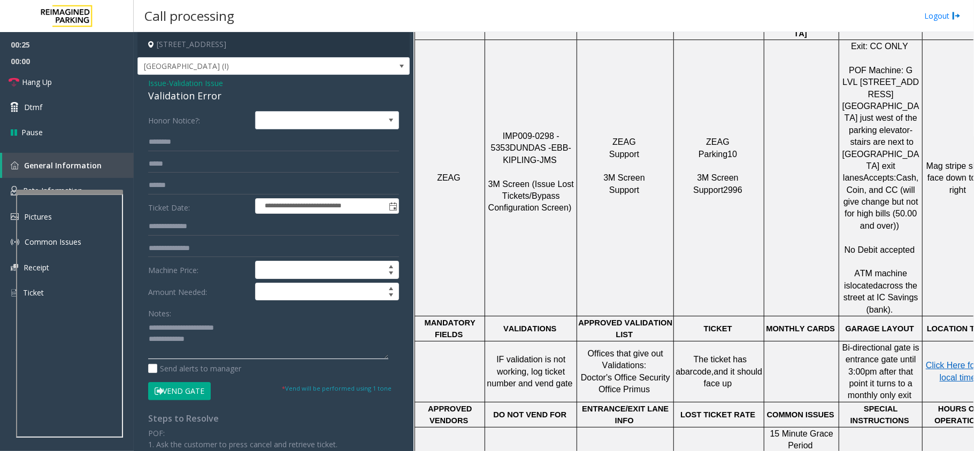
type textarea "**********"
drag, startPoint x: 561, startPoint y: 129, endPoint x: 496, endPoint y: 98, distance: 71.8
click at [496, 98] on td "IMP009-0298 - 5353 DUNDAS - EBB-KIPLING-JMS 3M Screen (Issue Lost Tickets/Bypas…" at bounding box center [531, 178] width 92 height 276
click at [562, 130] on p "IMP009-0298 - 5353 DUNDAS - EBB-KIPLING-JMS 3M Screen (Issue Lost Tickets/Bypas…" at bounding box center [531, 178] width 90 height 96
drag, startPoint x: 566, startPoint y: 105, endPoint x: 496, endPoint y: 105, distance: 69.5
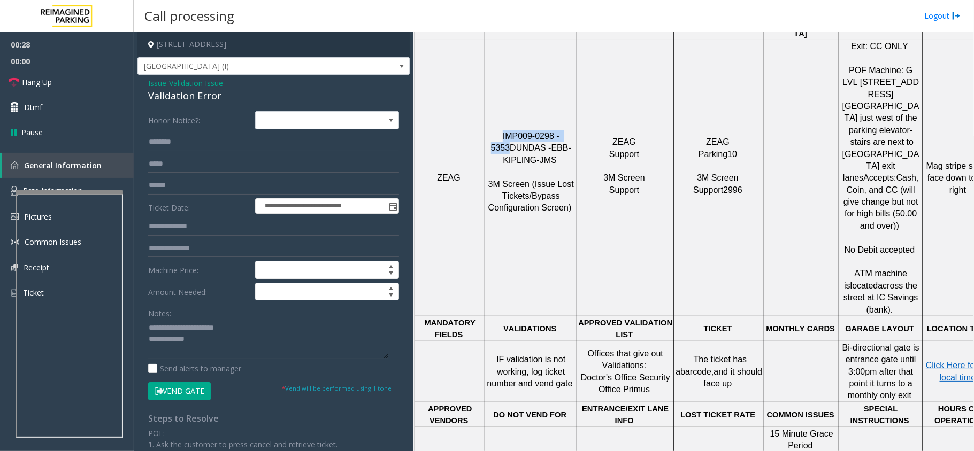
click at [496, 132] on span "IMP009-0298 - 5353" at bounding box center [526, 142] width 71 height 21
click at [157, 86] on span "Issue" at bounding box center [157, 83] width 18 height 11
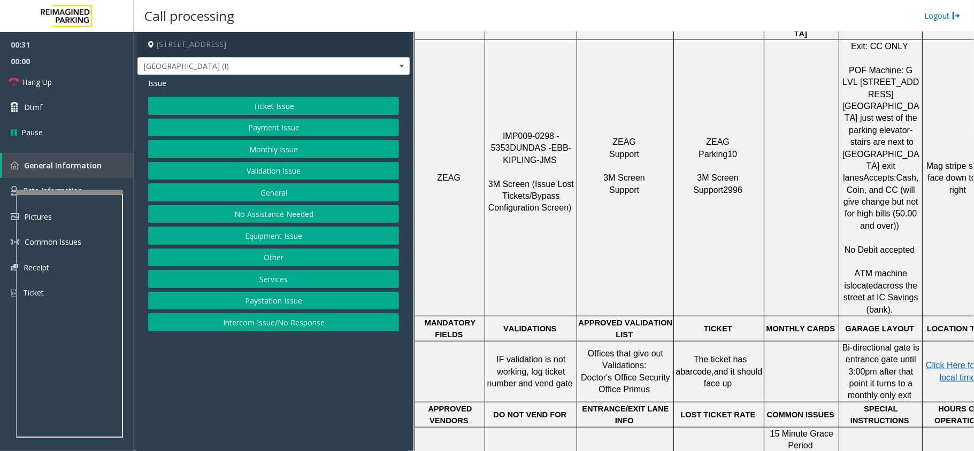
click at [265, 108] on button "Ticket Issue" at bounding box center [273, 106] width 251 height 18
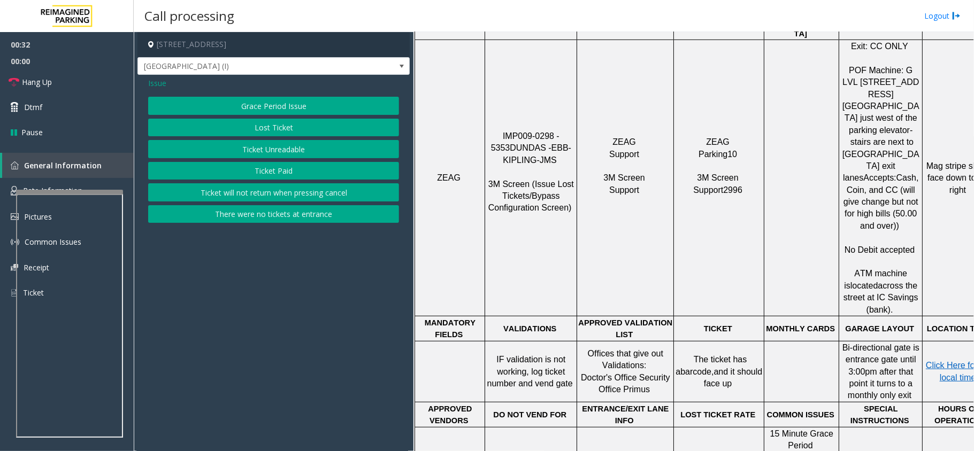
click at [273, 151] on button "Ticket Unreadable" at bounding box center [273, 149] width 251 height 18
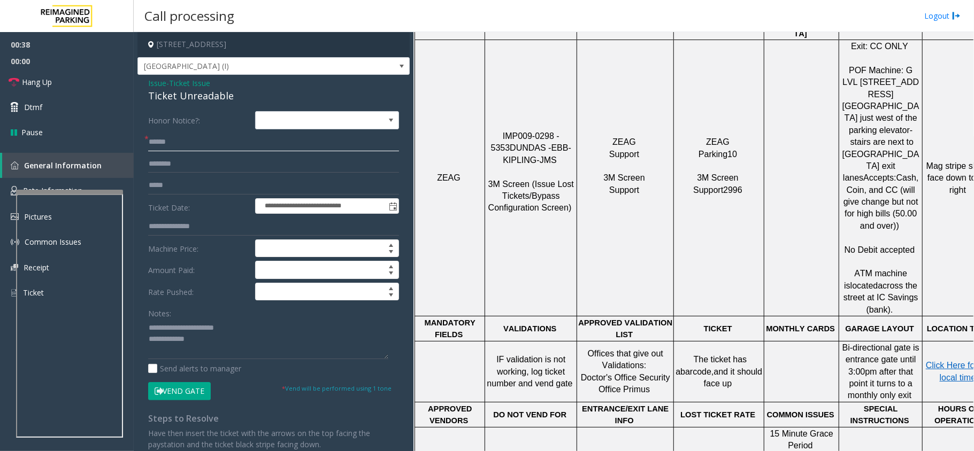
click at [184, 148] on input "text" at bounding box center [273, 142] width 251 height 18
click at [211, 343] on textarea at bounding box center [268, 339] width 240 height 40
paste textarea "**********"
click at [184, 103] on div "Ticket Unreadable" at bounding box center [273, 96] width 251 height 14
click at [182, 97] on div "Ticket Unreadable" at bounding box center [273, 96] width 251 height 14
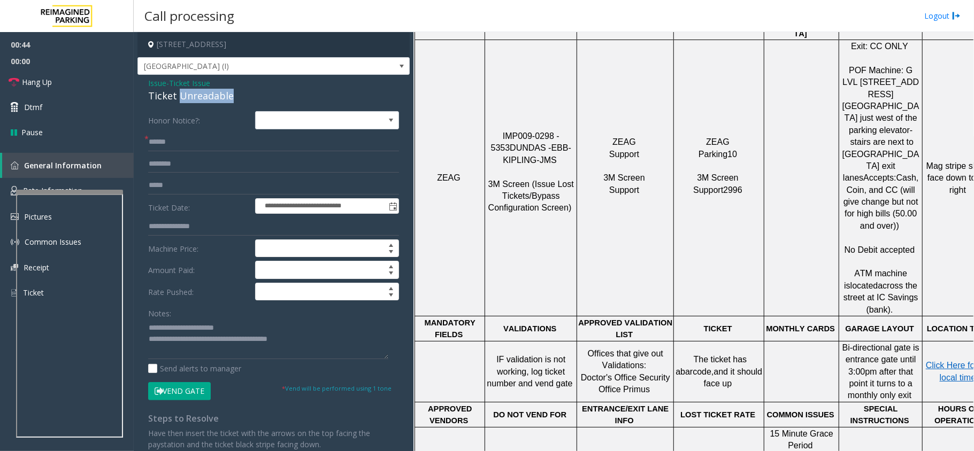
click at [182, 97] on div "Ticket Unreadable" at bounding box center [273, 96] width 251 height 14
drag, startPoint x: 174, startPoint y: 324, endPoint x: 244, endPoint y: 322, distance: 70.1
click at [244, 322] on textarea at bounding box center [268, 339] width 240 height 40
paste textarea "*"
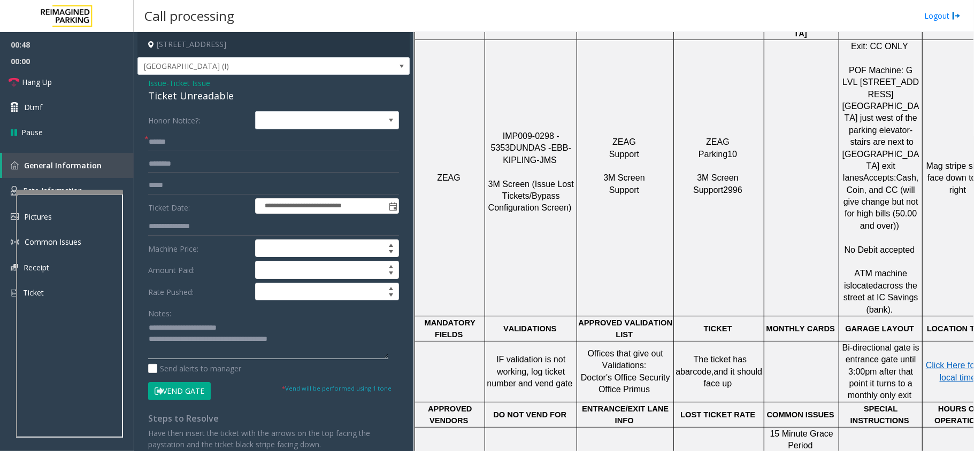
type textarea "**********"
click at [163, 137] on input "text" at bounding box center [273, 142] width 251 height 18
click at [206, 150] on input "text" at bounding box center [273, 142] width 251 height 18
type input "*****"
drag, startPoint x: 174, startPoint y: 145, endPoint x: 88, endPoint y: 145, distance: 86.1
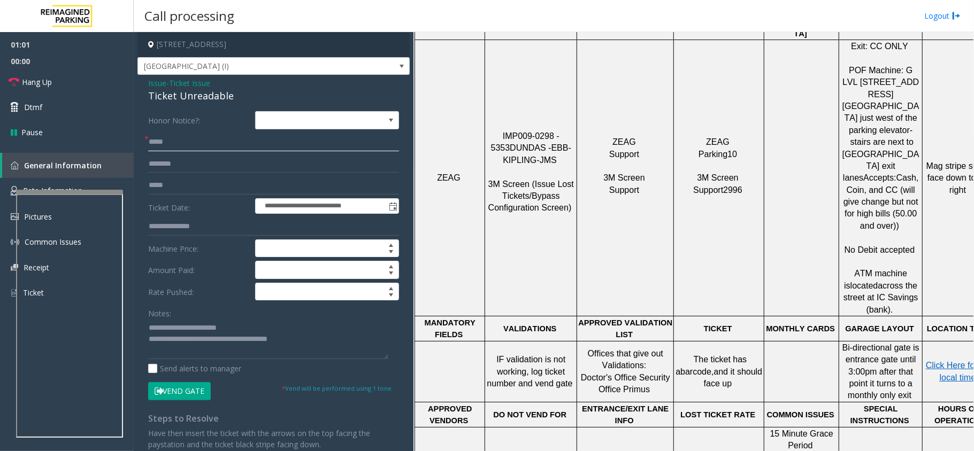
click at [90, 145] on app-root "**********" at bounding box center [487, 225] width 974 height 451
type input "**********"
click at [228, 168] on input "text" at bounding box center [273, 164] width 251 height 18
click at [154, 140] on input "*****" at bounding box center [273, 142] width 251 height 18
type input "*****"
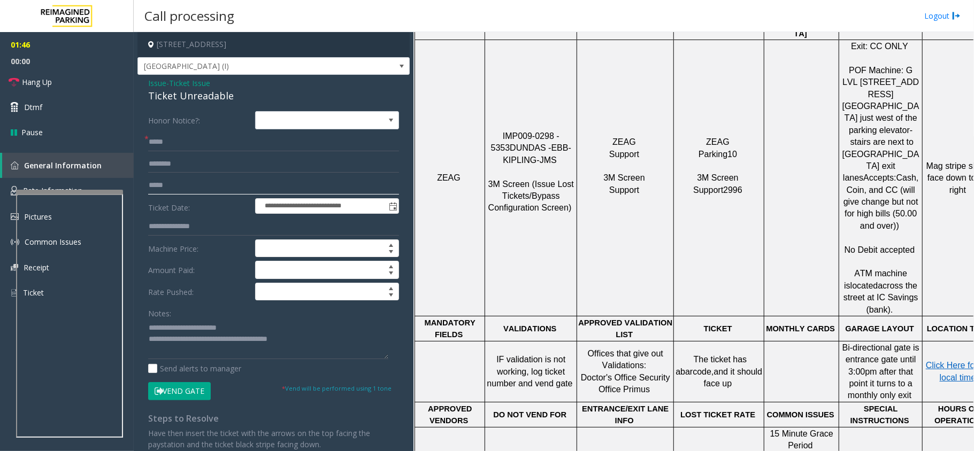
click at [155, 185] on input "text" at bounding box center [273, 185] width 251 height 18
click at [169, 167] on input "text" at bounding box center [273, 164] width 251 height 18
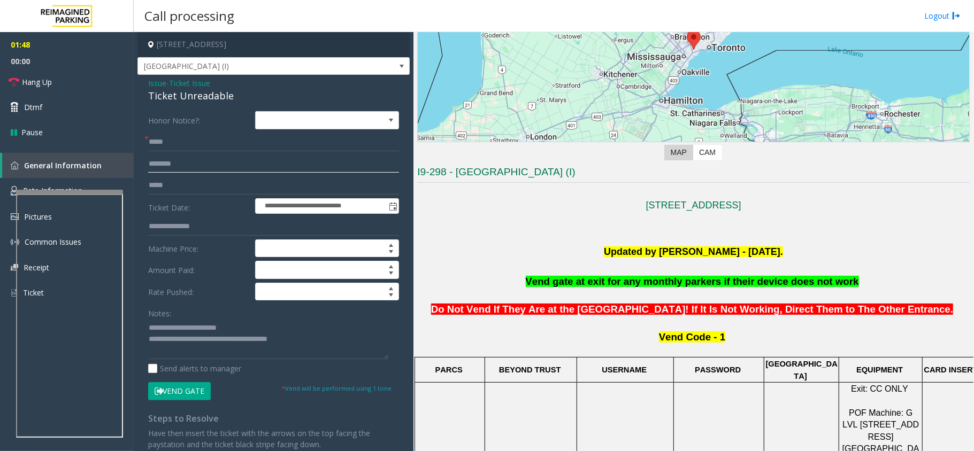
scroll to position [142, 0]
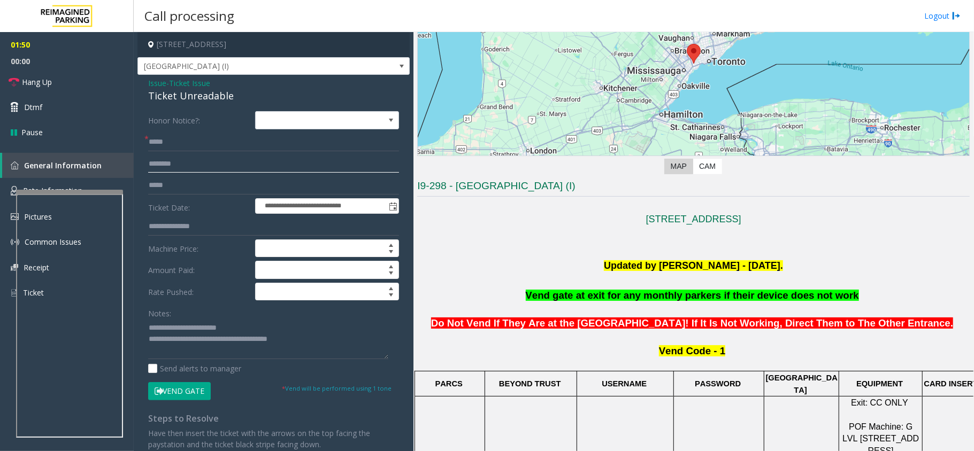
click at [173, 167] on input "text" at bounding box center [273, 164] width 251 height 18
type input "*"
type input "***"
click at [176, 394] on button "Vend Gate" at bounding box center [179, 391] width 63 height 18
click at [573, 301] on span "Vend gate at exit for any monthly parkers if their device does not work" at bounding box center [692, 295] width 333 height 11
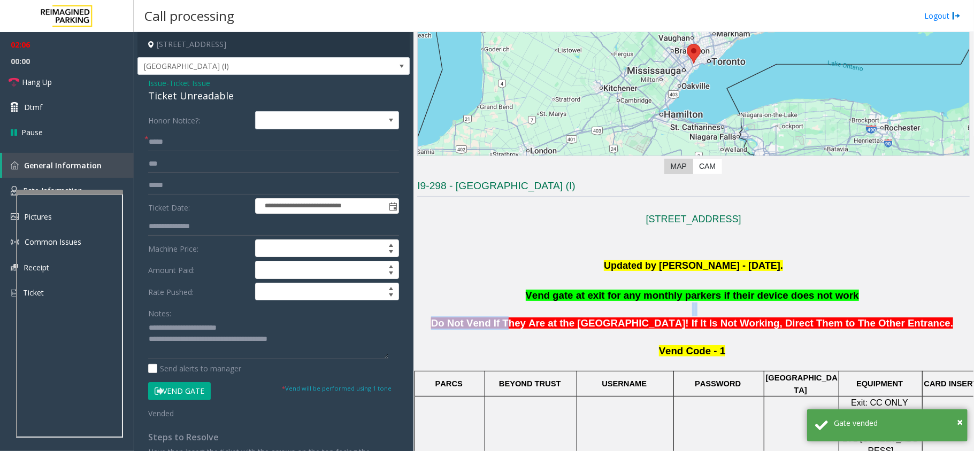
drag, startPoint x: 519, startPoint y: 325, endPoint x: 737, endPoint y: 315, distance: 218.4
click at [737, 315] on p "Do Not Vend If They Are at the [GEOGRAPHIC_DATA]! If It Is Not Working, Direct …" at bounding box center [693, 317] width 552 height 28
click at [744, 343] on p at bounding box center [693, 338] width 552 height 14
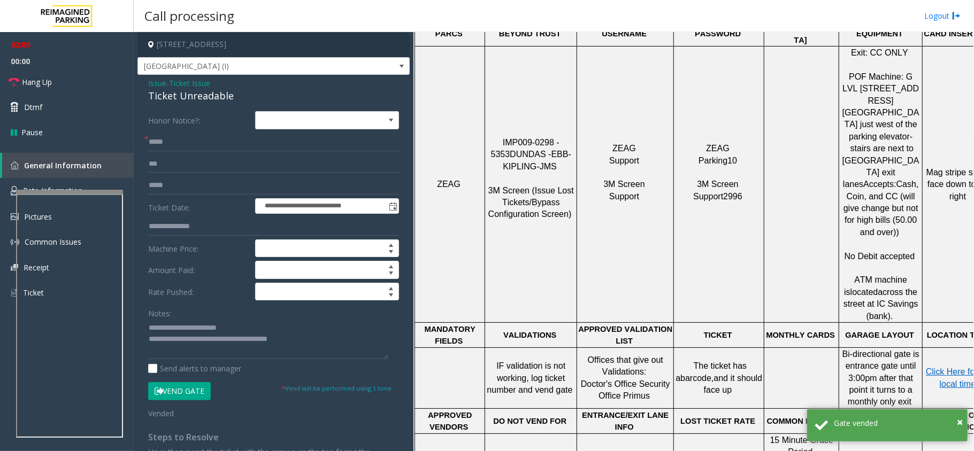
scroll to position [499, 0]
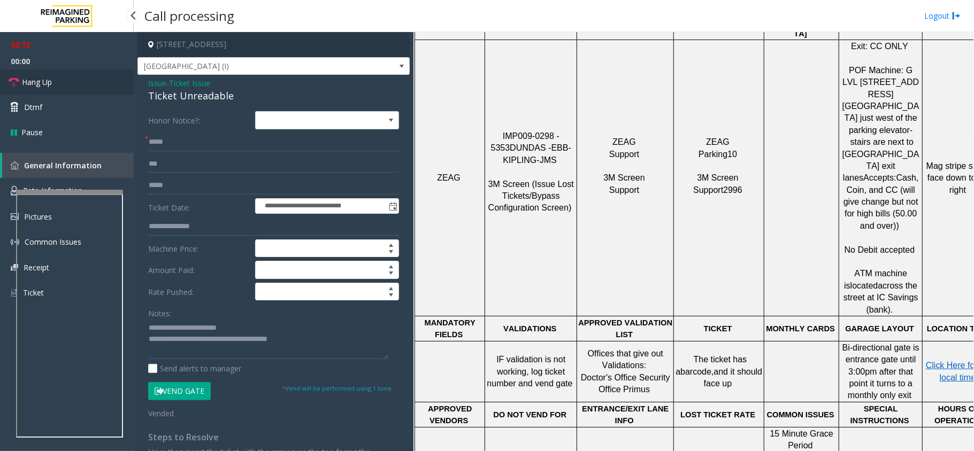
click at [73, 73] on link "Hang Up" at bounding box center [67, 82] width 134 height 25
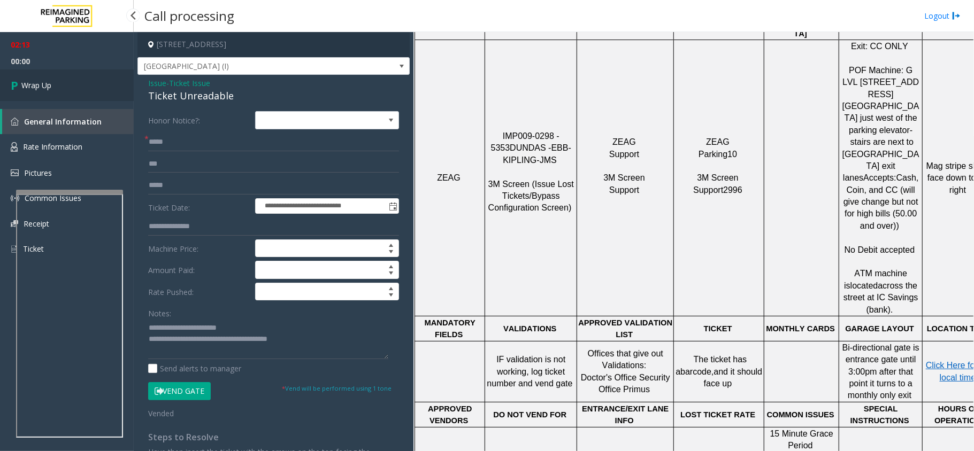
click at [63, 73] on link "Wrap Up" at bounding box center [67, 86] width 134 height 32
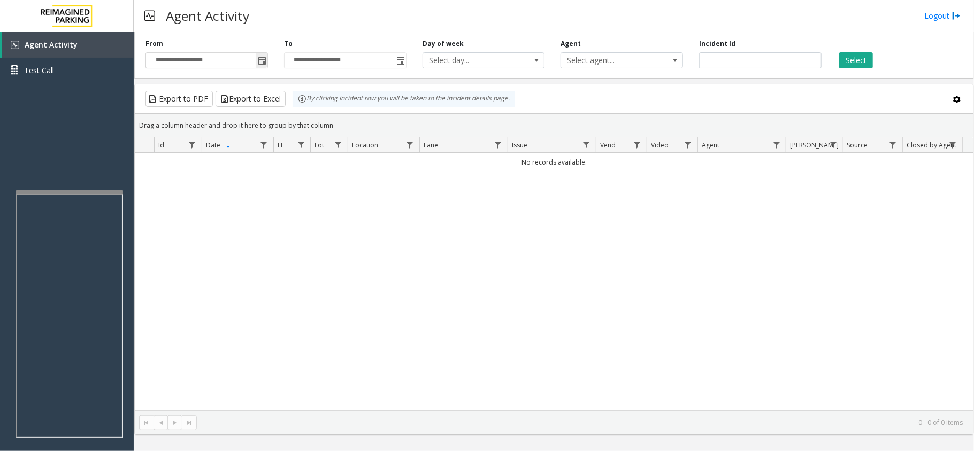
click at [266, 63] on span "Toggle popup" at bounding box center [262, 60] width 12 height 17
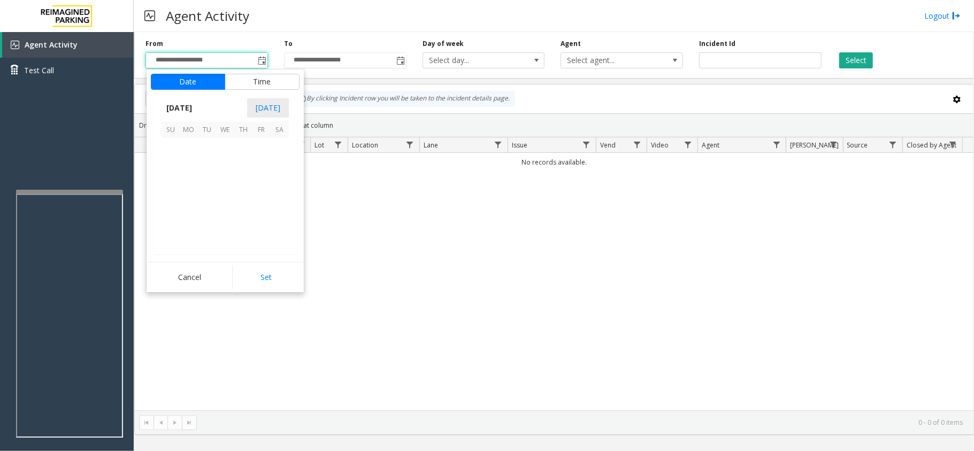
scroll to position [191820, 0]
click at [240, 225] on span "28" at bounding box center [243, 220] width 18 height 18
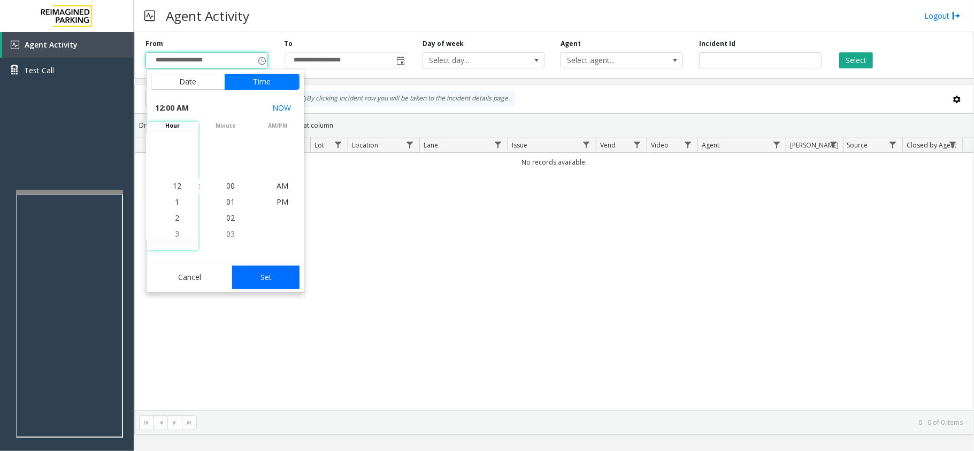
click at [270, 274] on button "Set" at bounding box center [265, 278] width 67 height 24
type input "**********"
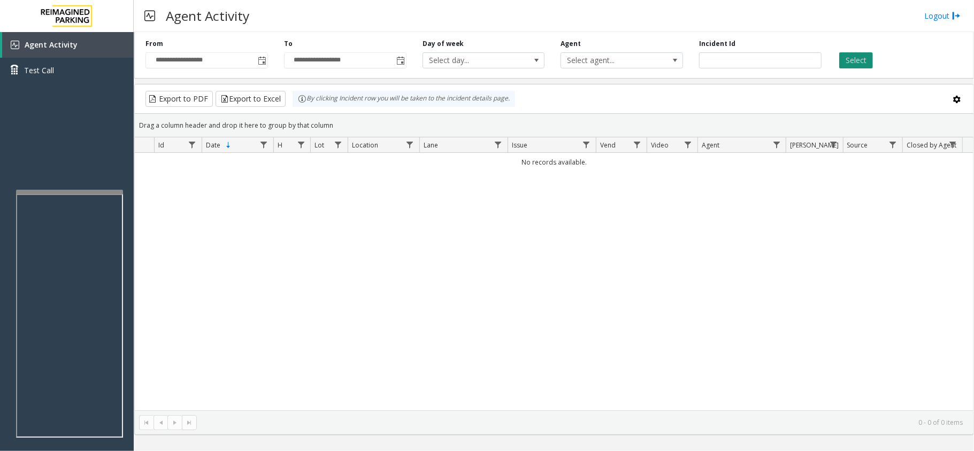
click at [854, 57] on button "Select" at bounding box center [856, 60] width 34 height 16
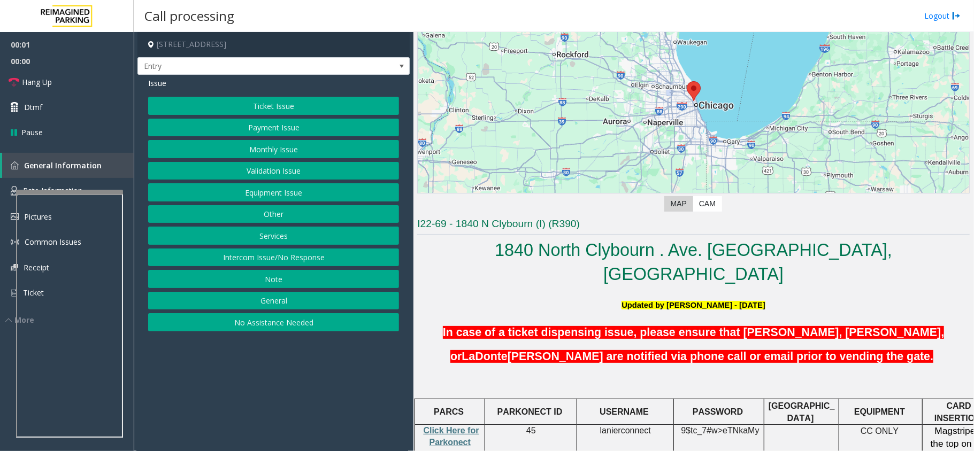
scroll to position [142, 0]
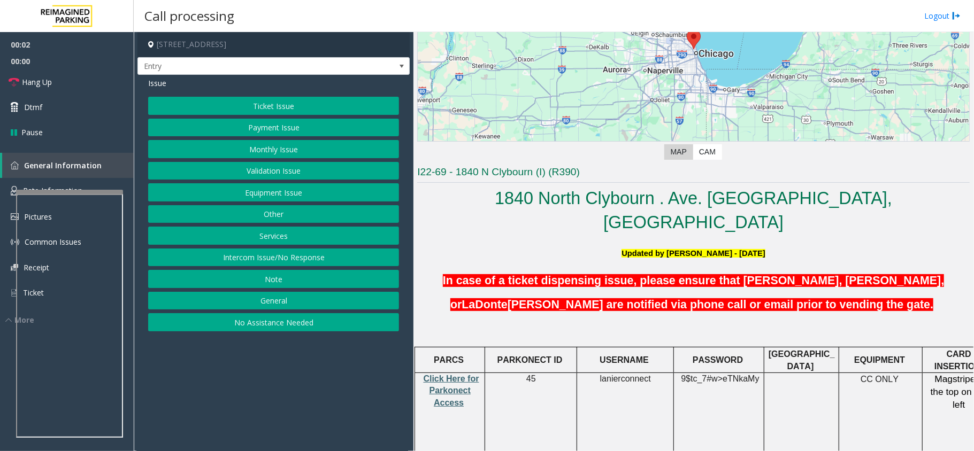
click at [448, 374] on span "Click Here for Parkonect Access" at bounding box center [452, 390] width 56 height 33
click at [264, 252] on button "Intercom Issue/No Response" at bounding box center [273, 258] width 251 height 18
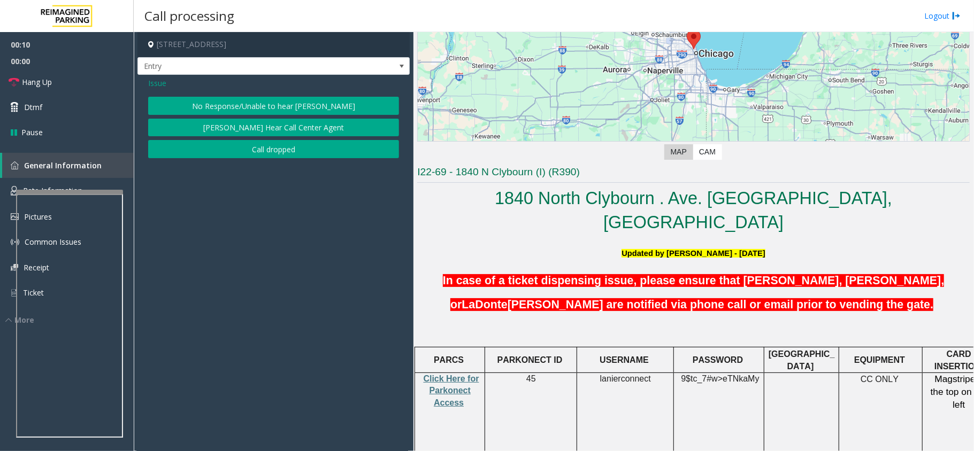
click at [199, 105] on button "No Response/Unable to hear [PERSON_NAME]" at bounding box center [273, 106] width 251 height 18
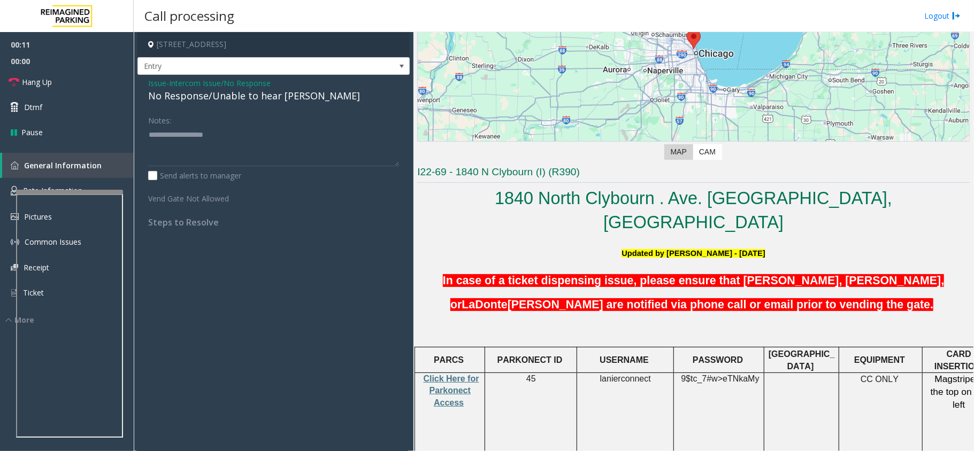
click at [189, 88] on span "Intercom Issue/No Response" at bounding box center [220, 83] width 102 height 11
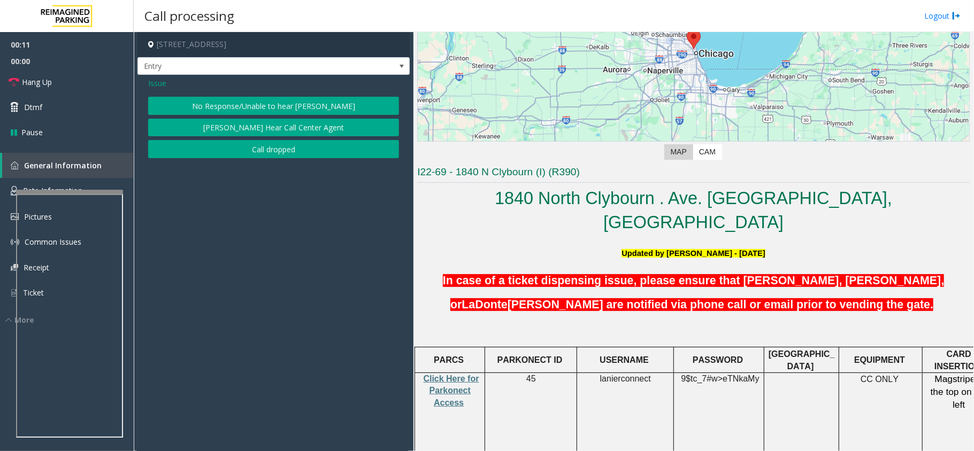
click at [189, 88] on div "Issue" at bounding box center [273, 83] width 251 height 11
click at [217, 105] on button "No Response/Unable to hear [PERSON_NAME]" at bounding box center [273, 106] width 251 height 18
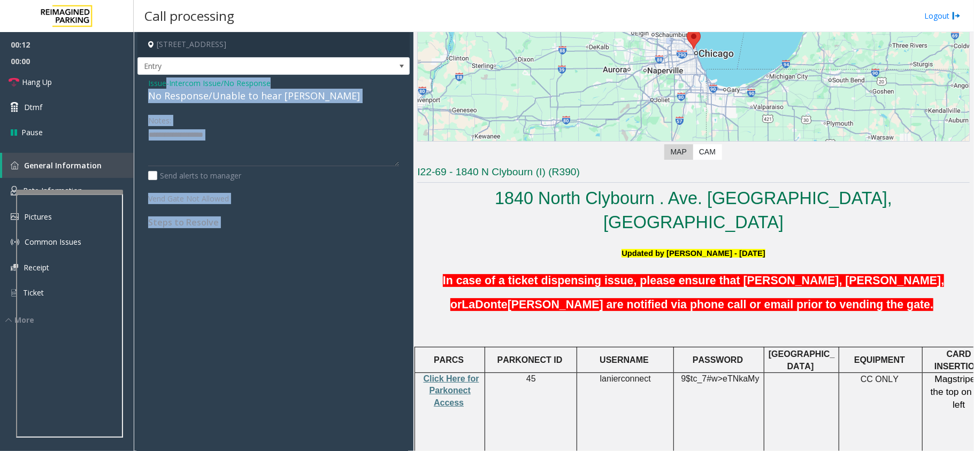
click at [199, 102] on div "No Response/Unable to hear [PERSON_NAME]" at bounding box center [273, 96] width 251 height 14
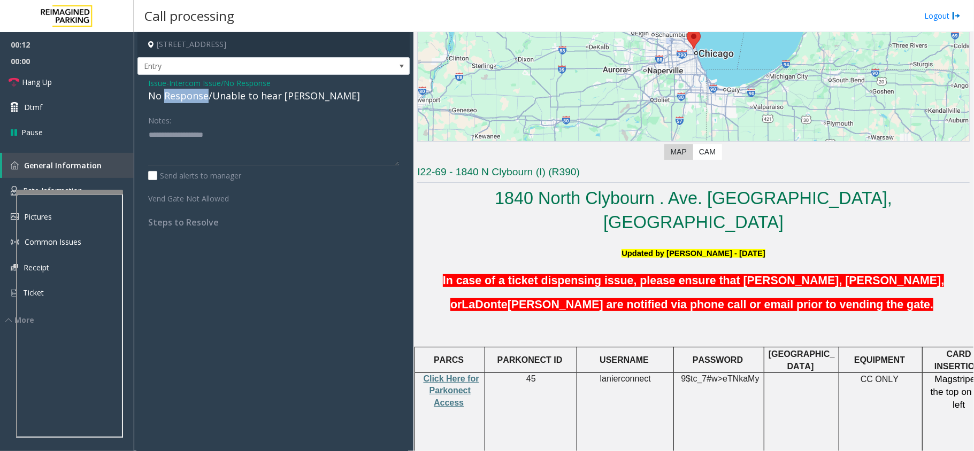
click at [199, 102] on div "No Response/Unable to hear [PERSON_NAME]" at bounding box center [273, 96] width 251 height 14
type textarea "**********"
click at [75, 78] on link "Hang Up" at bounding box center [67, 82] width 134 height 25
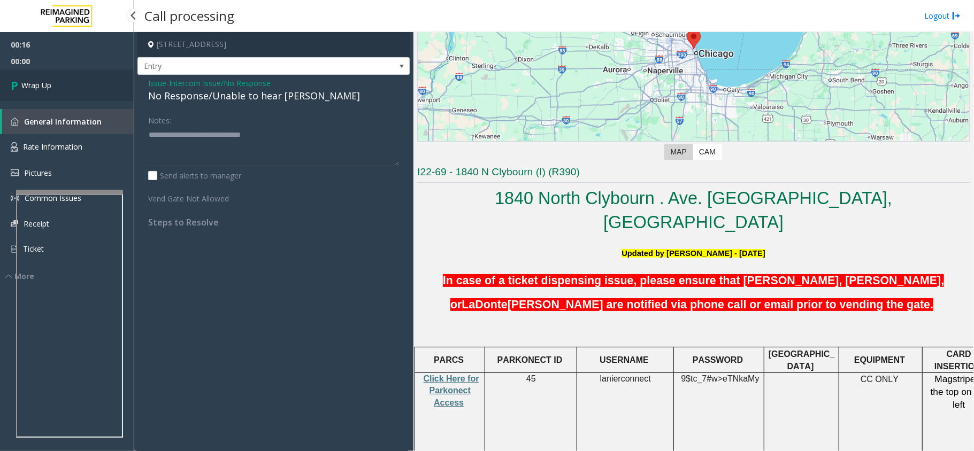
click at [75, 78] on link "Wrap Up" at bounding box center [67, 86] width 134 height 32
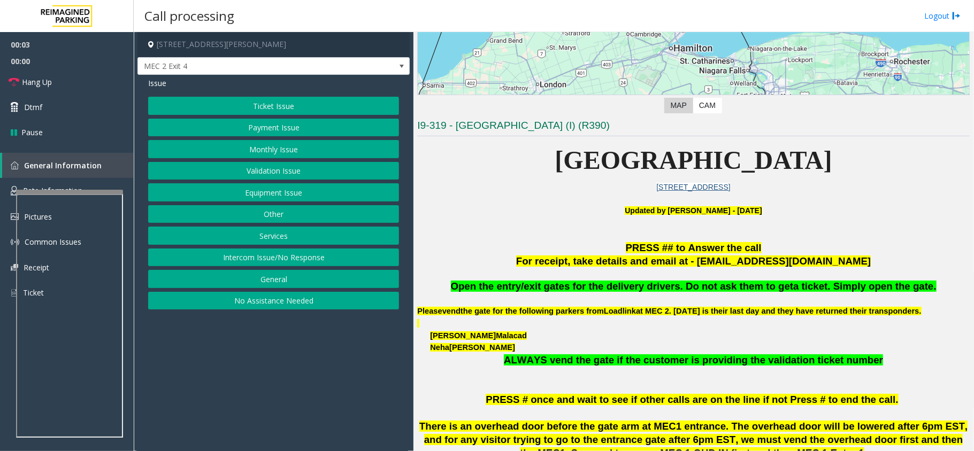
scroll to position [285, 0]
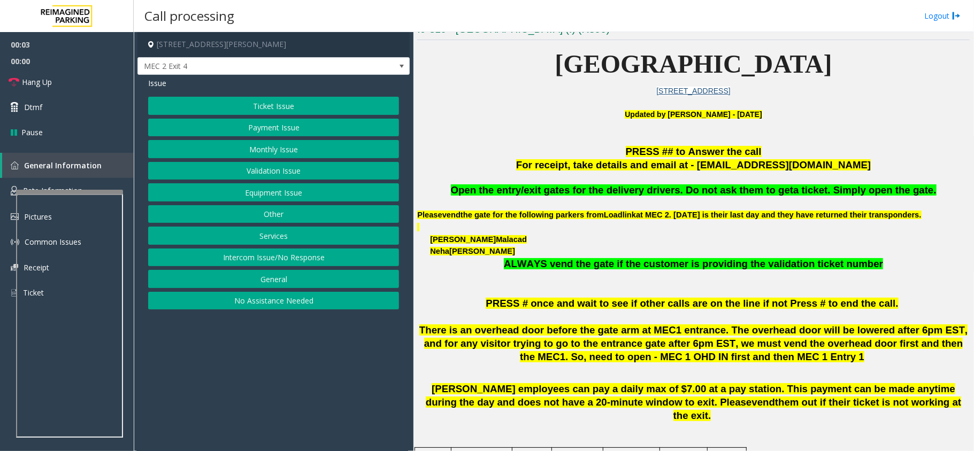
click at [552, 189] on span "Open the entry/exit gates for the delivery drivers. Do not ask them to get" at bounding box center [622, 190] width 343 height 11
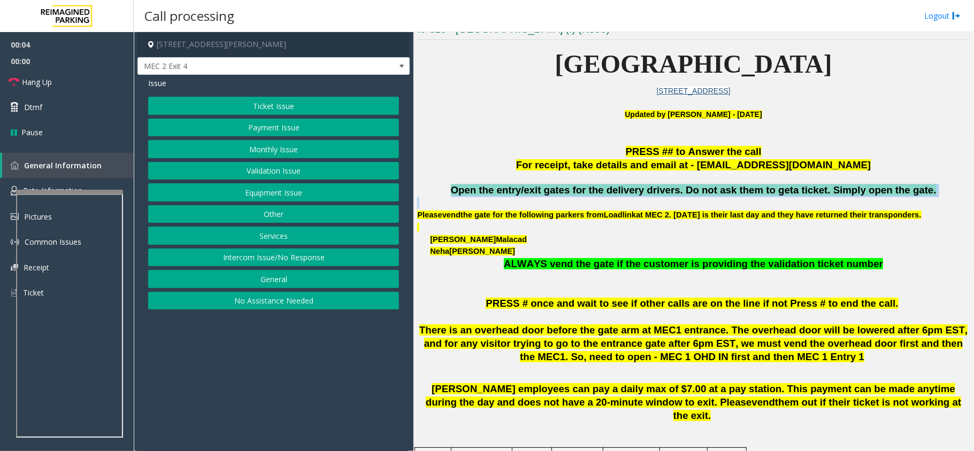
click at [552, 189] on span "Open the entry/exit gates for the delivery drivers. Do not ask them to get" at bounding box center [622, 190] width 343 height 11
click at [309, 259] on button "Intercom Issue/No Response" at bounding box center [273, 258] width 251 height 18
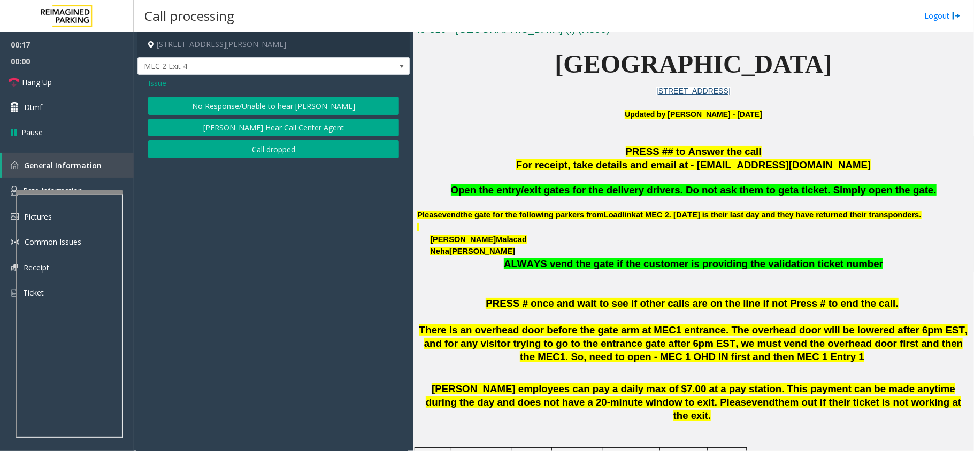
click at [161, 85] on span "Issue" at bounding box center [157, 83] width 18 height 11
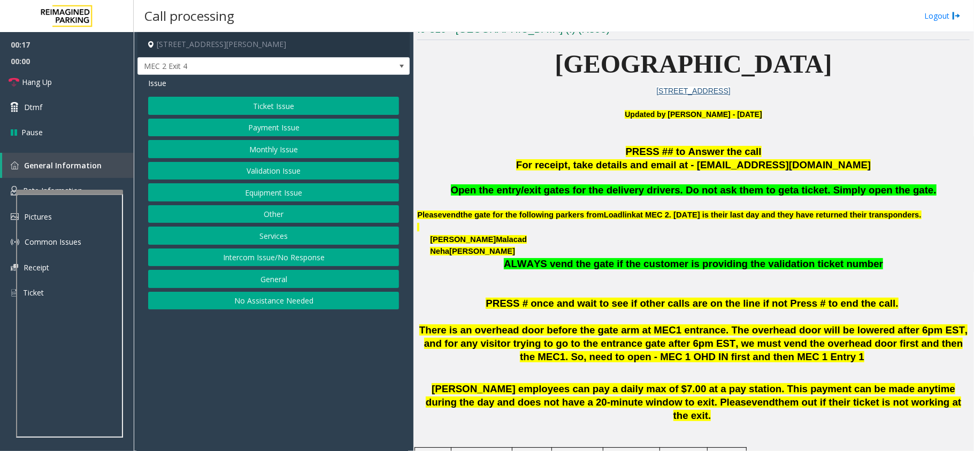
click at [226, 99] on button "Ticket Issue" at bounding box center [273, 106] width 251 height 18
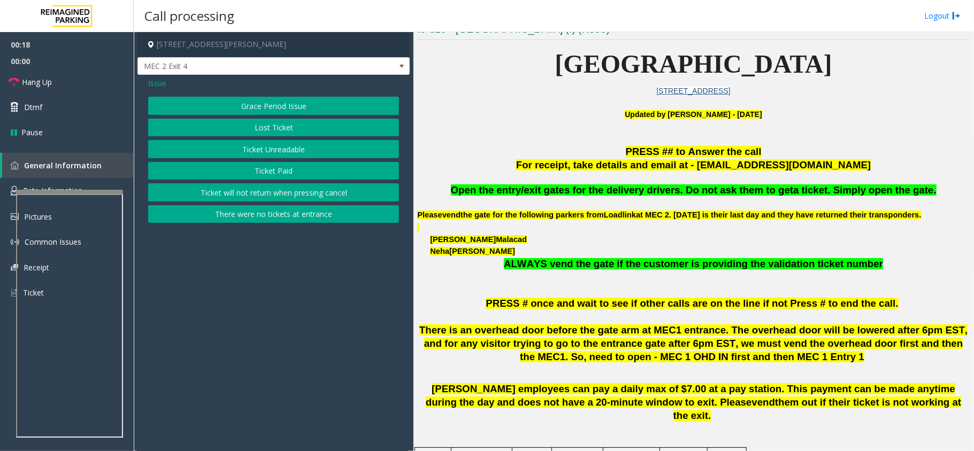
click at [256, 150] on button "Ticket Unreadable" at bounding box center [273, 149] width 251 height 18
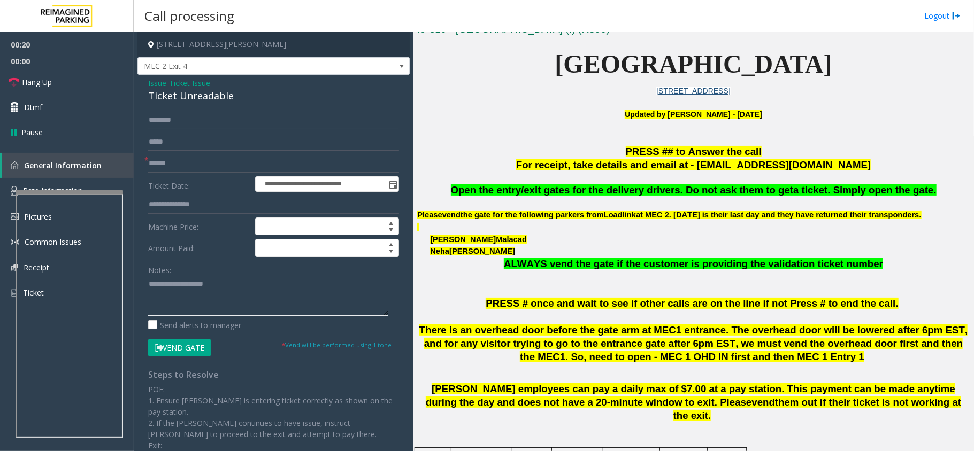
click at [224, 302] on textarea at bounding box center [268, 296] width 240 height 40
paste textarea "**********"
click at [180, 97] on div "Ticket Unreadable" at bounding box center [273, 96] width 251 height 14
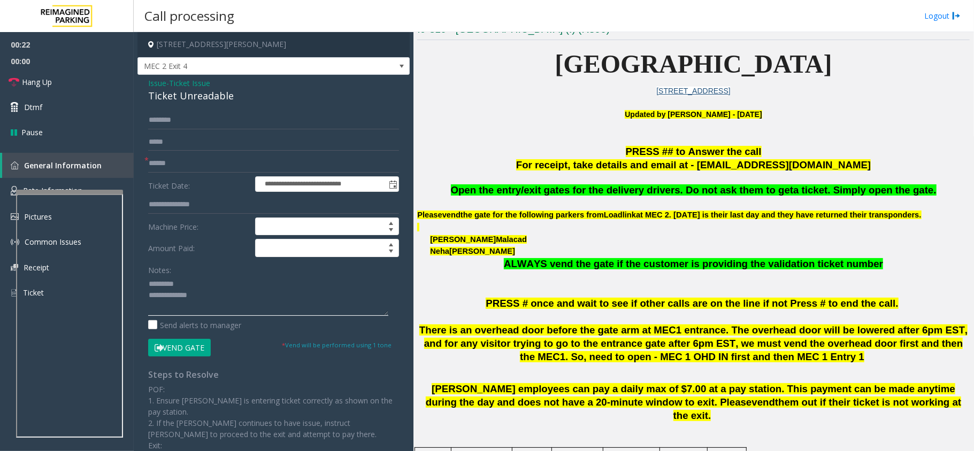
click at [205, 292] on textarea at bounding box center [268, 296] width 240 height 40
paste textarea "**********"
click at [249, 285] on textarea at bounding box center [268, 296] width 240 height 40
paste textarea "**********"
click at [247, 305] on textarea at bounding box center [268, 296] width 240 height 40
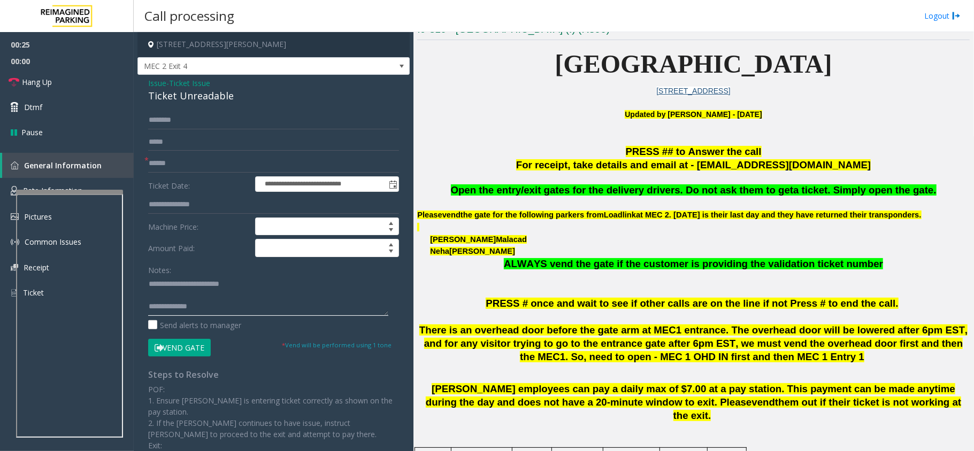
paste textarea "**********"
type textarea "**********"
click at [156, 170] on input "text" at bounding box center [273, 164] width 251 height 18
type input "******"
click at [161, 118] on input "text" at bounding box center [273, 120] width 251 height 18
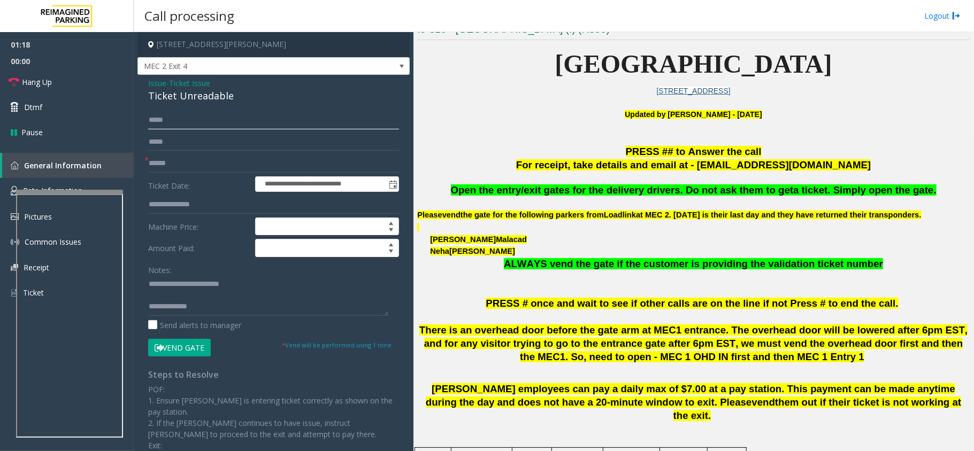
type input "*****"
click at [179, 342] on button "Vend Gate" at bounding box center [179, 348] width 63 height 18
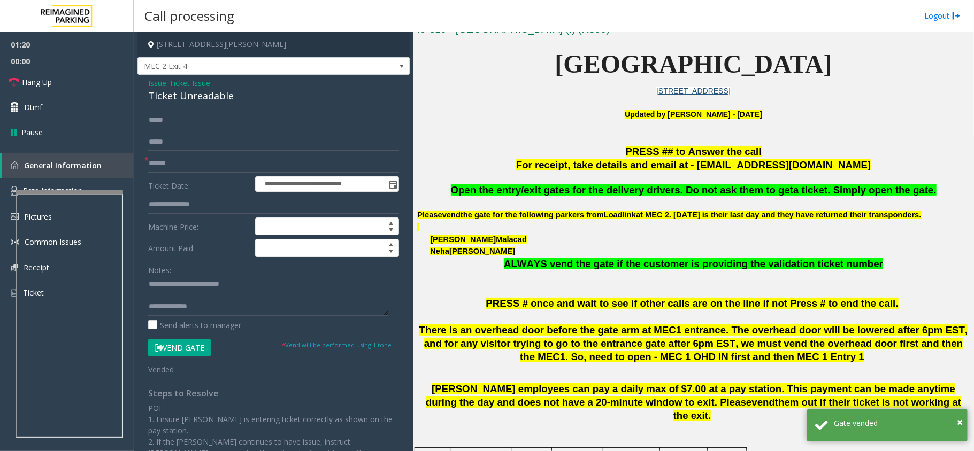
click at [276, 319] on div "Notes: Send alerts to manager" at bounding box center [273, 296] width 251 height 70
click at [272, 304] on textarea at bounding box center [268, 296] width 240 height 40
paste textarea "**********"
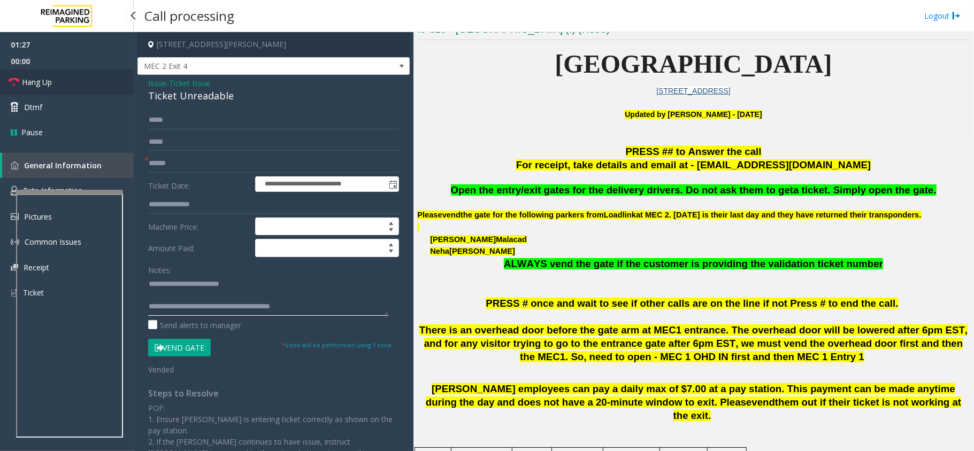
type textarea "**********"
click at [63, 80] on link "Hang Up" at bounding box center [67, 82] width 134 height 25
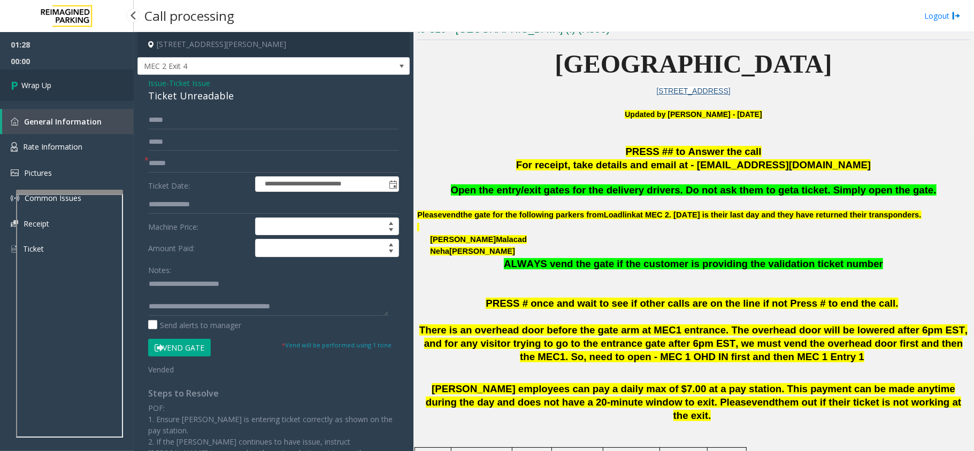
click at [97, 80] on link "Wrap Up" at bounding box center [67, 86] width 134 height 32
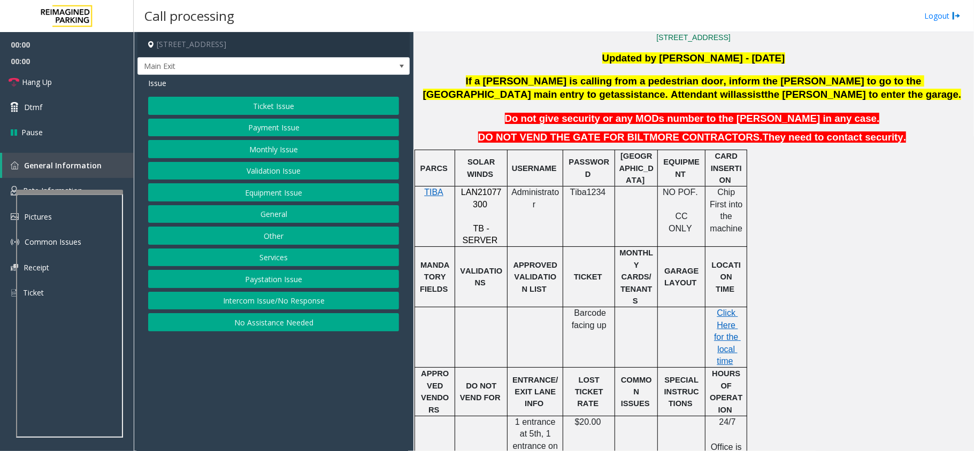
scroll to position [356, 0]
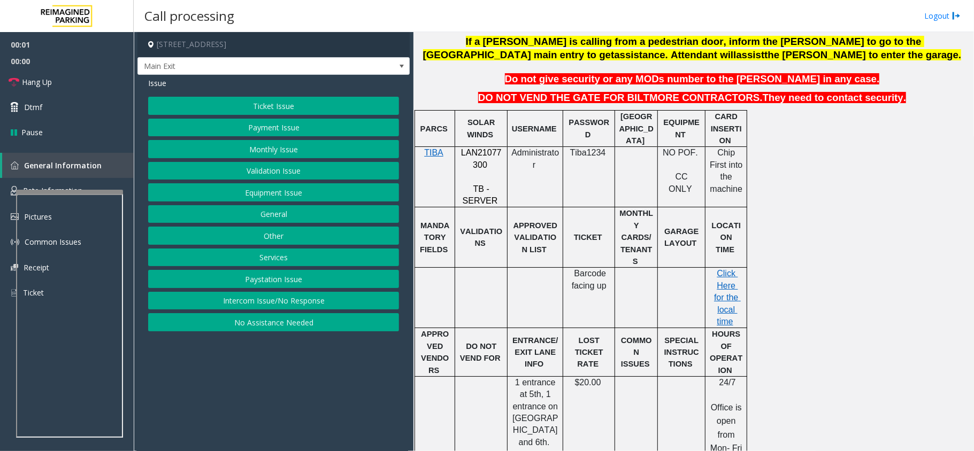
click at [473, 157] on span "LAN21077300" at bounding box center [481, 158] width 41 height 21
click at [243, 103] on button "Ticket Issue" at bounding box center [273, 106] width 251 height 18
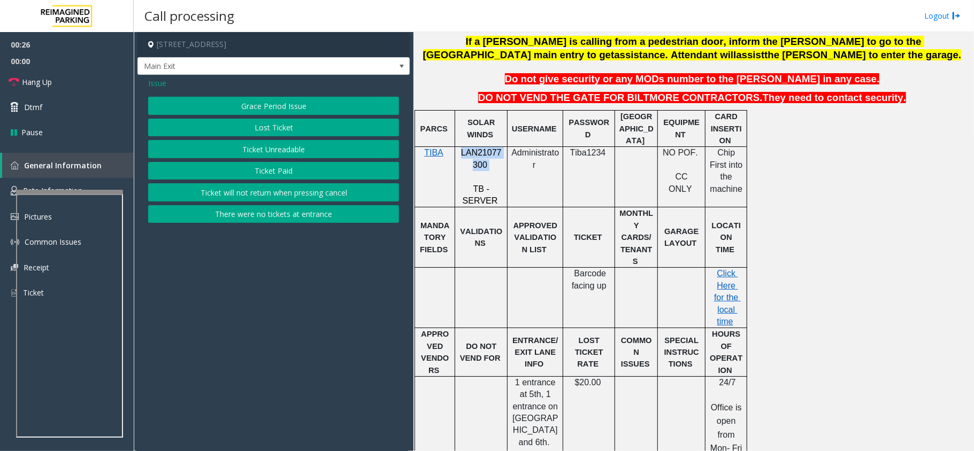
click at [254, 169] on button "Ticket Paid" at bounding box center [273, 171] width 251 height 18
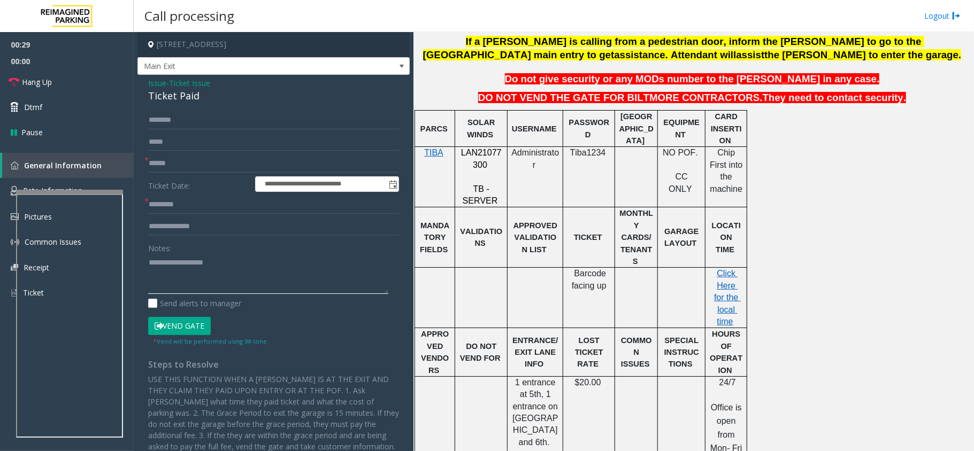
click at [294, 273] on textarea at bounding box center [268, 274] width 240 height 40
paste textarea "**********"
click at [167, 89] on div "Ticket Paid" at bounding box center [273, 96] width 251 height 14
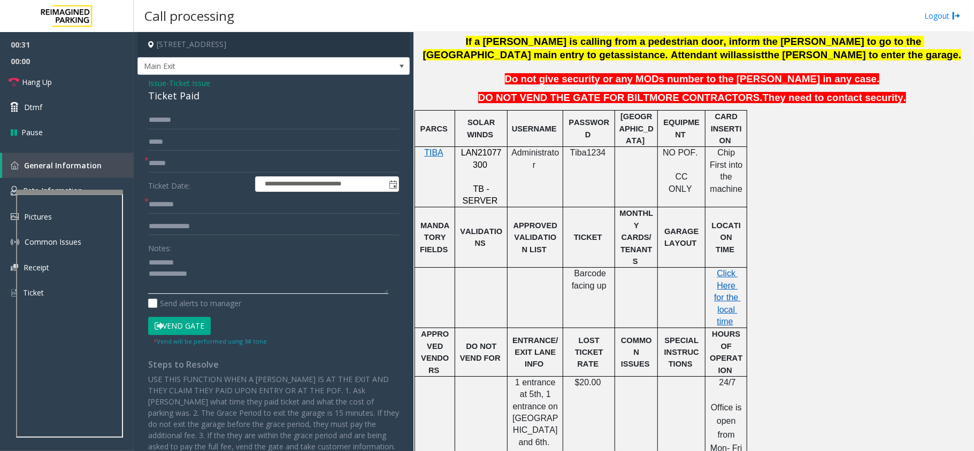
paste textarea "**********"
click at [201, 264] on textarea at bounding box center [268, 274] width 240 height 40
click at [236, 280] on textarea at bounding box center [268, 274] width 240 height 40
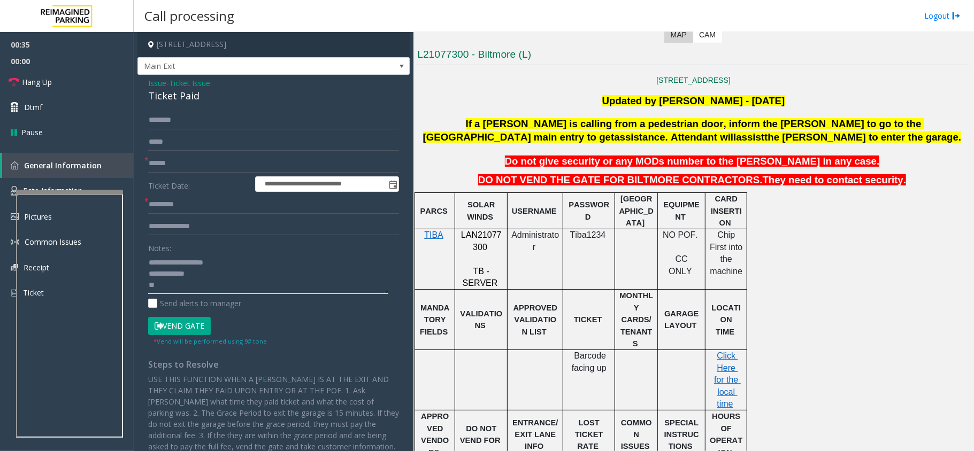
scroll to position [214, 0]
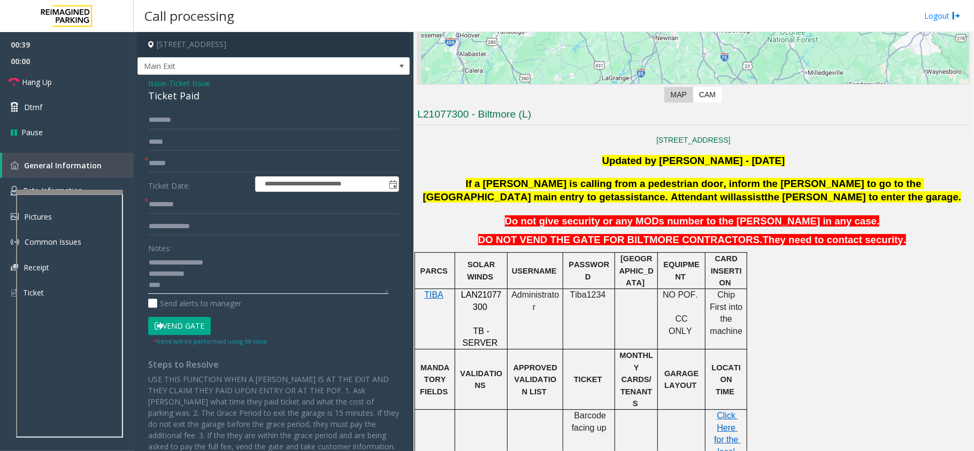
type textarea "**********"
click at [170, 167] on input "text" at bounding box center [273, 164] width 251 height 18
type input "*******"
click at [173, 124] on input "text" at bounding box center [273, 120] width 251 height 18
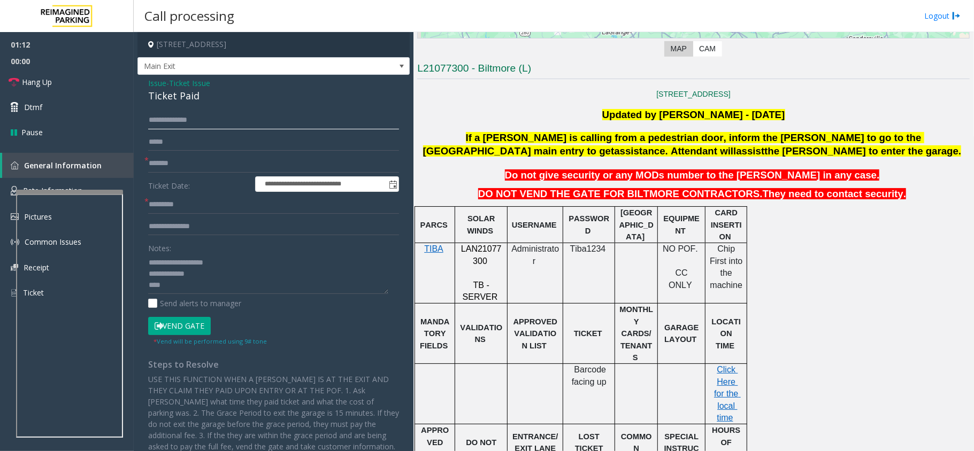
scroll to position [285, 0]
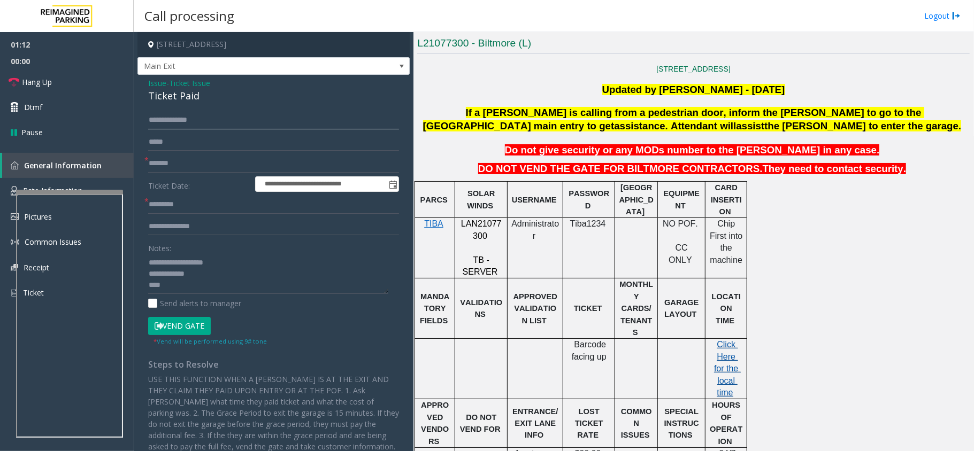
type input "**********"
click at [724, 351] on span "Click Here for the local time" at bounding box center [727, 368] width 27 height 57
click at [173, 208] on input "text" at bounding box center [273, 205] width 251 height 18
paste input "*******"
click at [243, 224] on input "text" at bounding box center [273, 227] width 251 height 18
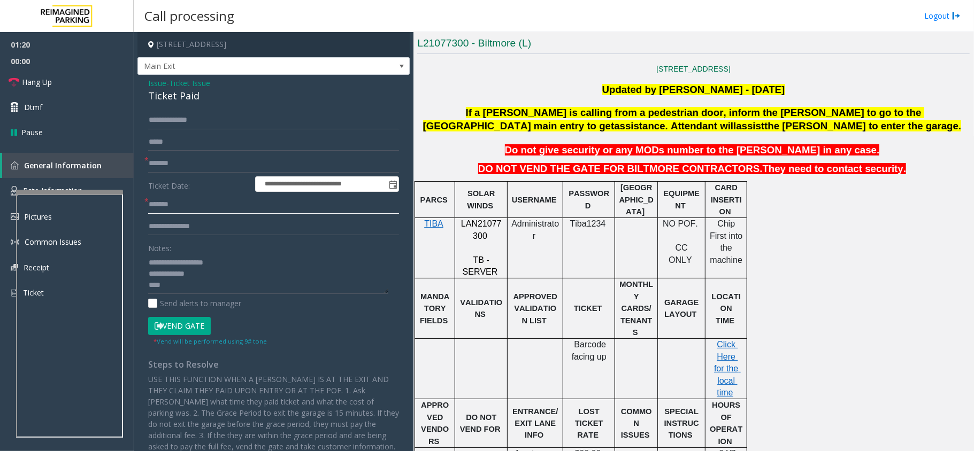
click at [247, 214] on input "*******" at bounding box center [273, 205] width 251 height 18
type input "*"
click at [172, 155] on input "*******" at bounding box center [273, 164] width 251 height 18
click at [164, 160] on input "*******" at bounding box center [273, 164] width 251 height 18
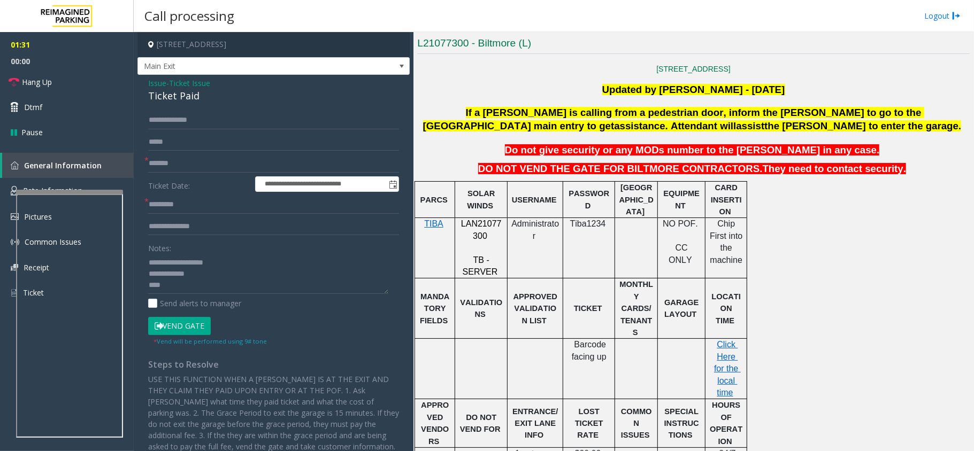
click at [152, 84] on span "Issue" at bounding box center [157, 83] width 18 height 11
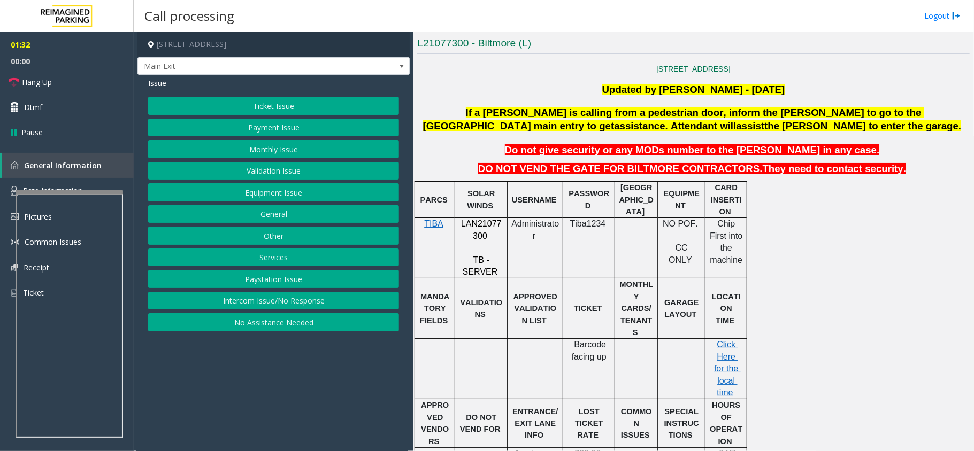
click at [261, 176] on button "Validation Issue" at bounding box center [273, 171] width 251 height 18
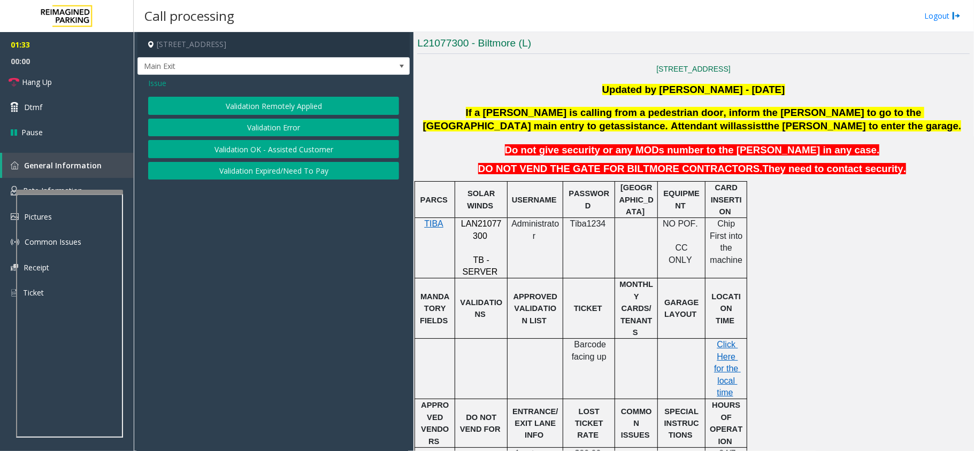
click at [272, 130] on button "Validation Error" at bounding box center [273, 128] width 251 height 18
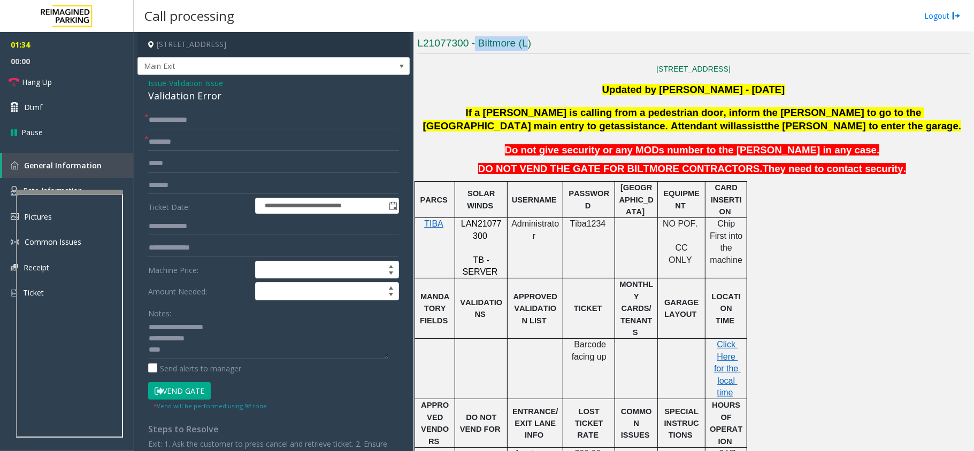
scroll to position [281, 0]
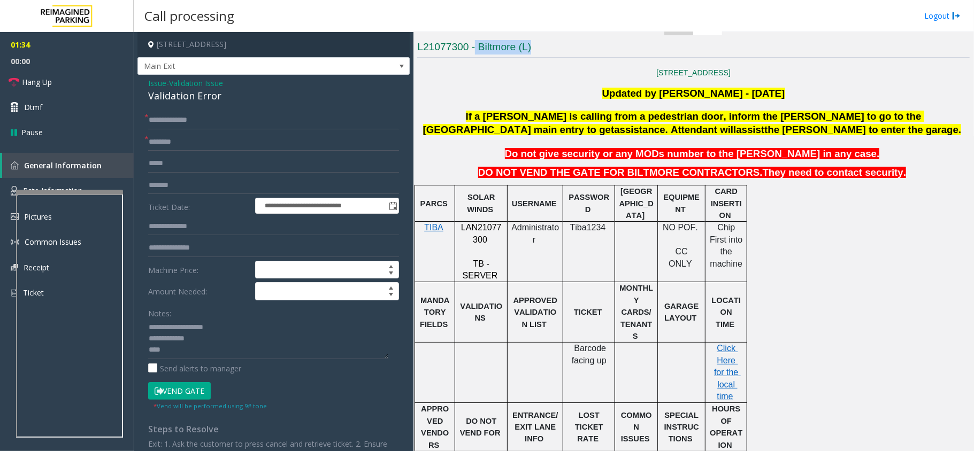
drag, startPoint x: 476, startPoint y: 45, endPoint x: 550, endPoint y: 49, distance: 73.9
click at [550, 49] on h3 "L21077300 - Biltmore (L)" at bounding box center [693, 49] width 552 height 18
click at [182, 144] on input "text" at bounding box center [273, 142] width 251 height 18
paste input "**********"
type input "**********"
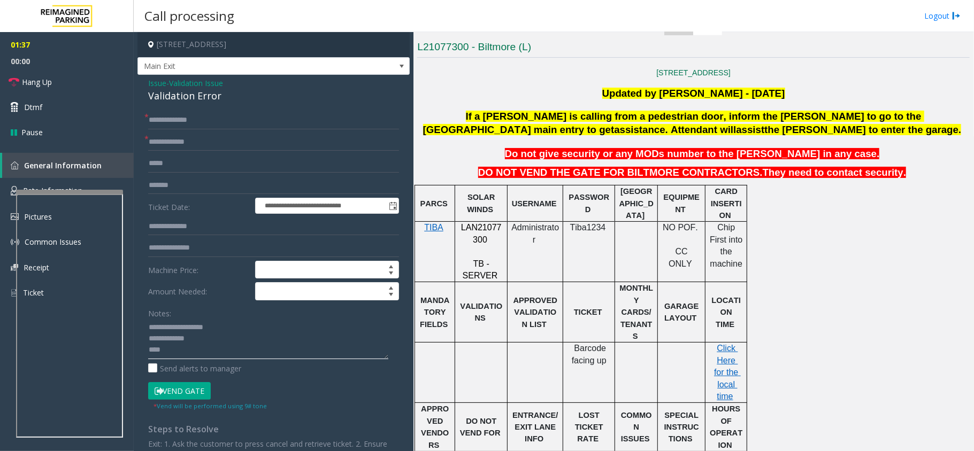
click at [200, 351] on textarea at bounding box center [268, 339] width 240 height 40
type textarea "**********"
click at [173, 385] on button "Vend Gate" at bounding box center [179, 391] width 63 height 18
click at [194, 356] on textarea at bounding box center [268, 339] width 240 height 40
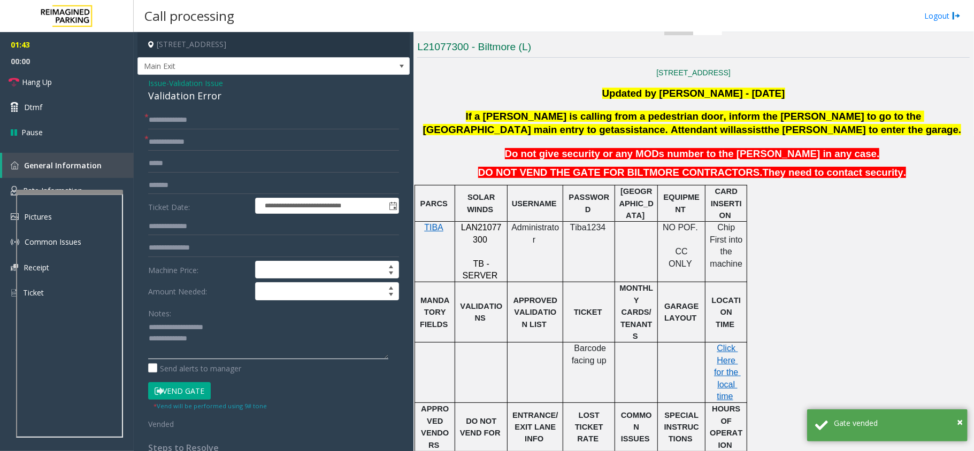
click at [234, 341] on textarea at bounding box center [268, 339] width 240 height 40
paste textarea "**********"
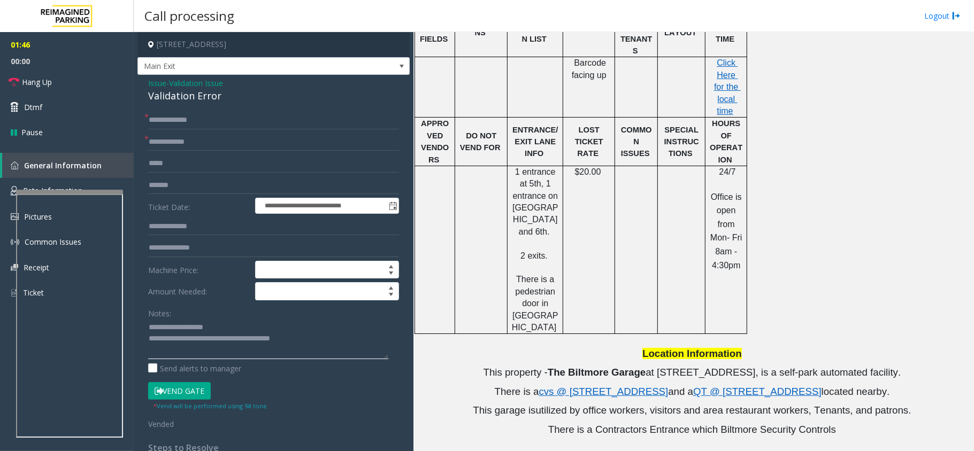
scroll to position [495, 0]
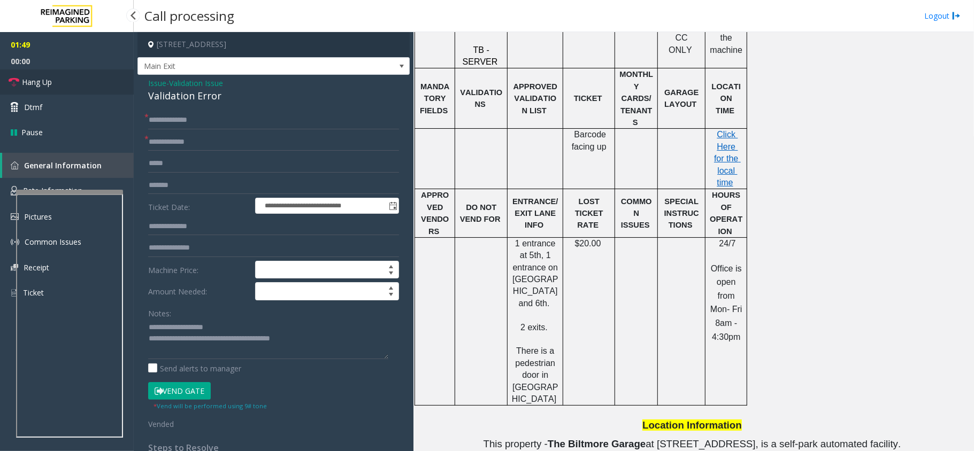
click at [22, 87] on span "Hang Up" at bounding box center [37, 81] width 30 height 11
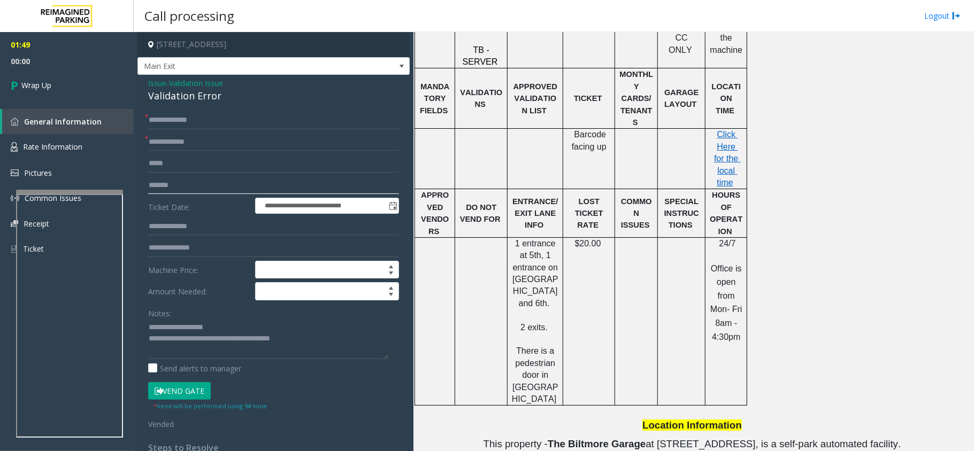
click at [158, 185] on input "*******" at bounding box center [273, 185] width 251 height 18
click at [187, 91] on div "Validation Error" at bounding box center [273, 96] width 251 height 14
drag, startPoint x: 176, startPoint y: 326, endPoint x: 252, endPoint y: 326, distance: 76.5
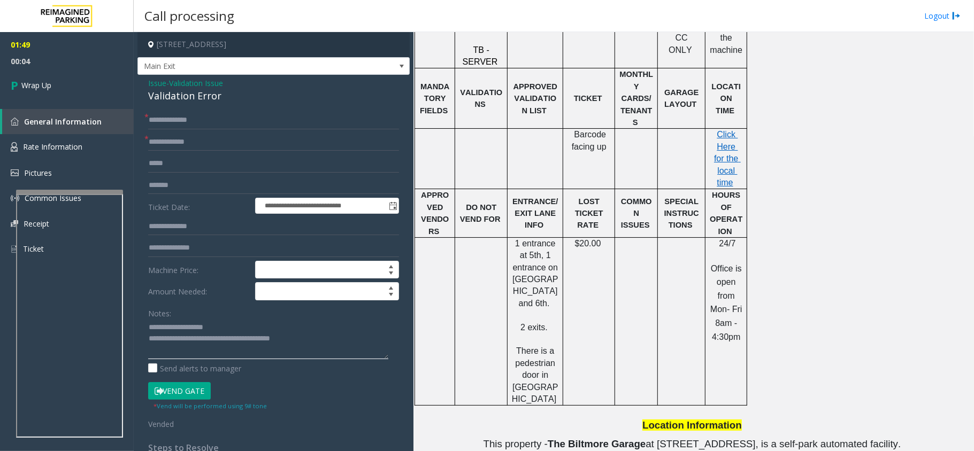
click at [252, 326] on textarea at bounding box center [268, 339] width 240 height 40
paste textarea "****"
type textarea "**********"
click at [39, 87] on span "Wrap Up" at bounding box center [36, 85] width 30 height 11
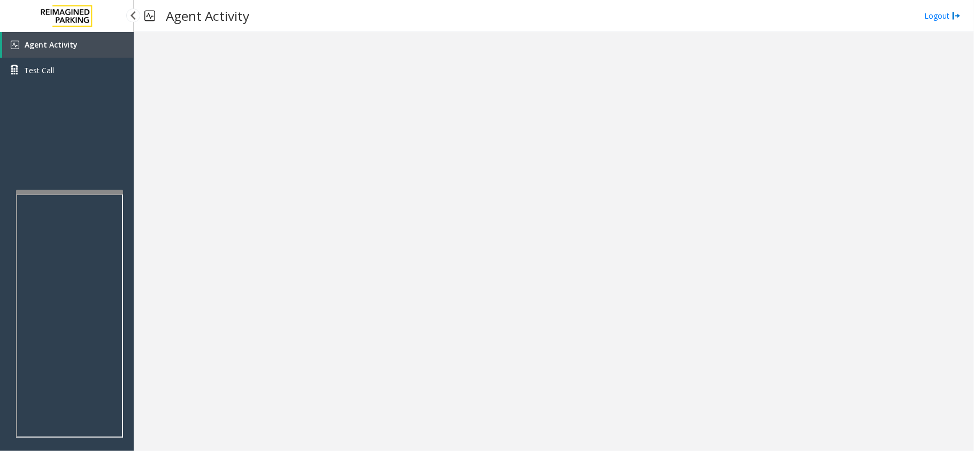
click at [73, 45] on span "Agent Activity" at bounding box center [51, 45] width 53 height 10
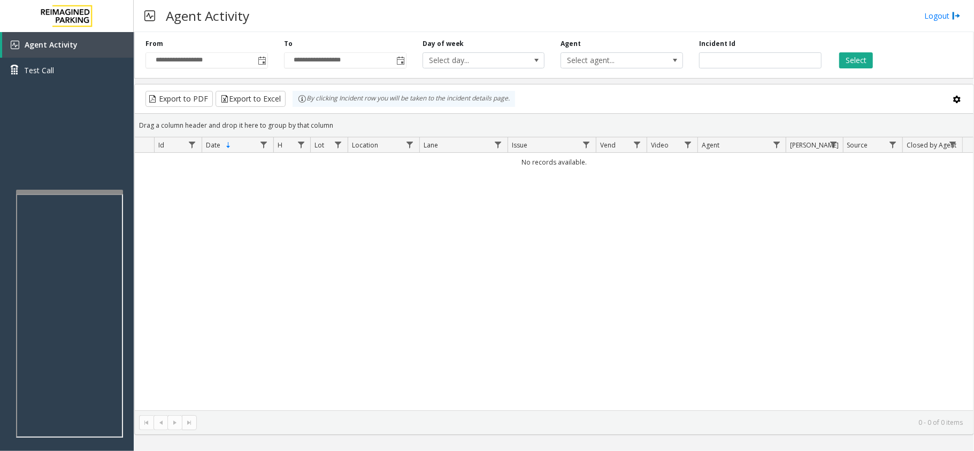
click at [458, 292] on div "No records available." at bounding box center [554, 282] width 839 height 258
click at [55, 45] on span "Agent Activity" at bounding box center [51, 45] width 53 height 10
click at [57, 50] on link "Agent Activity" at bounding box center [68, 45] width 132 height 26
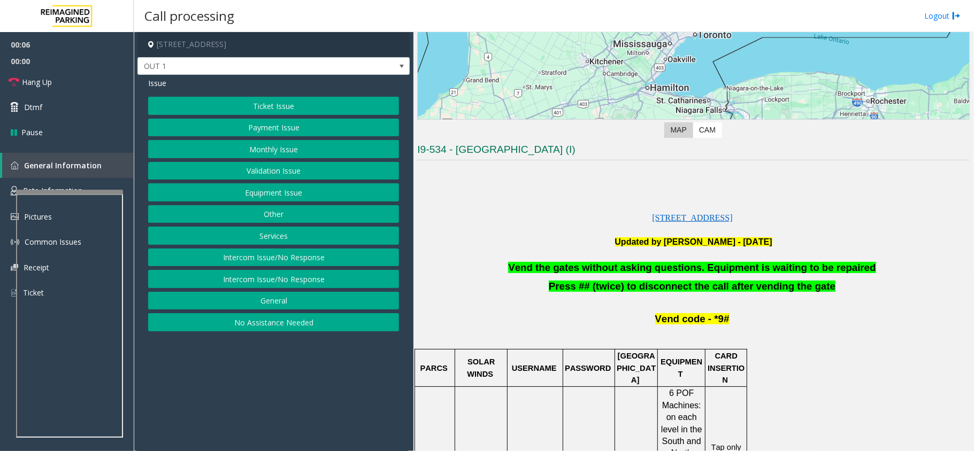
scroll to position [356, 0]
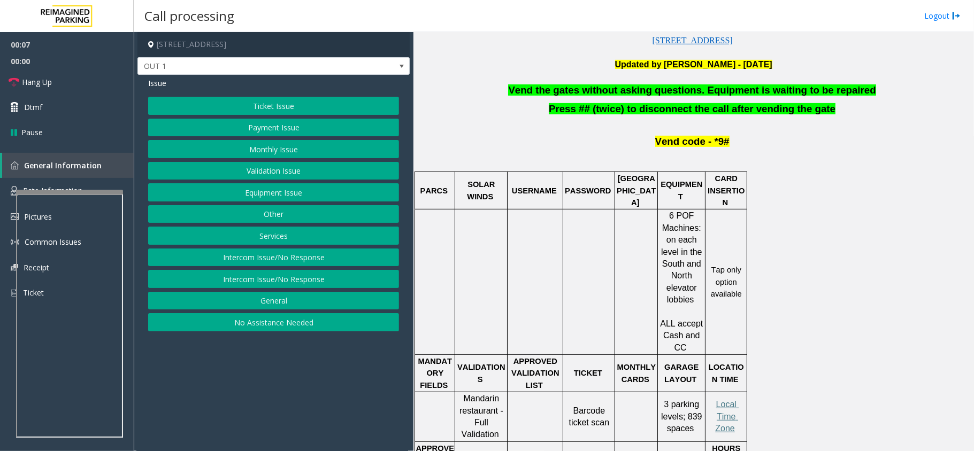
click at [634, 94] on span "Vend the gates without asking questions. Equipment is waiting to be repaired" at bounding box center [691, 90] width 367 height 11
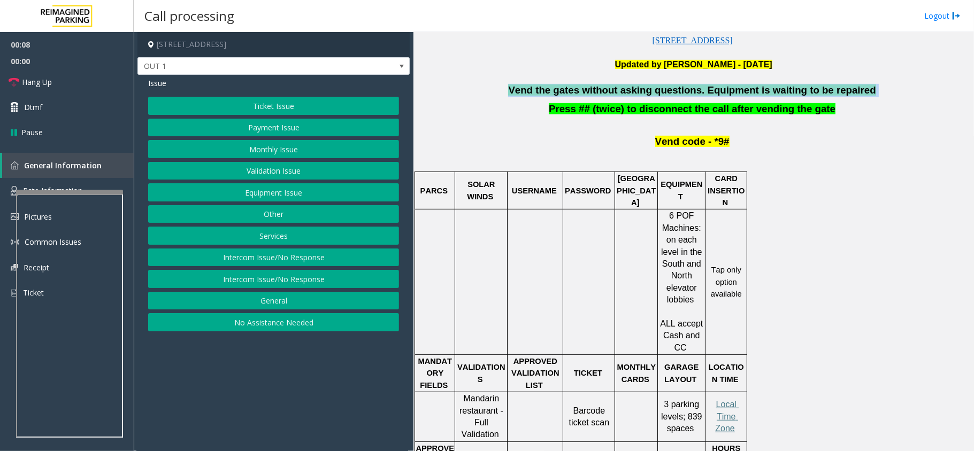
click at [634, 94] on span "Vend the gates without asking questions. Equipment is waiting to be repaired" at bounding box center [691, 90] width 367 height 11
copy p "Vend the gates without asking questions. Equipment is waiting to be repaired"
click at [77, 97] on link "Dtmf" at bounding box center [67, 107] width 134 height 25
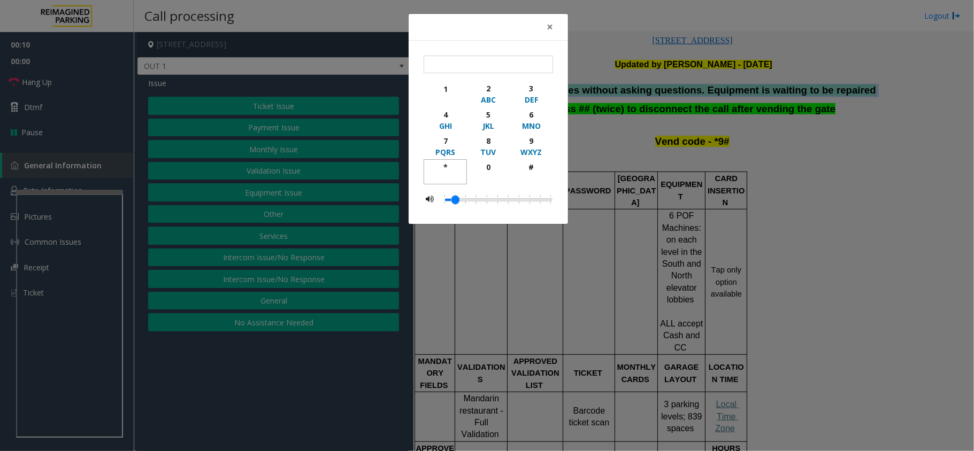
click at [445, 171] on div "*" at bounding box center [445, 167] width 29 height 11
click at [533, 138] on div "9" at bounding box center [531, 140] width 29 height 11
click at [532, 174] on div "button" at bounding box center [531, 178] width 29 height 10
type input "***"
click at [555, 22] on button "×" at bounding box center [549, 27] width 21 height 26
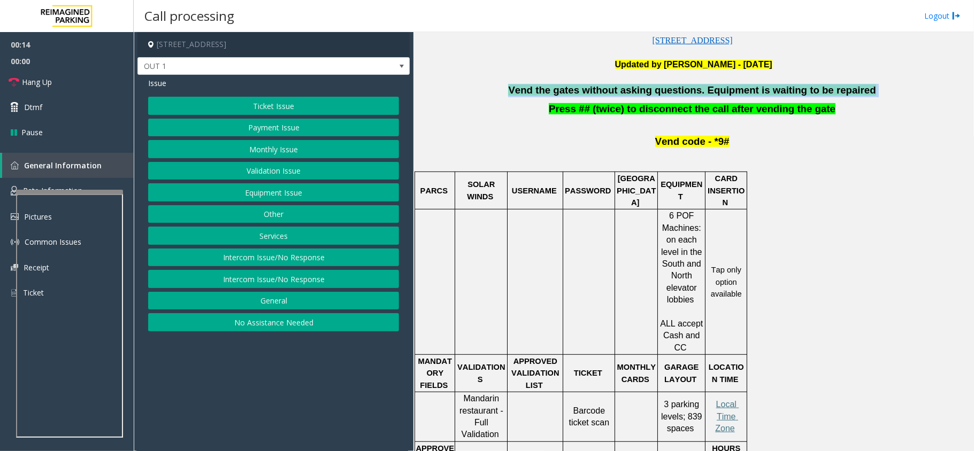
click at [303, 193] on button "Equipment Issue" at bounding box center [273, 192] width 251 height 18
click at [296, 193] on button "Gate / Door Won't Open" at bounding box center [273, 192] width 251 height 18
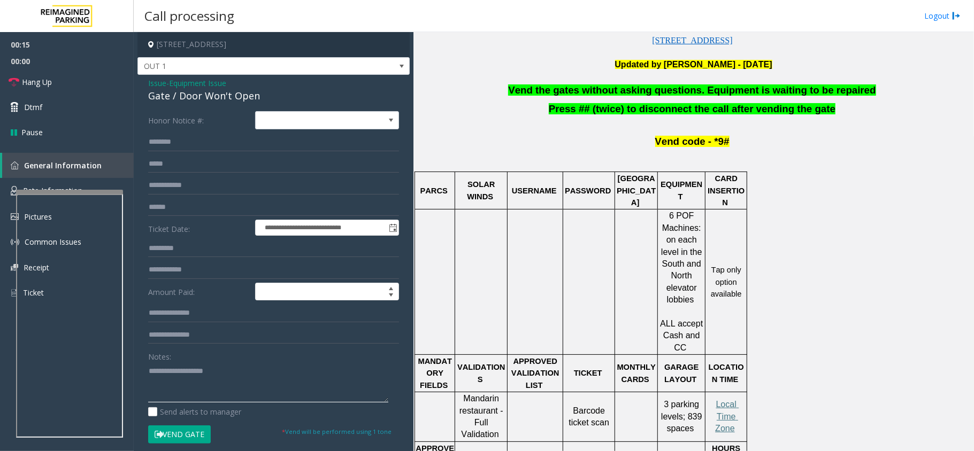
click at [249, 396] on textarea at bounding box center [268, 383] width 240 height 40
paste textarea "**********"
type textarea "**********"
click at [65, 88] on link "Hang Up" at bounding box center [67, 82] width 134 height 25
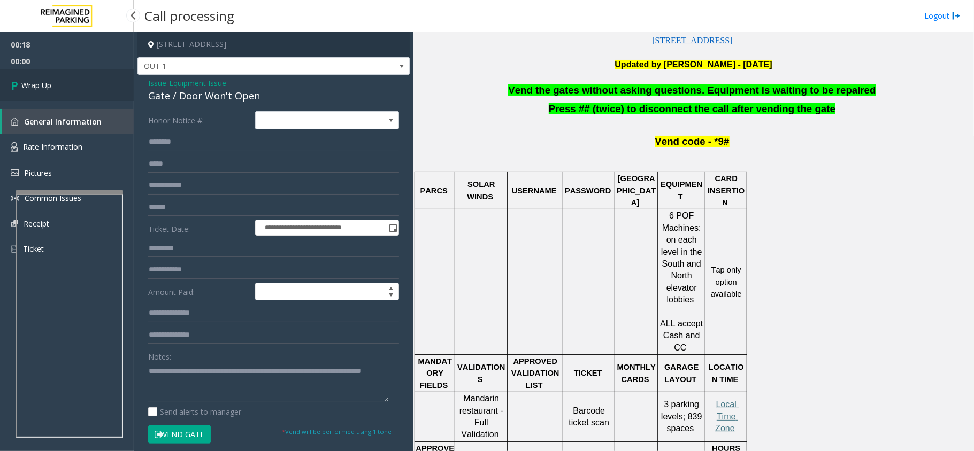
click at [41, 76] on link "Wrap Up" at bounding box center [67, 86] width 134 height 32
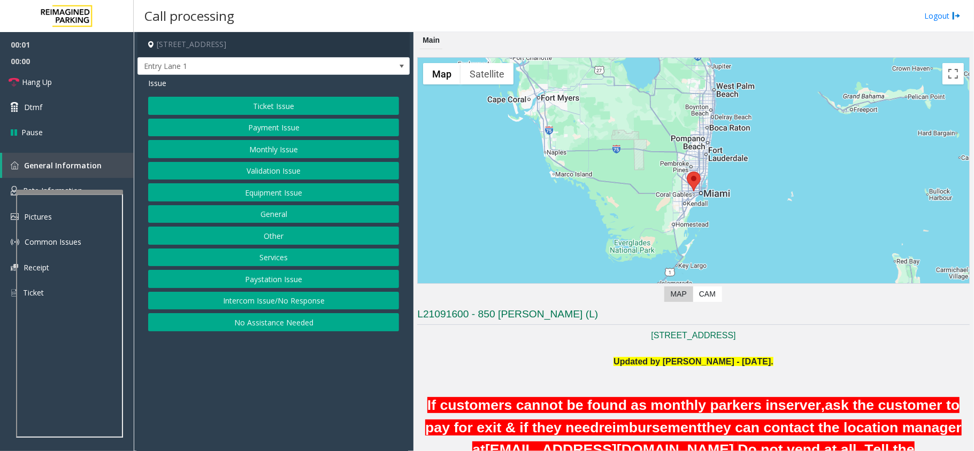
click at [274, 304] on button "Intercom Issue/No Response" at bounding box center [273, 301] width 251 height 18
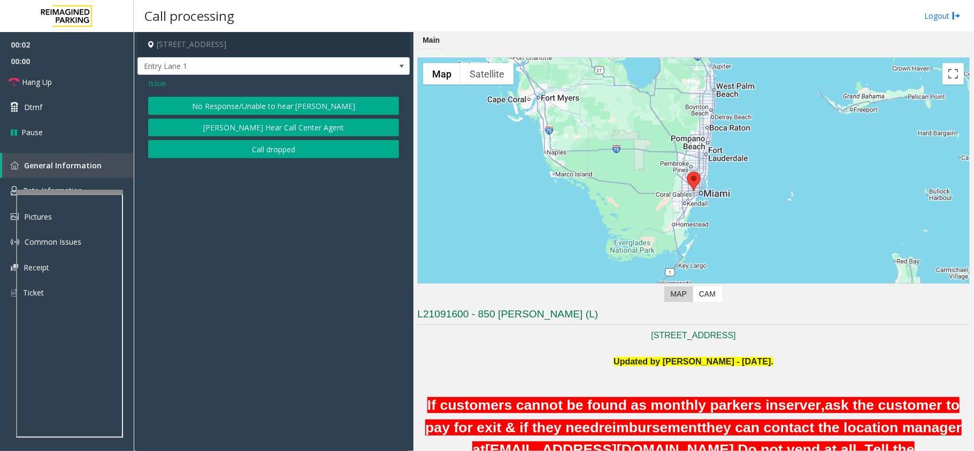
click at [262, 103] on button "No Response/Unable to hear [PERSON_NAME]" at bounding box center [273, 106] width 251 height 18
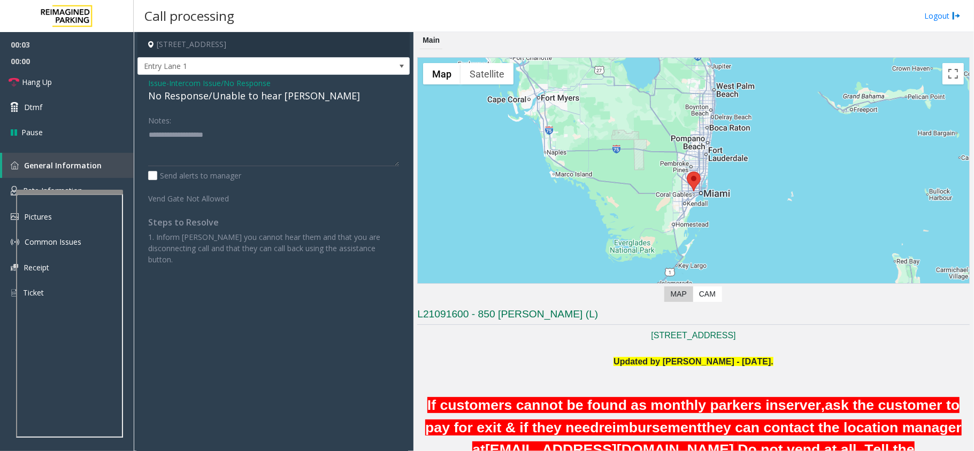
click at [261, 95] on div "No Response/Unable to hear [PERSON_NAME]" at bounding box center [273, 96] width 251 height 14
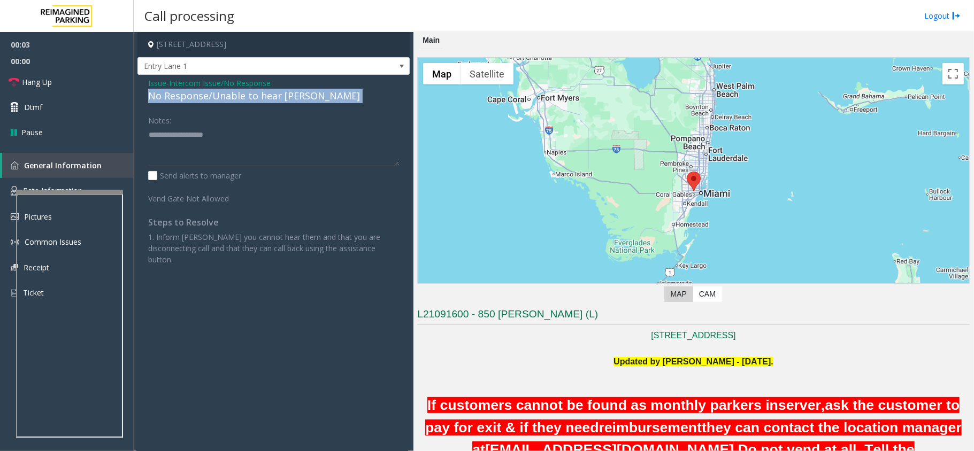
click at [261, 95] on div "No Response/Unable to hear [PERSON_NAME]" at bounding box center [273, 96] width 251 height 14
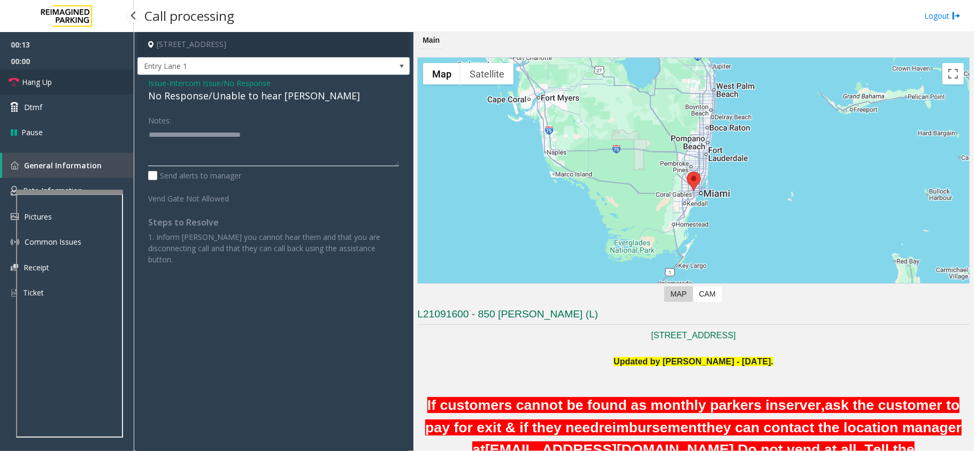
type textarea "**********"
click at [25, 78] on span "Hang Up" at bounding box center [37, 81] width 30 height 11
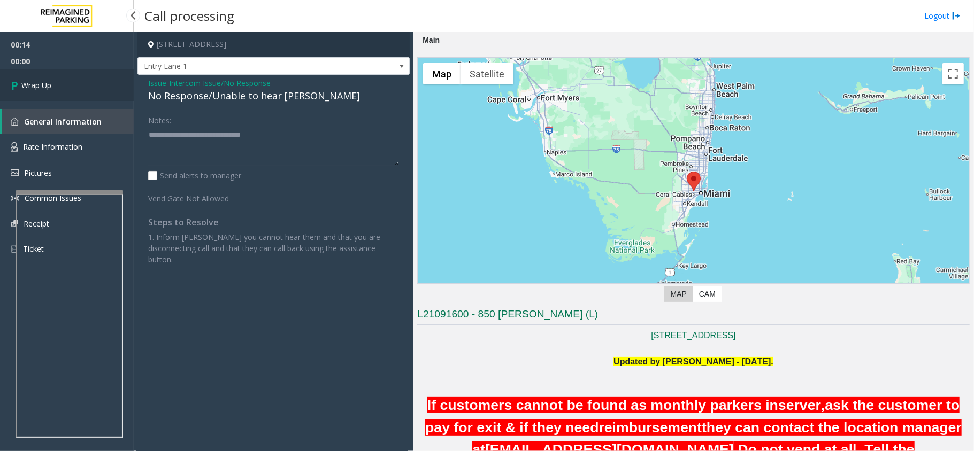
click at [25, 78] on link "Wrap Up" at bounding box center [67, 86] width 134 height 32
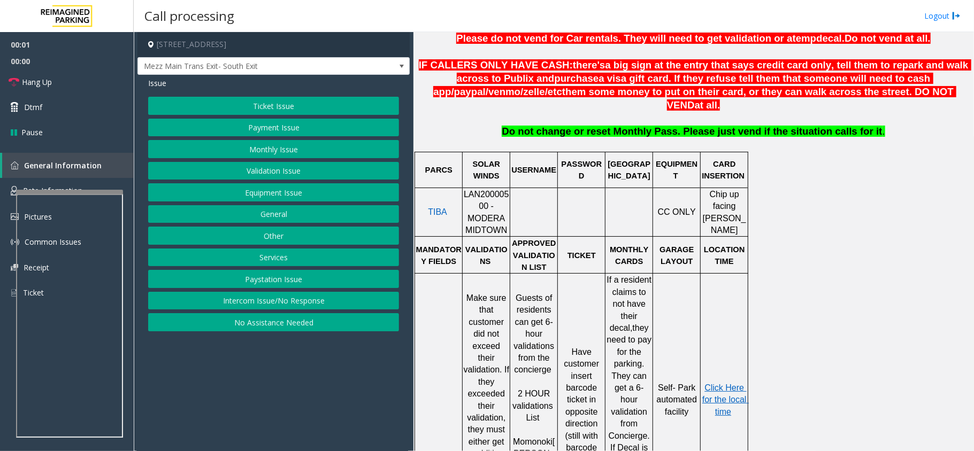
scroll to position [428, 0]
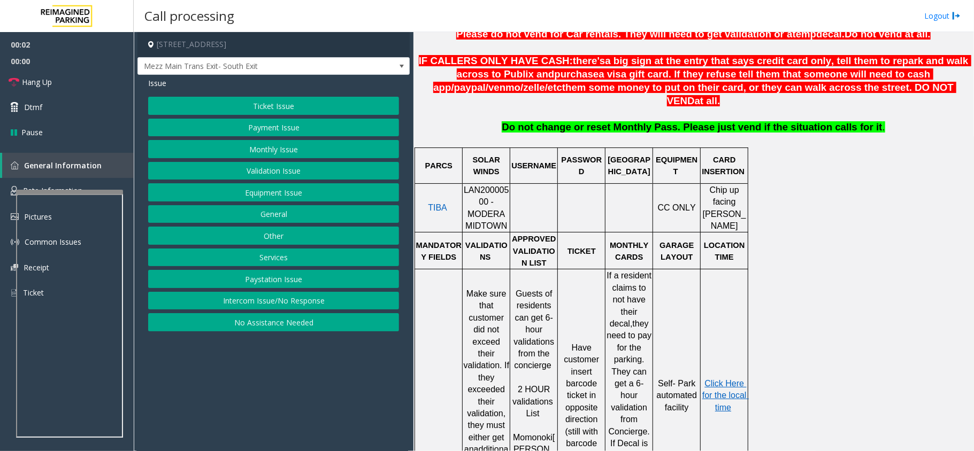
click at [481, 186] on span "LAN20000500 - MODERA MIDTOWN" at bounding box center [486, 208] width 45 height 45
copy span "LAN20000500"
click at [249, 175] on button "Validation Issue" at bounding box center [273, 171] width 251 height 18
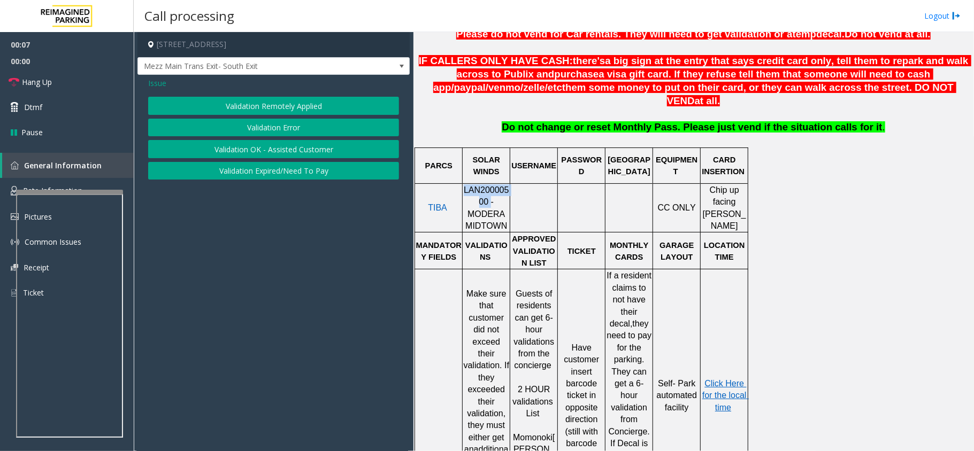
click at [285, 125] on button "Validation Error" at bounding box center [273, 128] width 251 height 18
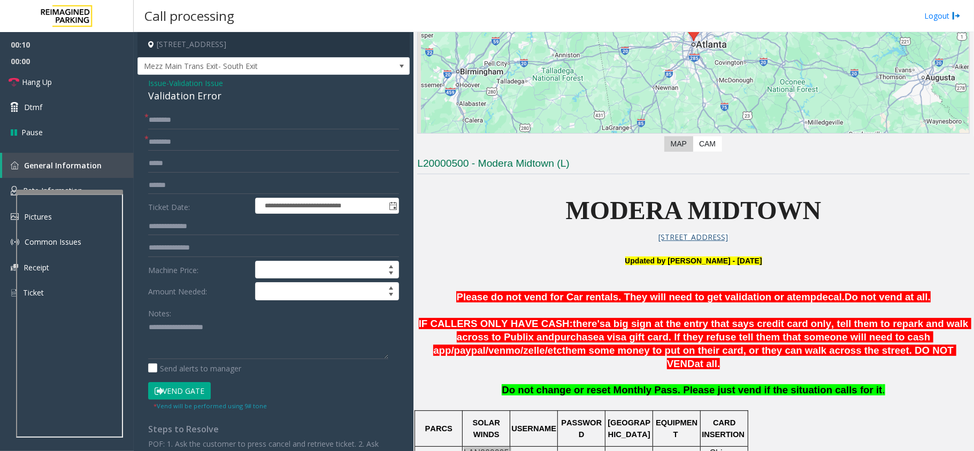
scroll to position [71, 0]
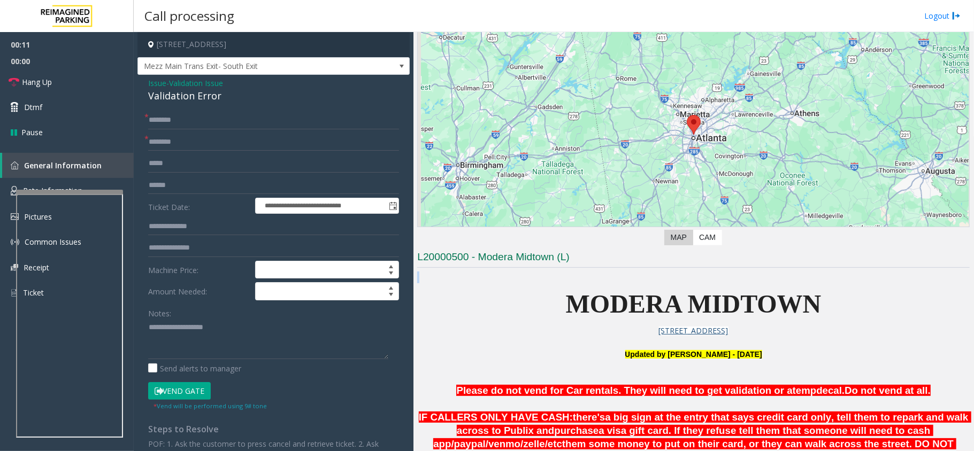
drag, startPoint x: 554, startPoint y: 296, endPoint x: 841, endPoint y: 285, distance: 286.9
copy br
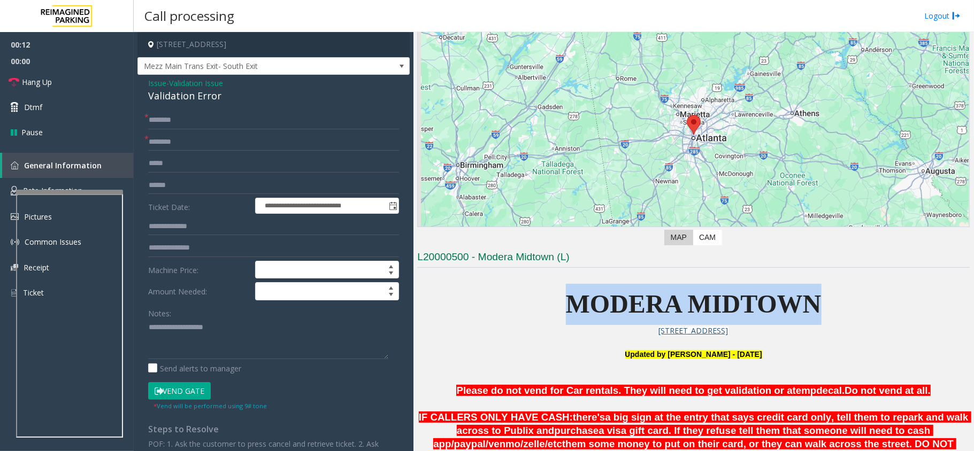
drag, startPoint x: 833, startPoint y: 294, endPoint x: 422, endPoint y: 296, distance: 410.7
click at [557, 294] on p "MODERA MIDTOWN" at bounding box center [693, 304] width 552 height 41
copy span "MODERA MIDTOWN"
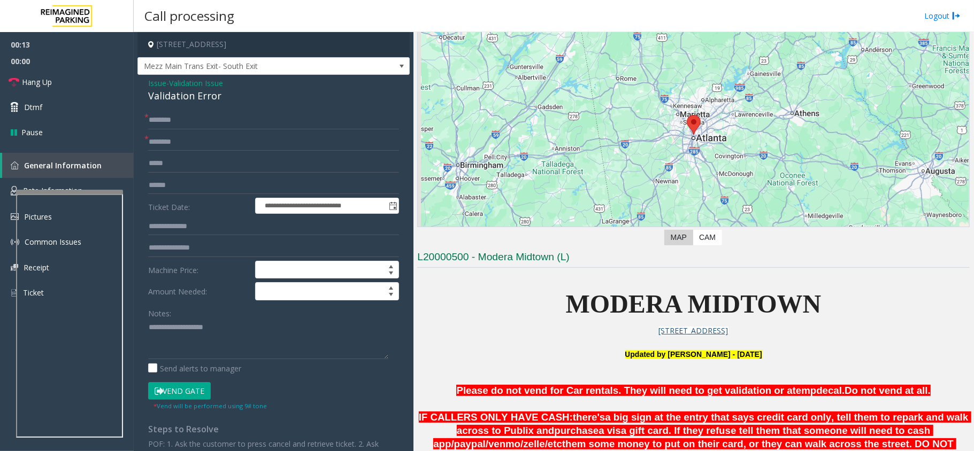
click at [171, 130] on form "**********" at bounding box center [273, 261] width 251 height 300
click at [178, 142] on input "text" at bounding box center [273, 142] width 251 height 18
paste input "**********"
type input "**********"
click at [229, 124] on input "text" at bounding box center [273, 120] width 251 height 18
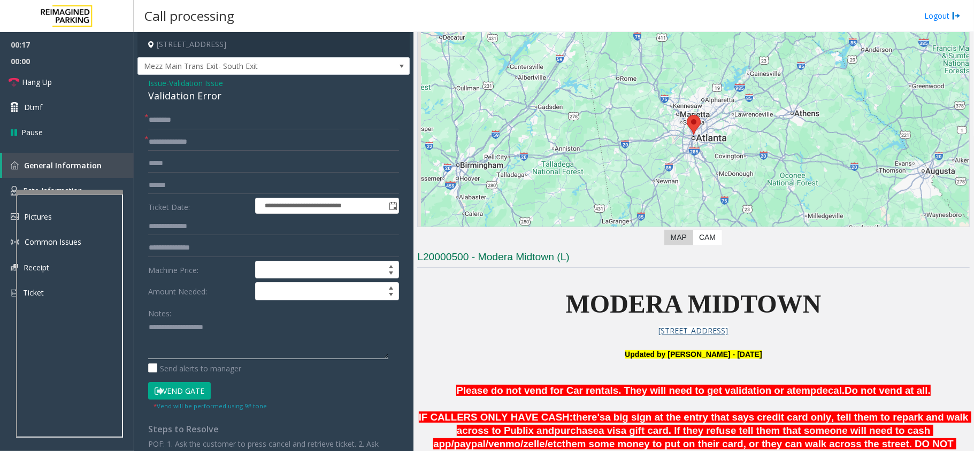
click at [216, 328] on textarea at bounding box center [268, 339] width 240 height 40
paste textarea "**********"
click at [201, 97] on div "Validation Error" at bounding box center [273, 96] width 251 height 14
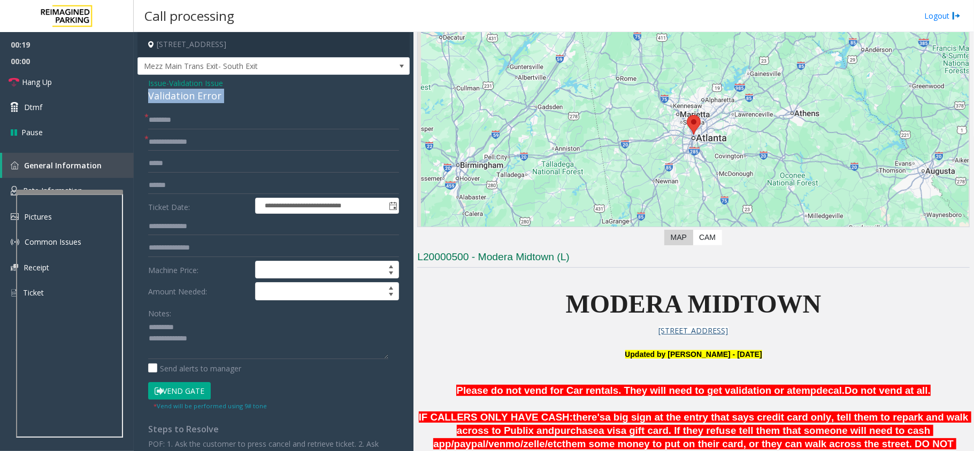
copy div "Validation Error"
click at [242, 326] on textarea at bounding box center [268, 339] width 240 height 40
paste textarea "**********"
click at [230, 351] on textarea at bounding box center [268, 339] width 240 height 40
paste textarea "**********"
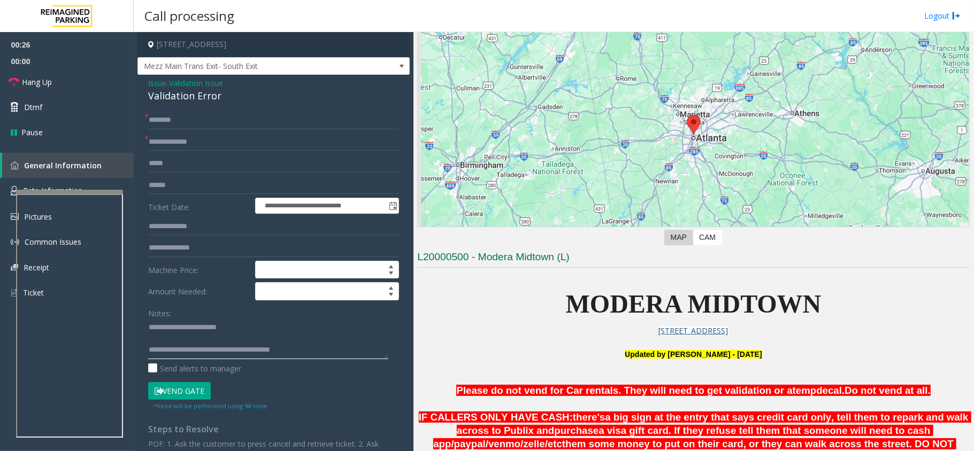
click at [166, 339] on textarea at bounding box center [268, 339] width 240 height 40
click at [364, 347] on textarea at bounding box center [268, 339] width 240 height 40
type textarea "**********"
drag, startPoint x: 232, startPoint y: 150, endPoint x: 68, endPoint y: 155, distance: 163.2
click at [71, 152] on app-root "**********" at bounding box center [487, 225] width 974 height 451
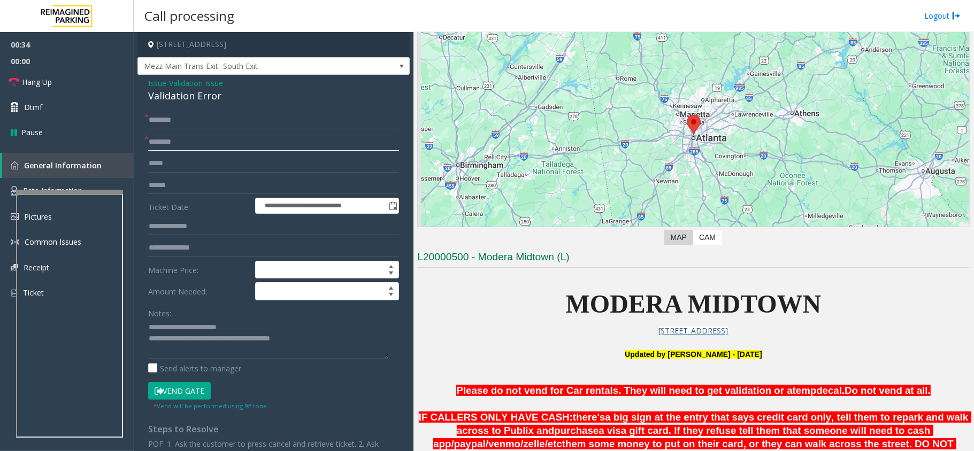
click at [170, 144] on input "text" at bounding box center [273, 142] width 251 height 18
type input "**********"
click at [163, 118] on input "text" at bounding box center [273, 120] width 251 height 18
click at [170, 123] on input "text" at bounding box center [273, 120] width 251 height 18
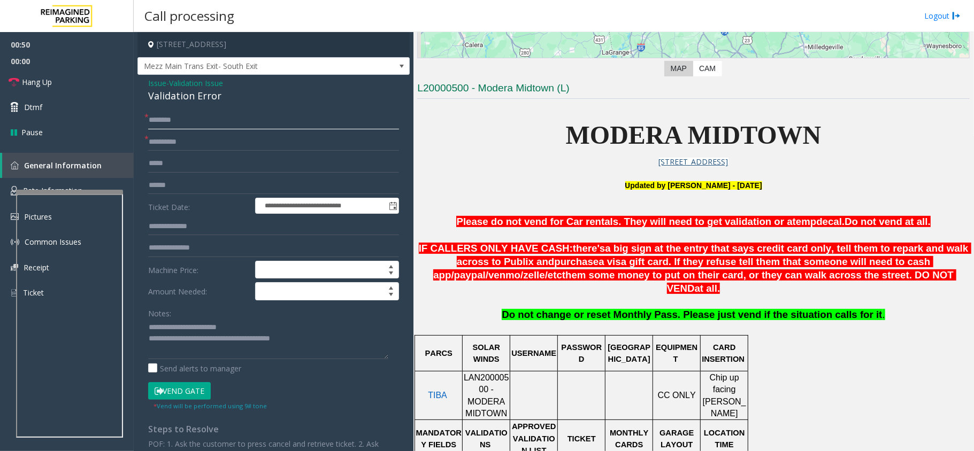
scroll to position [499, 0]
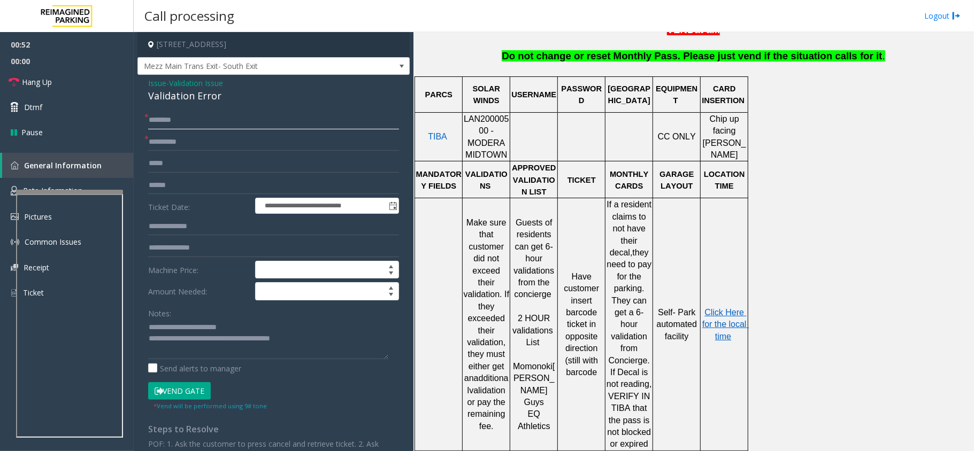
click at [180, 122] on input "text" at bounding box center [273, 120] width 251 height 18
click at [173, 119] on input "text" at bounding box center [273, 120] width 251 height 18
type input "*****"
click at [204, 187] on input "text" at bounding box center [273, 185] width 251 height 18
click at [193, 165] on input "text" at bounding box center [273, 164] width 251 height 18
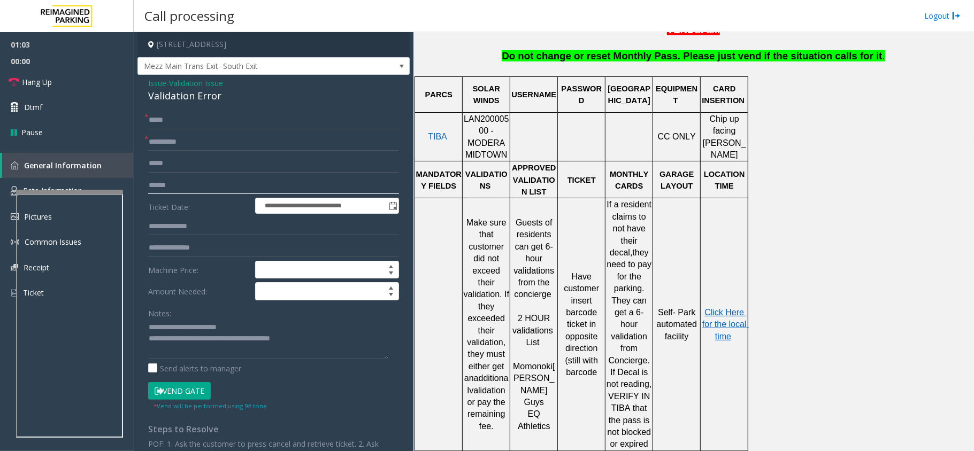
click at [180, 182] on input "text" at bounding box center [273, 185] width 251 height 18
type input "*******"
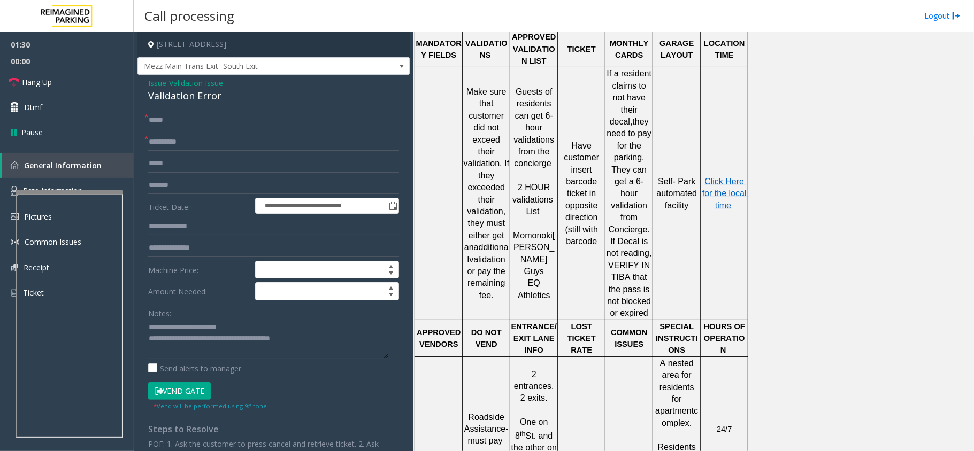
scroll to position [642, 0]
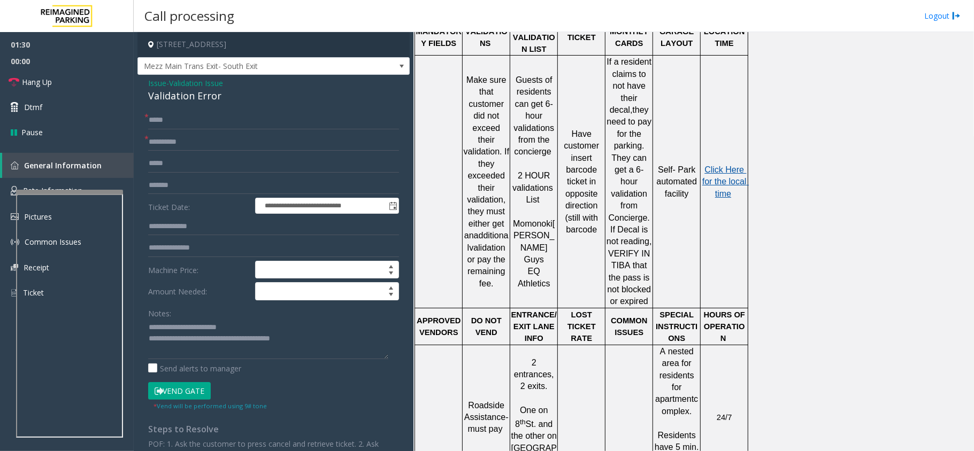
click at [731, 165] on span "Click Here for the local time" at bounding box center [725, 181] width 47 height 33
click at [189, 390] on button "Vend Gate" at bounding box center [179, 391] width 63 height 18
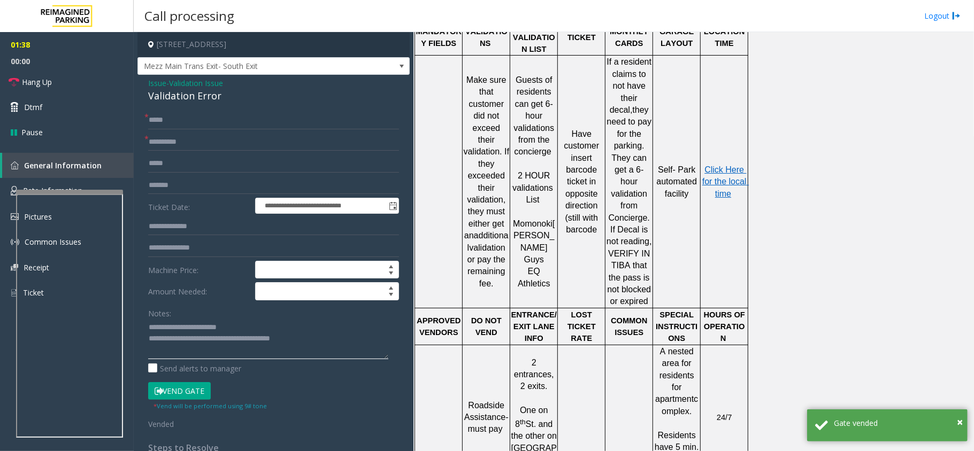
click at [197, 341] on textarea at bounding box center [268, 339] width 240 height 40
click at [148, 324] on div "**********" at bounding box center [273, 368] width 267 height 514
click at [152, 325] on textarea at bounding box center [268, 339] width 240 height 40
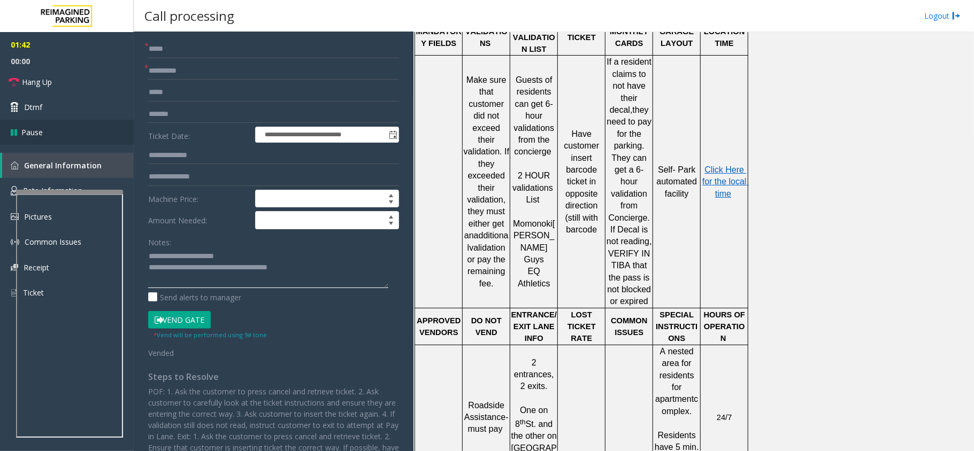
scroll to position [127, 0]
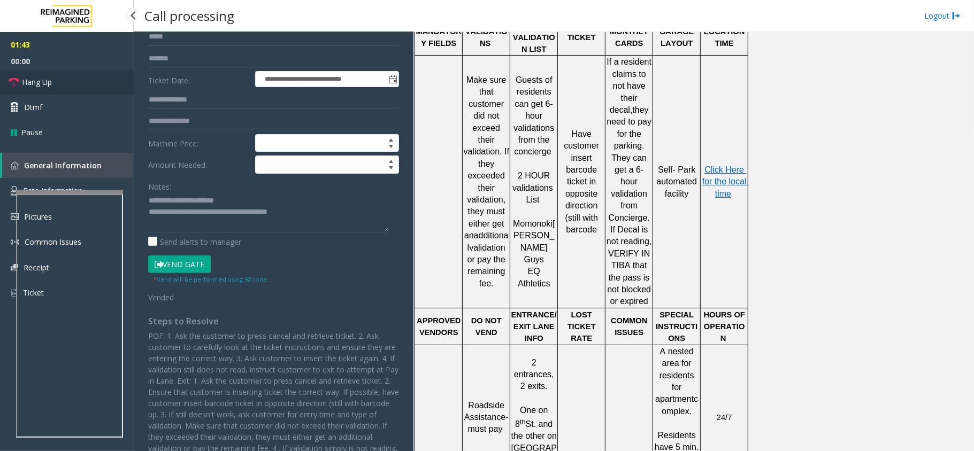
click at [47, 85] on span "Hang Up" at bounding box center [37, 81] width 30 height 11
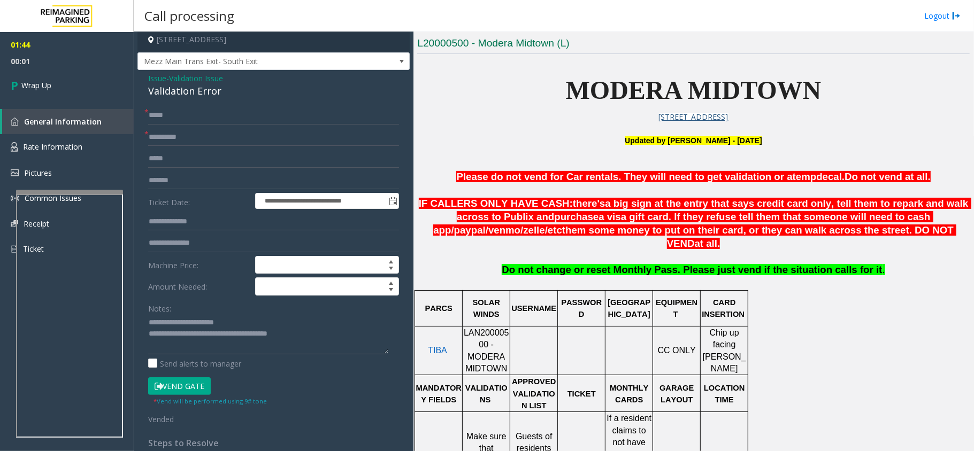
scroll to position [0, 0]
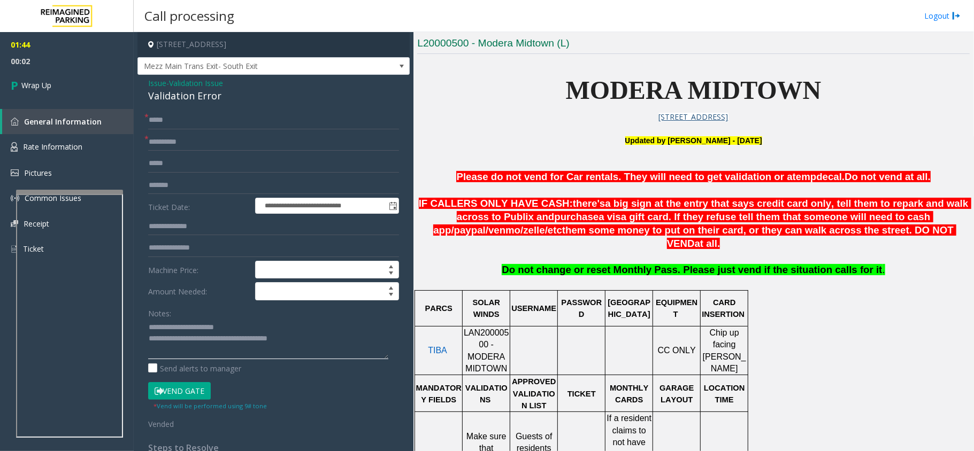
click at [315, 343] on textarea at bounding box center [268, 339] width 240 height 40
type textarea "**********"
click at [51, 86] on span "Wrap Up" at bounding box center [36, 85] width 30 height 11
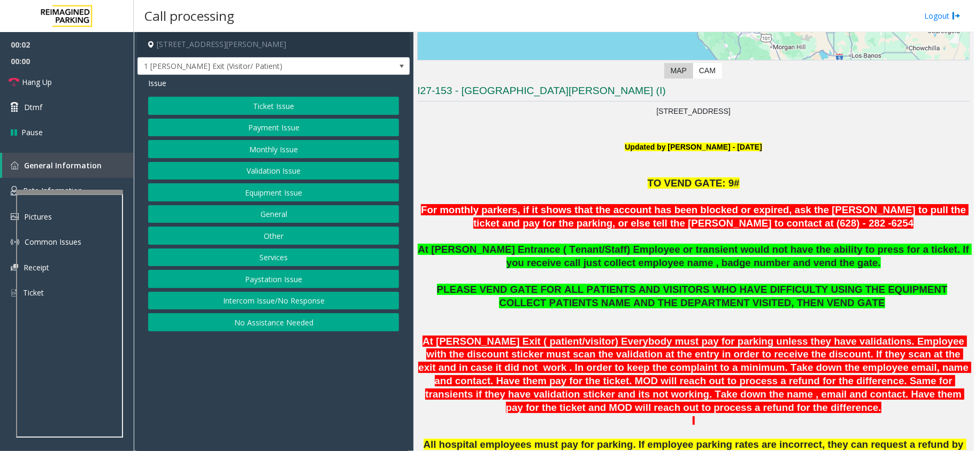
scroll to position [285, 0]
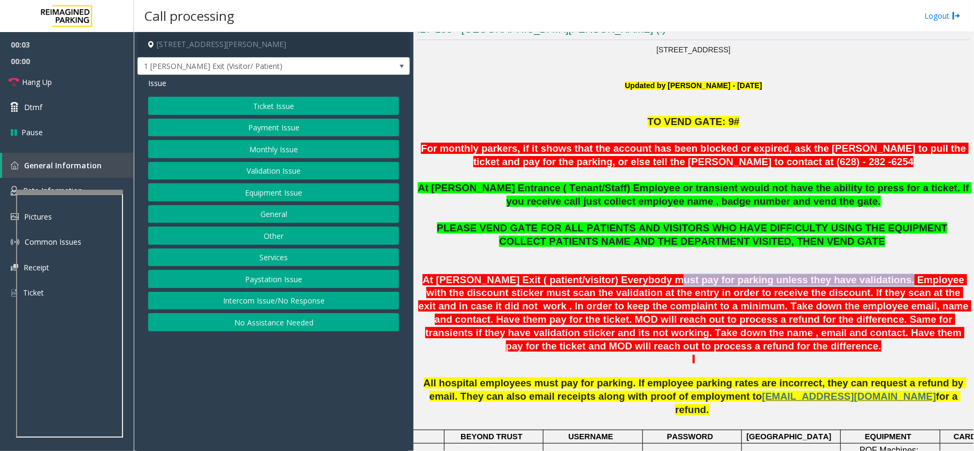
drag, startPoint x: 682, startPoint y: 286, endPoint x: 839, endPoint y: 285, distance: 156.7
click at [839, 285] on font "At [PERSON_NAME] Exit ( patient/visitor) Everybody must pay for parking unless …" at bounding box center [694, 313] width 553 height 78
drag, startPoint x: 257, startPoint y: 302, endPoint x: 251, endPoint y: 298, distance: 6.5
click at [257, 302] on button "Intercom Issue/No Response" at bounding box center [273, 301] width 251 height 18
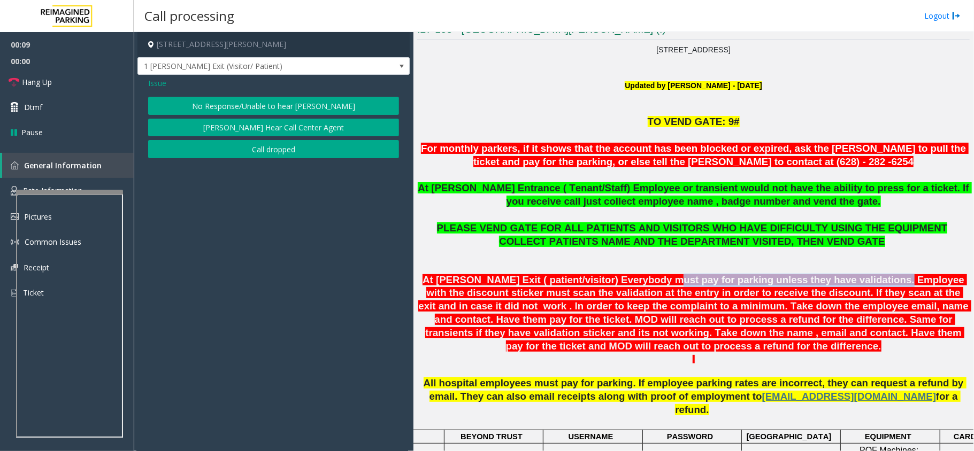
click at [287, 106] on button "No Response/Unable to hear [PERSON_NAME]" at bounding box center [273, 106] width 251 height 18
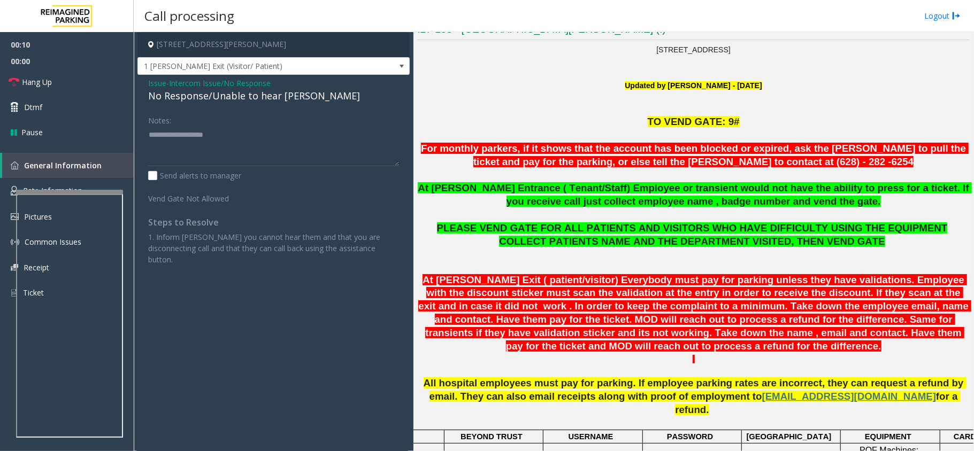
click at [268, 99] on div "No Response/Unable to hear [PERSON_NAME]" at bounding box center [273, 96] width 251 height 14
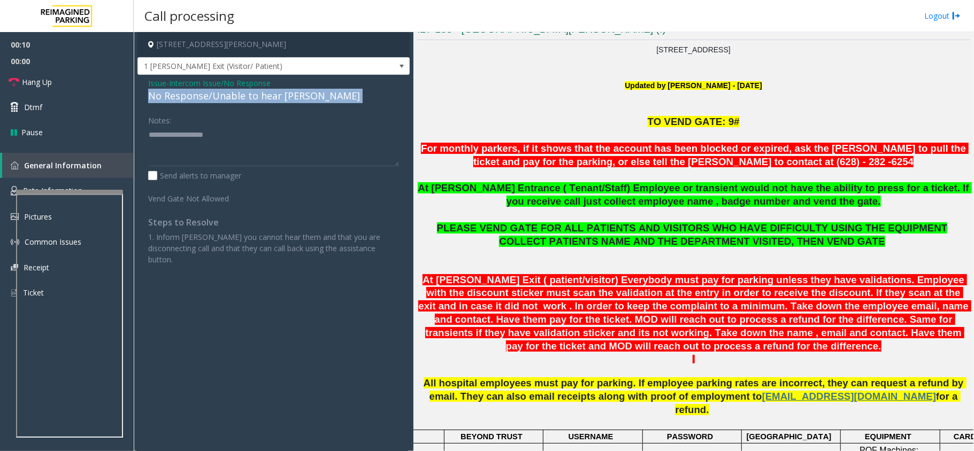
click at [268, 99] on div "No Response/Unable to hear [PERSON_NAME]" at bounding box center [273, 96] width 251 height 14
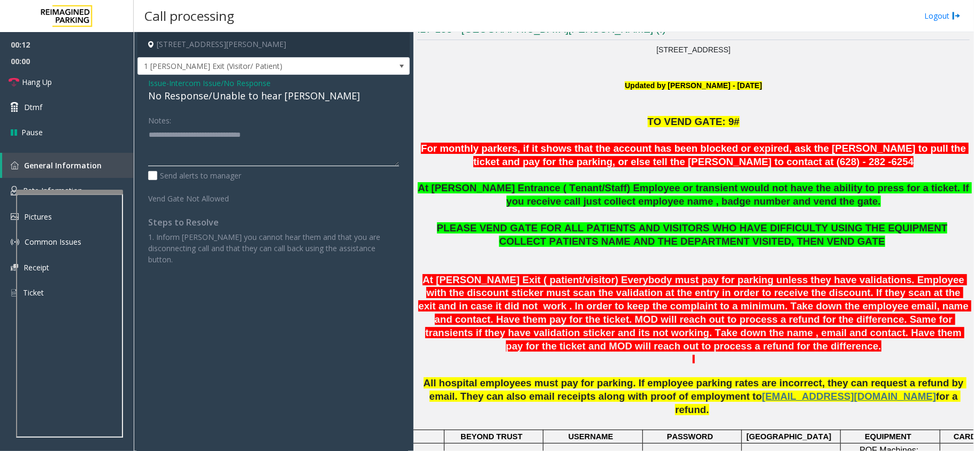
type textarea "**********"
drag, startPoint x: 39, startPoint y: 87, endPoint x: 52, endPoint y: 86, distance: 12.8
click at [39, 87] on span "Hang Up" at bounding box center [37, 81] width 30 height 11
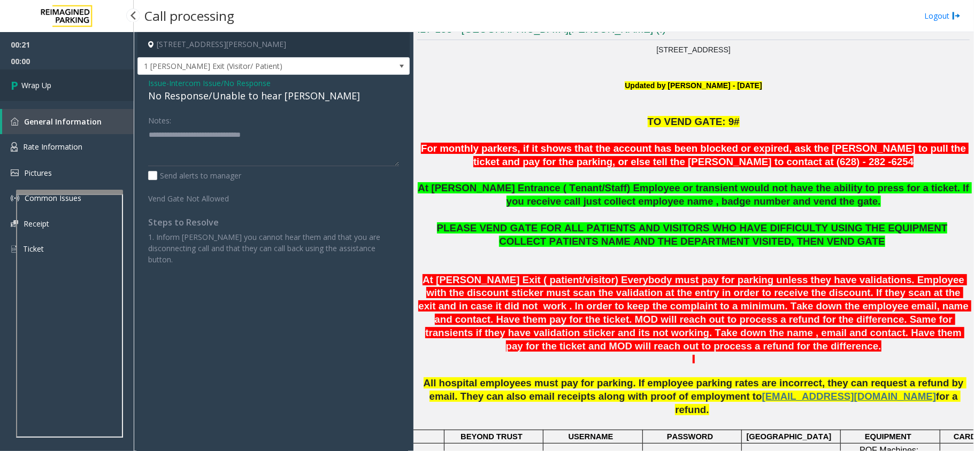
click at [49, 75] on link "Wrap Up" at bounding box center [67, 86] width 134 height 32
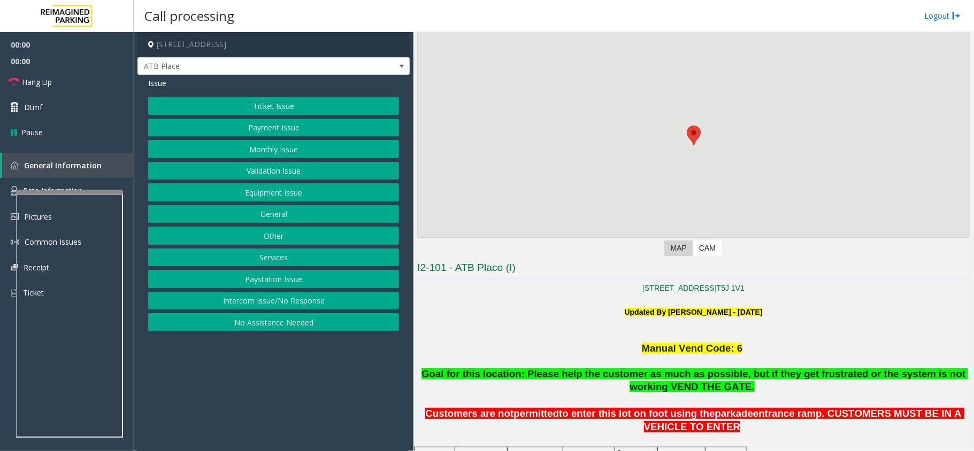
scroll to position [142, 0]
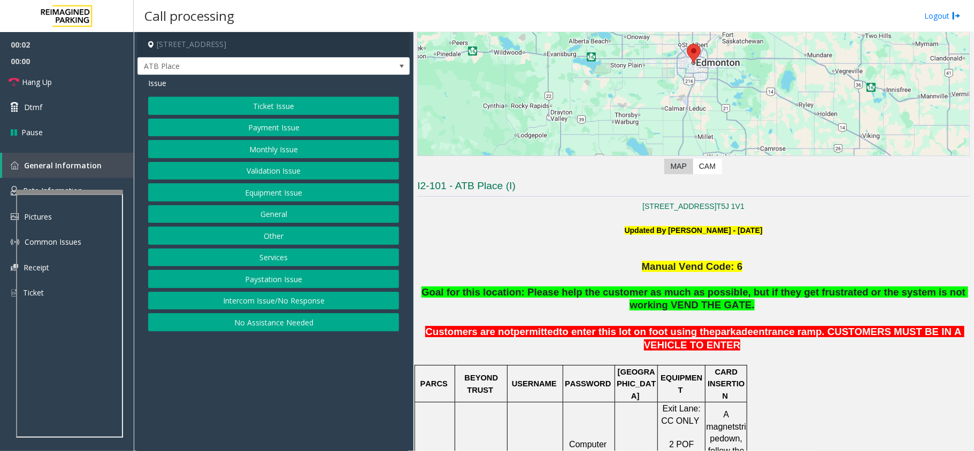
click at [299, 306] on button "Intercom Issue/No Response" at bounding box center [273, 301] width 251 height 18
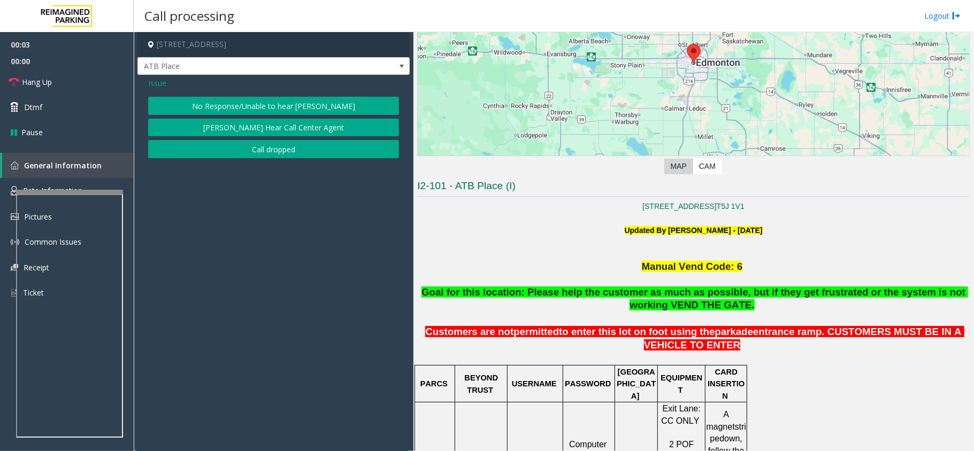
click at [278, 104] on button "No Response/Unable to hear [PERSON_NAME]" at bounding box center [273, 106] width 251 height 18
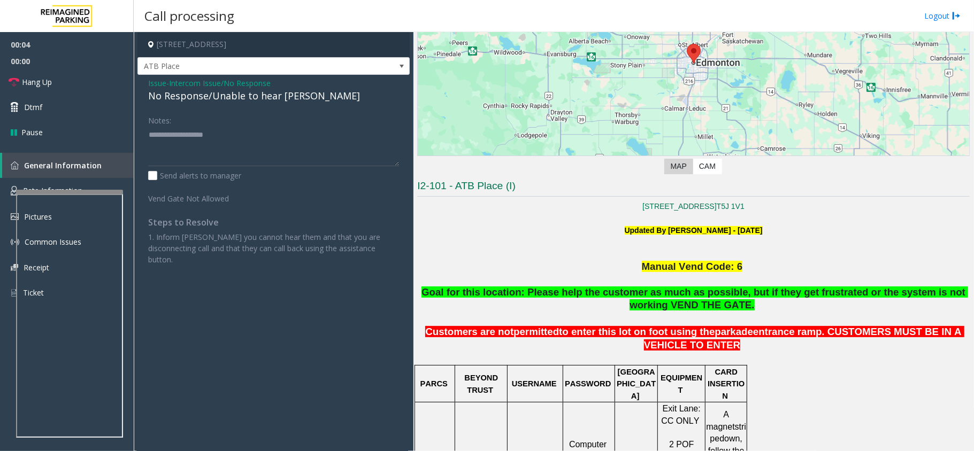
click at [152, 85] on span "Issue" at bounding box center [157, 83] width 18 height 11
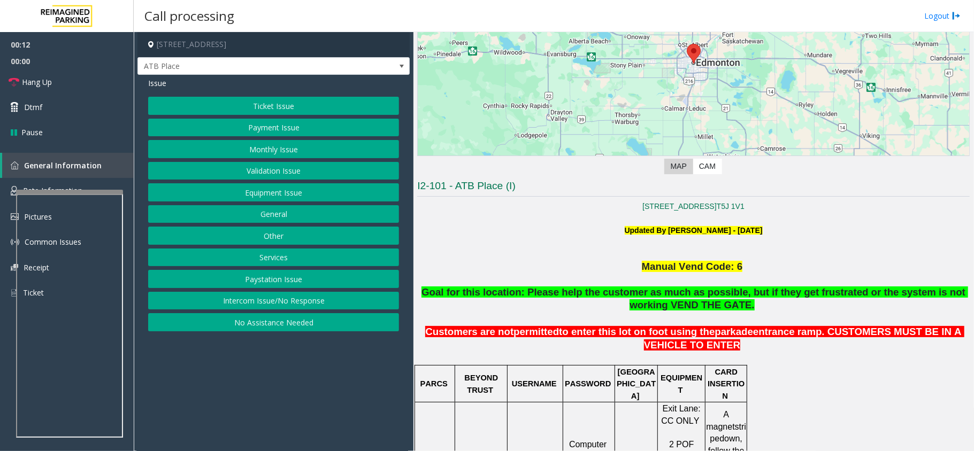
click at [291, 187] on button "Equipment Issue" at bounding box center [273, 192] width 251 height 18
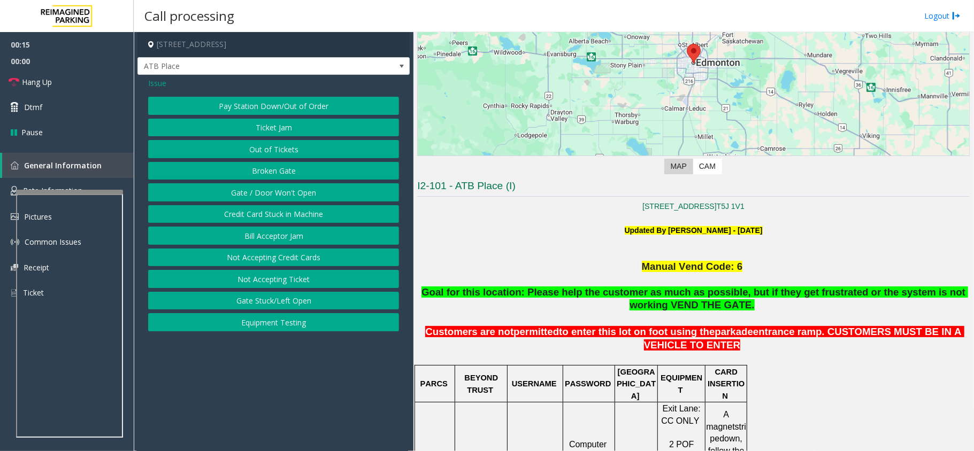
click at [318, 196] on button "Gate / Door Won't Open" at bounding box center [273, 192] width 251 height 18
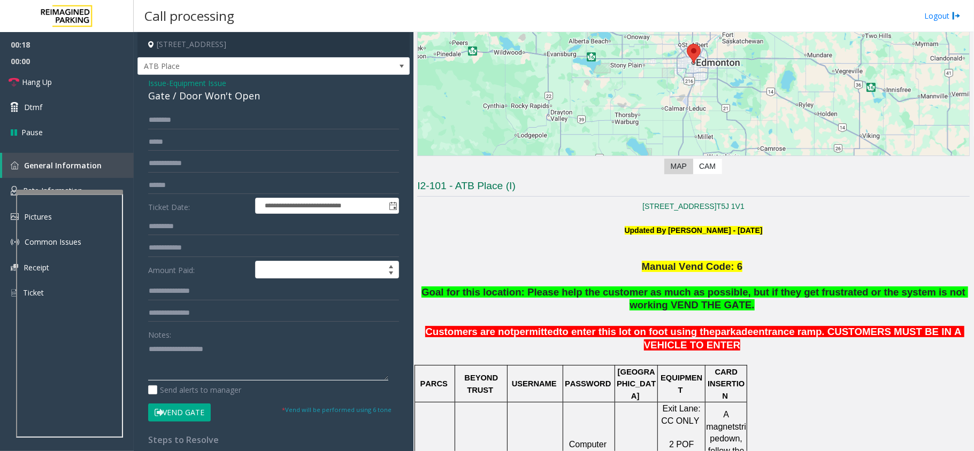
paste textarea "**********"
click at [270, 364] on textarea at bounding box center [268, 361] width 240 height 40
click at [184, 99] on div "Gate / Door Won't Open" at bounding box center [273, 96] width 251 height 14
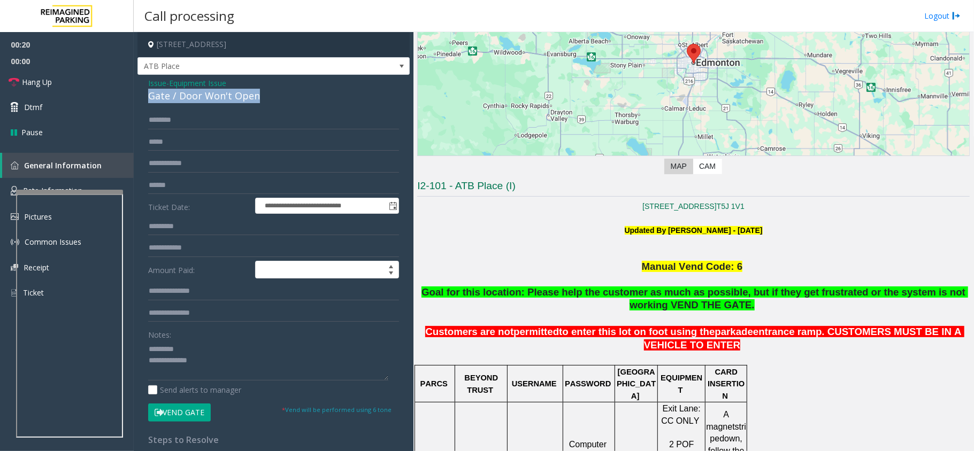
copy div "Gate / Door Won't Open"
click at [181, 344] on textarea at bounding box center [268, 361] width 240 height 40
paste textarea "**********"
click at [280, 371] on textarea at bounding box center [268, 361] width 240 height 40
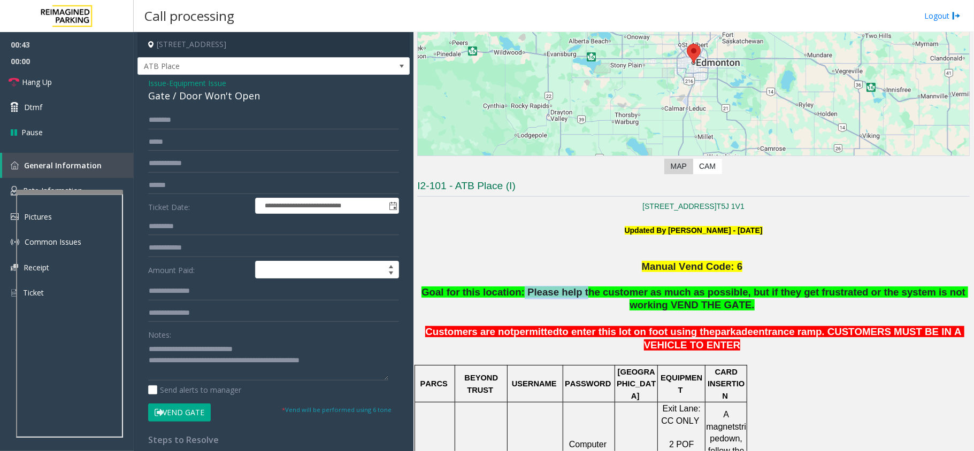
drag, startPoint x: 511, startPoint y: 291, endPoint x: 567, endPoint y: 291, distance: 56.2
click at [567, 291] on span "Goal for this location: Please help the customer as much as possible, but if th…" at bounding box center [694, 299] width 547 height 25
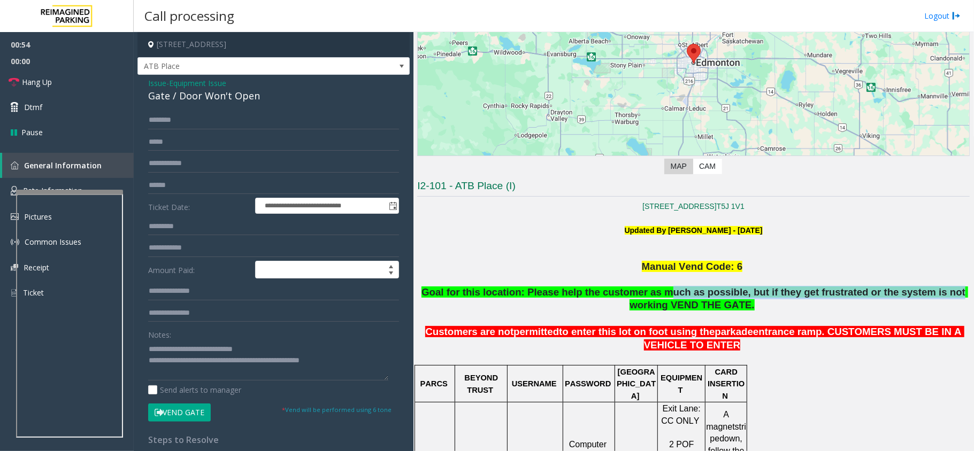
drag, startPoint x: 639, startPoint y: 291, endPoint x: 892, endPoint y: 290, distance: 253.5
click at [892, 290] on span "Goal for this location: Please help the customer as much as possible, but if th…" at bounding box center [694, 299] width 547 height 25
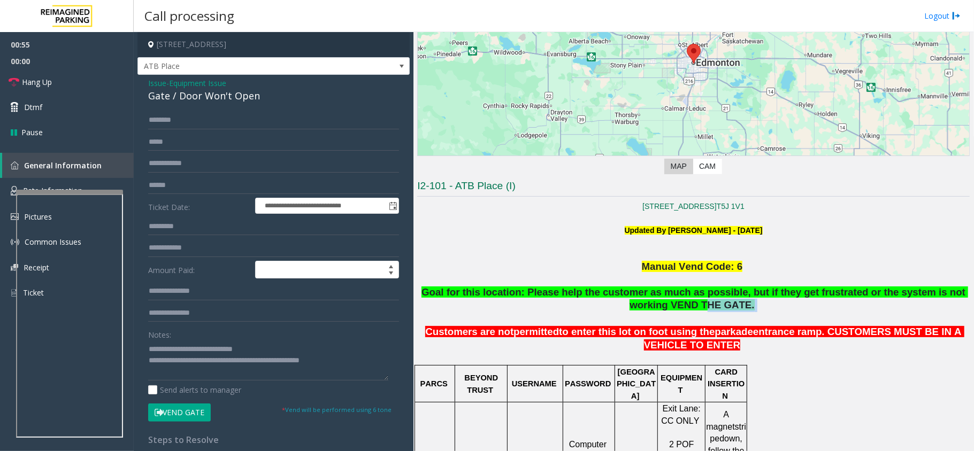
click at [758, 309] on p "Goal for this location: Please help the customer as much as possible, but if th…" at bounding box center [693, 306] width 552 height 40
drag, startPoint x: 768, startPoint y: 292, endPoint x: 805, endPoint y: 294, distance: 36.9
click at [805, 294] on span "Goal for this location: Please help the customer as much as possible, but if th…" at bounding box center [694, 299] width 547 height 25
click at [854, 291] on span "Goal for this location: Please help the customer as much as possible, but if th…" at bounding box center [694, 299] width 547 height 25
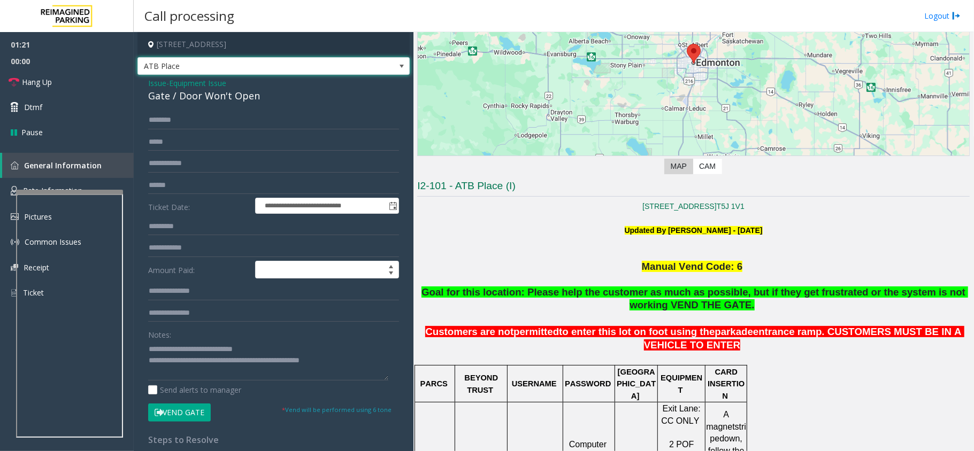
click at [258, 60] on span "ATB Place" at bounding box center [246, 66] width 217 height 17
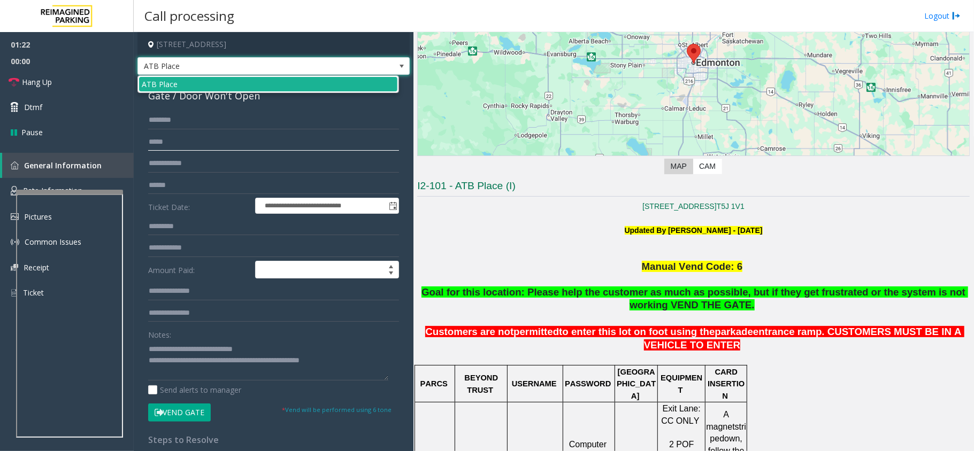
click at [232, 140] on input "text" at bounding box center [273, 142] width 251 height 18
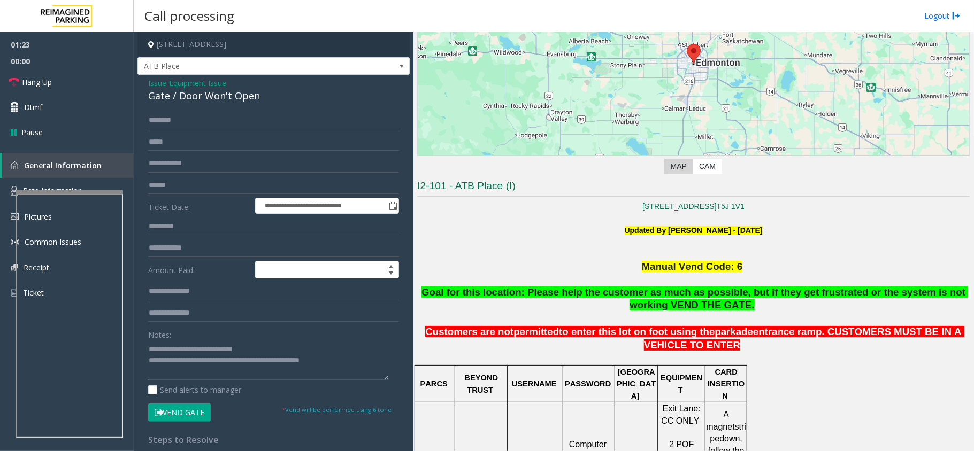
click at [249, 368] on textarea at bounding box center [268, 361] width 240 height 40
drag, startPoint x: 153, startPoint y: 349, endPoint x: 189, endPoint y: 354, distance: 36.7
click at [154, 349] on textarea at bounding box center [268, 361] width 240 height 40
click at [287, 71] on span "ATB Place" at bounding box center [246, 66] width 217 height 17
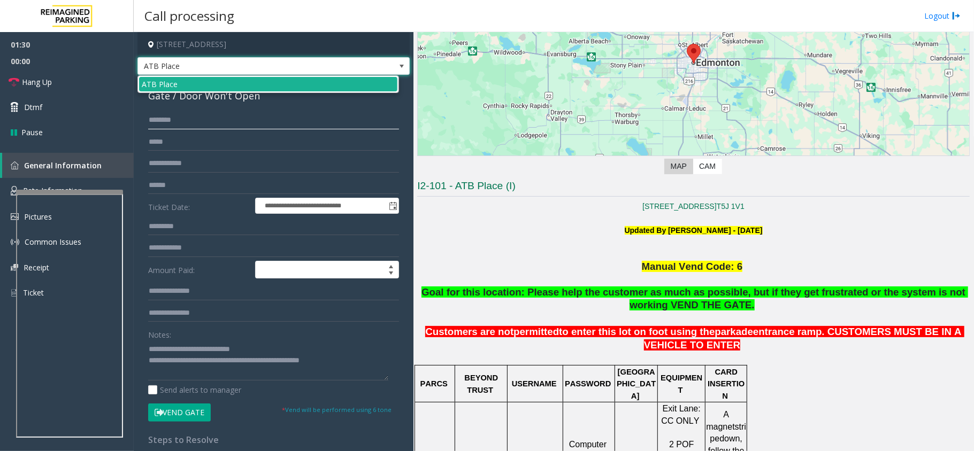
click at [253, 122] on input "text" at bounding box center [273, 120] width 251 height 18
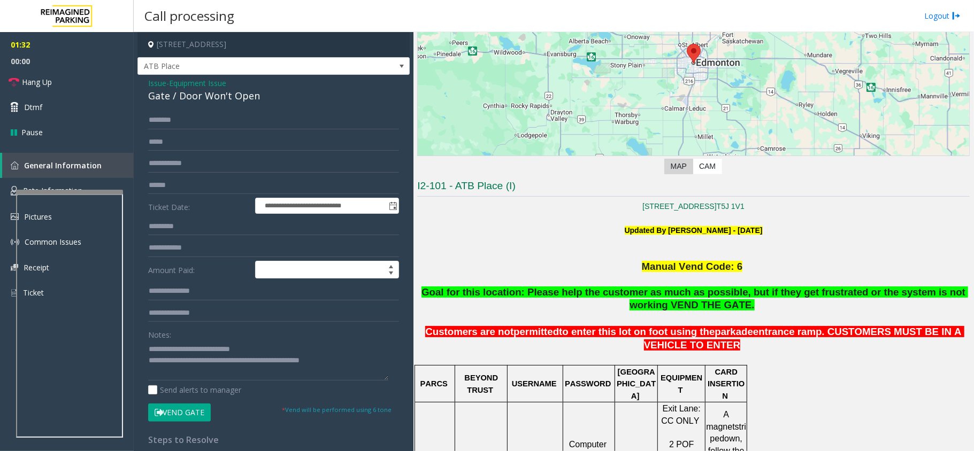
click at [690, 270] on span "Manual Vend Code: 6" at bounding box center [692, 266] width 101 height 11
click at [728, 319] on p "Goal for this location: Please help the customer as much as possible, but if th…" at bounding box center [693, 306] width 552 height 40
click at [703, 304] on span "Goal for this location: Please help the customer as much as possible, but if th…" at bounding box center [694, 299] width 547 height 25
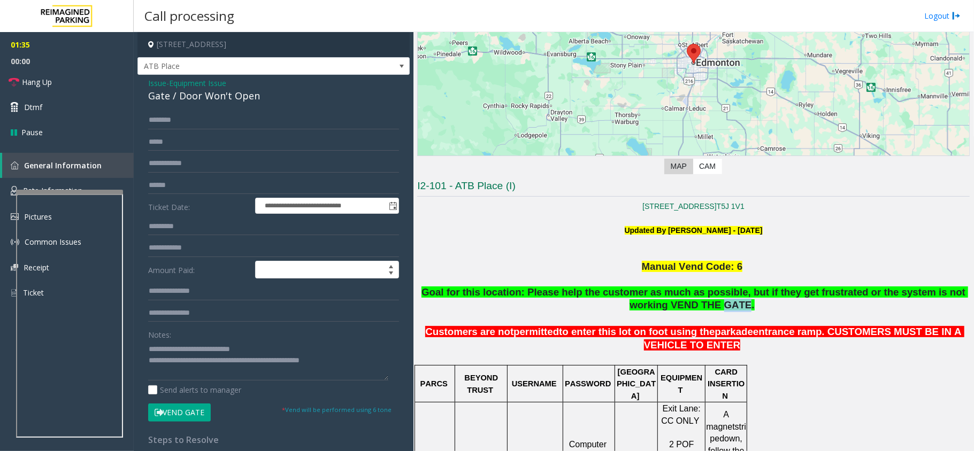
click at [703, 304] on span "Goal for this location: Please help the customer as much as possible, but if th…" at bounding box center [694, 299] width 547 height 25
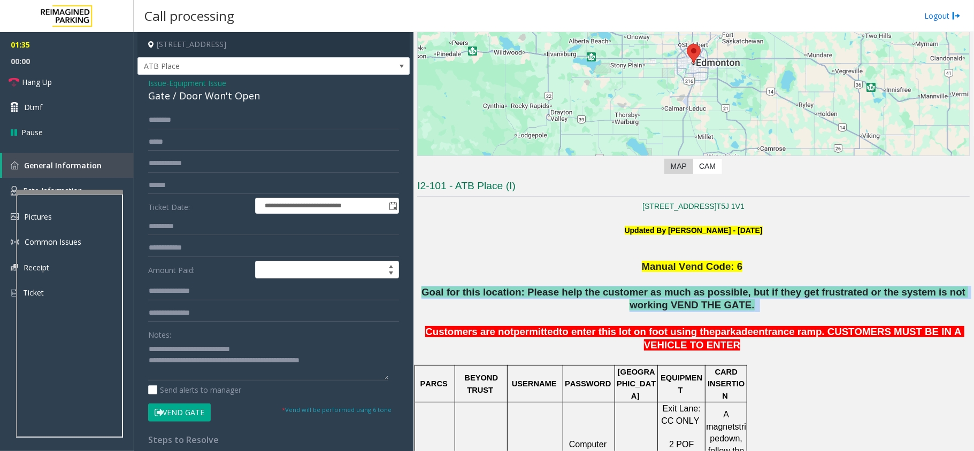
click at [703, 304] on span "Goal for this location: Please help the customer as much as possible, but if th…" at bounding box center [694, 299] width 547 height 25
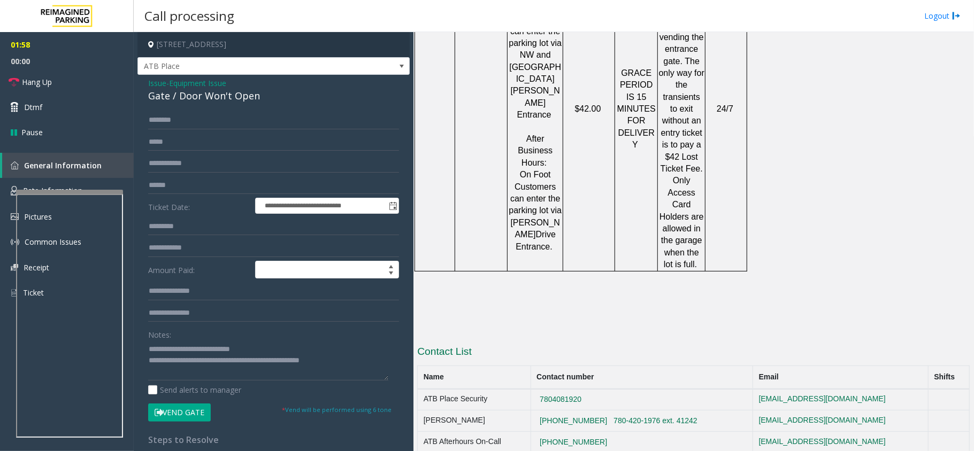
scroll to position [1464, 0]
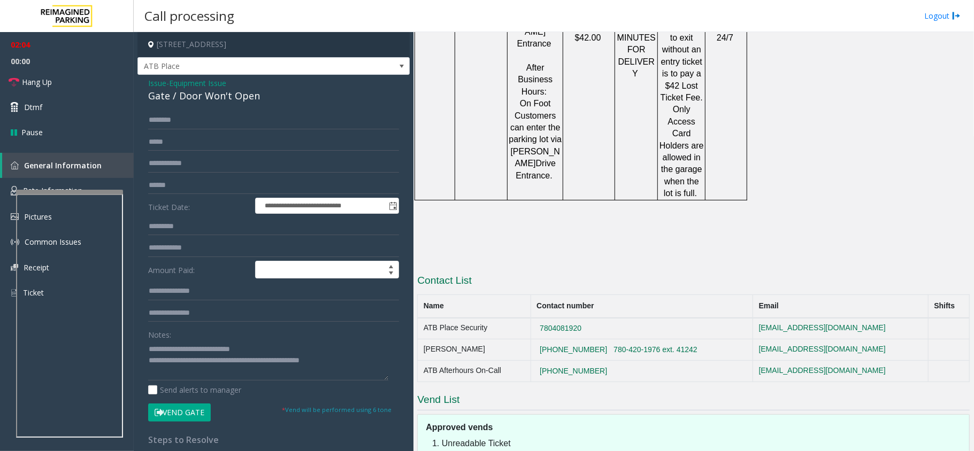
drag, startPoint x: 480, startPoint y: 426, endPoint x: 535, endPoint y: 420, distance: 55.4
drag, startPoint x: 615, startPoint y: 237, endPoint x: 563, endPoint y: 234, distance: 52.5
click at [563, 318] on td "7804081920" at bounding box center [642, 328] width 222 height 21
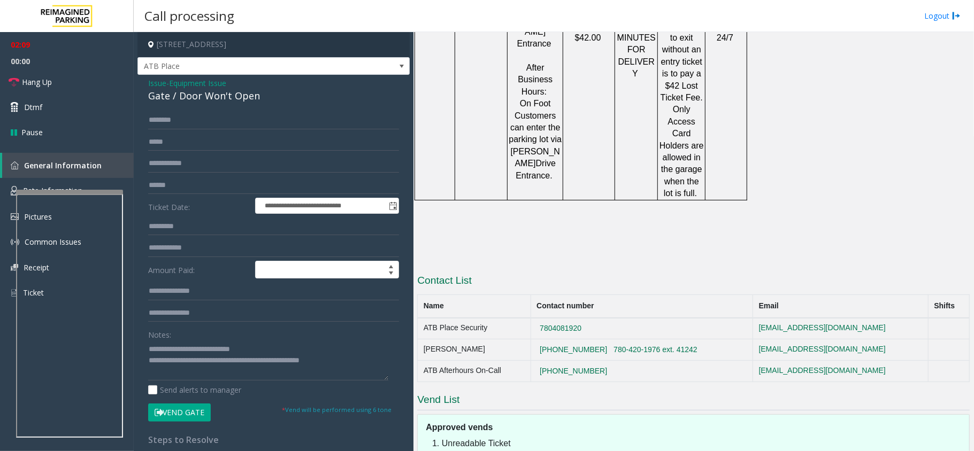
copy button "7804081920"
drag, startPoint x: 443, startPoint y: 347, endPoint x: 518, endPoint y: 342, distance: 75.0
click at [513, 414] on div "Approved vends Unreadable Ticket Equipment malfunctioning Card not working" at bounding box center [693, 449] width 552 height 70
click at [356, 367] on textarea at bounding box center [268, 361] width 240 height 40
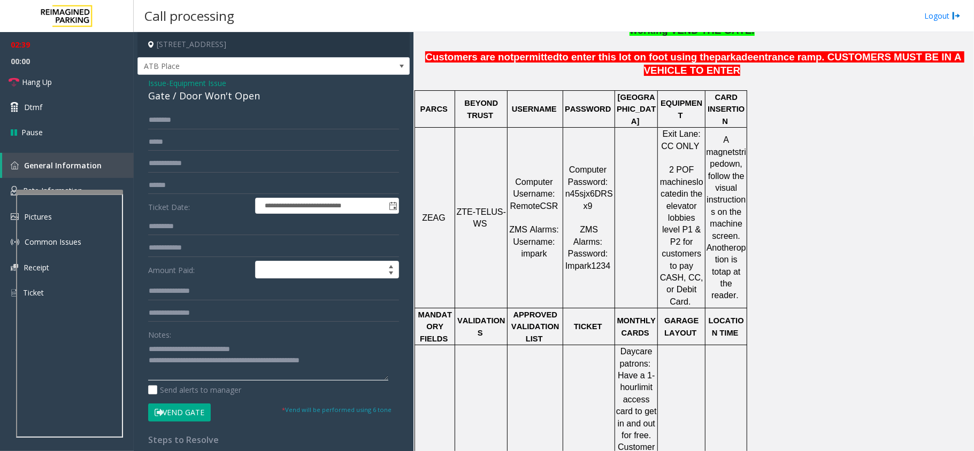
scroll to position [413, 0]
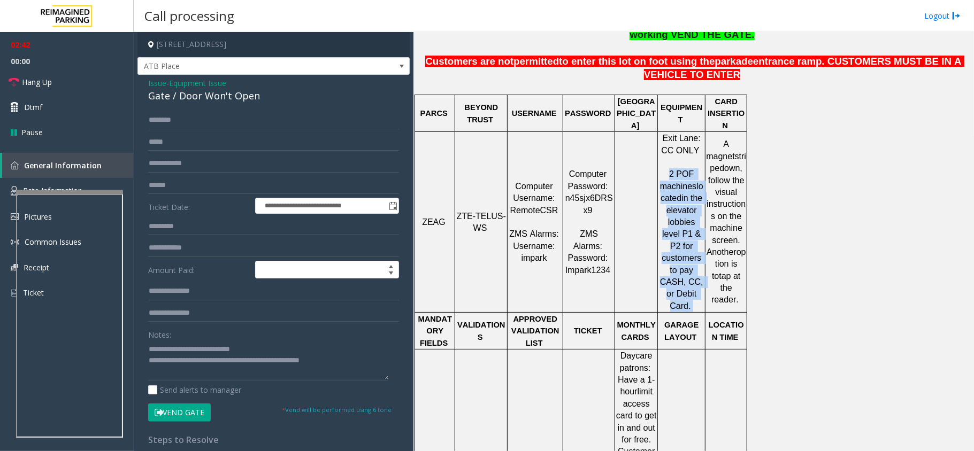
drag, startPoint x: 673, startPoint y: 163, endPoint x: 695, endPoint y: 272, distance: 111.4
click at [695, 272] on p "Exit Lane: CC ONLY 2 POF machines located in the elevator lobbies level P1 & P2…" at bounding box center [681, 223] width 46 height 180
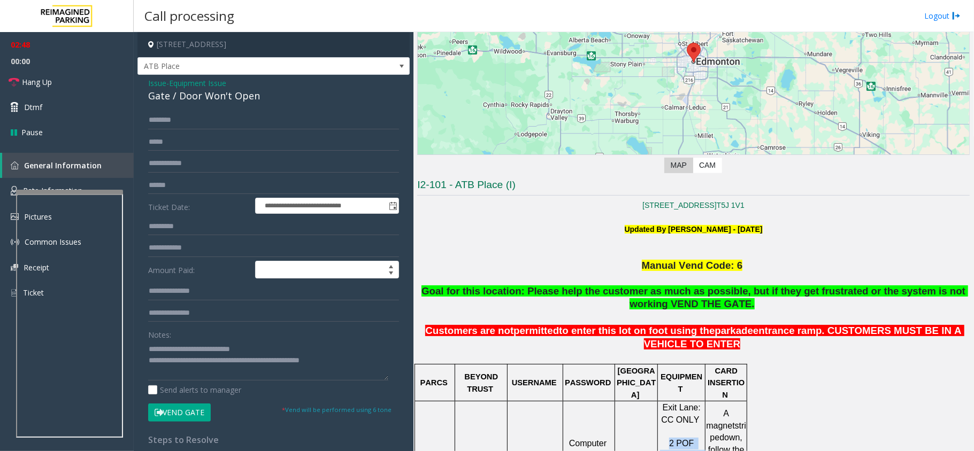
scroll to position [56, 0]
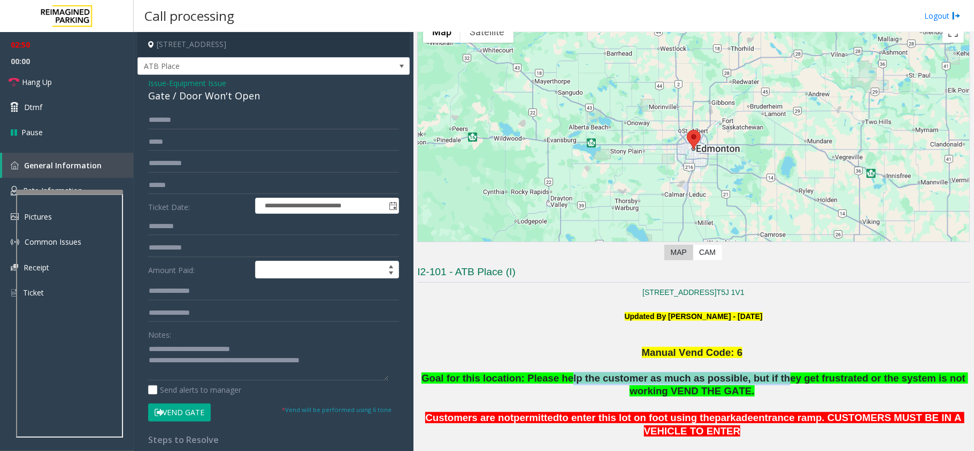
drag, startPoint x: 550, startPoint y: 380, endPoint x: 737, endPoint y: 375, distance: 186.7
click at [737, 375] on span "Goal for this location: Please help the customer as much as possible, but if th…" at bounding box center [694, 385] width 547 height 25
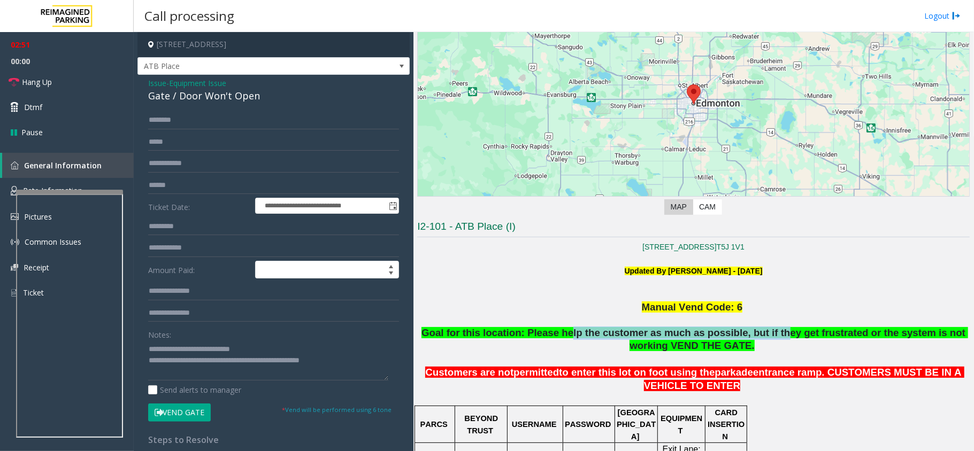
scroll to position [127, 0]
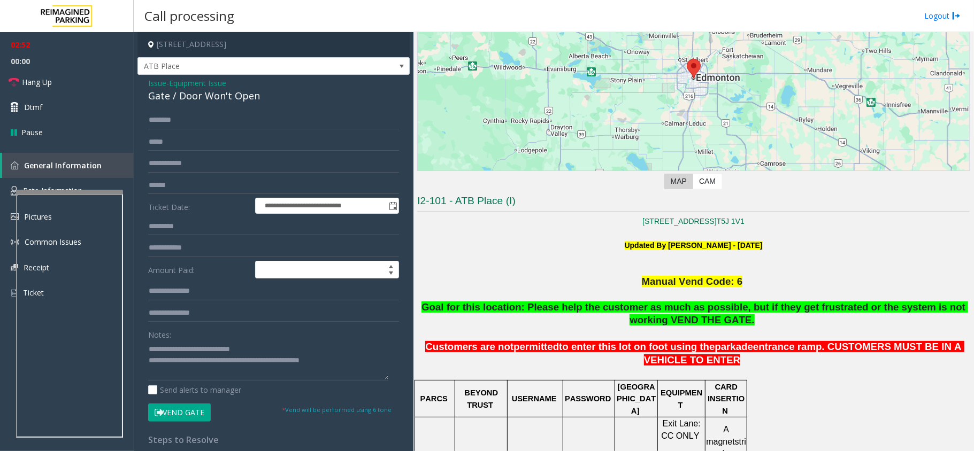
click at [828, 311] on span "Goal for this location: Please help the customer as much as possible, but if th…" at bounding box center [694, 314] width 547 height 25
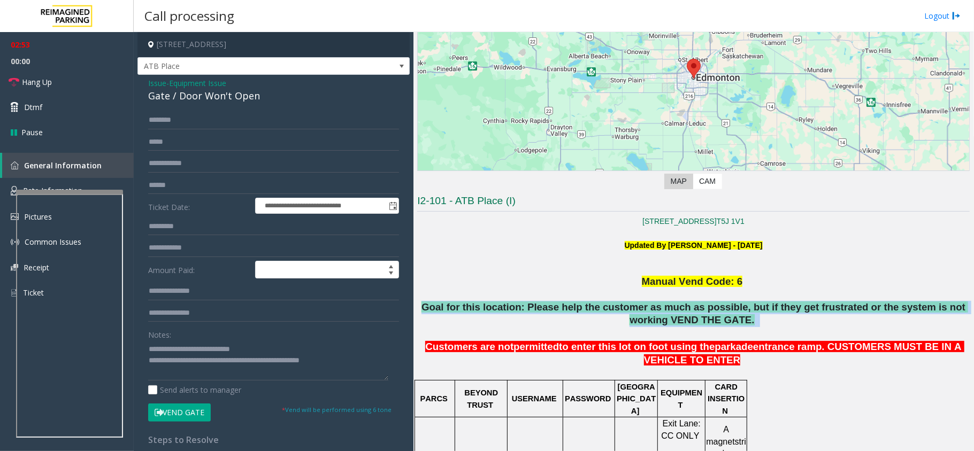
click at [828, 311] on span "Goal for this location: Please help the customer as much as possible, but if th…" at bounding box center [694, 314] width 547 height 25
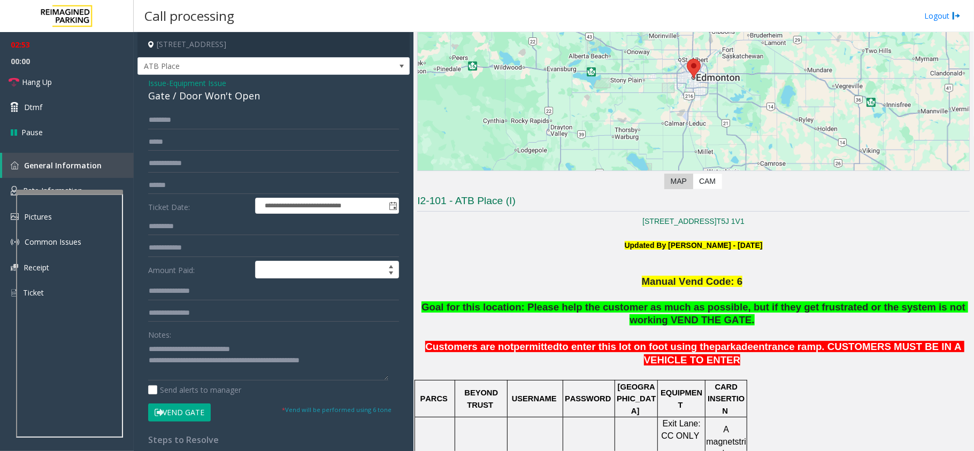
click at [781, 306] on span "Goal for this location: Please help the customer as much as possible, but if th…" at bounding box center [694, 314] width 547 height 25
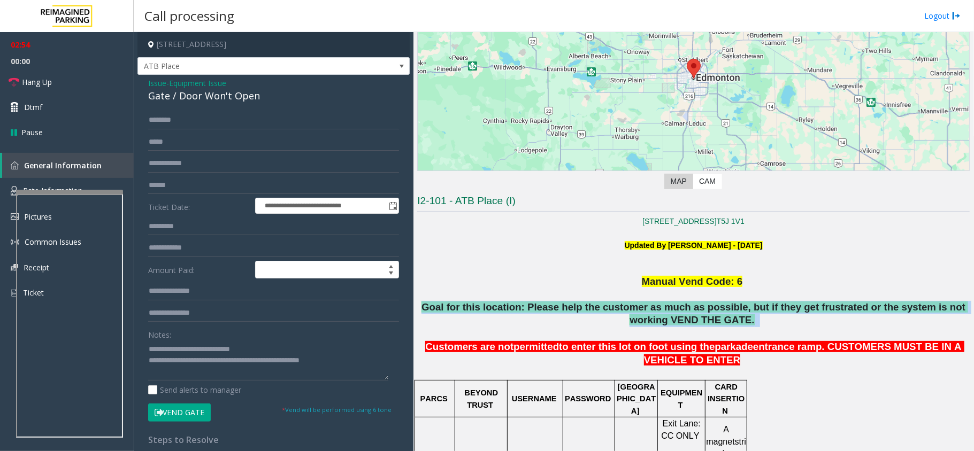
click at [781, 306] on span "Goal for this location: Please help the customer as much as possible, but if th…" at bounding box center [694, 314] width 547 height 25
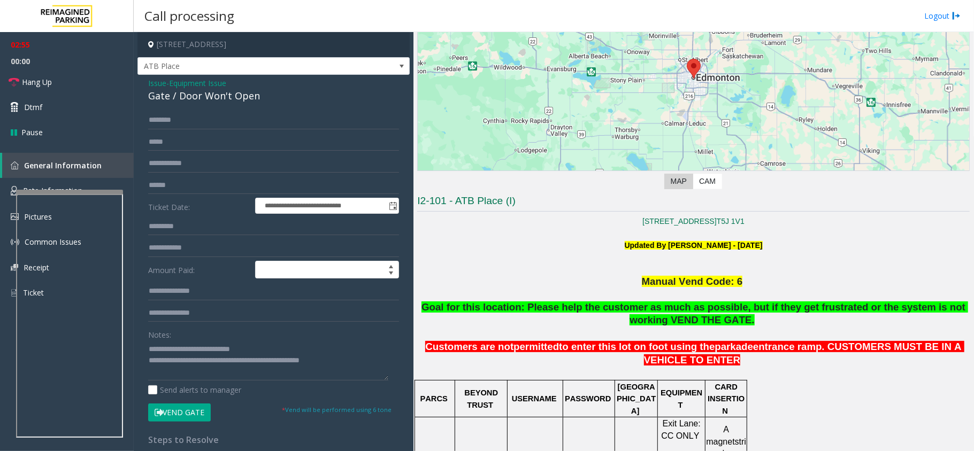
click at [795, 337] on p "Goal for this location: Please help the customer as much as possible, but if th…" at bounding box center [693, 321] width 552 height 40
click at [359, 368] on textarea at bounding box center [268, 361] width 240 height 40
drag, startPoint x: 68, startPoint y: 80, endPoint x: 60, endPoint y: 79, distance: 8.1
click at [68, 80] on link "Hang Up" at bounding box center [67, 82] width 134 height 25
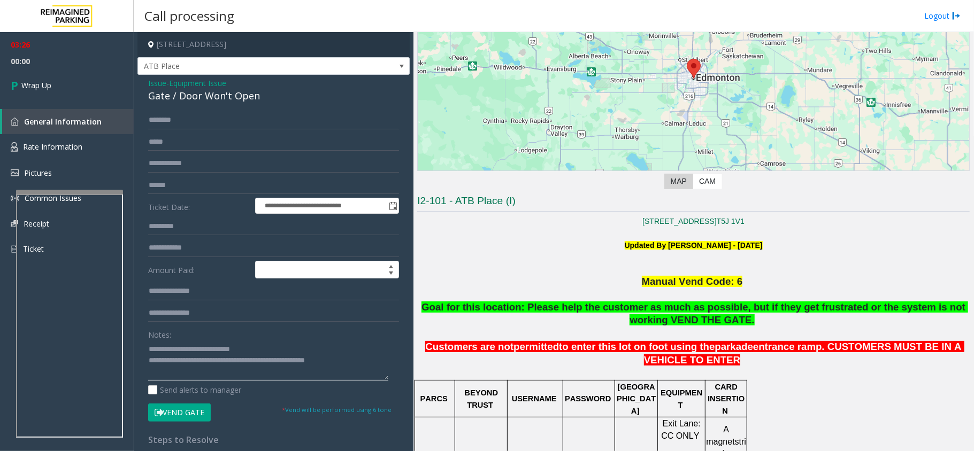
click at [360, 363] on textarea at bounding box center [268, 361] width 240 height 40
click at [290, 374] on textarea at bounding box center [268, 361] width 240 height 40
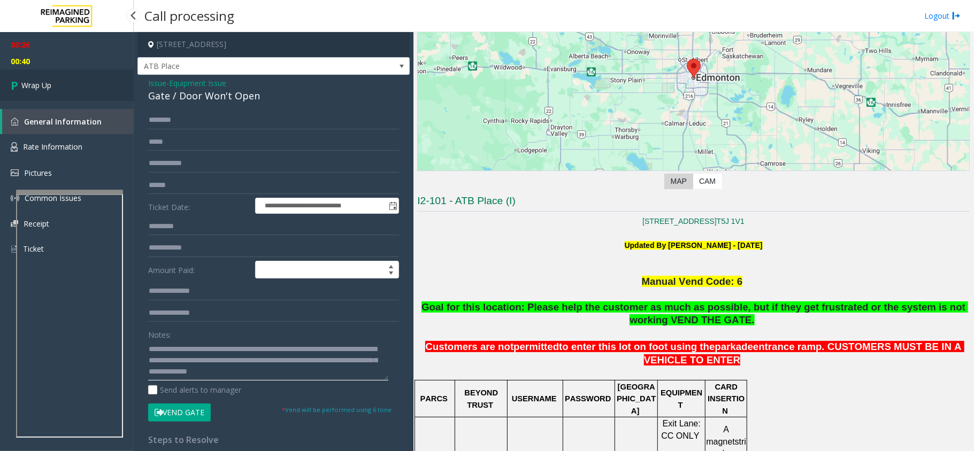
type textarea "**********"
click at [36, 81] on span "Wrap Up" at bounding box center [36, 85] width 30 height 11
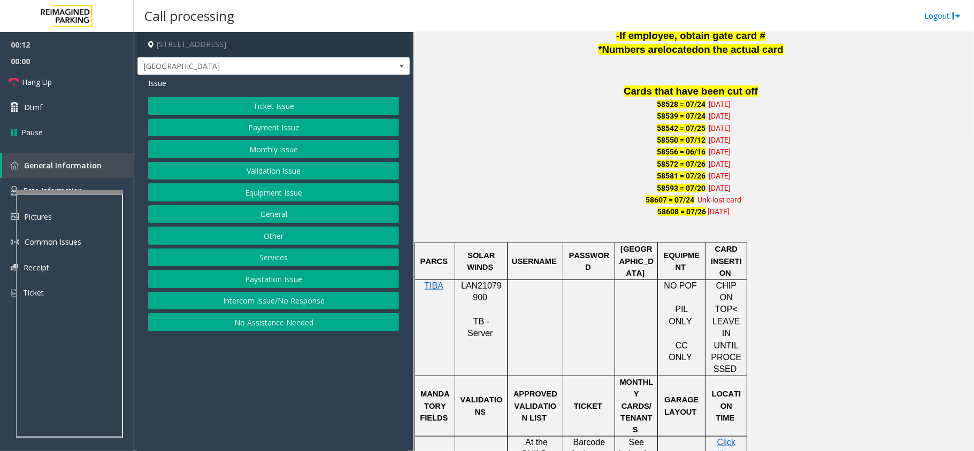
scroll to position [642, 0]
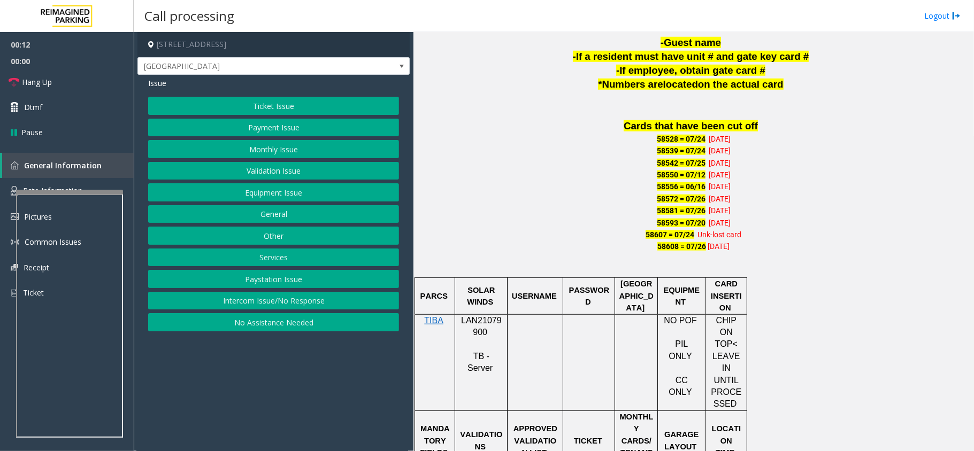
click at [483, 316] on span "LAN21079900" at bounding box center [481, 326] width 41 height 21
copy p "LAN21079900"
click at [276, 152] on button "Monthly Issue" at bounding box center [273, 149] width 251 height 18
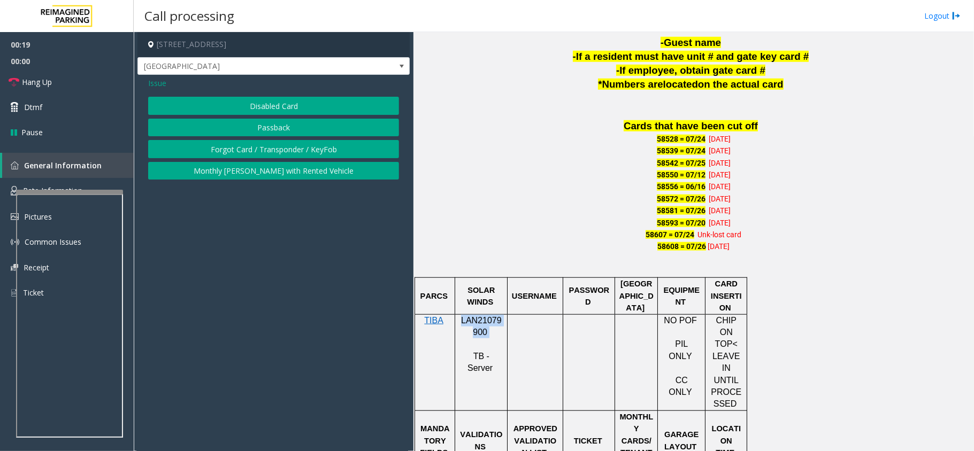
click at [273, 108] on button "Disabled Card" at bounding box center [273, 106] width 251 height 18
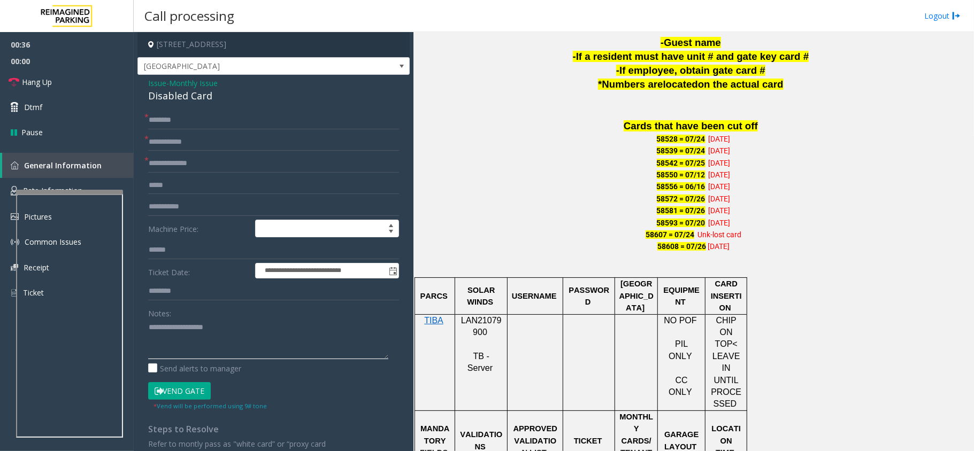
paste textarea "**********"
click at [232, 321] on textarea at bounding box center [268, 339] width 240 height 40
click at [172, 104] on div "**********" at bounding box center [273, 352] width 272 height 554
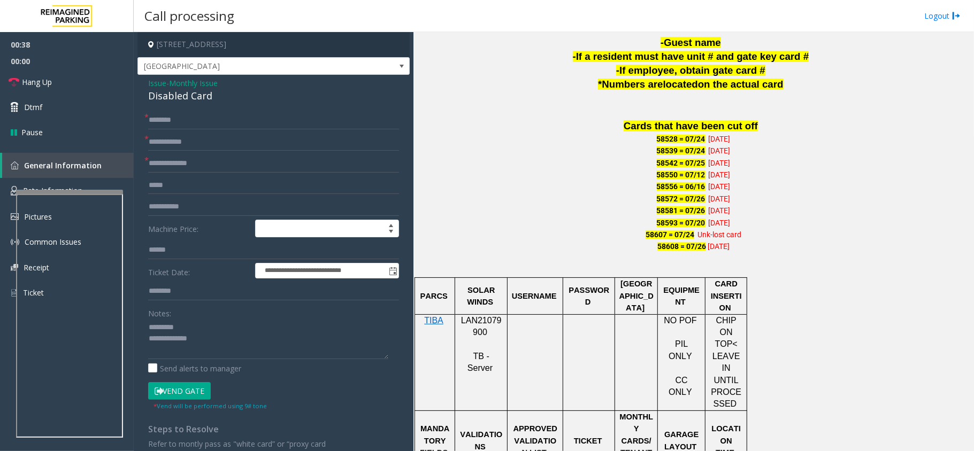
click at [183, 93] on div "Disabled Card" at bounding box center [273, 96] width 251 height 14
copy div "Disabled Card"
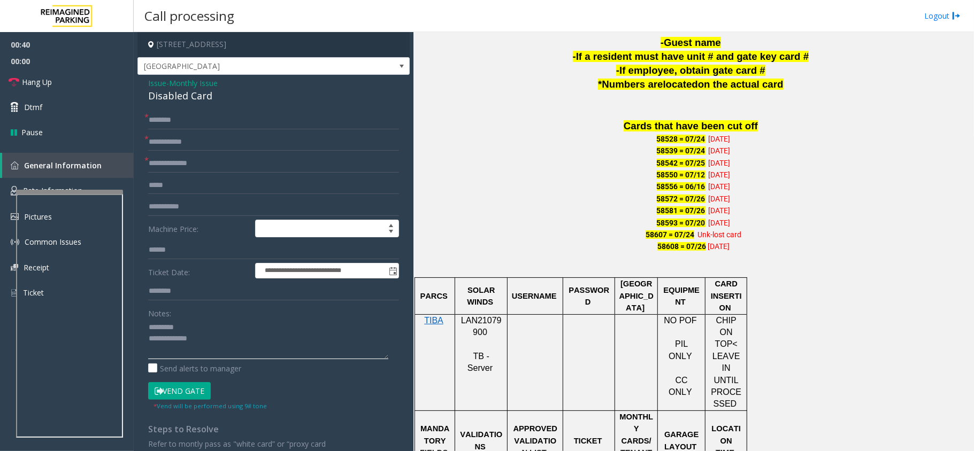
click at [206, 324] on textarea at bounding box center [268, 339] width 240 height 40
paste textarea "**********"
click at [86, 85] on link "Hang Up" at bounding box center [67, 82] width 134 height 25
click at [221, 354] on textarea at bounding box center [268, 339] width 240 height 40
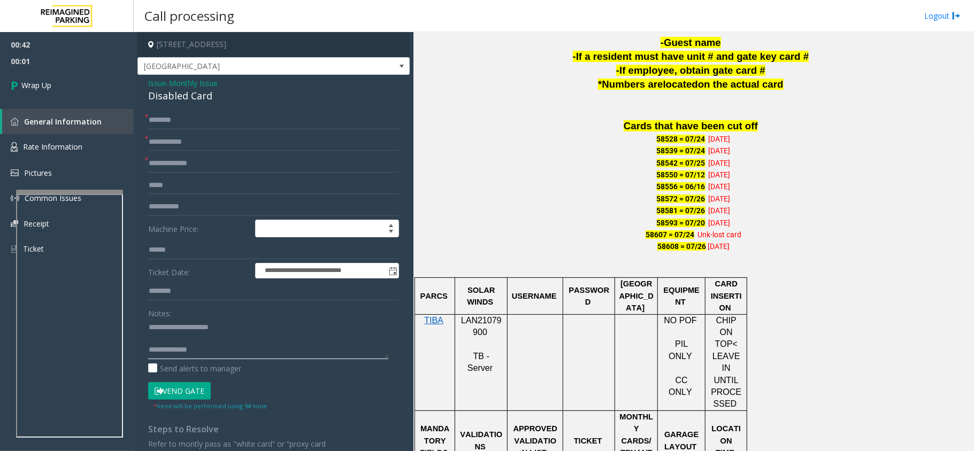
click at [264, 358] on textarea at bounding box center [268, 339] width 240 height 40
paste textarea "**********"
type textarea "**********"
click at [174, 137] on input "text" at bounding box center [273, 142] width 251 height 18
type input "**"
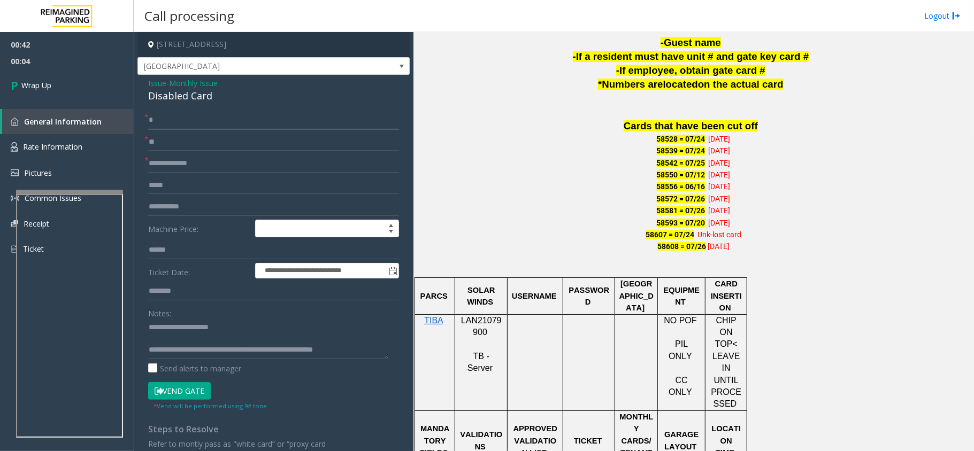
click at [257, 120] on input "*" at bounding box center [273, 120] width 251 height 18
type input "**"
click at [225, 163] on input "*" at bounding box center [273, 164] width 251 height 18
type input "**"
click at [1, 53] on span "00:05" at bounding box center [67, 61] width 134 height 17
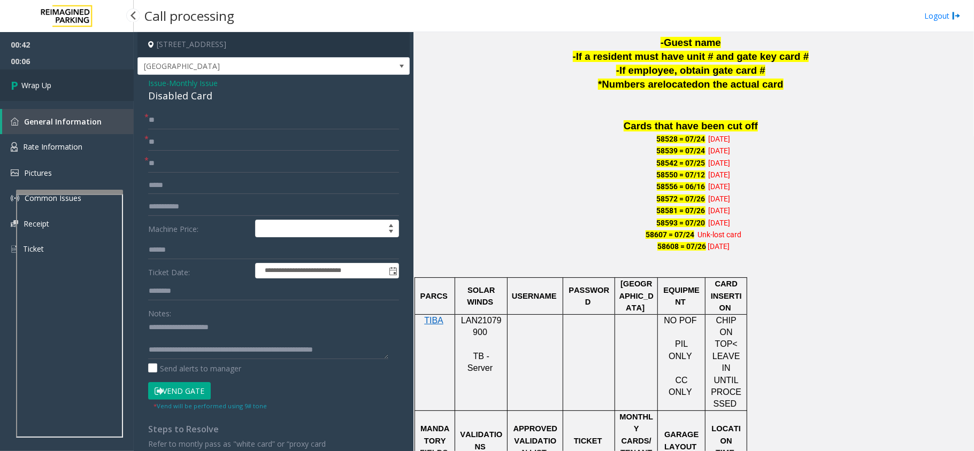
click at [45, 75] on link "Wrap Up" at bounding box center [67, 86] width 134 height 32
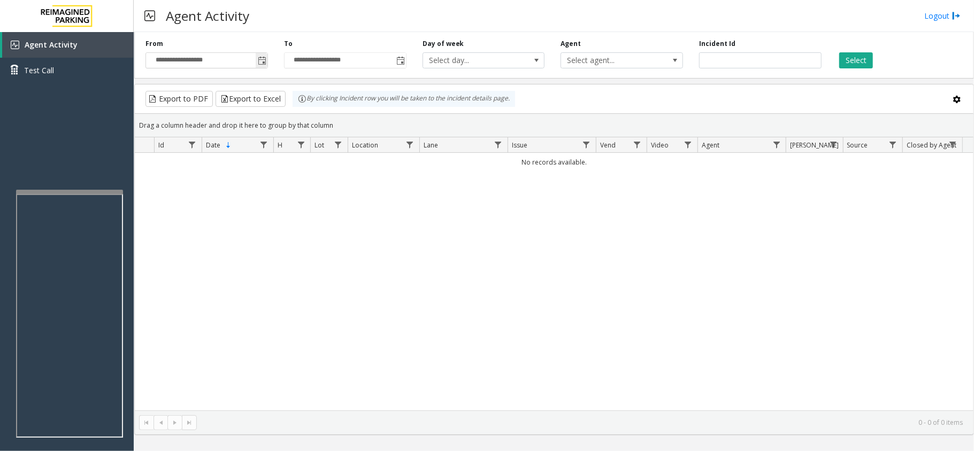
click at [262, 63] on span "Toggle popup" at bounding box center [262, 61] width 9 height 9
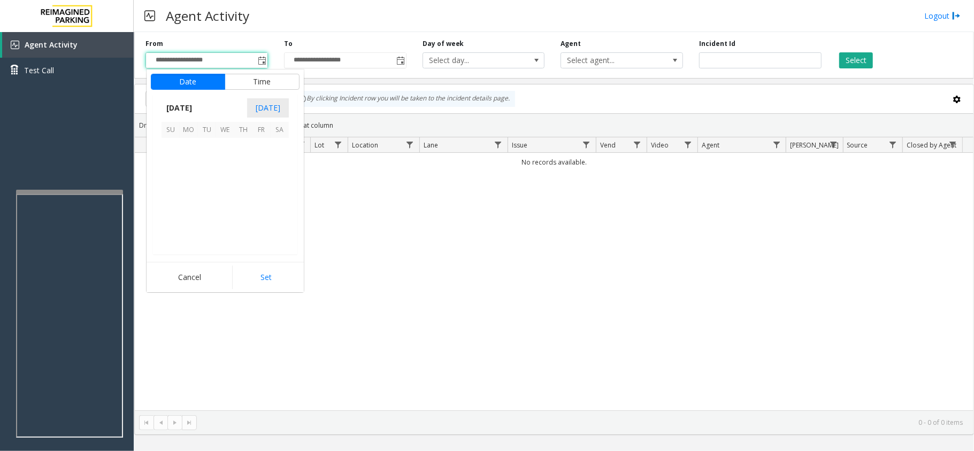
scroll to position [191820, 0]
click at [240, 213] on span "28" at bounding box center [243, 220] width 18 height 18
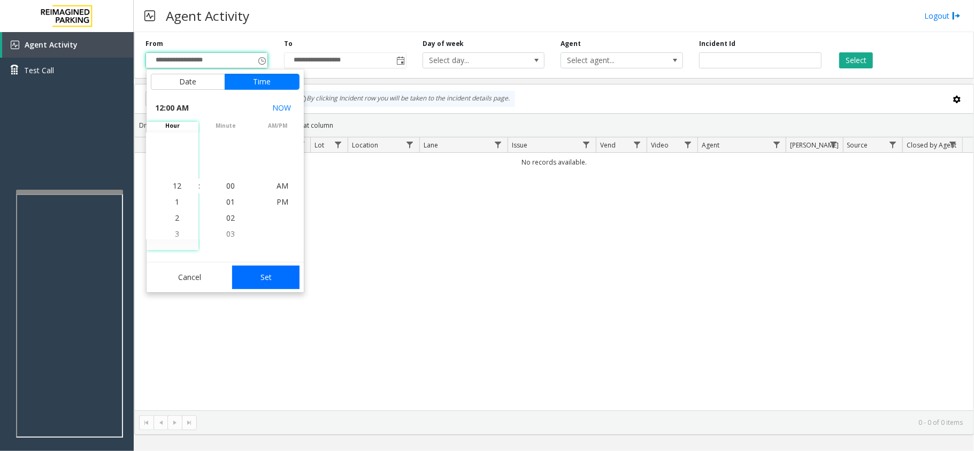
click at [283, 276] on button "Set" at bounding box center [265, 278] width 67 height 24
type input "**********"
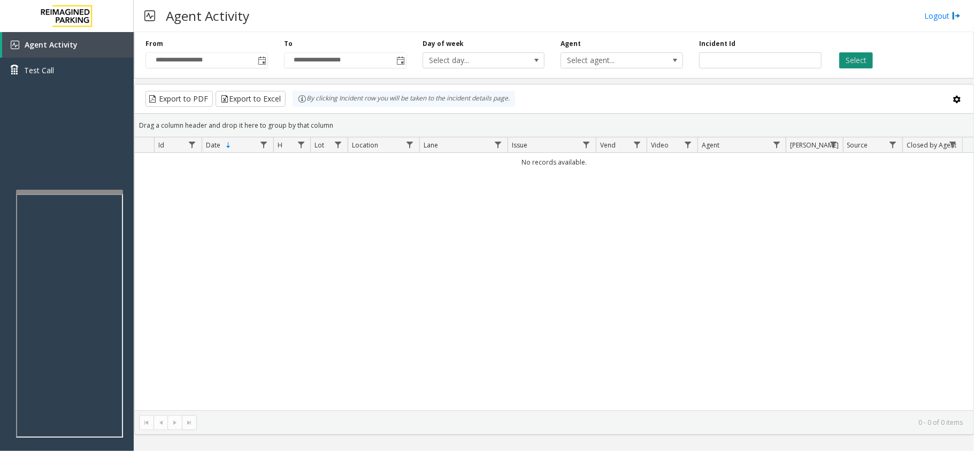
click at [855, 59] on button "Select" at bounding box center [856, 60] width 34 height 16
click at [916, 52] on div "Select" at bounding box center [898, 53] width 139 height 29
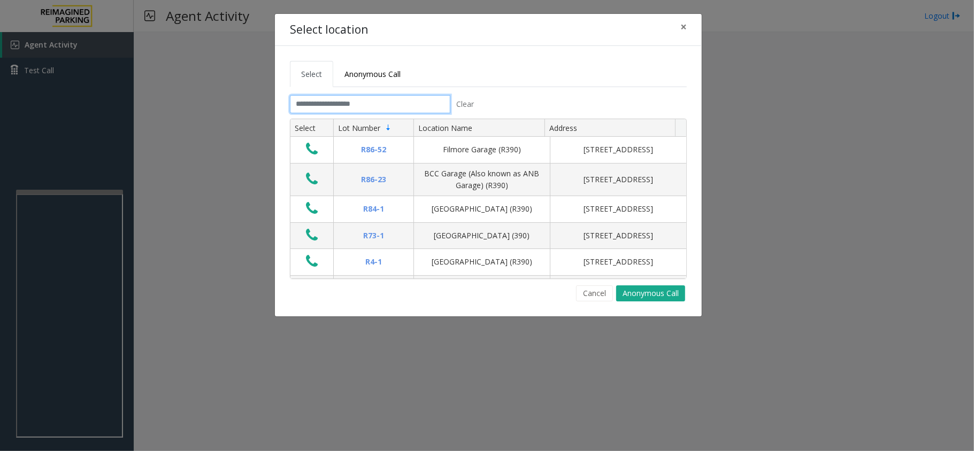
click at [345, 104] on input "text" at bounding box center [370, 104] width 160 height 18
click at [447, 102] on input "text" at bounding box center [370, 104] width 160 height 18
click at [395, 109] on input "text" at bounding box center [370, 104] width 160 height 18
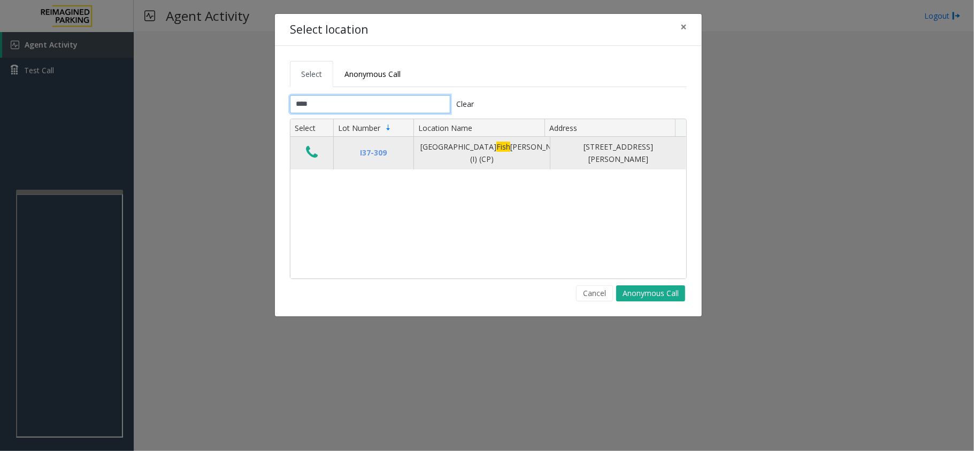
type input "****"
click at [313, 147] on icon "Data table" at bounding box center [312, 152] width 12 height 15
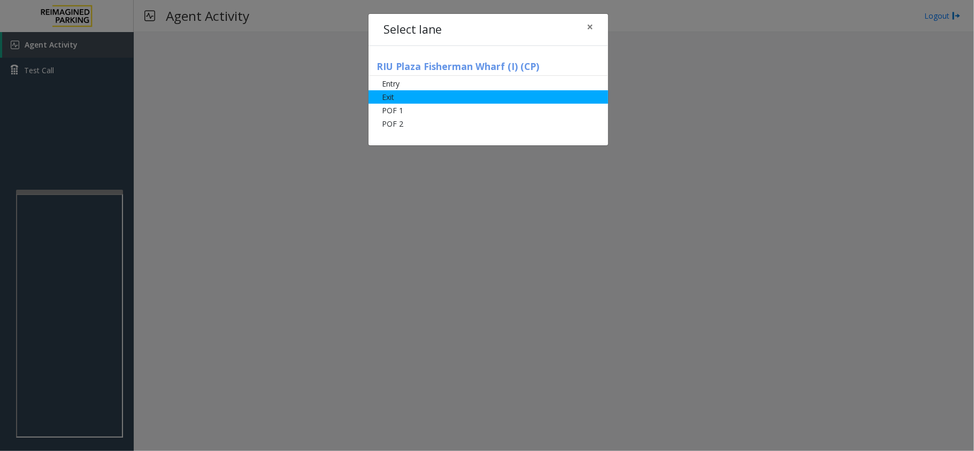
click at [443, 92] on li "Exit" at bounding box center [488, 96] width 240 height 13
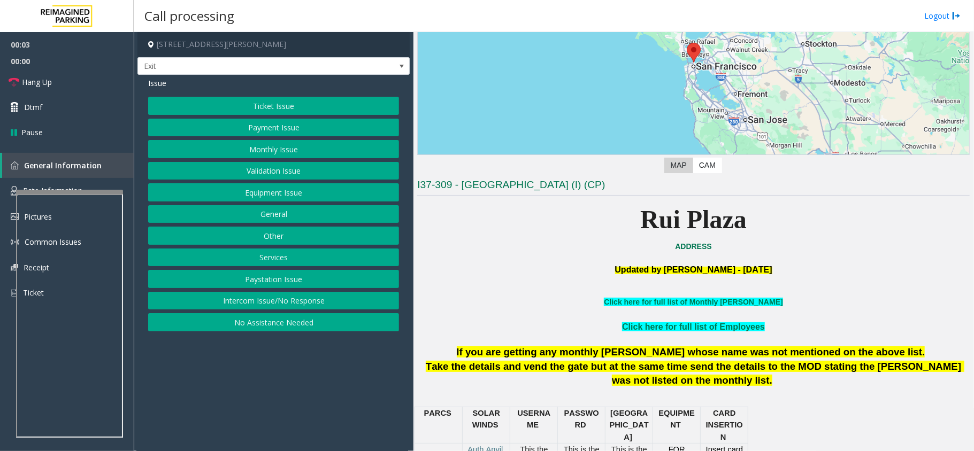
scroll to position [142, 0]
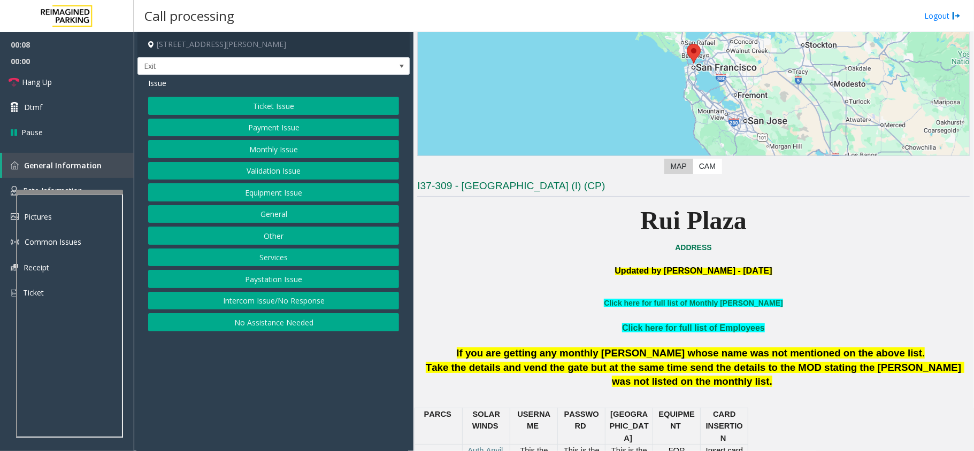
click at [280, 195] on button "Equipment Issue" at bounding box center [273, 192] width 251 height 18
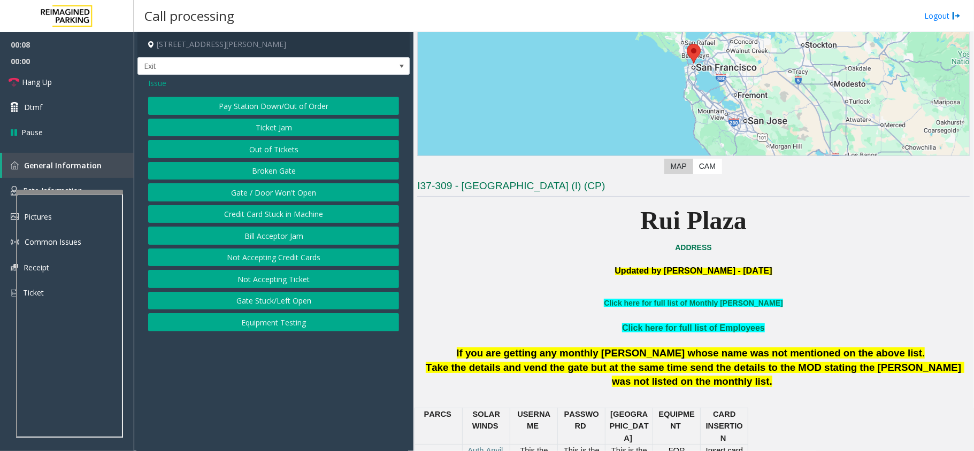
click at [279, 194] on button "Gate / Door Won't Open" at bounding box center [273, 192] width 251 height 18
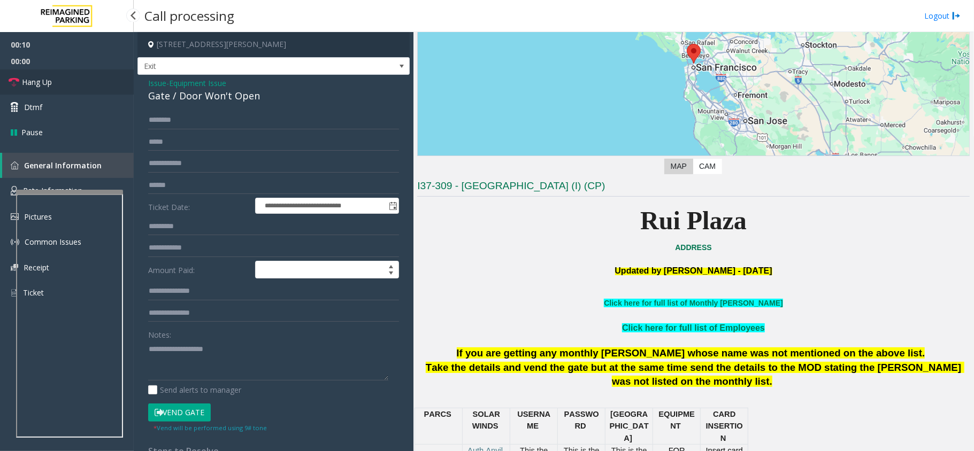
click at [66, 79] on link "Hang Up" at bounding box center [67, 82] width 134 height 25
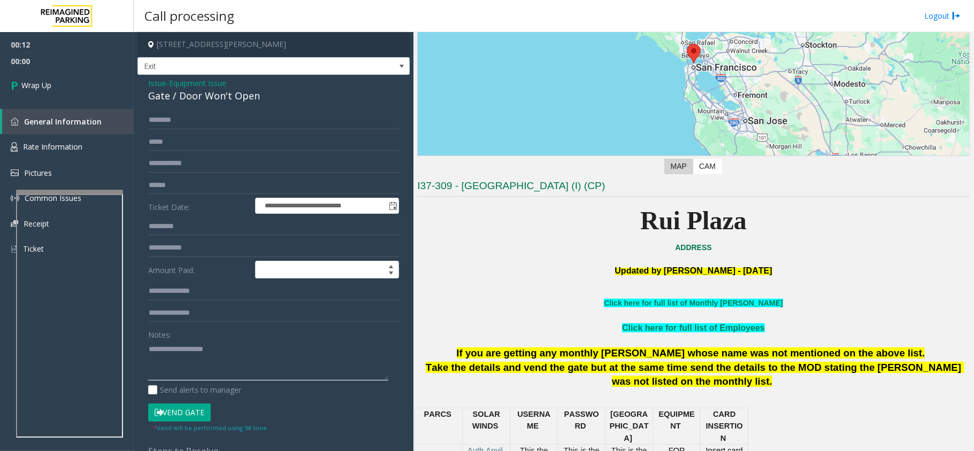
paste textarea "**********"
click at [273, 378] on textarea at bounding box center [268, 361] width 240 height 40
paste textarea "**********"
click at [330, 368] on textarea at bounding box center [268, 361] width 240 height 40
click at [227, 104] on div "**********" at bounding box center [273, 340] width 272 height 531
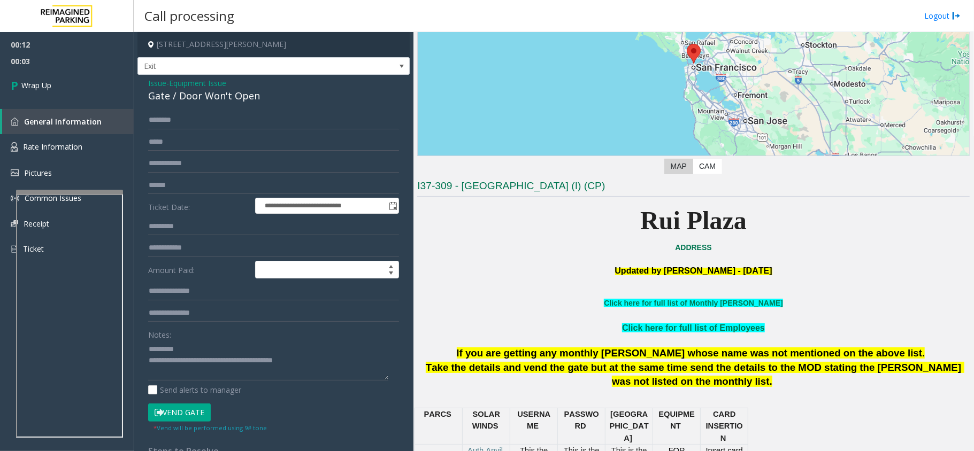
click at [230, 94] on div "Gate / Door Won't Open" at bounding box center [273, 96] width 251 height 14
copy div "Gate / Door Won't Open"
click at [204, 362] on textarea at bounding box center [268, 361] width 240 height 40
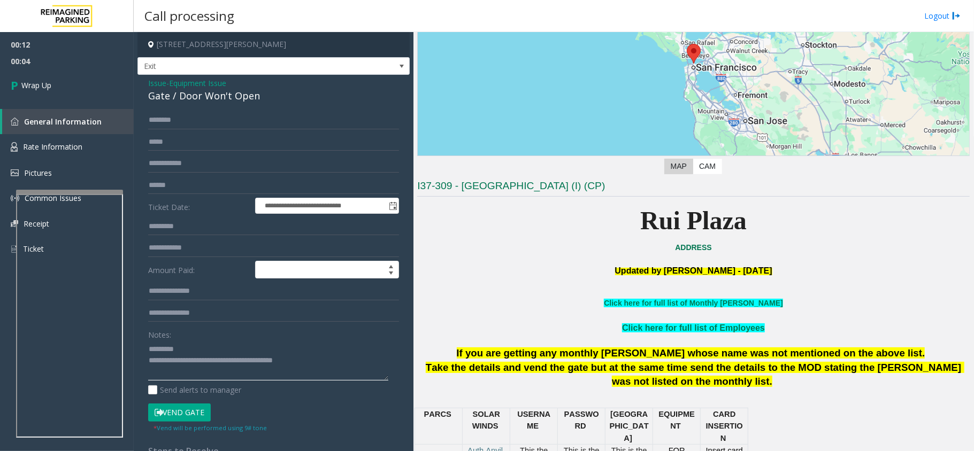
paste textarea "**********"
click at [204, 349] on textarea at bounding box center [268, 361] width 240 height 40
paste textarea "**********"
type textarea "**********"
click at [84, 60] on span "00:07" at bounding box center [67, 61] width 134 height 17
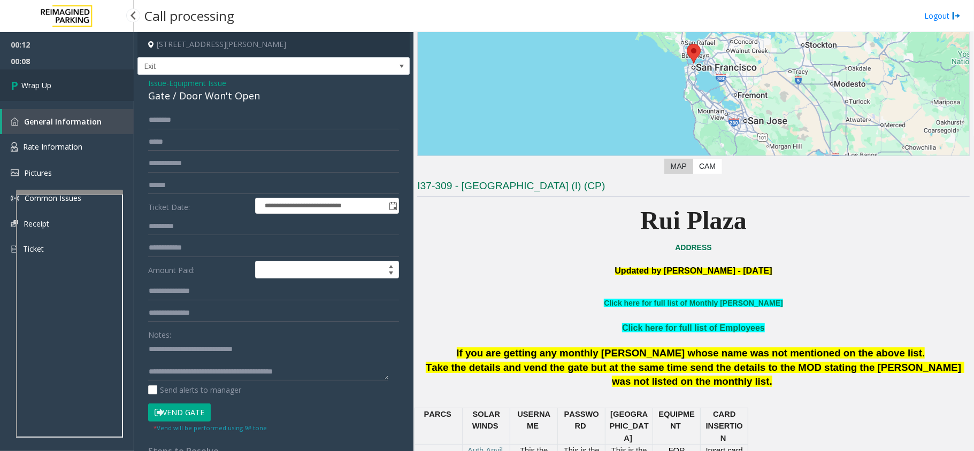
click at [69, 84] on link "Wrap Up" at bounding box center [67, 86] width 134 height 32
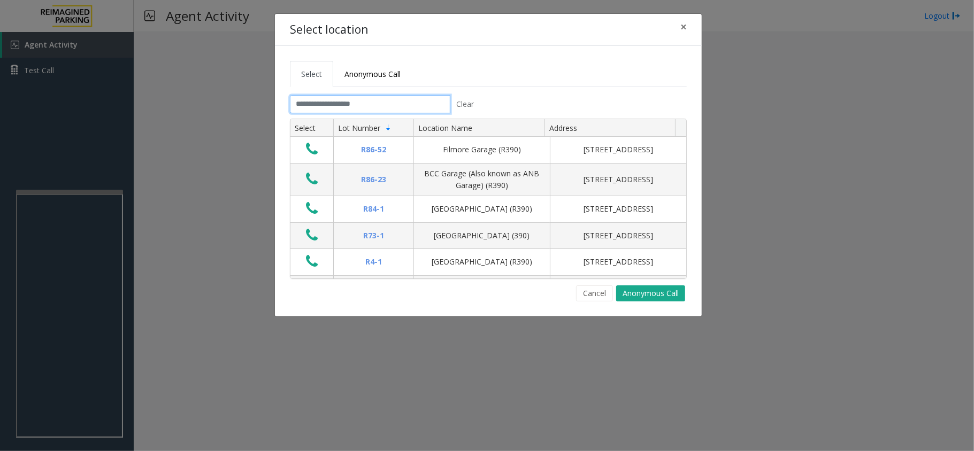
click at [370, 110] on input "text" at bounding box center [370, 104] width 160 height 18
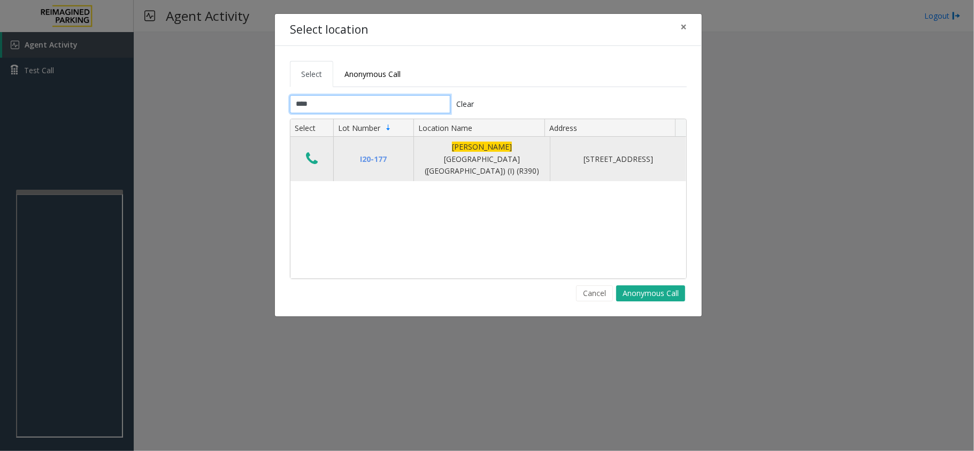
type input "****"
click at [298, 161] on td "Data table" at bounding box center [311, 159] width 43 height 44
click at [312, 159] on icon "Data table" at bounding box center [312, 158] width 12 height 15
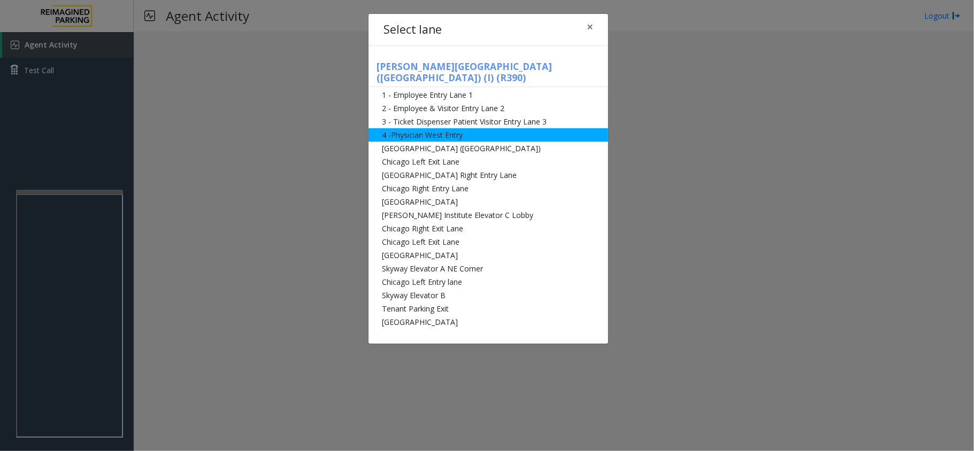
click at [482, 128] on li "4 -Physician West Entry" at bounding box center [488, 134] width 240 height 13
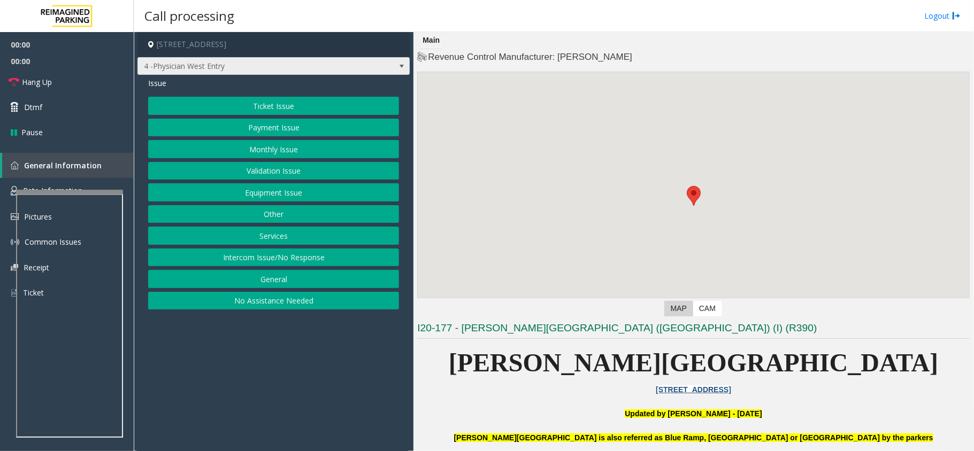
click at [262, 74] on span "4 -Physician West Entry" at bounding box center [246, 66] width 217 height 17
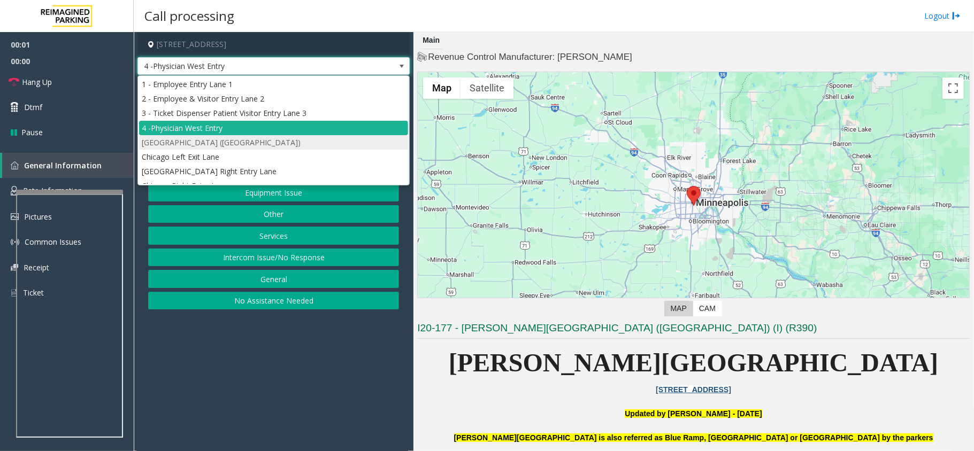
click at [268, 144] on li "[GEOGRAPHIC_DATA] ([GEOGRAPHIC_DATA])" at bounding box center [273, 142] width 269 height 14
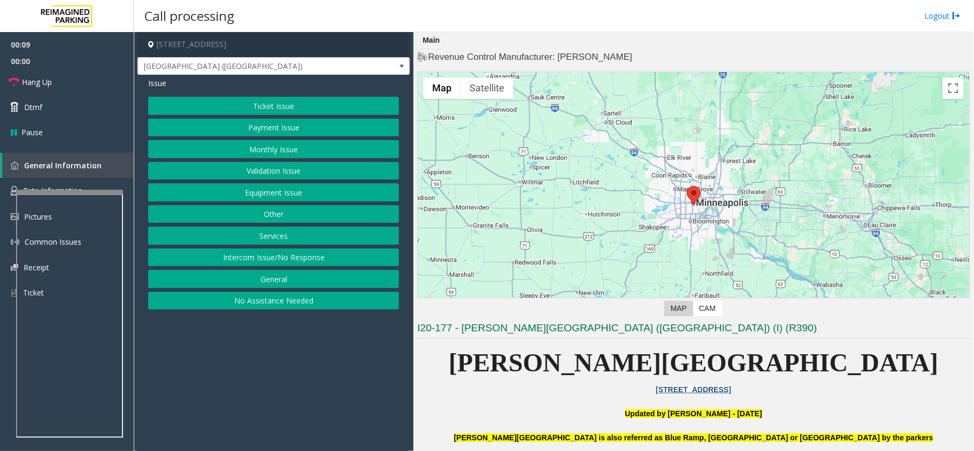
click at [259, 186] on button "Equipment Issue" at bounding box center [273, 192] width 251 height 18
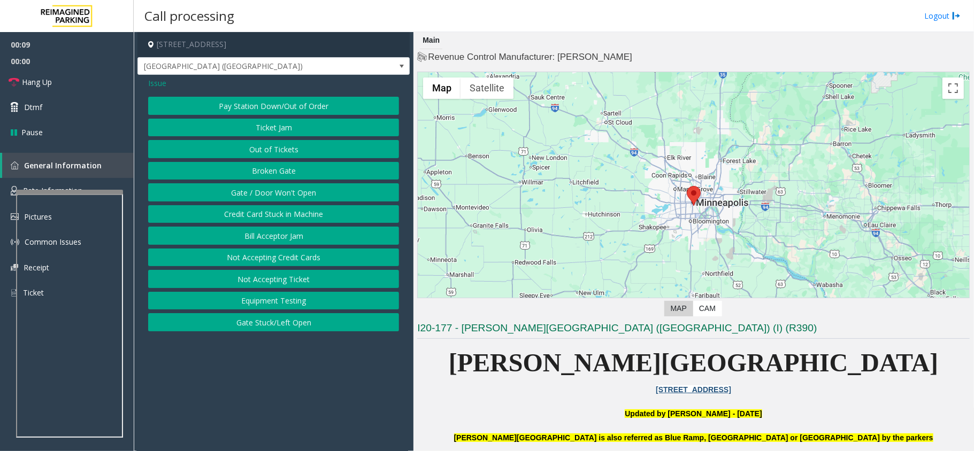
click at [268, 163] on button "Broken Gate" at bounding box center [273, 171] width 251 height 18
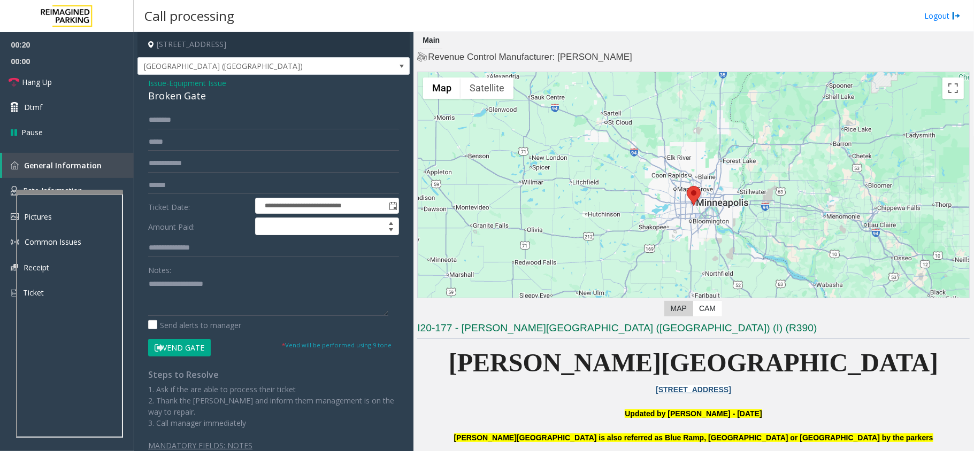
click at [152, 82] on span "Issue" at bounding box center [157, 83] width 18 height 11
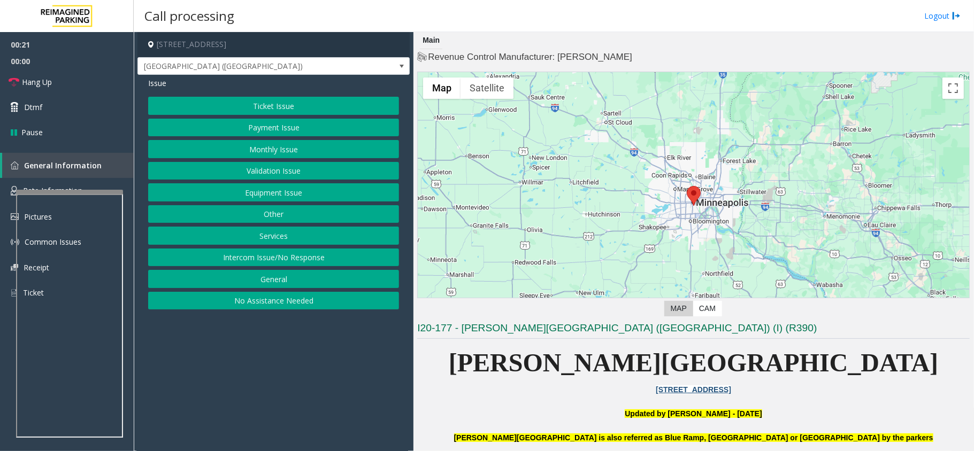
click at [268, 193] on button "Equipment Issue" at bounding box center [273, 192] width 251 height 18
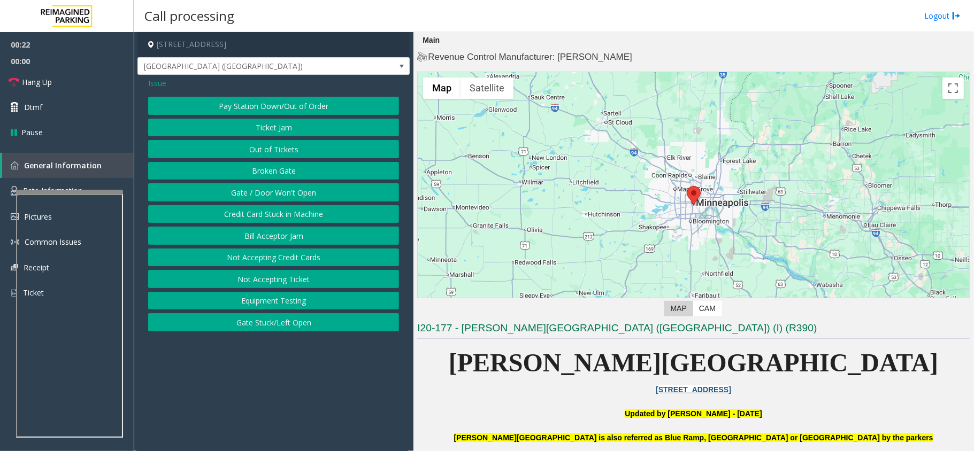
click at [271, 190] on button "Gate / Door Won't Open" at bounding box center [273, 192] width 251 height 18
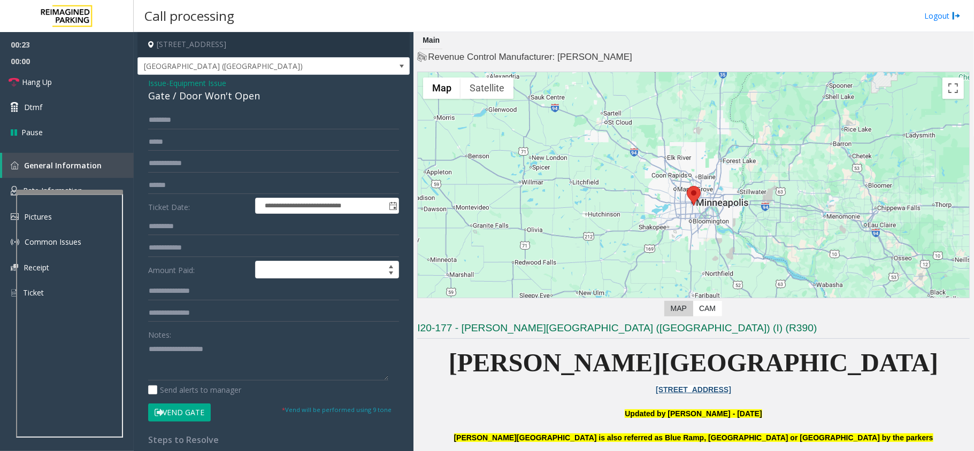
click at [183, 407] on button "Vend Gate" at bounding box center [179, 413] width 63 height 18
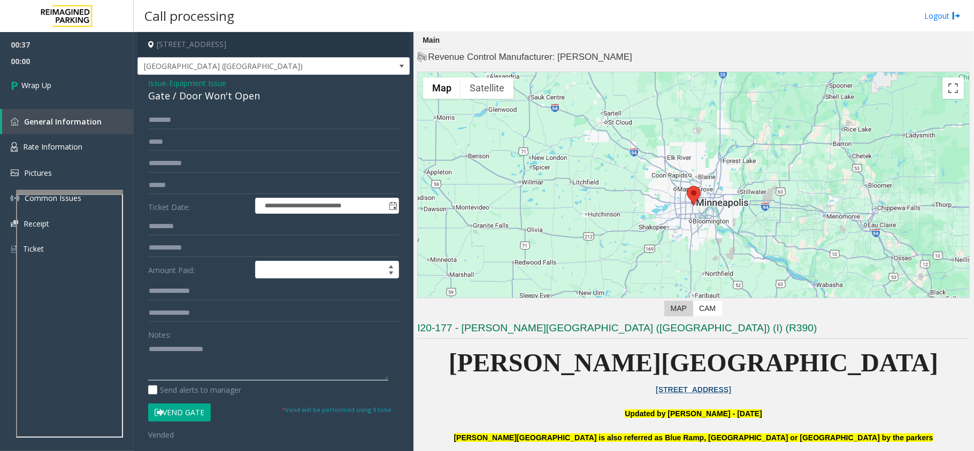
paste textarea "**********"
click at [174, 363] on textarea at bounding box center [268, 361] width 240 height 40
paste textarea "**********"
click at [217, 95] on div "Gate / Door Won't Open" at bounding box center [273, 96] width 251 height 14
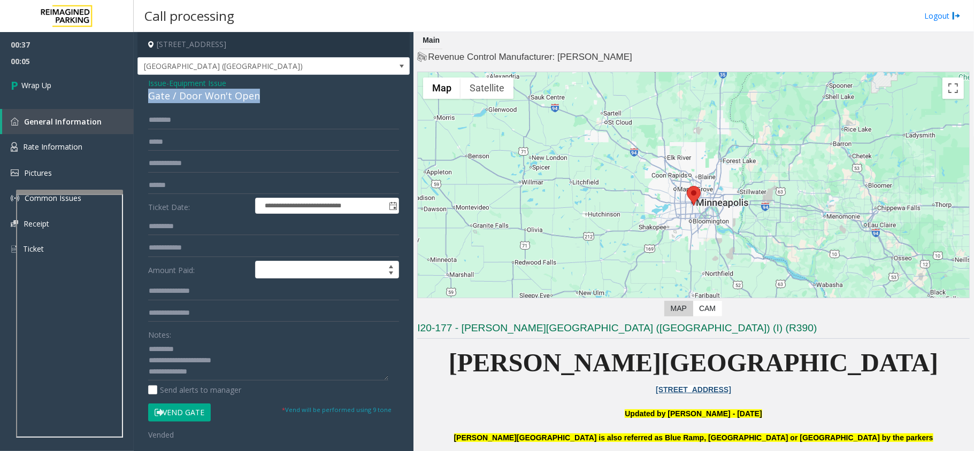
click at [217, 95] on div "Gate / Door Won't Open" at bounding box center [273, 96] width 251 height 14
click at [206, 352] on textarea at bounding box center [268, 361] width 240 height 40
paste textarea "**********"
click at [237, 377] on textarea at bounding box center [268, 361] width 240 height 40
click at [180, 363] on textarea at bounding box center [268, 361] width 240 height 40
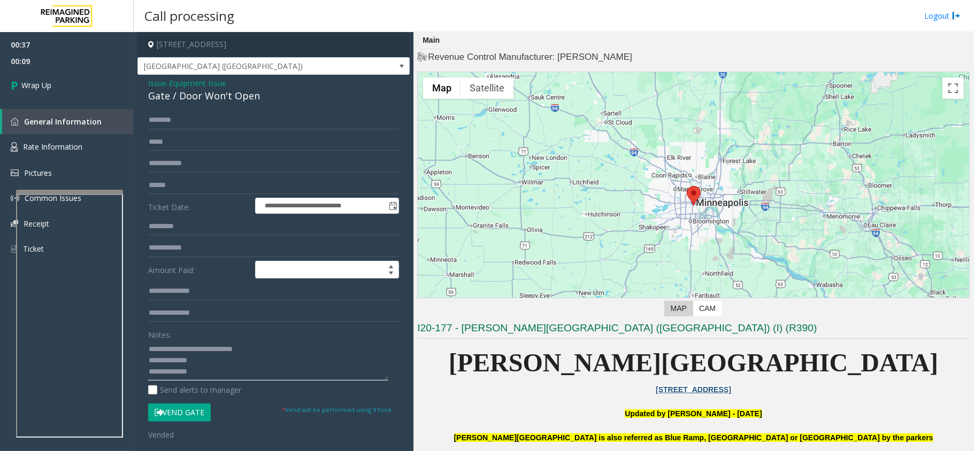
click at [206, 363] on textarea at bounding box center [268, 361] width 240 height 40
drag, startPoint x: 209, startPoint y: 371, endPoint x: 146, endPoint y: 371, distance: 62.6
click at [146, 371] on div "**********" at bounding box center [273, 362] width 267 height 503
click at [208, 370] on textarea at bounding box center [268, 361] width 240 height 40
click at [191, 374] on textarea at bounding box center [268, 361] width 240 height 40
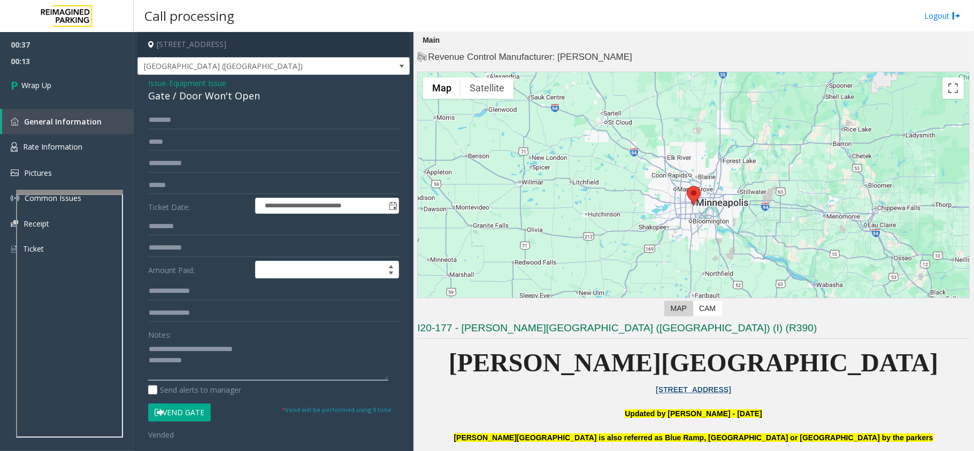
click at [168, 375] on textarea at bounding box center [268, 361] width 240 height 40
click at [237, 362] on textarea at bounding box center [268, 361] width 240 height 40
paste textarea "**********"
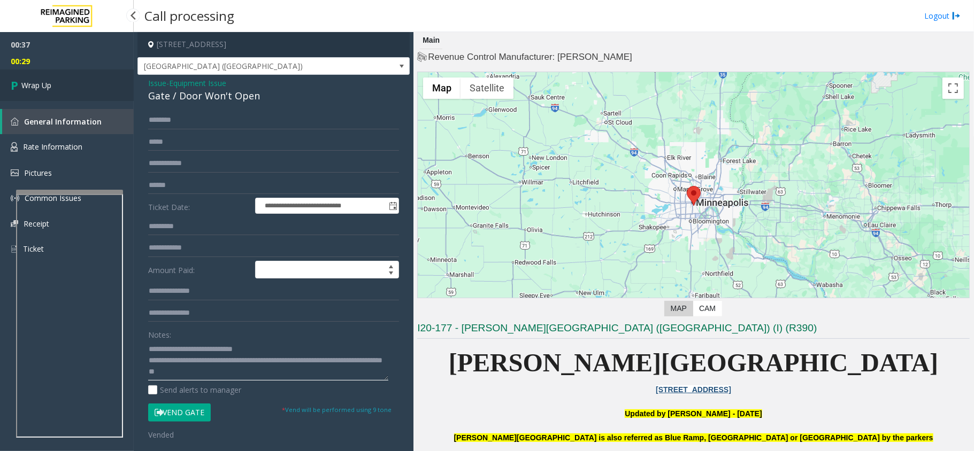
type textarea "**********"
click at [60, 82] on link "Wrap Up" at bounding box center [67, 86] width 134 height 32
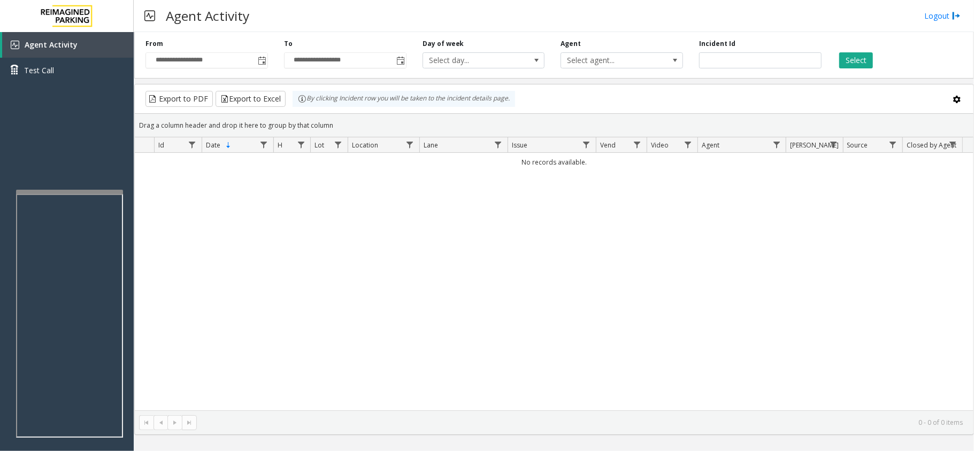
click at [830, 42] on div "Select" at bounding box center [898, 53] width 139 height 29
click at [50, 50] on link "Agent Activity" at bounding box center [68, 45] width 132 height 26
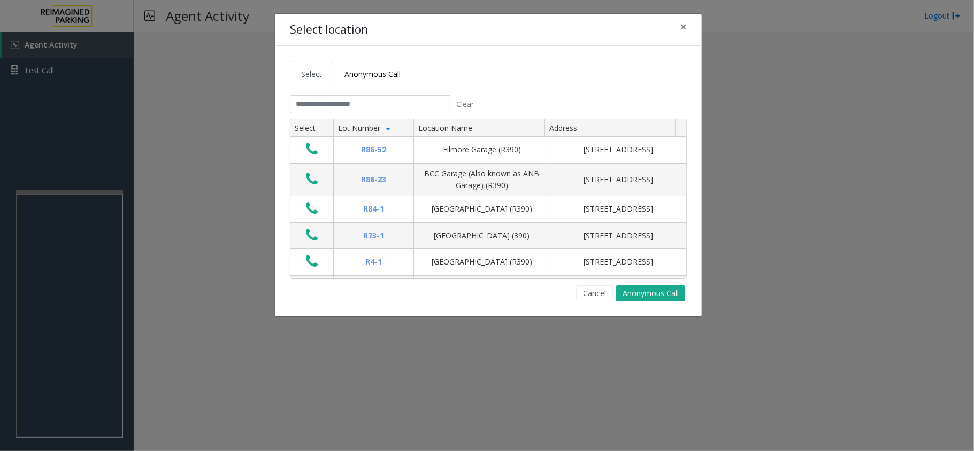
click at [381, 95] on tabset "Select Anonymous Call Clear Select Lot Number Location Name Address R86-52 Film…" at bounding box center [488, 181] width 397 height 241
click at [392, 104] on input "text" at bounding box center [370, 104] width 160 height 18
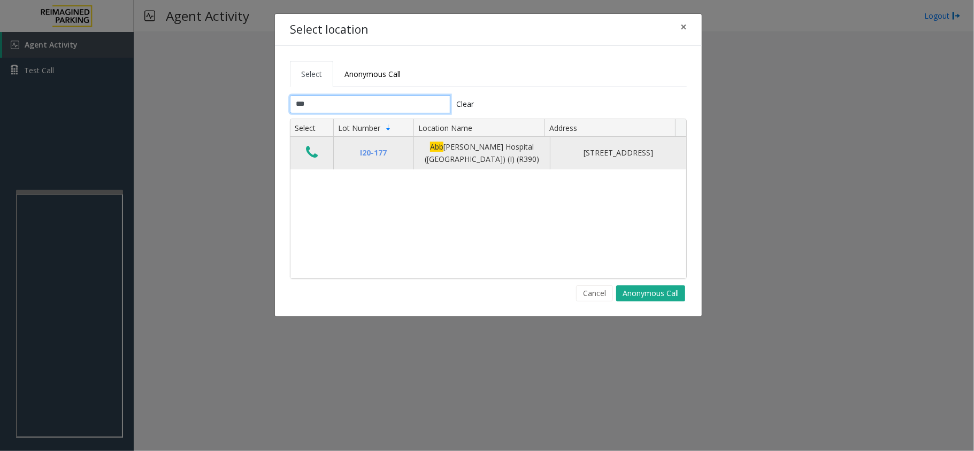
type input "***"
click at [311, 160] on icon "Data table" at bounding box center [312, 152] width 12 height 15
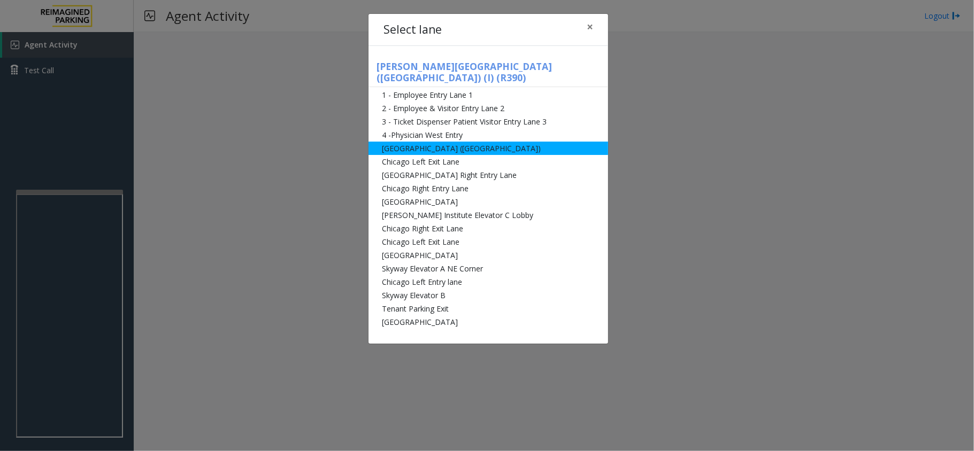
click at [489, 142] on li "[GEOGRAPHIC_DATA] ([GEOGRAPHIC_DATA])" at bounding box center [488, 148] width 240 height 13
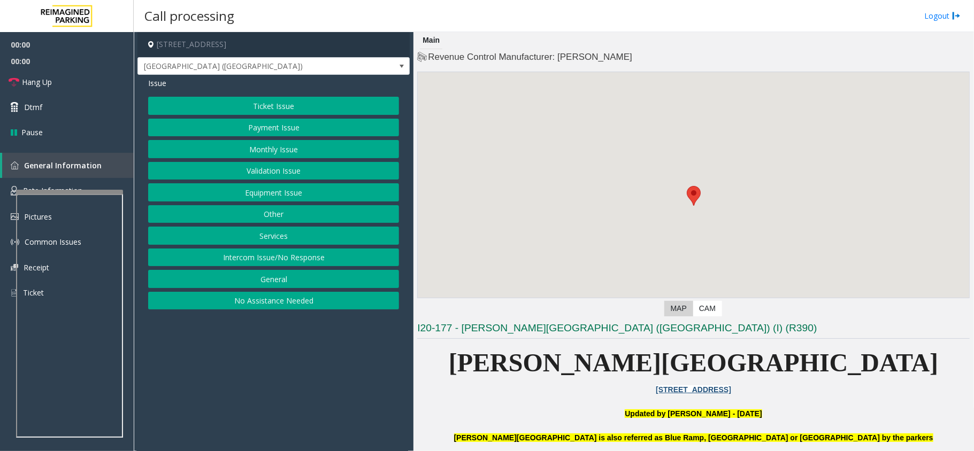
click at [308, 145] on button "Monthly Issue" at bounding box center [273, 149] width 251 height 18
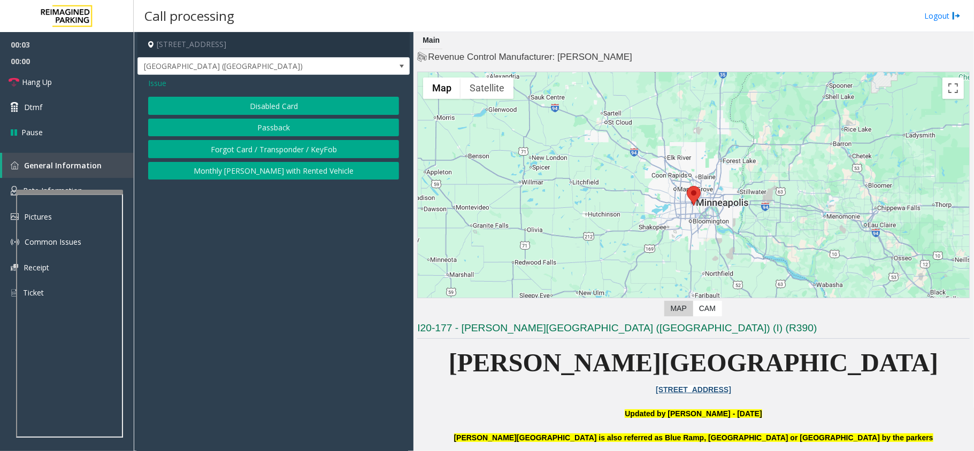
click at [264, 108] on button "Disabled Card" at bounding box center [273, 106] width 251 height 18
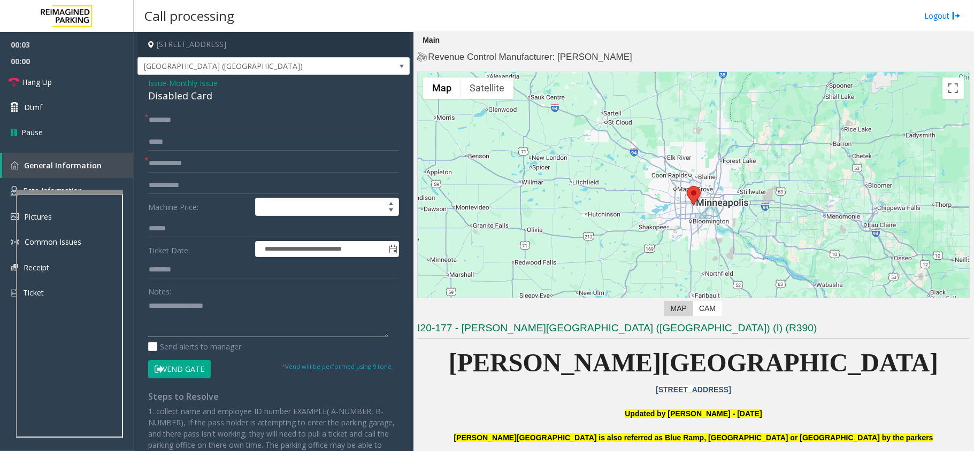
click at [191, 321] on textarea at bounding box center [268, 317] width 240 height 40
paste textarea "**********"
click at [198, 104] on div "**********" at bounding box center [273, 330] width 272 height 510
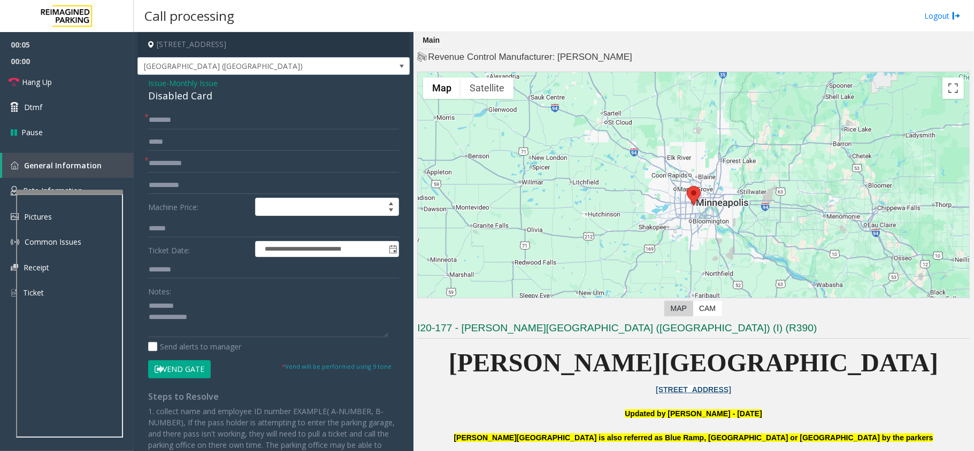
click at [204, 93] on div "Disabled Card" at bounding box center [273, 96] width 251 height 14
copy div "Disabled Card"
click at [217, 318] on textarea at bounding box center [268, 317] width 240 height 40
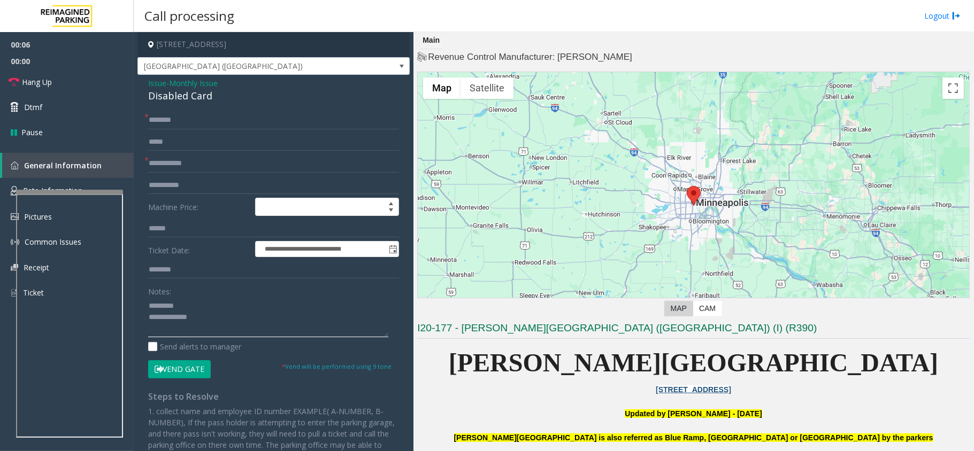
paste textarea "**********"
click at [217, 302] on textarea at bounding box center [268, 317] width 240 height 40
click at [218, 306] on textarea at bounding box center [268, 317] width 240 height 40
paste textarea "**********"
click at [286, 328] on textarea at bounding box center [268, 317] width 240 height 40
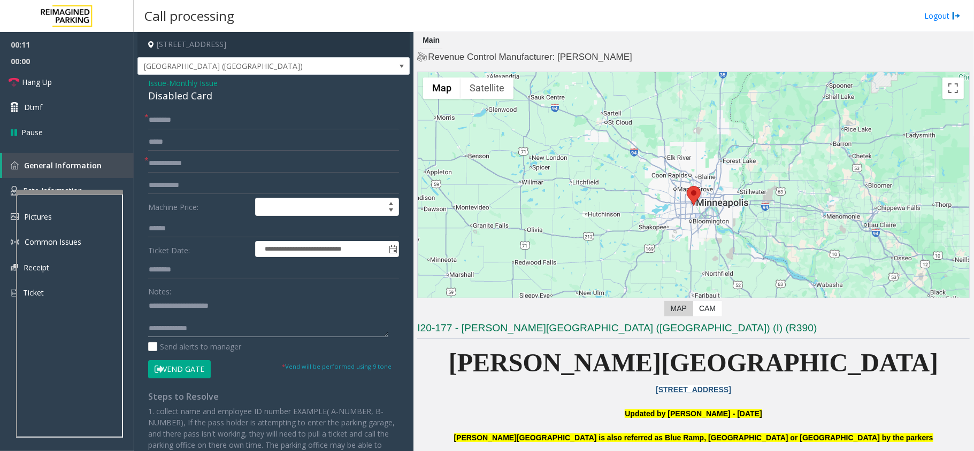
paste textarea "**********"
type textarea "**********"
click at [199, 163] on input "text" at bounding box center [273, 164] width 251 height 18
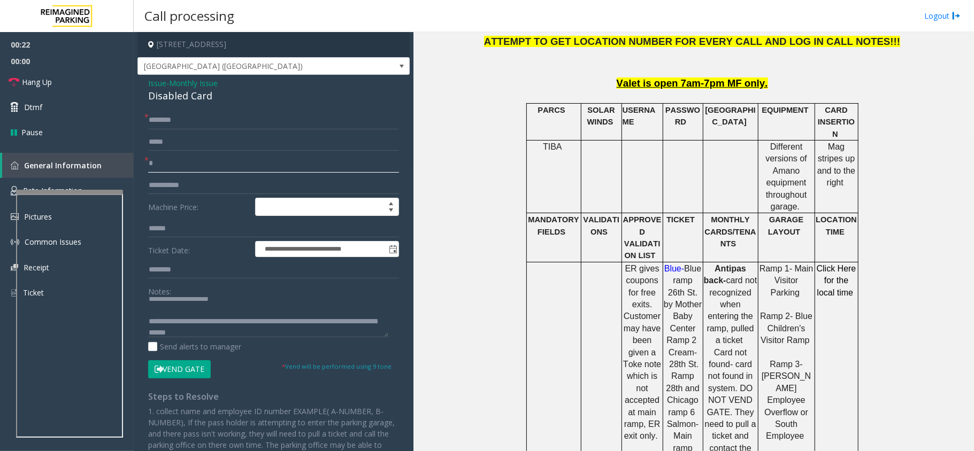
scroll to position [570, 0]
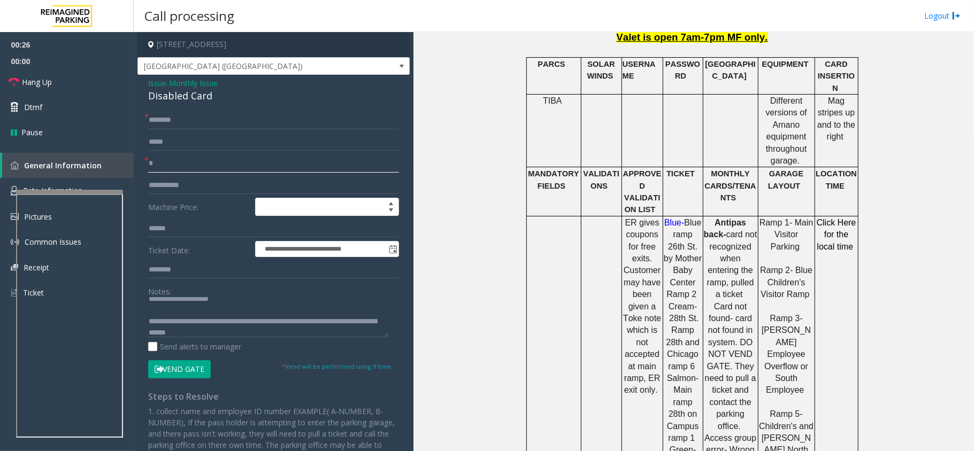
type input "*"
drag, startPoint x: 160, startPoint y: 80, endPoint x: 165, endPoint y: 86, distance: 7.2
click at [160, 80] on span "Issue" at bounding box center [157, 83] width 18 height 11
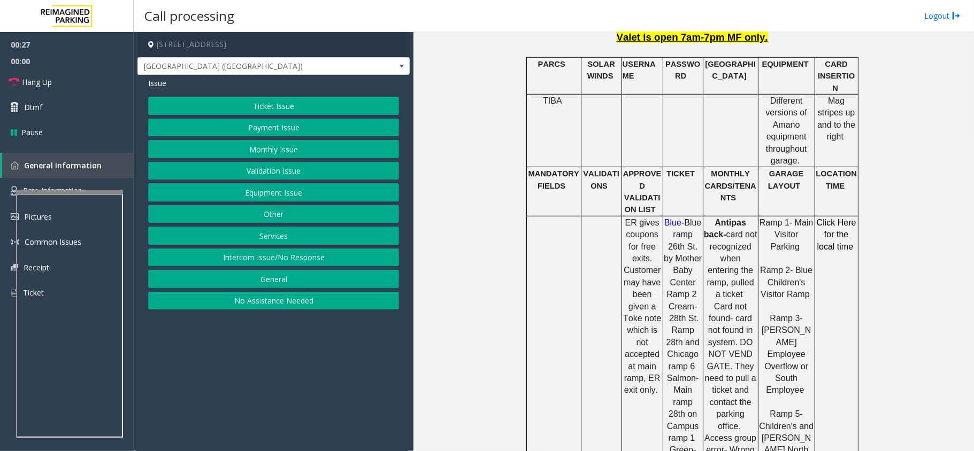
click at [301, 194] on button "Equipment Issue" at bounding box center [273, 192] width 251 height 18
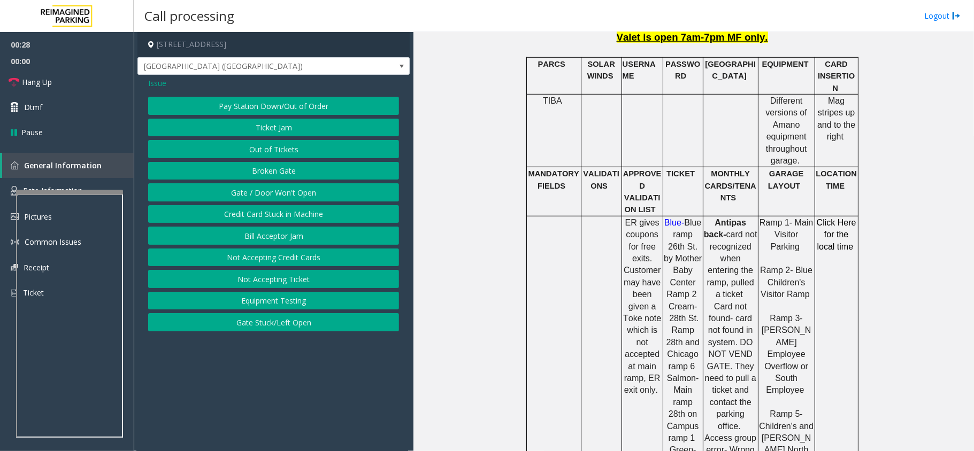
click at [293, 194] on button "Gate / Door Won't Open" at bounding box center [273, 192] width 251 height 18
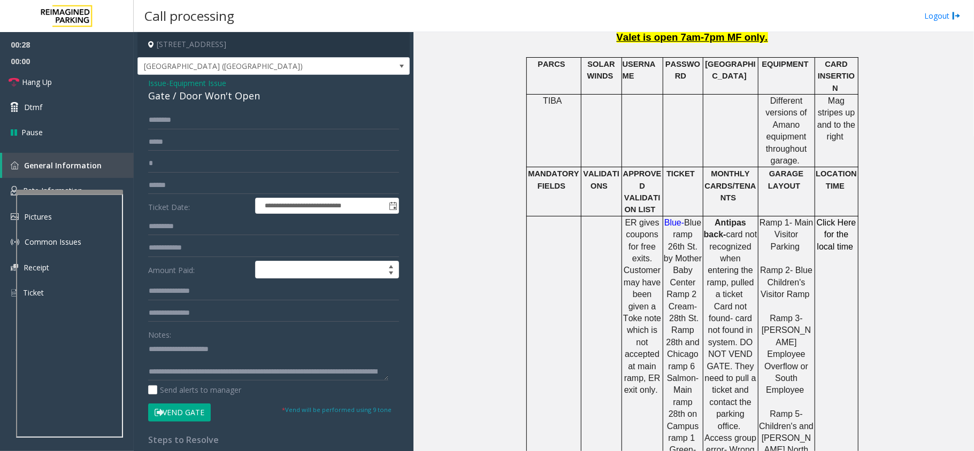
click at [206, 106] on div "**********" at bounding box center [273, 340] width 272 height 531
click at [210, 93] on div "Gate / Door Won't Open" at bounding box center [273, 96] width 251 height 14
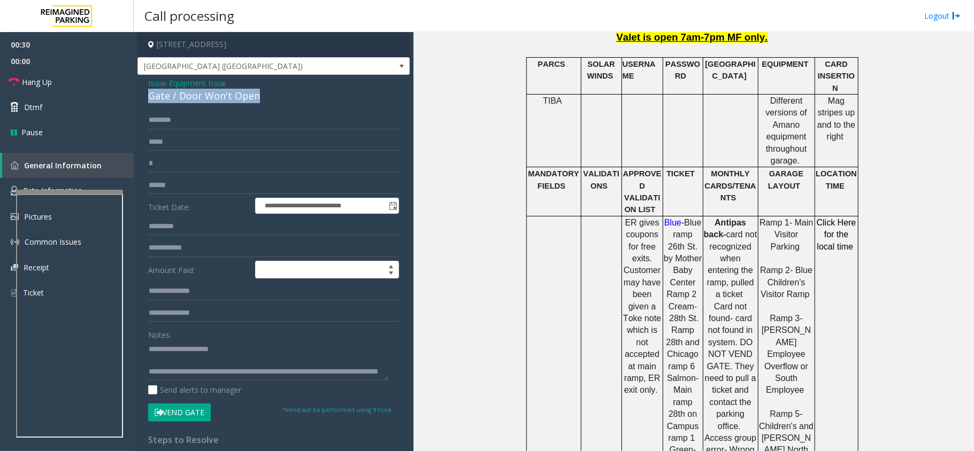
click at [210, 93] on div "Gate / Door Won't Open" at bounding box center [273, 96] width 251 height 14
copy div "Gate / Door Won't Open"
drag, startPoint x: 176, startPoint y: 344, endPoint x: 296, endPoint y: 351, distance: 119.4
click at [297, 347] on textarea at bounding box center [268, 361] width 240 height 40
paste textarea "*********"
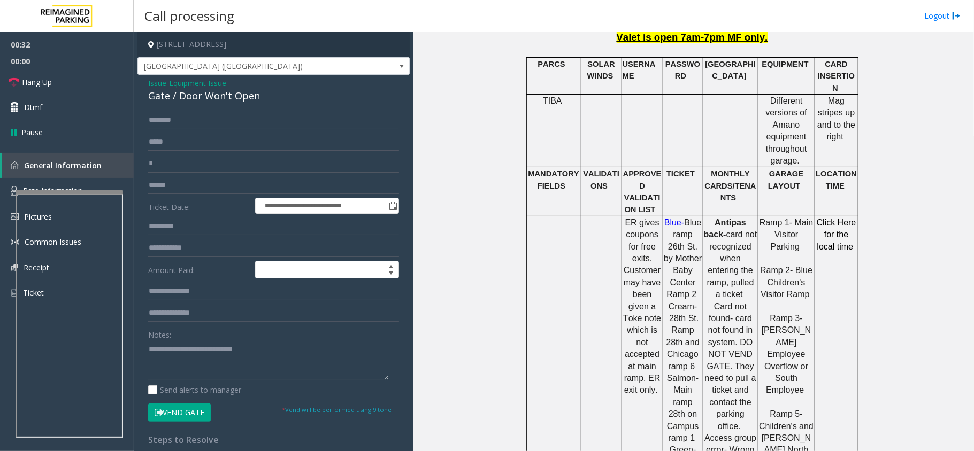
click at [176, 413] on button "Vend Gate" at bounding box center [179, 413] width 63 height 18
click at [174, 366] on textarea at bounding box center [268, 361] width 240 height 40
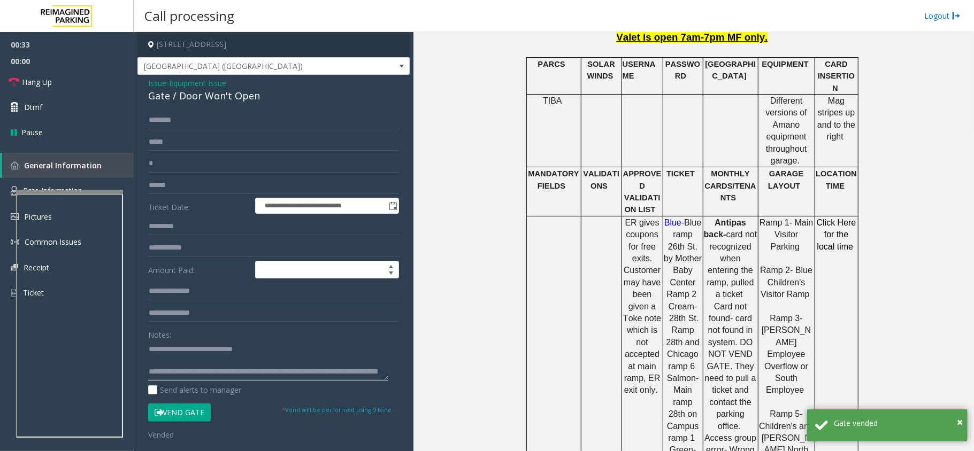
click at [174, 366] on textarea at bounding box center [268, 361] width 240 height 40
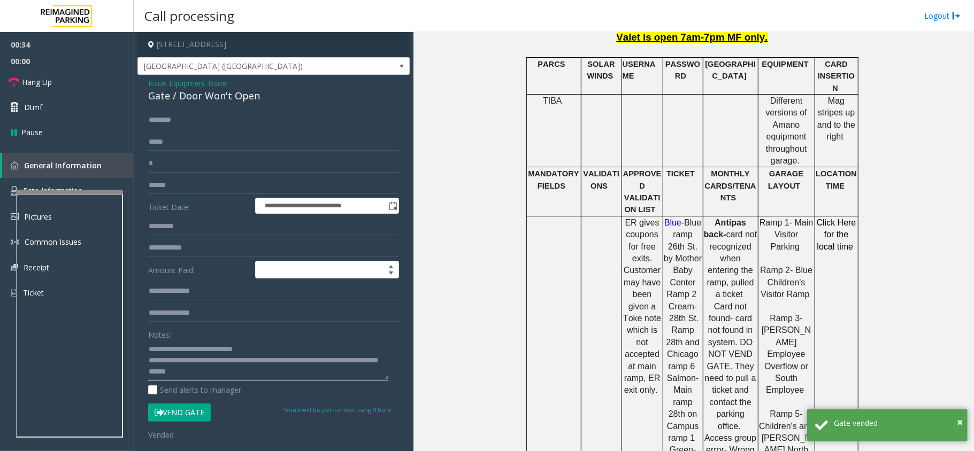
type textarea "**********"
click at [182, 178] on input "text" at bounding box center [273, 185] width 251 height 18
click at [182, 170] on input "*" at bounding box center [273, 164] width 251 height 18
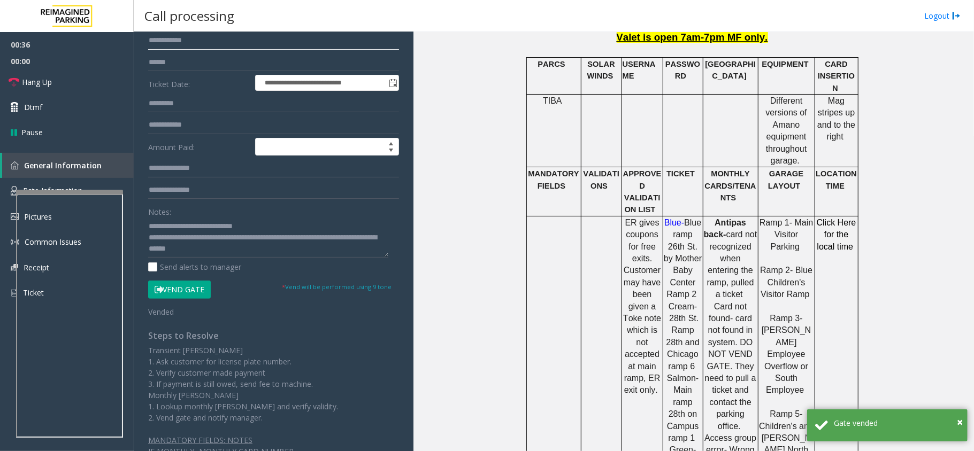
scroll to position [0, 0]
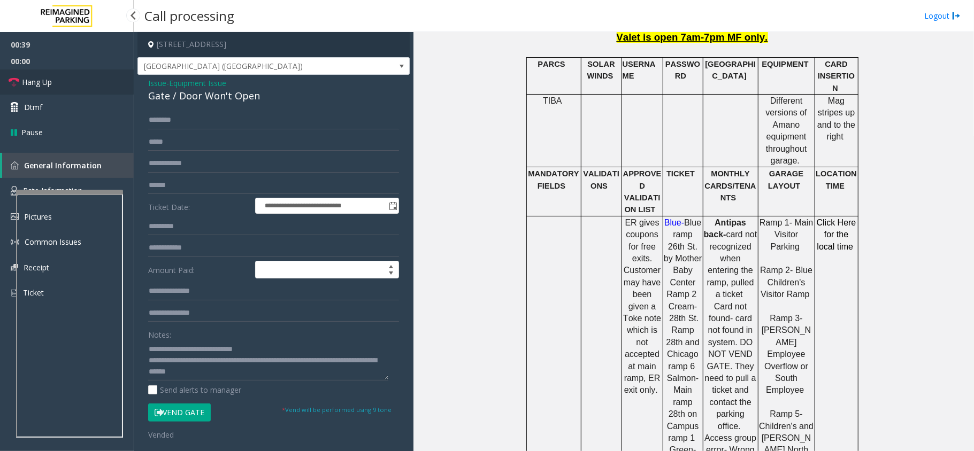
click at [90, 75] on link "Hang Up" at bounding box center [67, 82] width 134 height 25
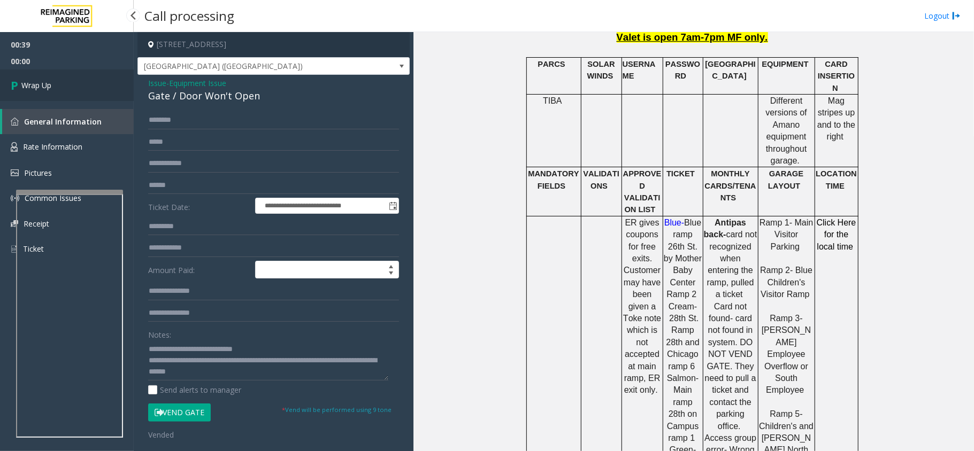
click at [50, 80] on span "Wrap Up" at bounding box center [36, 85] width 30 height 11
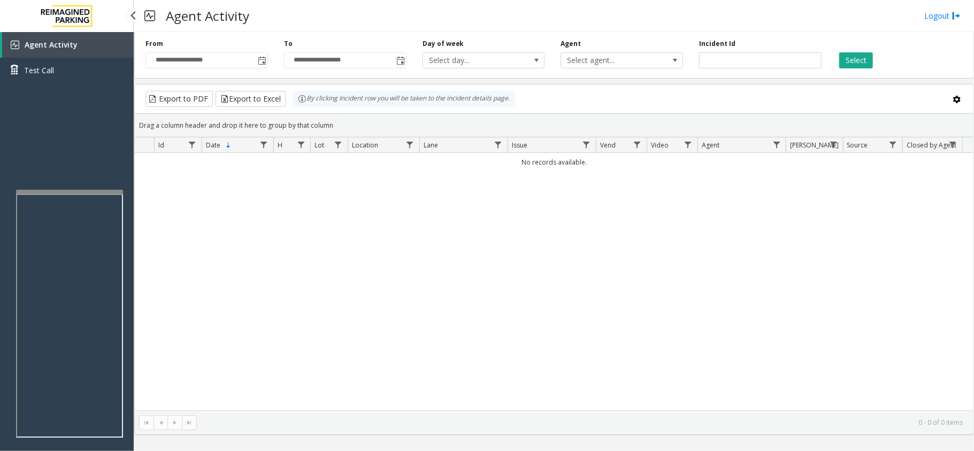
click at [71, 51] on link "Agent Activity" at bounding box center [68, 45] width 132 height 26
click at [261, 64] on span "Toggle popup" at bounding box center [262, 61] width 9 height 9
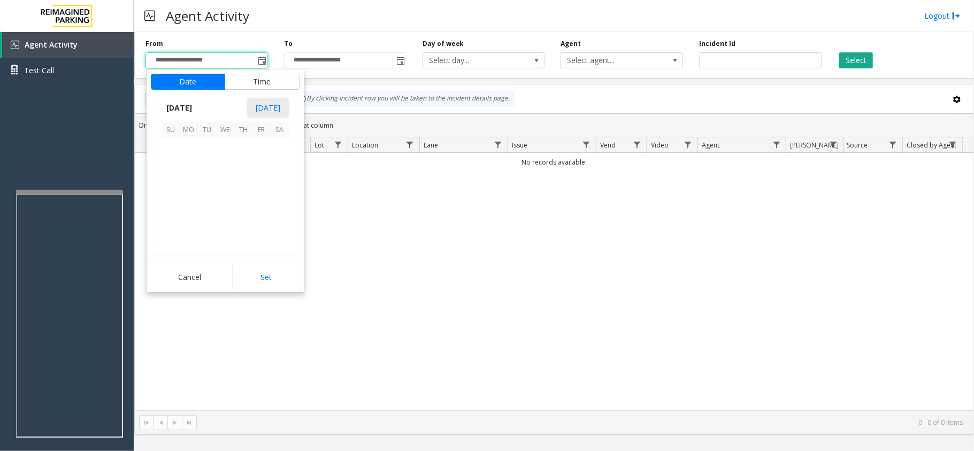
scroll to position [191820, 0]
click at [250, 217] on span "28" at bounding box center [243, 220] width 18 height 18
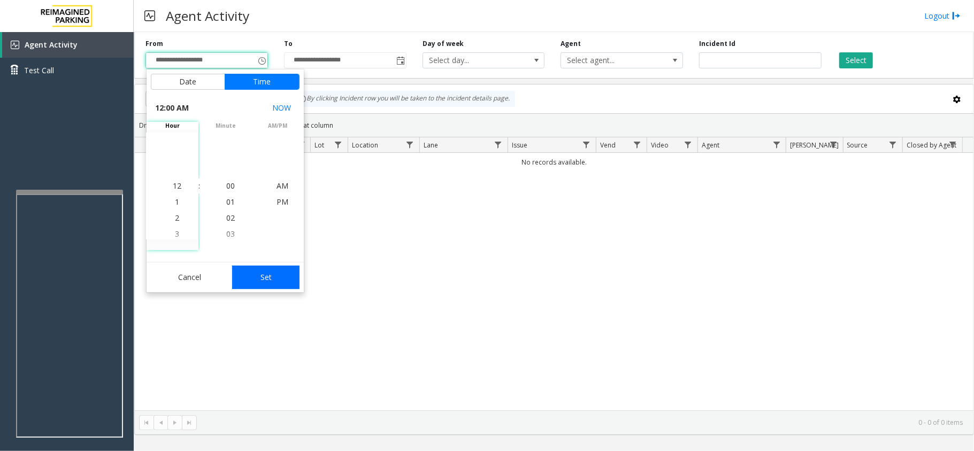
click at [267, 276] on button "Set" at bounding box center [265, 278] width 67 height 24
type input "**********"
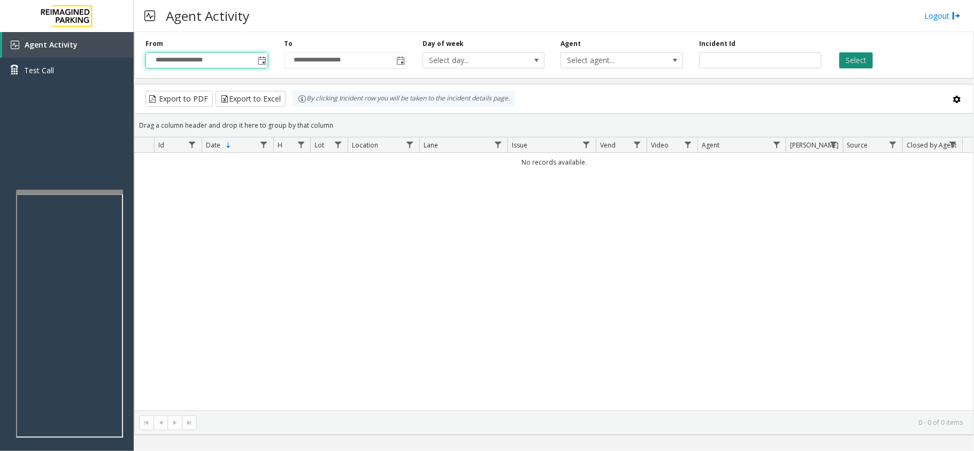
click at [858, 56] on button "Select" at bounding box center [856, 60] width 34 height 16
click at [777, 50] on div "Incident Id" at bounding box center [760, 53] width 139 height 29
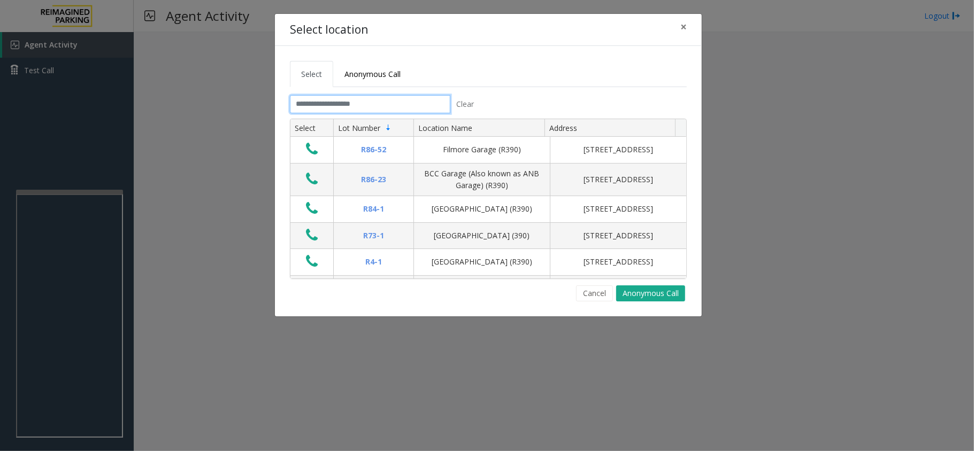
click at [377, 101] on input "text" at bounding box center [370, 104] width 160 height 18
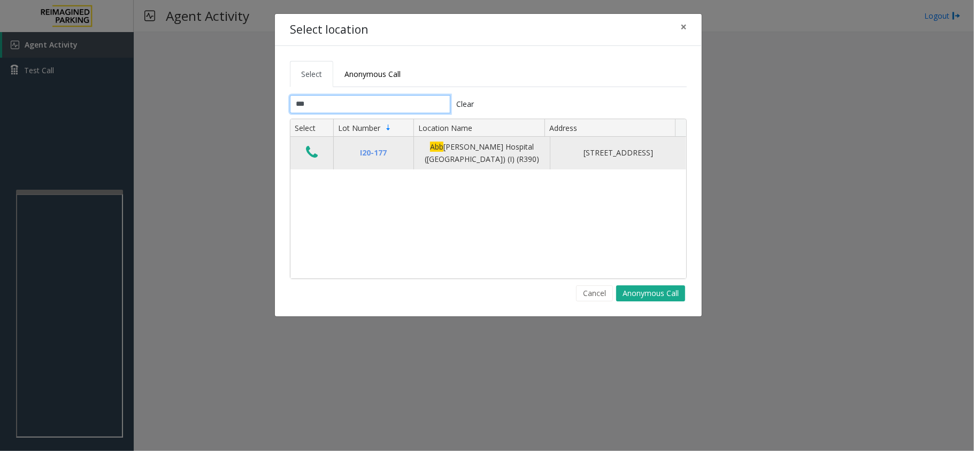
type input "***"
click at [311, 152] on icon "Data table" at bounding box center [312, 152] width 12 height 15
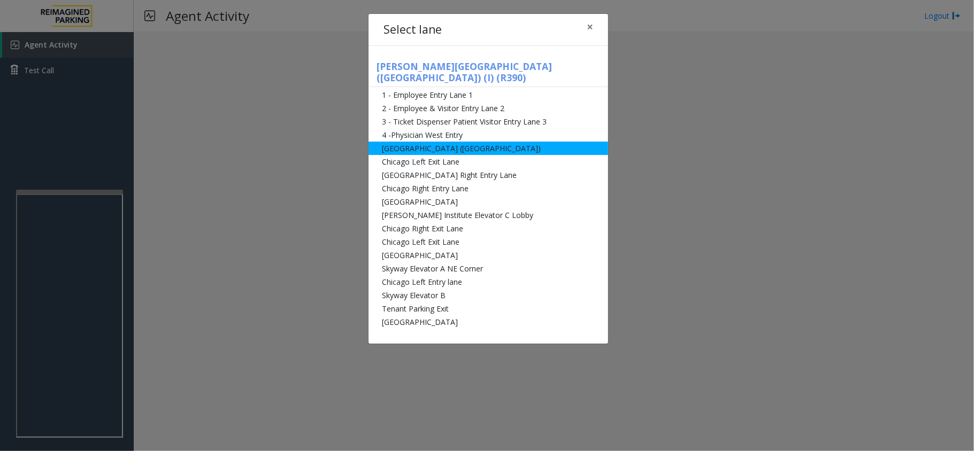
click at [462, 142] on li "[GEOGRAPHIC_DATA] ([GEOGRAPHIC_DATA])" at bounding box center [488, 148] width 240 height 13
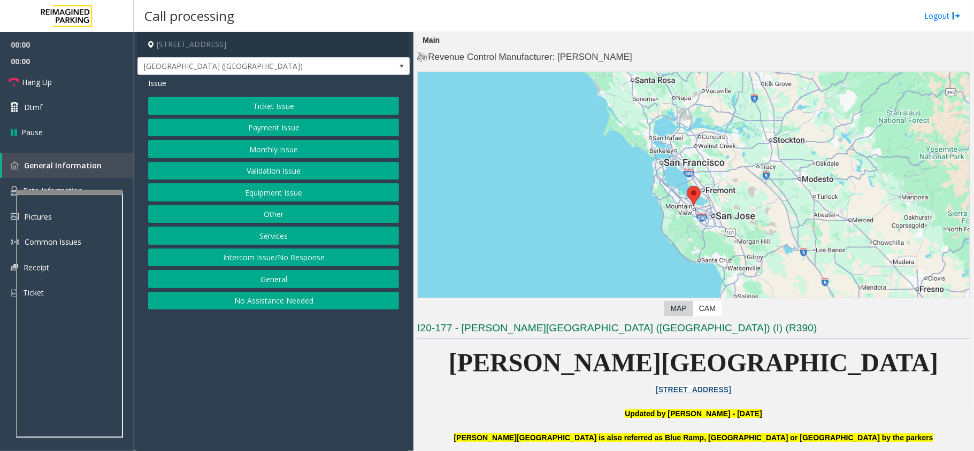
click at [277, 147] on button "Monthly Issue" at bounding box center [273, 149] width 251 height 18
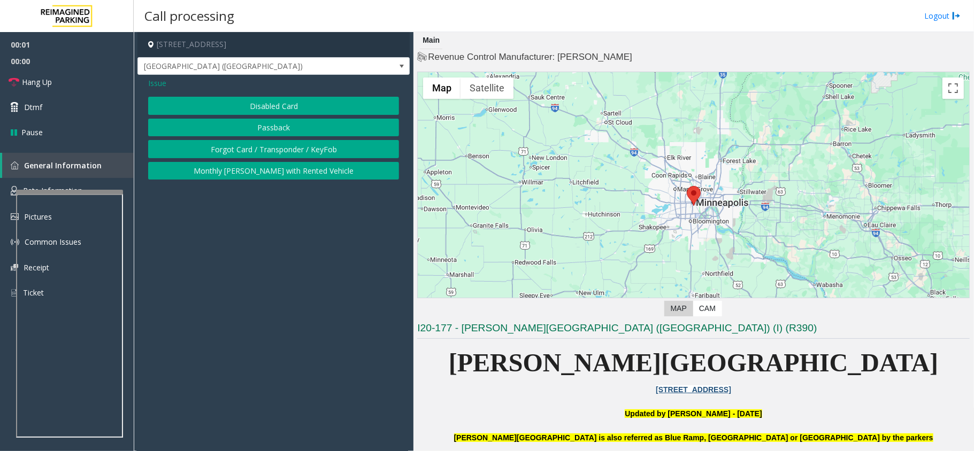
click at [285, 109] on button "Disabled Card" at bounding box center [273, 106] width 251 height 18
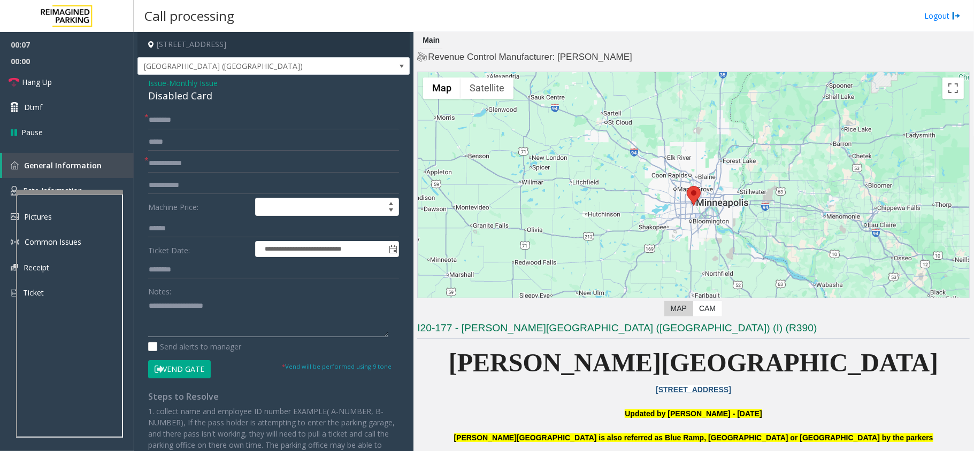
click at [262, 332] on textarea at bounding box center [268, 317] width 240 height 40
paste textarea "**********"
click at [197, 92] on div "Disabled Card" at bounding box center [273, 96] width 251 height 14
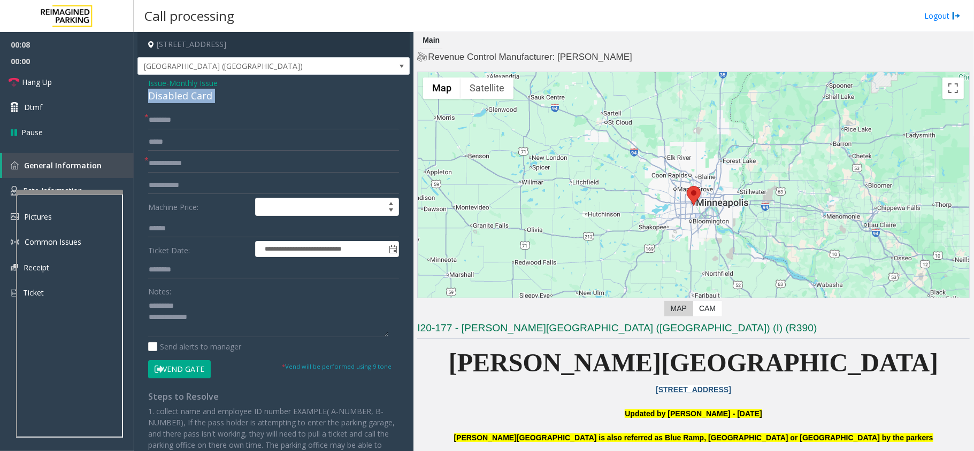
click at [197, 92] on div "Disabled Card" at bounding box center [273, 96] width 251 height 14
copy div "Disabled Card"
click at [232, 300] on textarea at bounding box center [268, 317] width 240 height 40
paste textarea "**********"
click at [306, 345] on div "Send alerts to manager" at bounding box center [273, 346] width 251 height 11
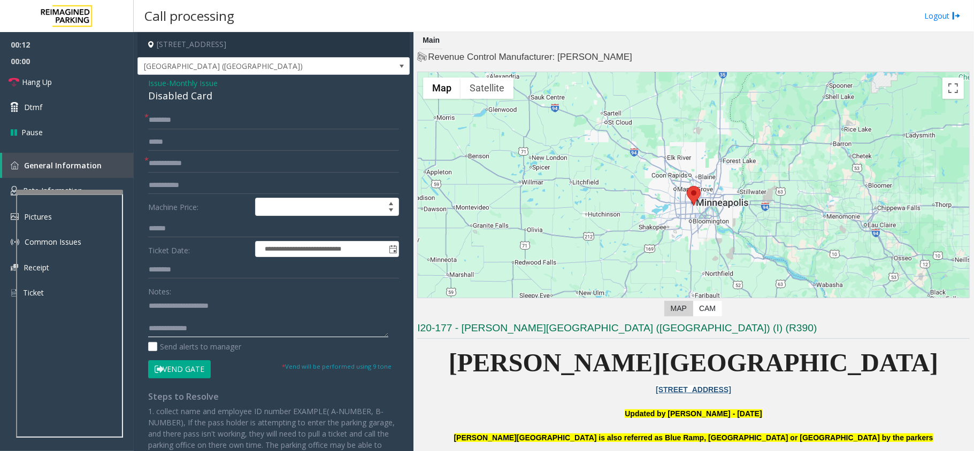
paste textarea "**********"
click at [306, 336] on textarea at bounding box center [268, 317] width 240 height 40
type textarea "**********"
click at [165, 160] on input "text" at bounding box center [273, 164] width 251 height 18
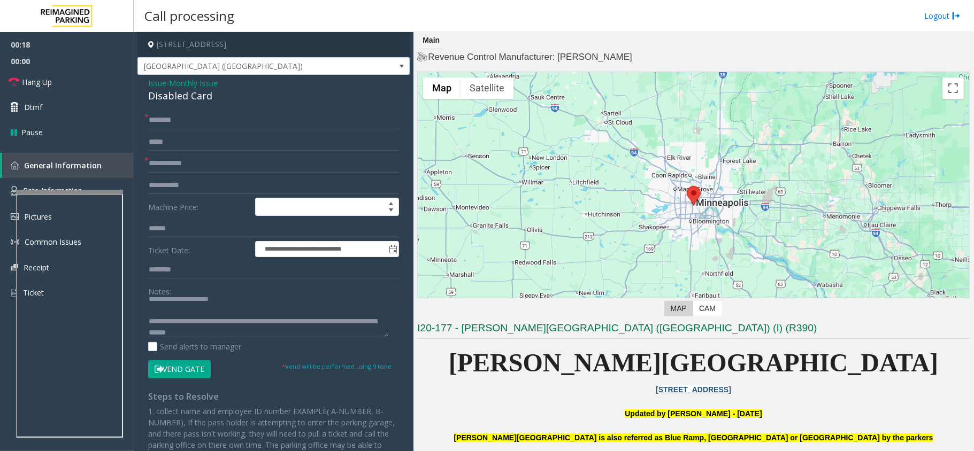
click at [173, 368] on button "Vend Gate" at bounding box center [179, 369] width 63 height 18
click at [168, 160] on input "text" at bounding box center [273, 164] width 251 height 18
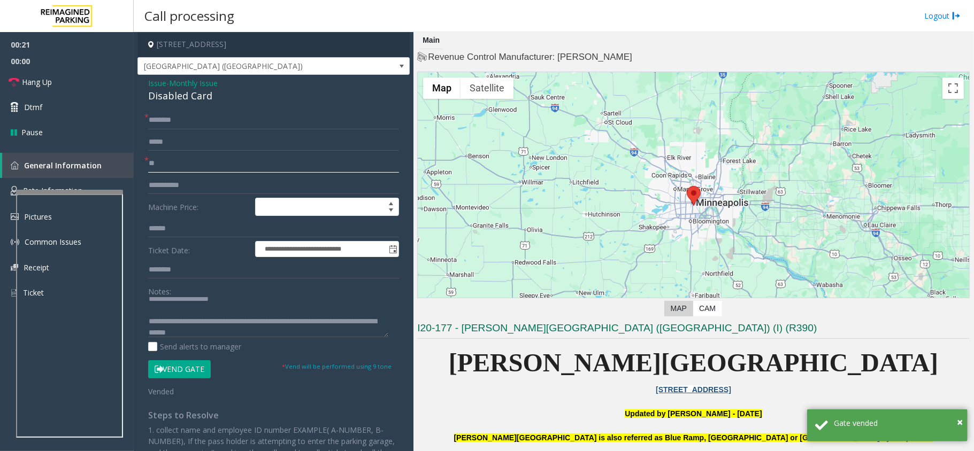
type input "**"
click at [200, 124] on input "text" at bounding box center [273, 120] width 251 height 18
type input "**"
click at [87, 88] on link "Hang Up" at bounding box center [67, 82] width 134 height 25
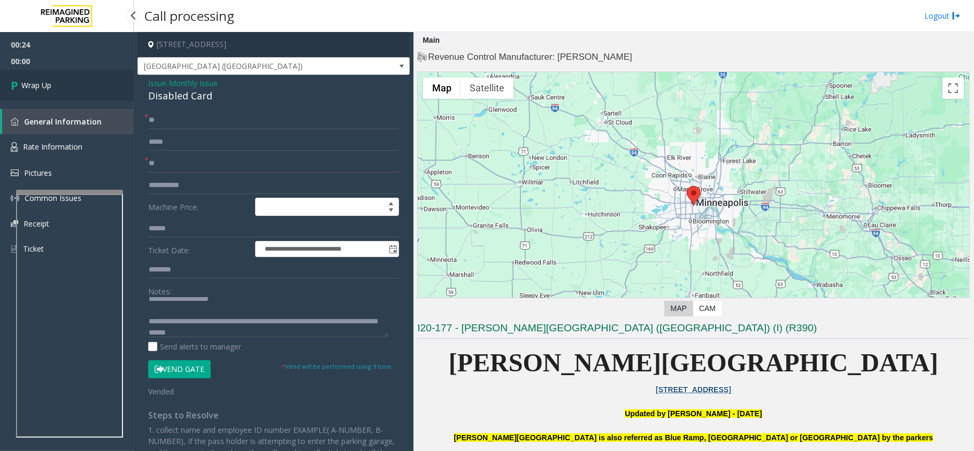
click at [86, 80] on link "Wrap Up" at bounding box center [67, 86] width 134 height 32
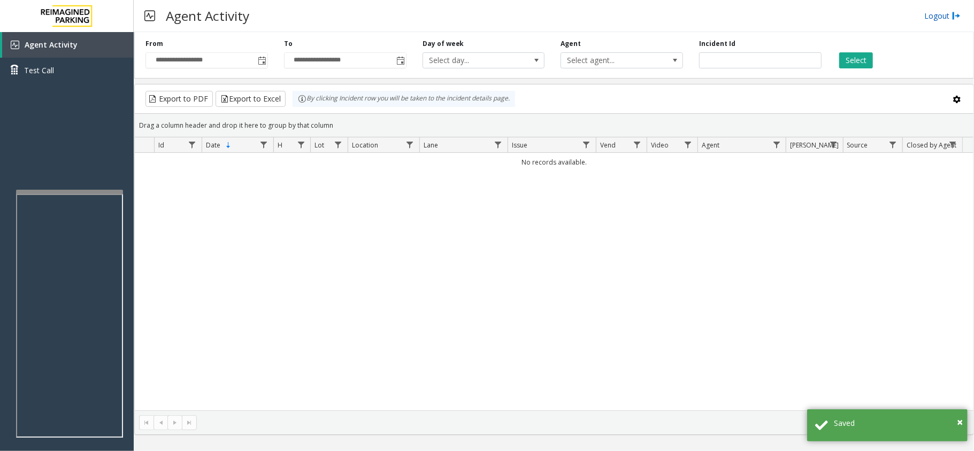
click at [935, 11] on link "Logout" at bounding box center [942, 15] width 36 height 11
